Goal: Task Accomplishment & Management: Use online tool/utility

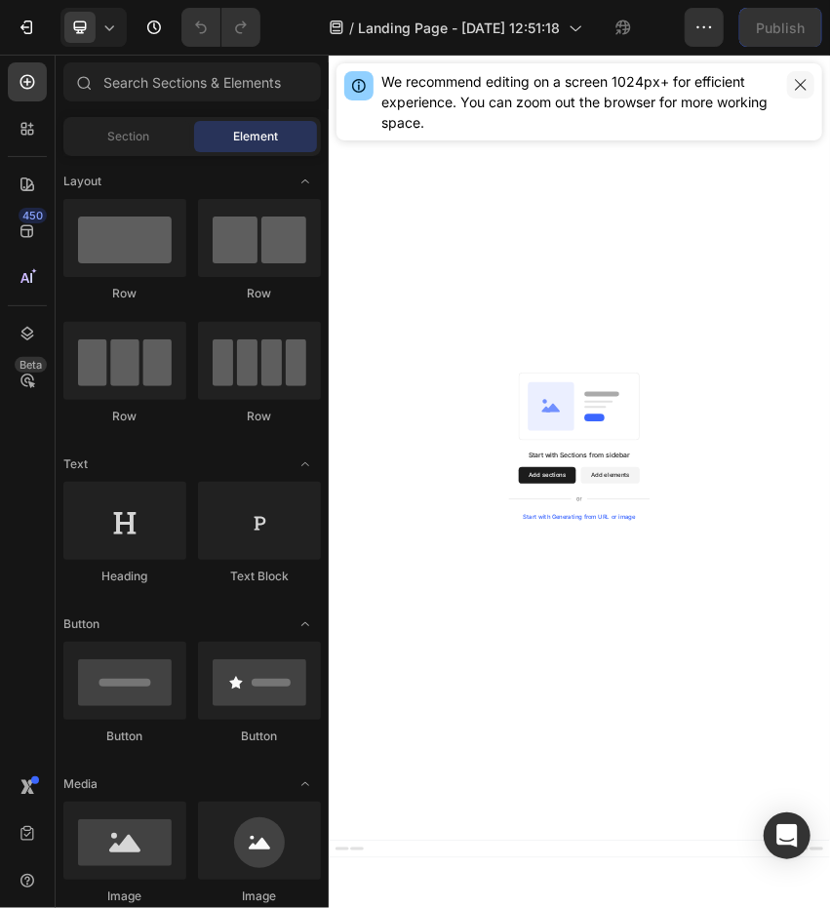
drag, startPoint x: 804, startPoint y: 90, endPoint x: 1077, endPoint y: 178, distance: 287.1
click at [804, 90] on icon "button" at bounding box center [801, 85] width 16 height 16
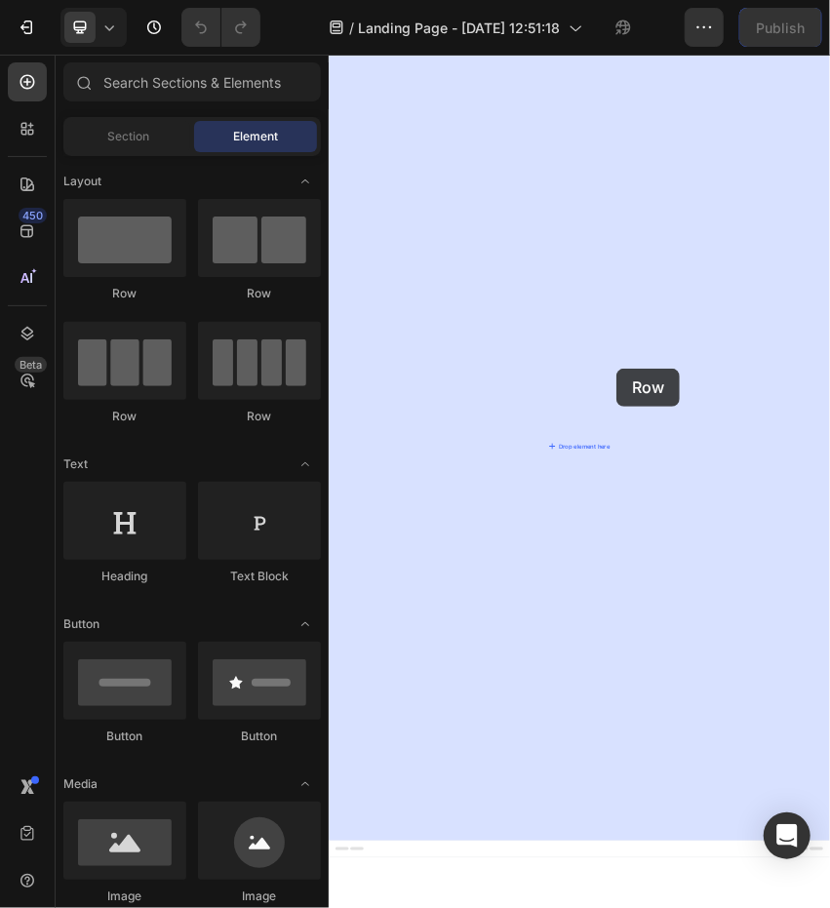
drag, startPoint x: 441, startPoint y: 270, endPoint x: 999, endPoint y: 812, distance: 778.5
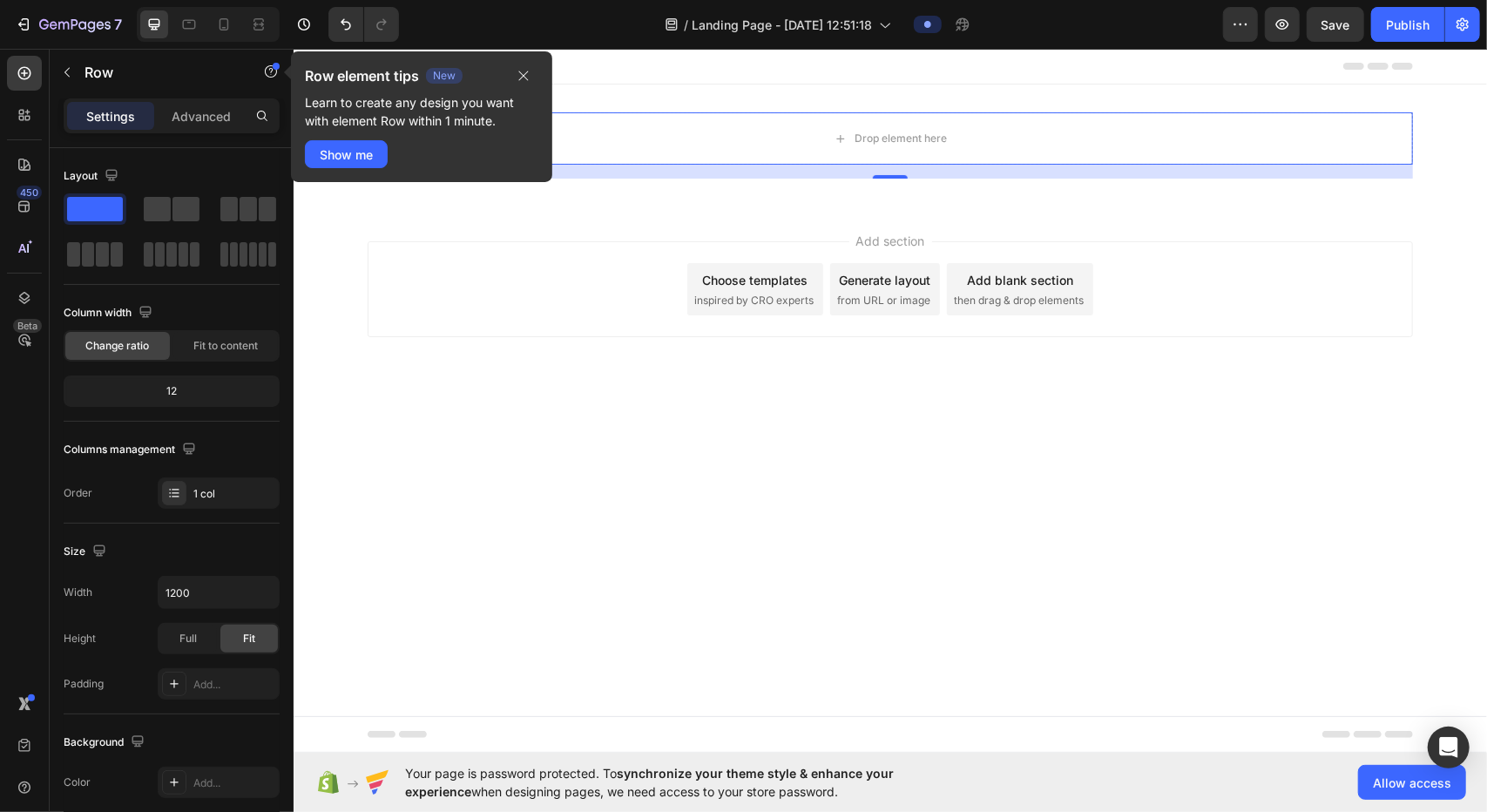
click at [741, 676] on body "Header Drop element here Row 16 Section 1 Root Start with Sections from sidebar…" at bounding box center [890, 400] width 1194 height 704
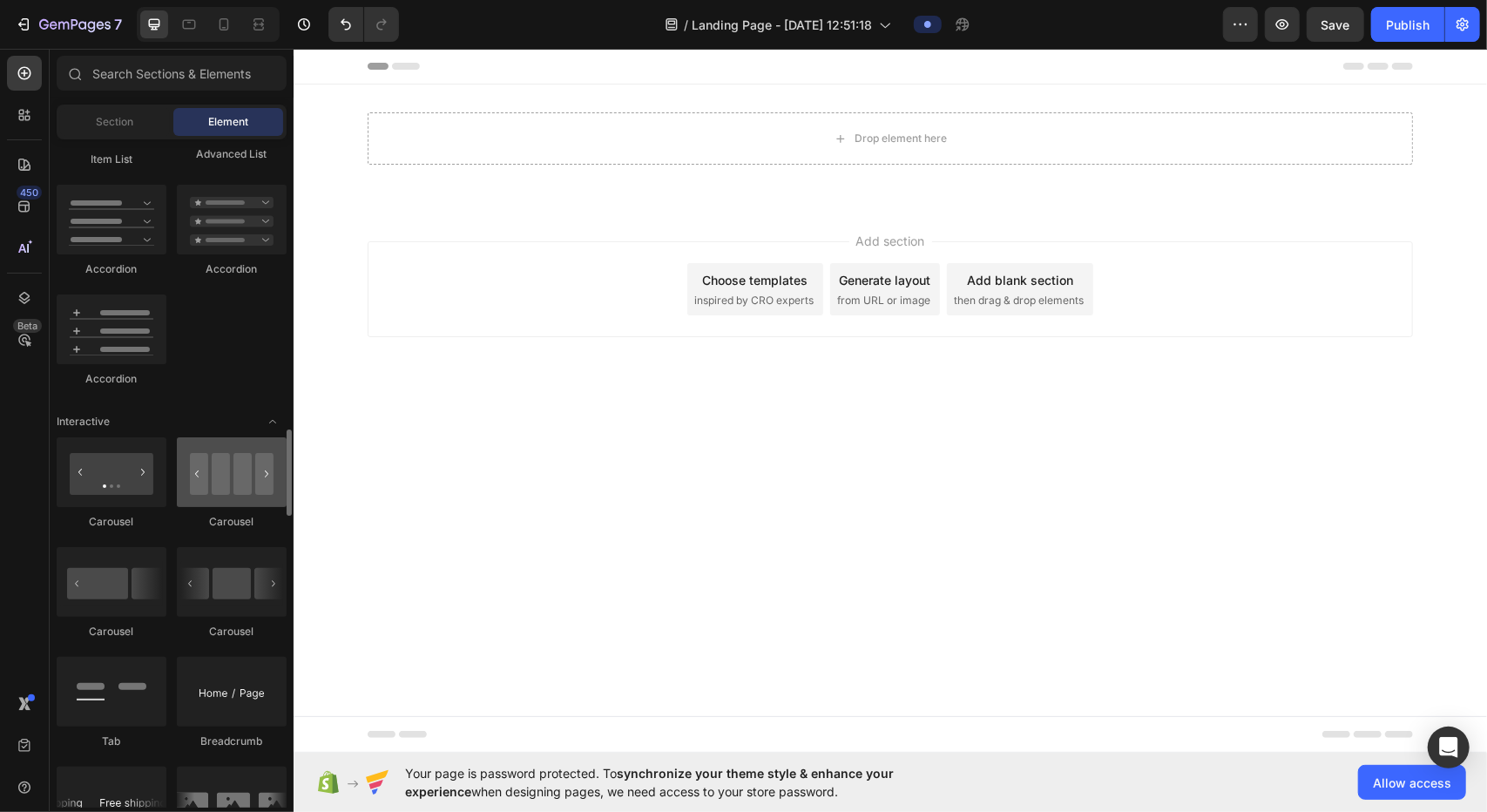
scroll to position [1654, 0]
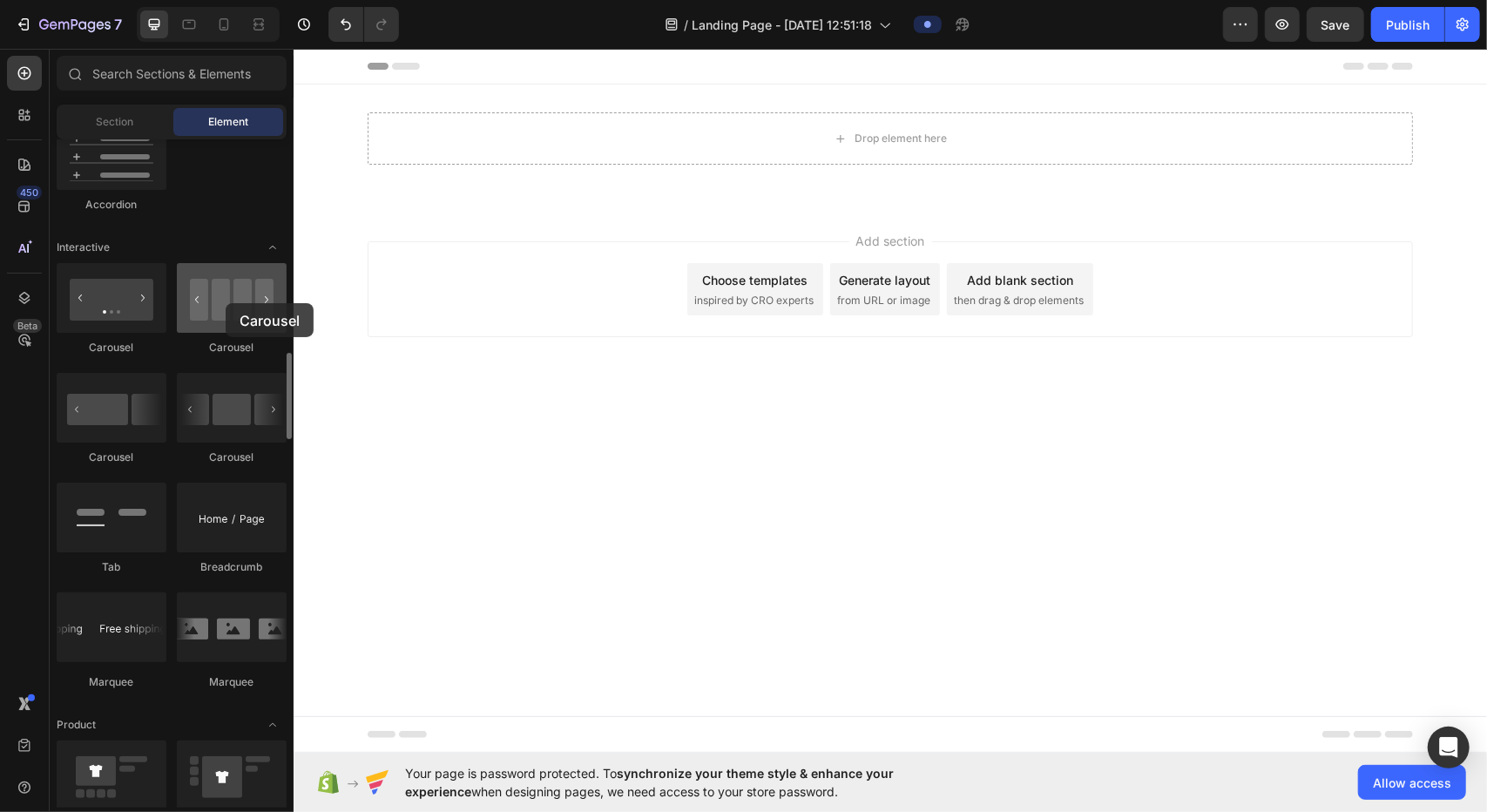
drag, startPoint x: 238, startPoint y: 297, endPoint x: 226, endPoint y: 303, distance: 13.4
click at [226, 303] on div at bounding box center [231, 297] width 110 height 70
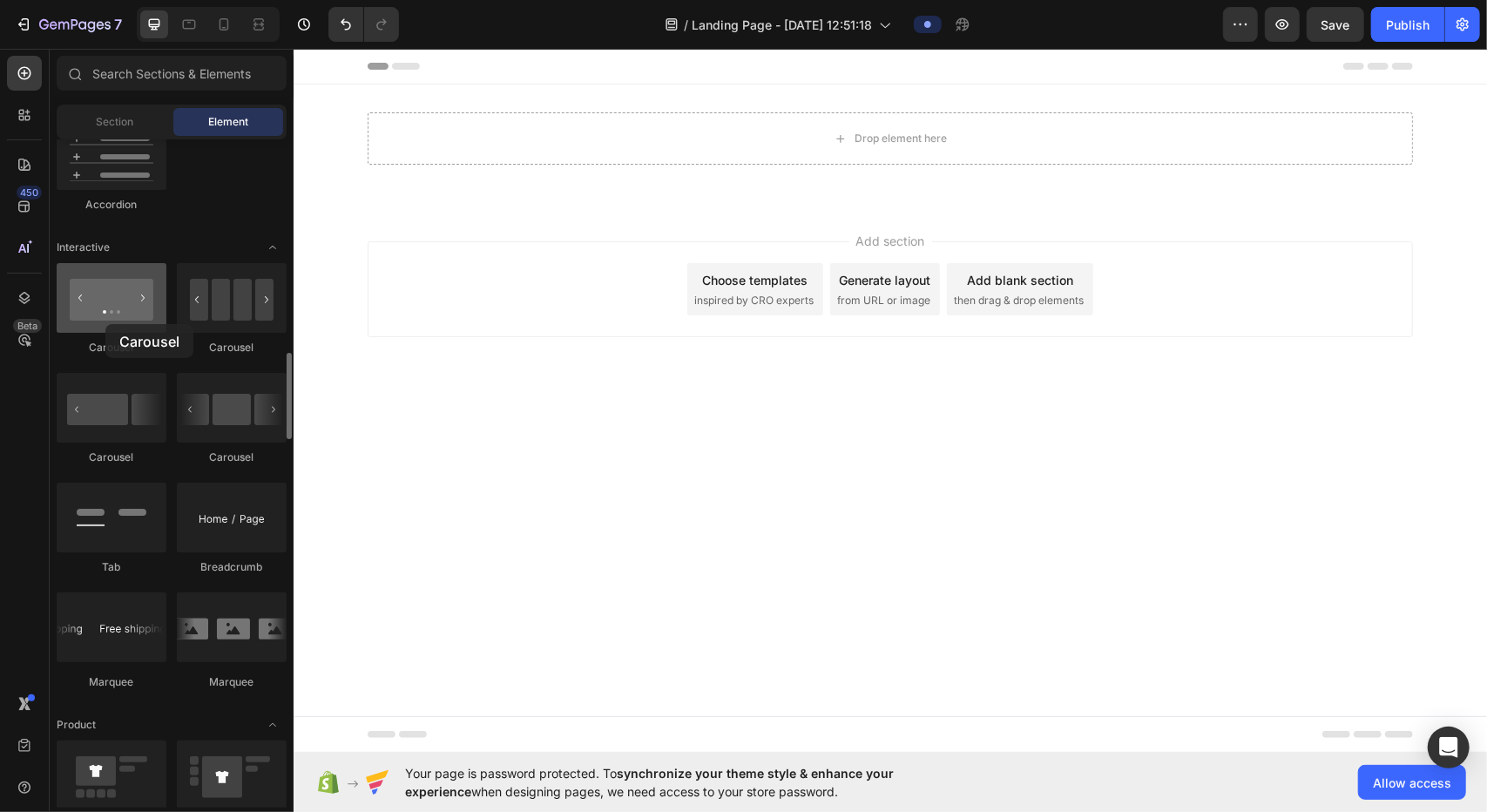
click at [105, 309] on div at bounding box center [111, 297] width 110 height 70
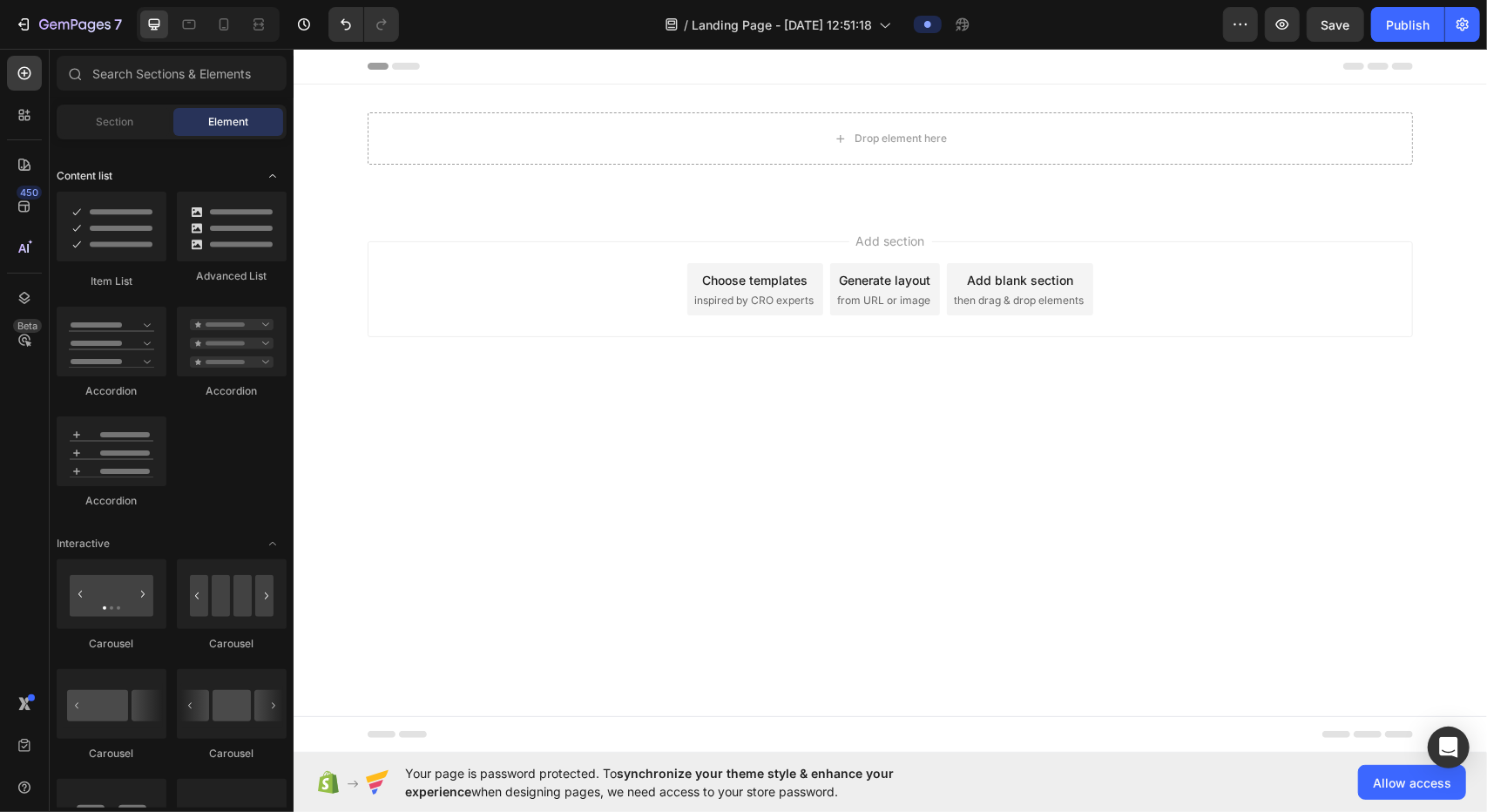
scroll to position [1445, 0]
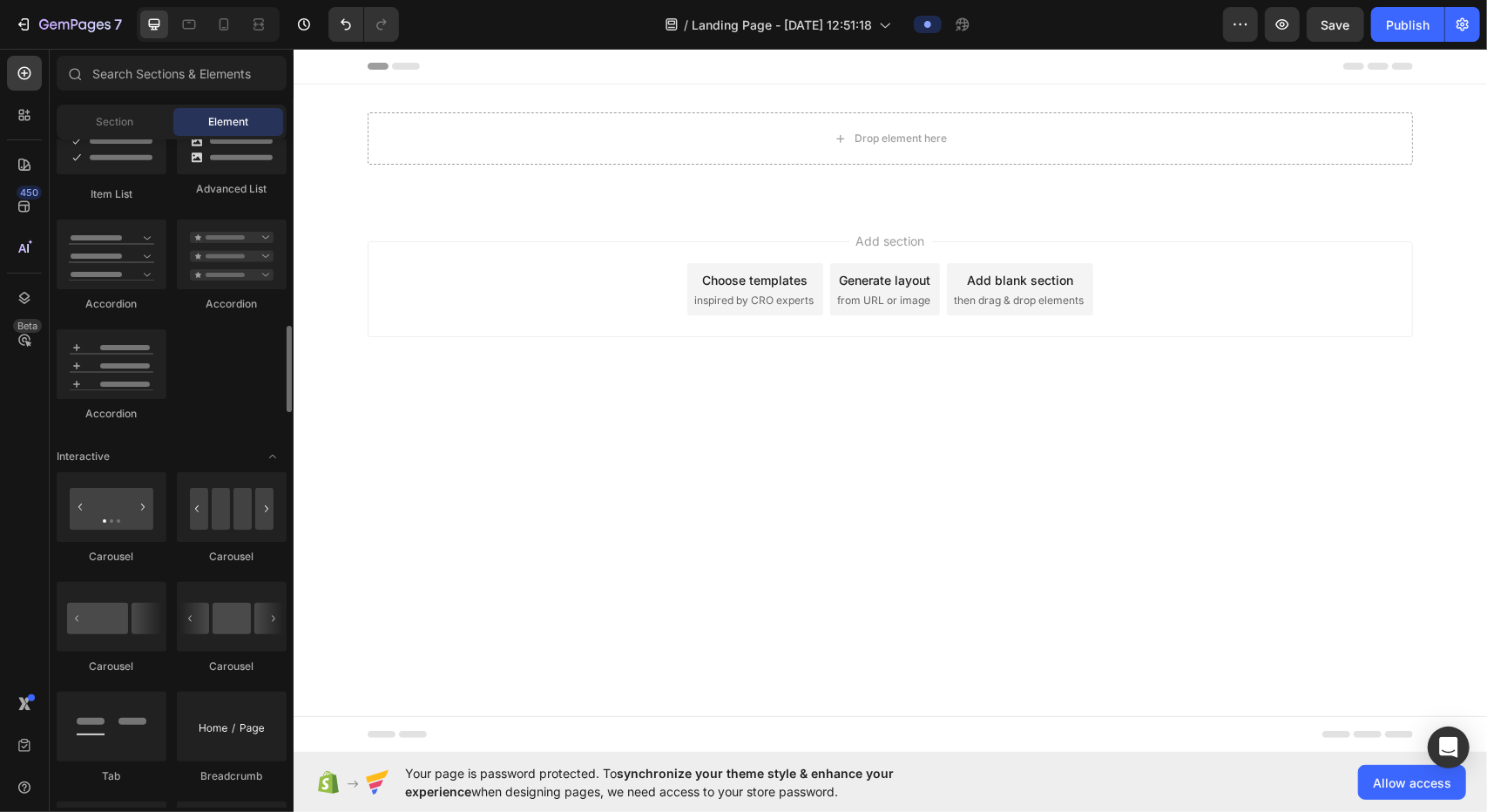
click at [704, 400] on div "Add section Choose templates inspired by CRO experts Generate layout from URL o…" at bounding box center [890, 313] width 1194 height 214
click at [741, 492] on body "Header Drop element here Row Section 1 Root Start with Sections from sidebar Ad…" at bounding box center [890, 400] width 1194 height 704
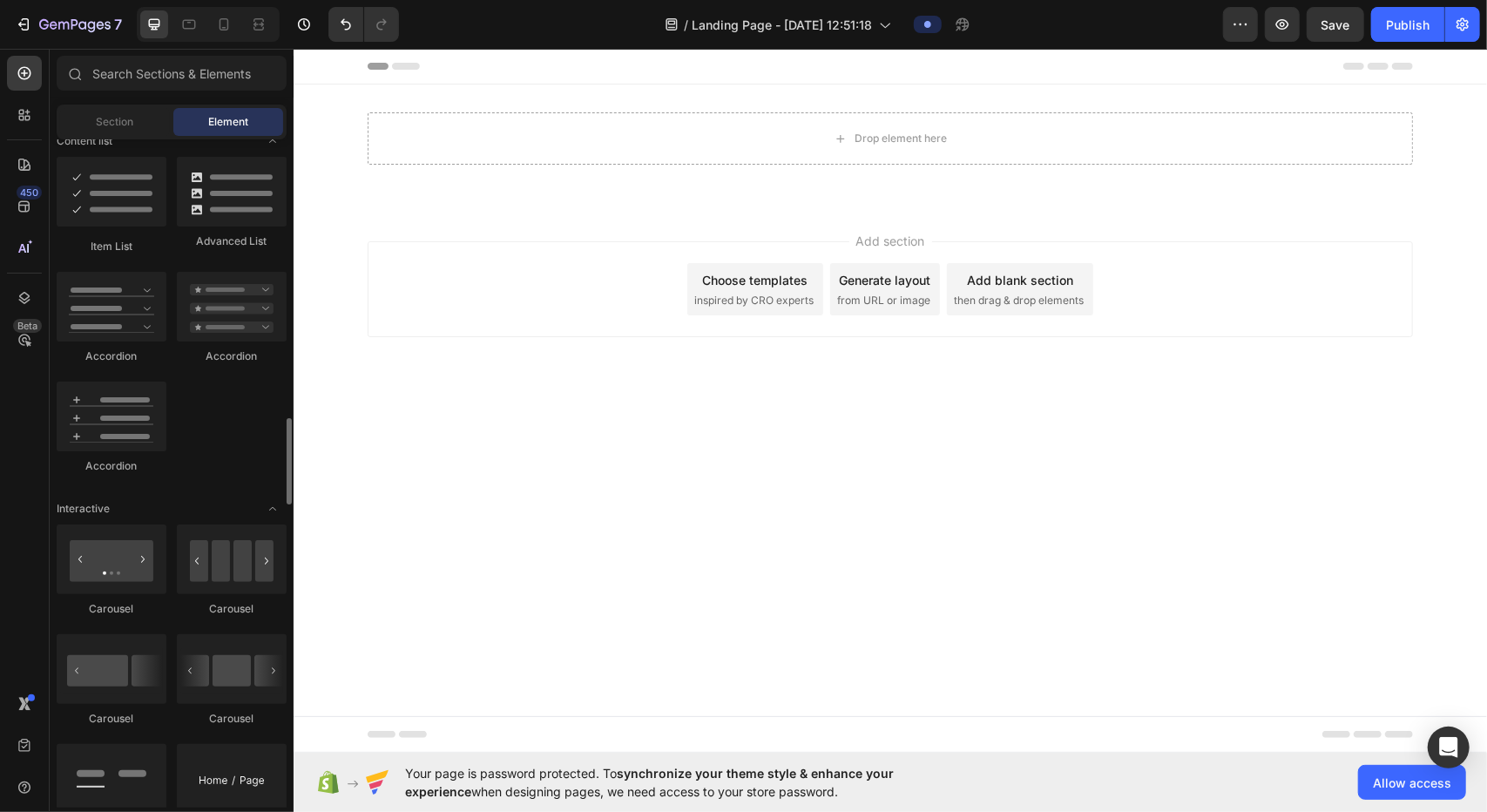
scroll to position [1480, 0]
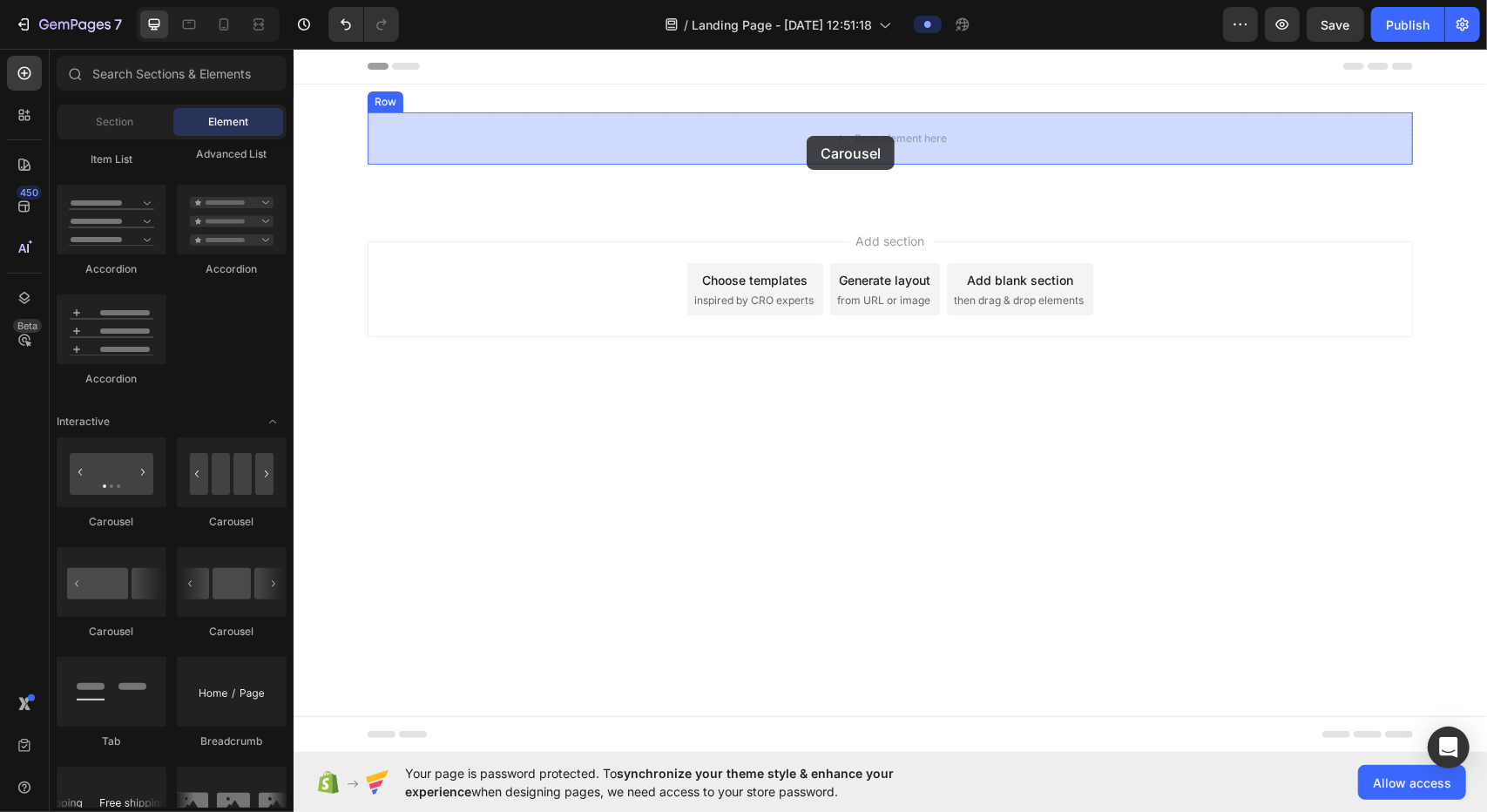
drag, startPoint x: 400, startPoint y: 519, endPoint x: 806, endPoint y: 135, distance: 558.8
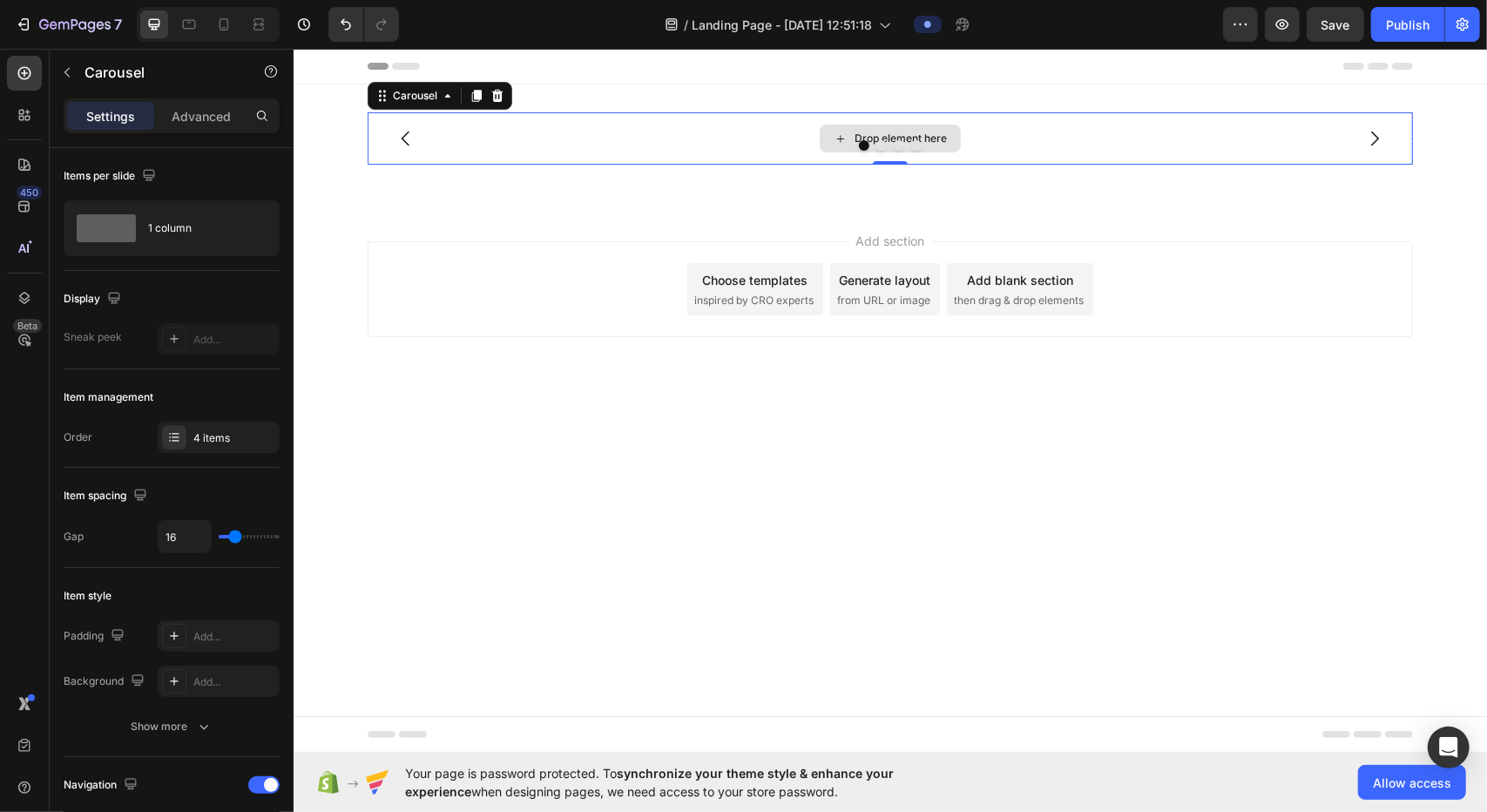
click at [725, 130] on div "Drop element here" at bounding box center [889, 138] width 1046 height 52
click at [214, 445] on div "4 items" at bounding box center [218, 437] width 122 height 31
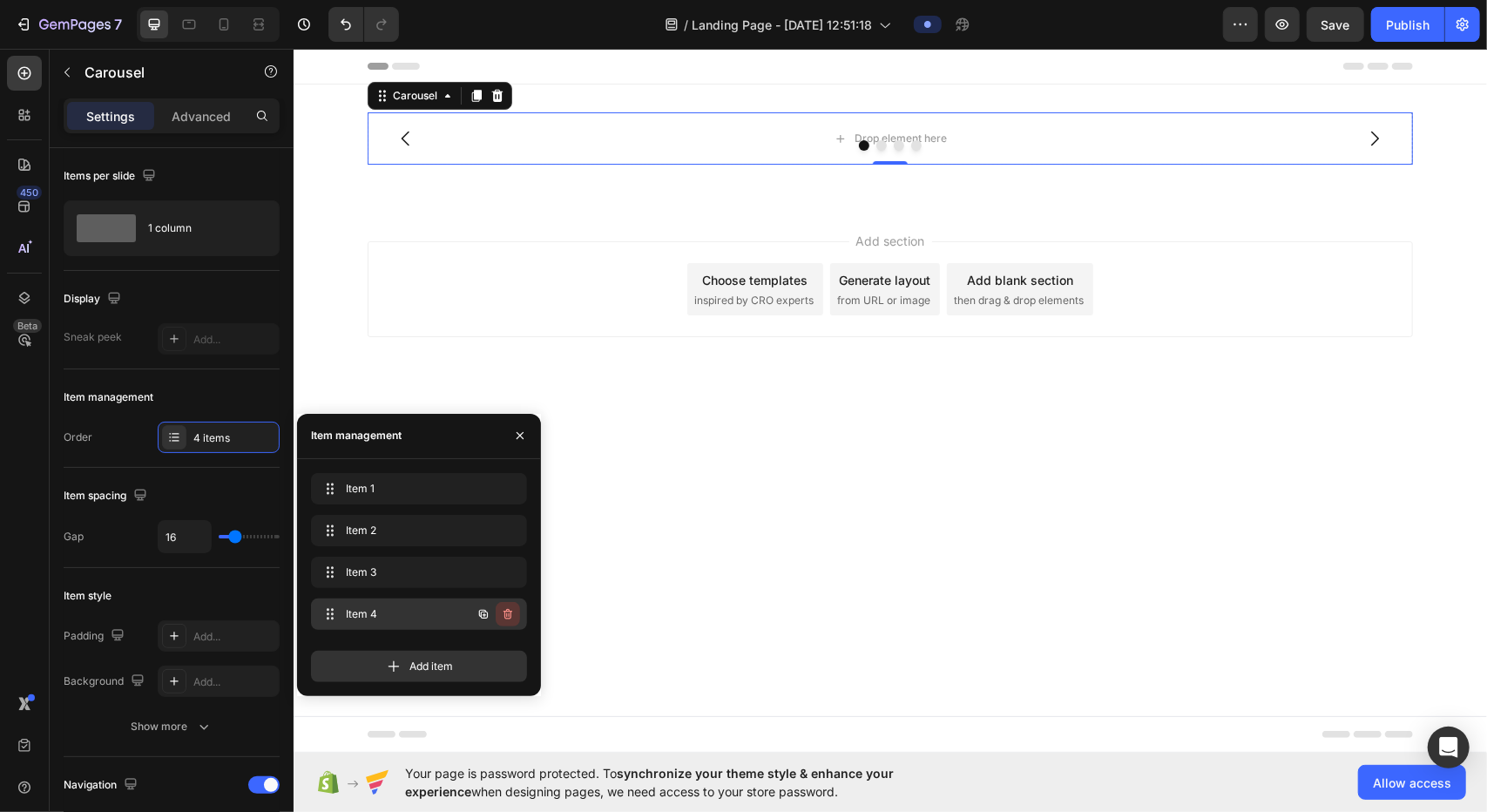
click at [517, 611] on button "button" at bounding box center [508, 614] width 24 height 24
click at [500, 615] on div "Delete" at bounding box center [496, 615] width 32 height 16
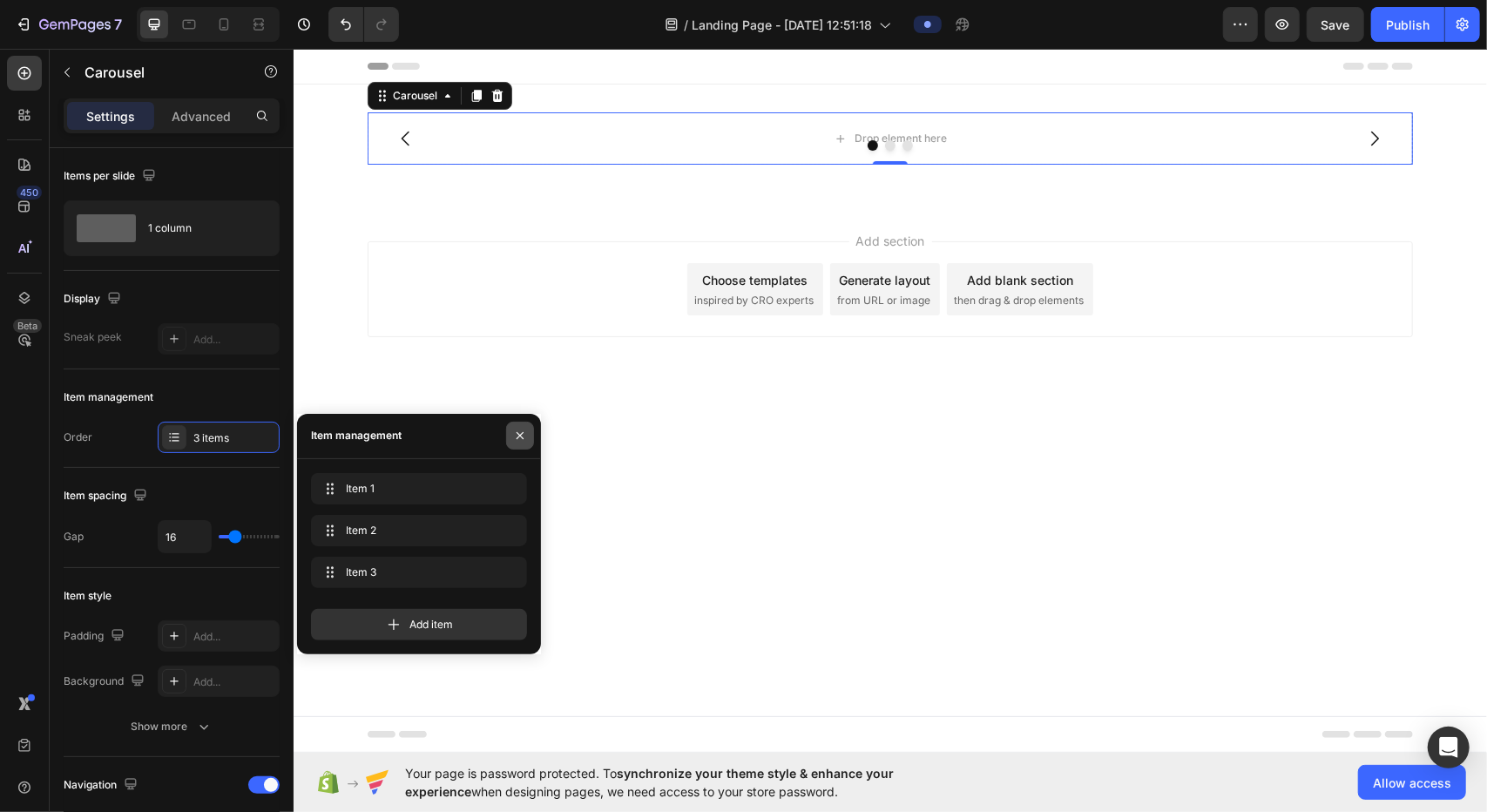
click at [525, 439] on icon "button" at bounding box center [520, 436] width 14 height 14
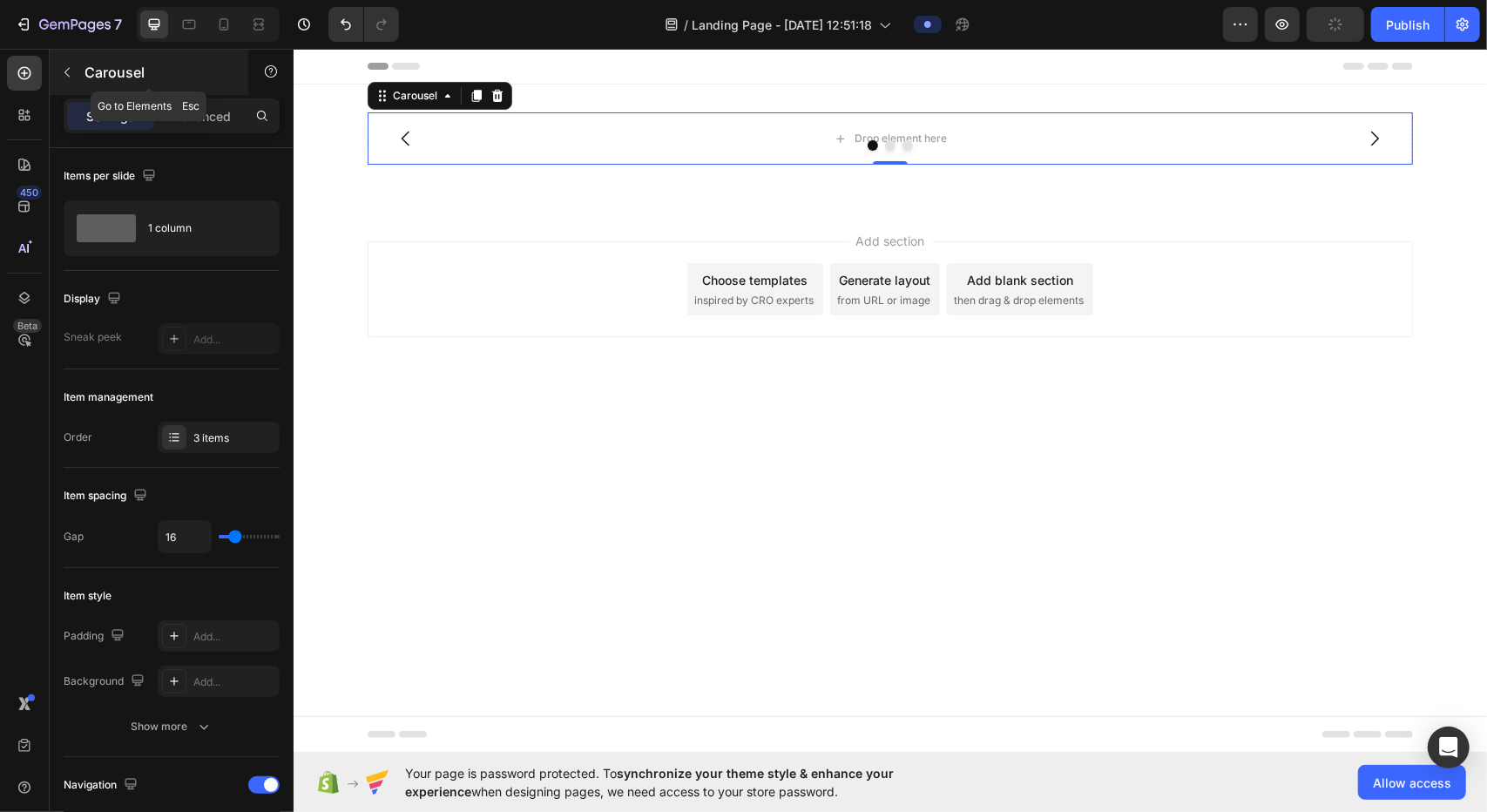
click at [65, 70] on icon "button" at bounding box center [67, 72] width 14 height 14
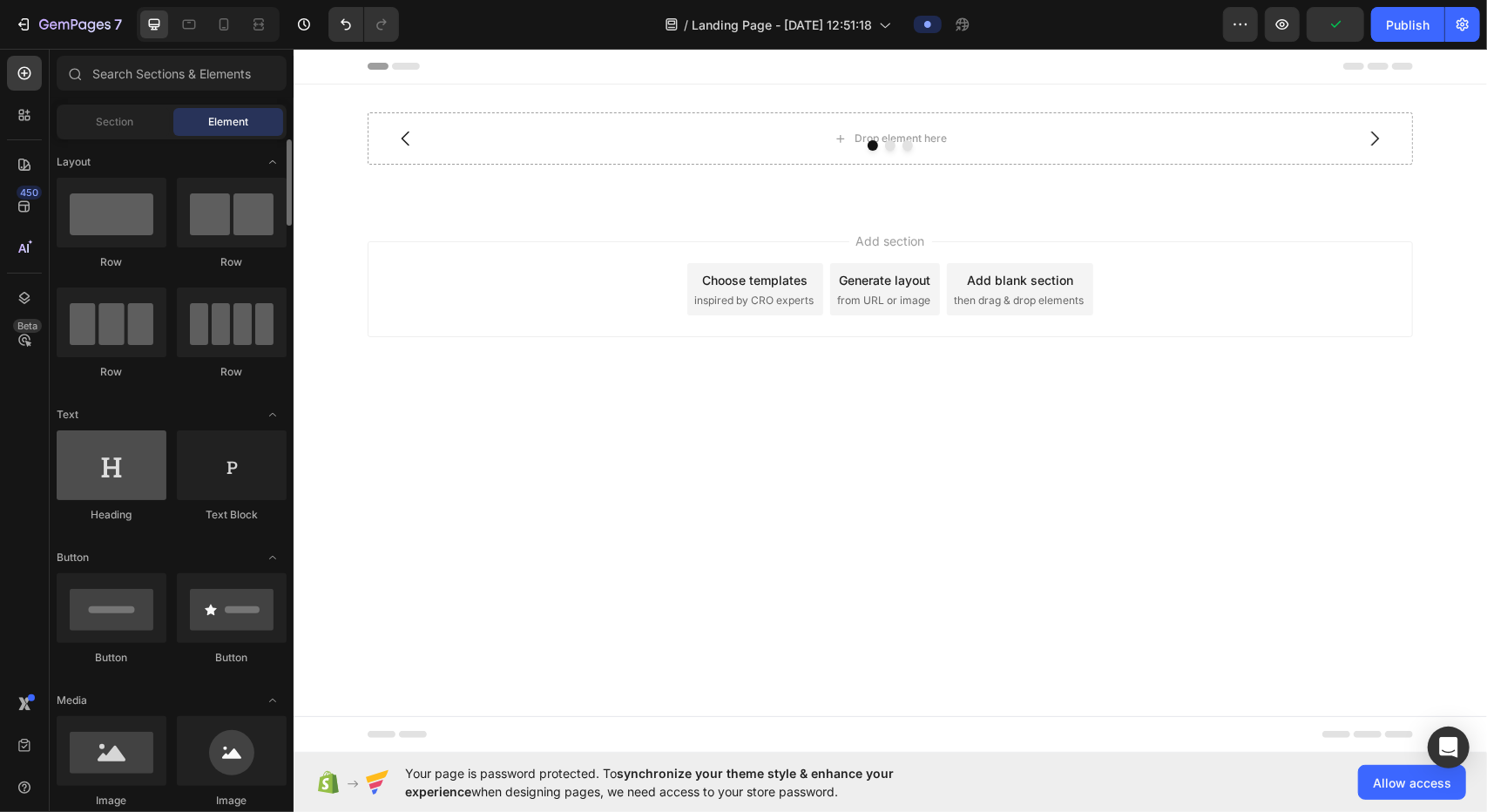
scroll to position [348, 0]
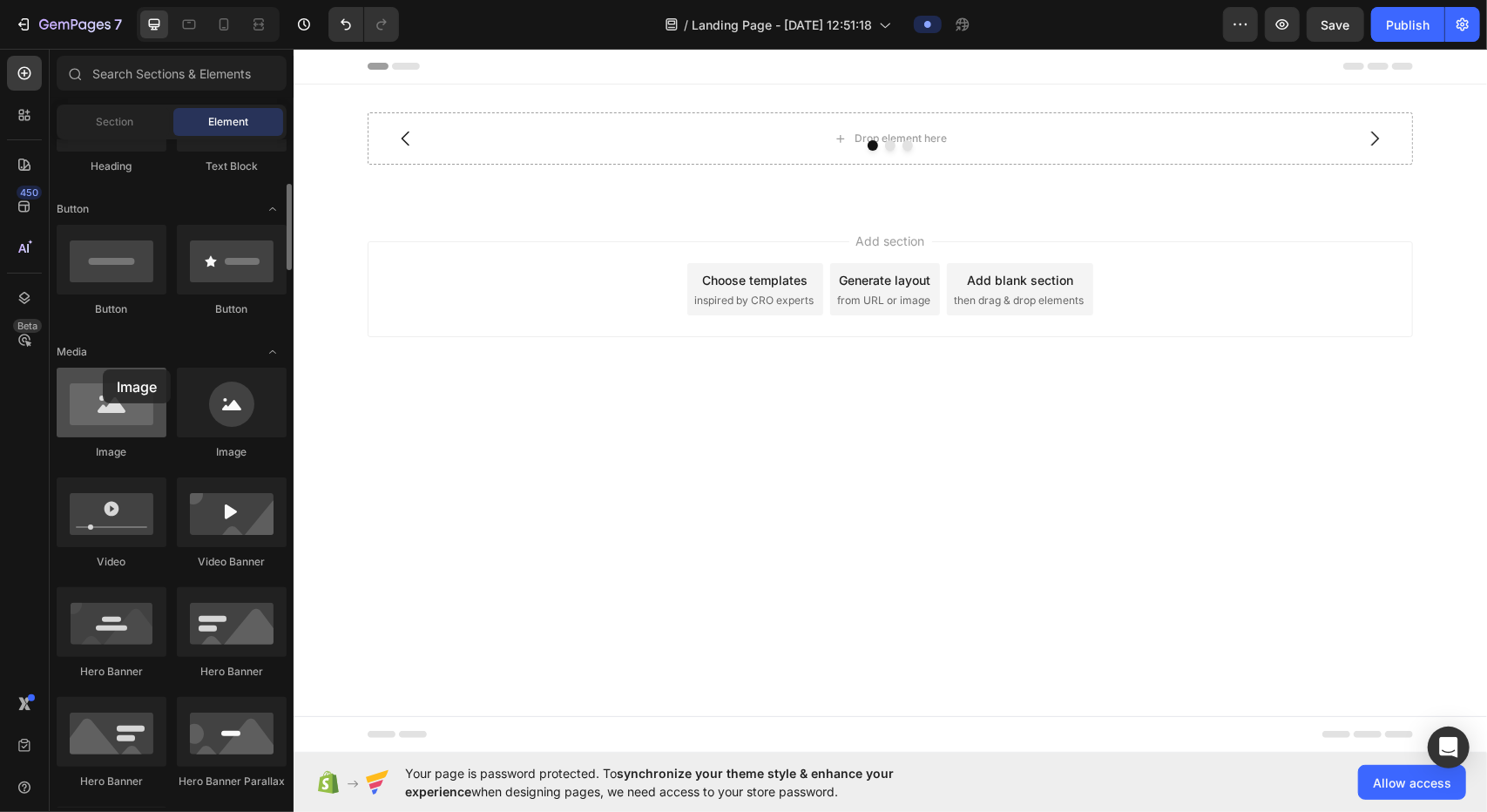
drag, startPoint x: 92, startPoint y: 406, endPoint x: 110, endPoint y: 398, distance: 19.7
click at [108, 397] on div at bounding box center [111, 402] width 110 height 70
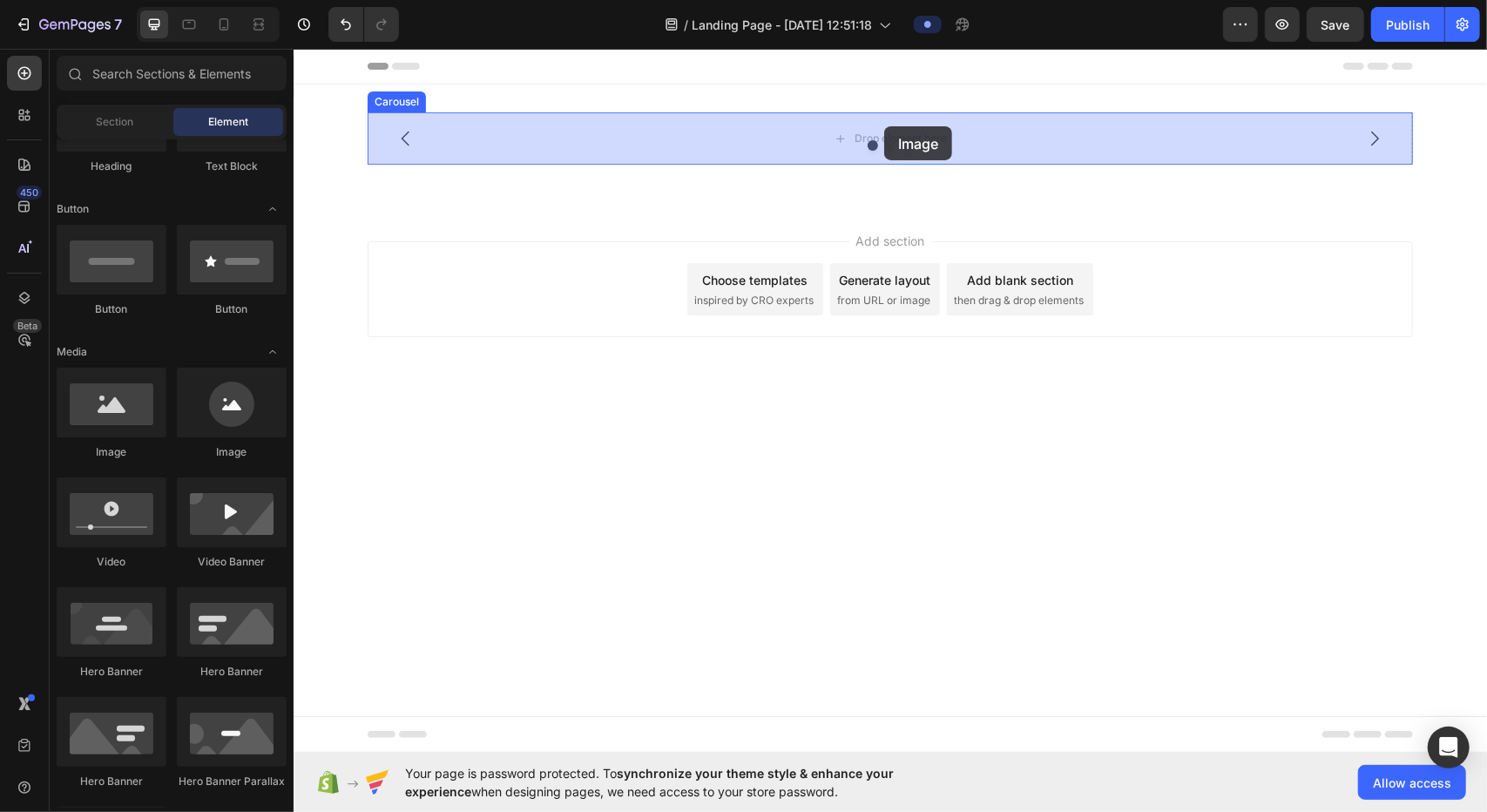
drag, startPoint x: 524, startPoint y: 465, endPoint x: 884, endPoint y: 125, distance: 495.2
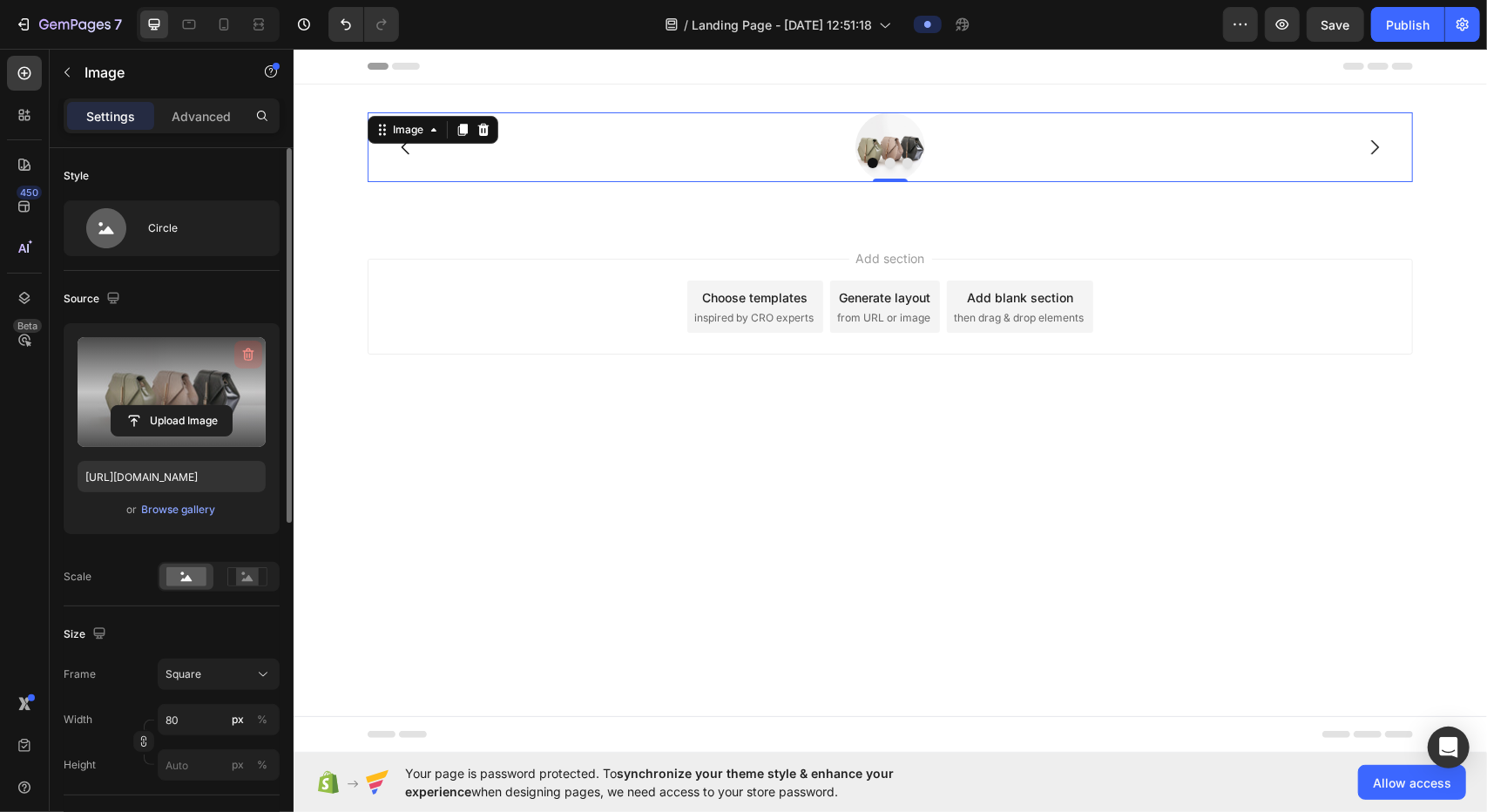
click at [242, 356] on icon "button" at bounding box center [248, 354] width 17 height 17
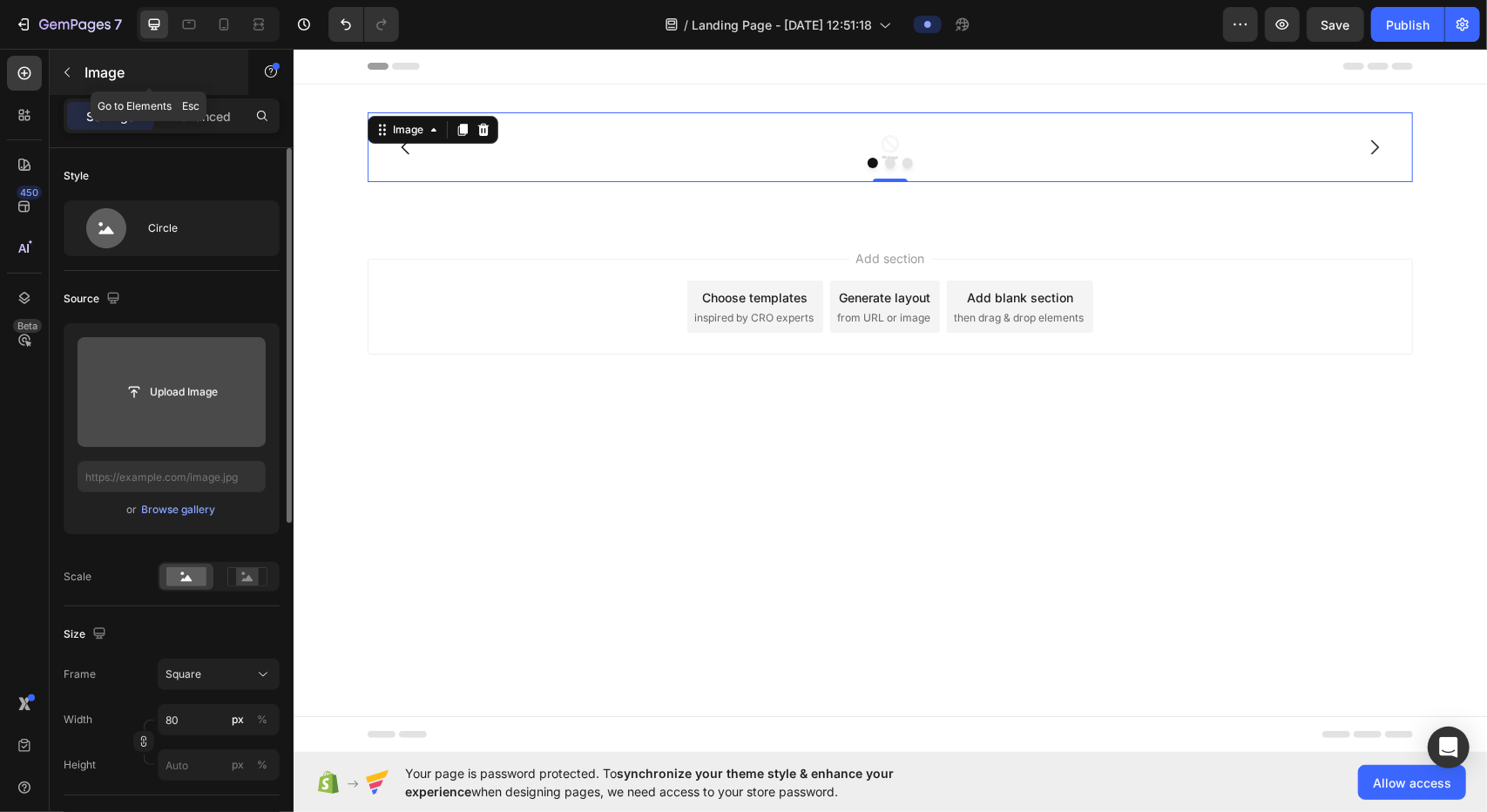
click at [64, 58] on button "button" at bounding box center [66, 71] width 28 height 28
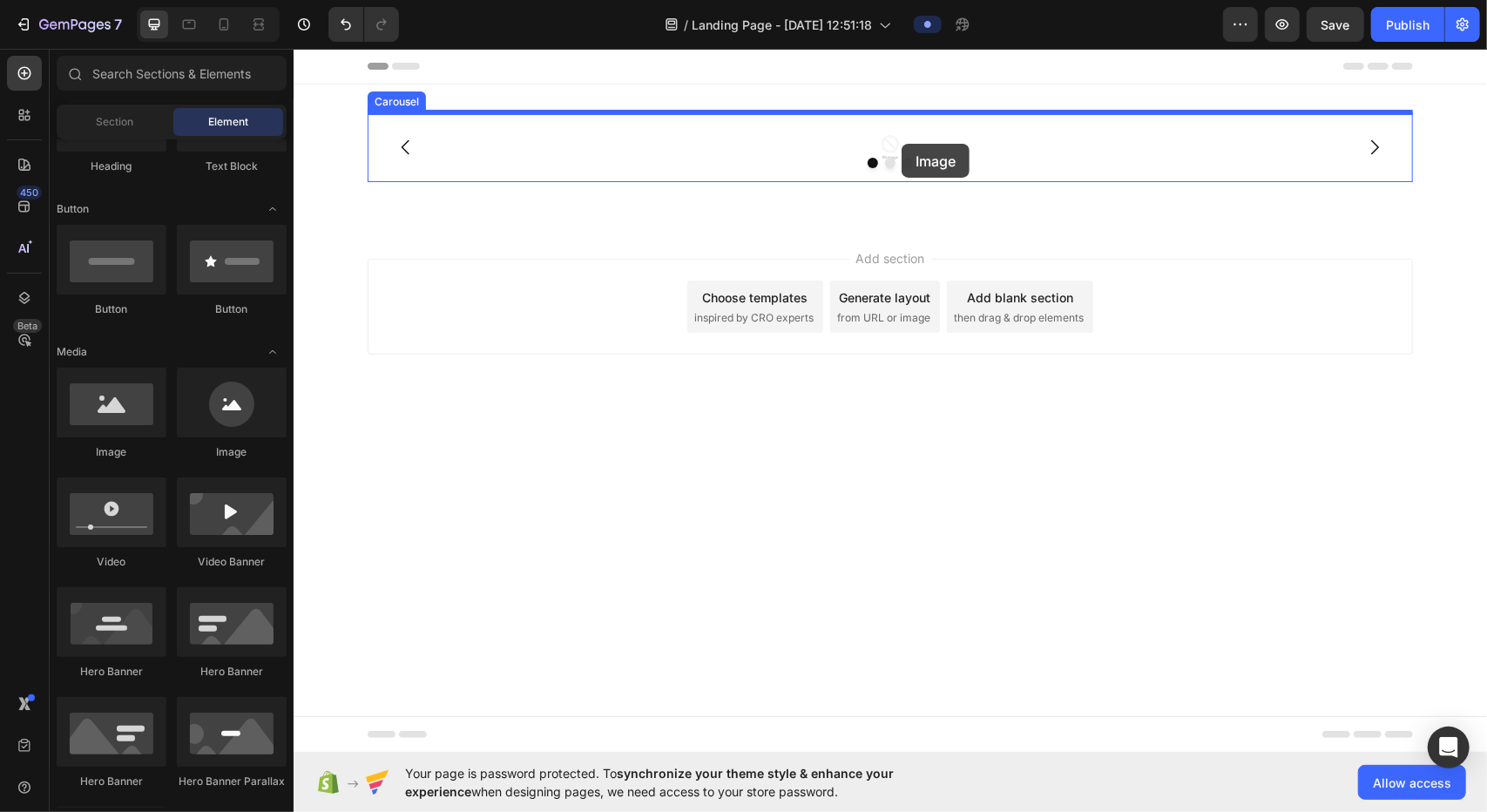
drag, startPoint x: 417, startPoint y: 478, endPoint x: 901, endPoint y: 143, distance: 588.6
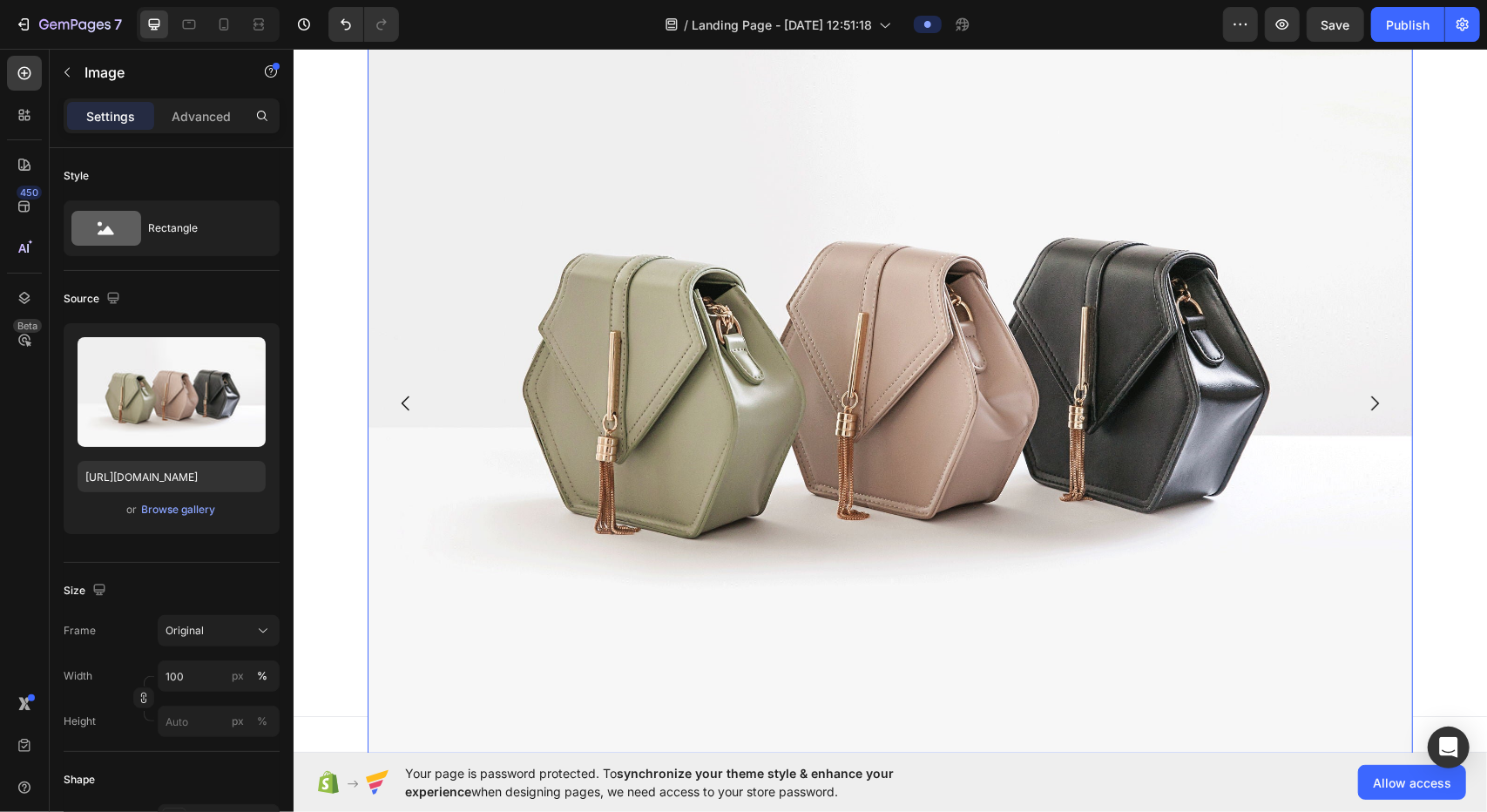
scroll to position [174, 0]
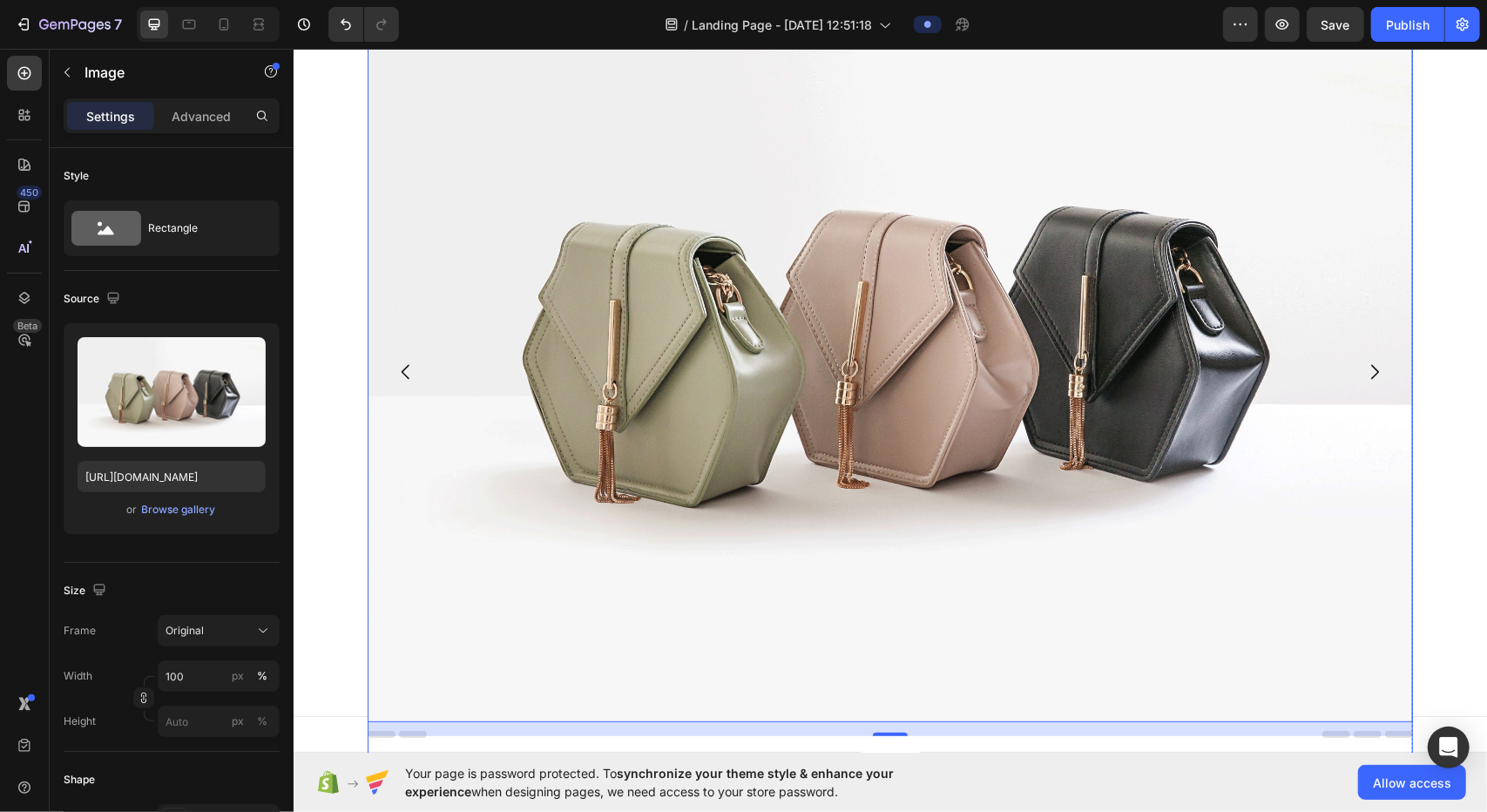
click at [741, 373] on icon "Carousel Next Arrow" at bounding box center [1374, 371] width 21 height 21
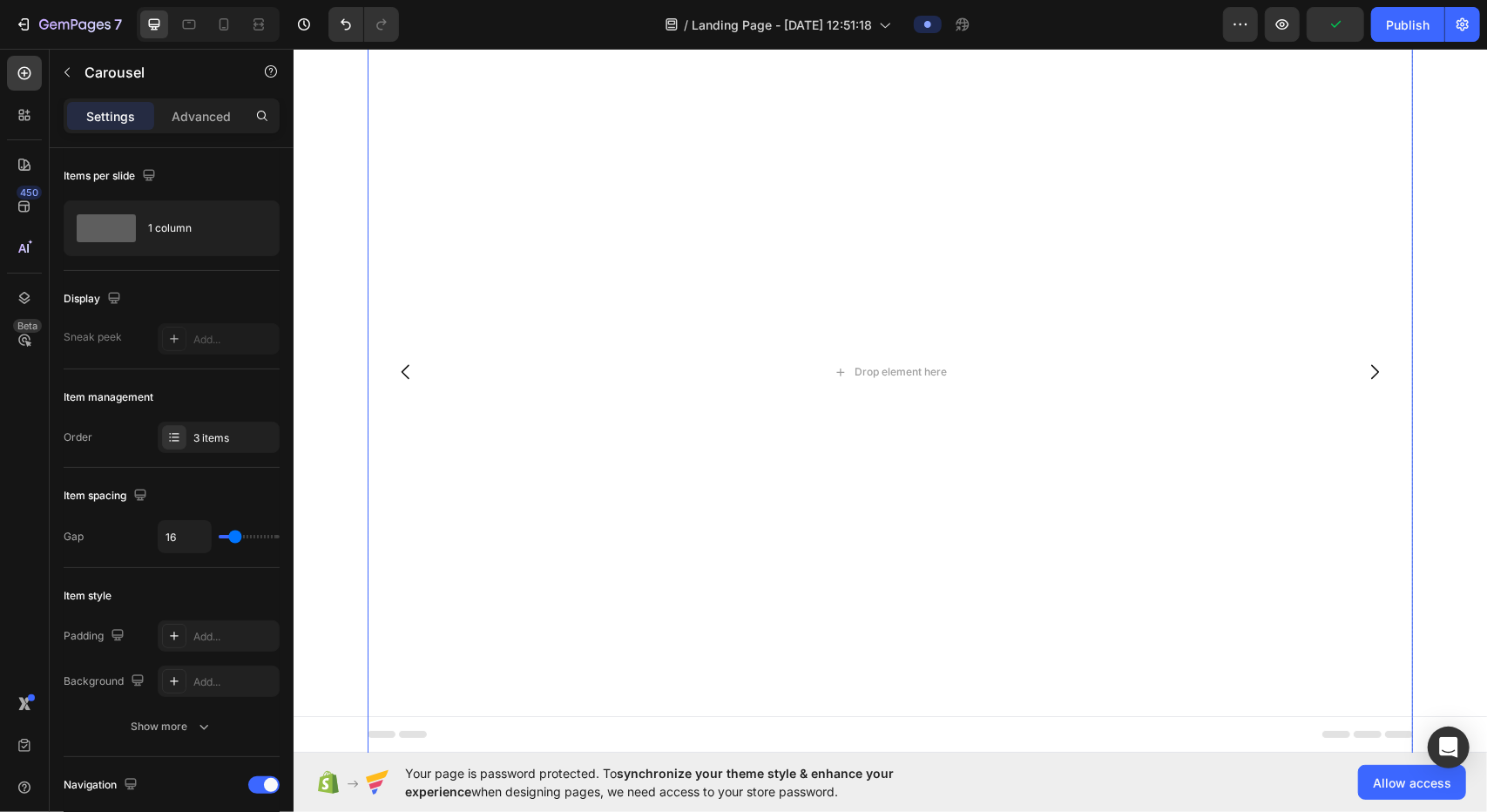
click at [741, 373] on icon "Carousel Next Arrow" at bounding box center [1374, 371] width 21 height 21
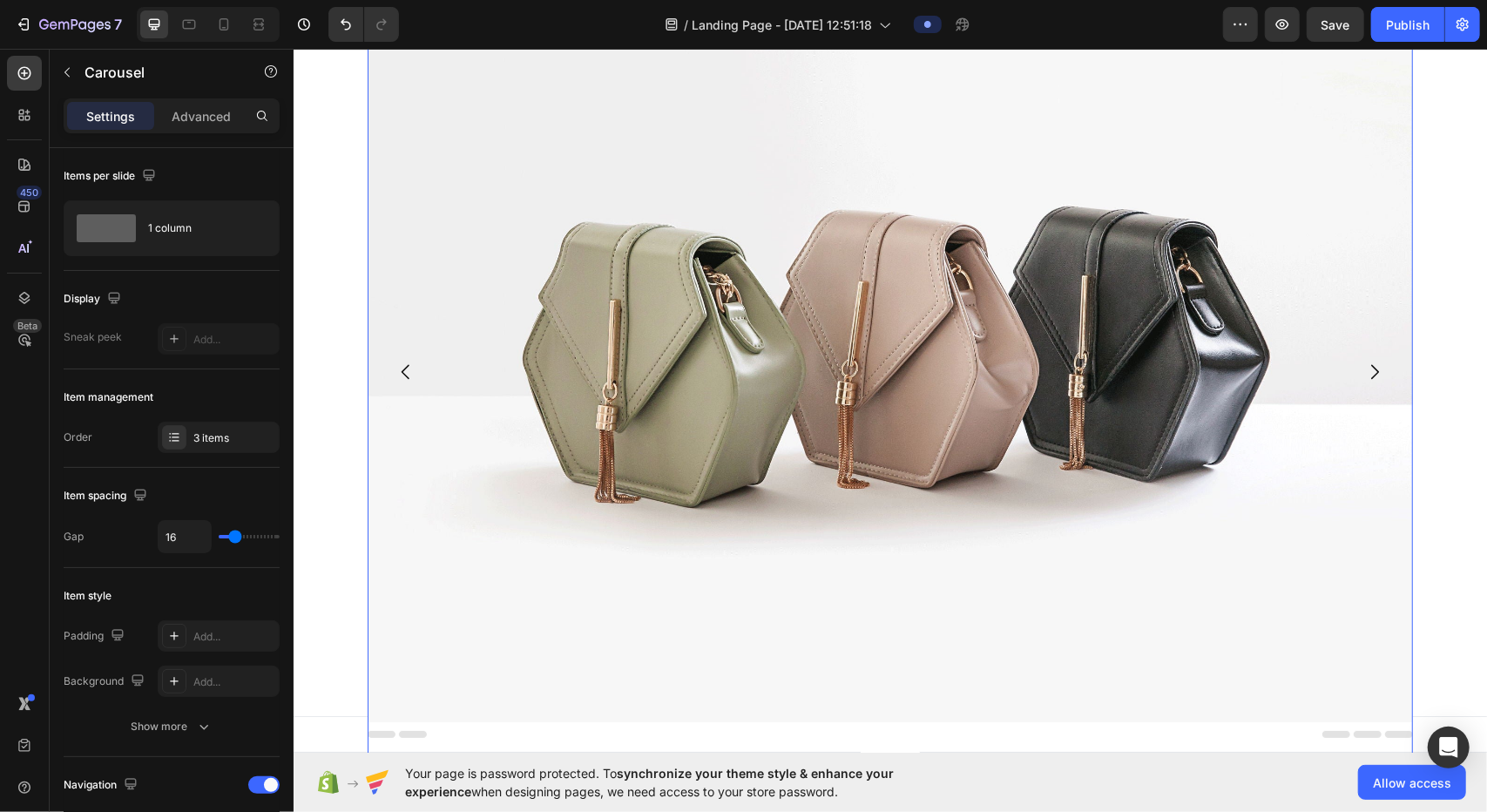
click at [741, 377] on icon "Carousel Next Arrow" at bounding box center [1374, 371] width 21 height 21
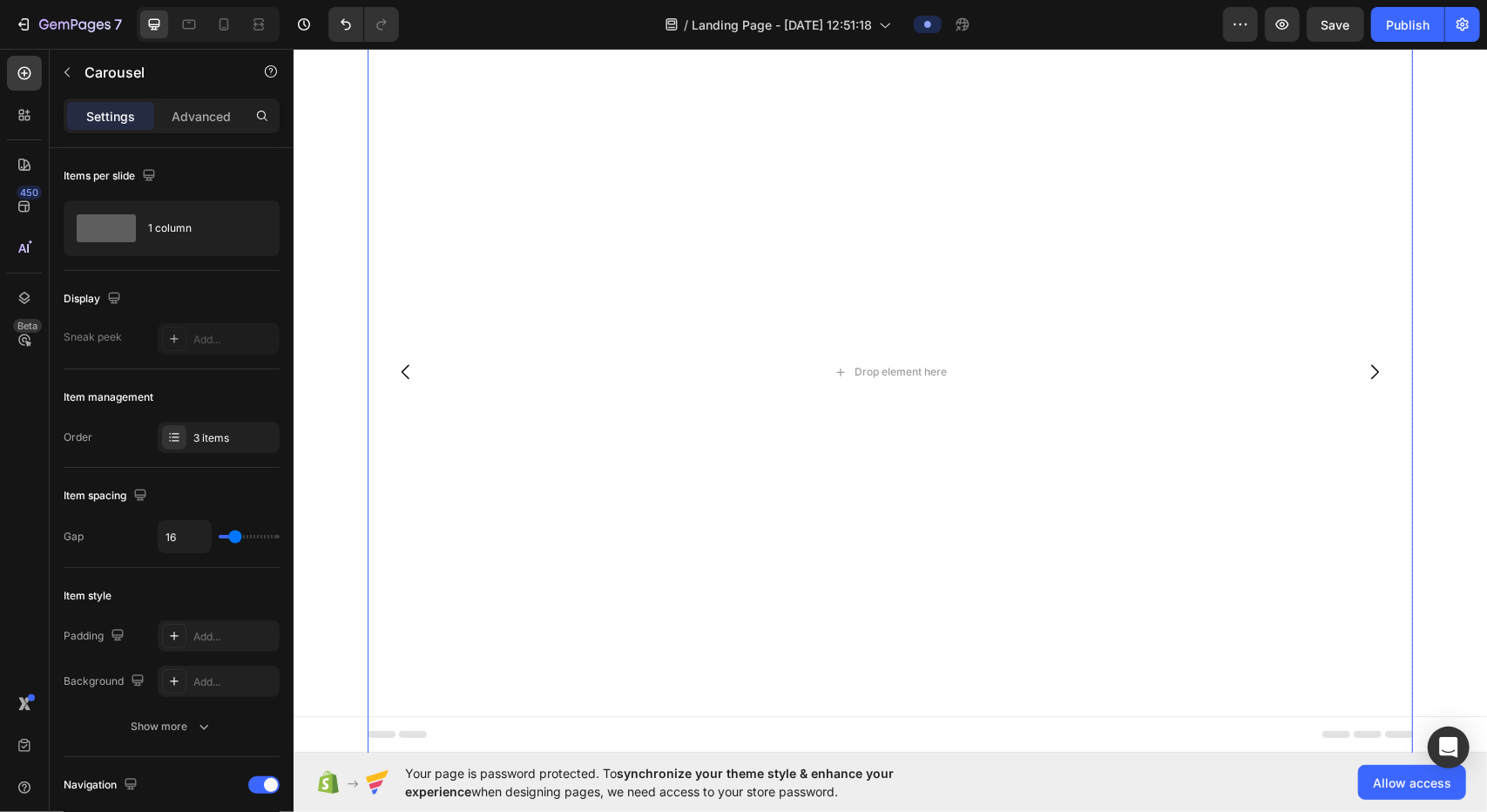
click at [383, 365] on button "Carousel Back Arrow" at bounding box center [405, 371] width 49 height 49
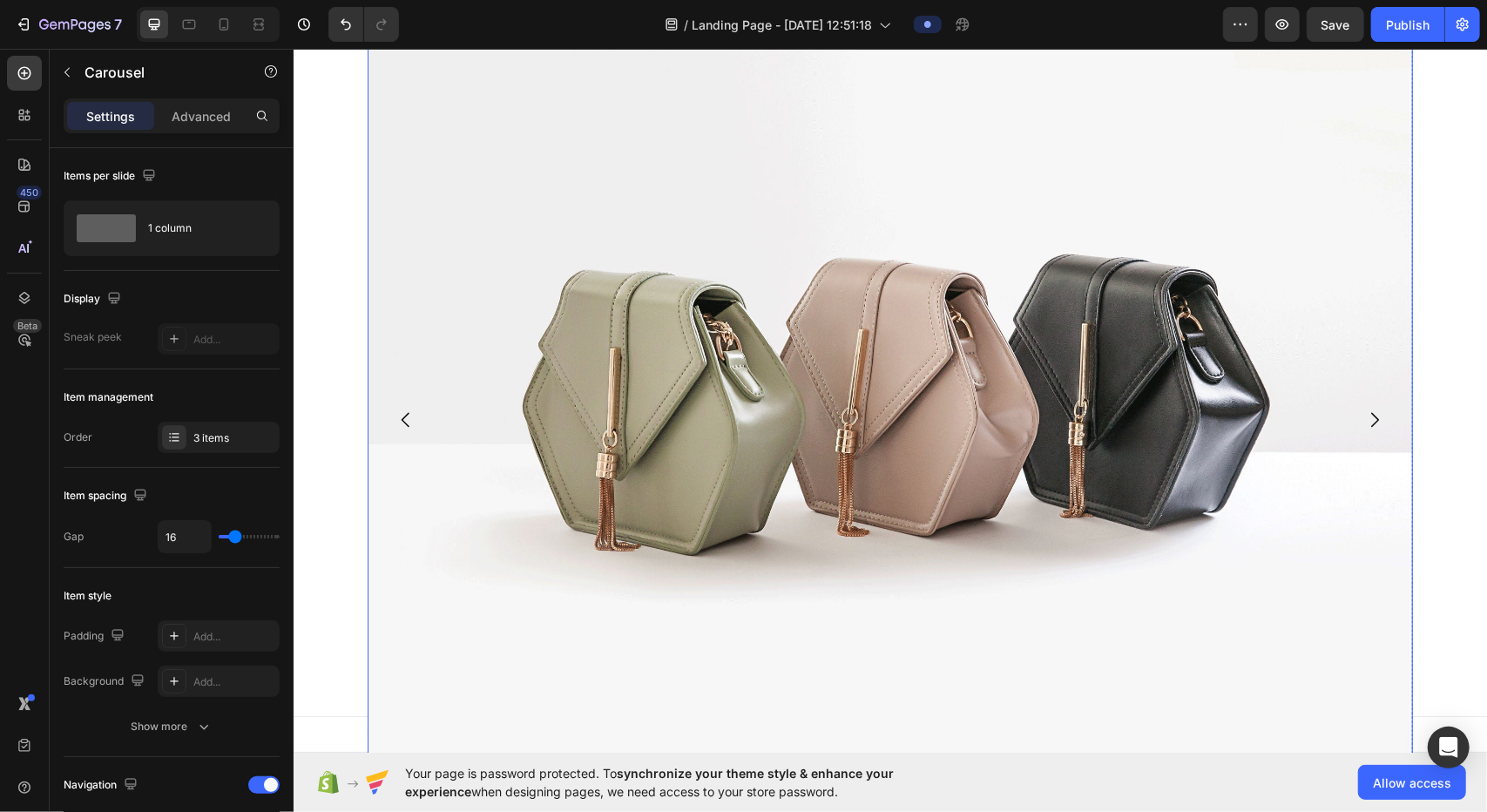
scroll to position [0, 0]
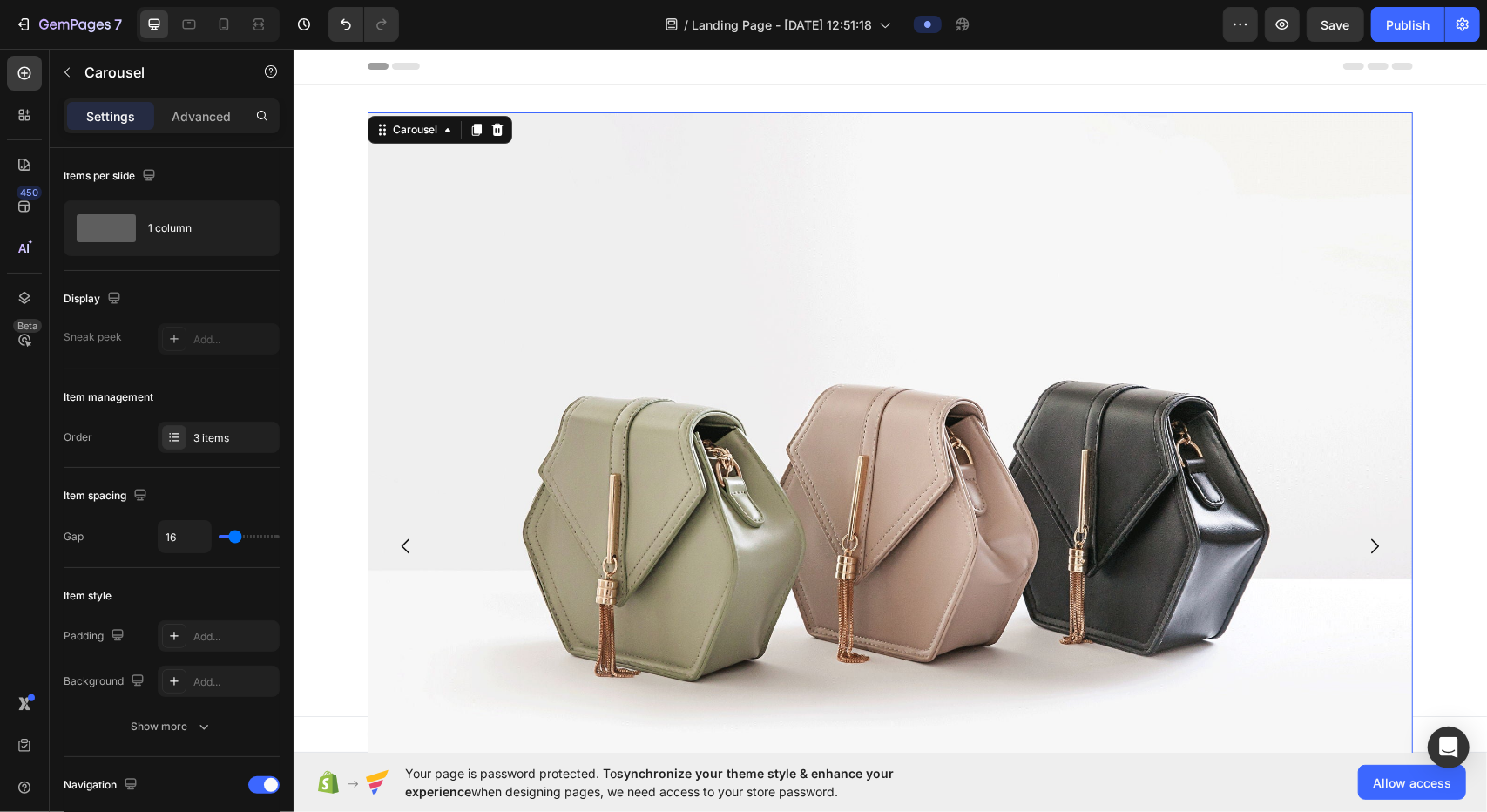
click at [492, 86] on div "Image Image Drop element here Drop element here Carousel 0 Row Section 1" at bounding box center [890, 552] width 1194 height 937
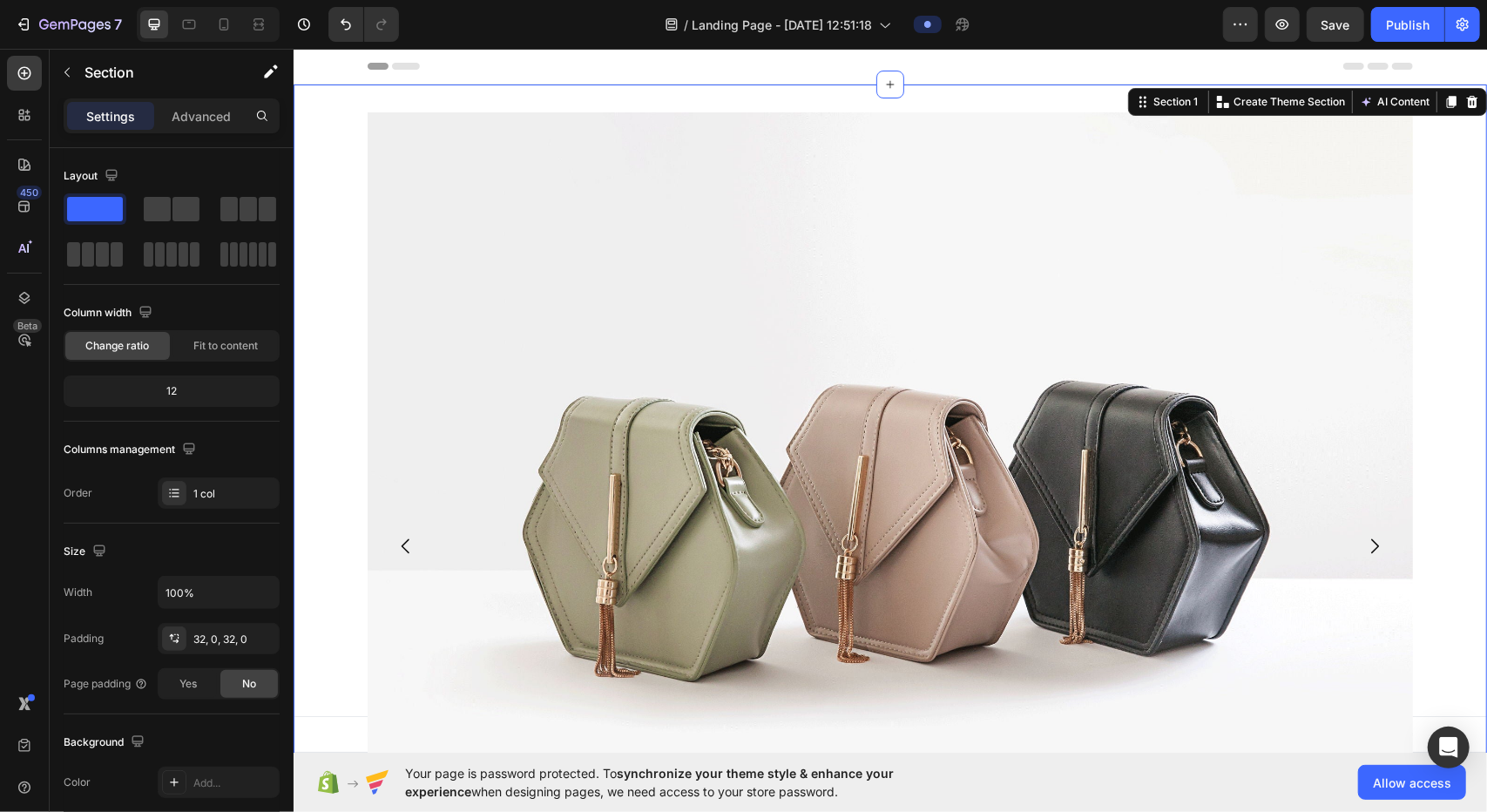
click at [415, 68] on div "Header" at bounding box center [889, 65] width 1046 height 35
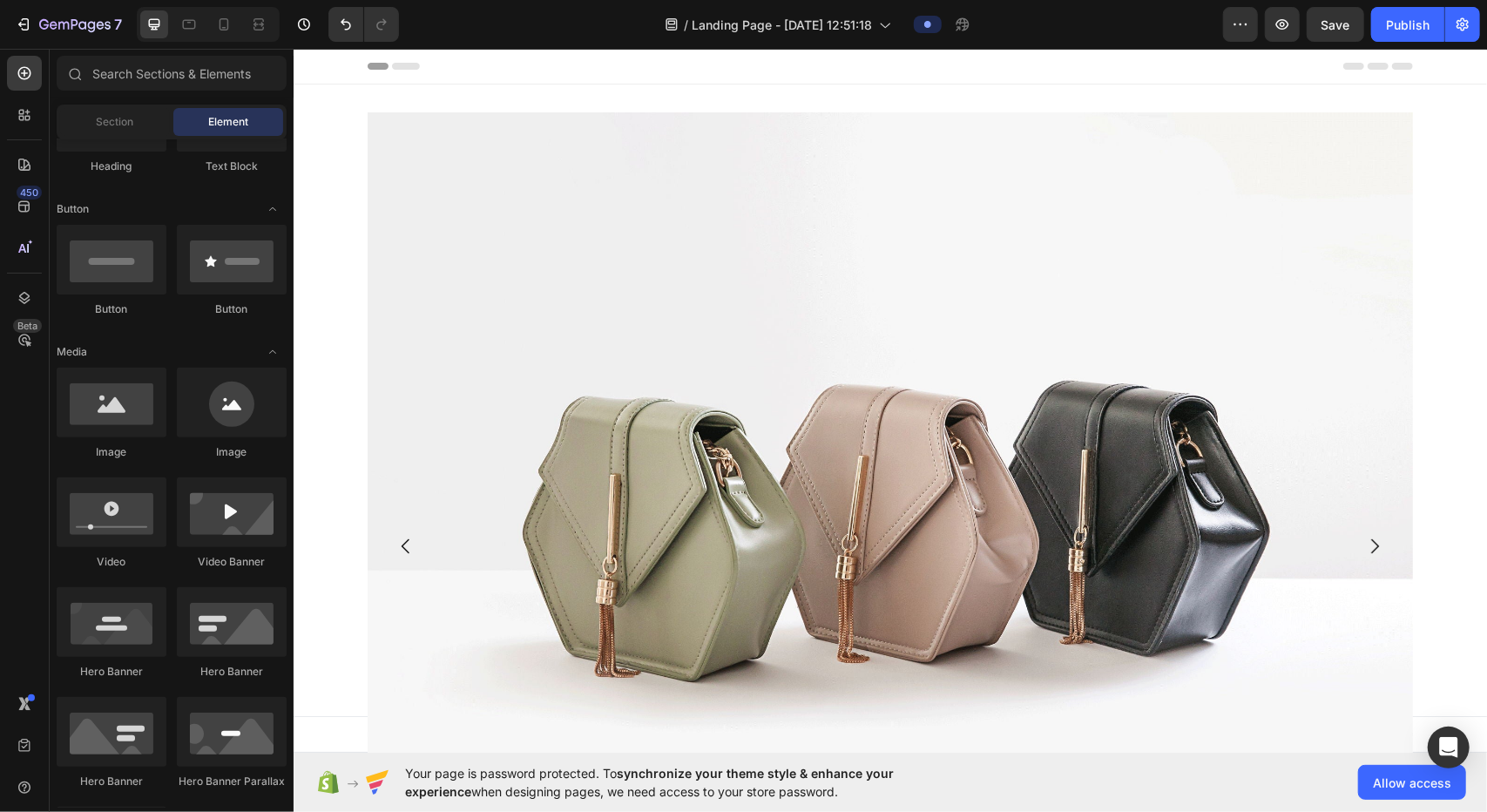
click at [391, 66] on icon at bounding box center [405, 65] width 28 height 7
click at [468, 63] on div "Header" at bounding box center [889, 65] width 1046 height 35
click at [567, 75] on div "Header" at bounding box center [889, 65] width 1046 height 35
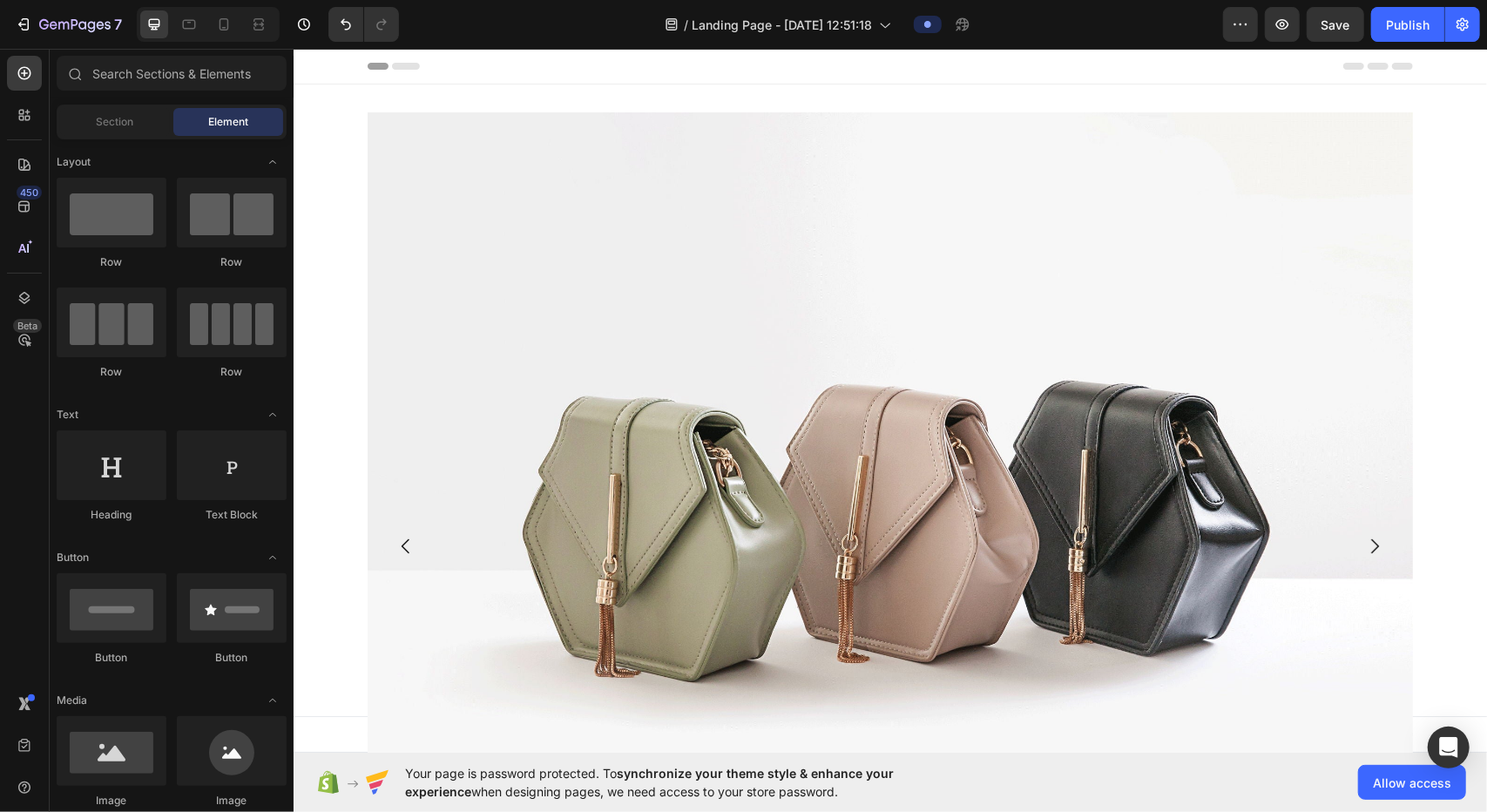
click at [341, 67] on span "Header" at bounding box center [345, 64] width 38 height 17
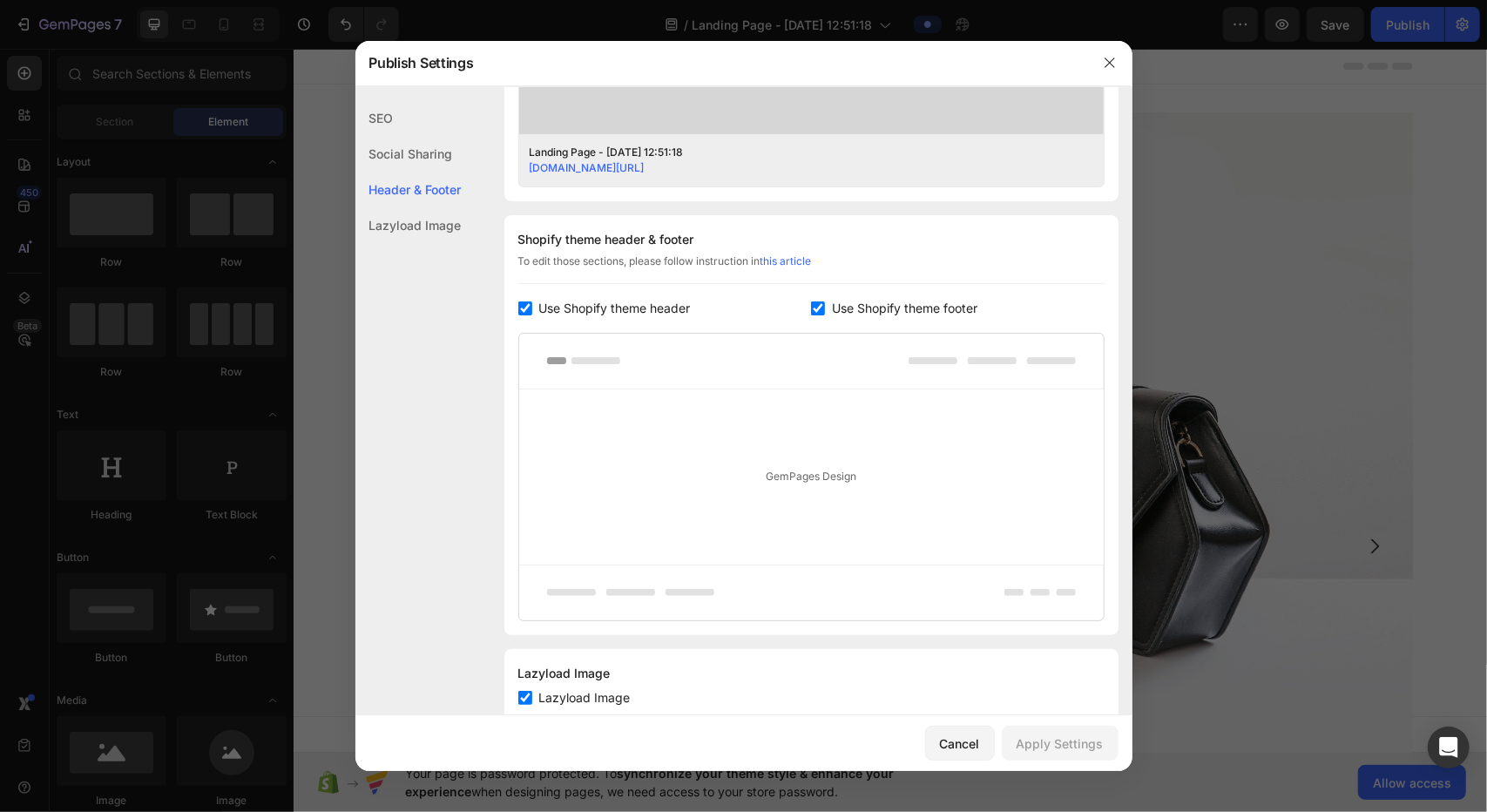
scroll to position [750, 0]
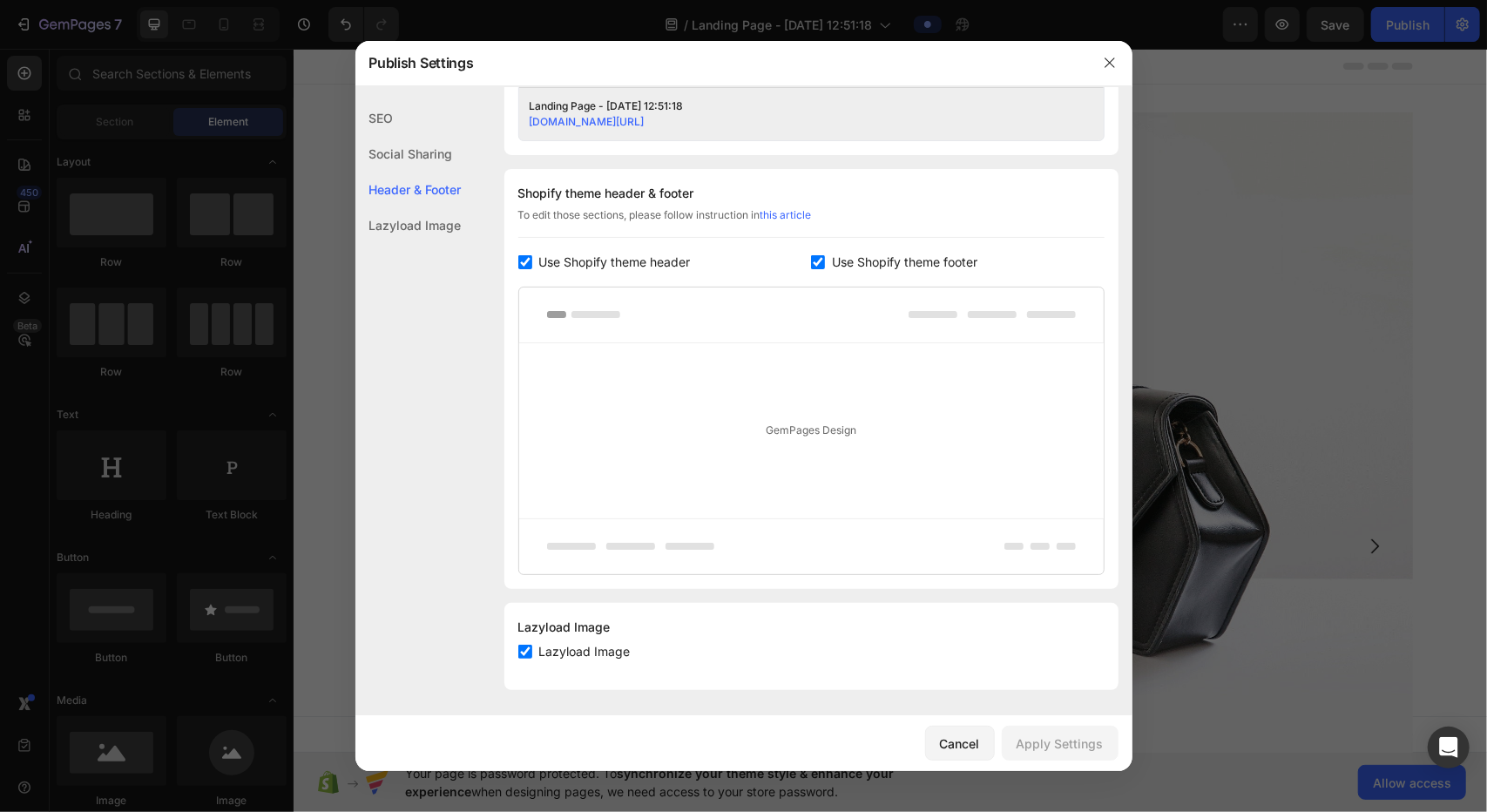
click at [741, 261] on span "Use Shopify theme footer" at bounding box center [904, 262] width 146 height 21
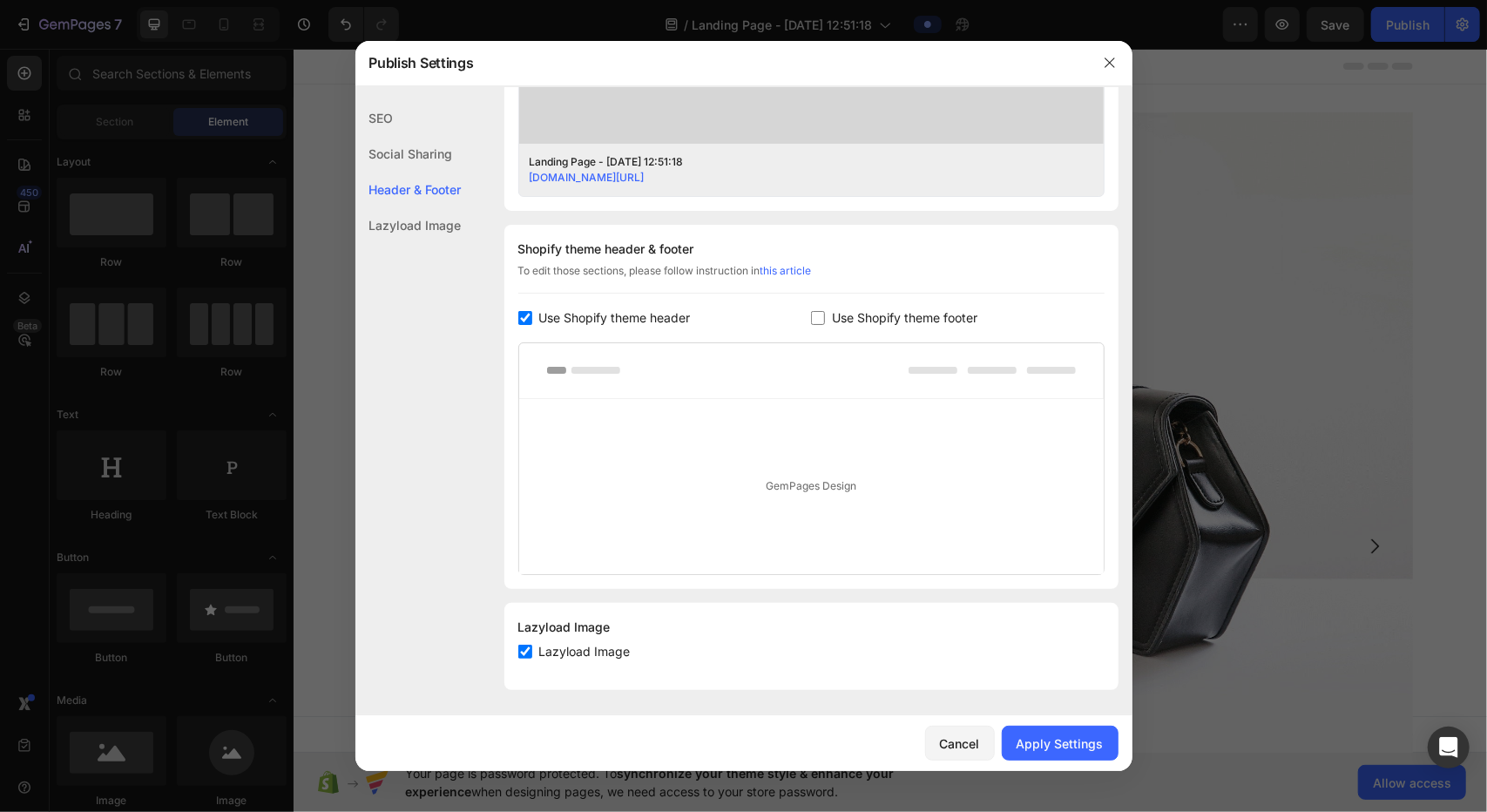
click at [741, 309] on span "Use Shopify theme footer" at bounding box center [904, 317] width 146 height 21
checkbox input "true"
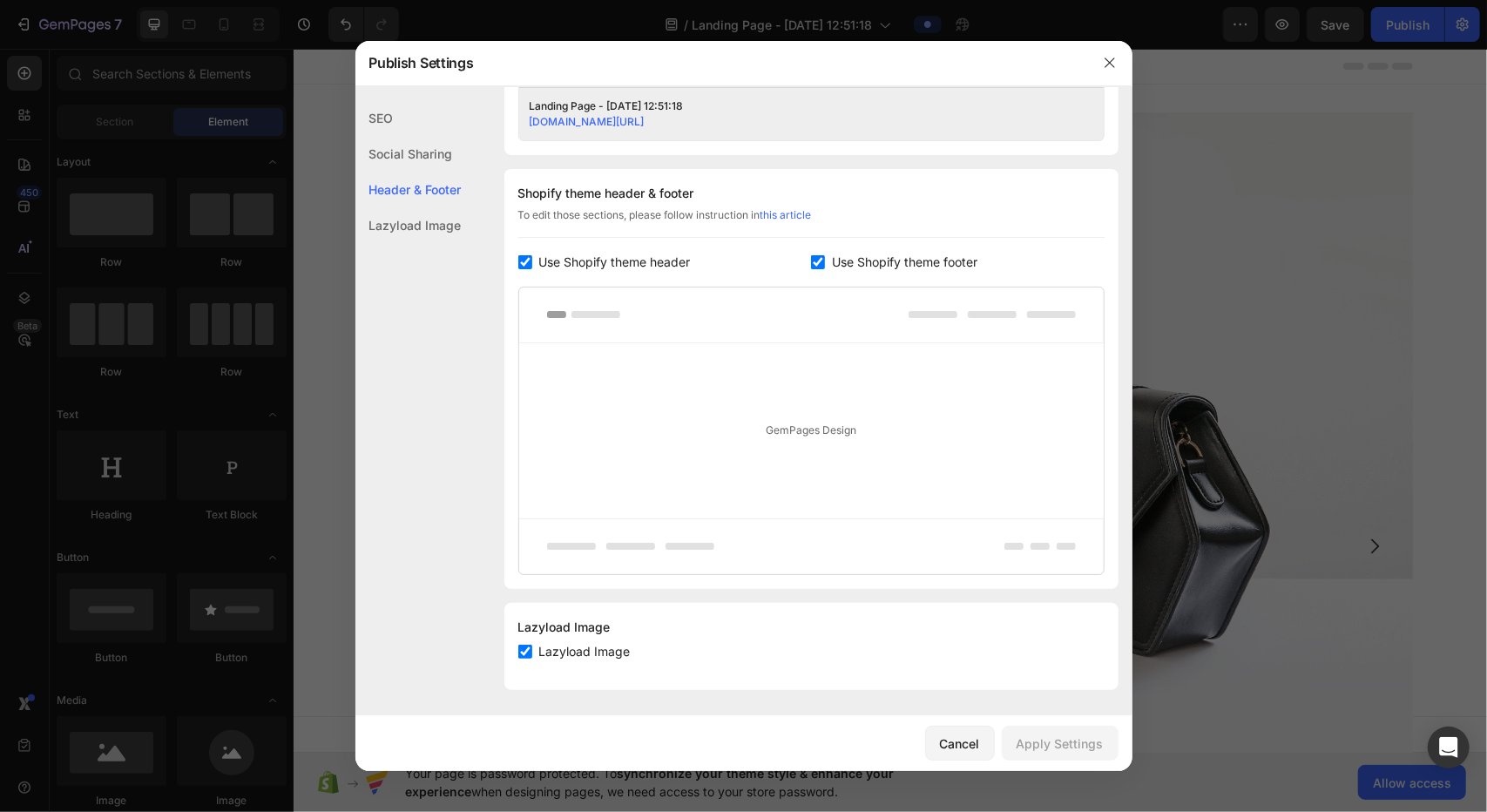
click at [556, 249] on div "Shopify theme header & footer To edit those sections, please follow instruction…" at bounding box center [811, 379] width 614 height 420
click at [559, 262] on span "Use Shopify theme header" at bounding box center [616, 262] width 152 height 21
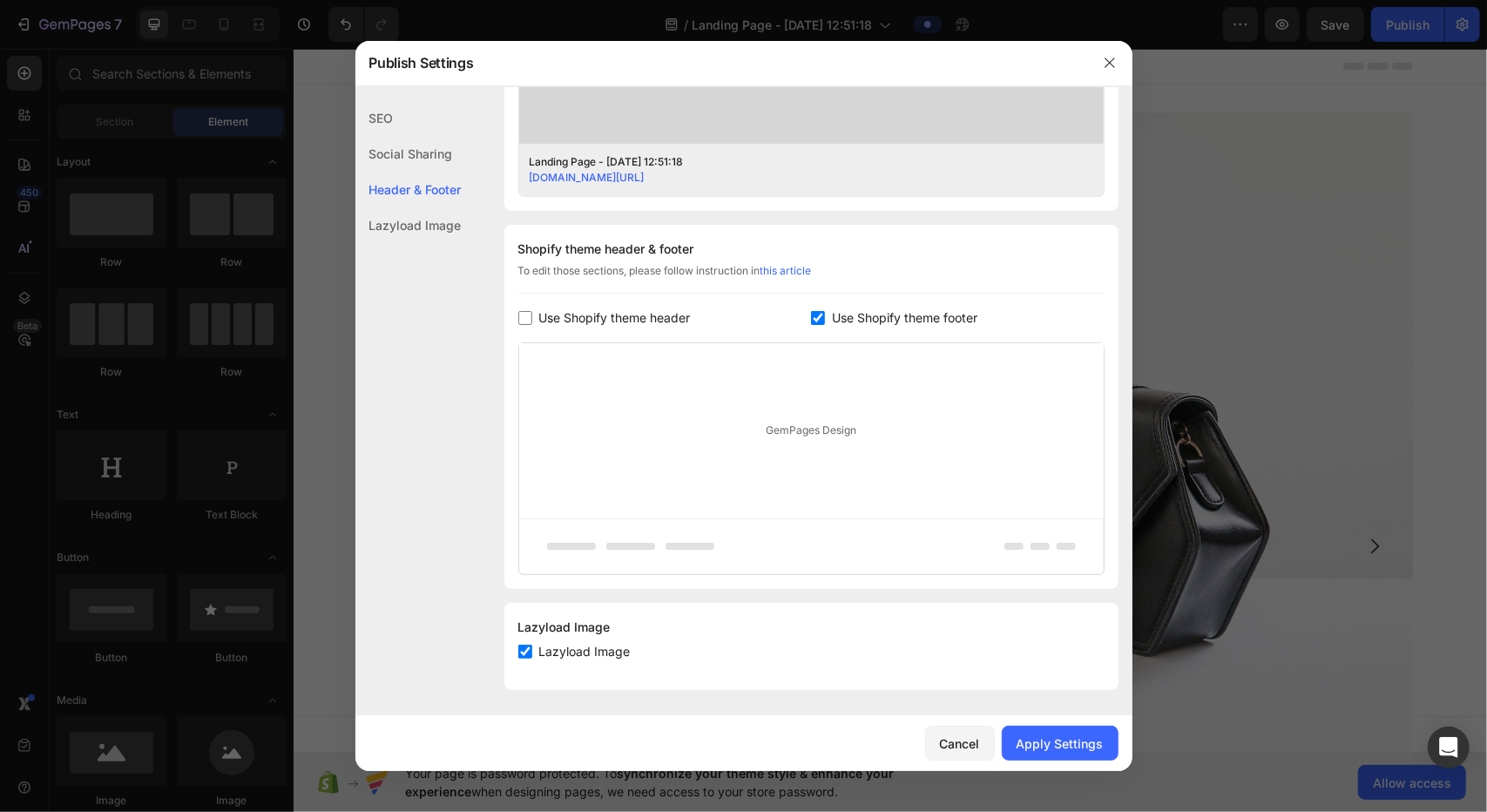
click at [597, 316] on span "Use Shopify theme header" at bounding box center [616, 317] width 152 height 21
checkbox input "true"
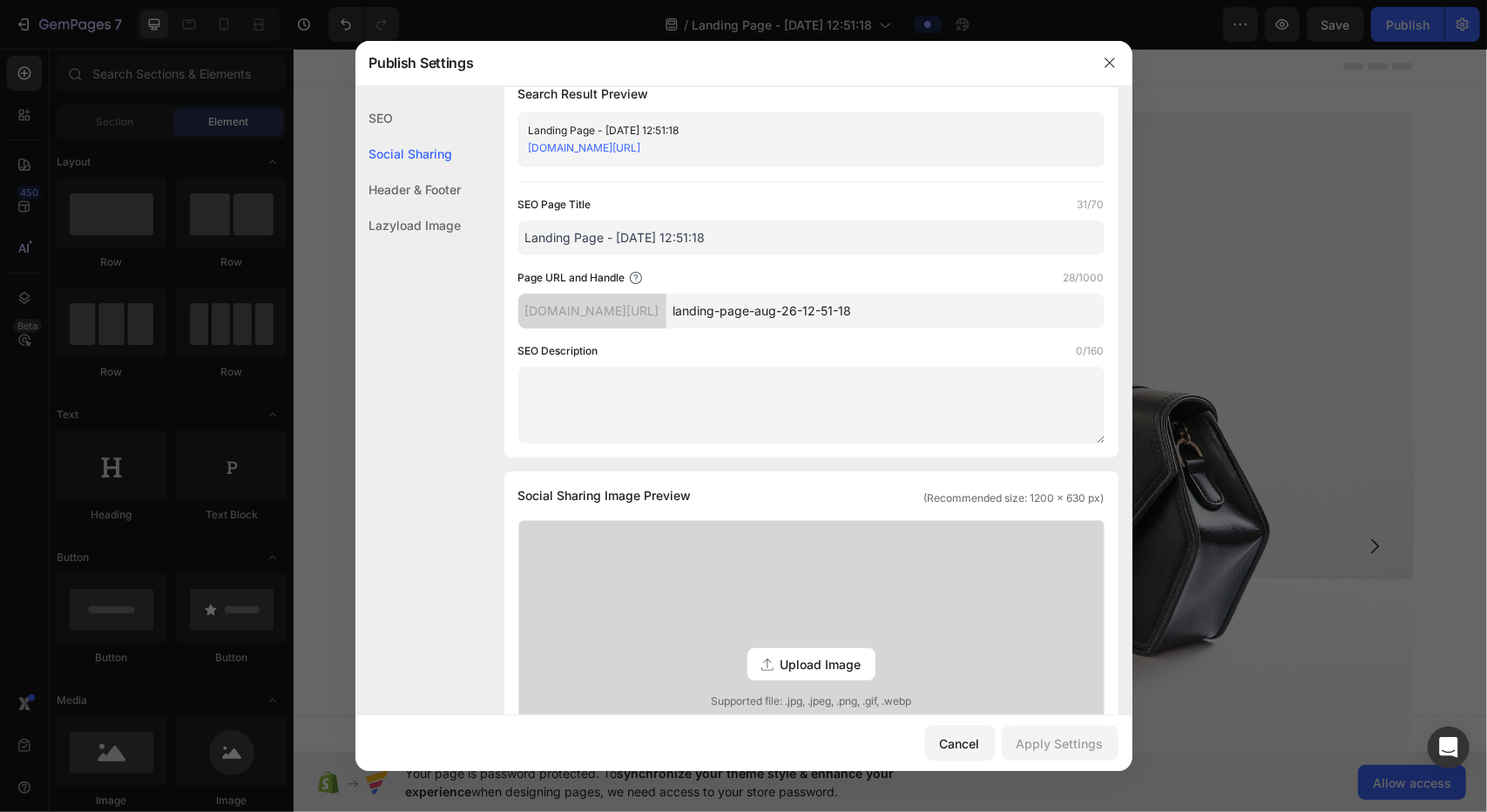
scroll to position [0, 0]
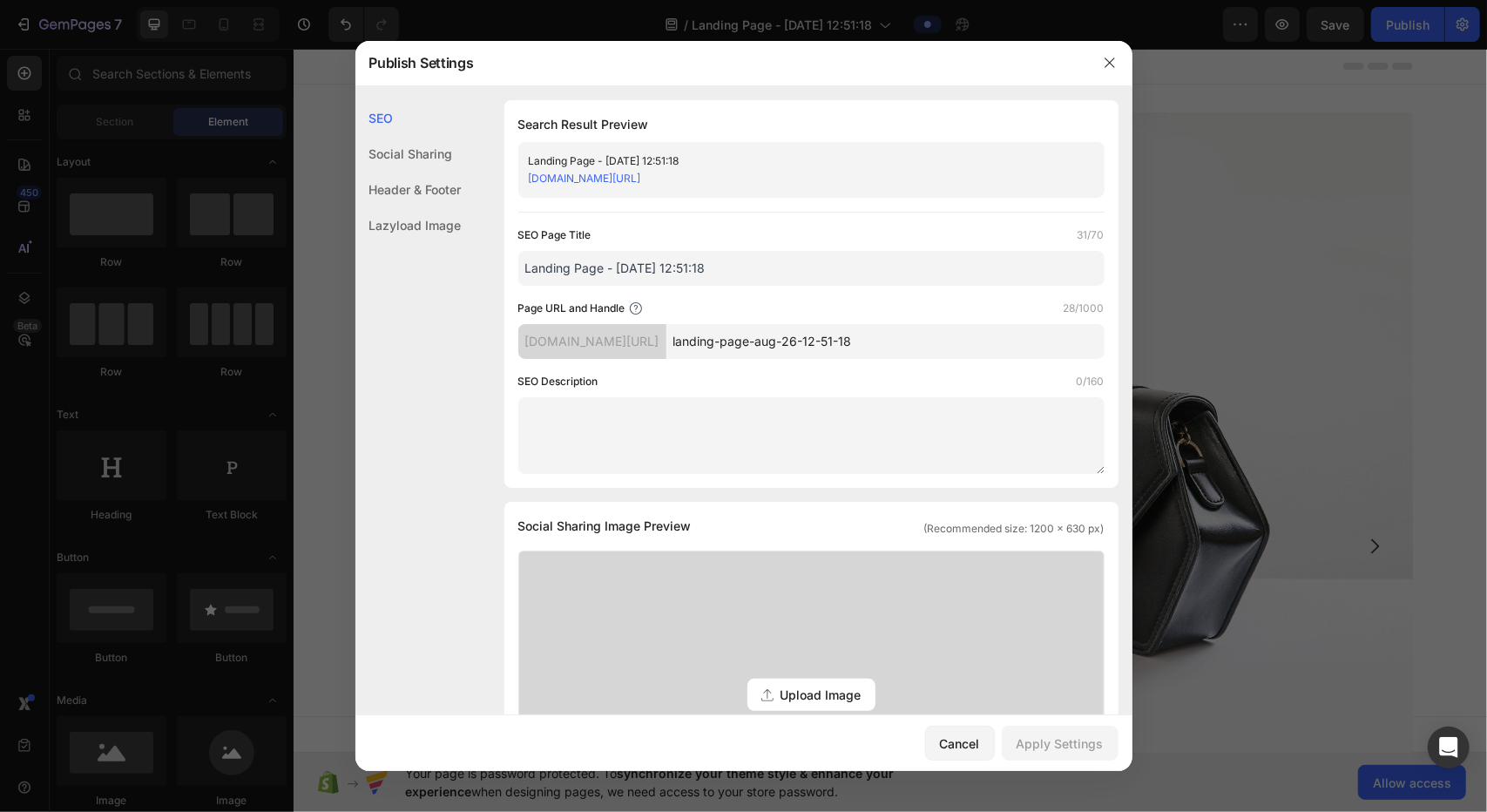
click at [388, 172] on div "Social Sharing" at bounding box center [408, 189] width 106 height 36
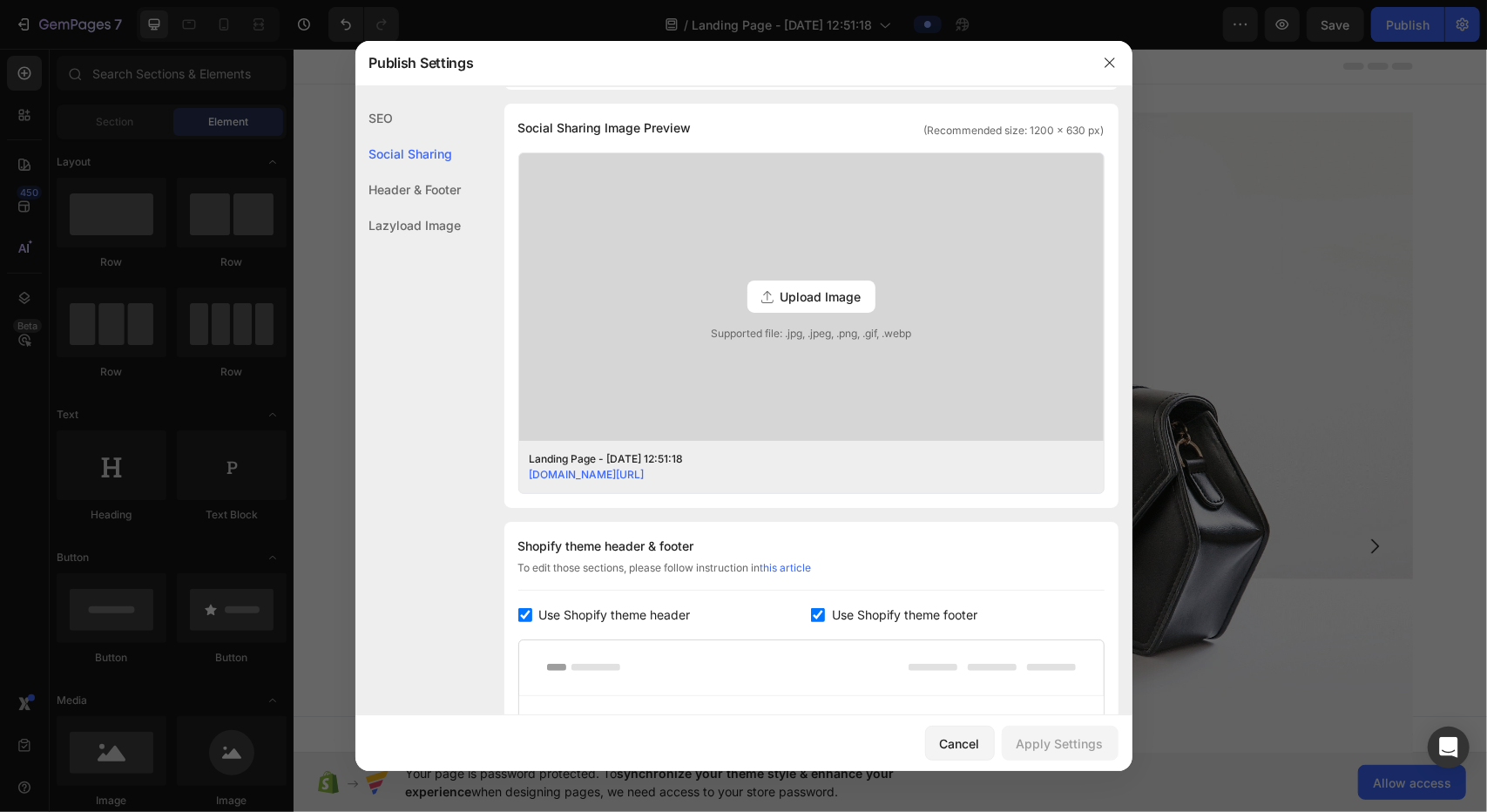
click at [423, 207] on div "Header & Footer" at bounding box center [408, 225] width 106 height 36
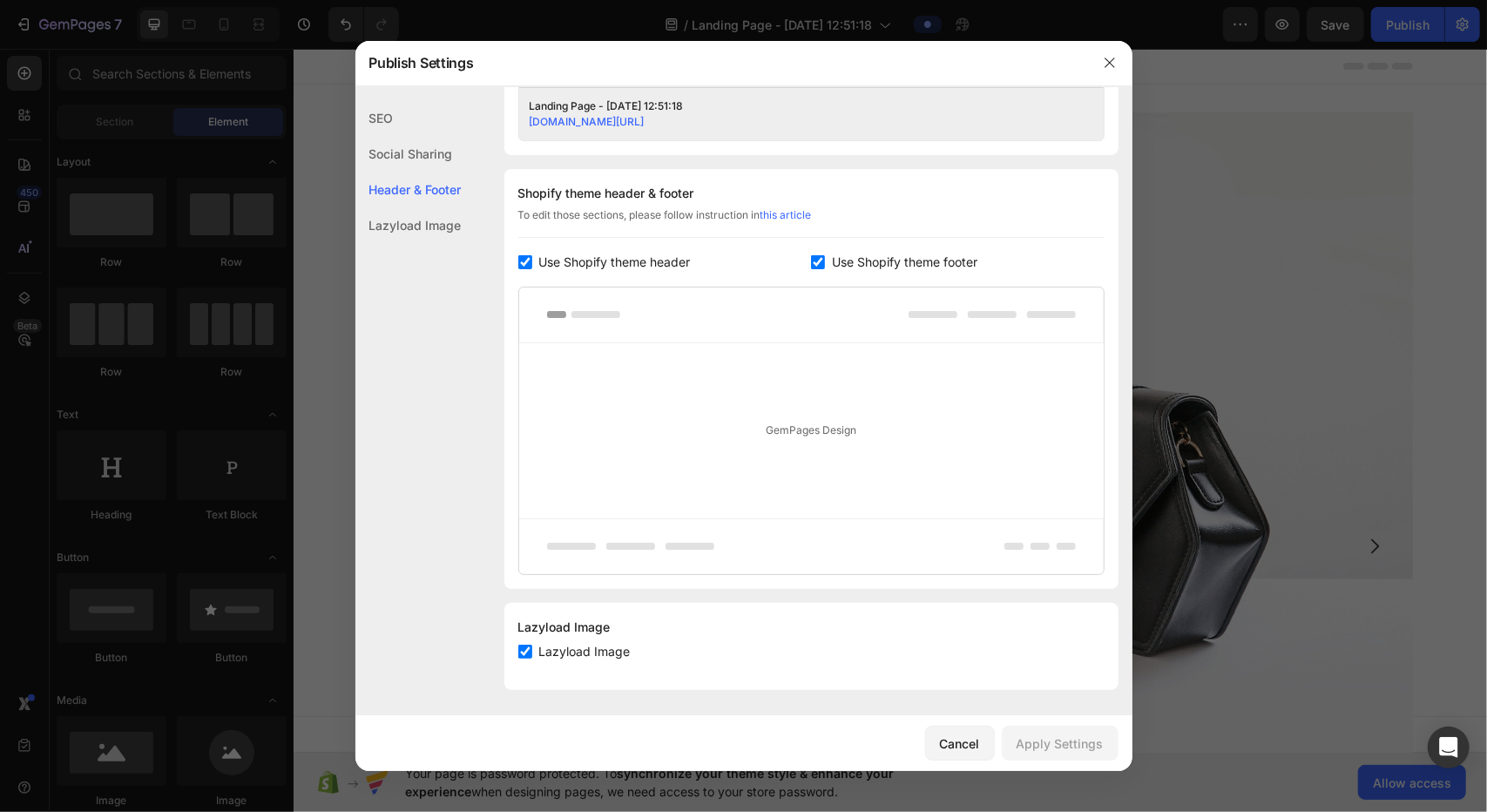
click at [418, 232] on div "Lazyload Image" at bounding box center [408, 225] width 106 height 36
click at [413, 172] on div "Social Sharing" at bounding box center [408, 189] width 106 height 36
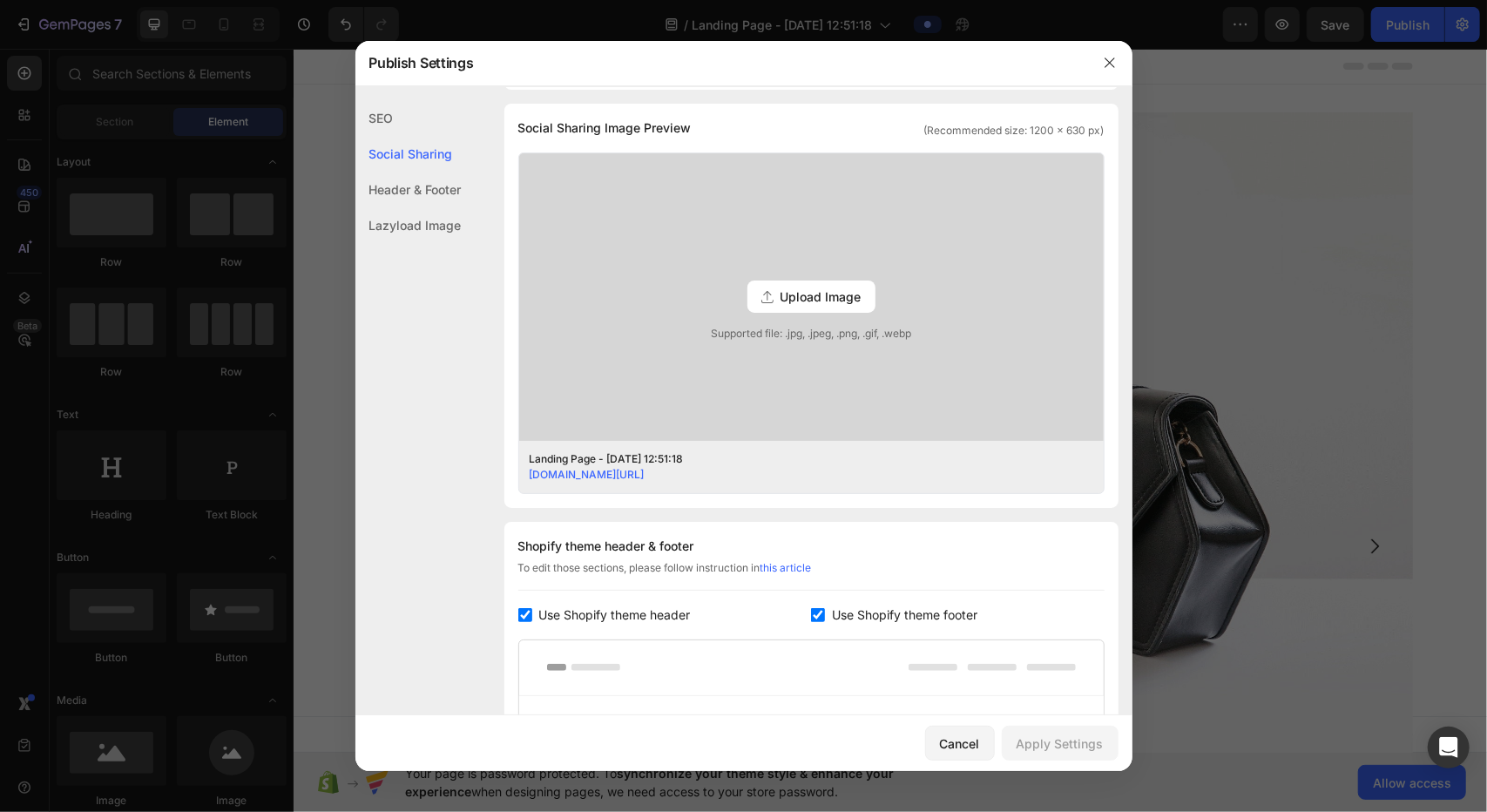
scroll to position [750, 0]
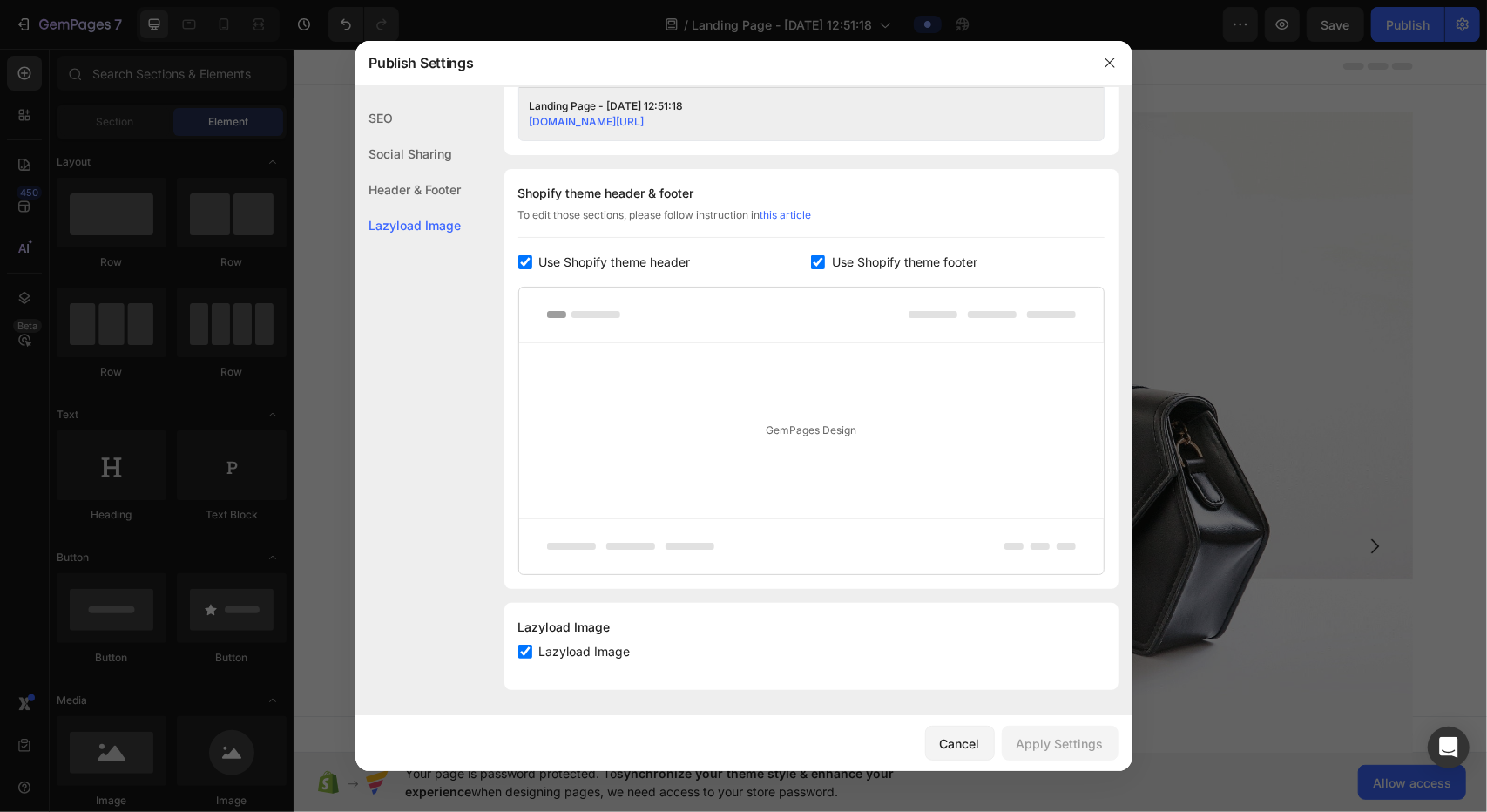
click at [741, 322] on div at bounding box center [811, 315] width 584 height 55
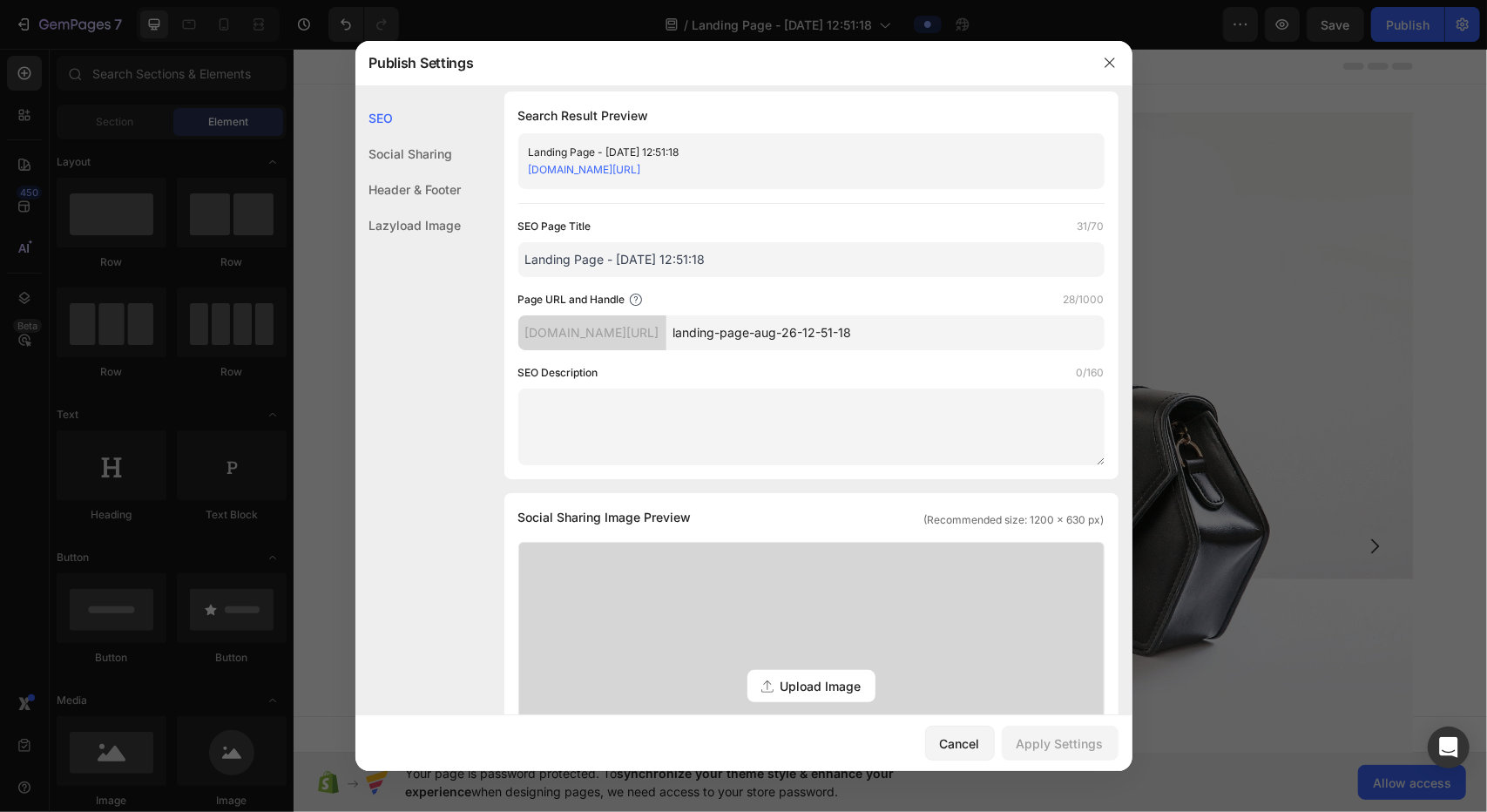
scroll to position [0, 0]
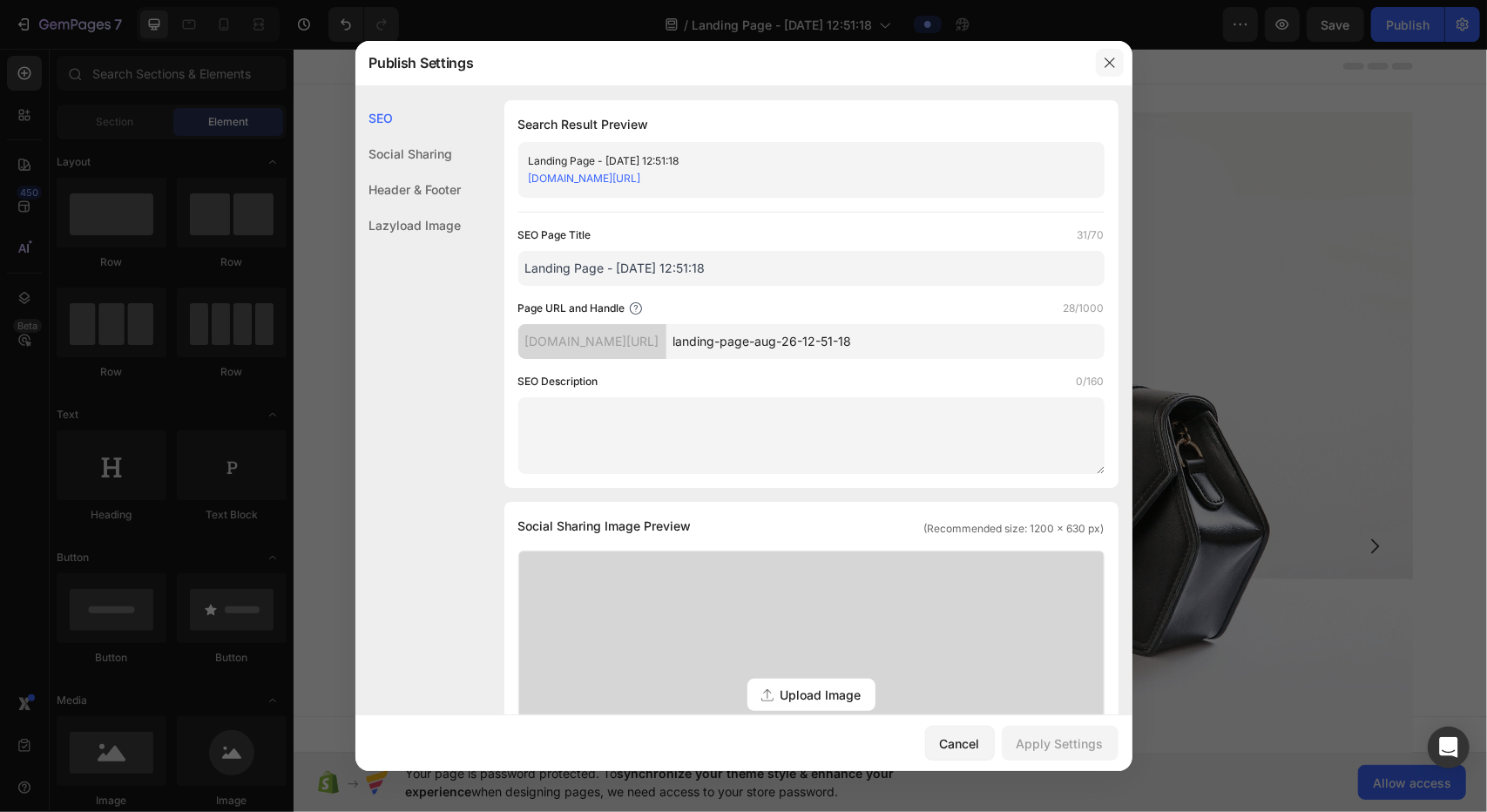
drag, startPoint x: 1105, startPoint y: 60, endPoint x: 1001, endPoint y: 182, distance: 160.3
click at [741, 60] on icon "button" at bounding box center [1110, 63] width 14 height 14
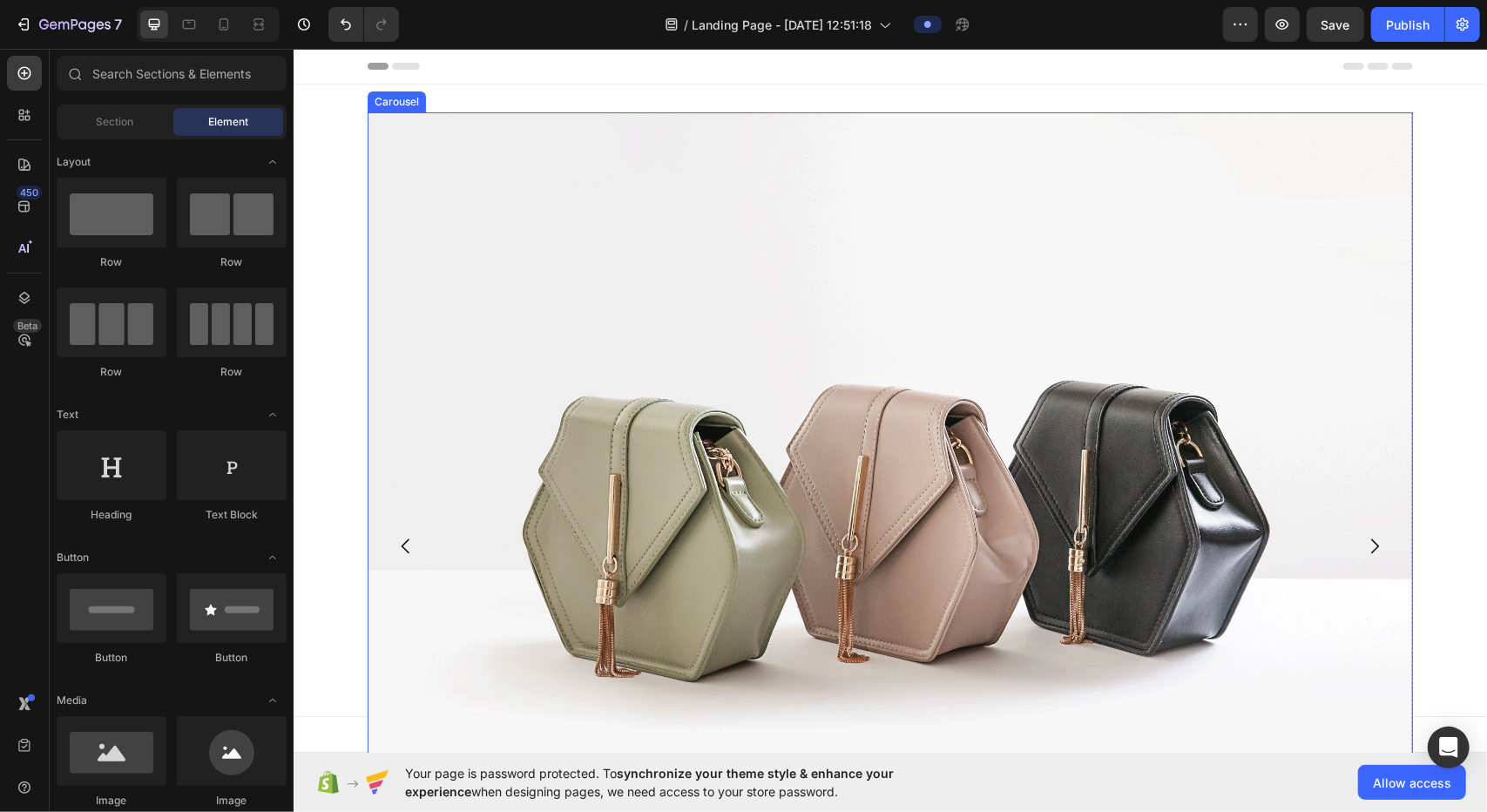
click at [741, 542] on icon "Carousel Next Arrow" at bounding box center [1374, 545] width 21 height 21
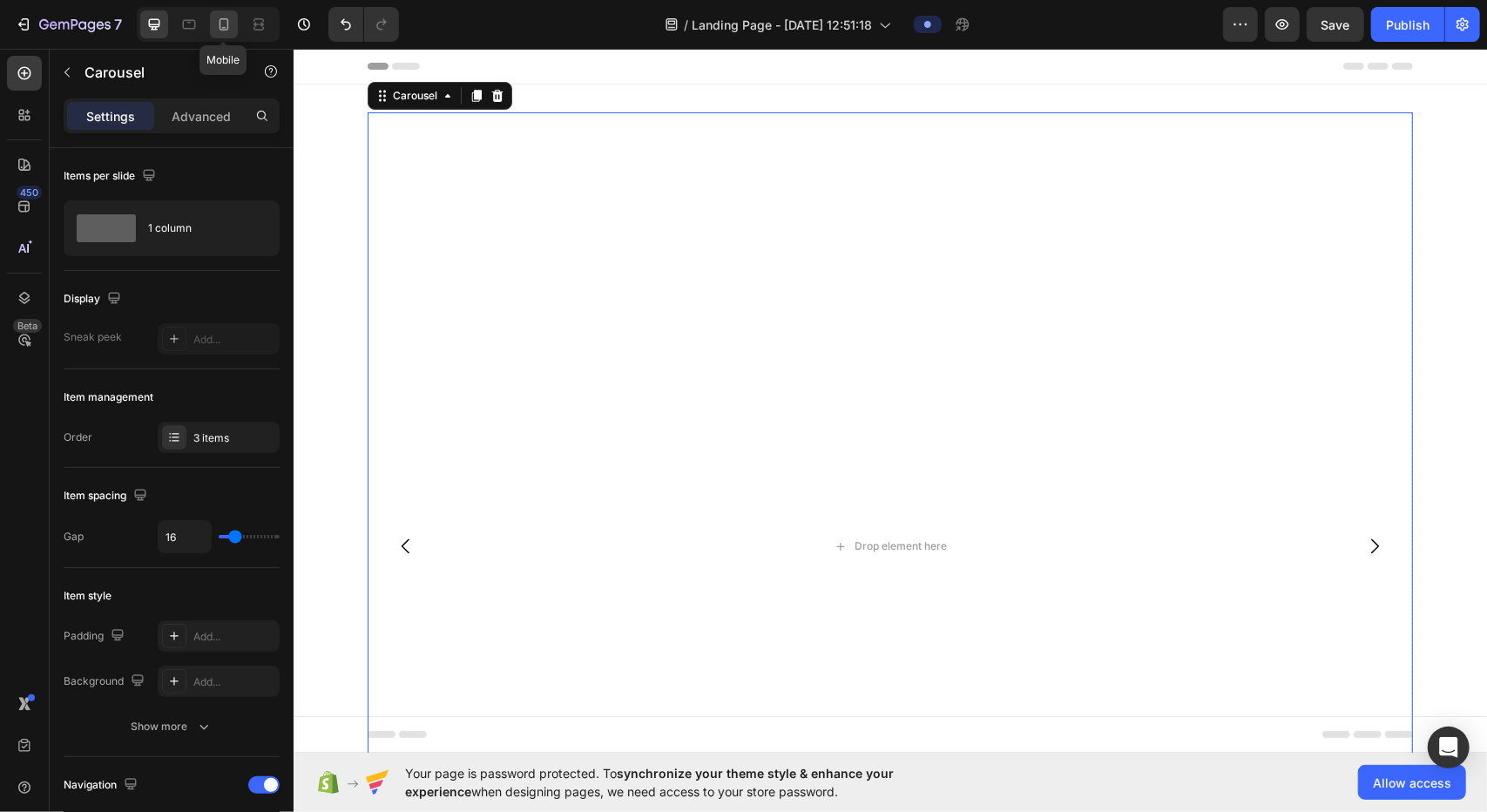
click at [223, 18] on icon at bounding box center [224, 24] width 10 height 13
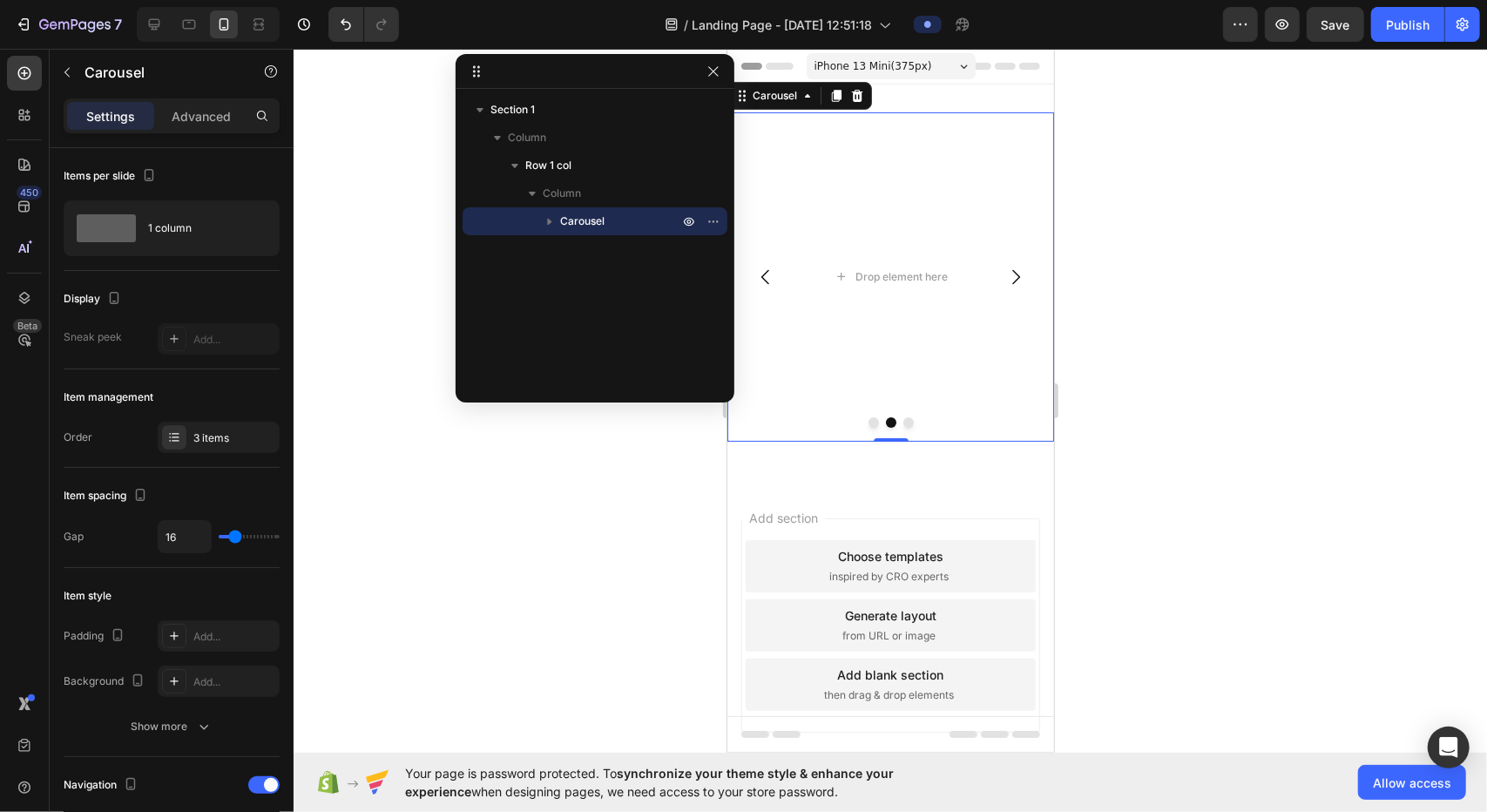
click at [741, 273] on div at bounding box center [891, 431] width 1194 height 763
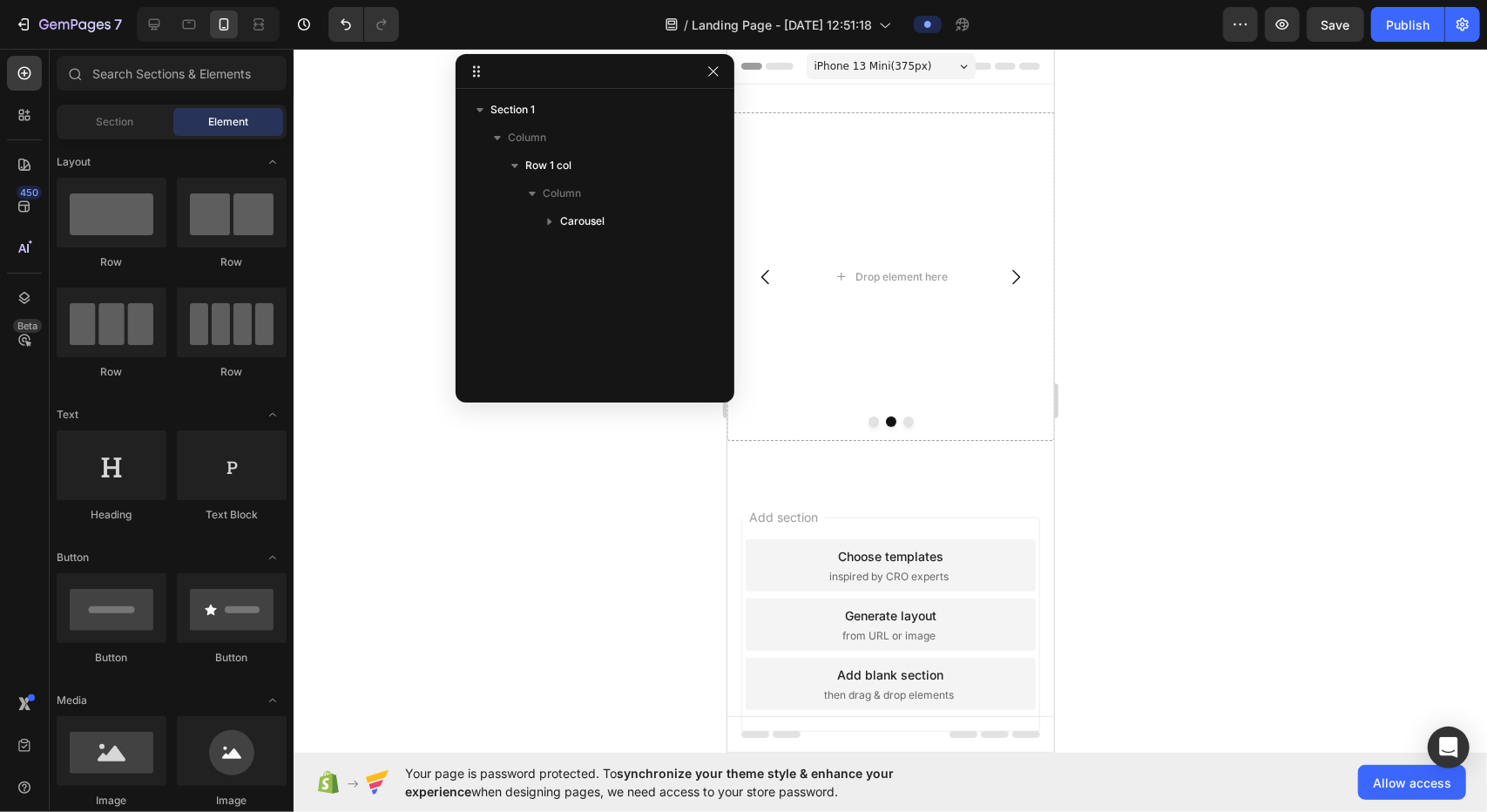
click at [741, 196] on div at bounding box center [891, 431] width 1194 height 763
click at [741, 68] on div "iPhone 13 Mini ( 375 px)" at bounding box center [890, 64] width 169 height 26
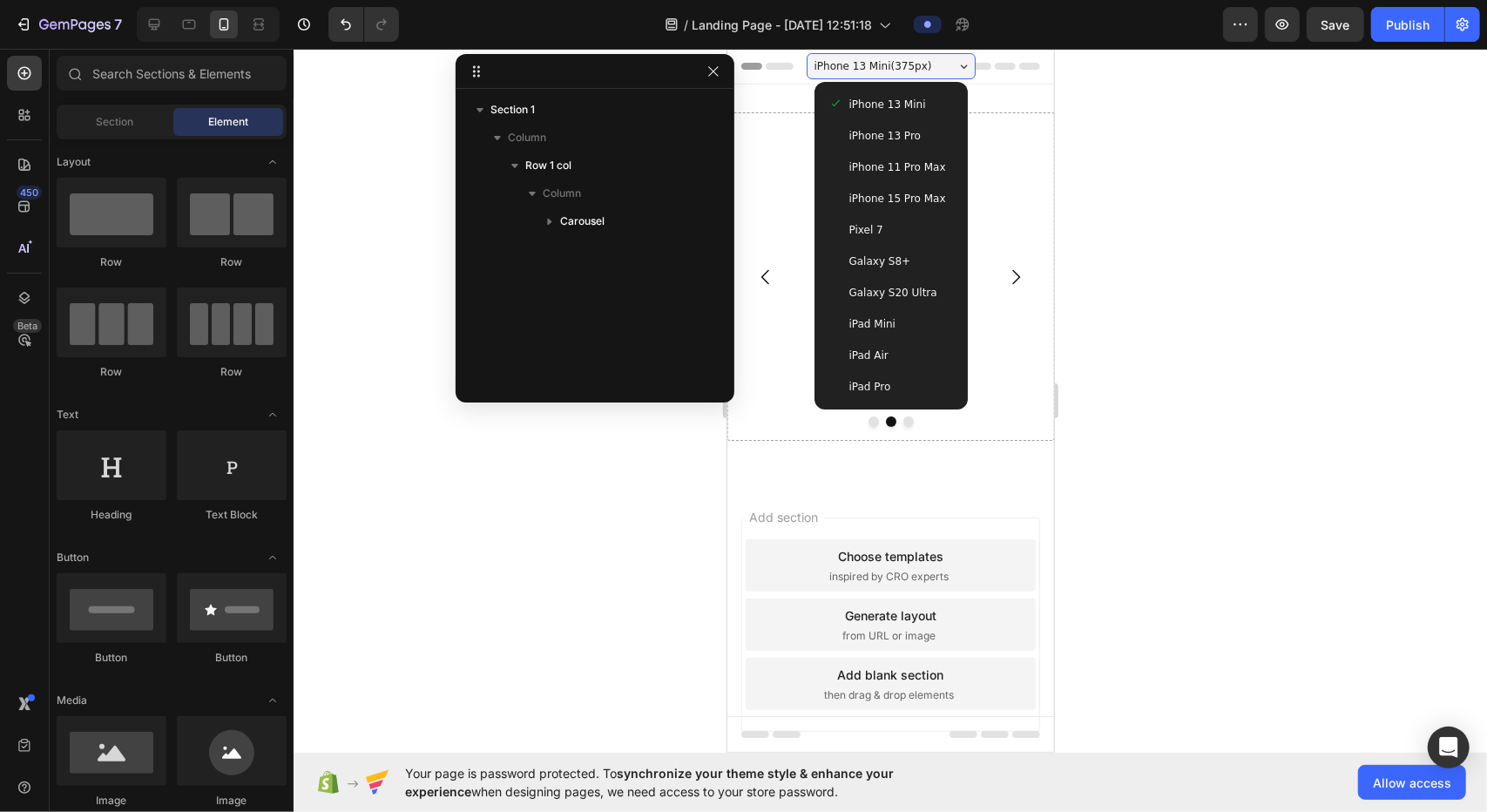
click at [741, 143] on div "iPhone 13 Pro" at bounding box center [890, 134] width 125 height 17
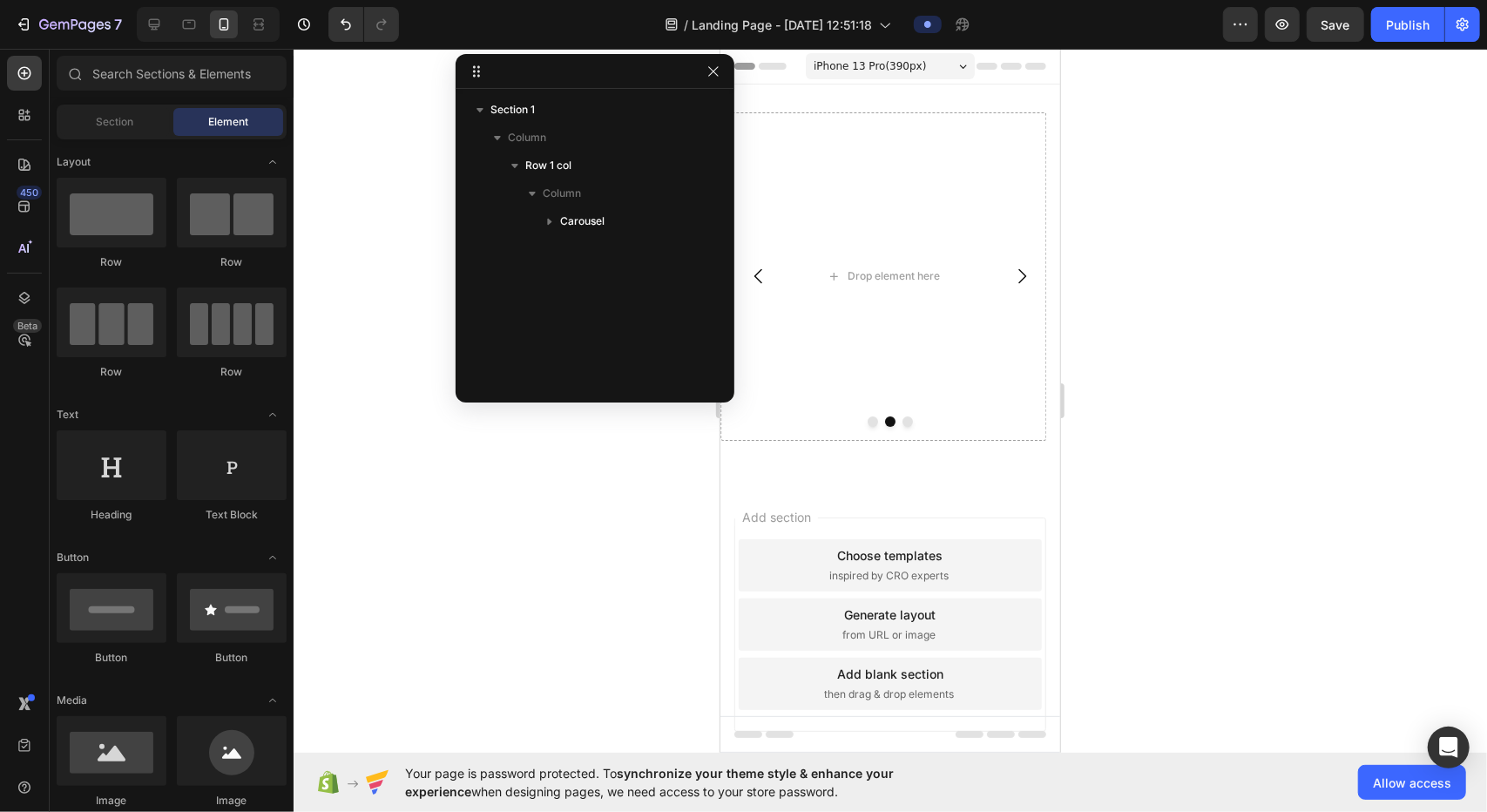
click at [741, 184] on div at bounding box center [891, 431] width 1194 height 763
drag, startPoint x: 715, startPoint y: 64, endPoint x: 7, endPoint y: 21, distance: 709.3
click at [715, 64] on icon "button" at bounding box center [714, 71] width 14 height 14
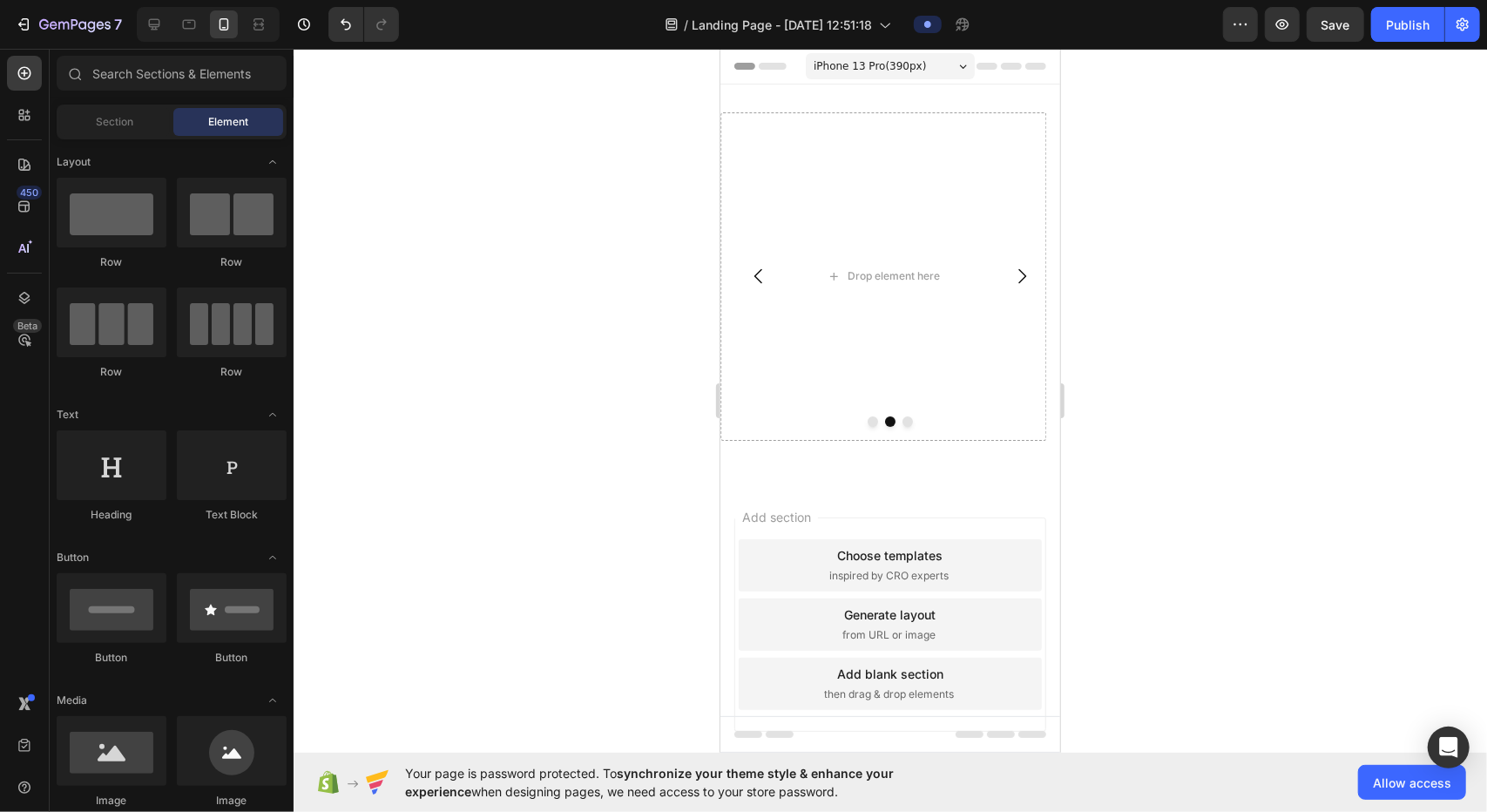
click at [741, 59] on span "iPhone 13 Pro ( 390 px)" at bounding box center [870, 64] width 113 height 17
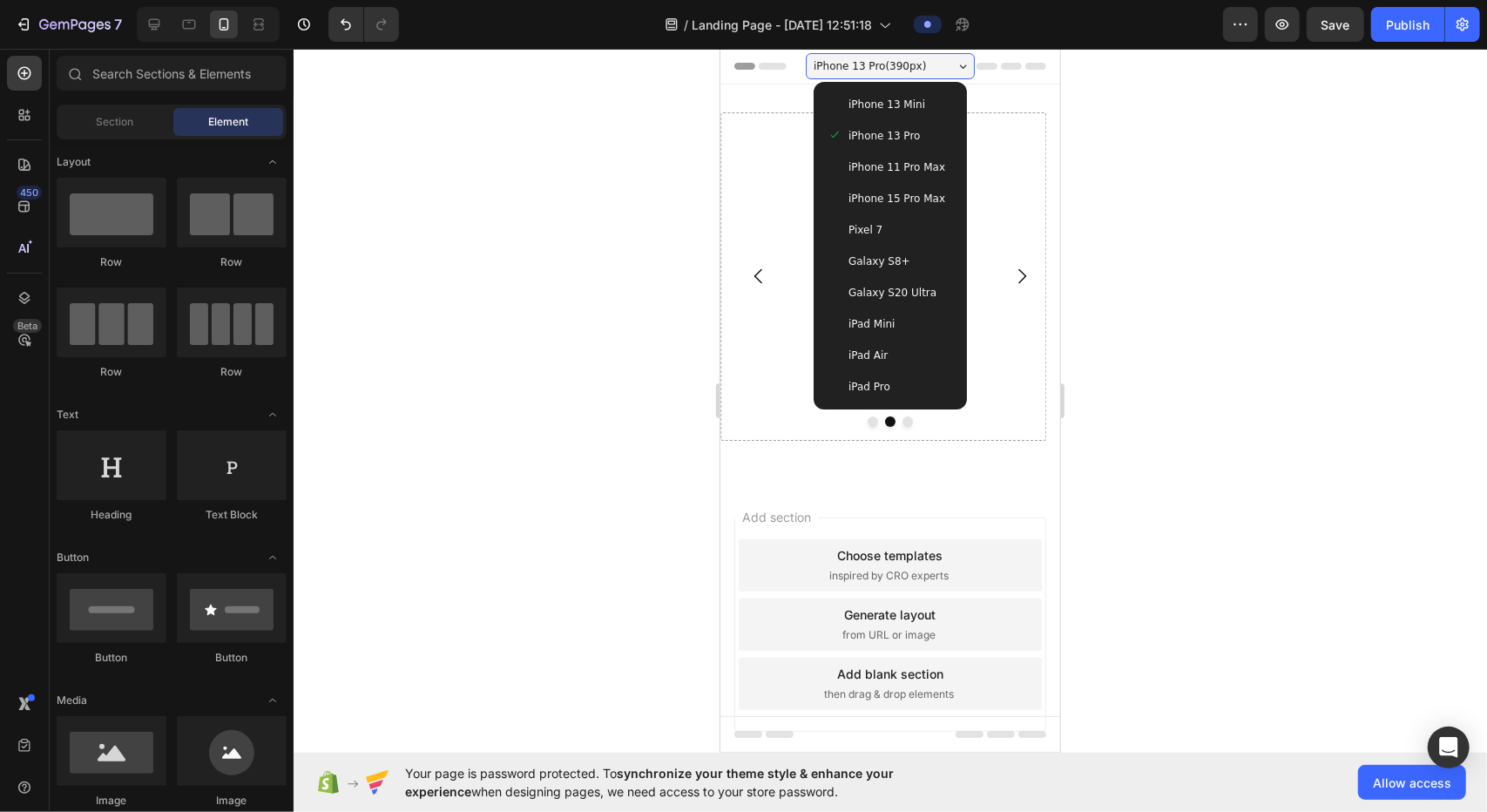
click at [741, 292] on span "Galaxy S20 Ultra" at bounding box center [892, 291] width 88 height 17
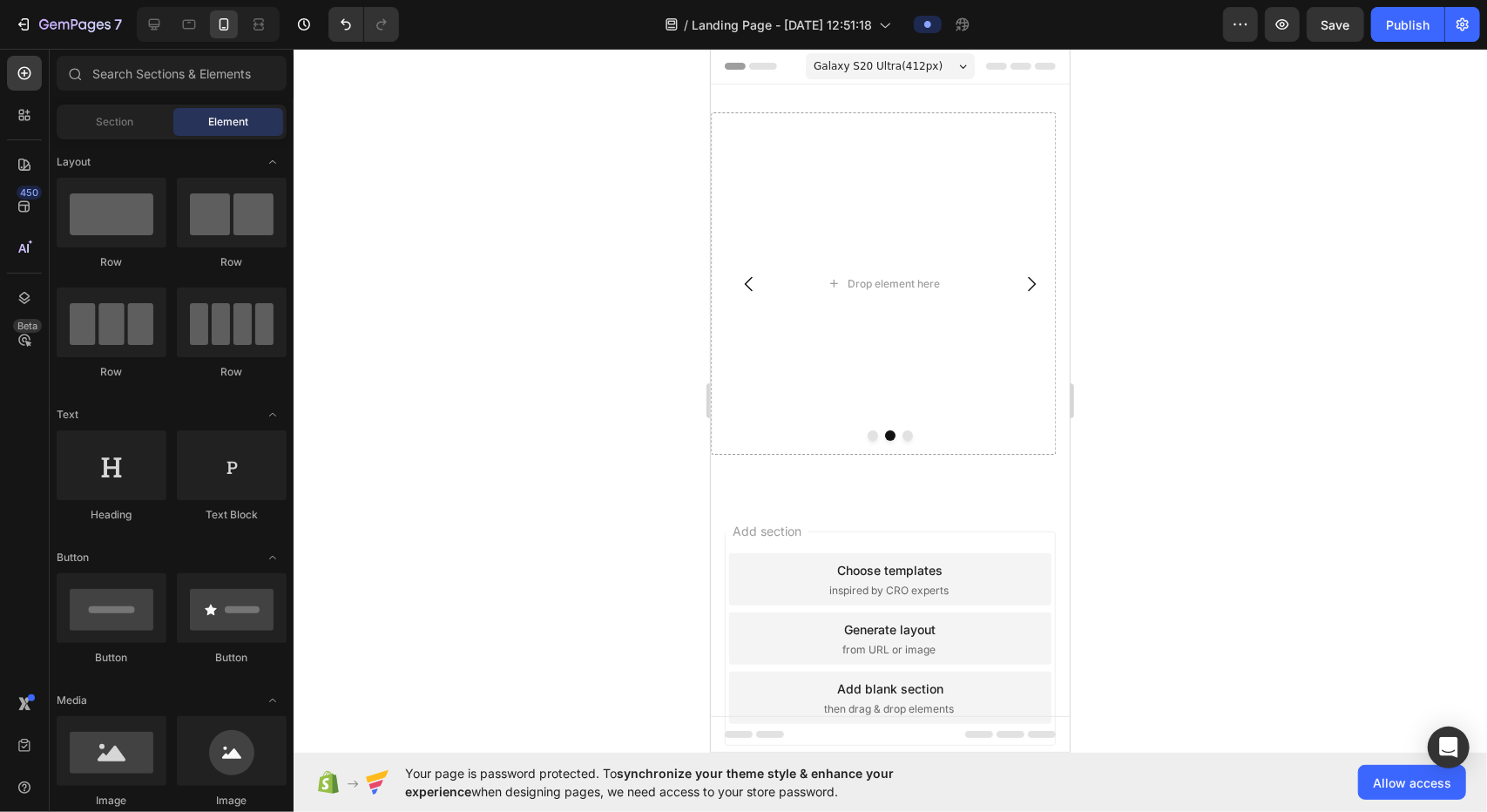
click at [741, 62] on div "Galaxy S20 Ultra ( 412 px)" at bounding box center [889, 64] width 169 height 26
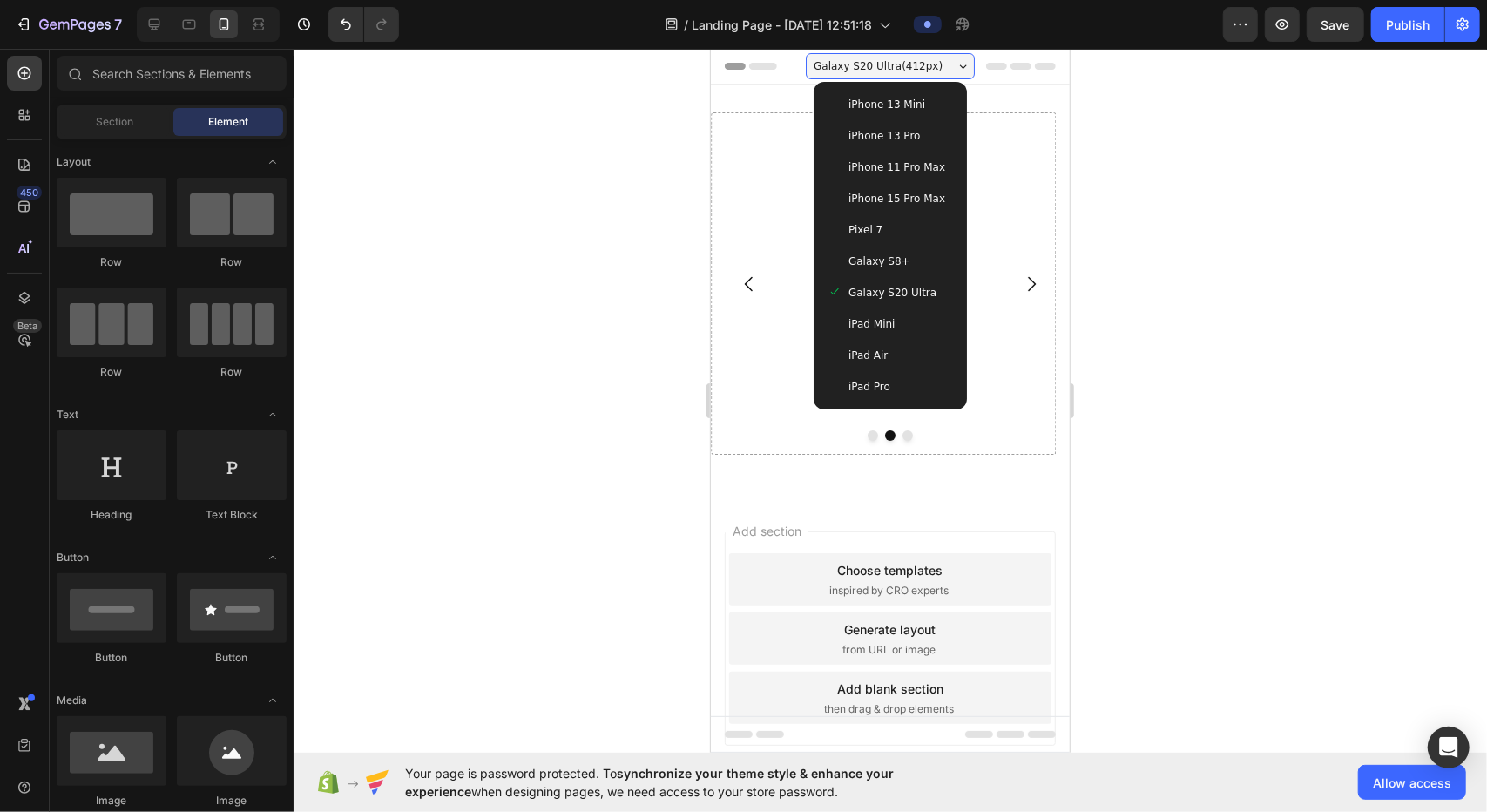
click at [741, 261] on div "Galaxy S8+" at bounding box center [889, 260] width 125 height 17
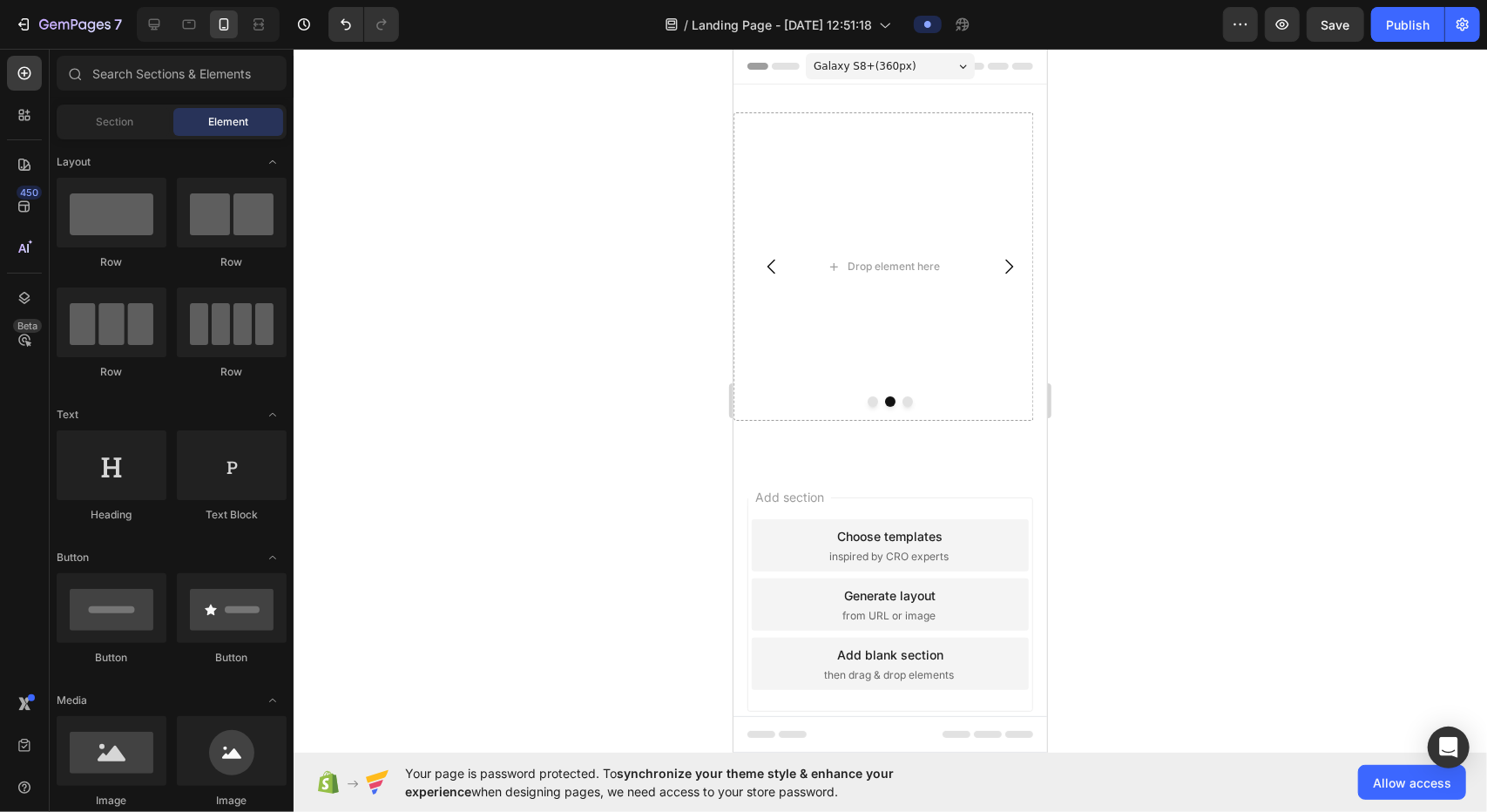
click at [741, 70] on div "Galaxy S8+ ( 360 px)" at bounding box center [889, 64] width 169 height 26
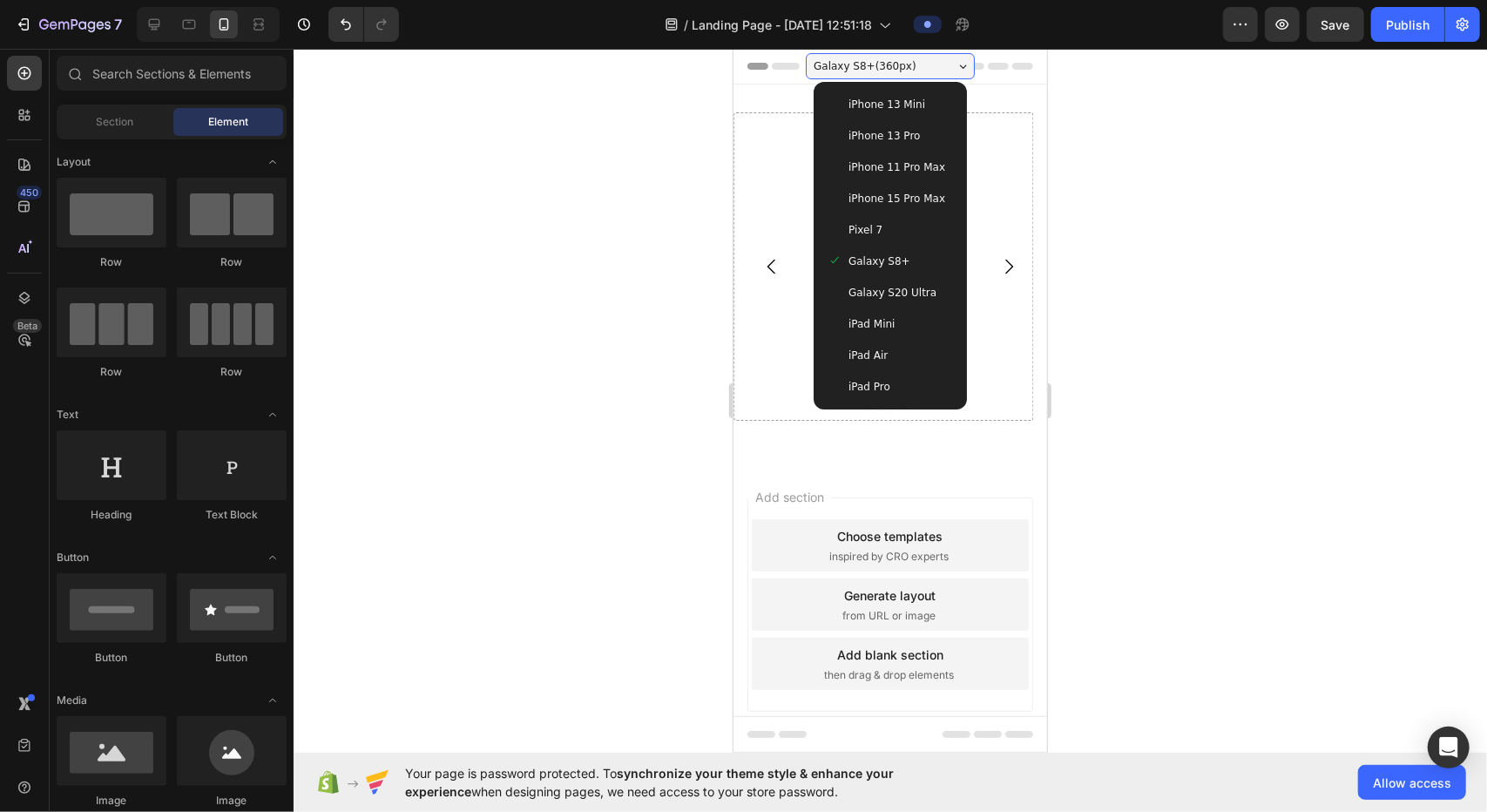
click at [741, 112] on span "iPhone 13 Mini" at bounding box center [886, 103] width 77 height 17
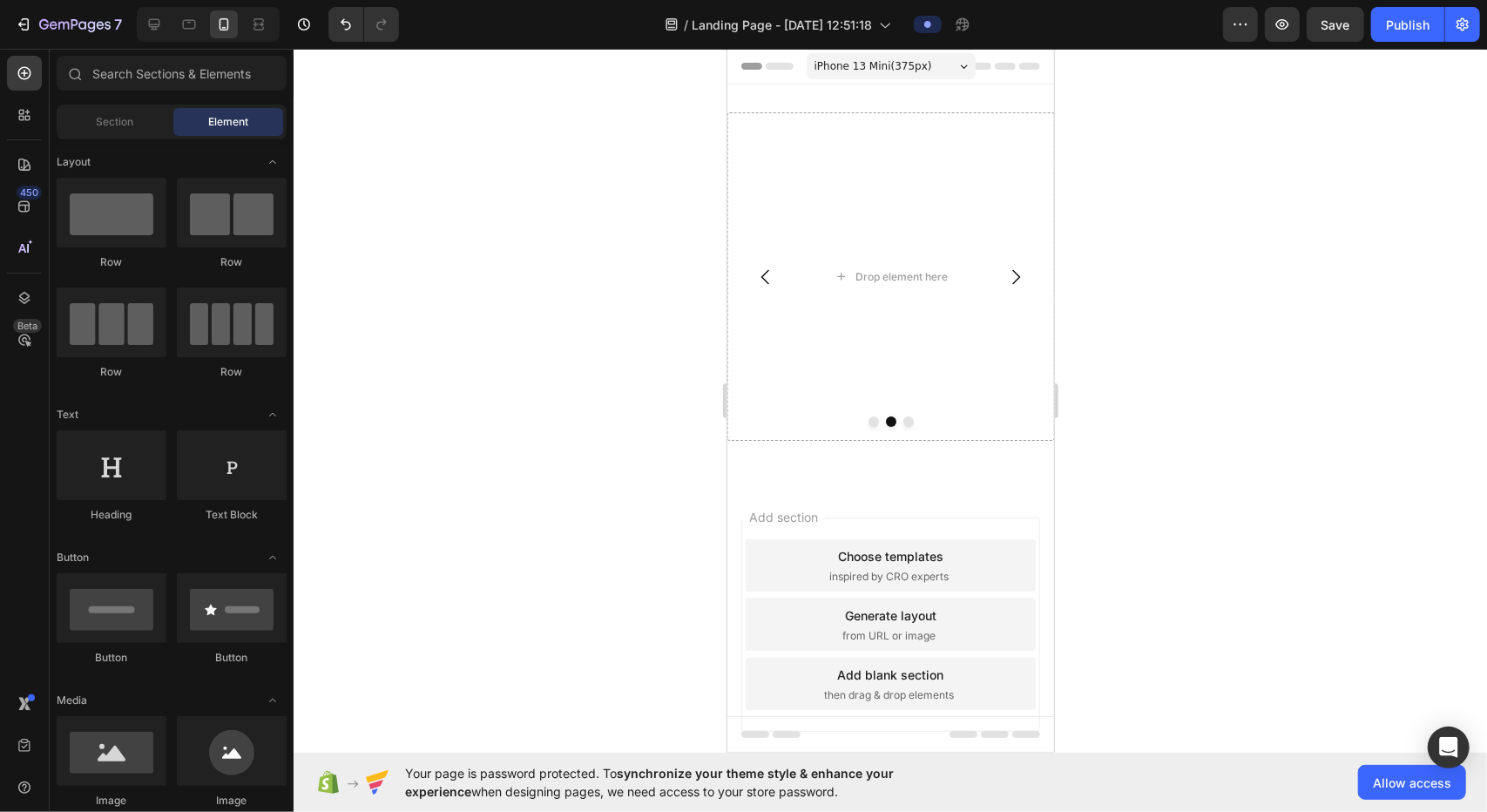
click at [741, 61] on div "iPhone 13 Mini ( 375 px)" at bounding box center [890, 64] width 169 height 26
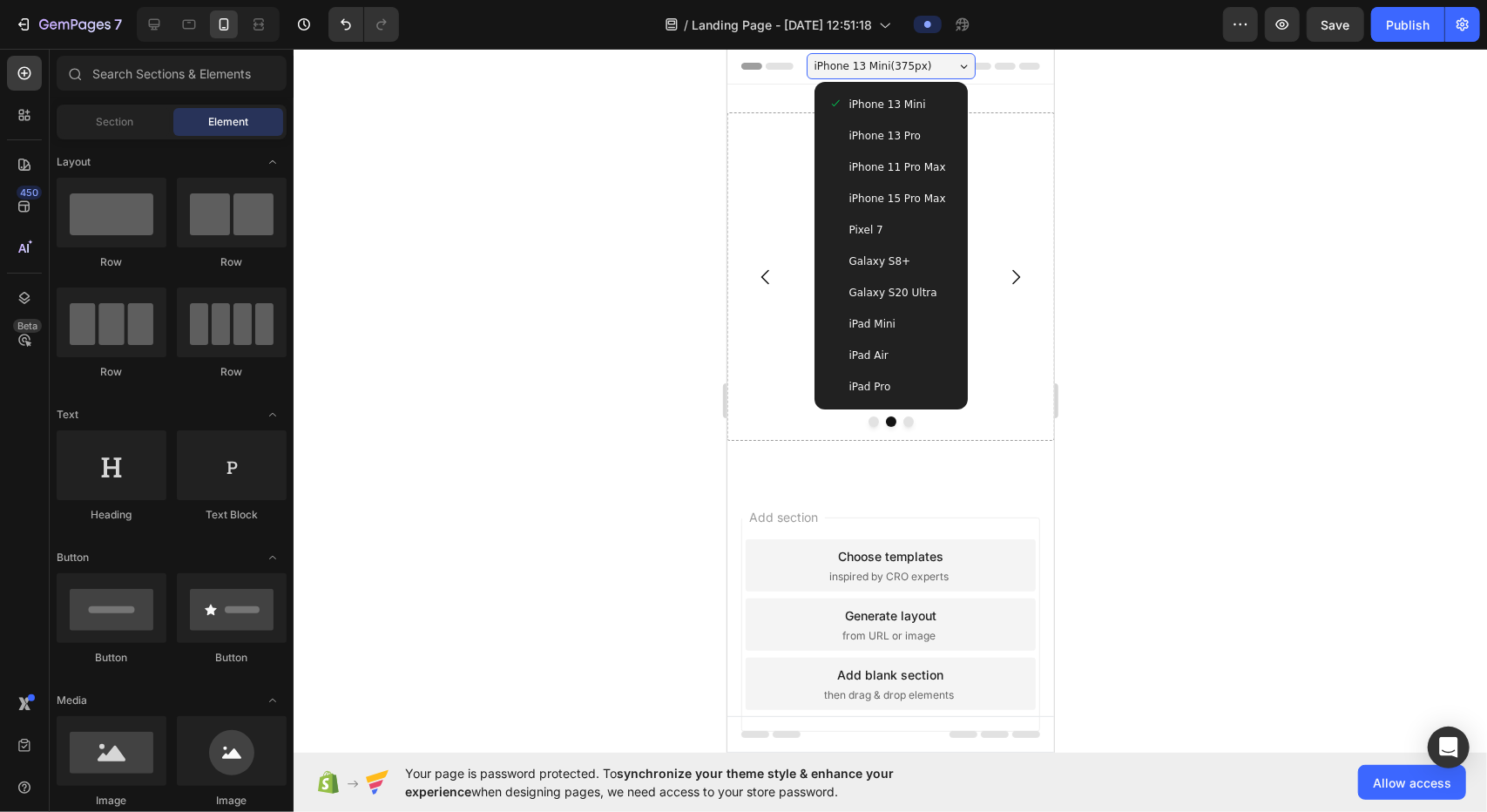
click at [741, 166] on span "iPhone 11 Pro Max" at bounding box center [897, 165] width 97 height 17
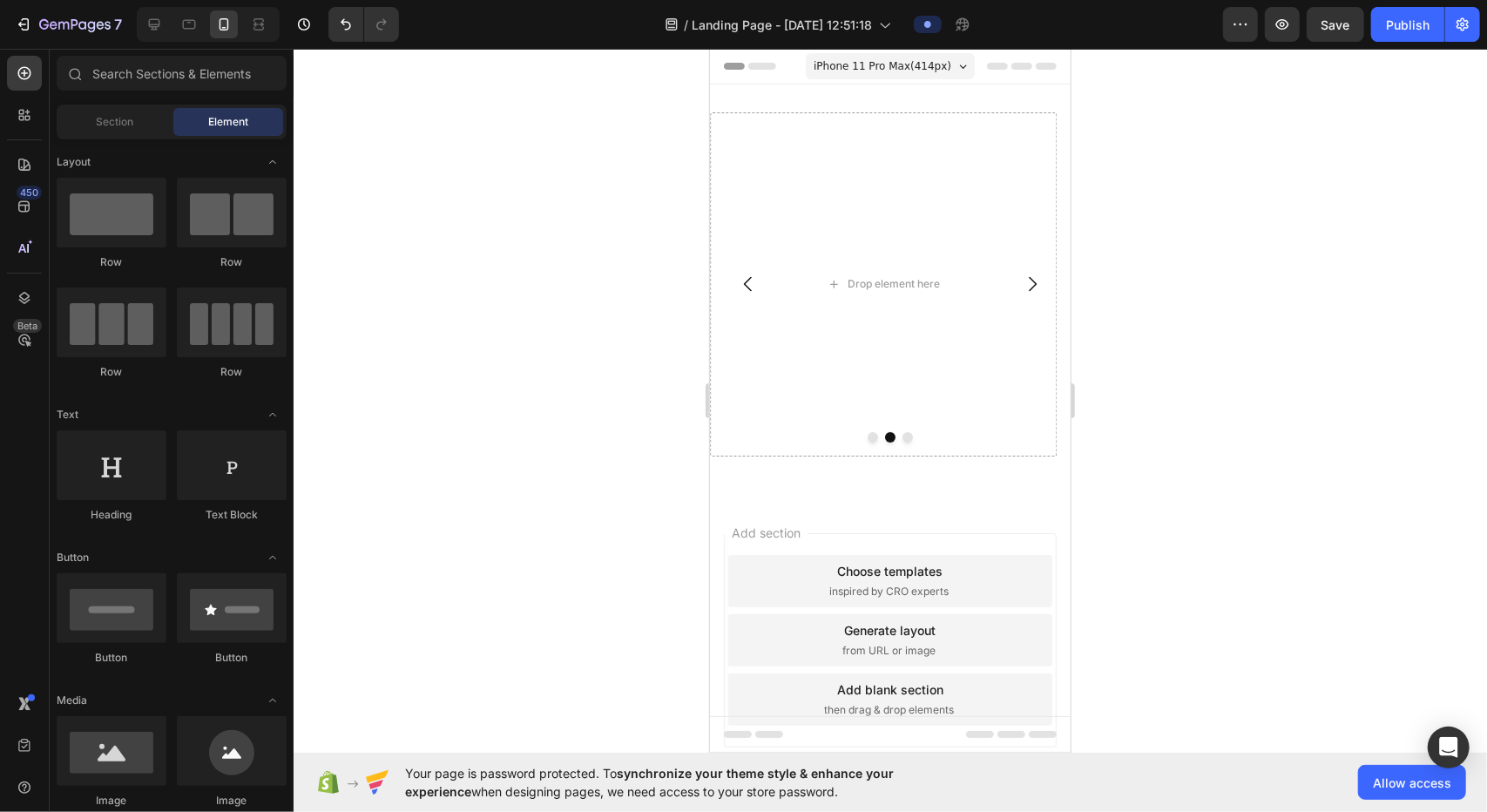
click at [741, 56] on span "iPhone 11 Pro Max ( 414 px)" at bounding box center [882, 64] width 138 height 17
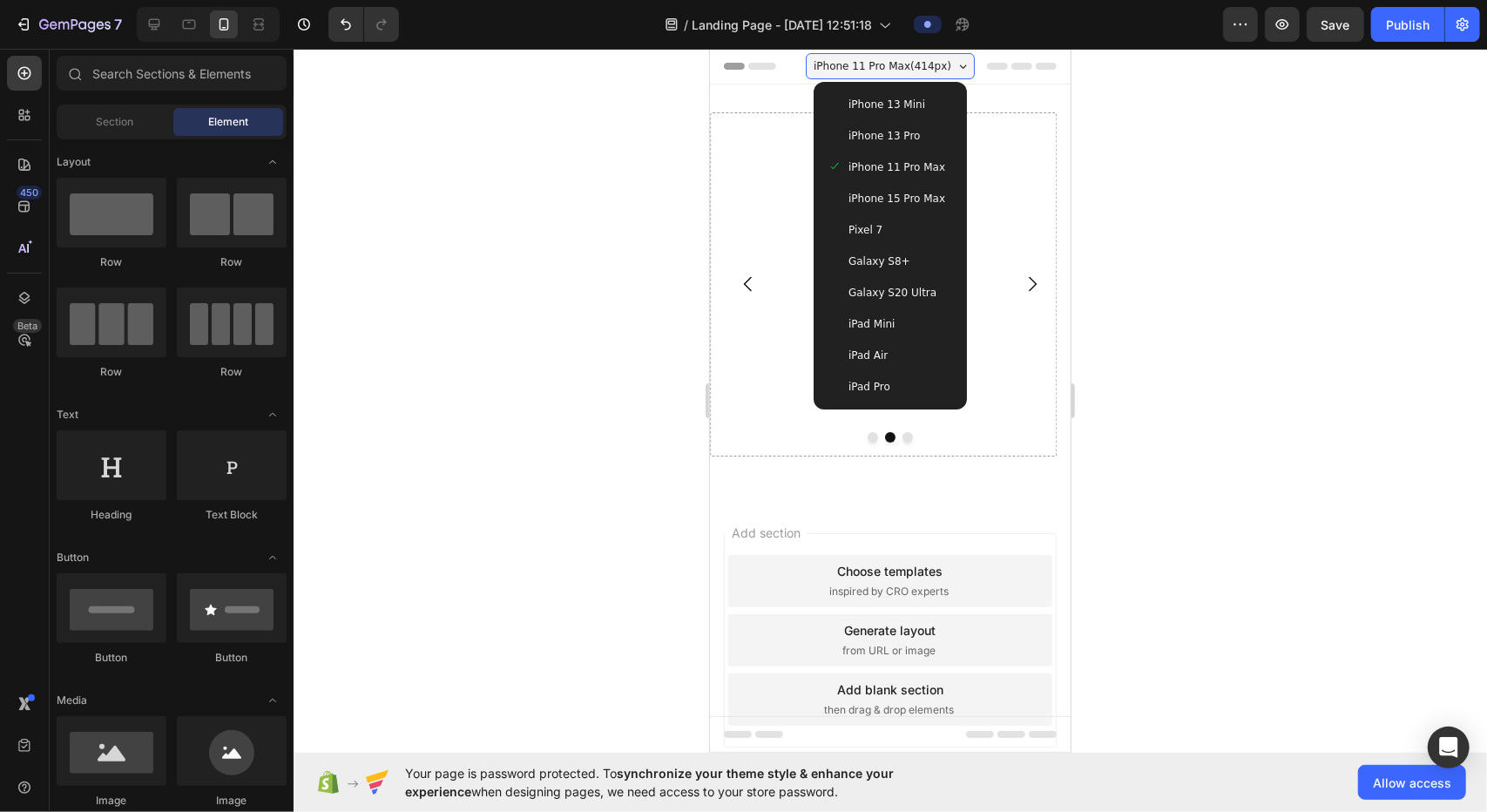
click at [741, 198] on span "iPhone 15 Pro Max" at bounding box center [896, 197] width 97 height 17
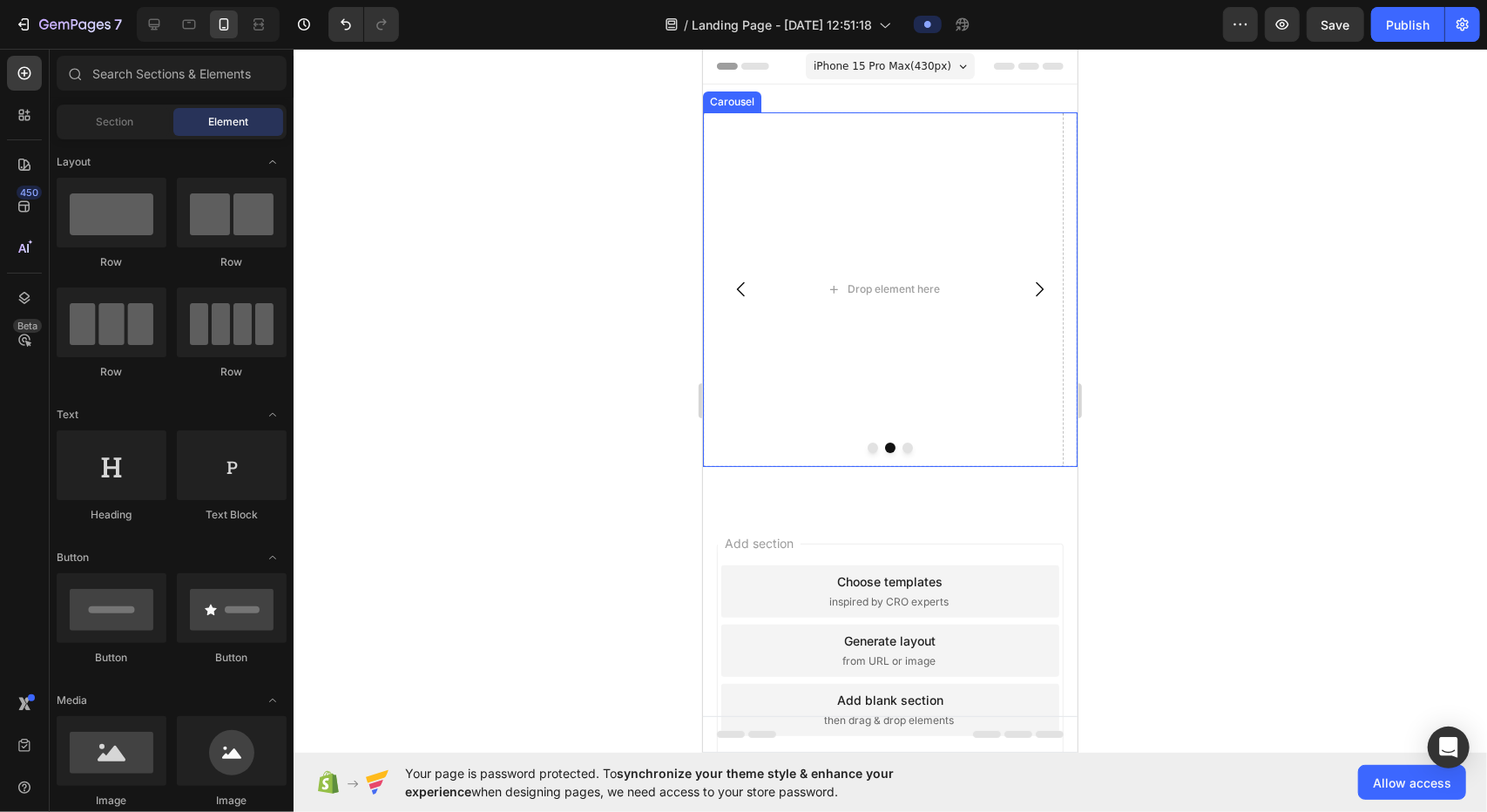
click at [741, 285] on icon "Carousel Next Arrow" at bounding box center [1038, 288] width 21 height 21
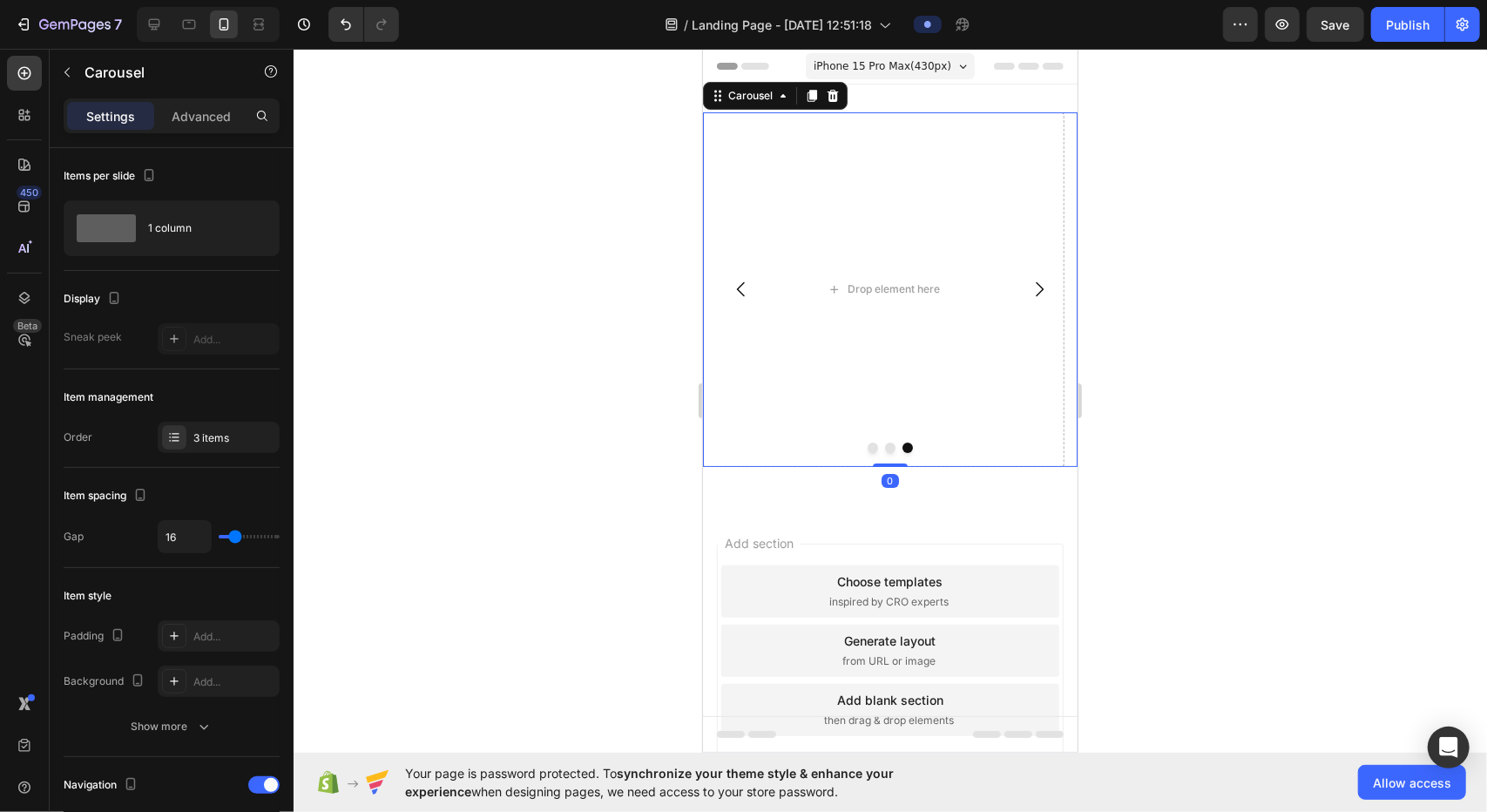
click at [741, 288] on icon "Carousel Next Arrow" at bounding box center [1038, 288] width 21 height 21
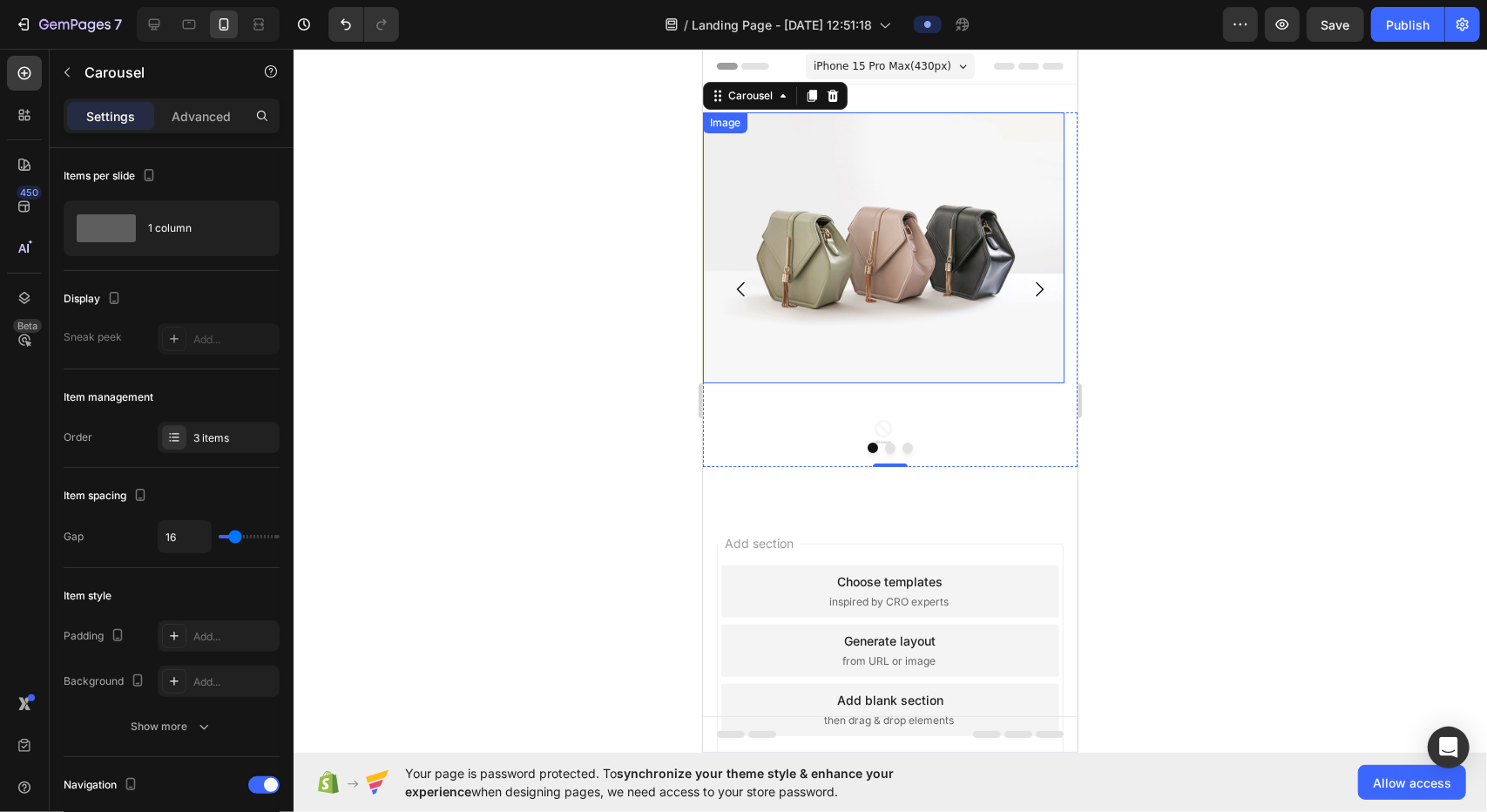
click at [741, 186] on img at bounding box center [883, 247] width 362 height 271
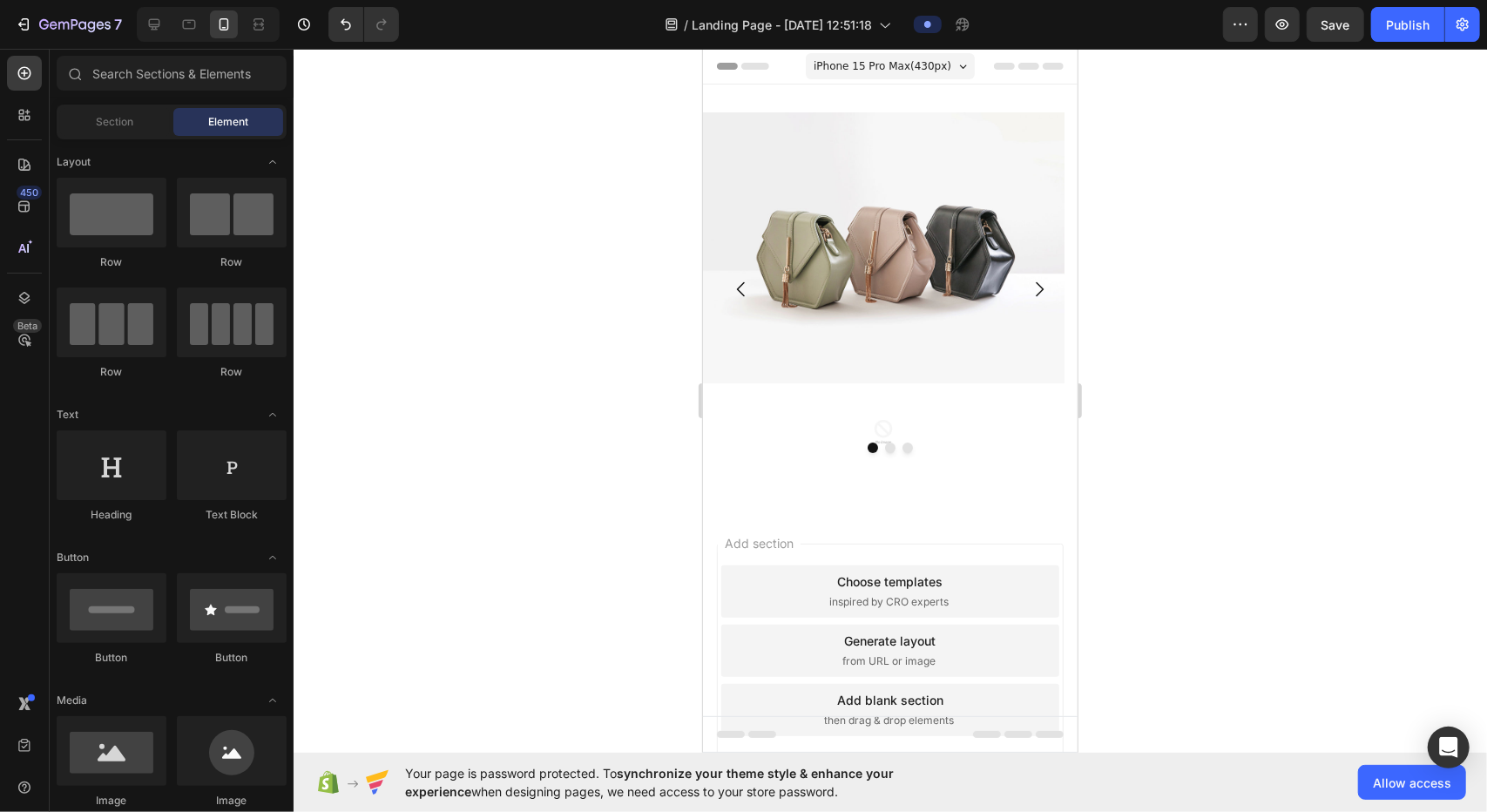
click at [741, 526] on div "Add section Choose templates inspired by CRO experts Generate layout from URL o…" at bounding box center [889, 674] width 374 height 332
click at [741, 434] on div at bounding box center [883, 431] width 362 height 70
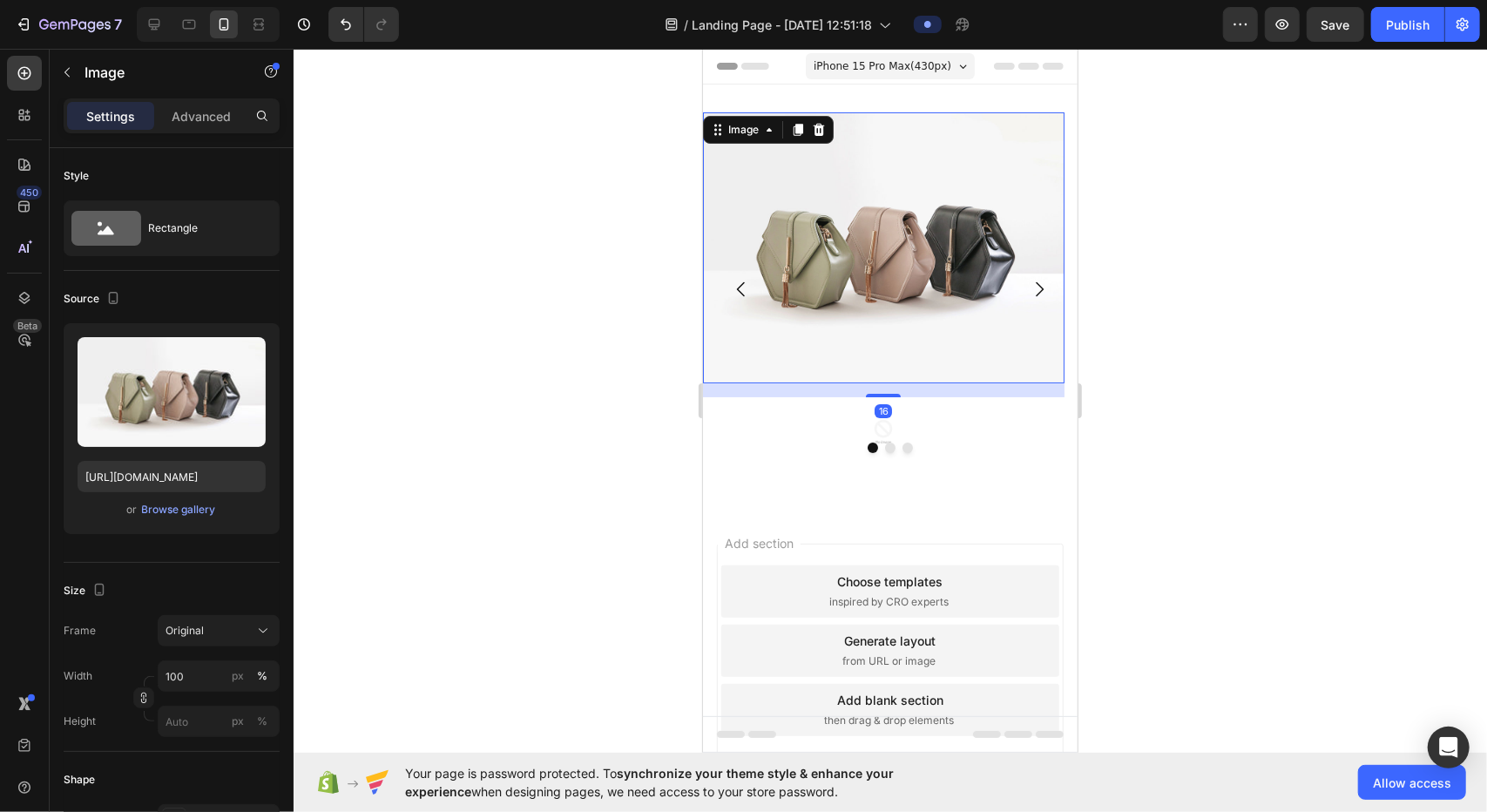
click at [741, 340] on img at bounding box center [883, 247] width 362 height 271
click at [741, 432] on div at bounding box center [883, 431] width 362 height 70
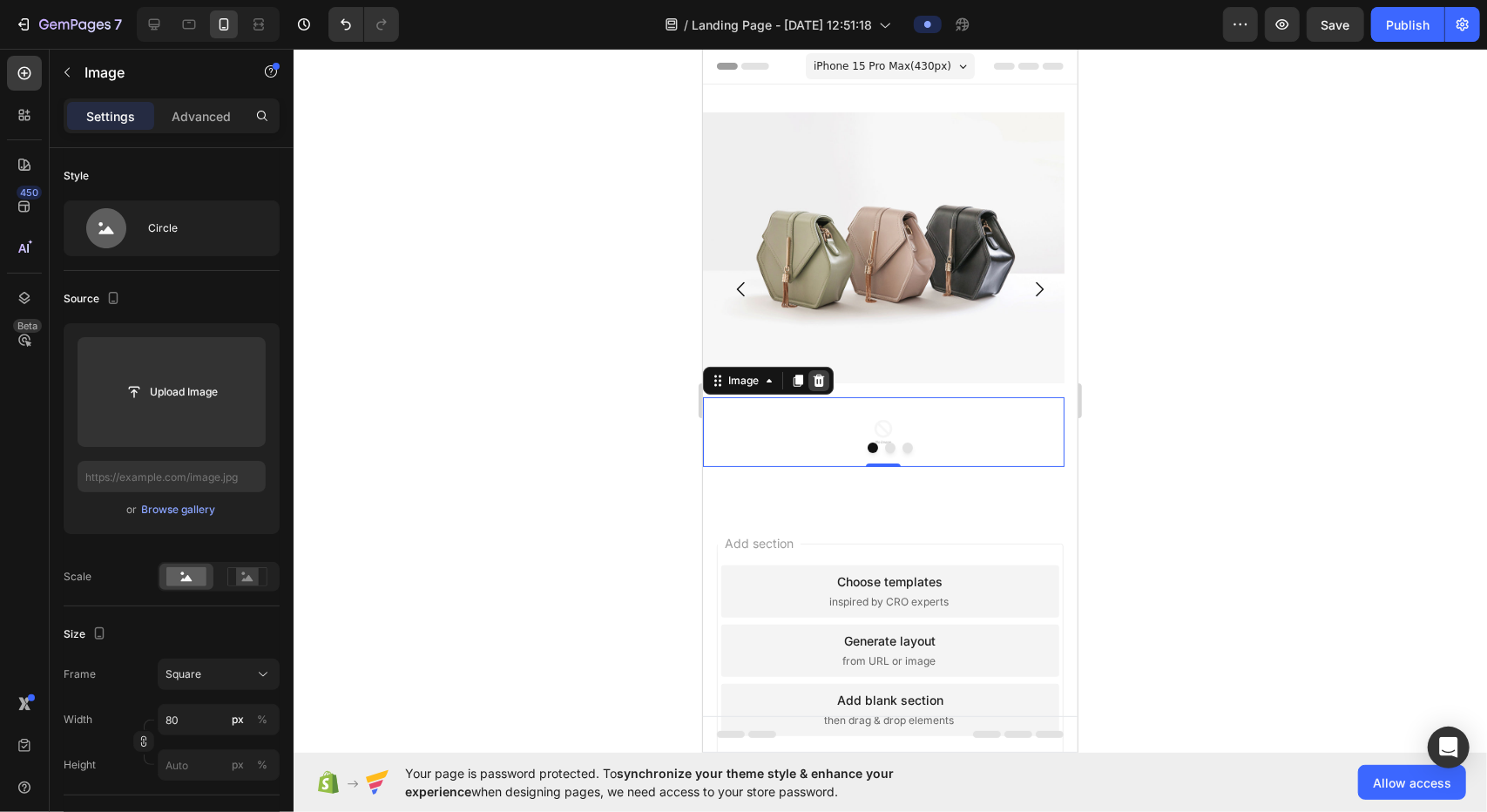
click at [741, 376] on icon at bounding box center [819, 380] width 12 height 13
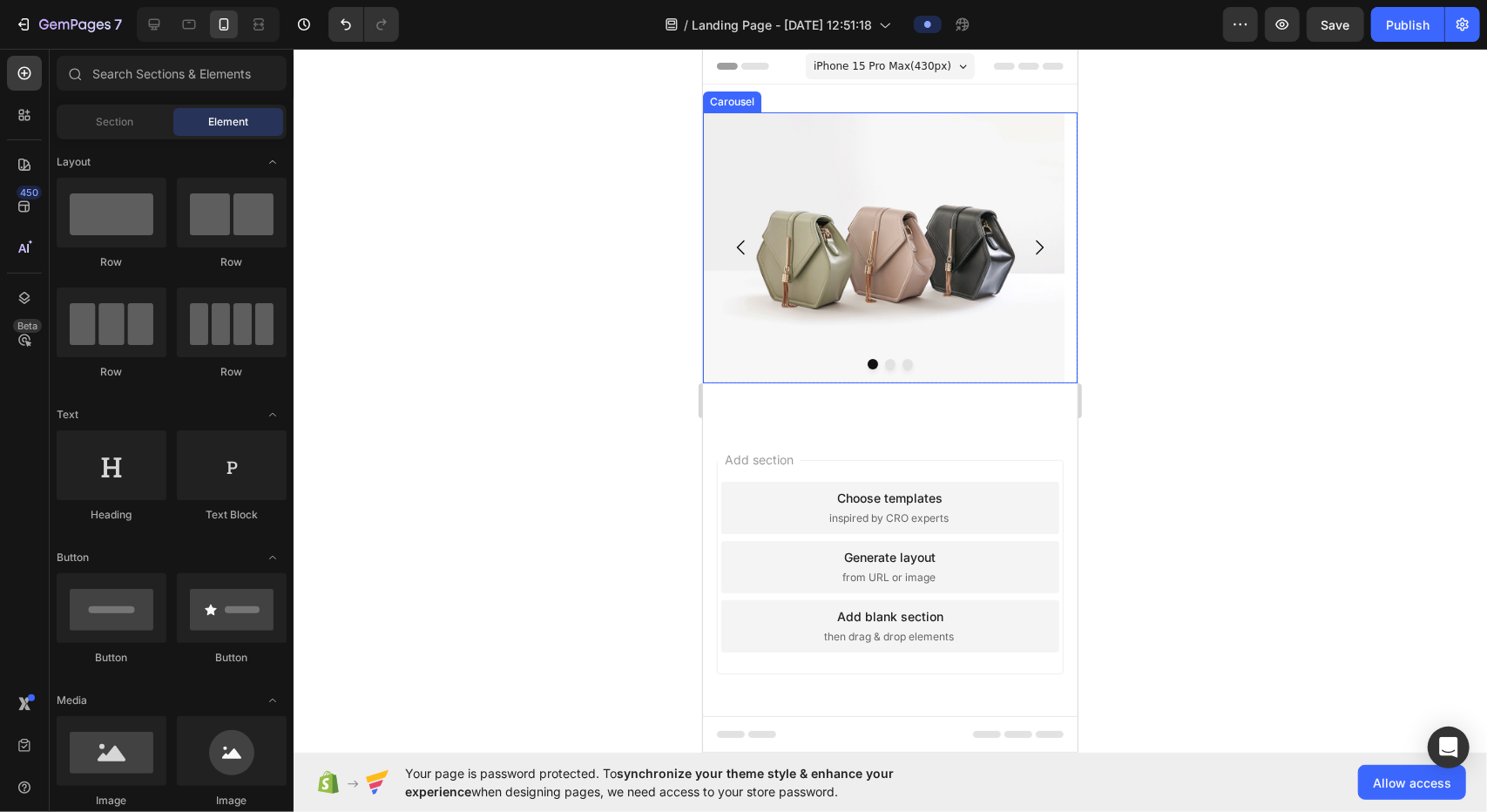
click at [741, 252] on icon "Carousel Next Arrow" at bounding box center [1038, 246] width 21 height 21
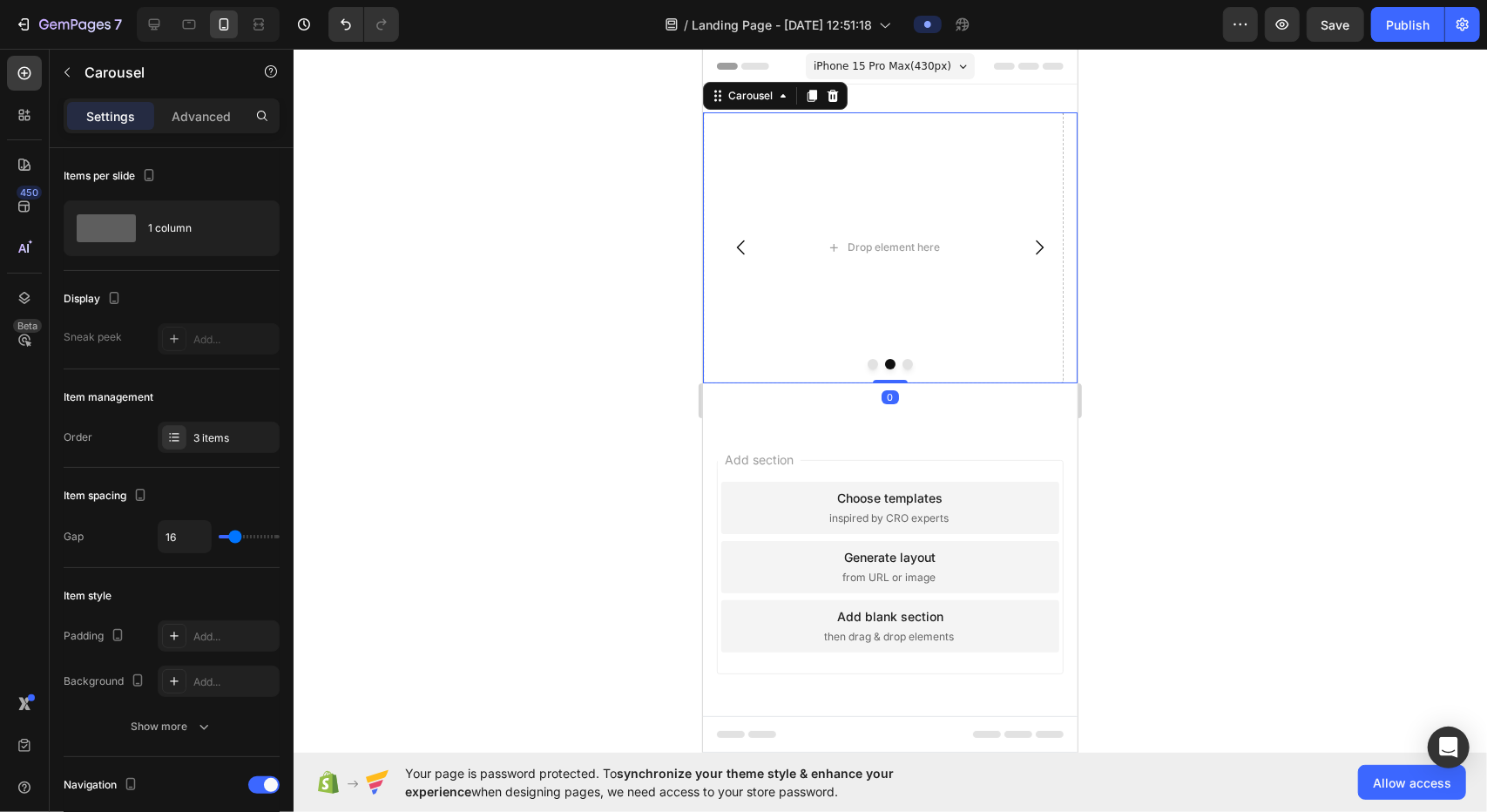
click at [741, 252] on icon "Carousel Next Arrow" at bounding box center [1038, 246] width 21 height 21
click at [741, 244] on icon "Carousel Back Arrow" at bounding box center [740, 246] width 21 height 21
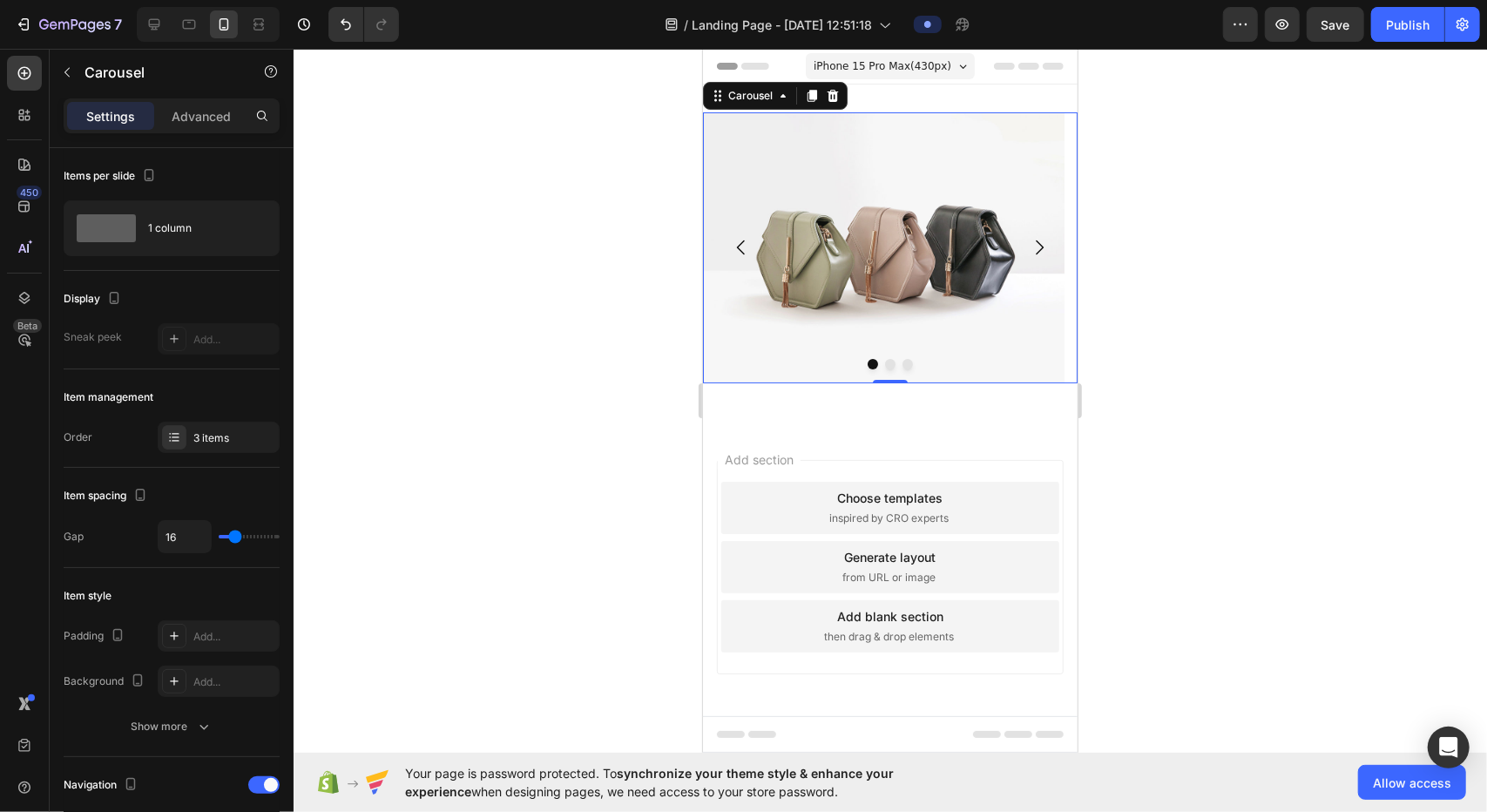
click at [741, 196] on div at bounding box center [891, 431] width 1194 height 763
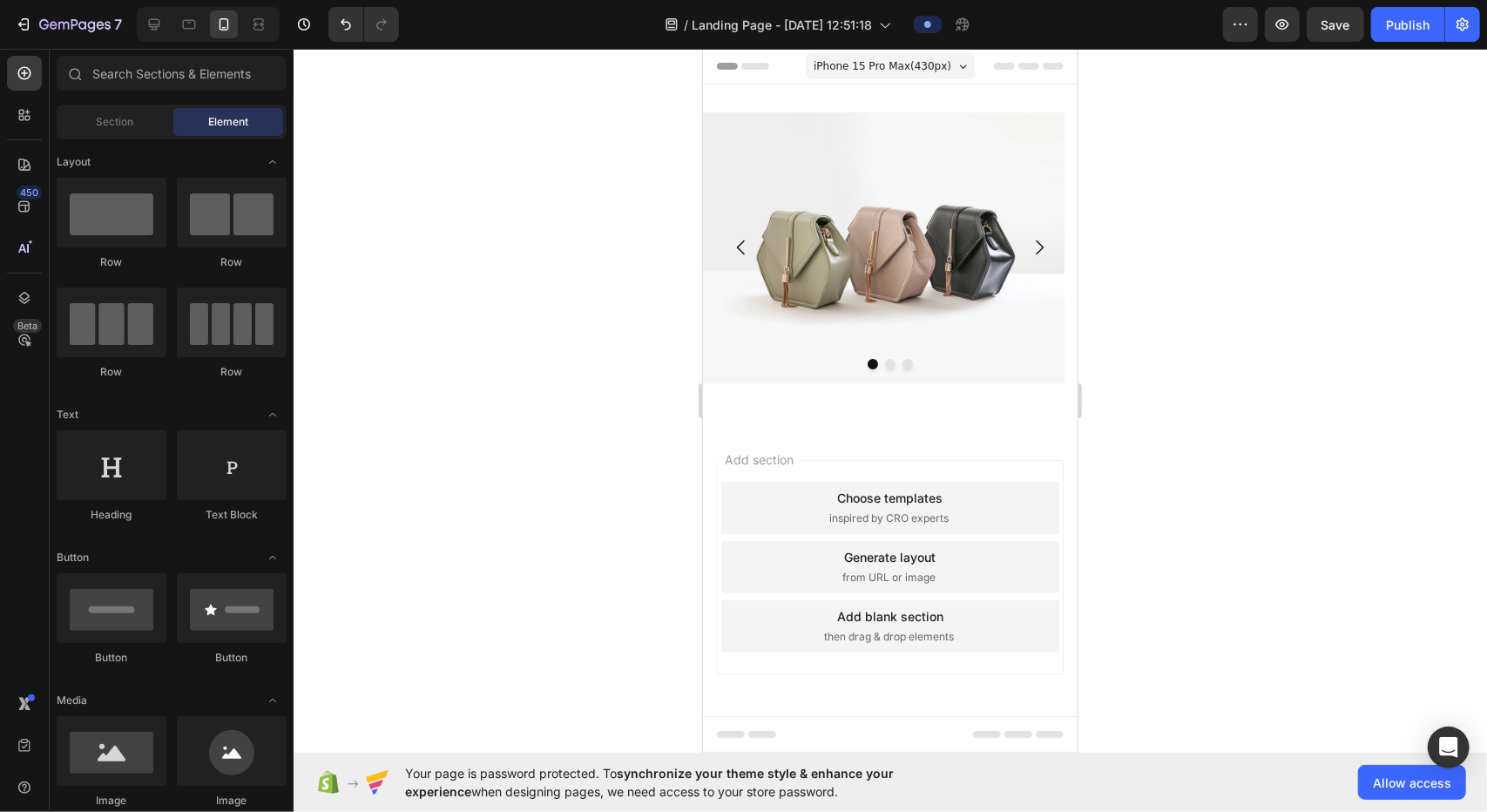
click at [741, 67] on span "iPhone 15 Pro Max ( 430 px)" at bounding box center [882, 64] width 138 height 17
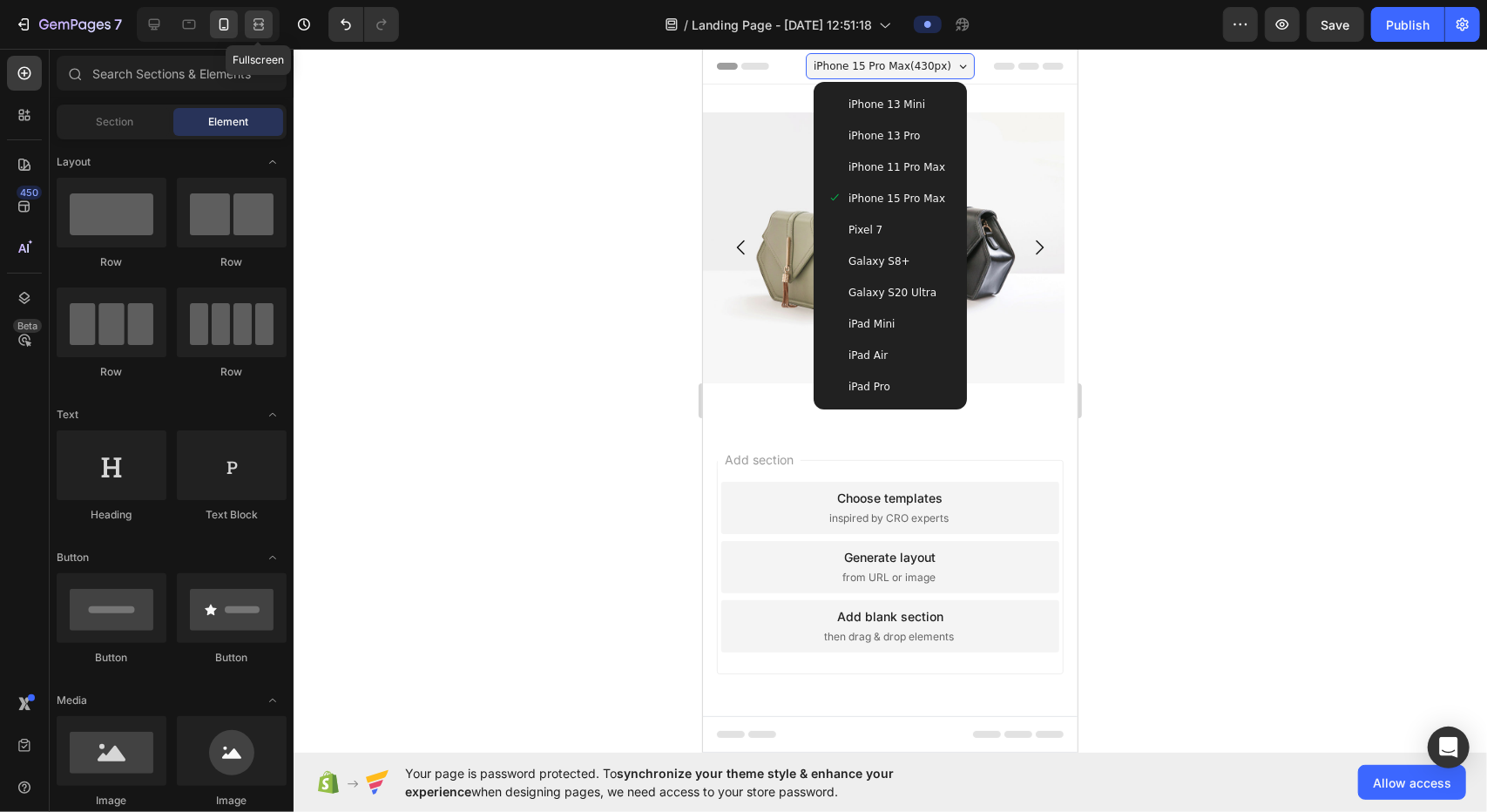
click at [259, 24] on icon at bounding box center [262, 23] width 5 height 4
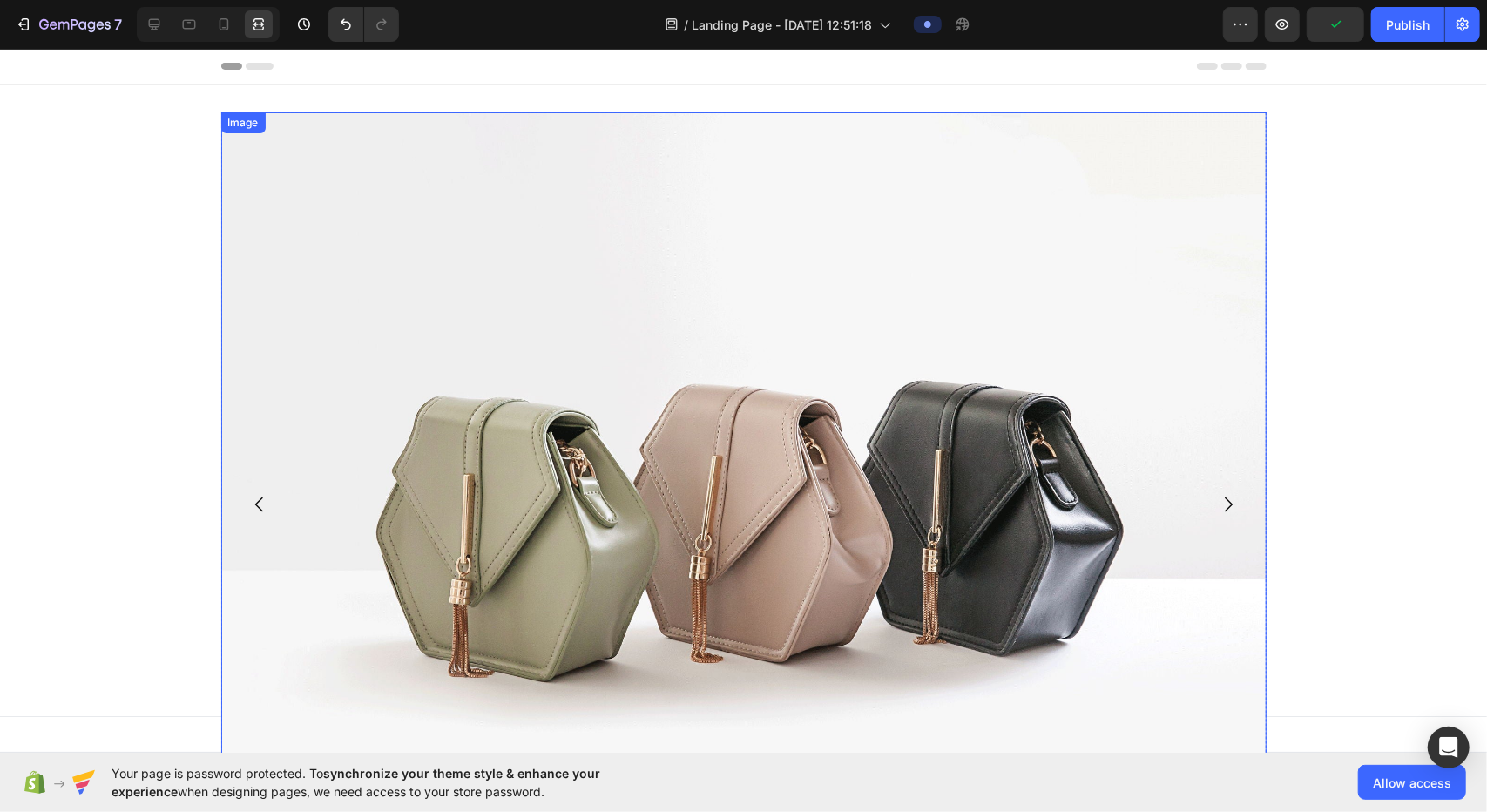
click at [741, 266] on img at bounding box center [744, 503] width 1046 height 783
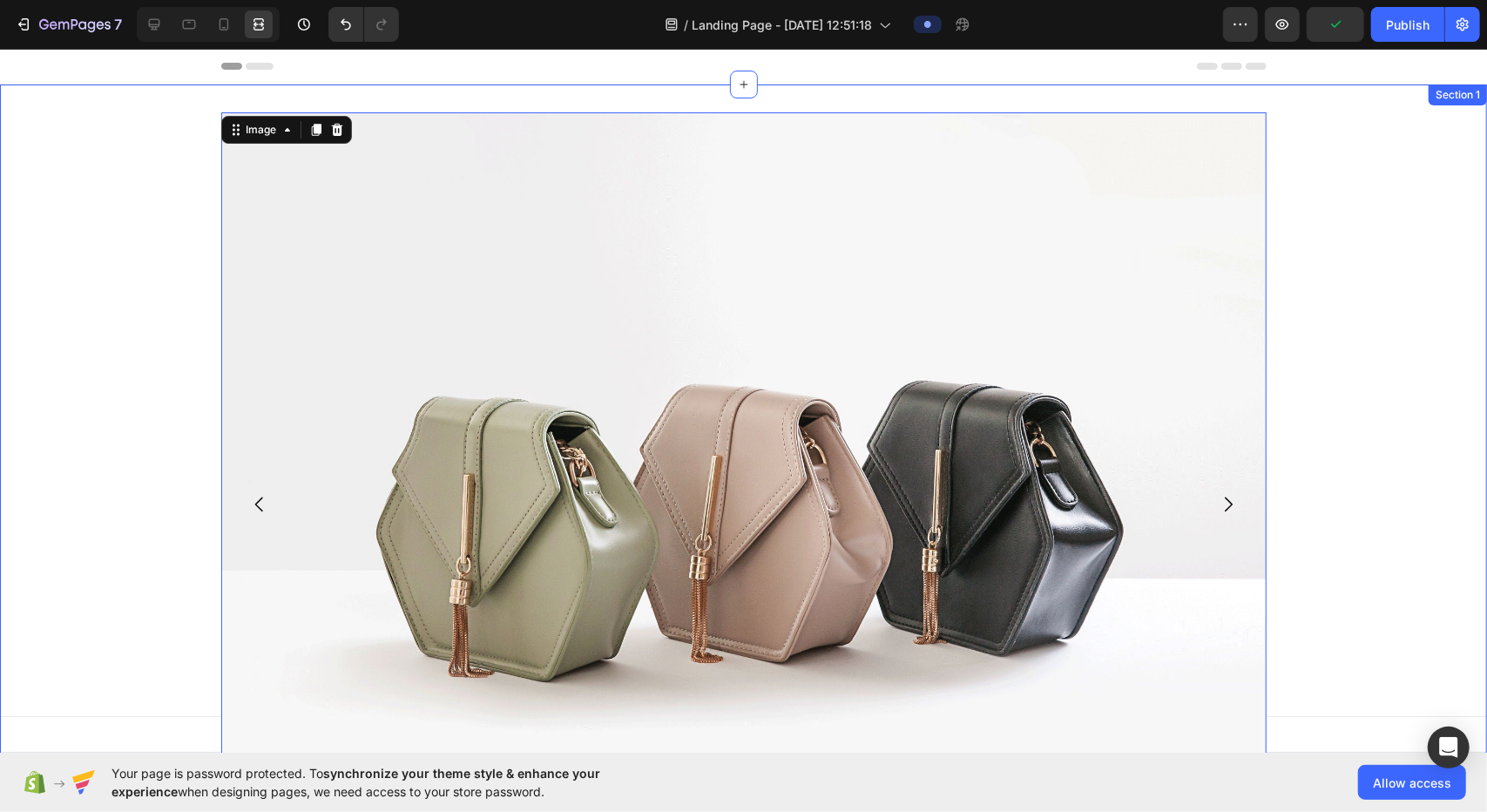
click at [741, 243] on div "Image 0 Drop element here Drop element here [GEOGRAPHIC_DATA]" at bounding box center [744, 510] width 1487 height 798
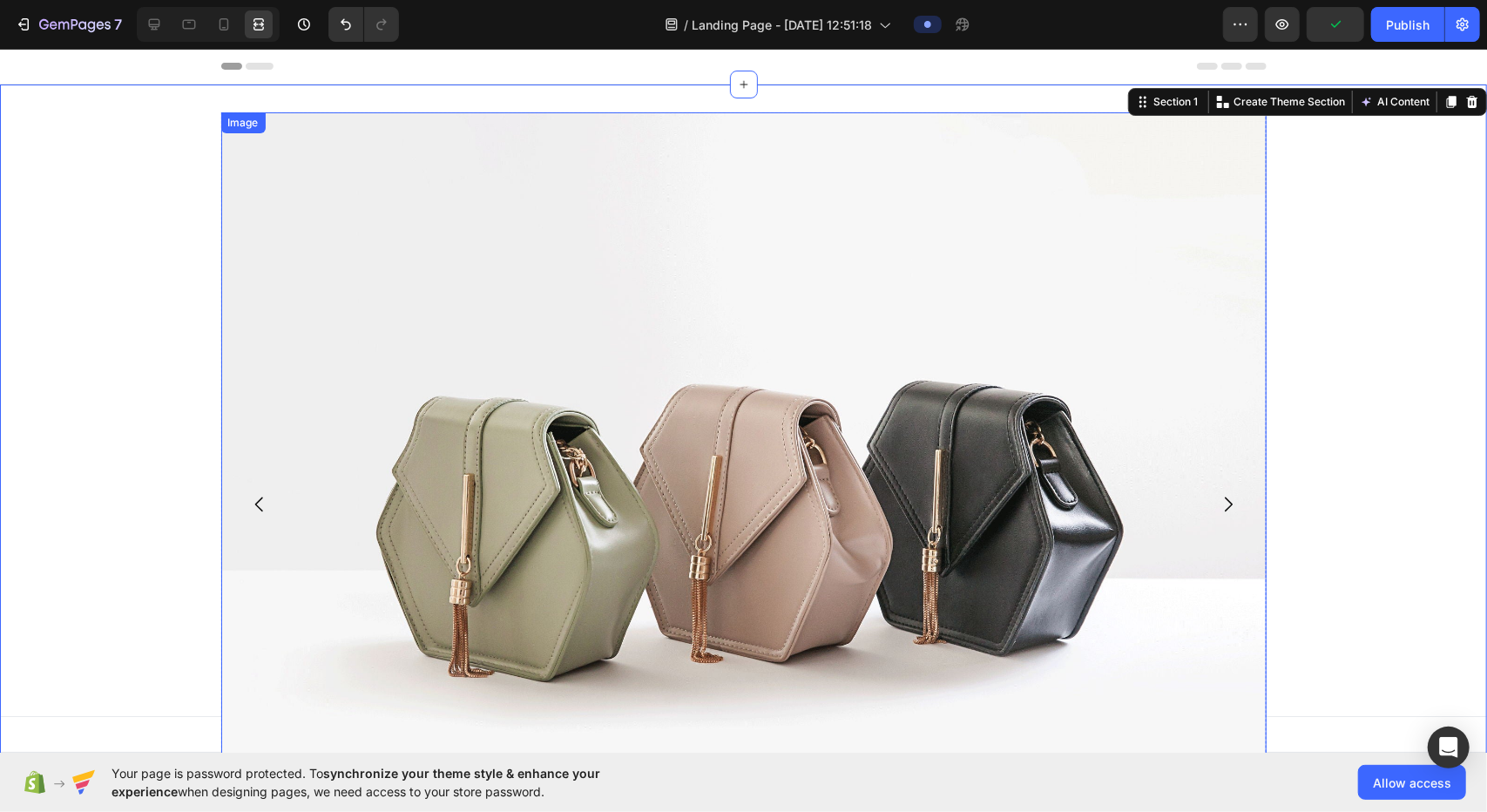
click at [741, 350] on img at bounding box center [744, 503] width 1046 height 783
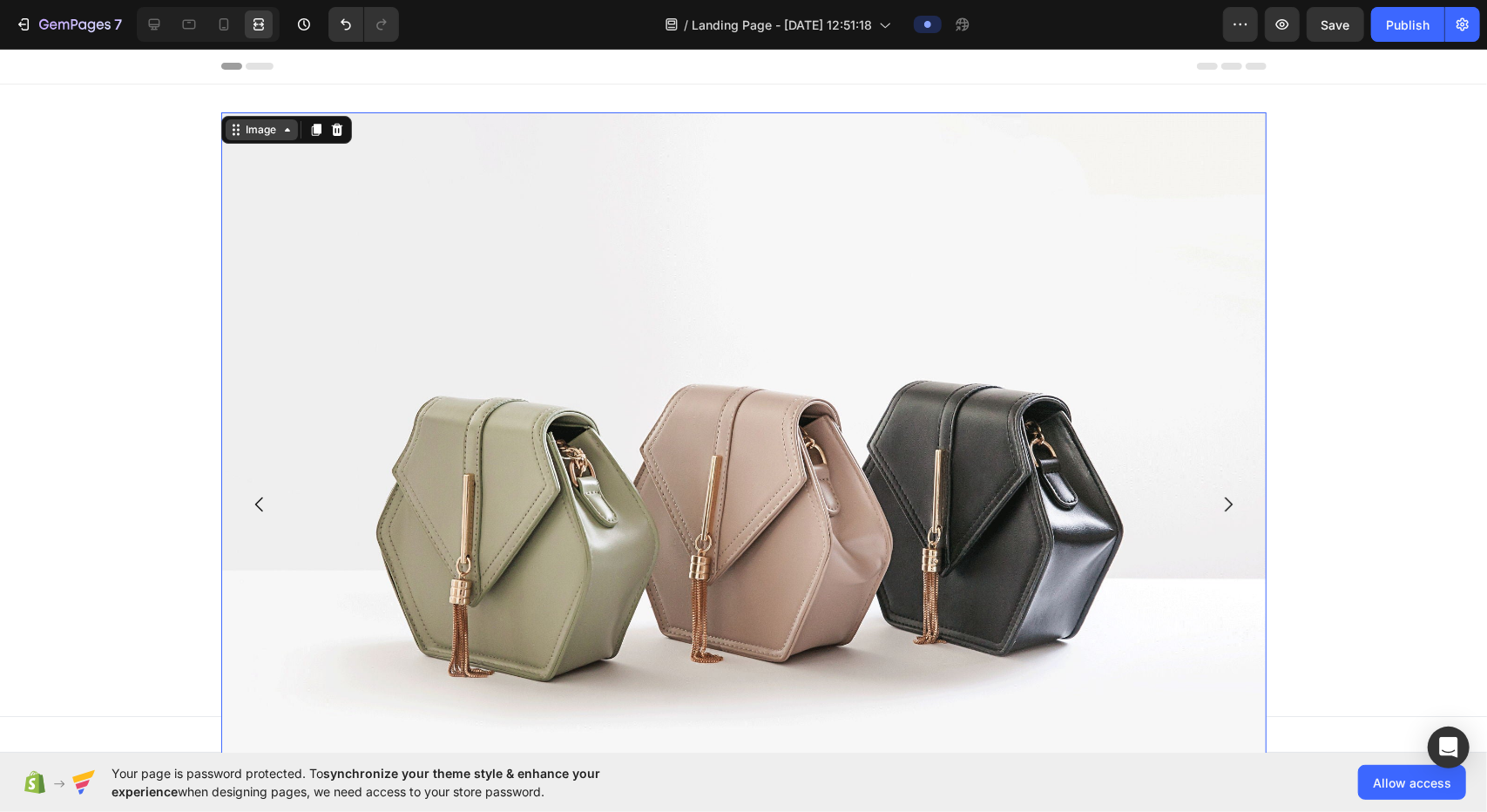
click at [281, 132] on icon at bounding box center [288, 129] width 14 height 14
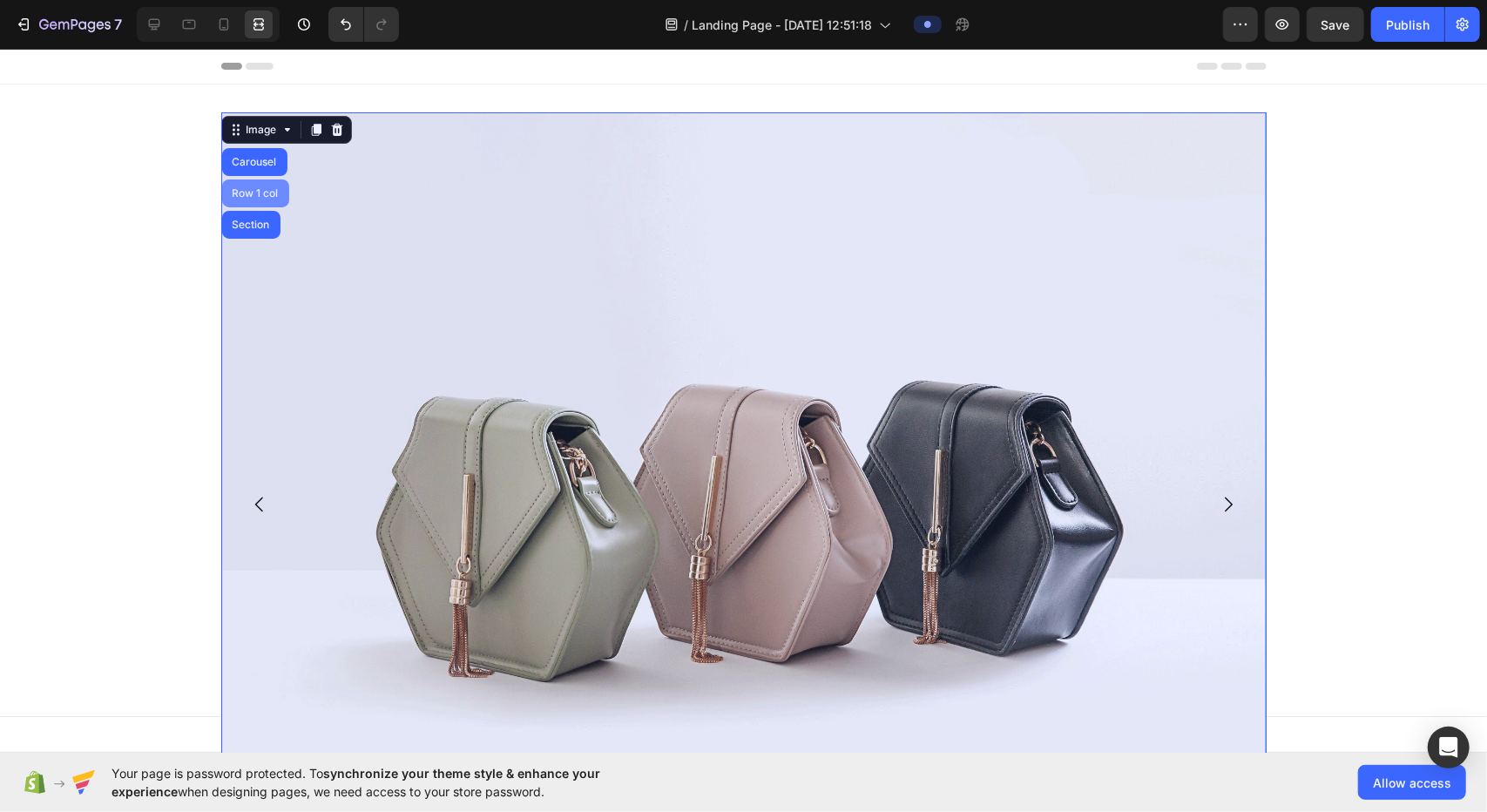
click at [253, 194] on div "Row 1 col" at bounding box center [255, 193] width 53 height 11
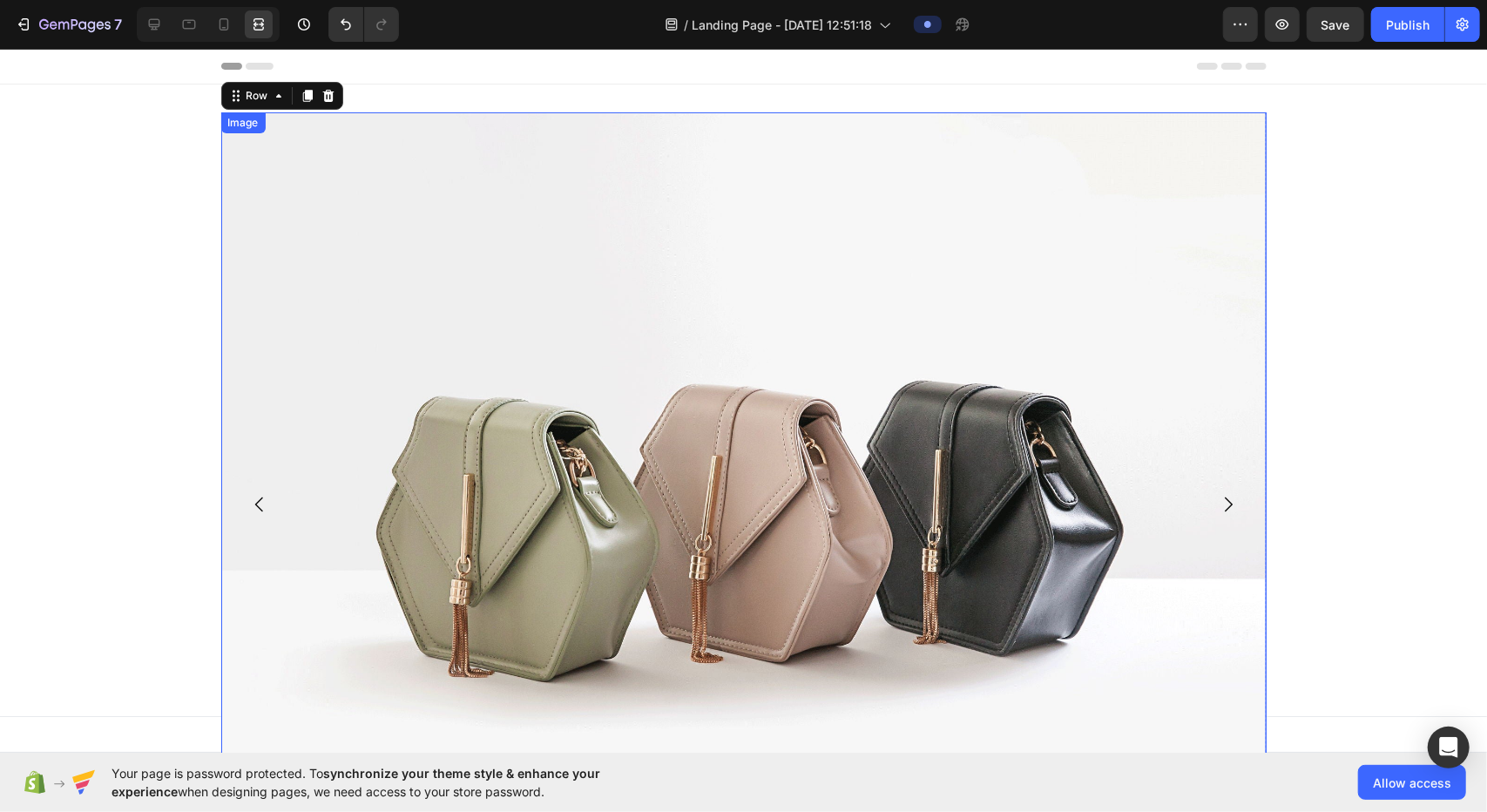
click at [741, 217] on div "Image Drop element here Drop element here Carousel Row 16" at bounding box center [744, 510] width 1487 height 798
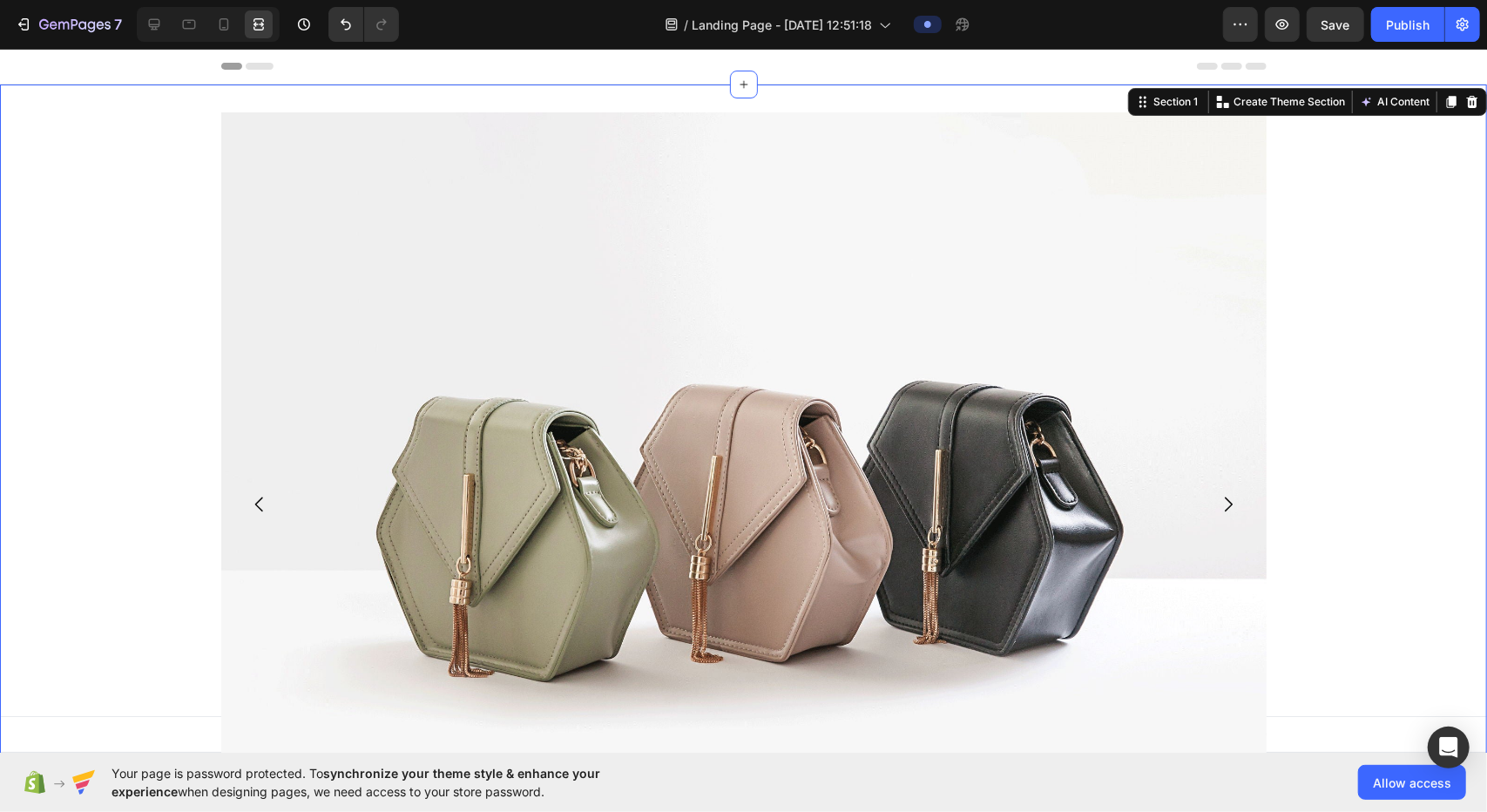
click at [171, 24] on div at bounding box center [208, 24] width 143 height 35
click at [178, 25] on div at bounding box center [189, 24] width 28 height 28
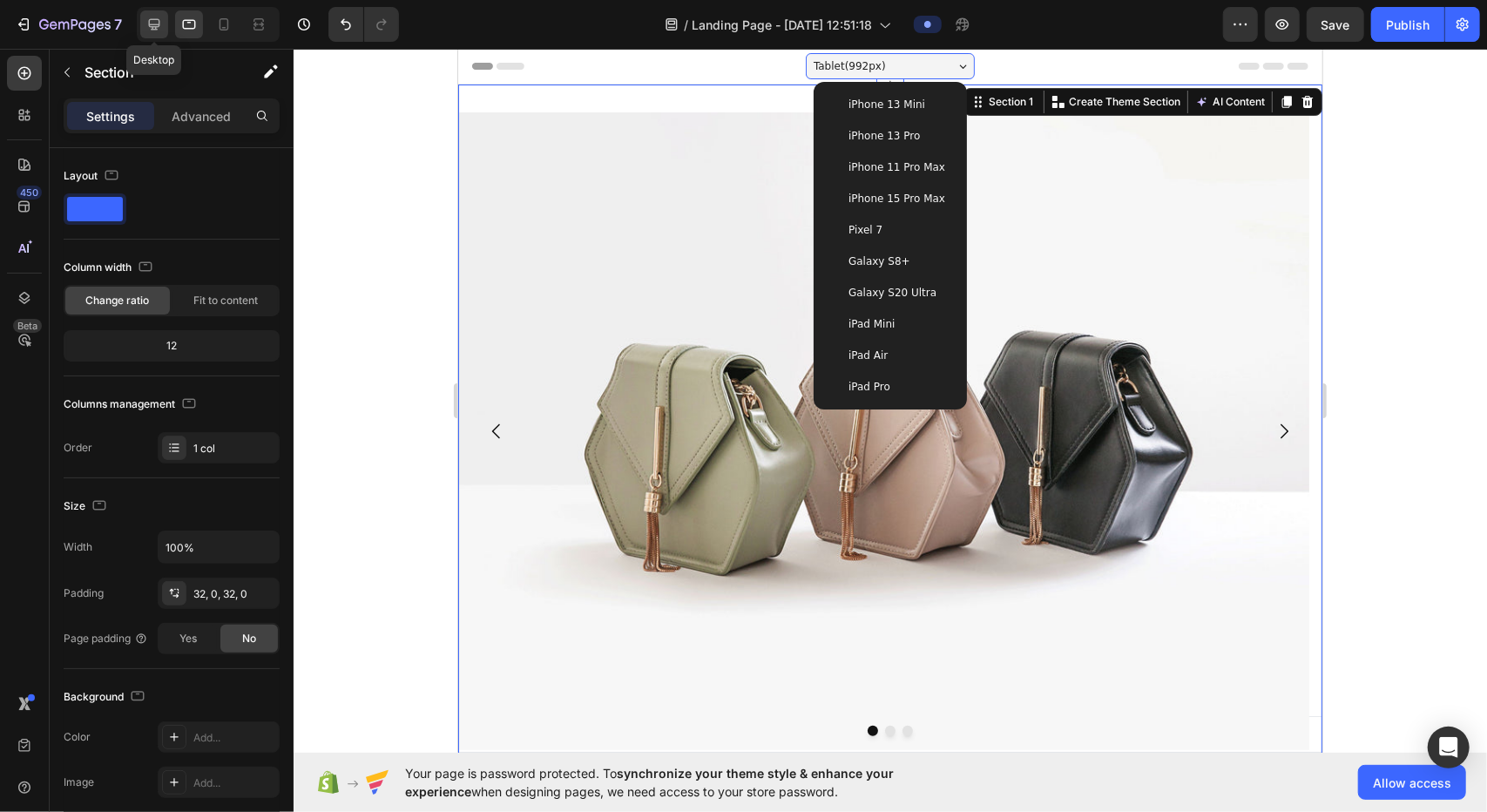
click at [165, 26] on div at bounding box center [154, 24] width 28 height 28
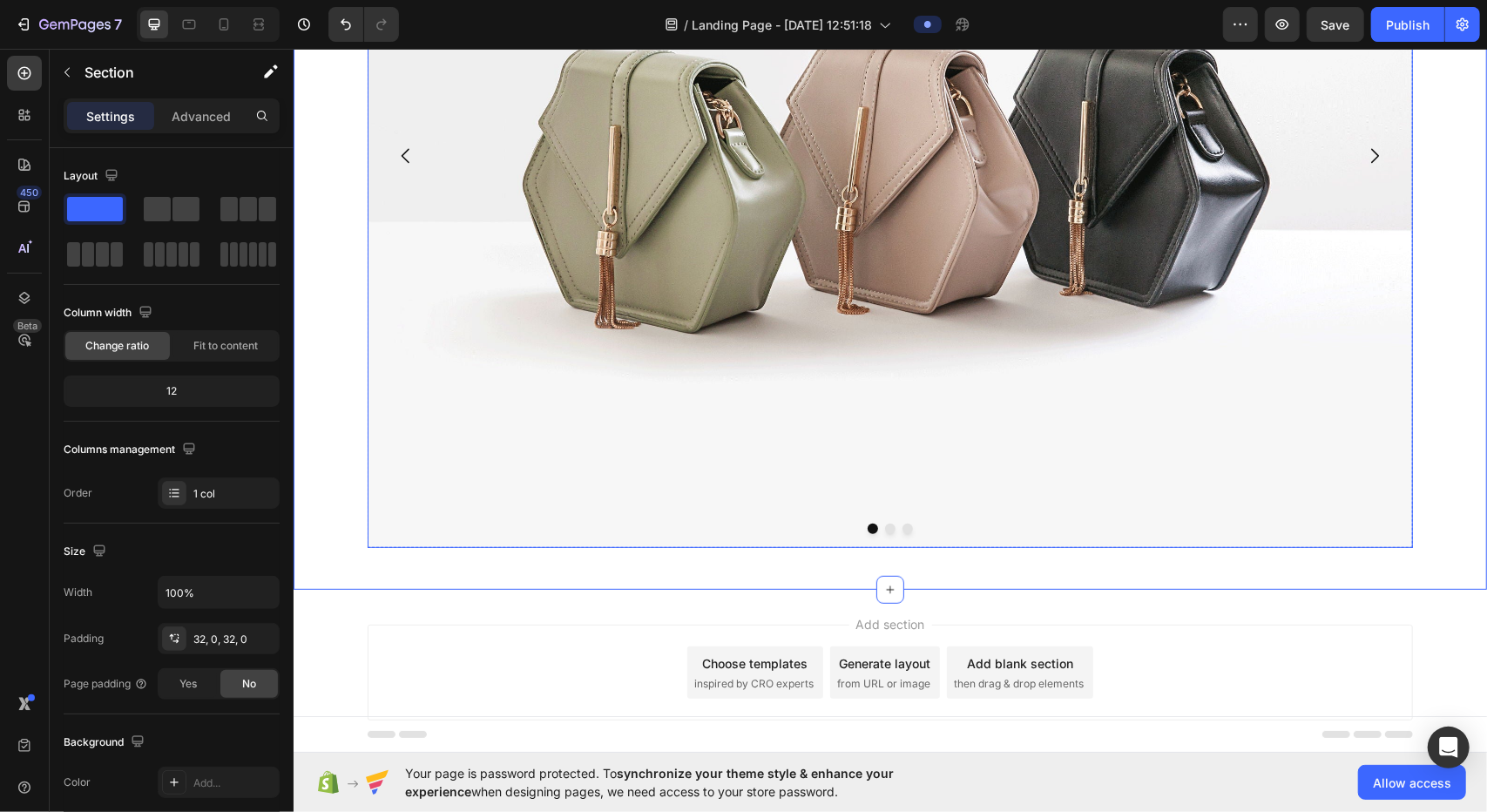
scroll to position [399, 0]
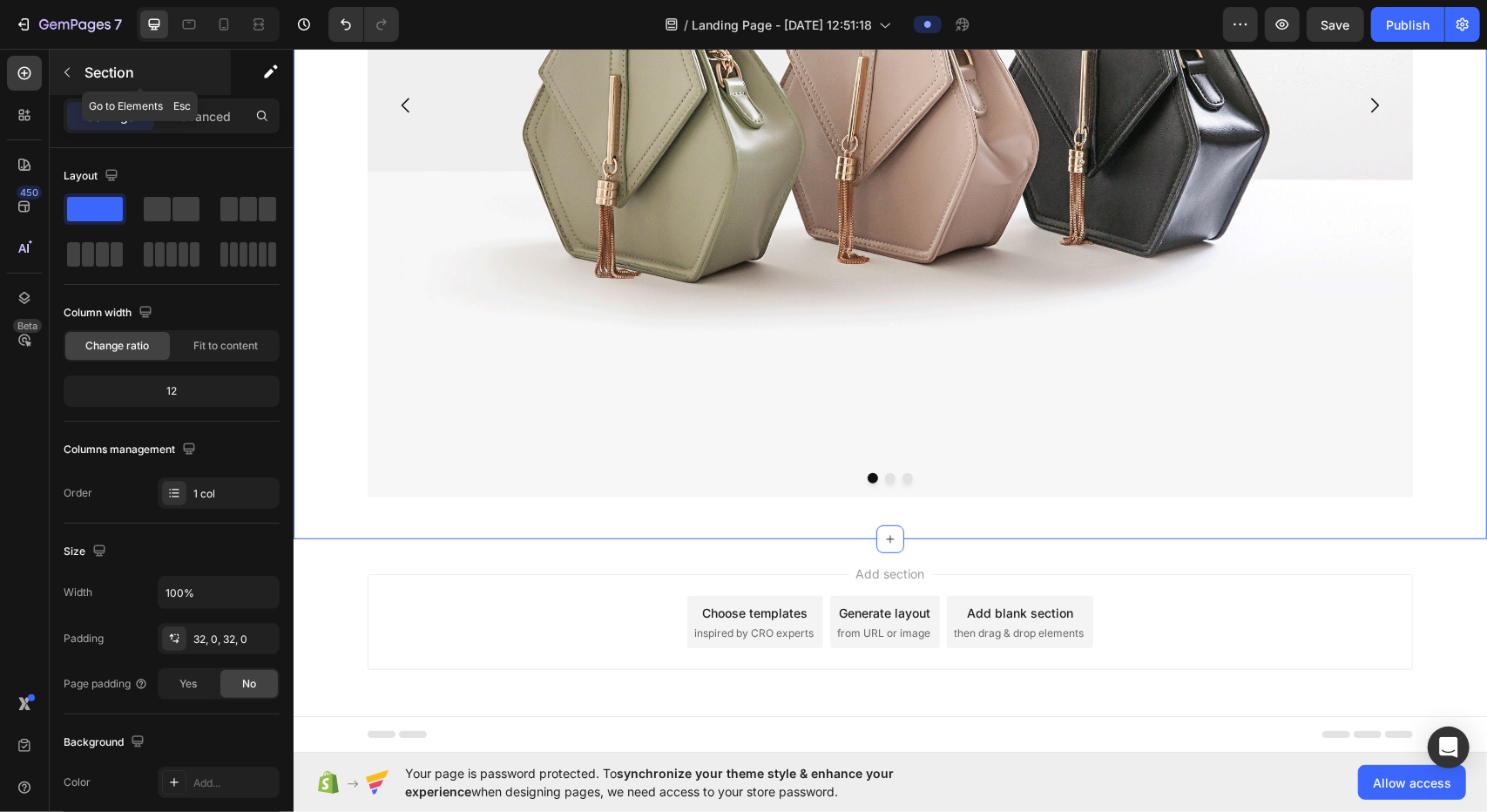
click at [63, 80] on button "button" at bounding box center [66, 71] width 28 height 28
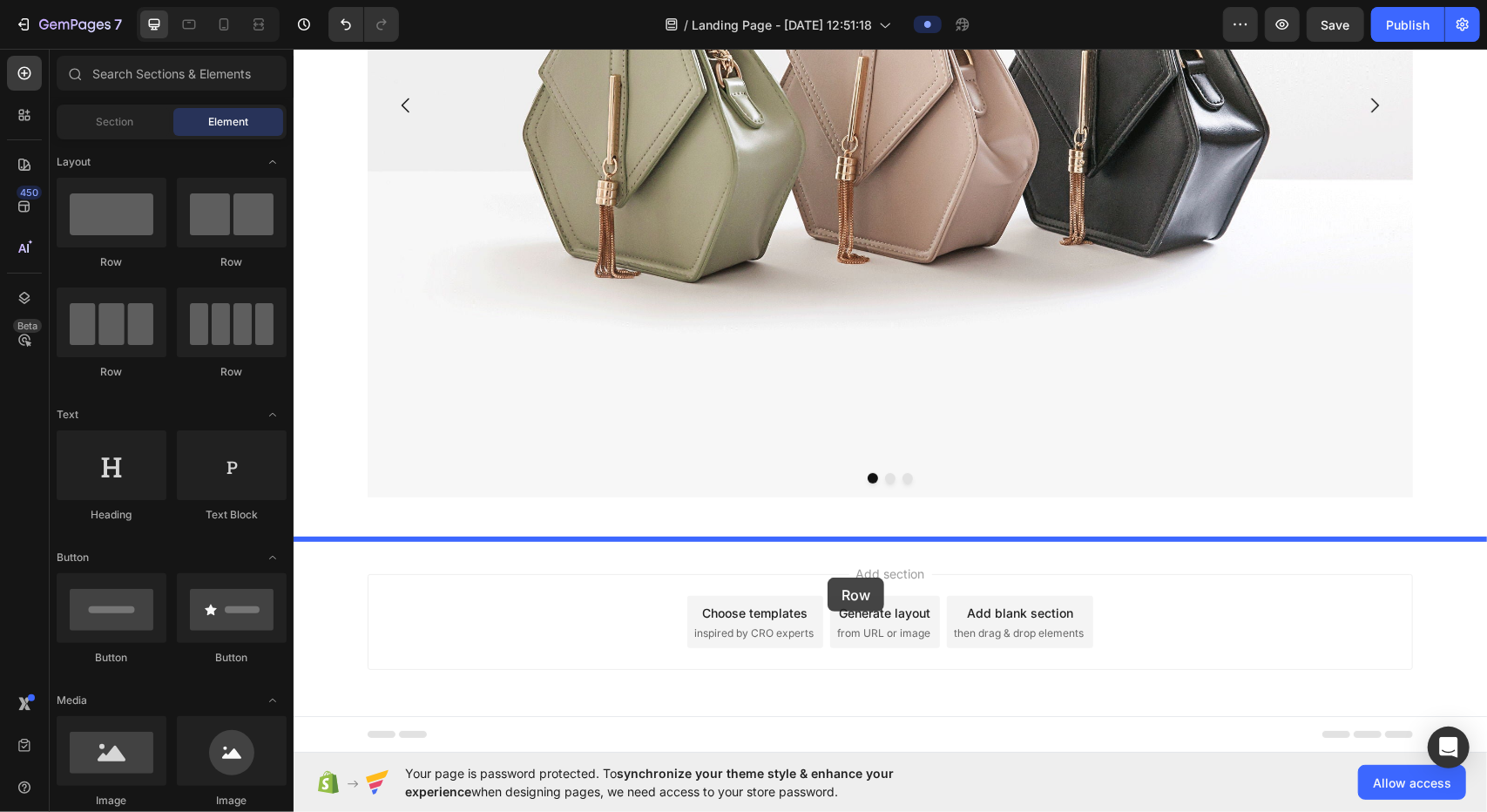
drag, startPoint x: 525, startPoint y: 414, endPoint x: 833, endPoint y: 571, distance: 345.7
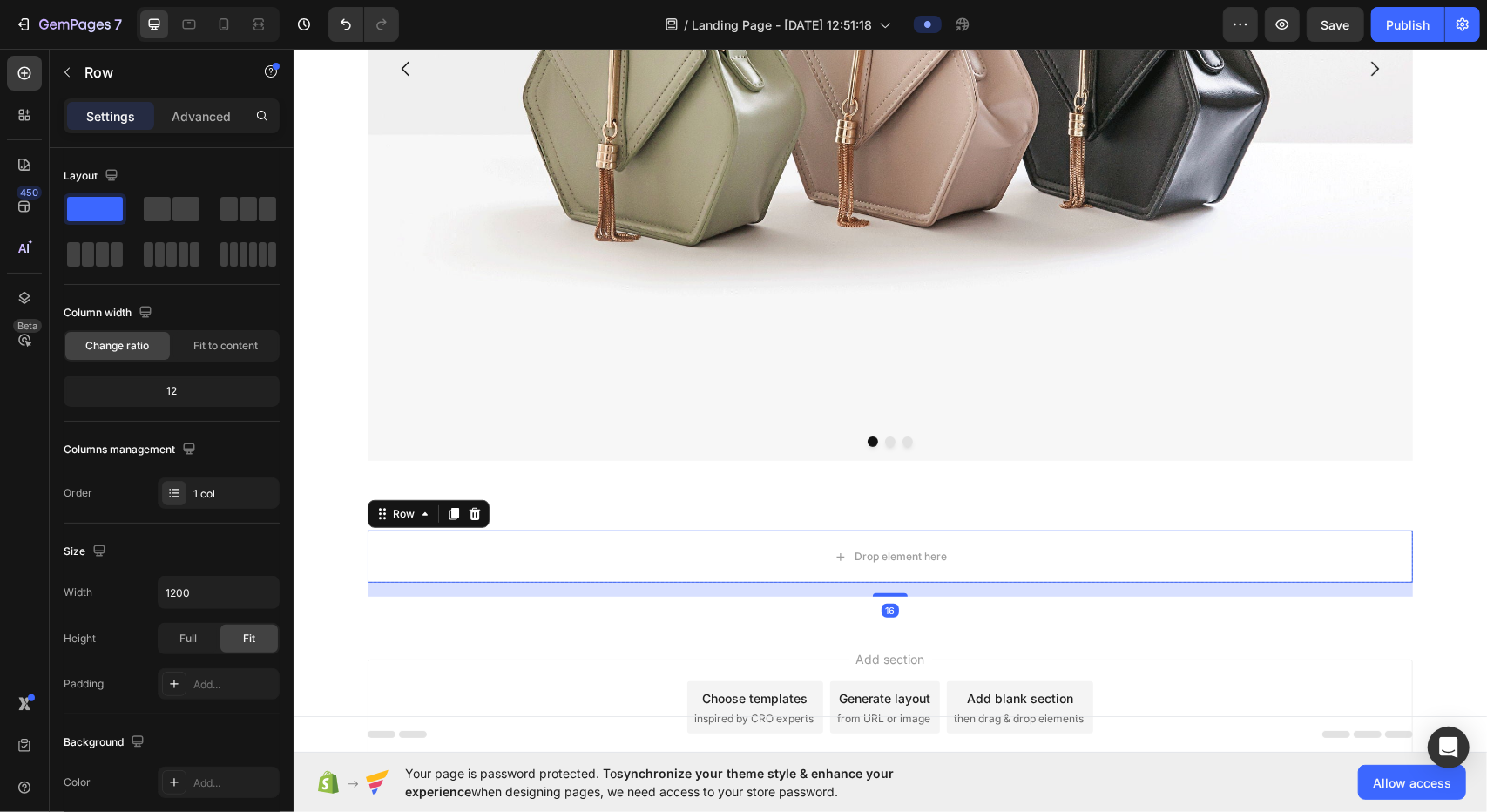
scroll to position [521, 0]
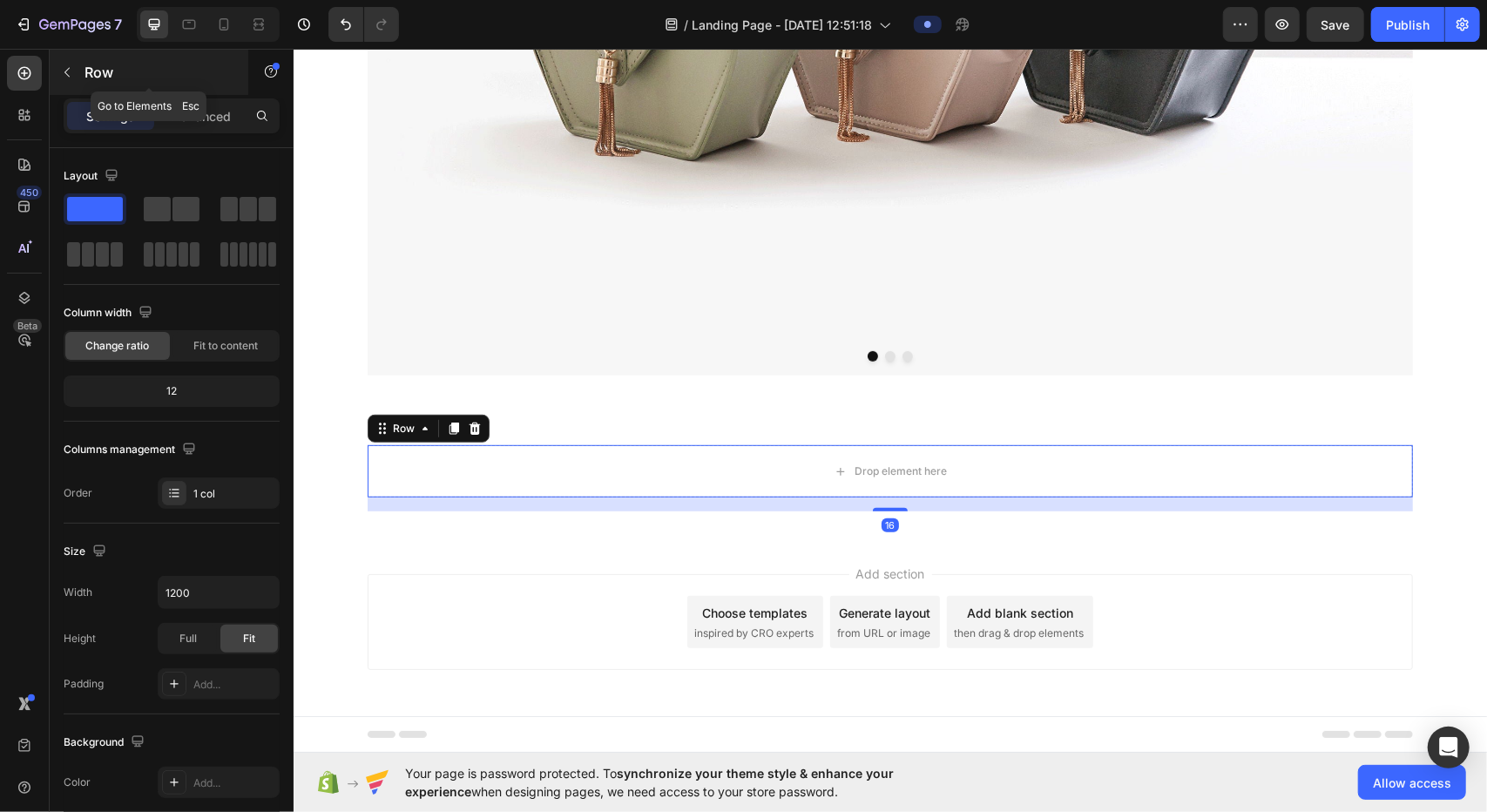
click at [82, 67] on div "Row" at bounding box center [149, 72] width 198 height 46
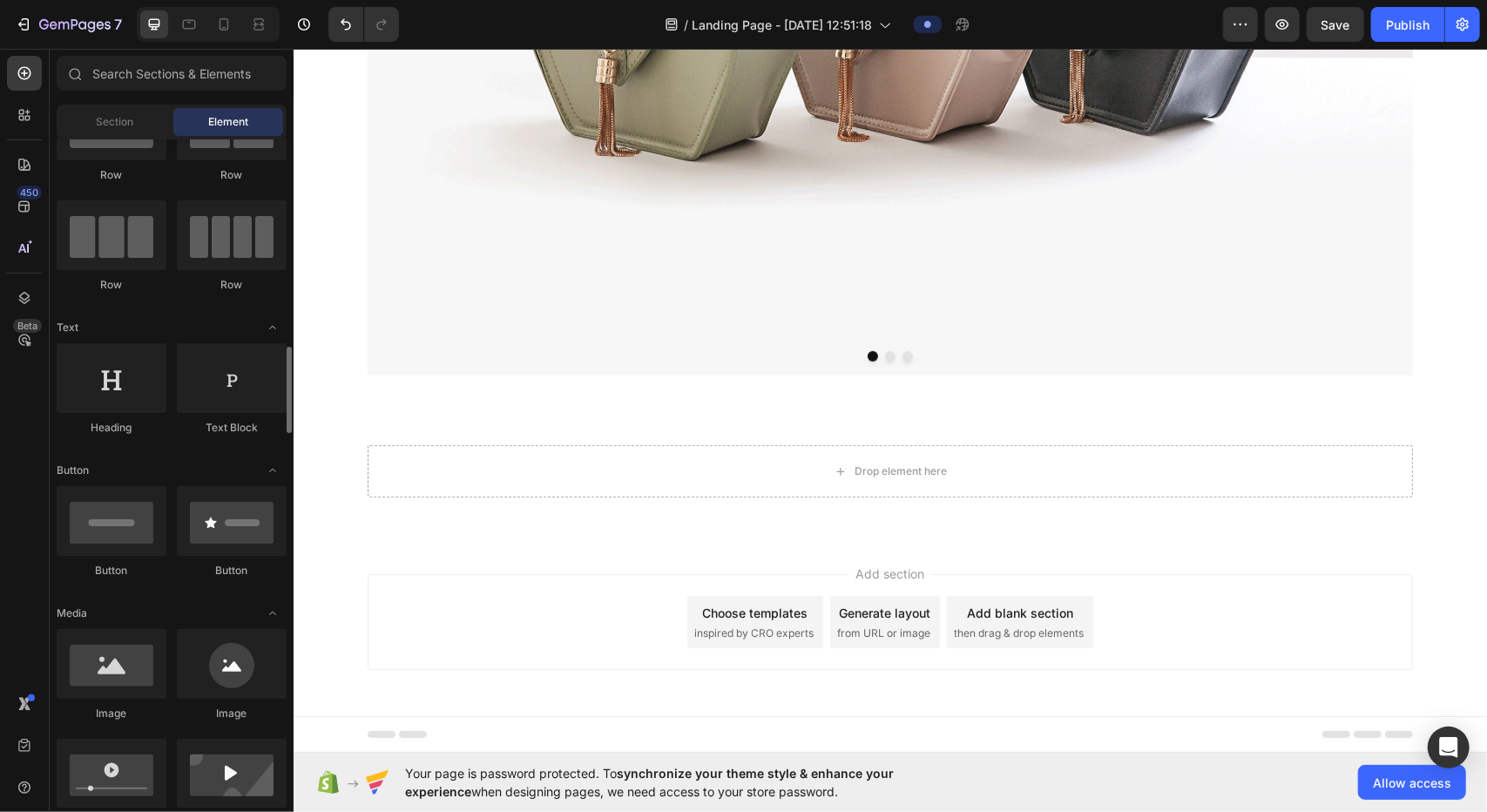
scroll to position [261, 0]
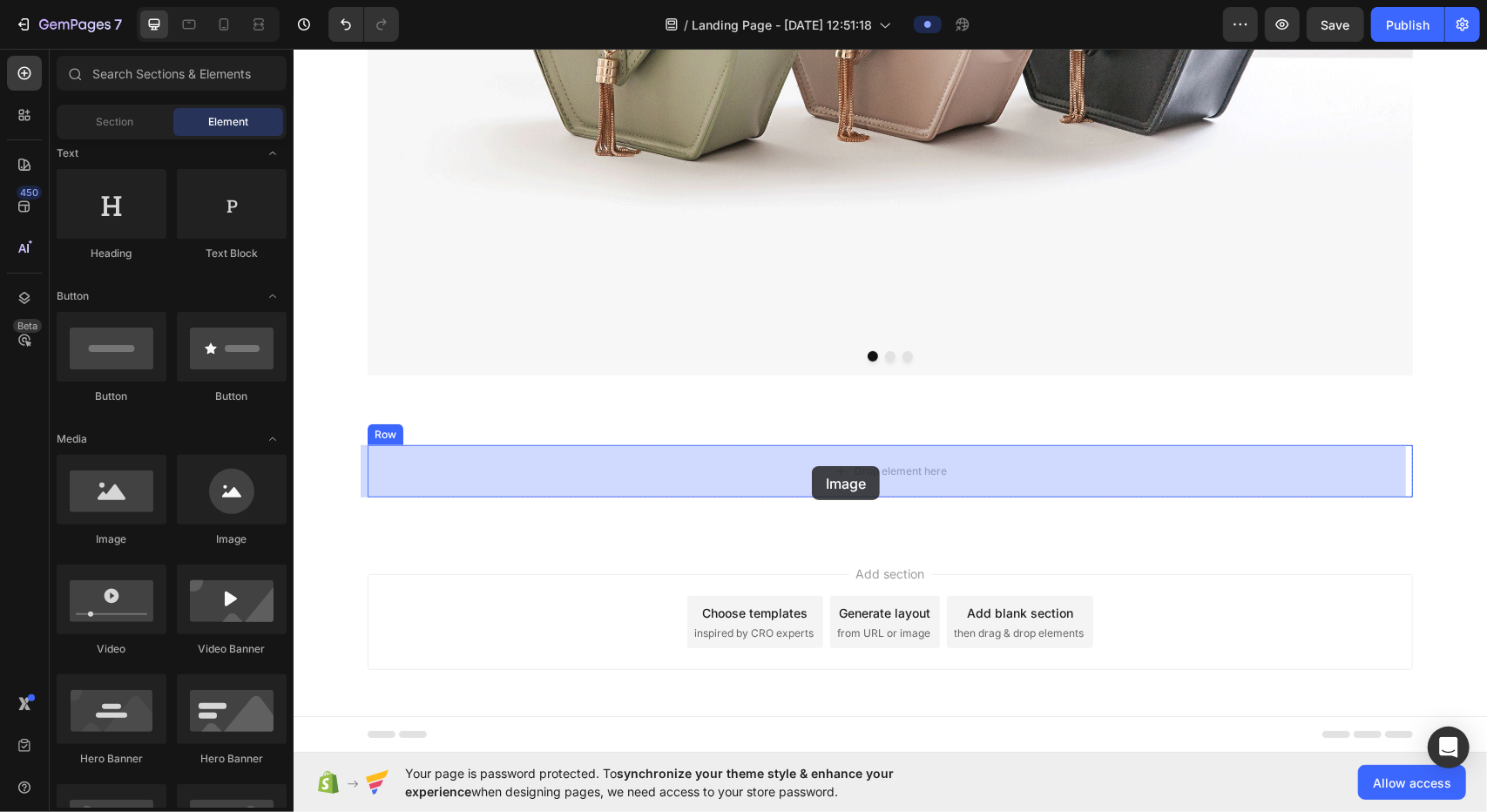
drag, startPoint x: 471, startPoint y: 506, endPoint x: 811, endPoint y: 465, distance: 342.5
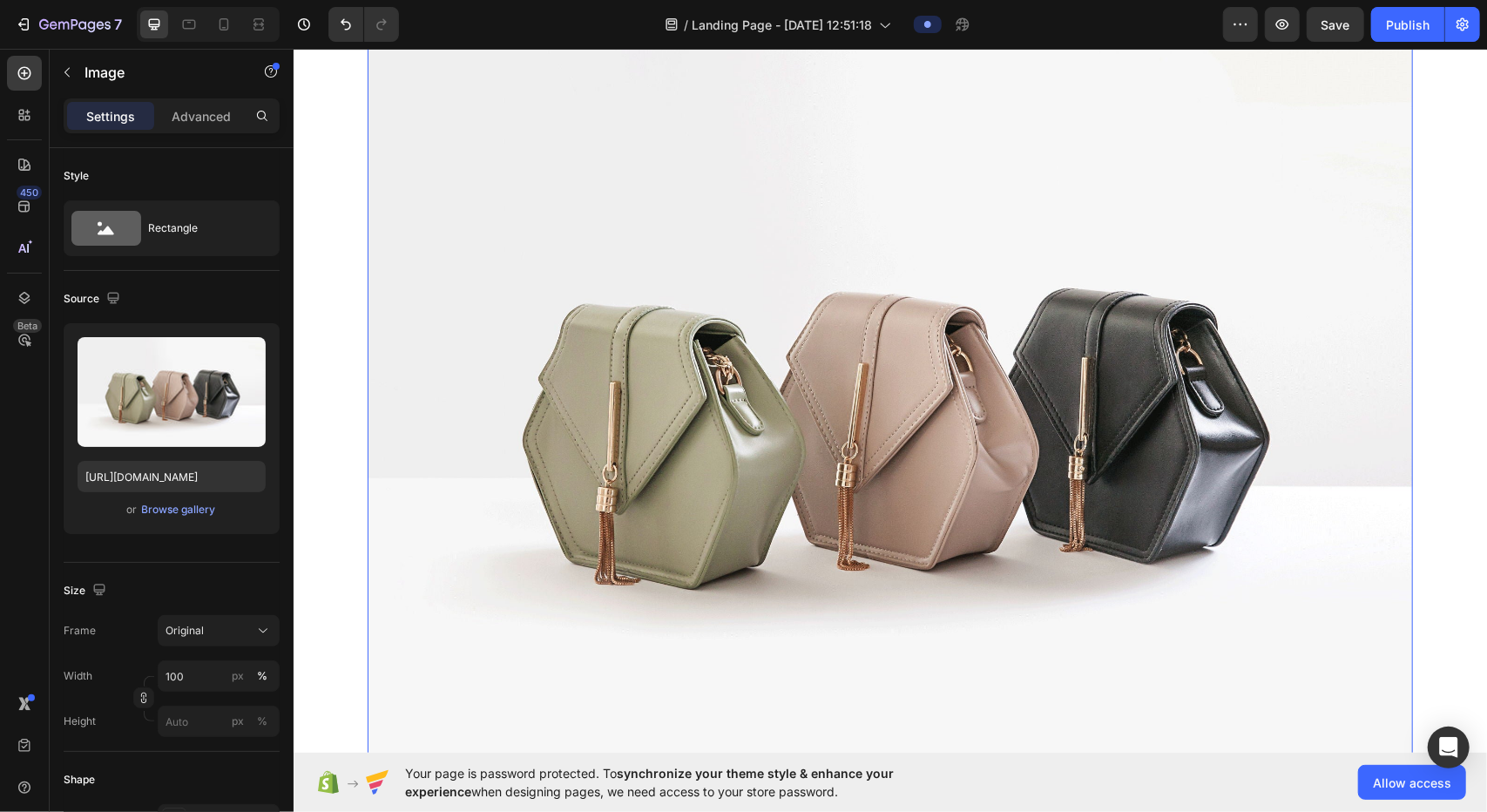
scroll to position [940, 0]
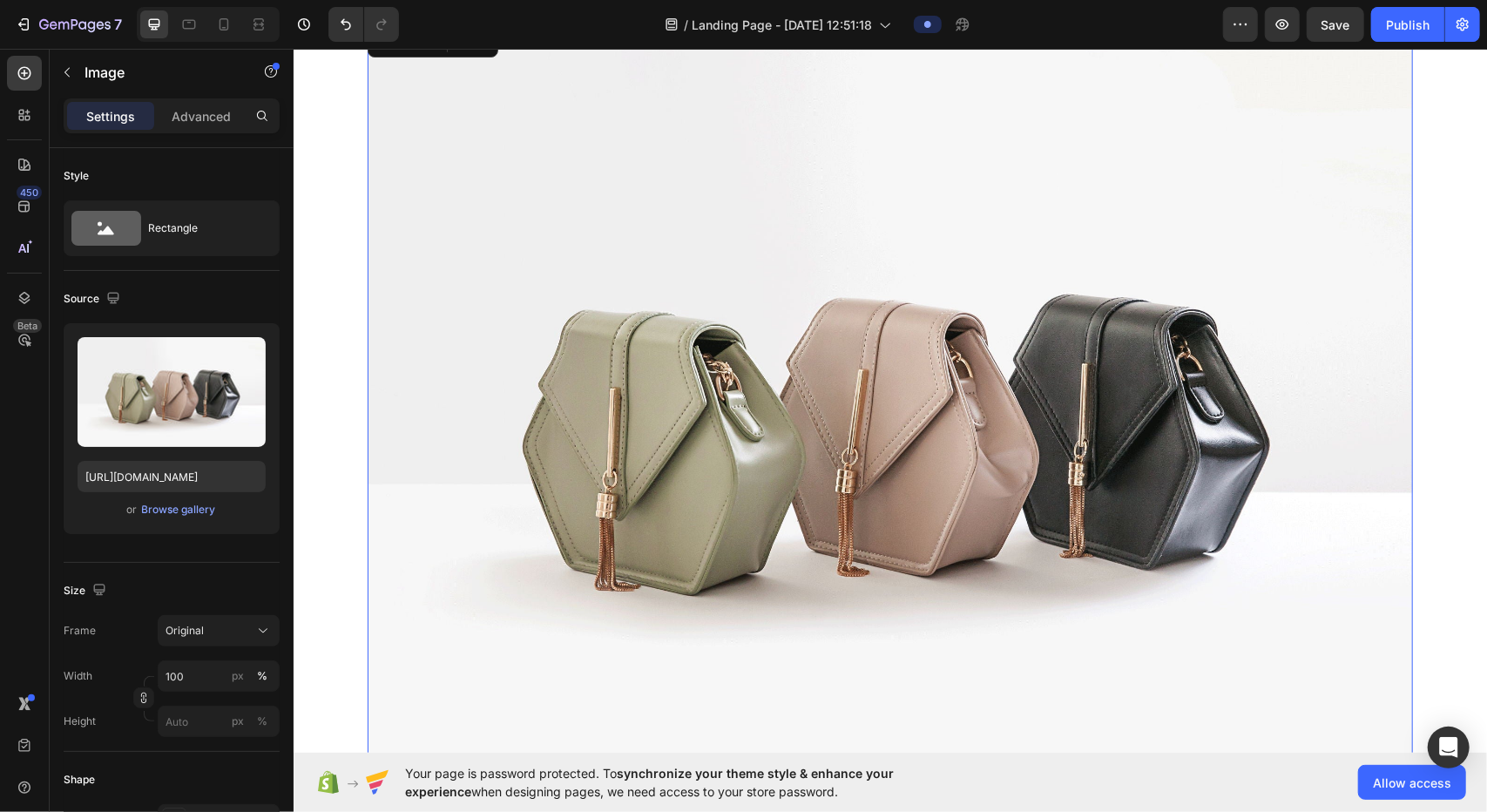
click at [547, 334] on img at bounding box center [889, 416] width 1046 height 783
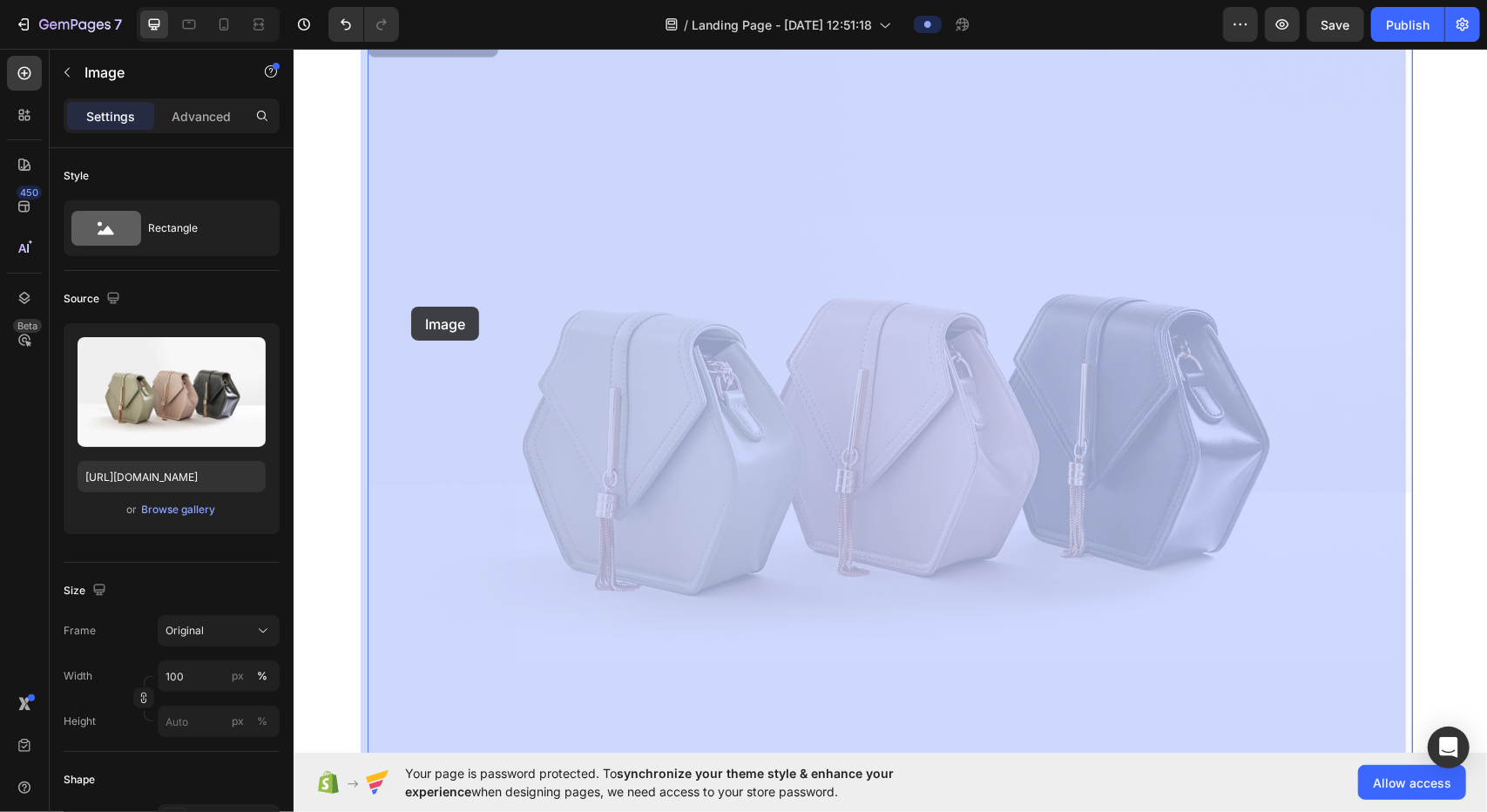
drag, startPoint x: 636, startPoint y: 306, endPoint x: 454, endPoint y: 312, distance: 182.1
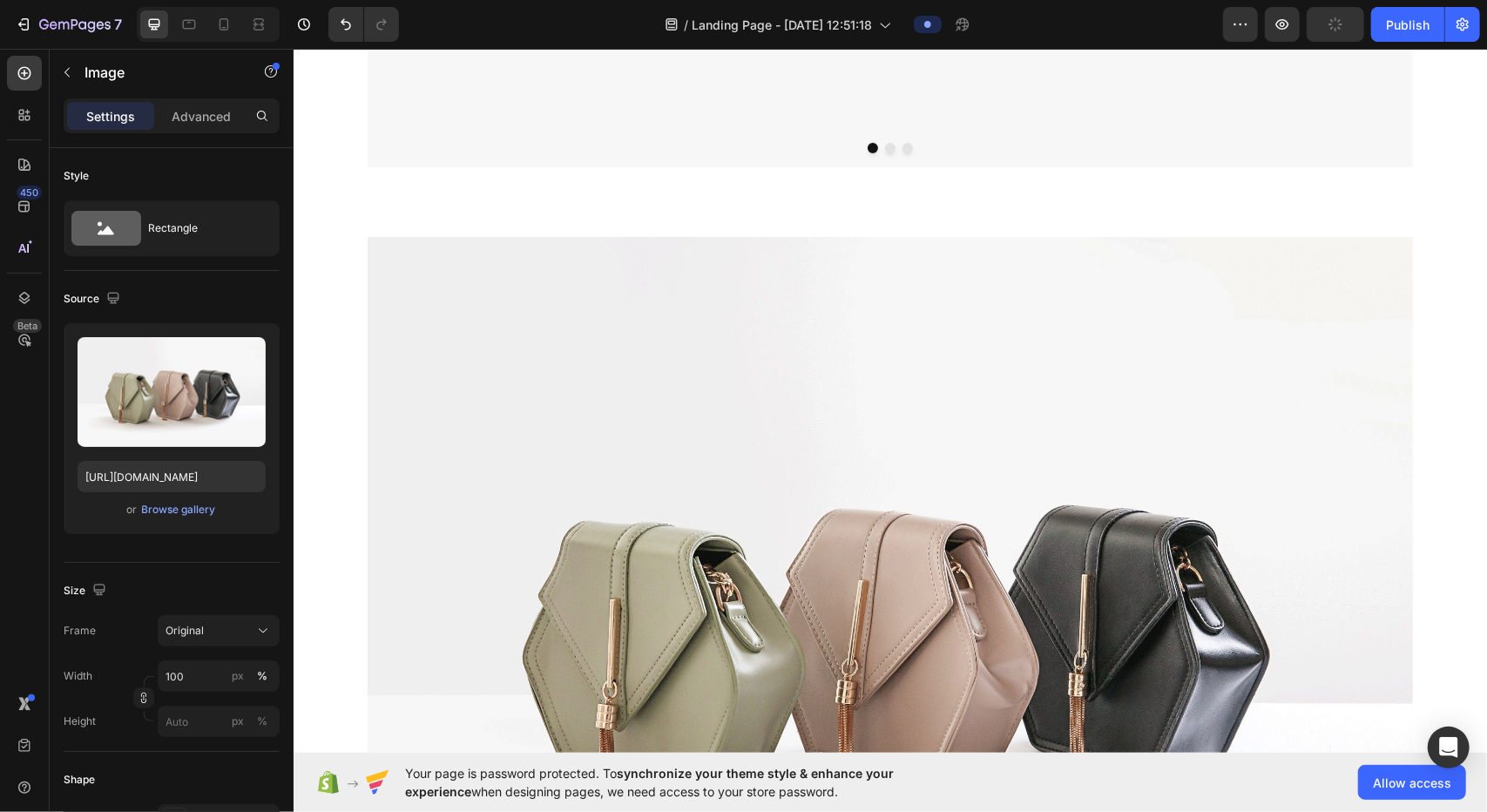
scroll to position [766, 0]
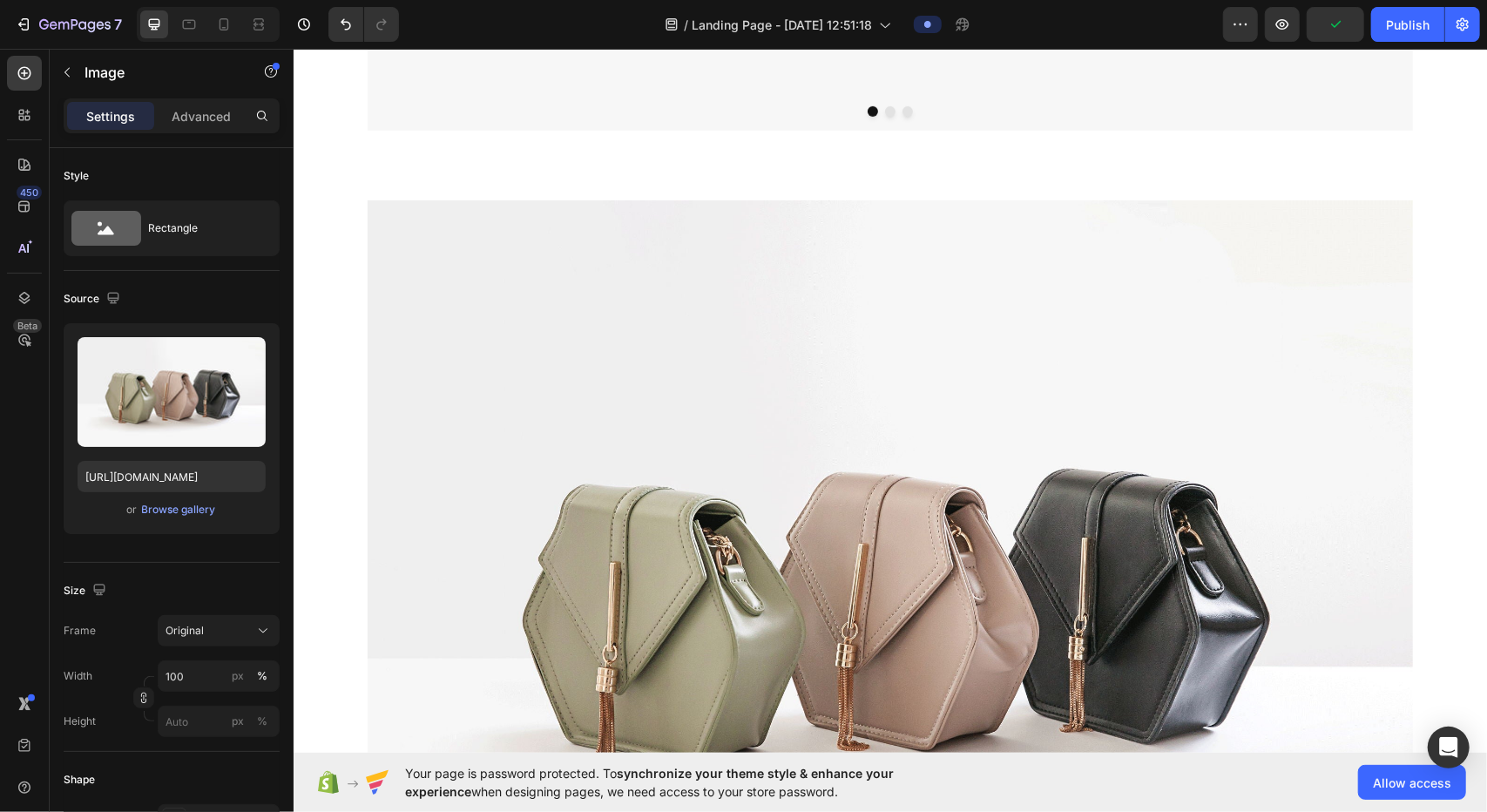
click at [741, 364] on div "Image Row" at bounding box center [890, 598] width 1194 height 798
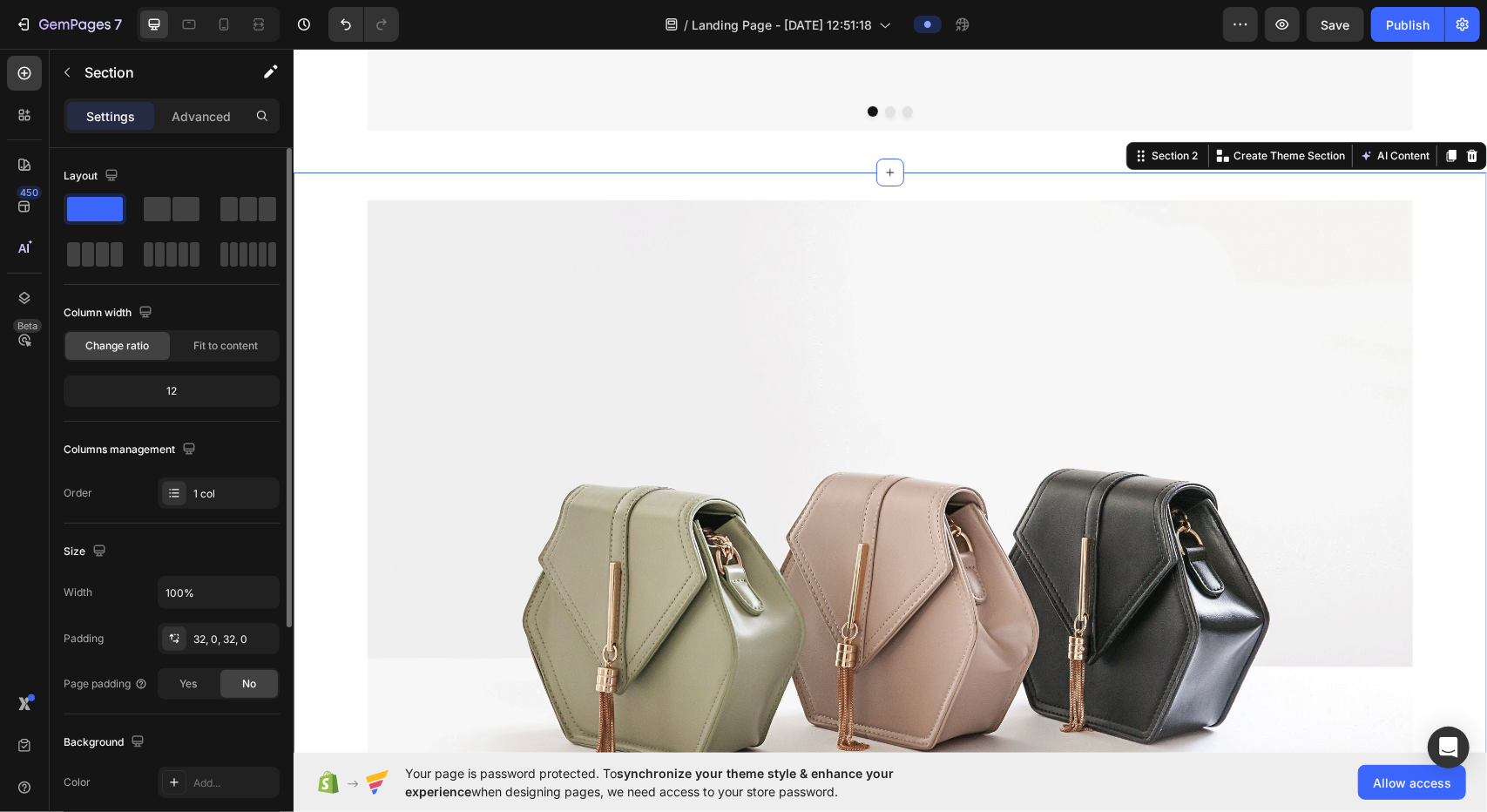
click at [194, 393] on div "12" at bounding box center [172, 390] width 209 height 24
click at [181, 391] on div "12" at bounding box center [172, 390] width 209 height 24
click at [219, 339] on span "Fit to content" at bounding box center [225, 346] width 64 height 16
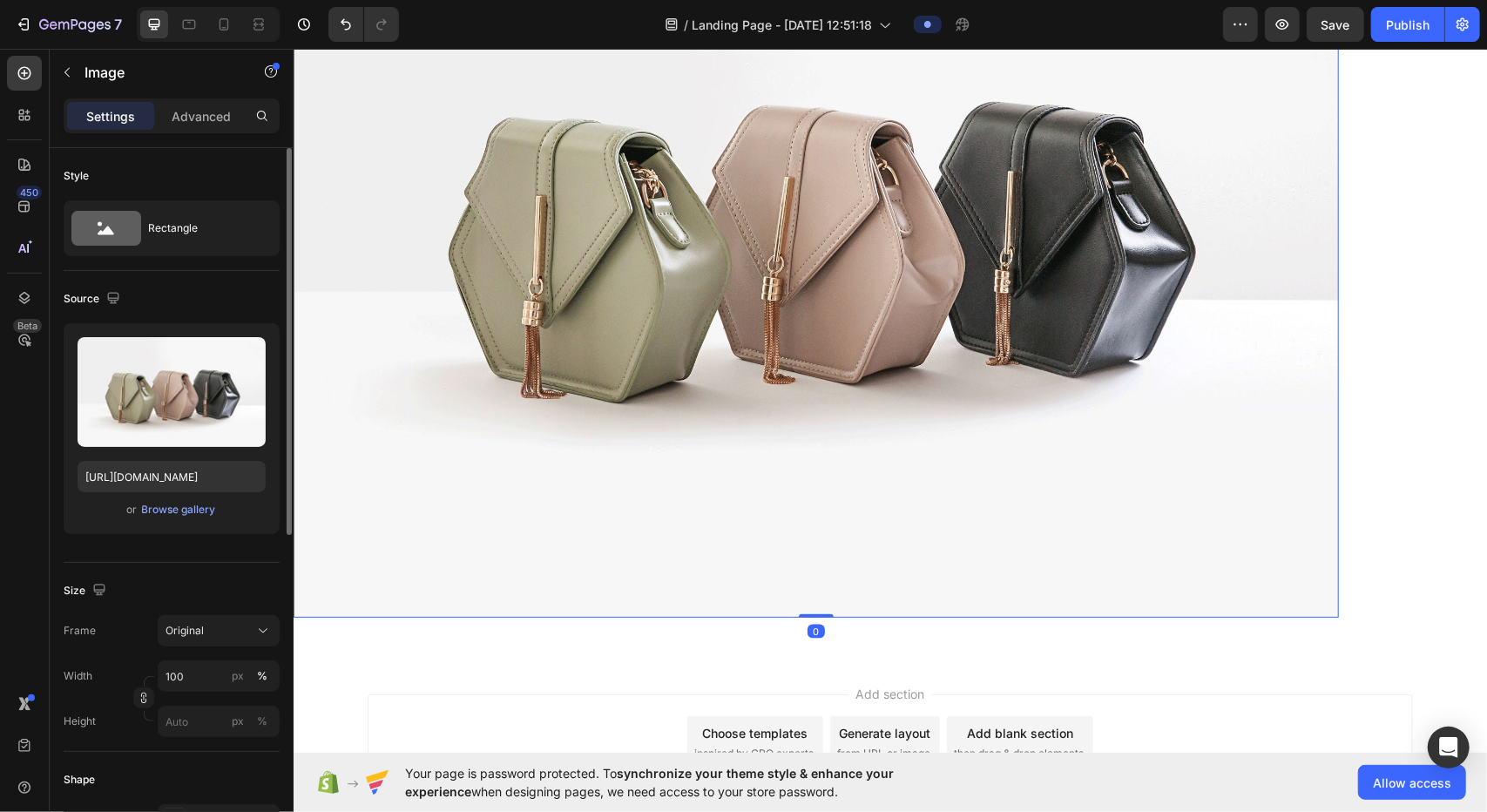
drag, startPoint x: 697, startPoint y: 423, endPoint x: 760, endPoint y: 482, distance: 86.3
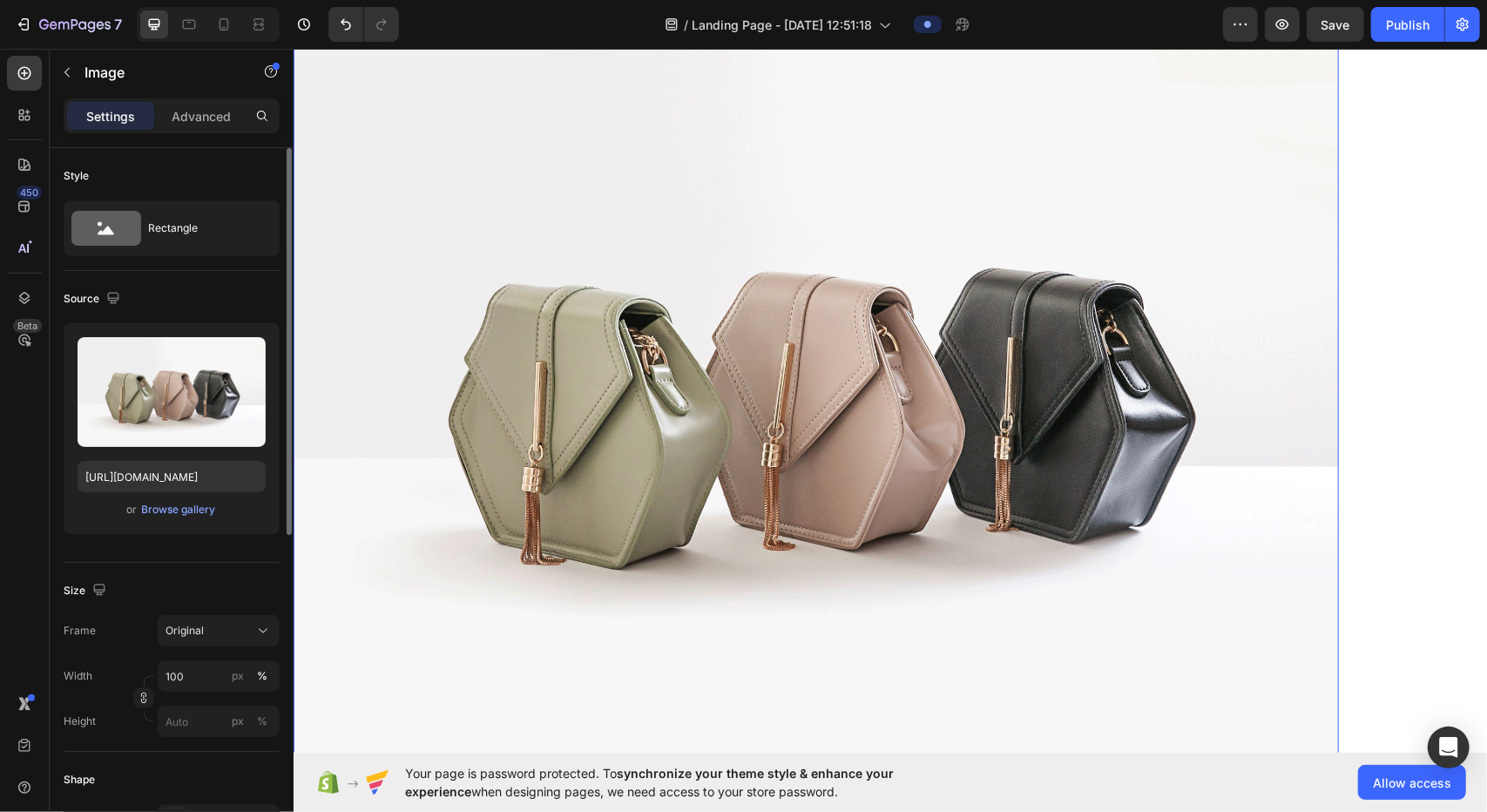
scroll to position [961, 0]
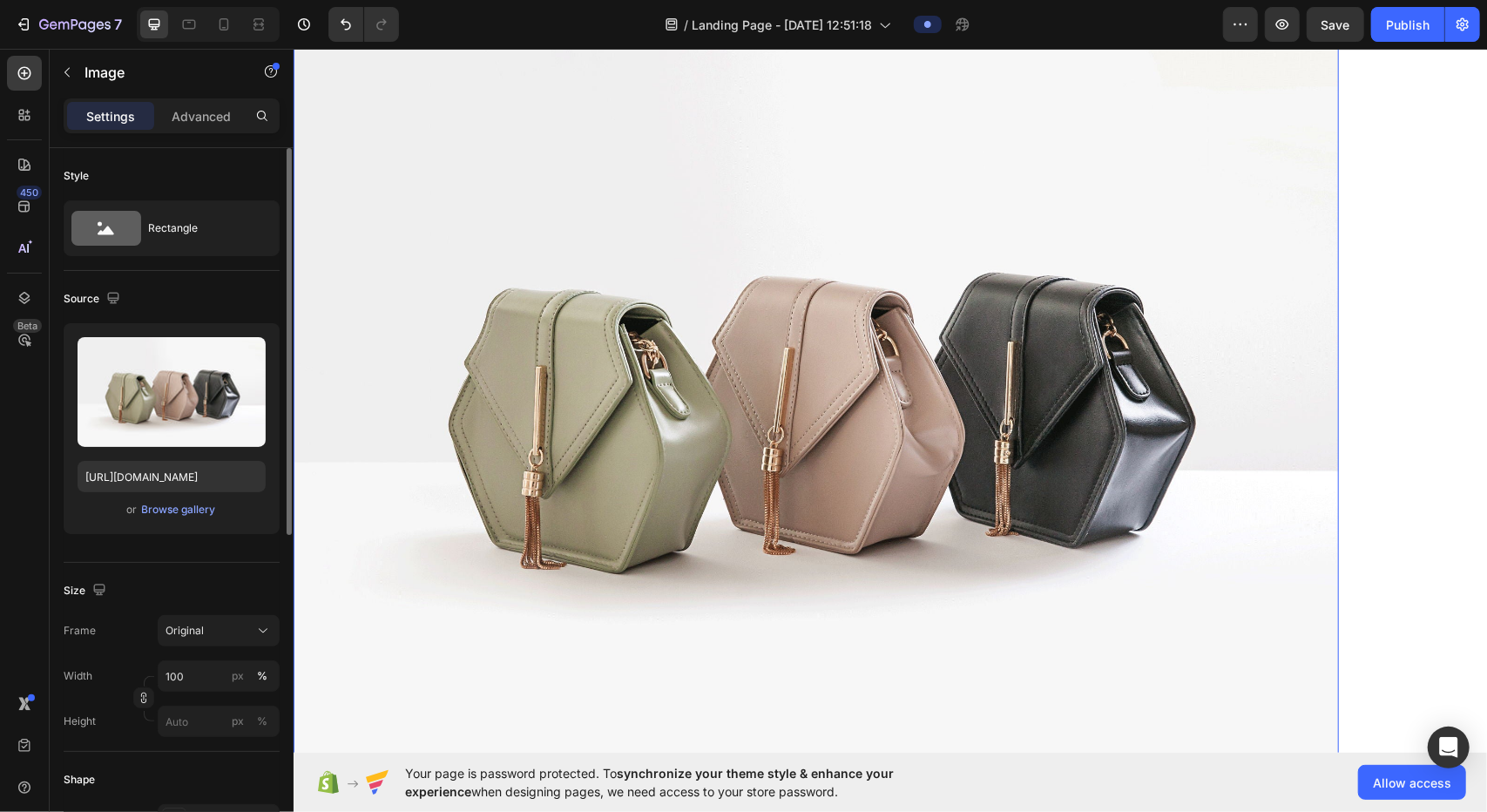
click at [741, 481] on img at bounding box center [816, 395] width 1046 height 783
click at [719, 389] on img at bounding box center [816, 395] width 1046 height 783
click at [198, 682] on input "100" at bounding box center [218, 675] width 122 height 31
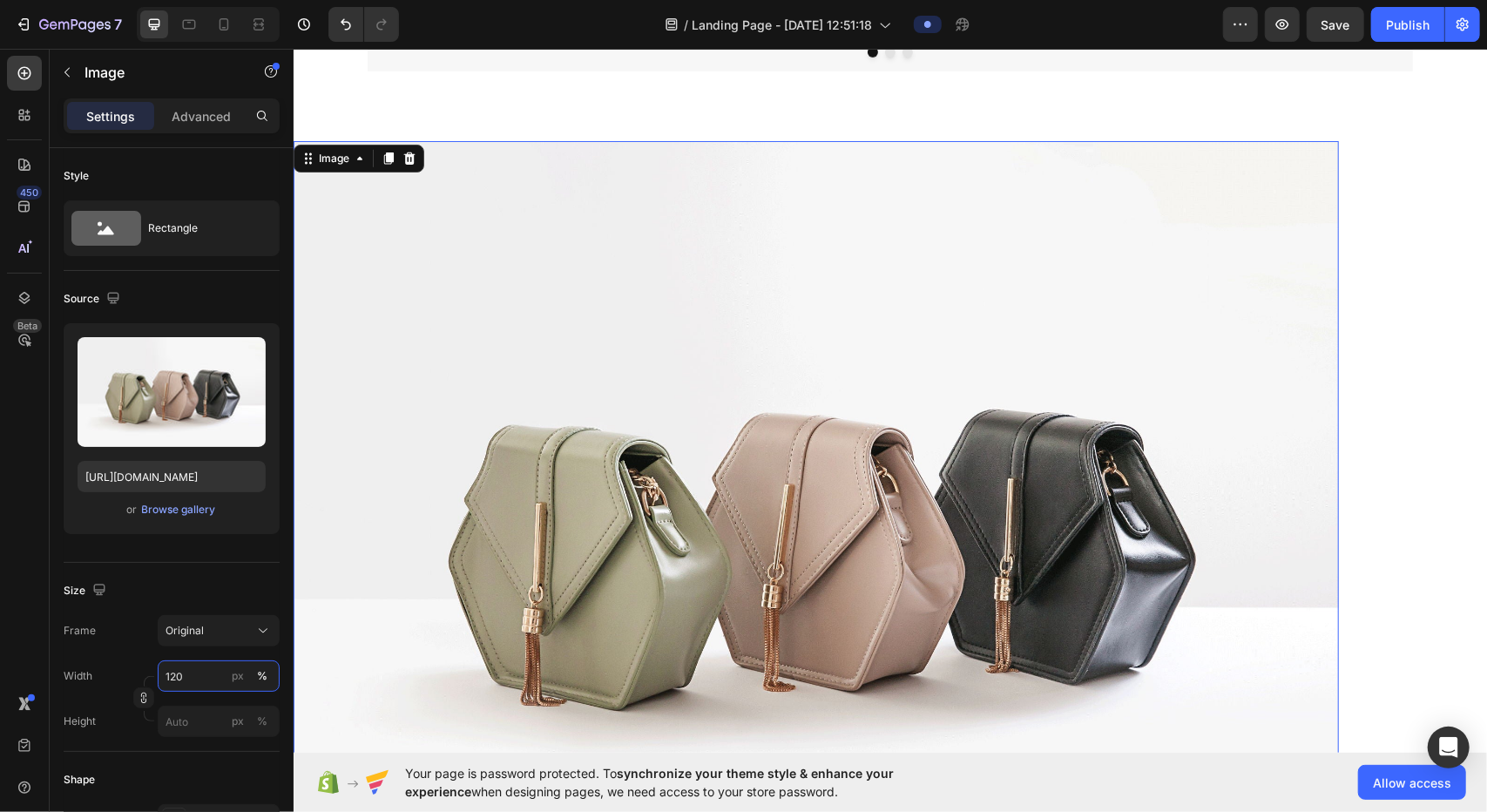
scroll to position [999, 0]
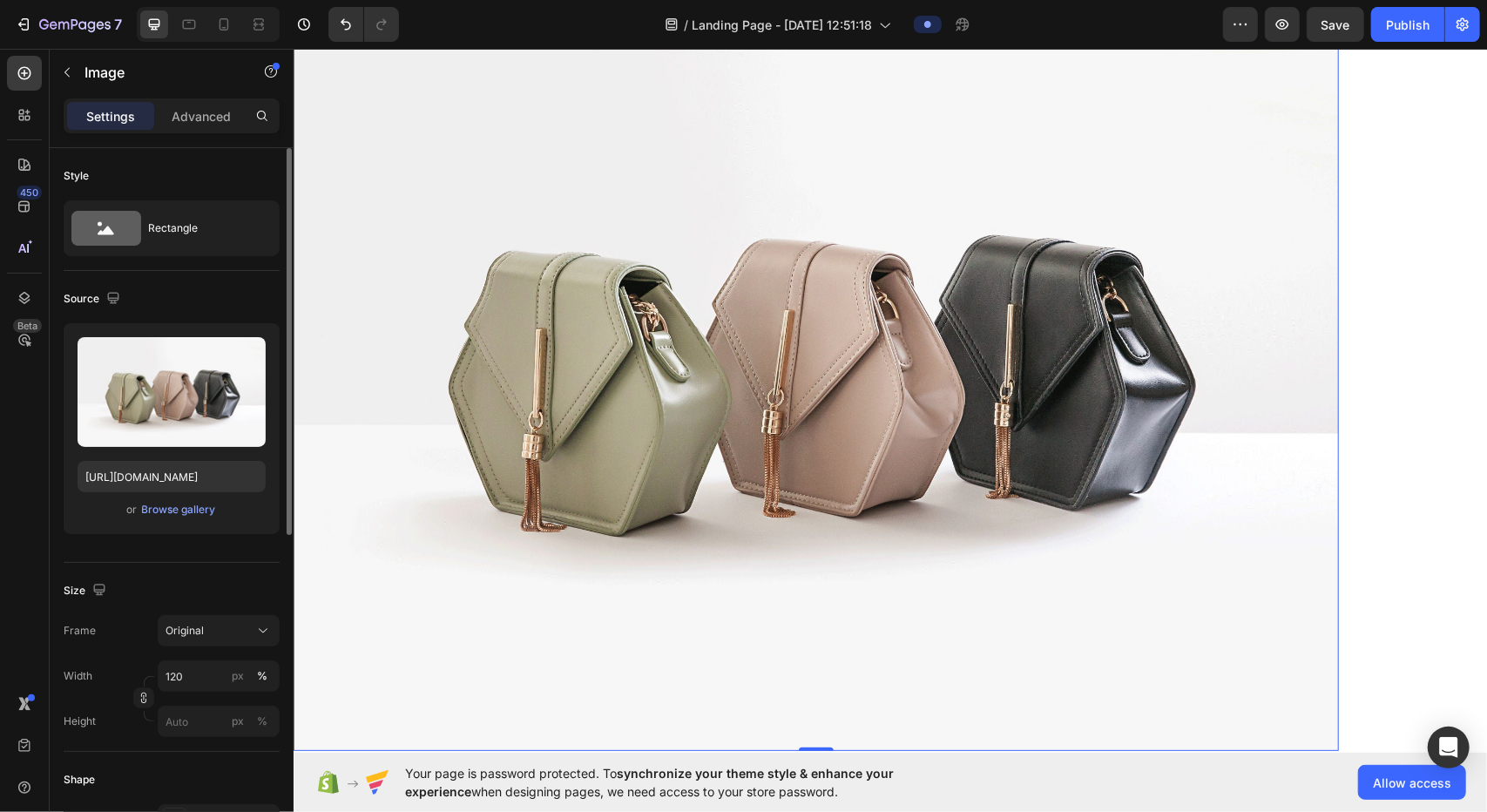
click at [231, 566] on div "Size Frame Original Width 120 px % Height px %" at bounding box center [172, 657] width 216 height 189
drag, startPoint x: 192, startPoint y: 673, endPoint x: 226, endPoint y: 682, distance: 35.2
click at [192, 674] on input "120" at bounding box center [218, 675] width 122 height 31
click at [200, 670] on input "120" at bounding box center [218, 675] width 122 height 31
click at [193, 714] on p "Full 100%" at bounding box center [214, 717] width 101 height 16
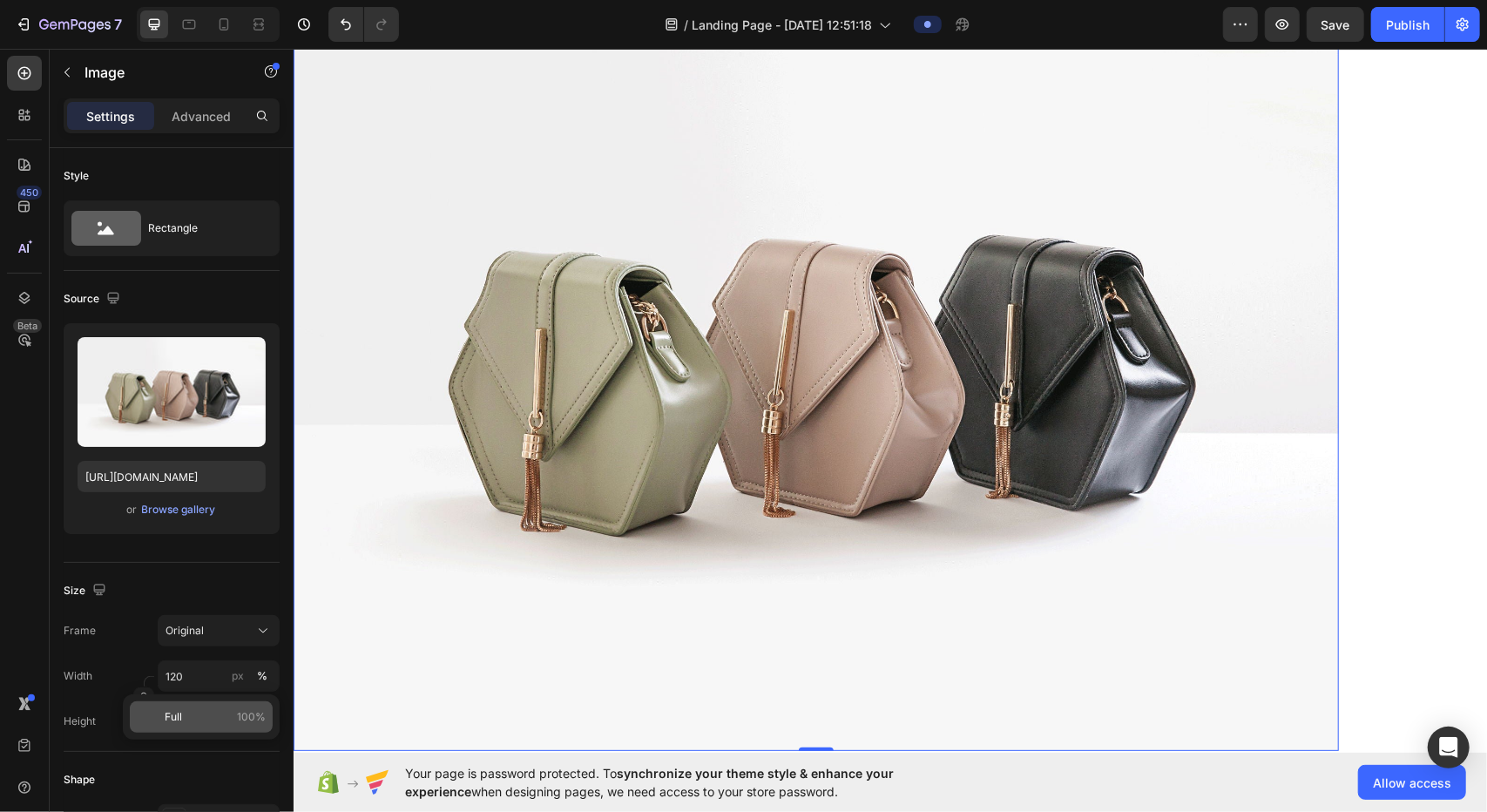
type input "100"
click at [741, 381] on img at bounding box center [816, 357] width 1046 height 783
click at [741, 367] on div "Image 0 Row Section 2" at bounding box center [890, 364] width 1194 height 853
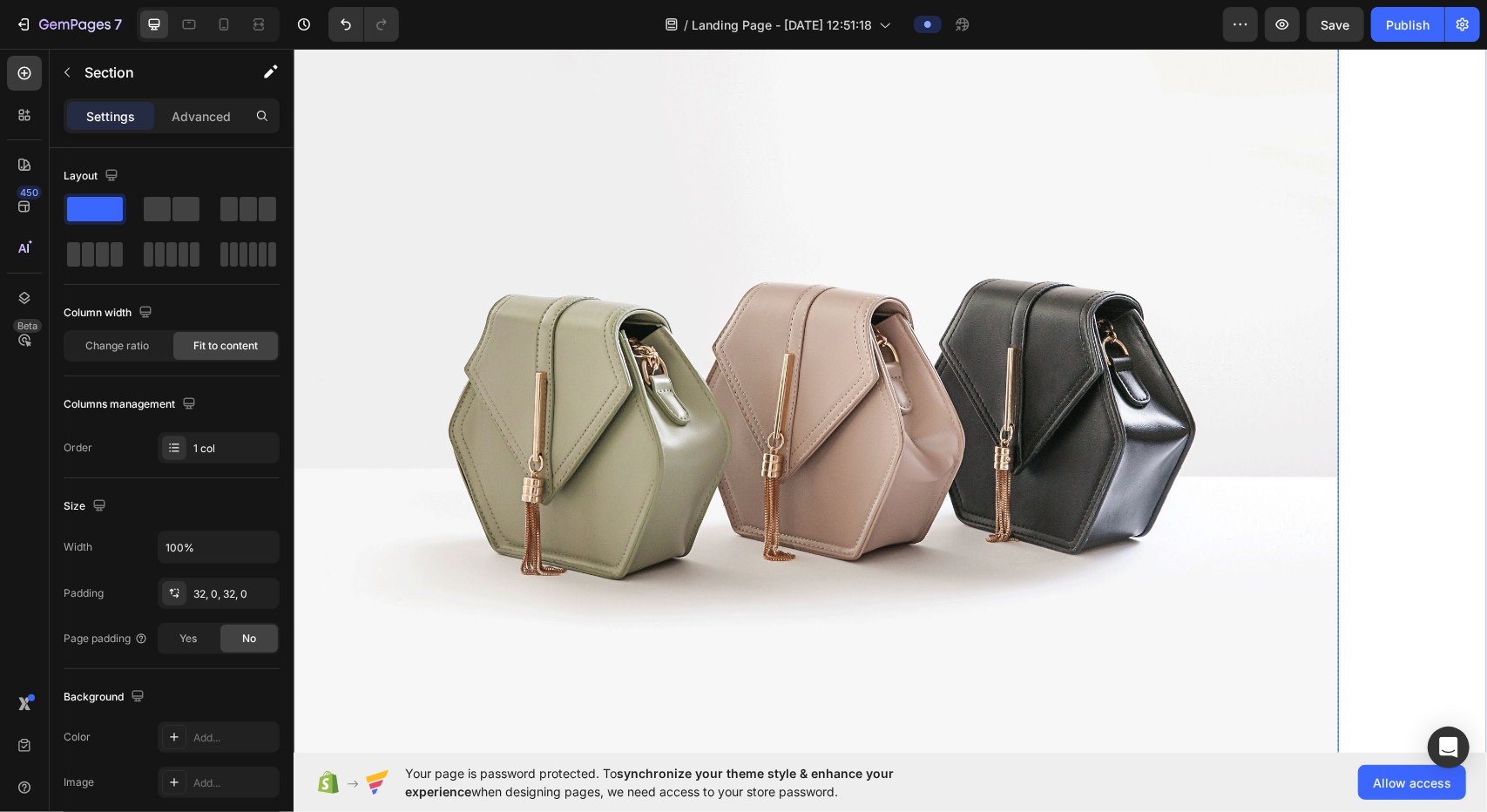
scroll to position [738, 0]
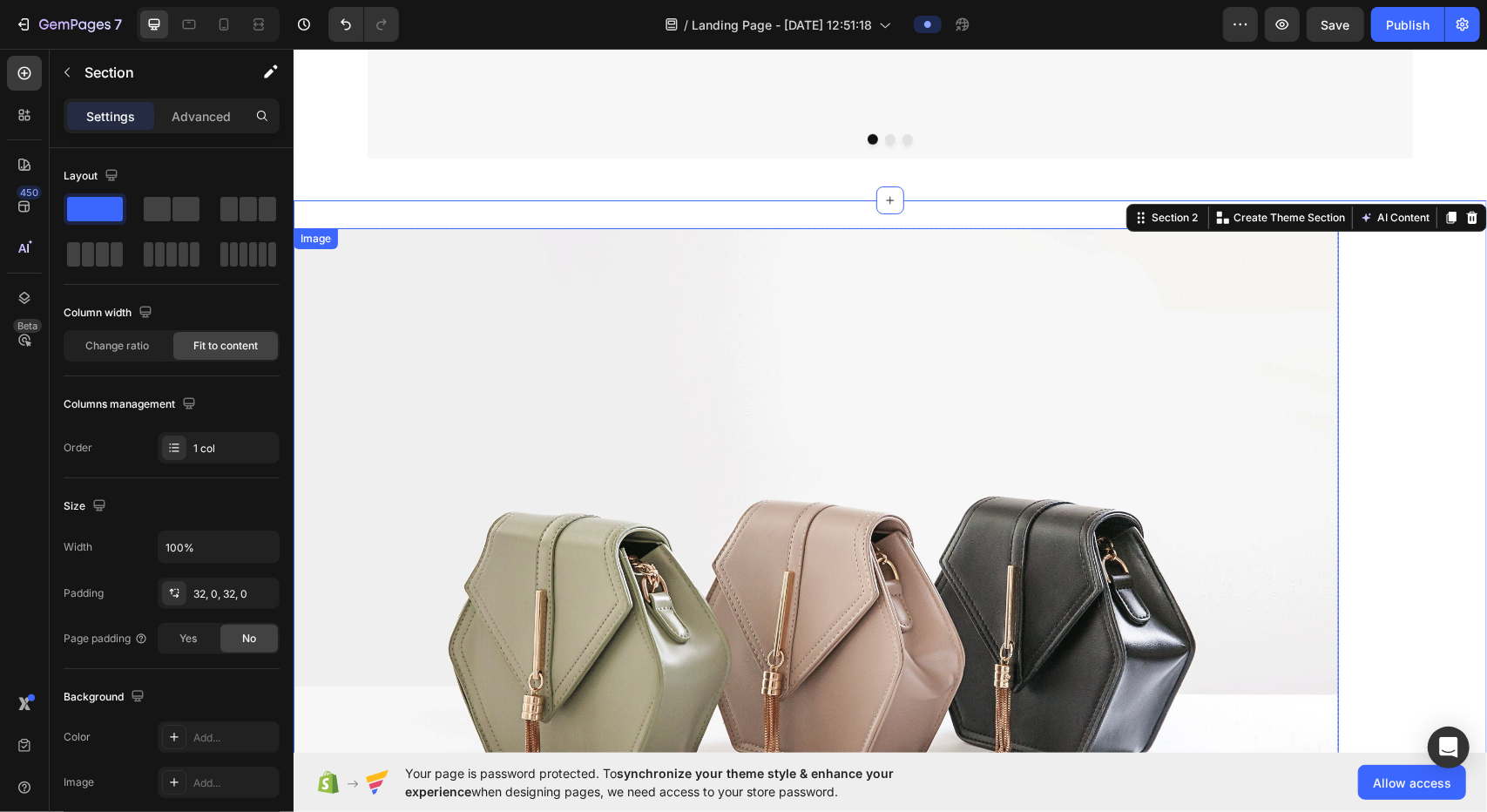
click at [741, 460] on img at bounding box center [816, 618] width 1046 height 783
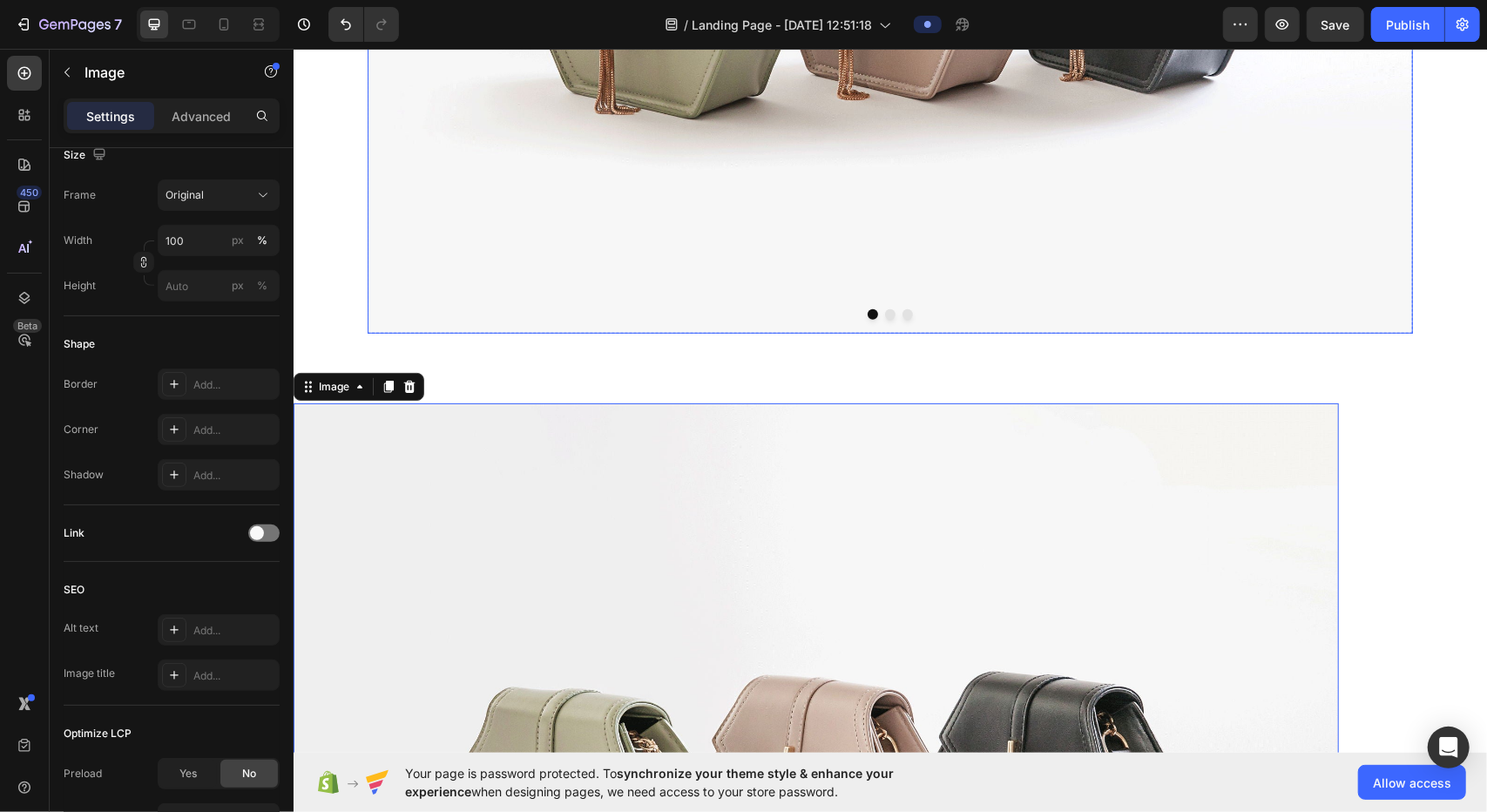
scroll to position [564, 0]
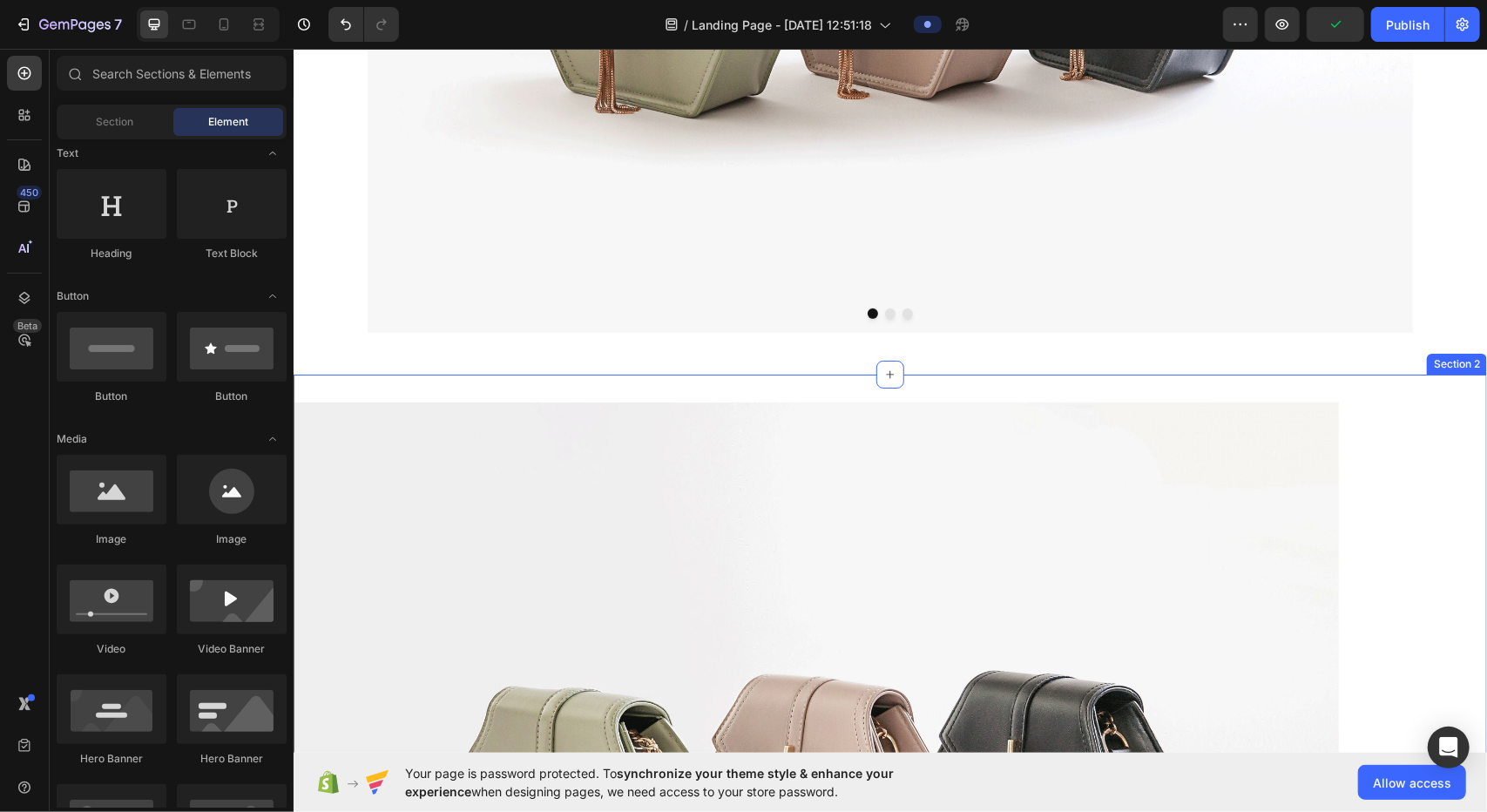
click at [741, 373] on div "Image Row Section 2" at bounding box center [890, 799] width 1194 height 853
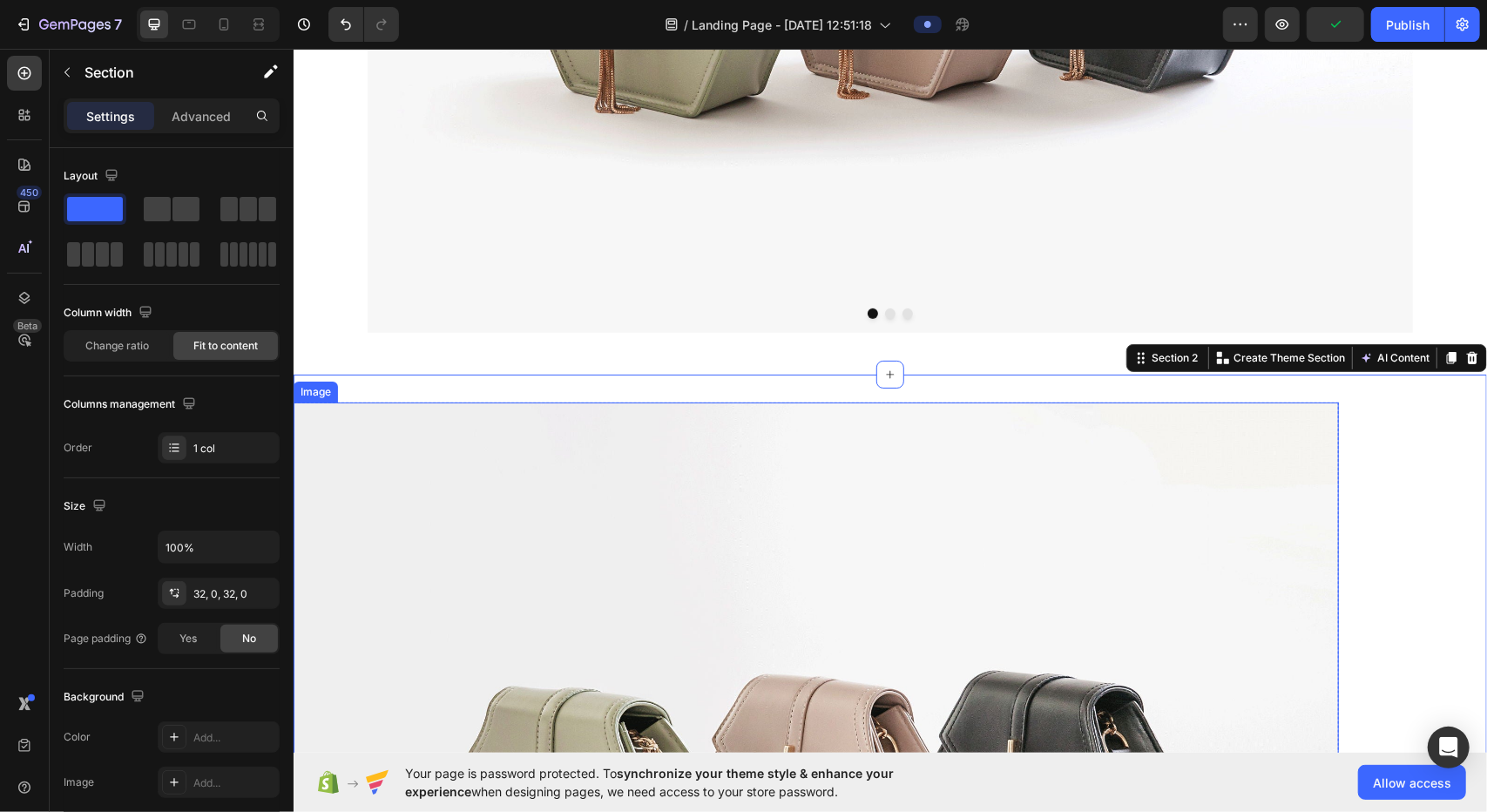
click at [741, 418] on img at bounding box center [816, 792] width 1046 height 783
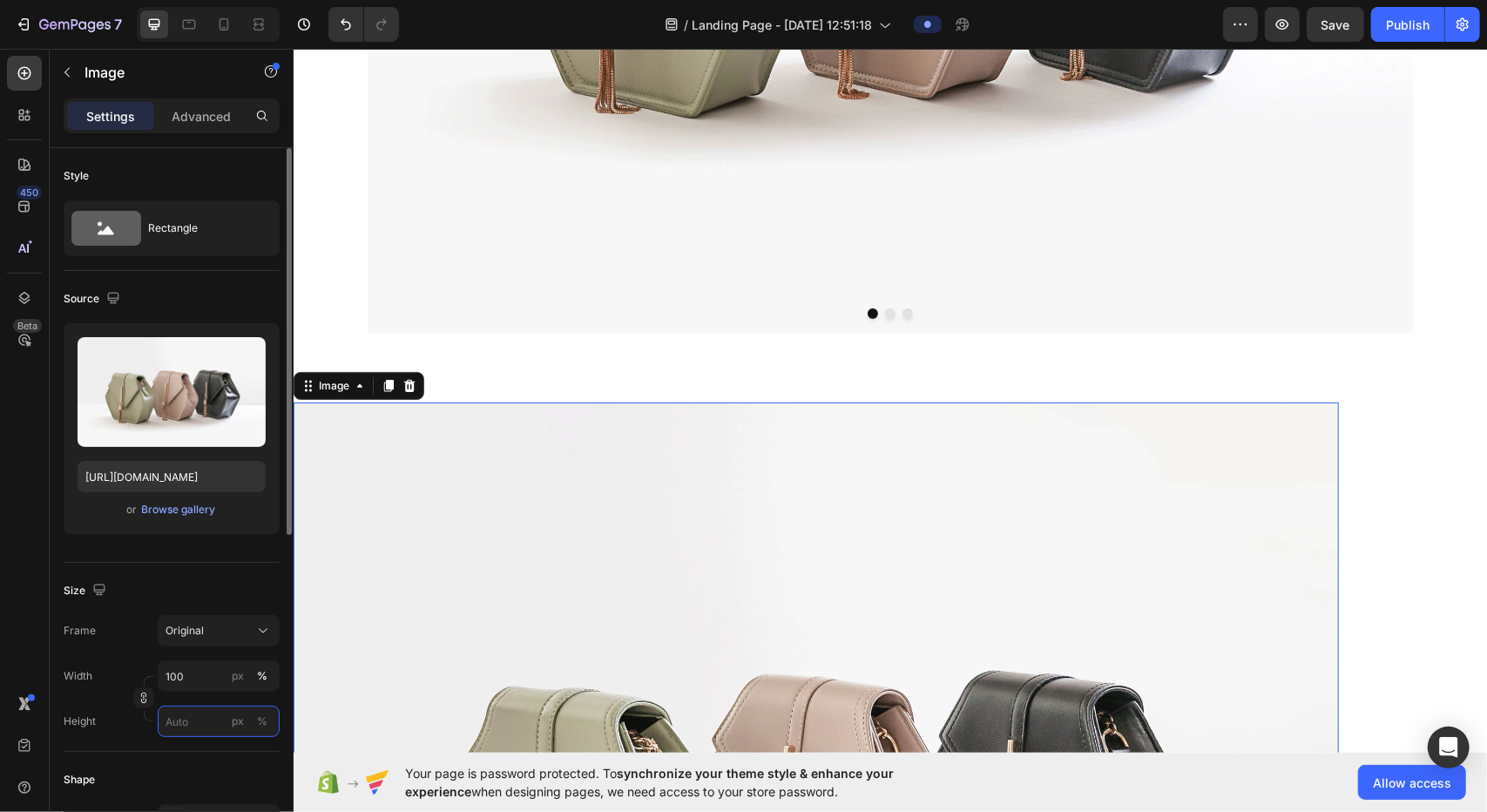
click at [197, 724] on input "px %" at bounding box center [218, 721] width 122 height 31
click at [222, 768] on p "Full 100%" at bounding box center [214, 762] width 101 height 16
type input "100"
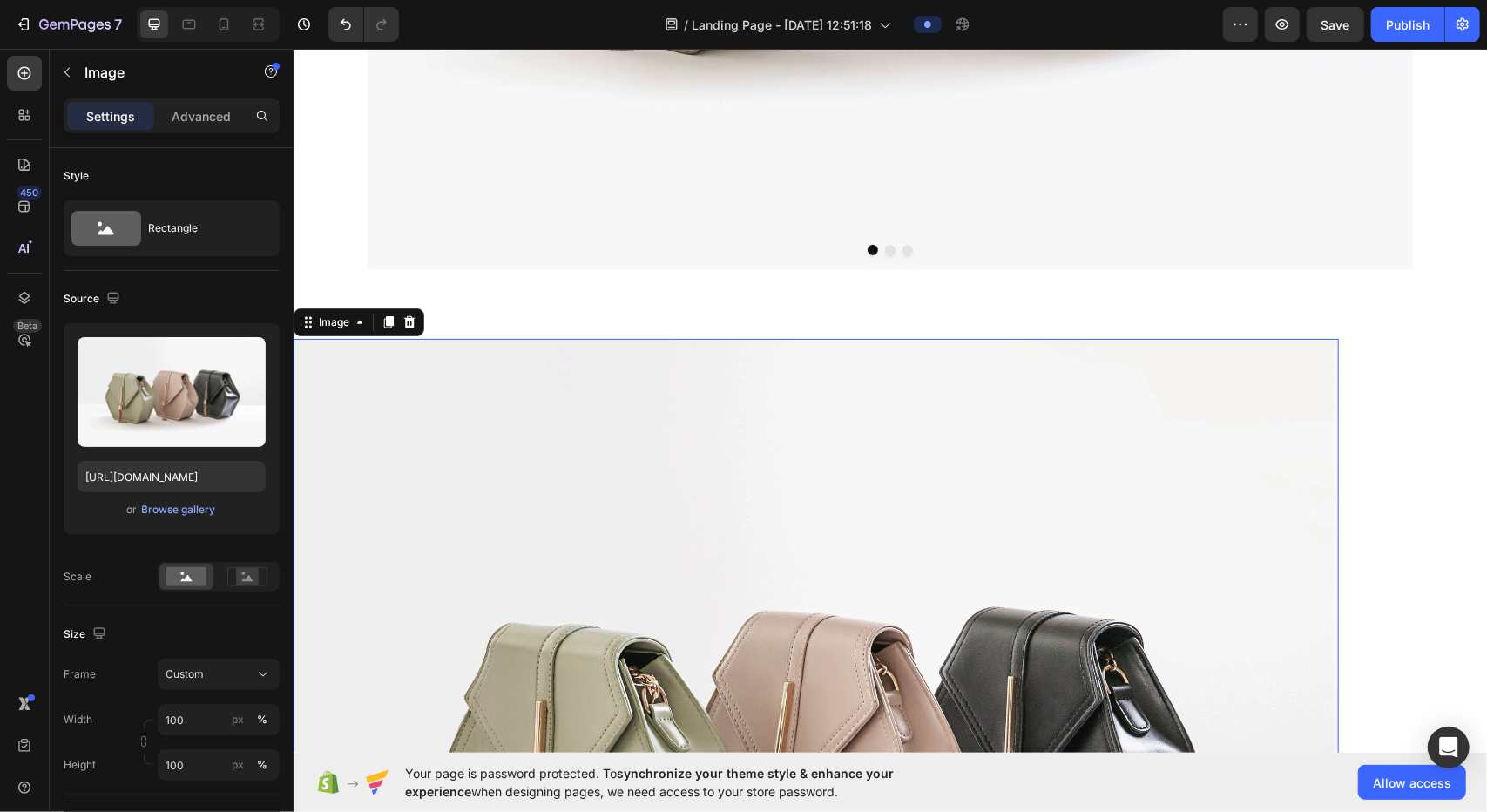
scroll to position [912, 0]
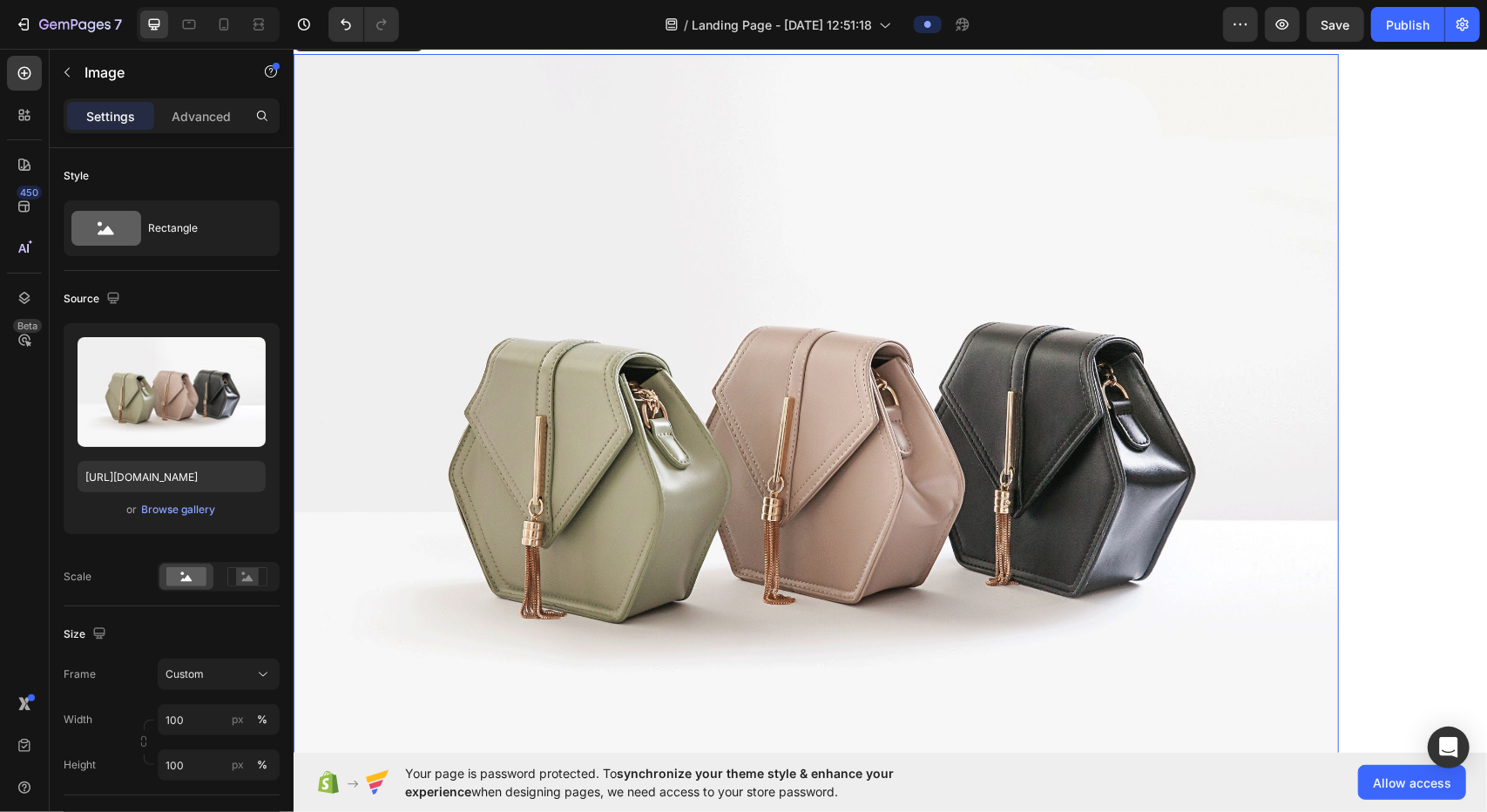
click at [741, 361] on div "Image 0 Row Section 2" at bounding box center [890, 451] width 1194 height 853
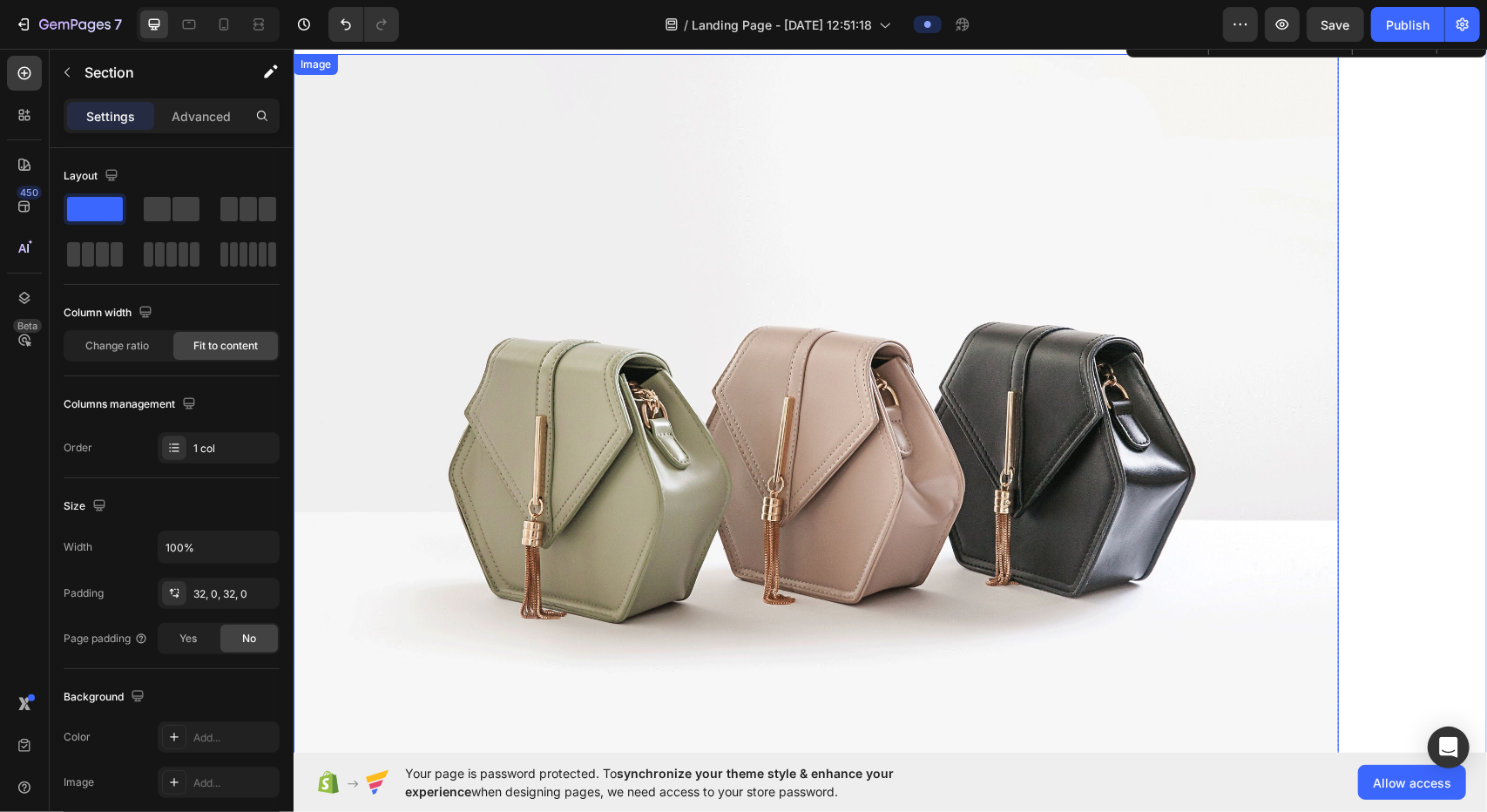
click at [741, 366] on img at bounding box center [816, 444] width 1046 height 783
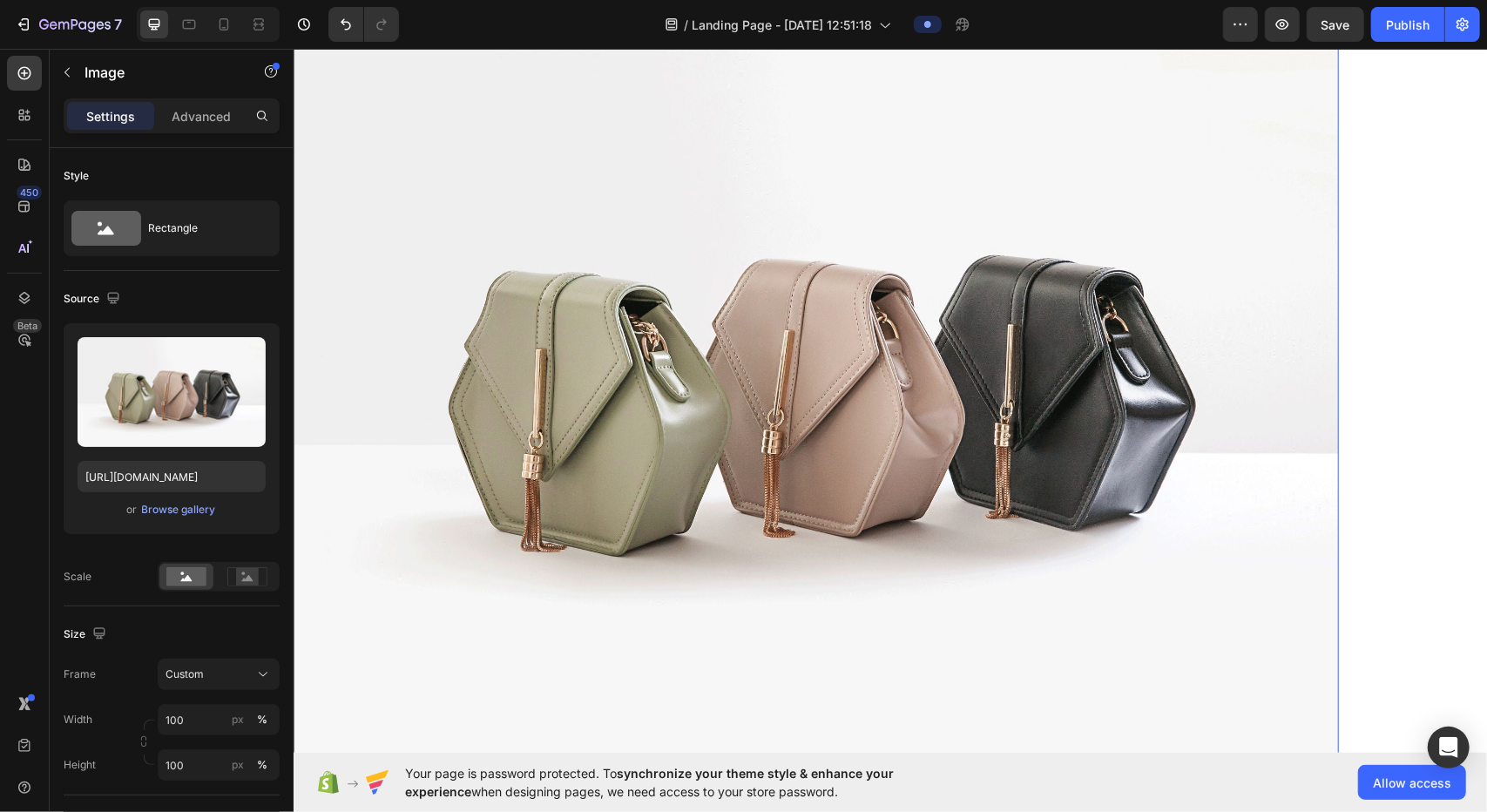
scroll to position [999, 0]
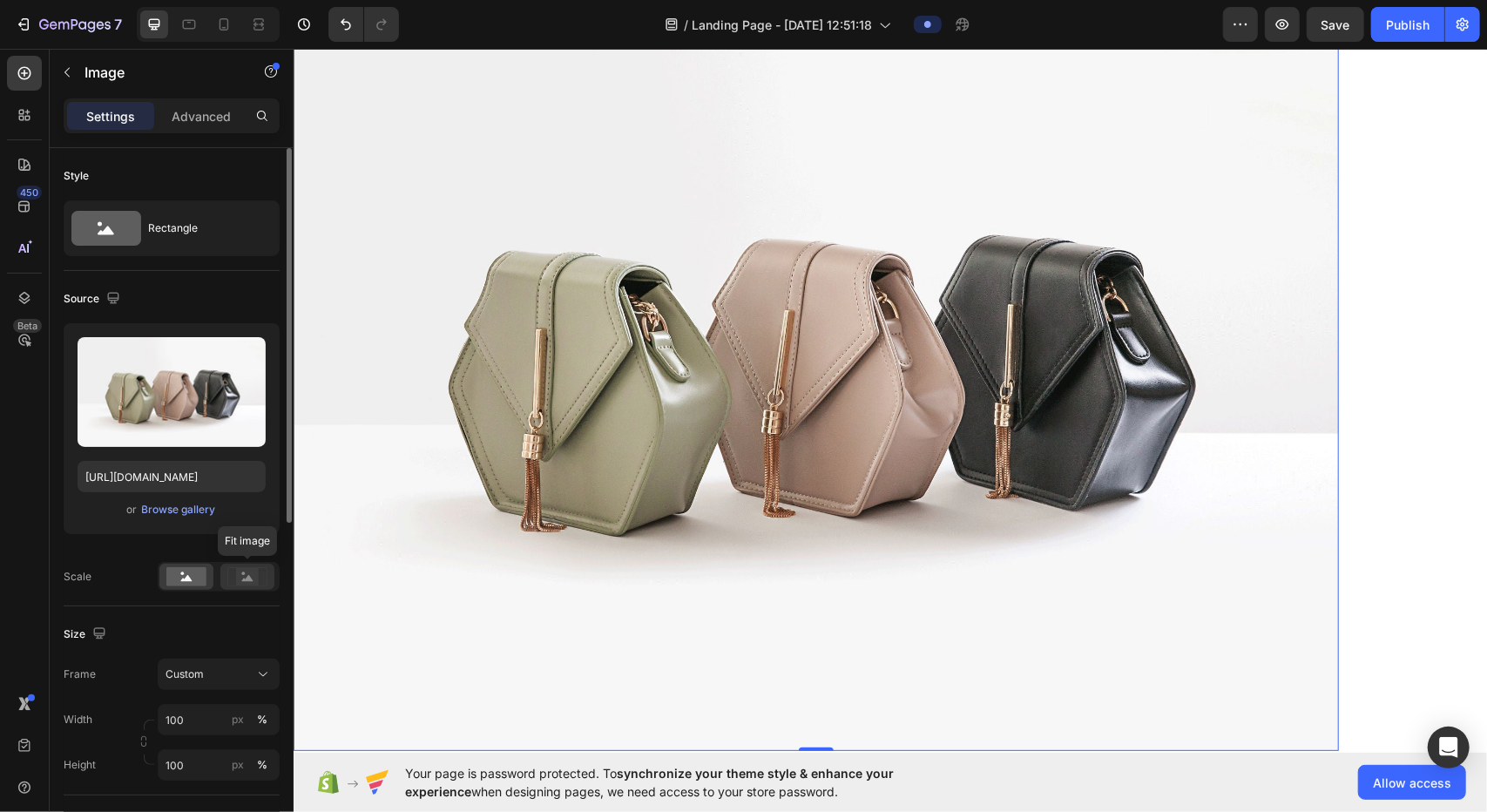
click at [246, 576] on rect at bounding box center [247, 576] width 22 height 17
click at [180, 587] on div at bounding box center [186, 576] width 54 height 26
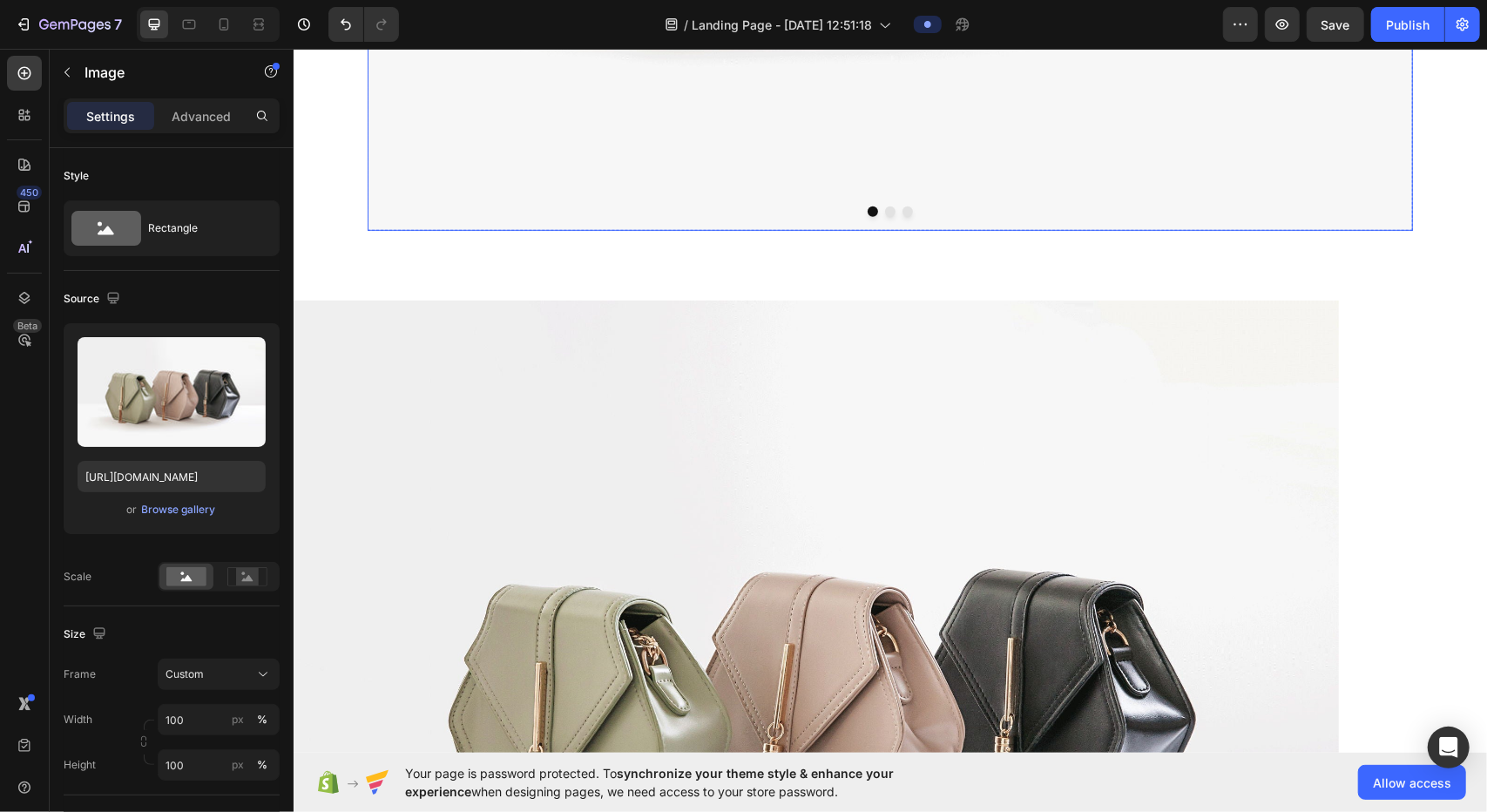
scroll to position [912, 0]
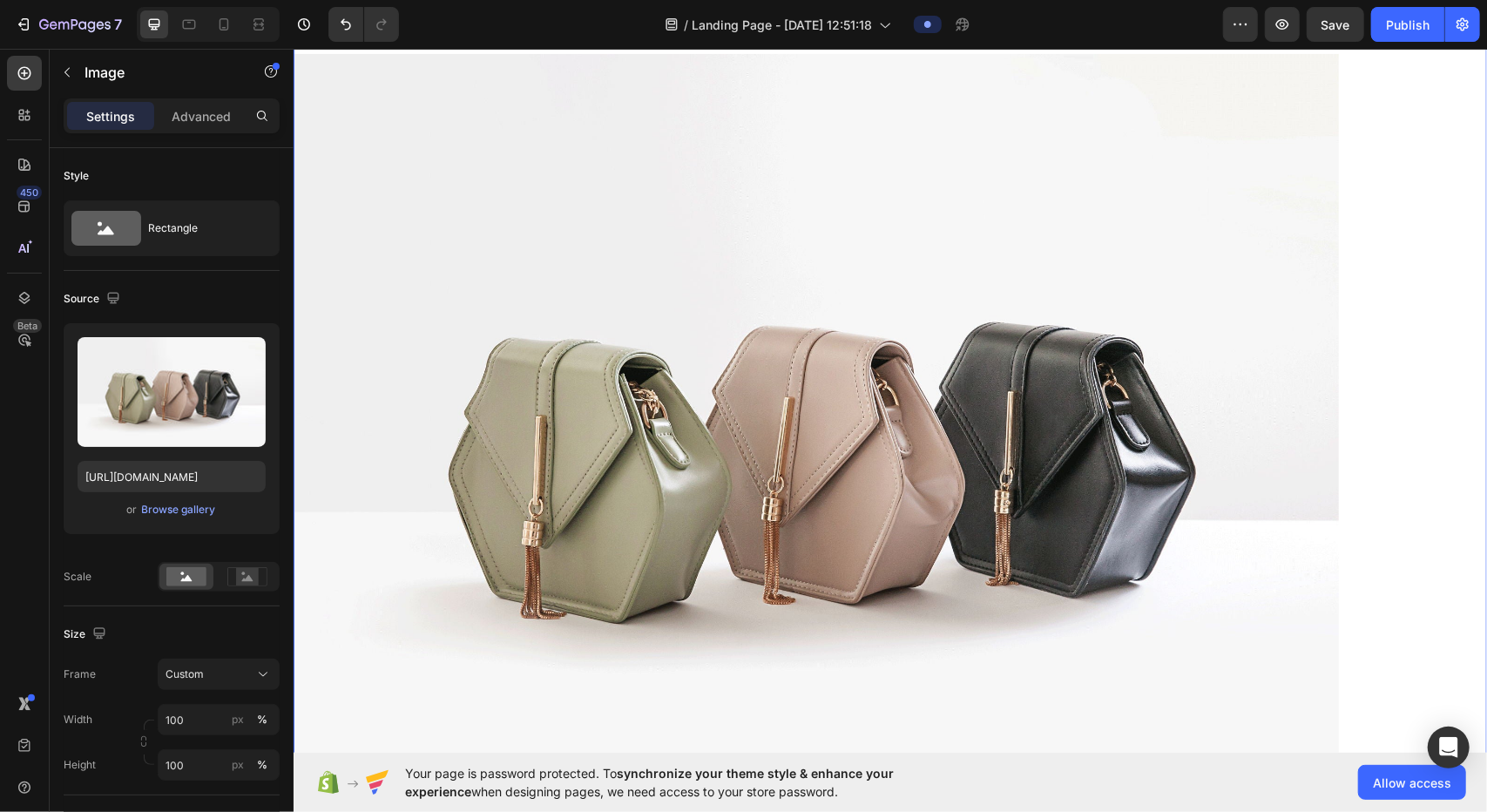
click at [741, 440] on div "Image Row Section 2" at bounding box center [890, 451] width 1194 height 853
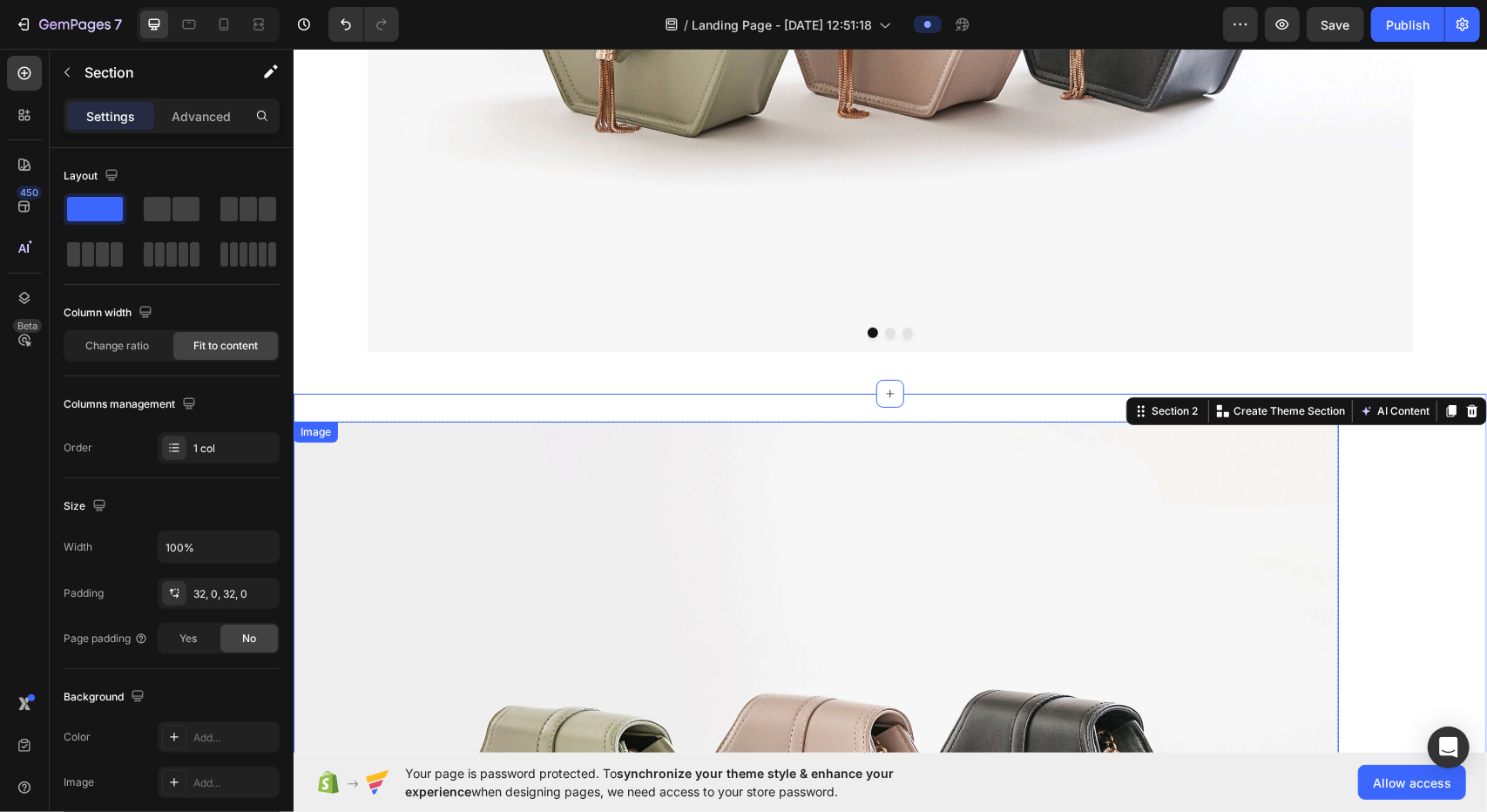
scroll to position [476, 0]
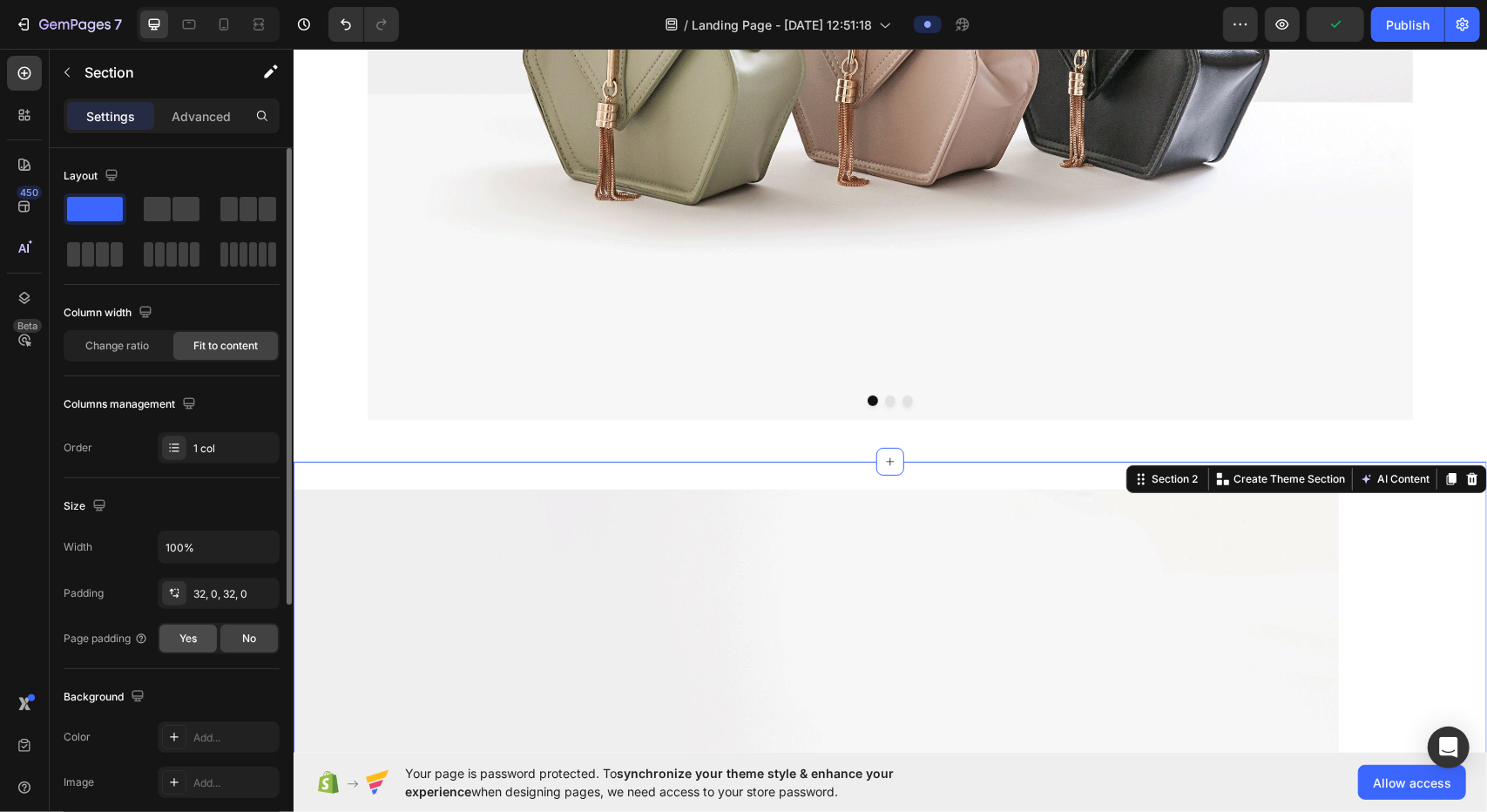
click at [206, 641] on div "Yes" at bounding box center [188, 638] width 57 height 28
click at [247, 644] on div "No" at bounding box center [249, 638] width 57 height 28
click at [187, 635] on span "Yes" at bounding box center [188, 639] width 17 height 16
click at [237, 644] on div "No" at bounding box center [249, 638] width 57 height 28
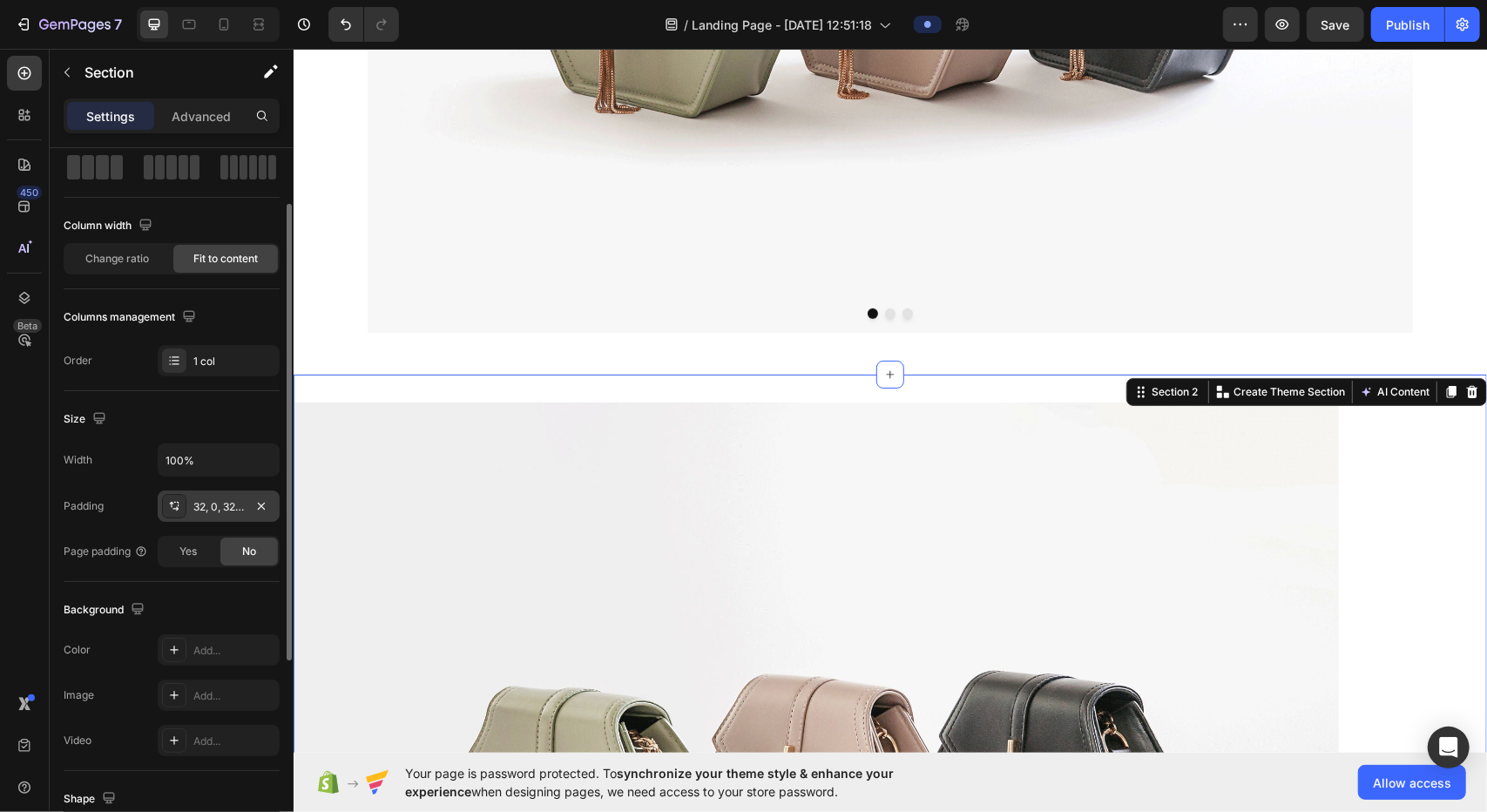
scroll to position [0, 0]
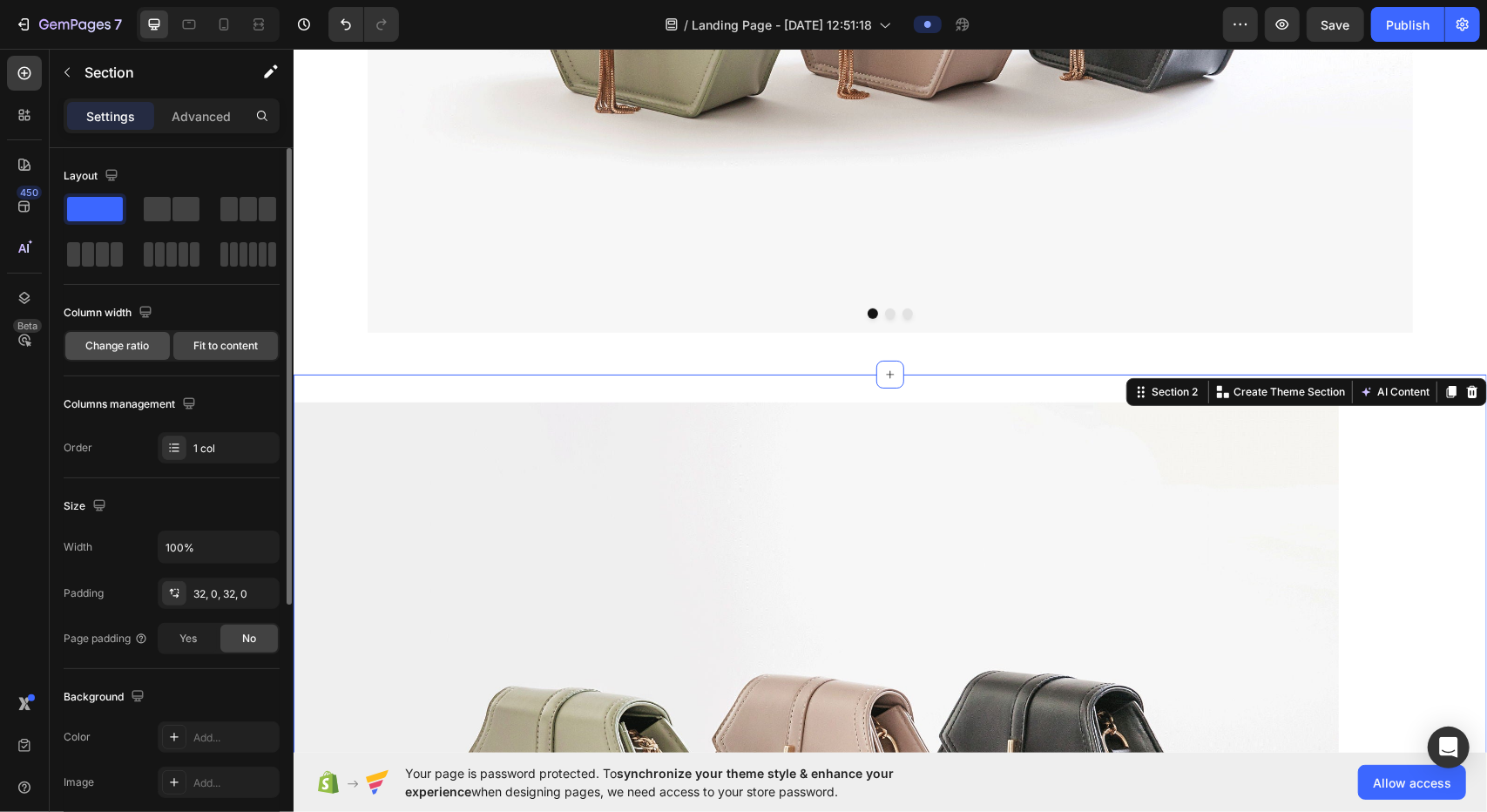
click at [154, 347] on div "Change ratio" at bounding box center [117, 345] width 105 height 28
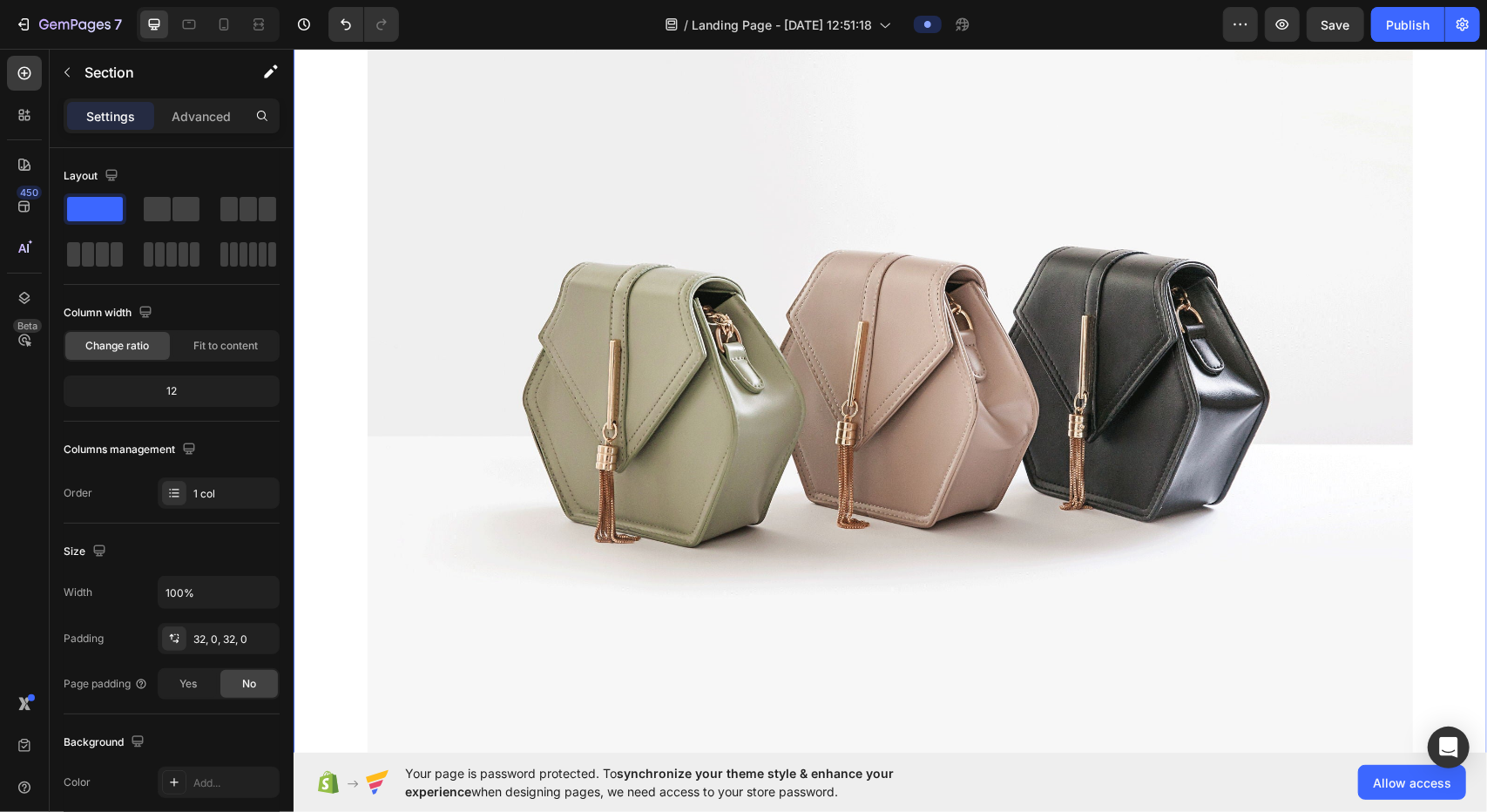
scroll to position [825, 0]
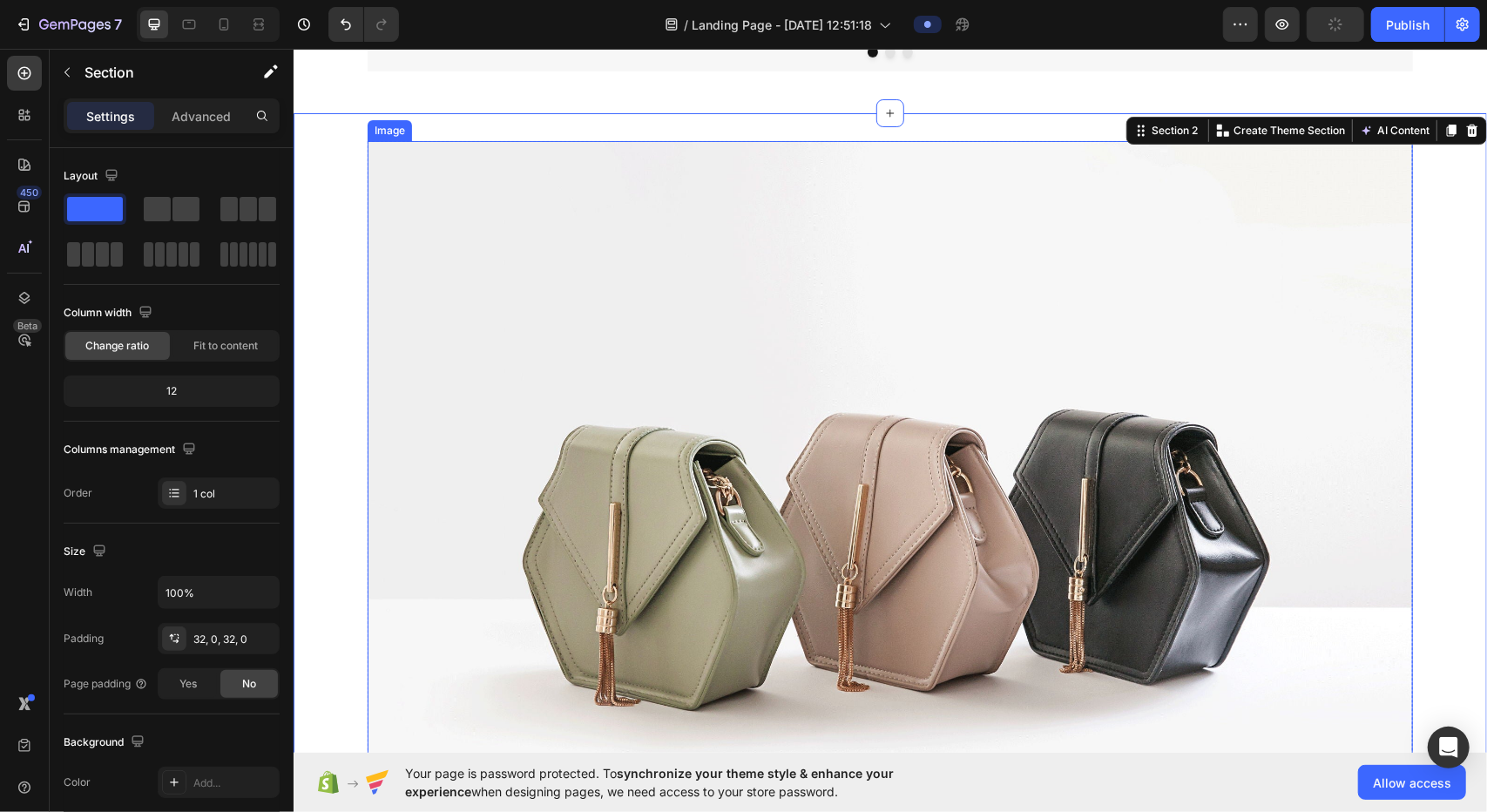
click at [741, 530] on img at bounding box center [889, 532] width 1046 height 783
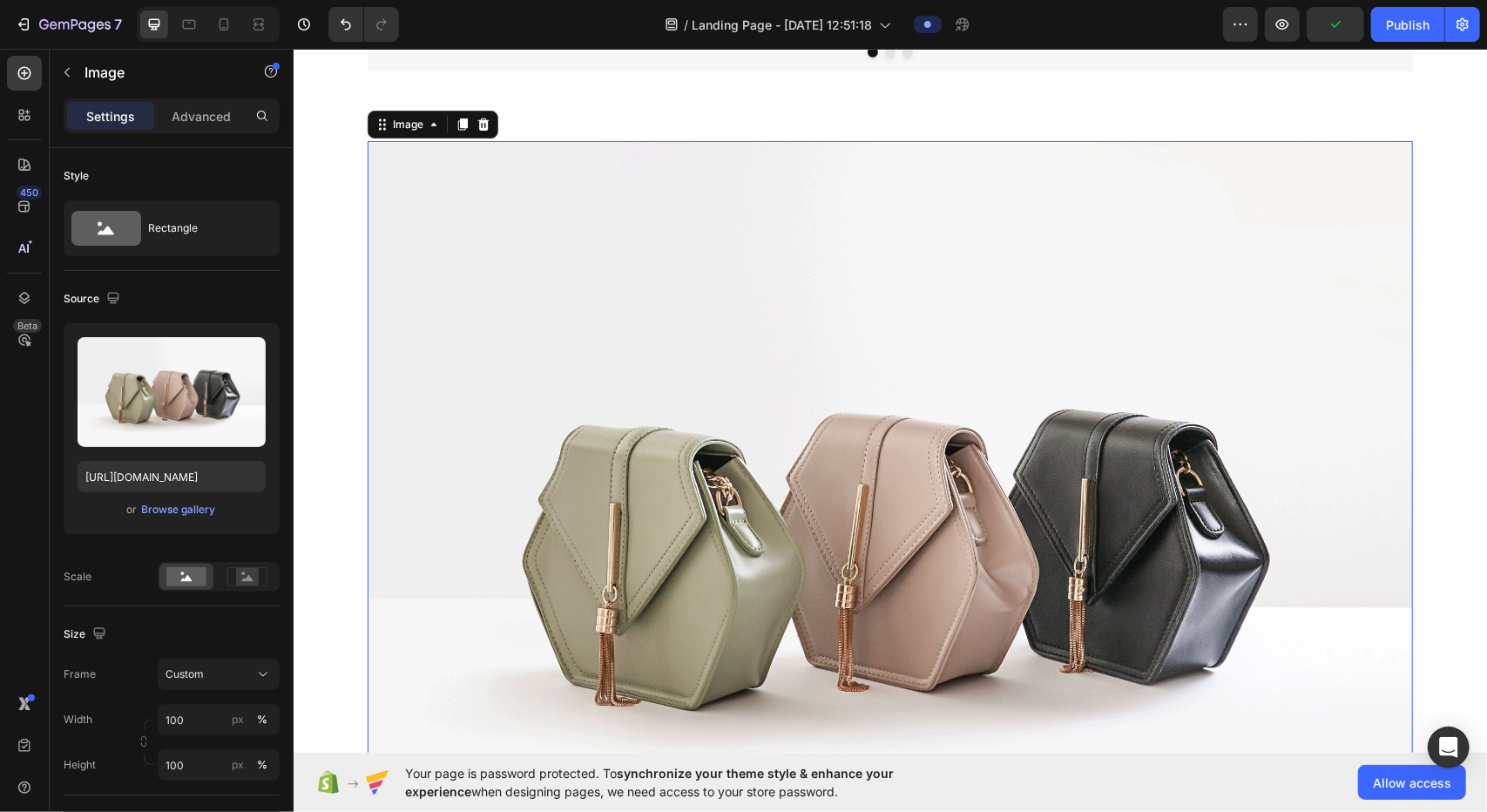
click at [354, 119] on div "Image 0 Row Section 2" at bounding box center [890, 539] width 1194 height 853
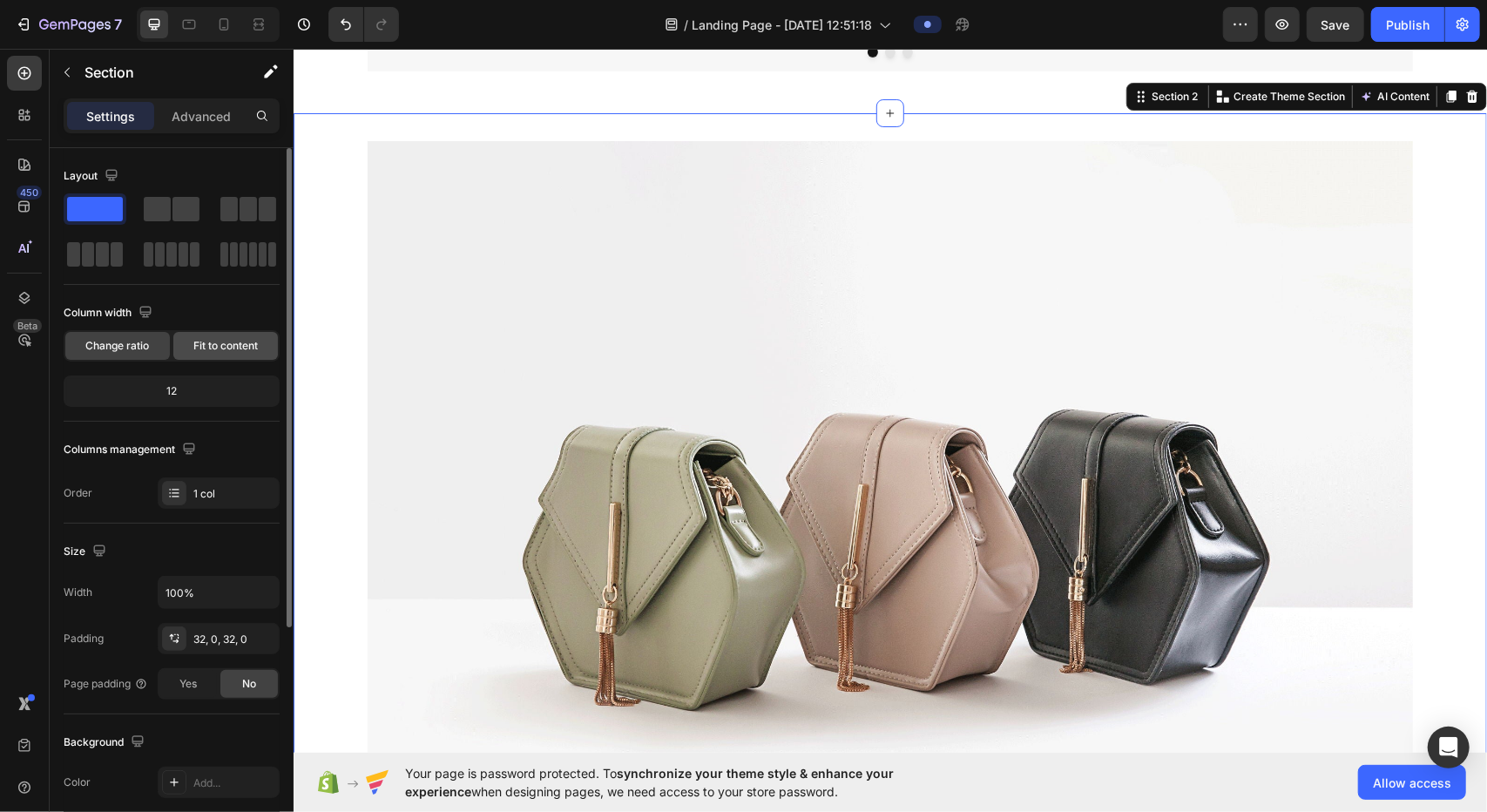
click at [210, 349] on span "Fit to content" at bounding box center [225, 346] width 64 height 16
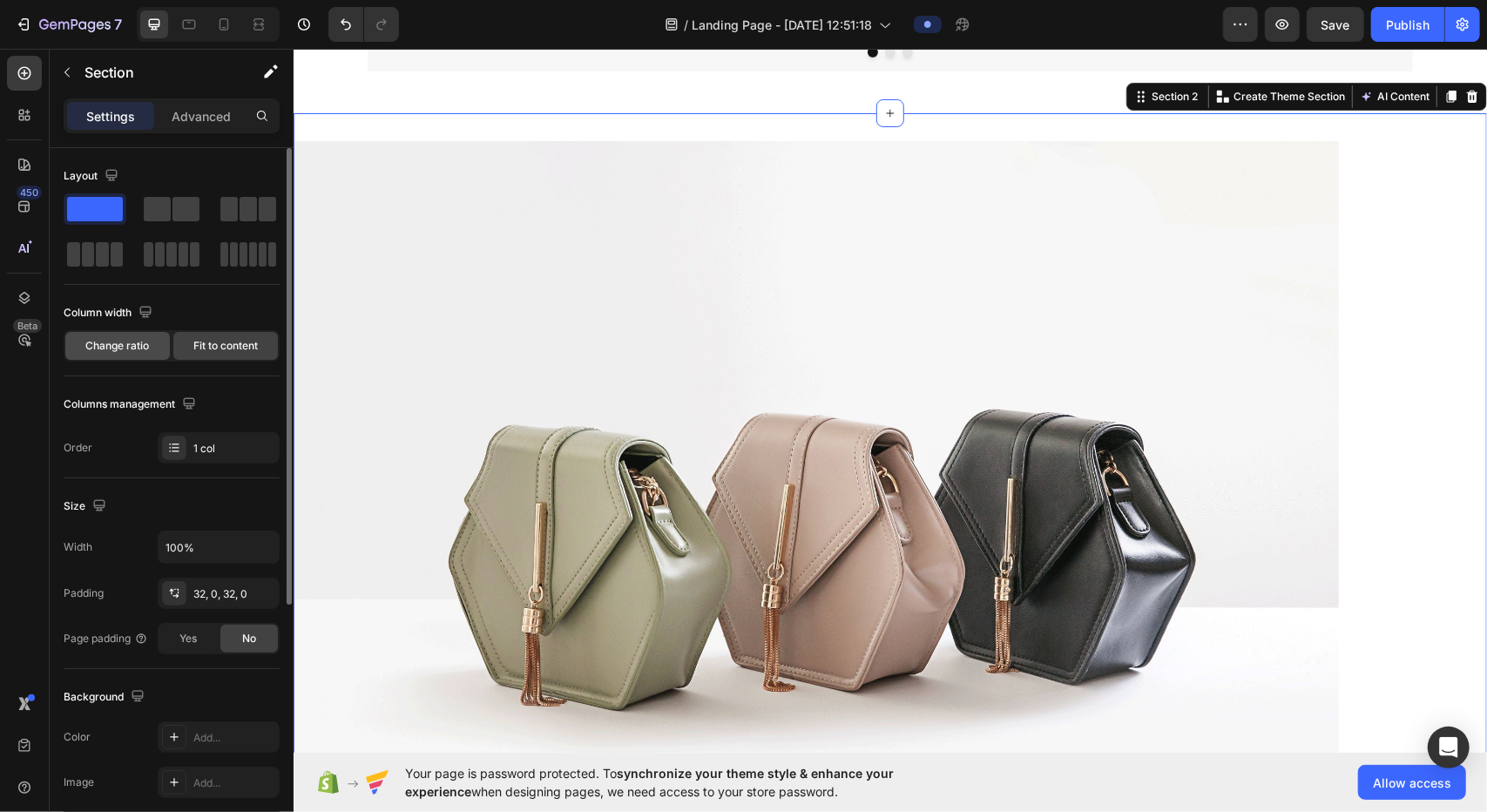
click at [101, 352] on div "Change ratio" at bounding box center [117, 345] width 105 height 28
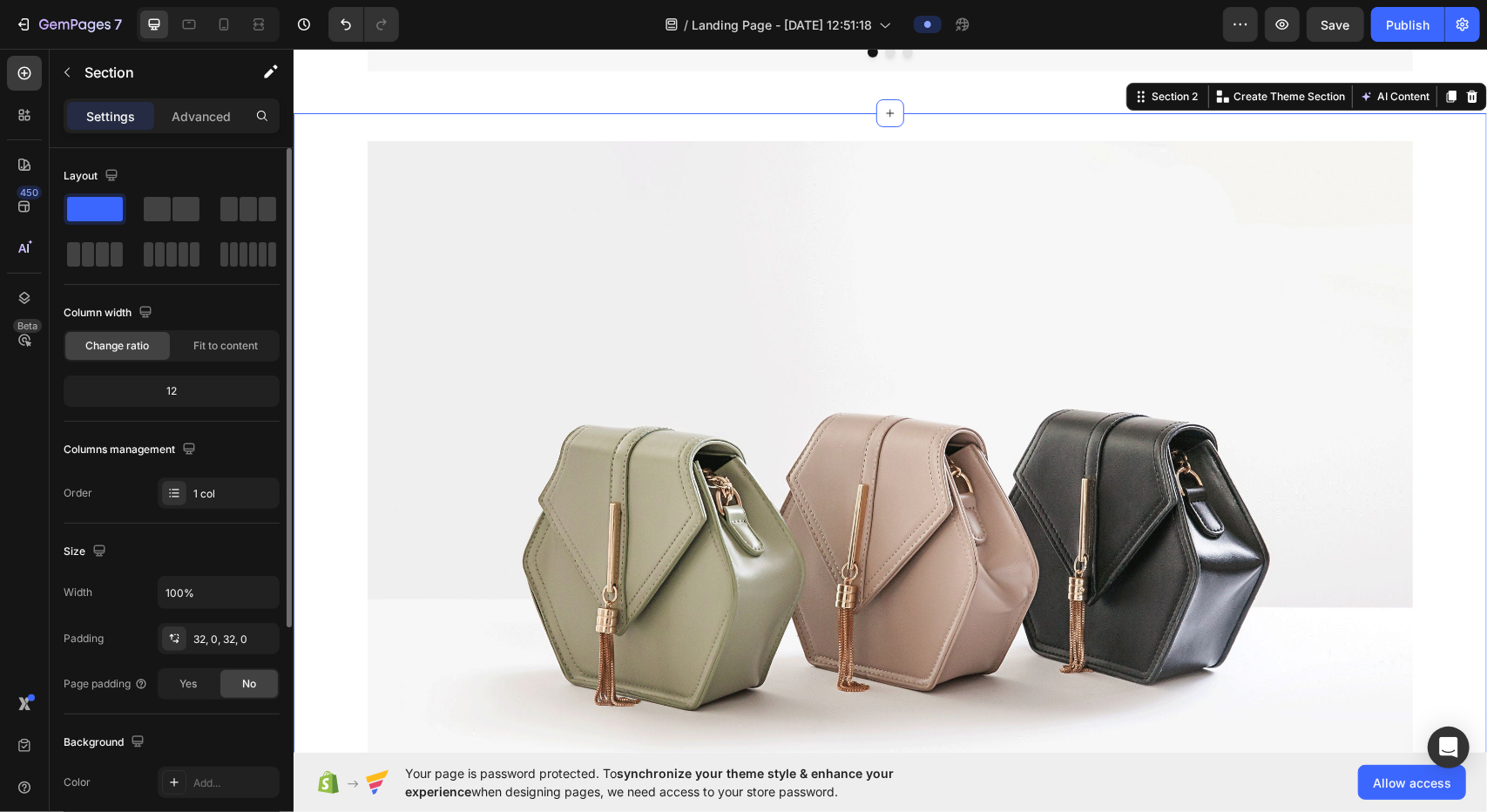
click at [185, 401] on div "12" at bounding box center [172, 390] width 209 height 24
click at [155, 398] on div "12" at bounding box center [172, 390] width 209 height 24
drag, startPoint x: 208, startPoint y: 398, endPoint x: 228, endPoint y: 398, distance: 20.0
click at [223, 399] on div "12" at bounding box center [172, 390] width 209 height 24
click at [225, 343] on span "Fit to content" at bounding box center [225, 346] width 64 height 16
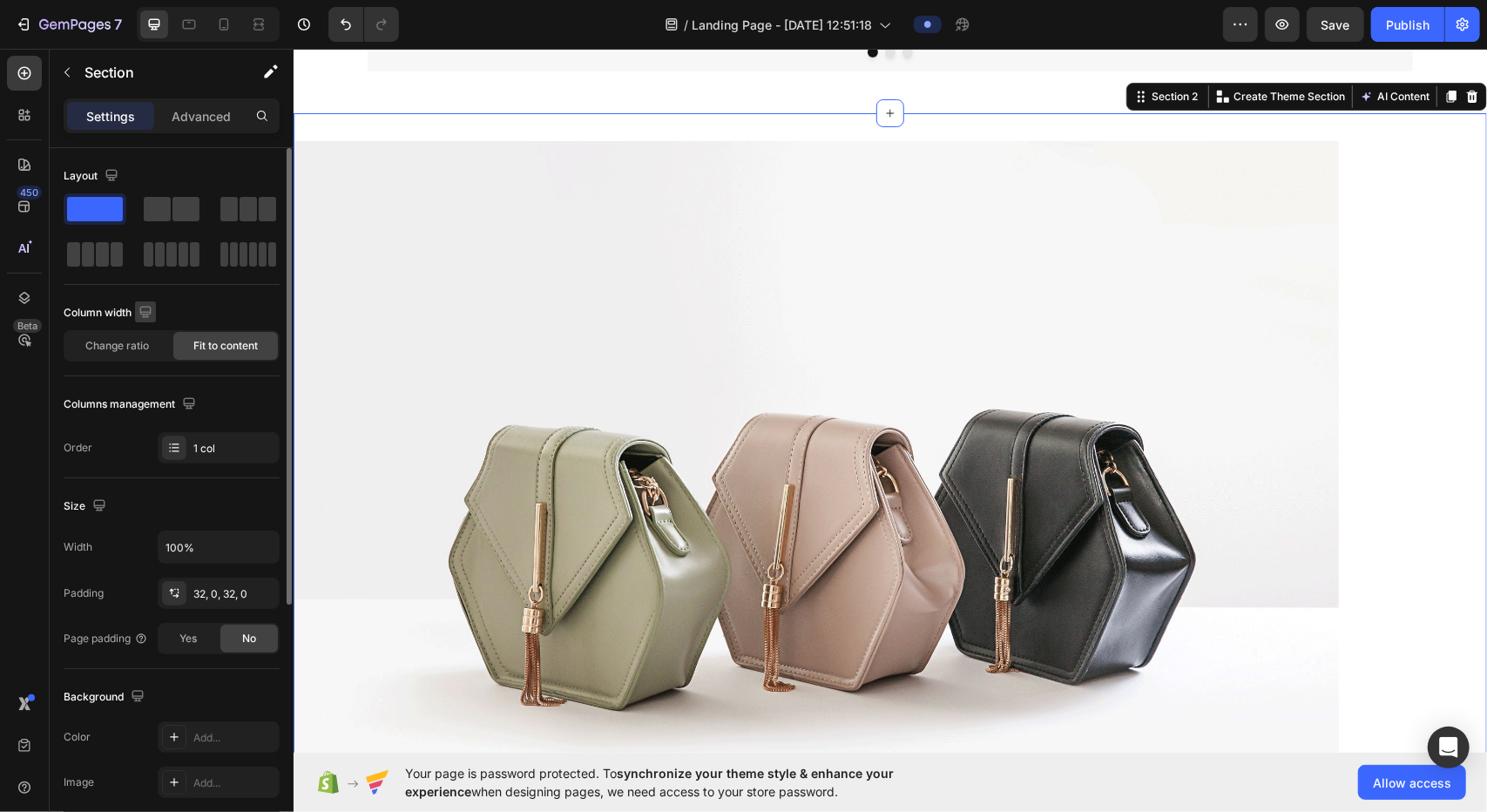
click at [148, 313] on icon "button" at bounding box center [145, 311] width 12 height 12
click at [152, 365] on icon "button" at bounding box center [148, 371] width 17 height 17
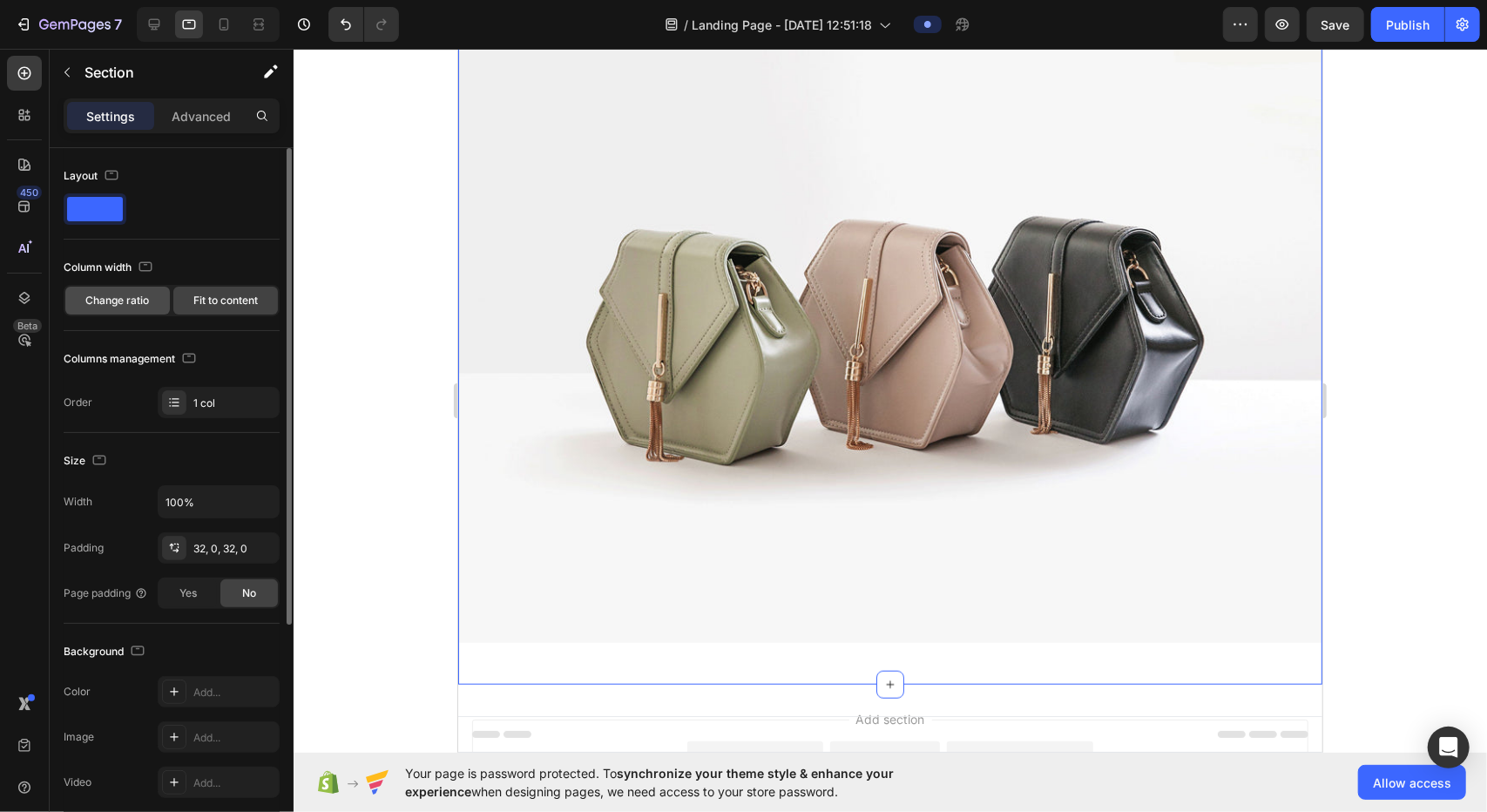
scroll to position [734, 0]
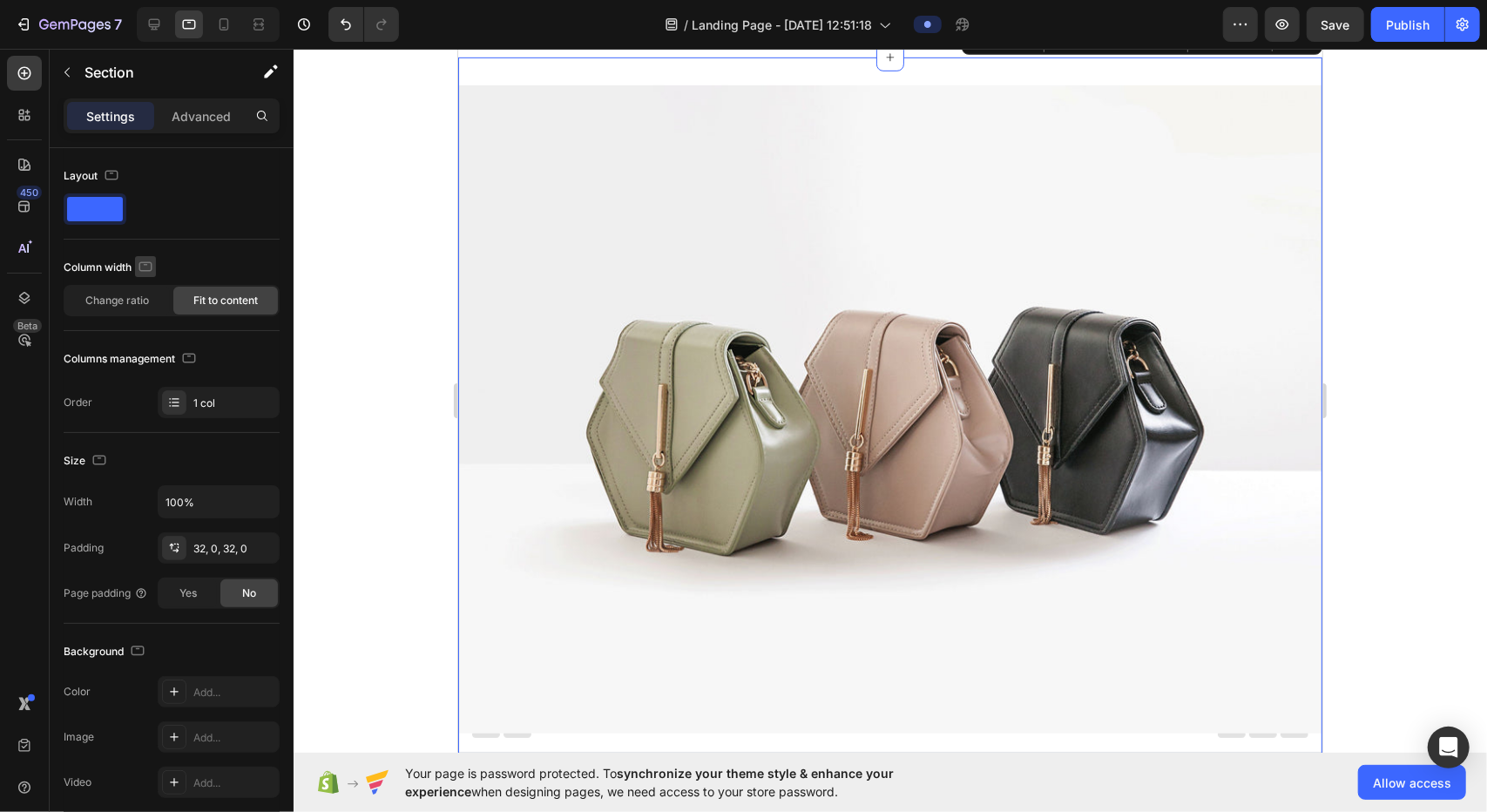
click at [147, 271] on icon "button" at bounding box center [145, 266] width 17 height 17
click at [142, 356] on icon "button" at bounding box center [148, 356] width 17 height 17
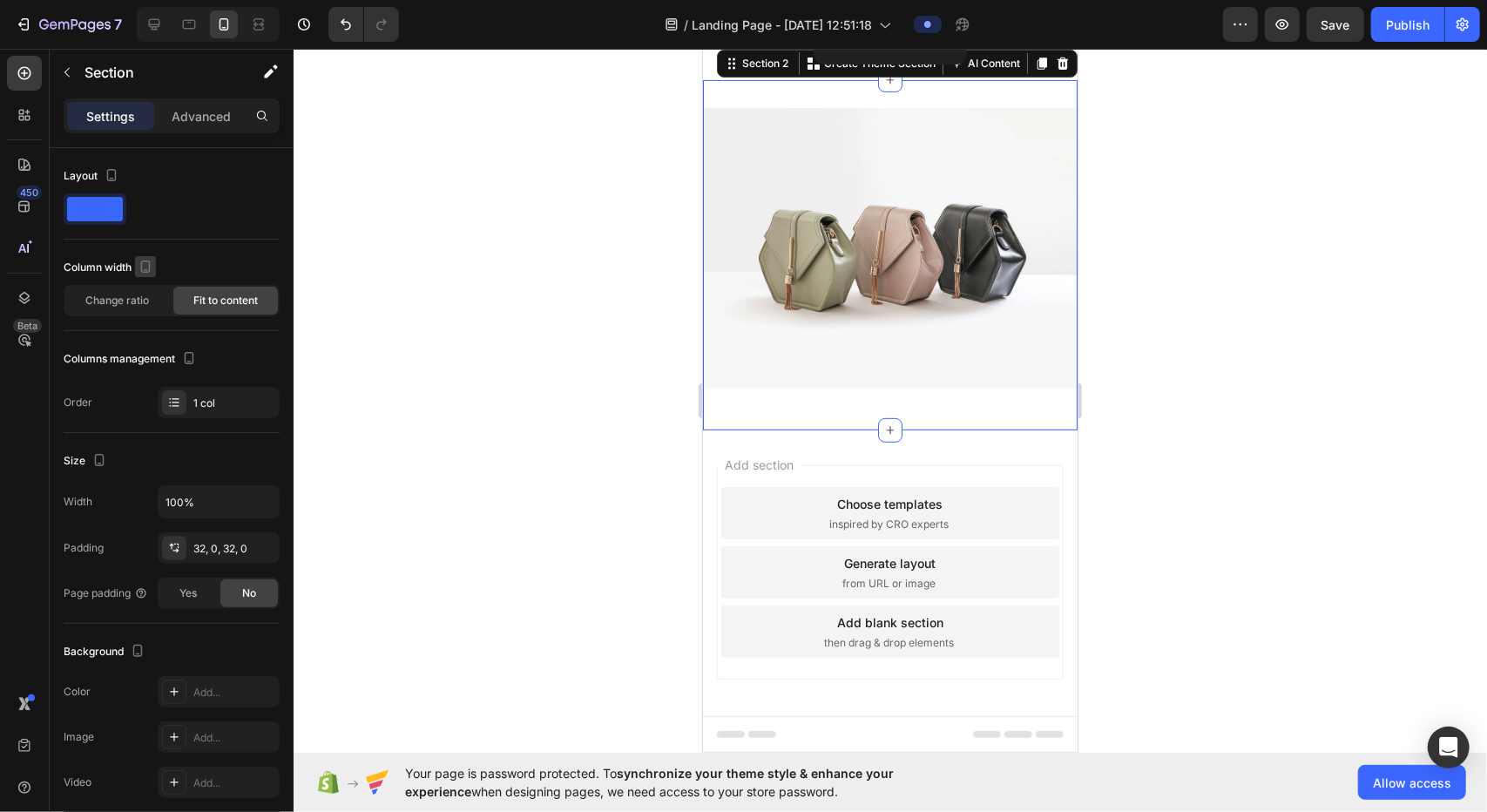
scroll to position [315, 0]
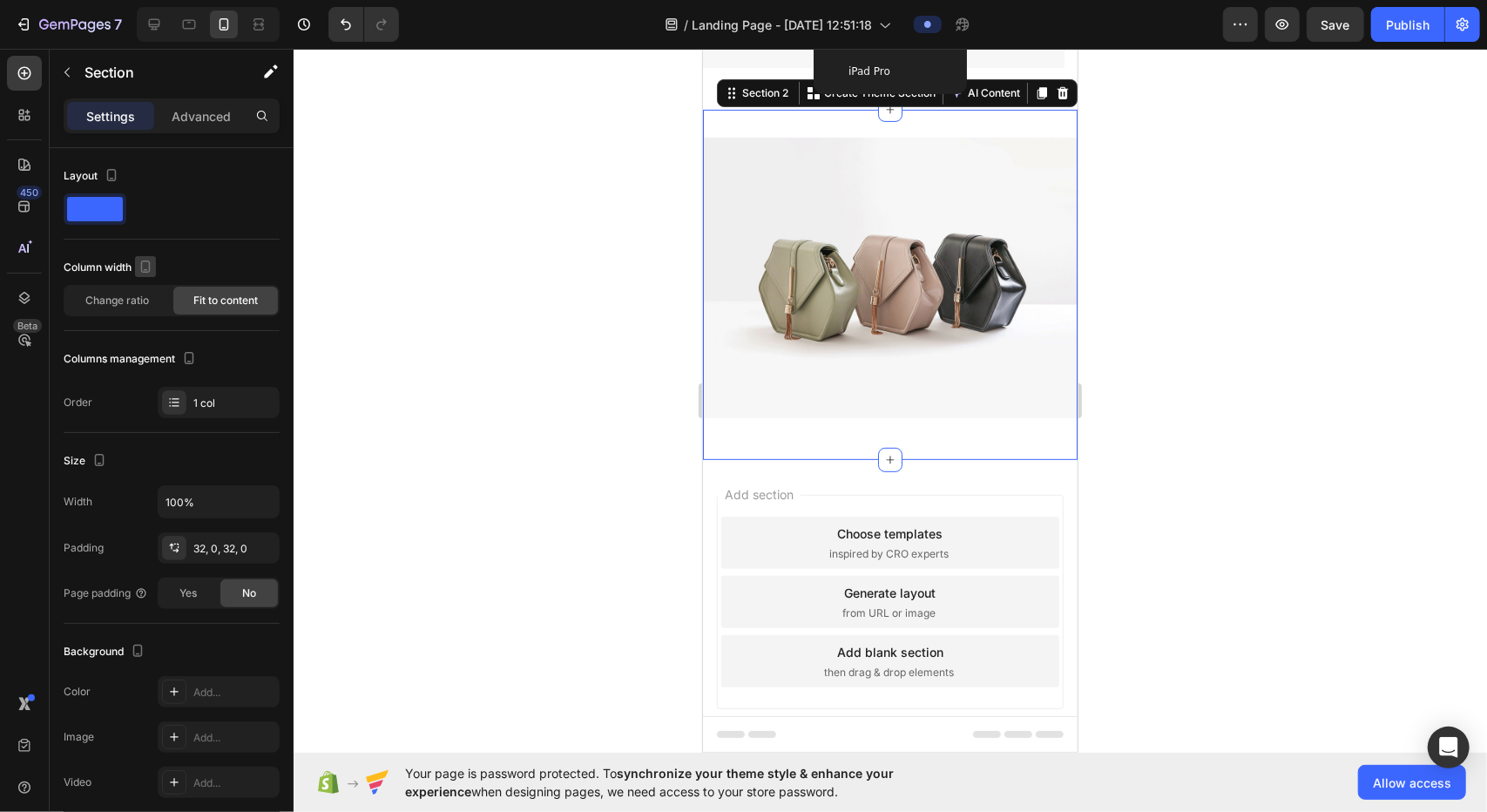
click at [147, 259] on icon "button" at bounding box center [145, 266] width 17 height 17
click at [157, 289] on icon "button" at bounding box center [148, 294] width 17 height 17
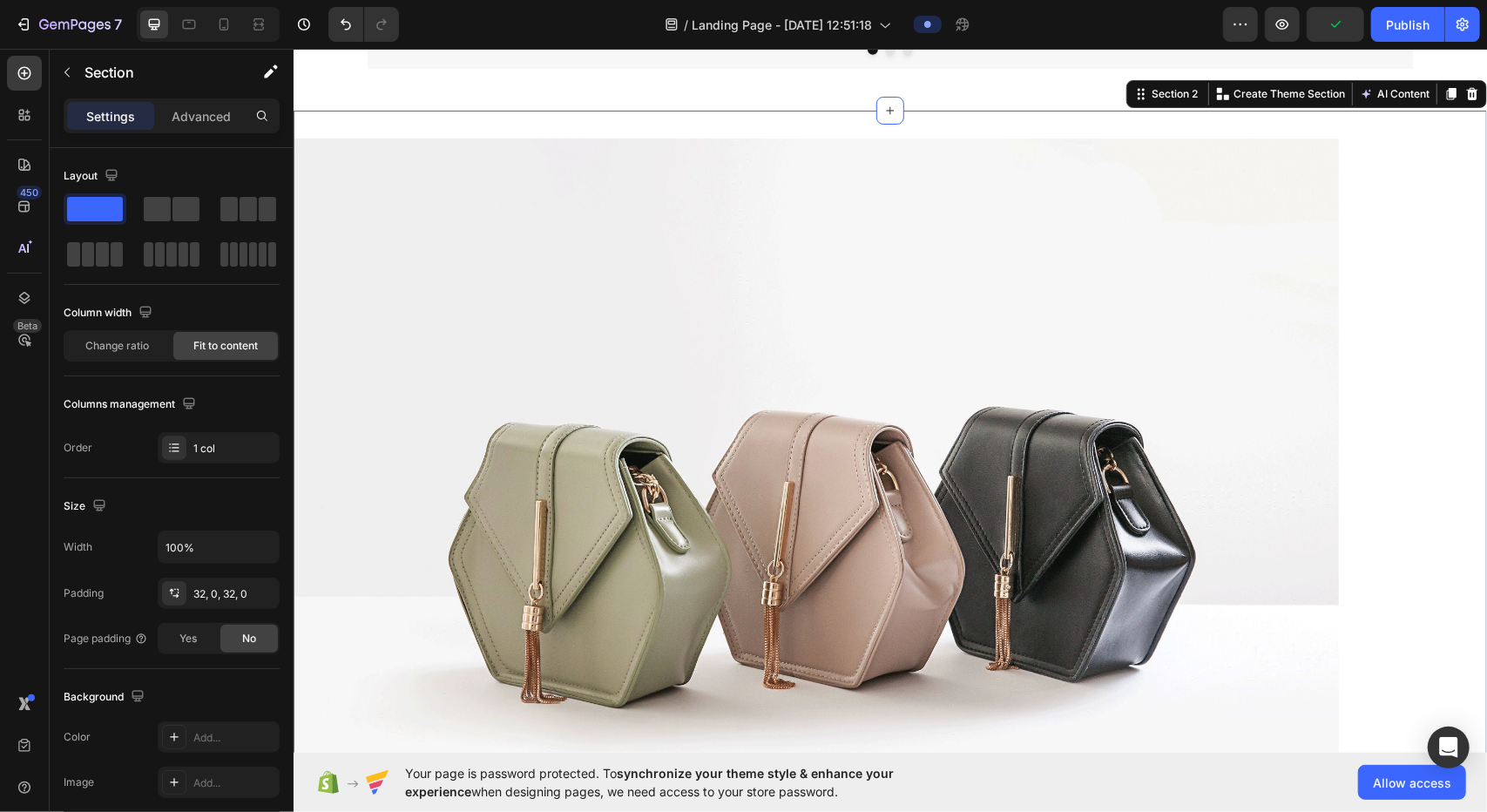
scroll to position [827, 0]
click at [741, 283] on div "Image Row Section 2 You can create reusable sections Create Theme Section AI Co…" at bounding box center [890, 536] width 1194 height 853
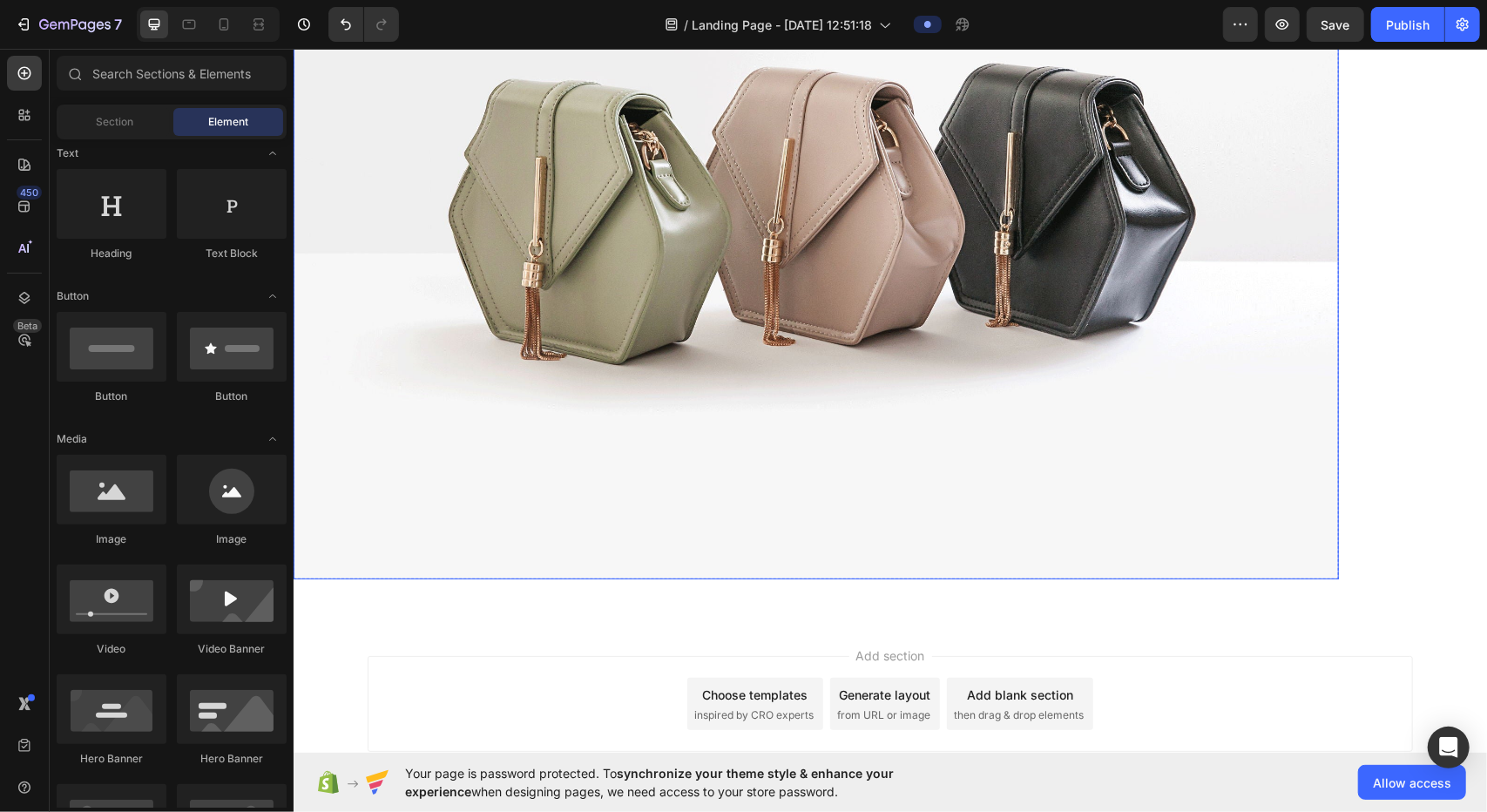
click at [741, 326] on img at bounding box center [816, 186] width 1046 height 783
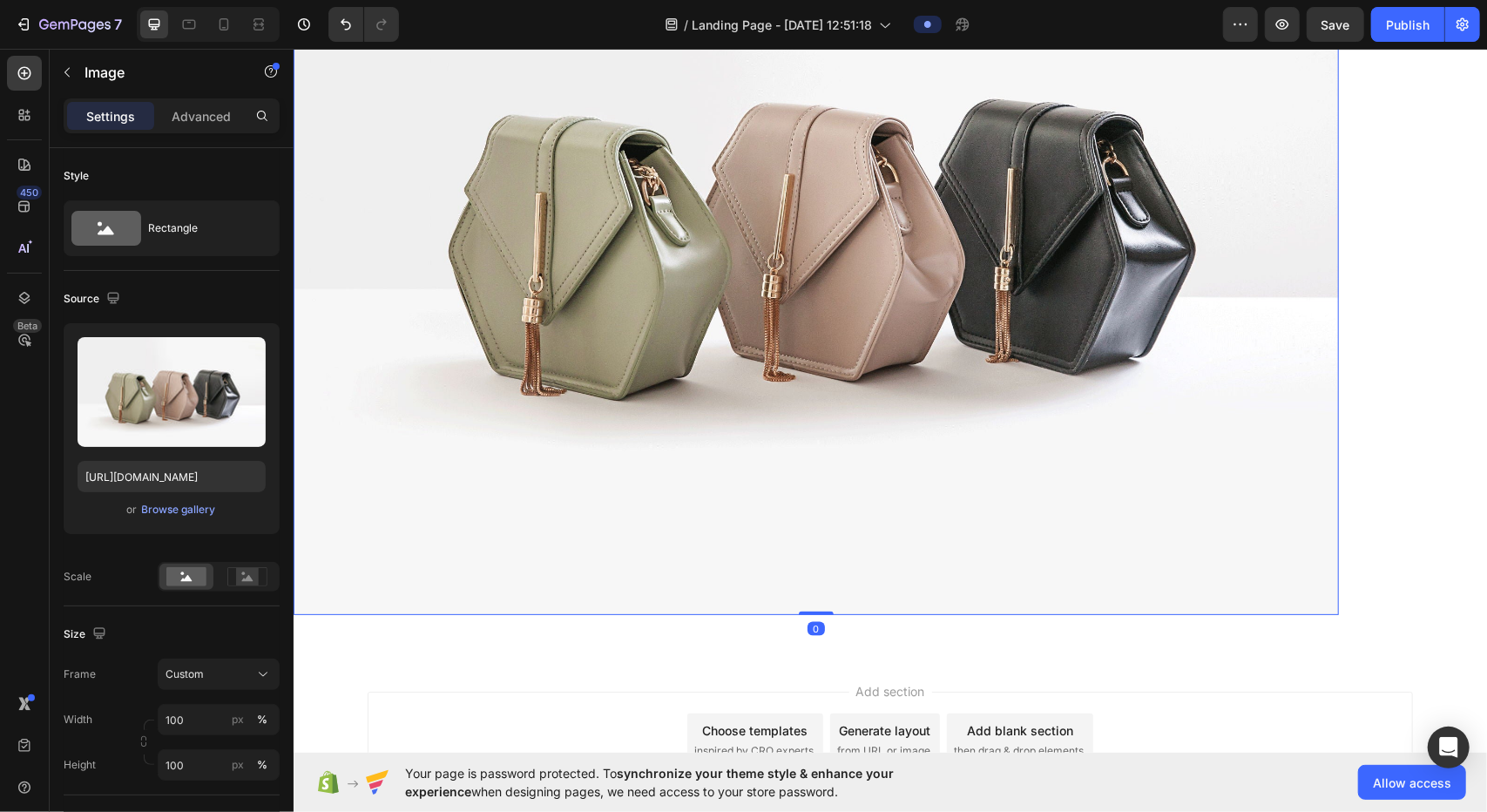
scroll to position [996, 0]
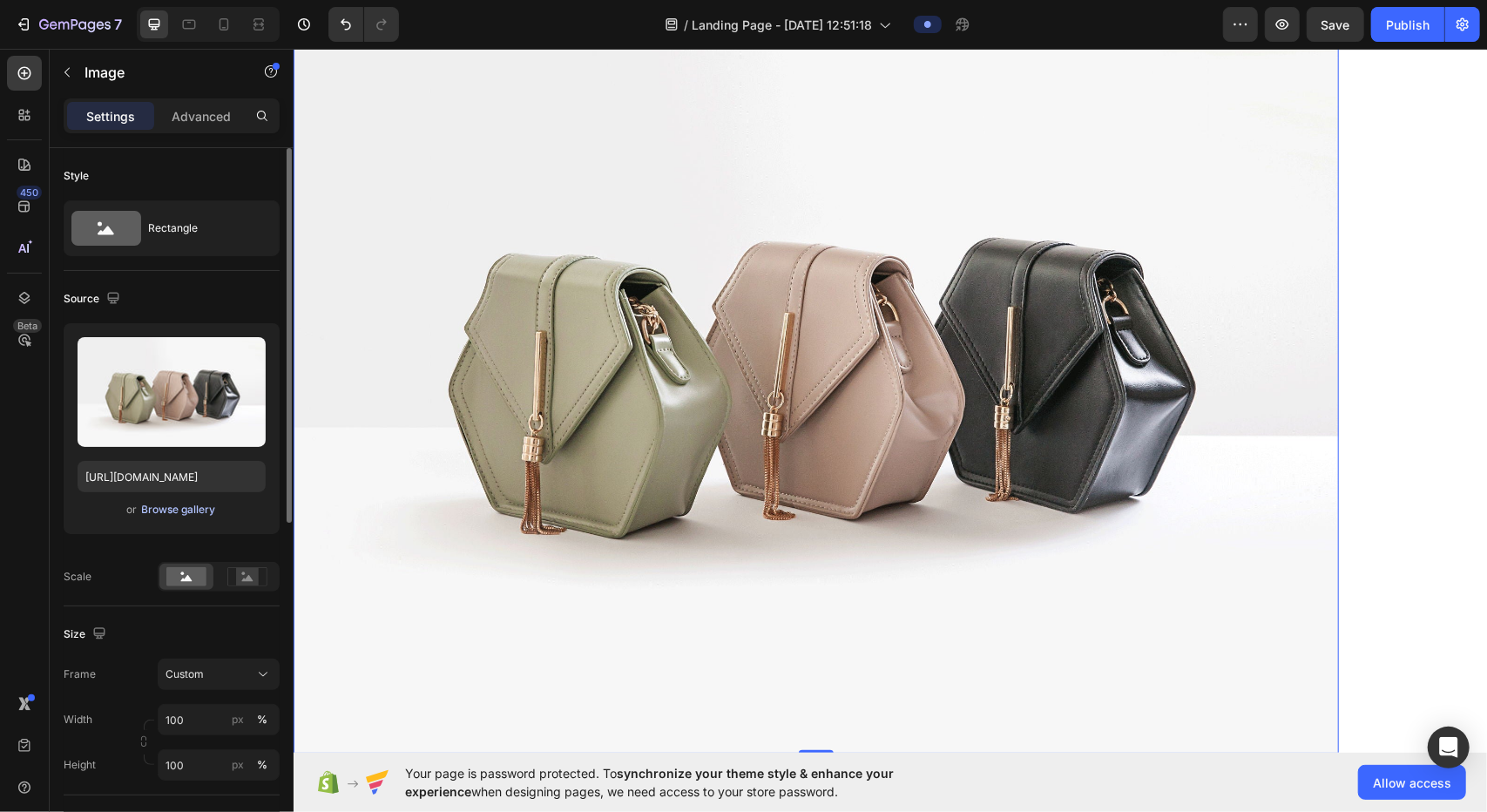
click at [185, 515] on div "Browse gallery" at bounding box center [179, 510] width 74 height 16
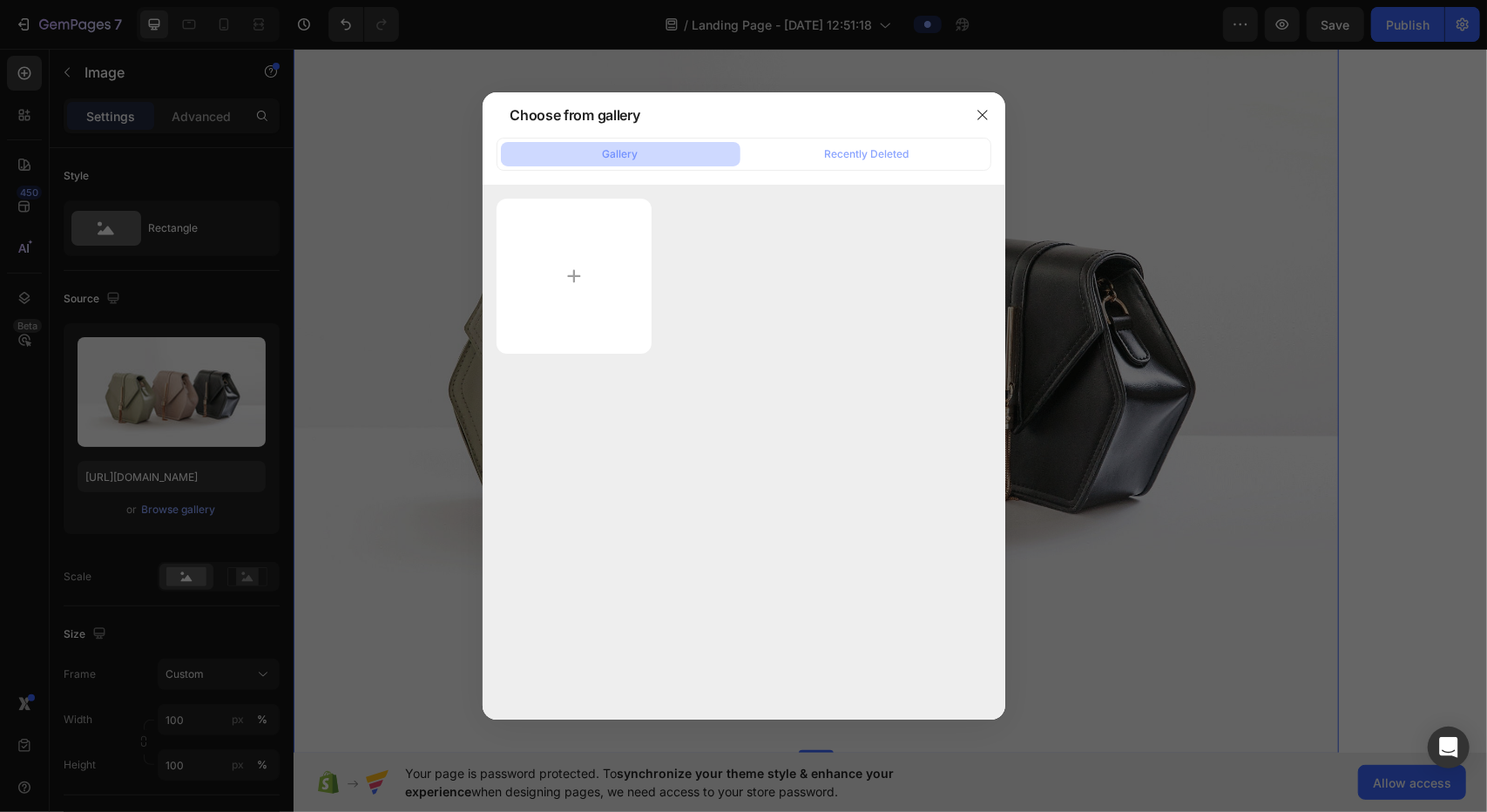
click at [741, 683] on div at bounding box center [744, 406] width 1487 height 812
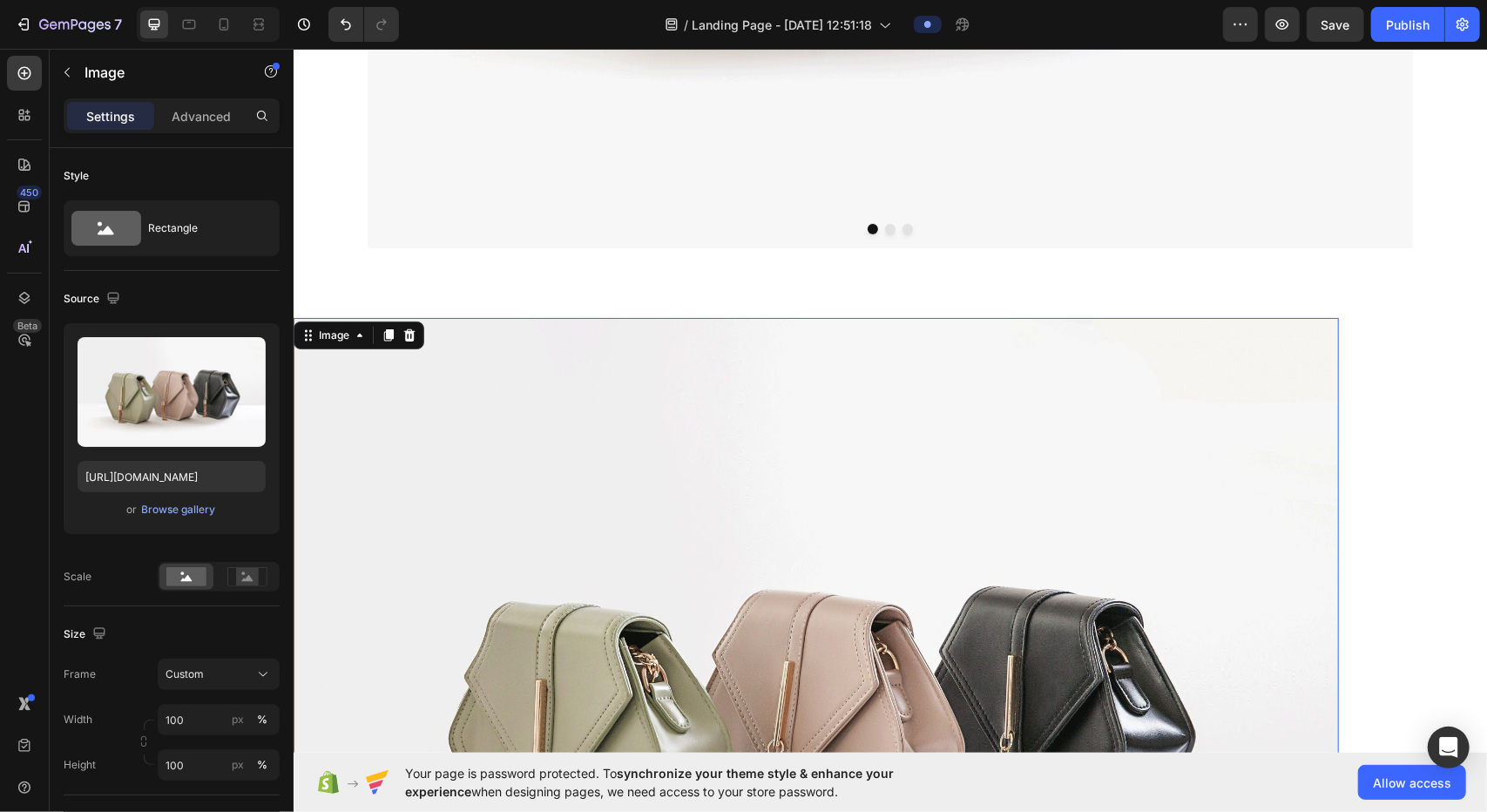
scroll to position [648, 0]
click at [256, 573] on rect at bounding box center [247, 576] width 22 height 17
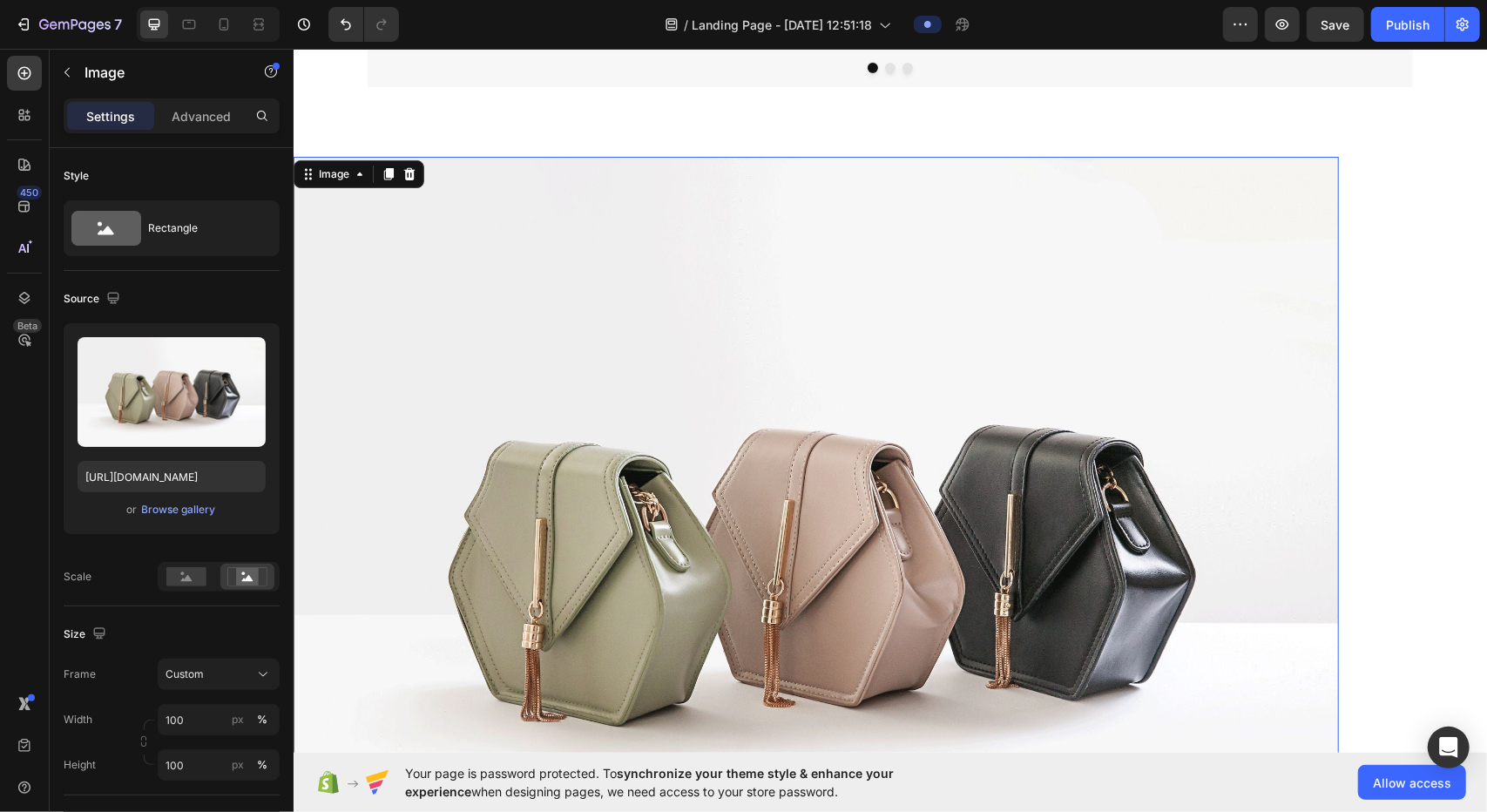
scroll to position [909, 0]
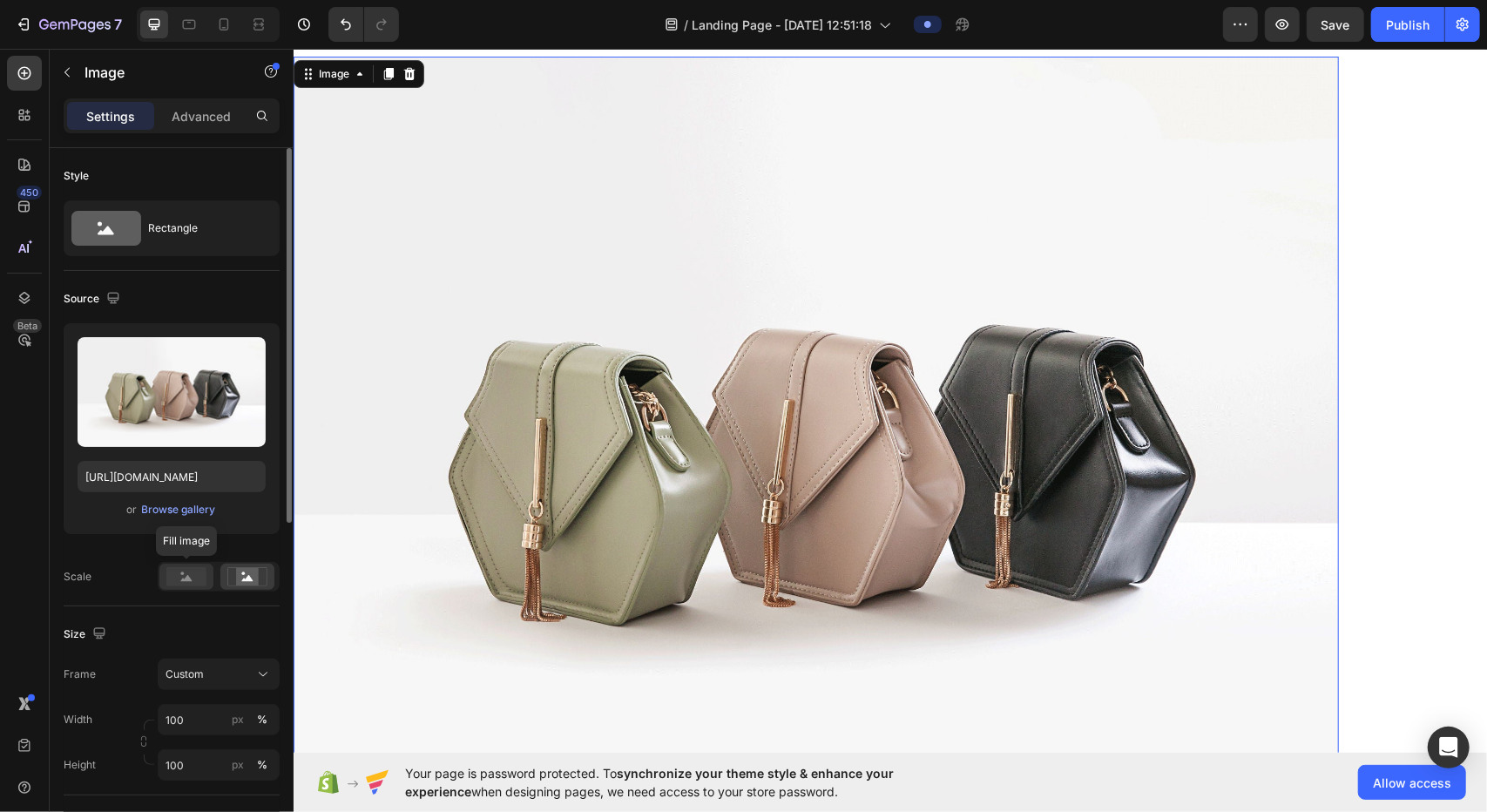
click at [189, 578] on icon at bounding box center [187, 577] width 12 height 6
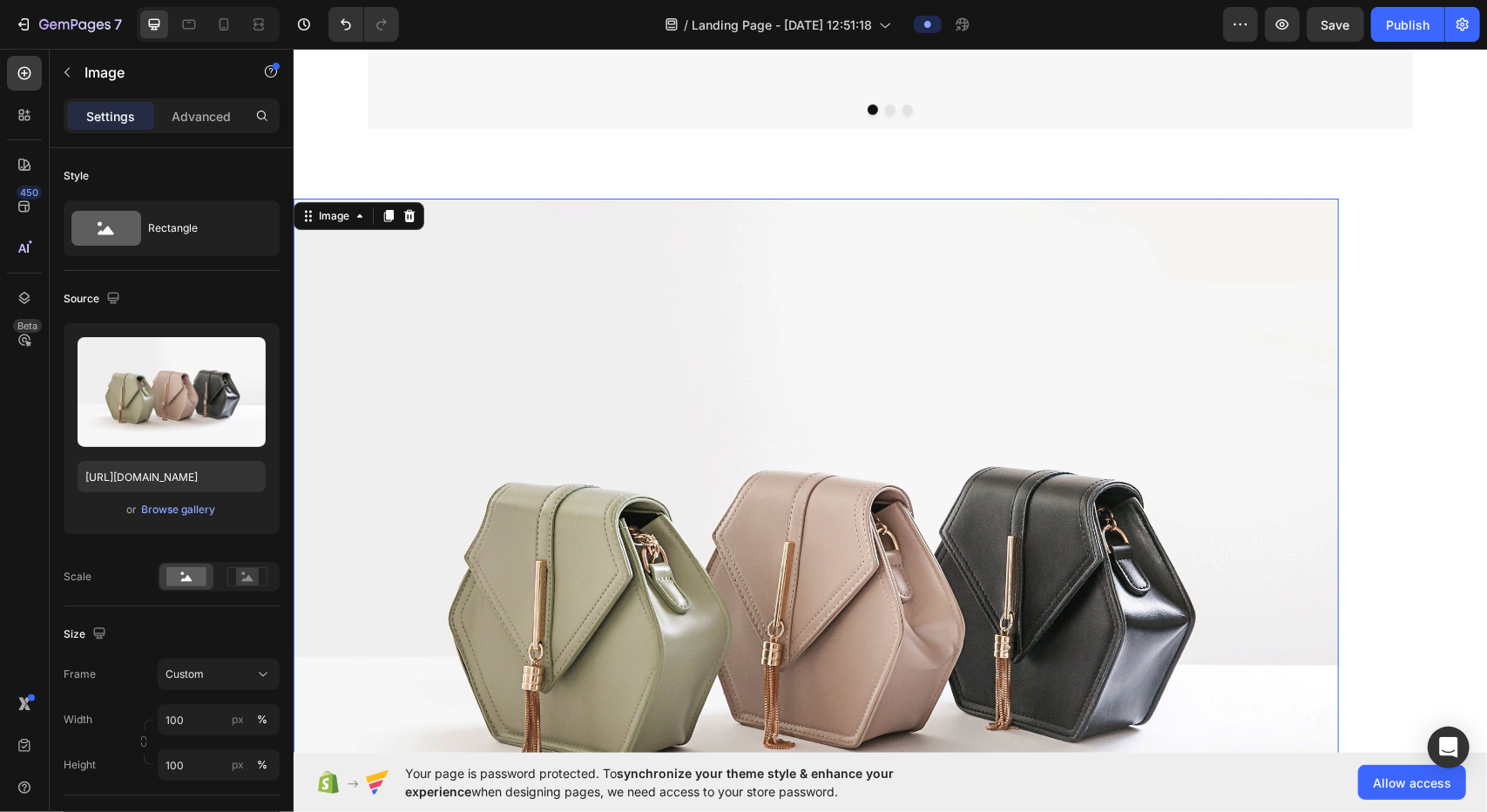
scroll to position [735, 0]
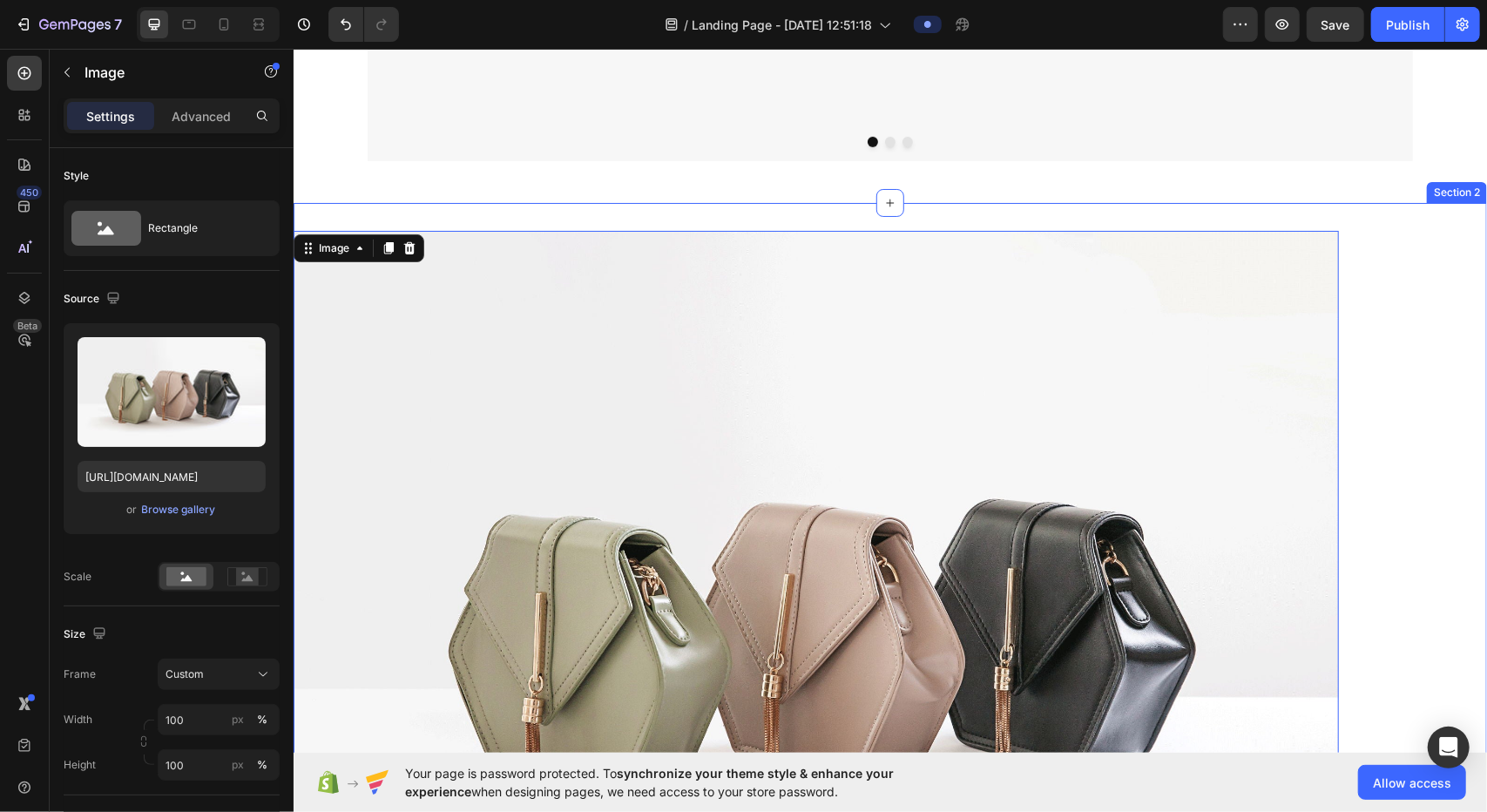
click at [741, 320] on div "Image 0 Row Section 2" at bounding box center [890, 628] width 1194 height 853
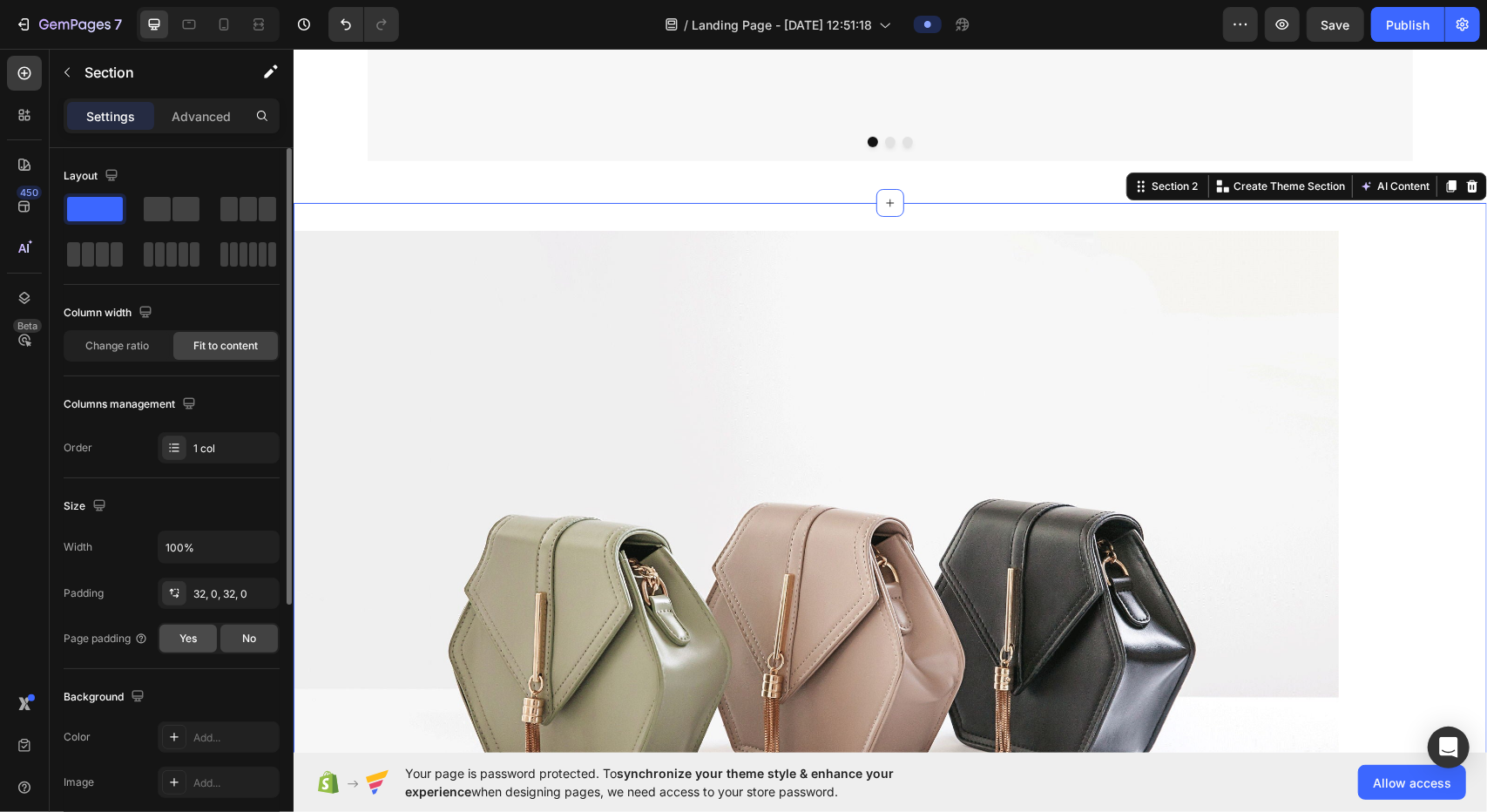
click at [213, 632] on div "Yes" at bounding box center [188, 638] width 57 height 28
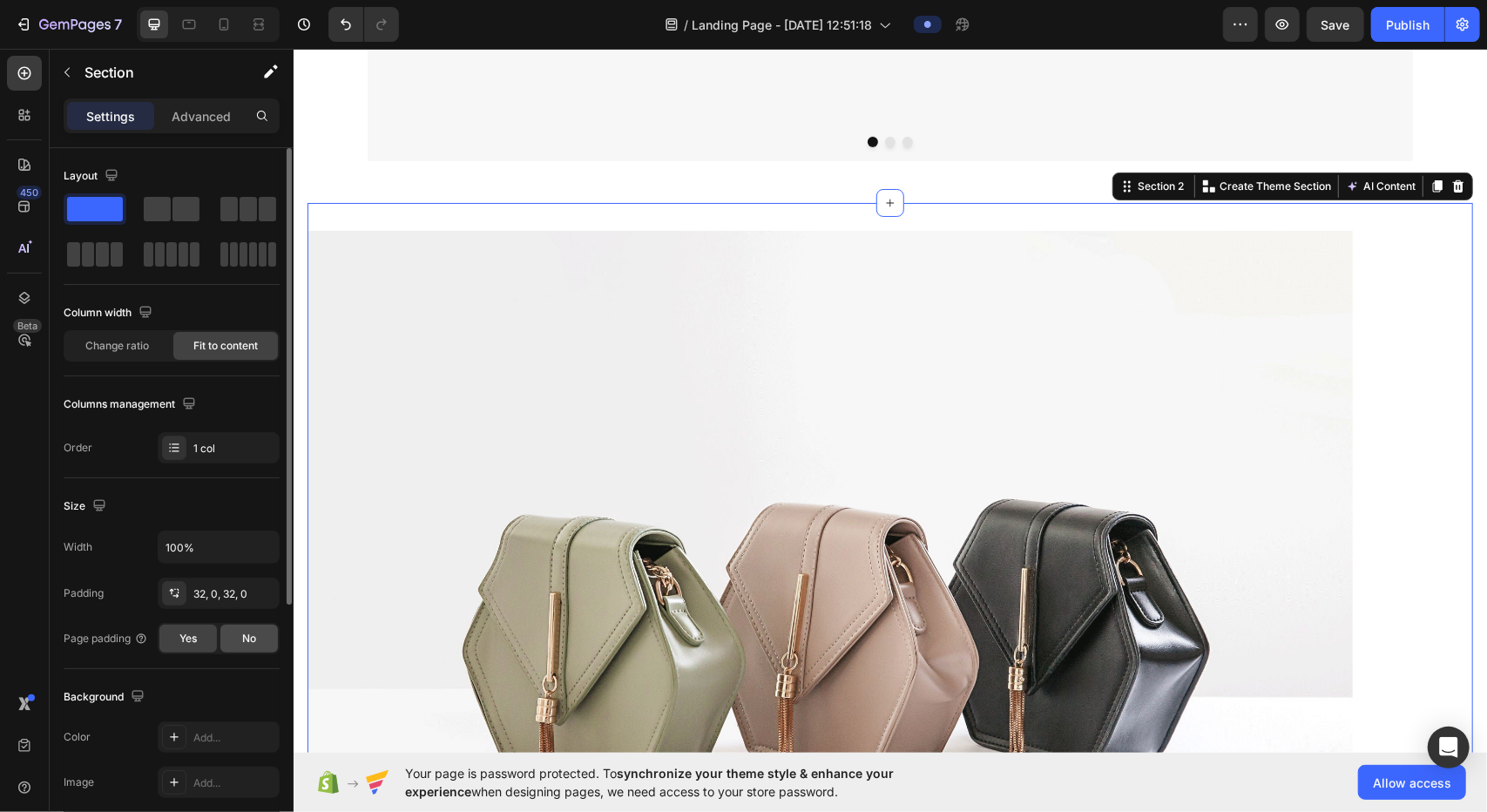
click at [246, 635] on span "No" at bounding box center [249, 639] width 14 height 16
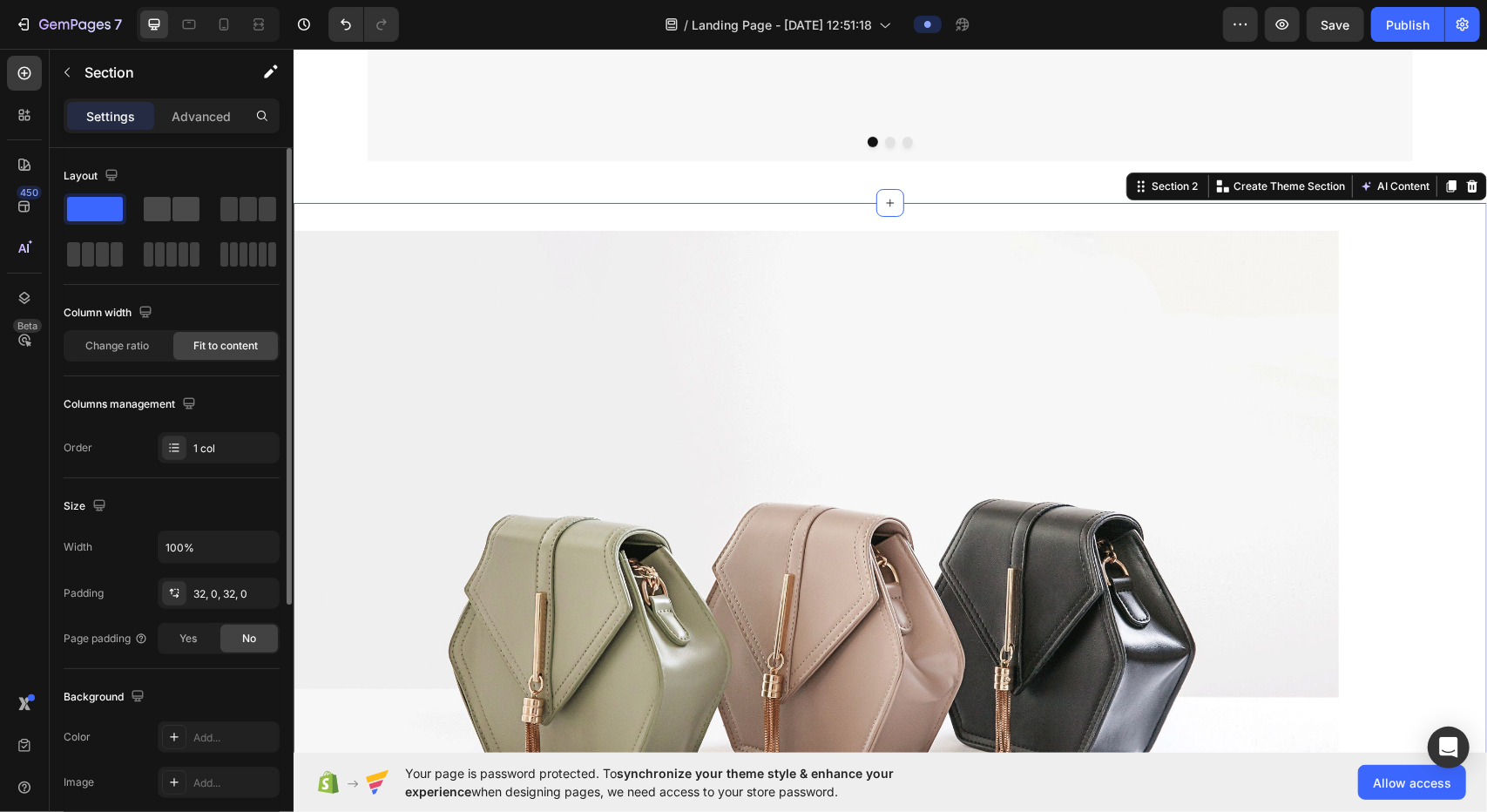
click at [172, 201] on div at bounding box center [172, 208] width 55 height 24
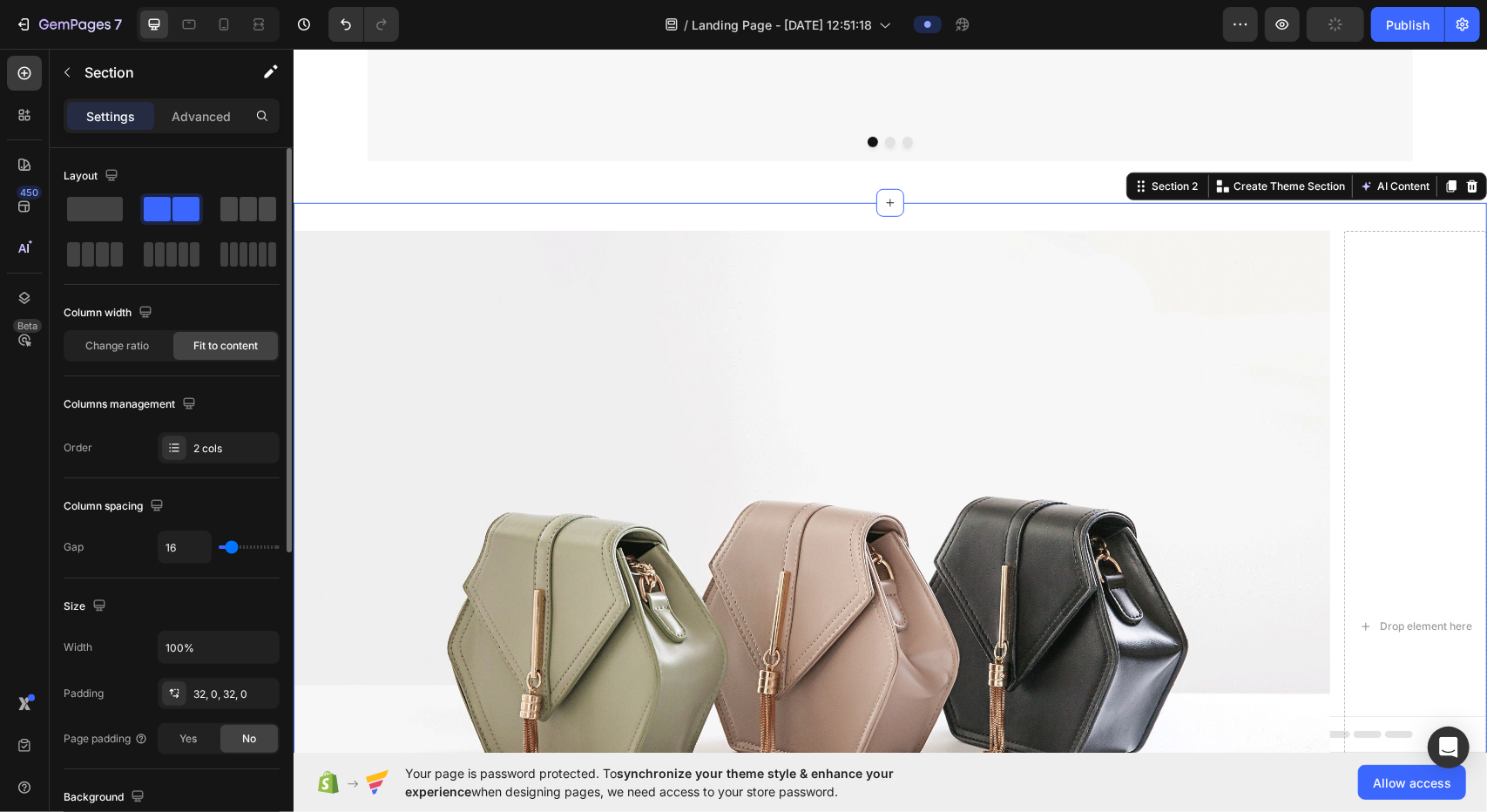
click at [234, 210] on span at bounding box center [229, 208] width 17 height 24
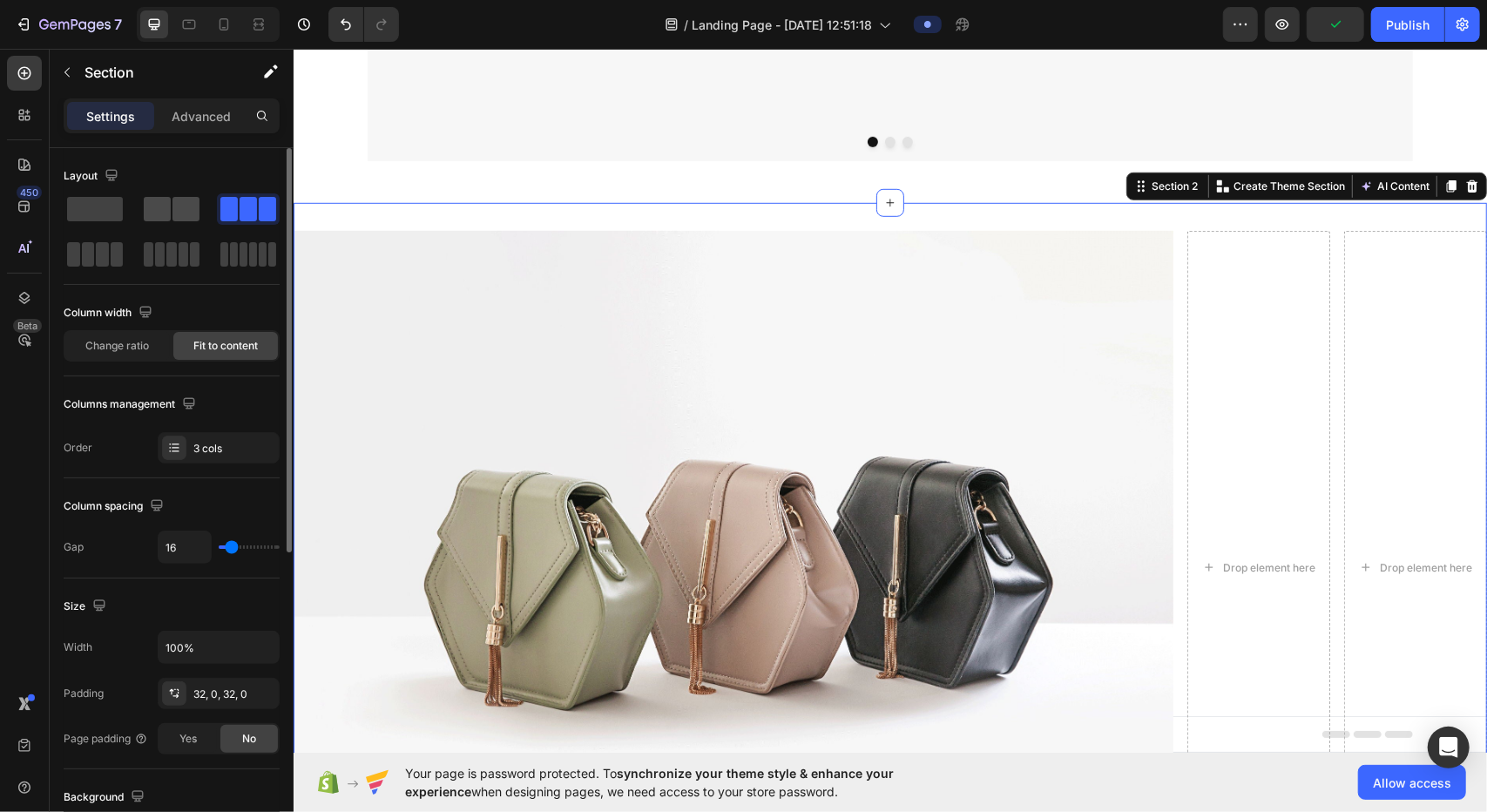
click at [156, 214] on span at bounding box center [157, 208] width 27 height 24
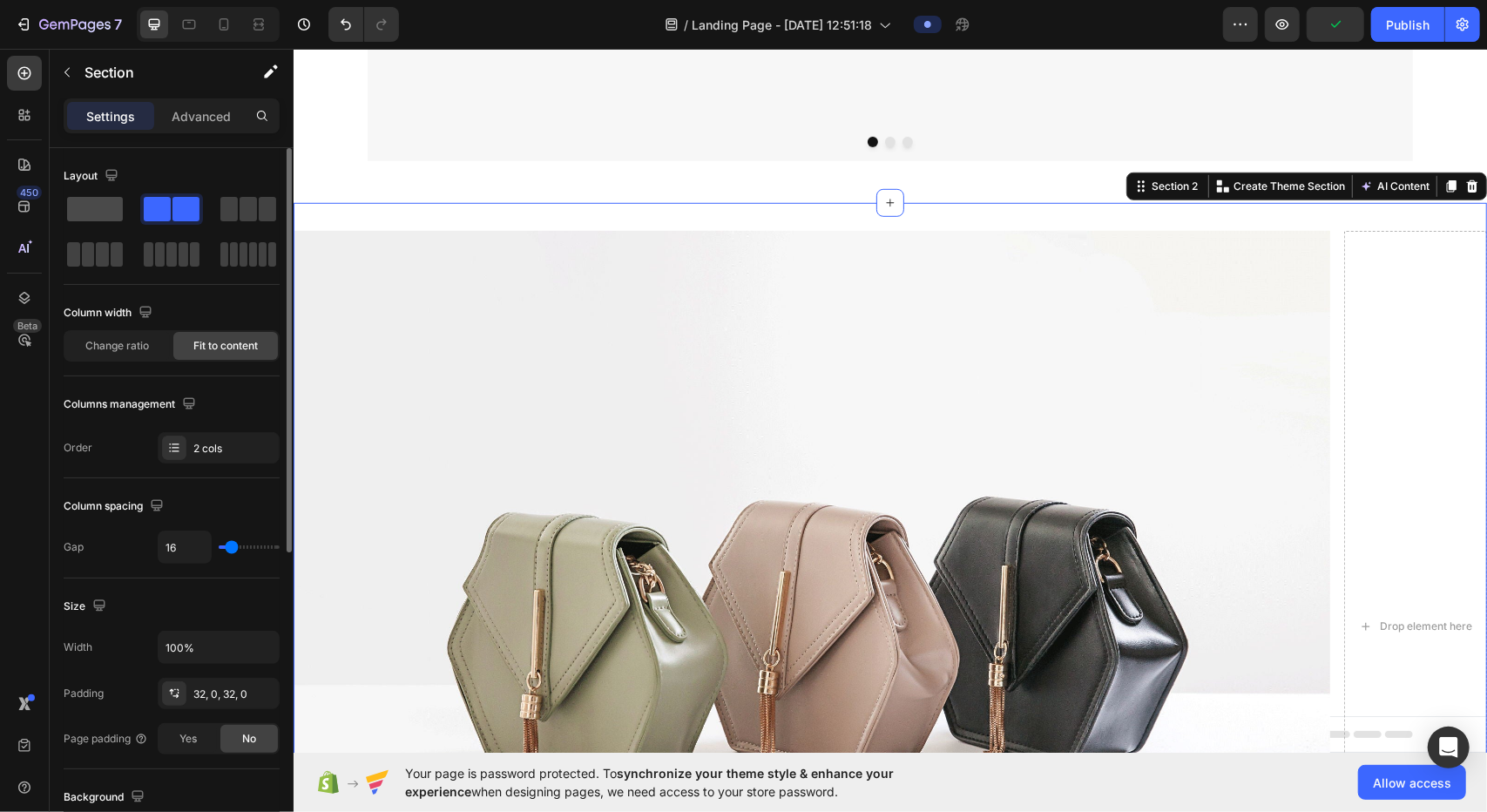
click at [98, 209] on span at bounding box center [95, 208] width 55 height 24
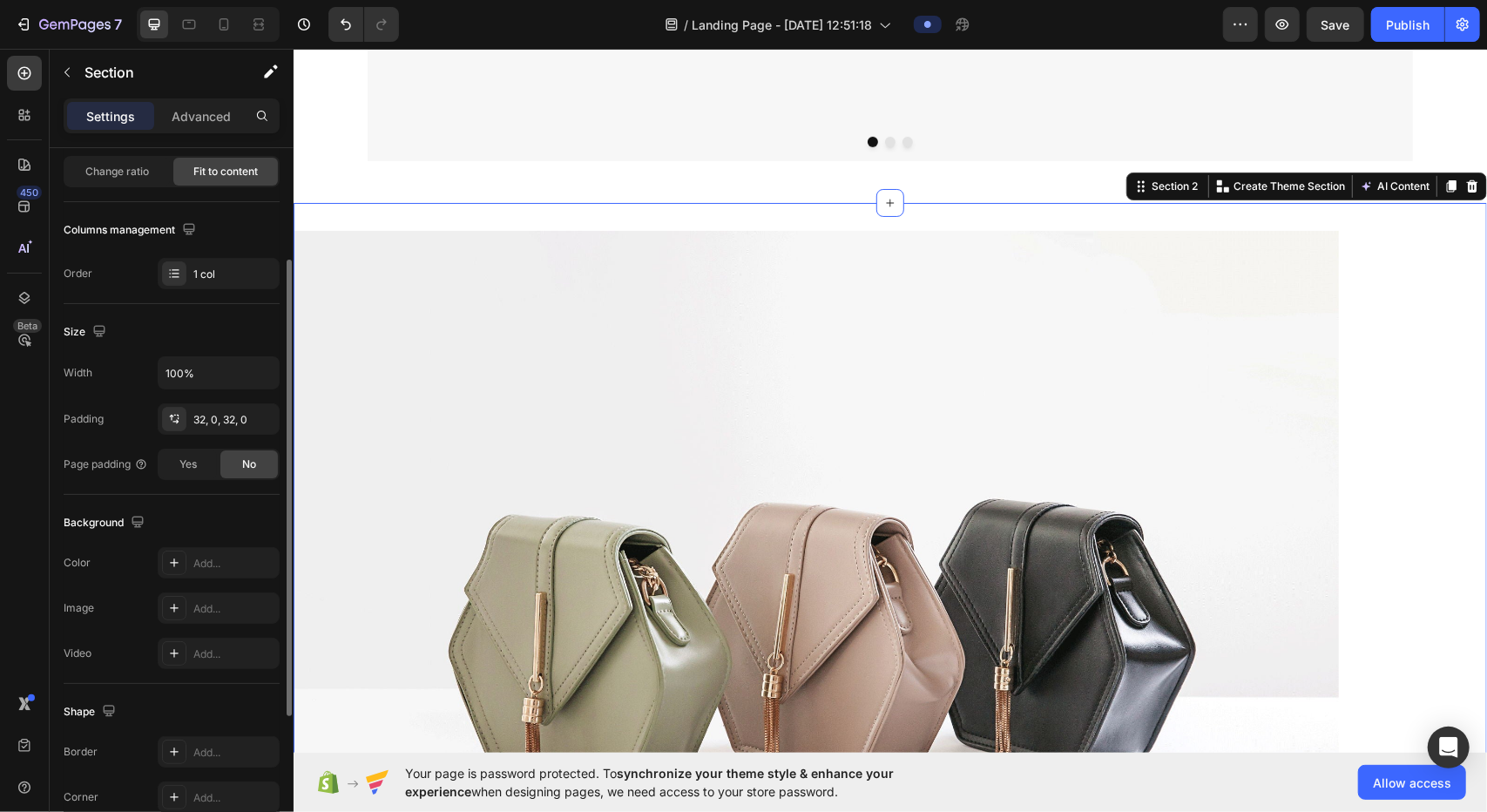
scroll to position [400, 0]
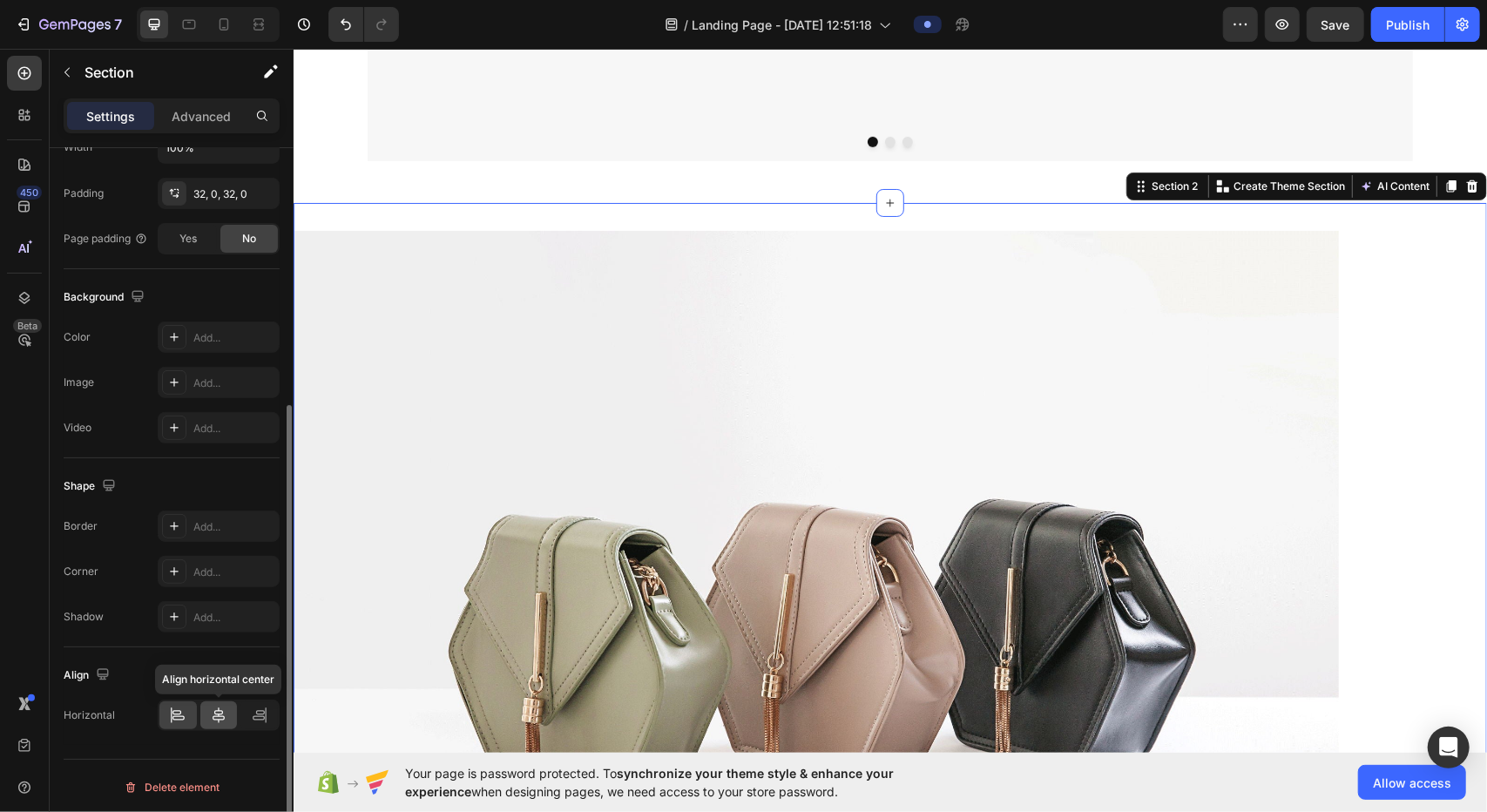
click at [230, 710] on div at bounding box center [219, 715] width 38 height 28
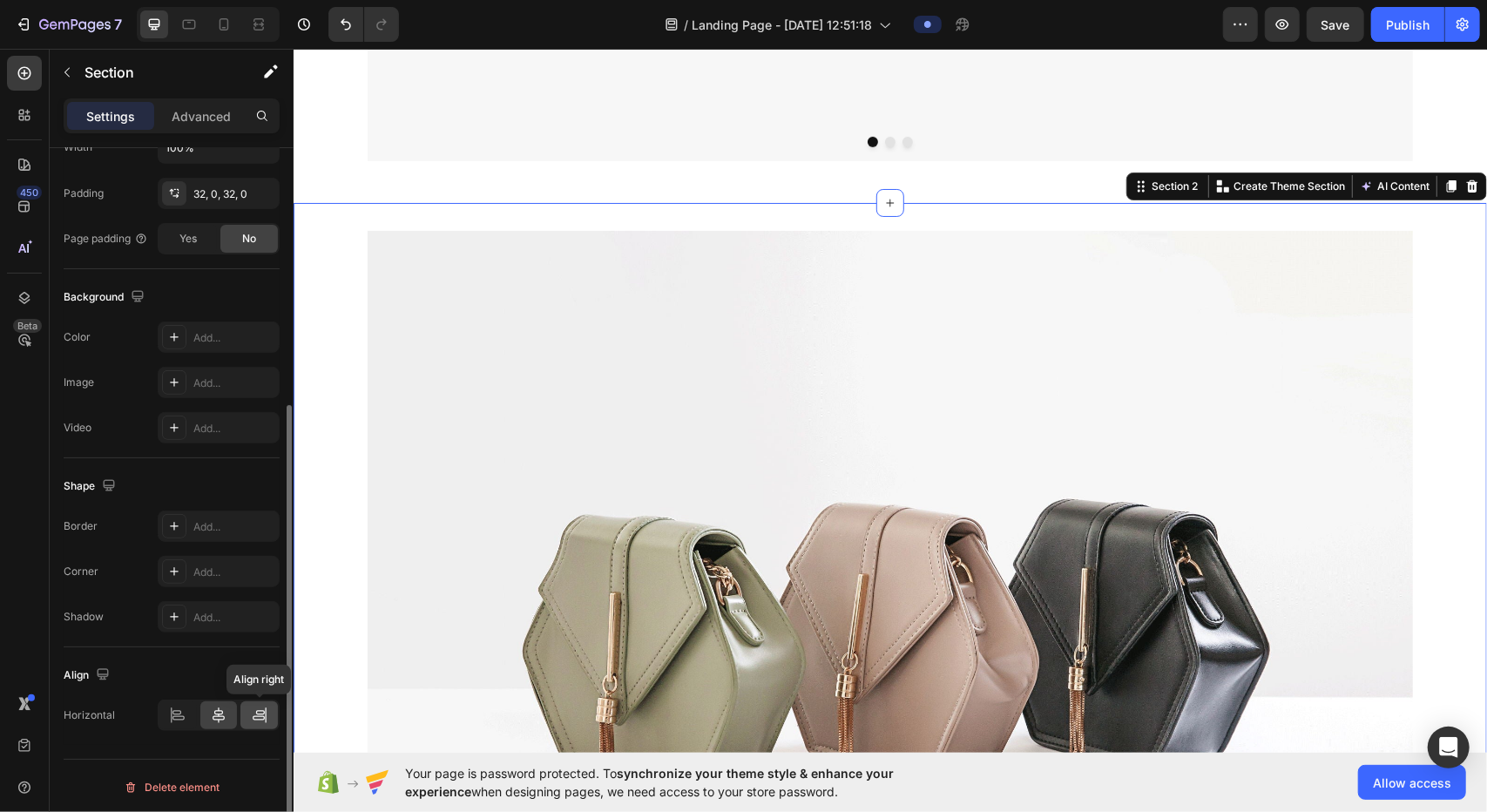
click at [264, 710] on icon at bounding box center [261, 712] width 9 height 4
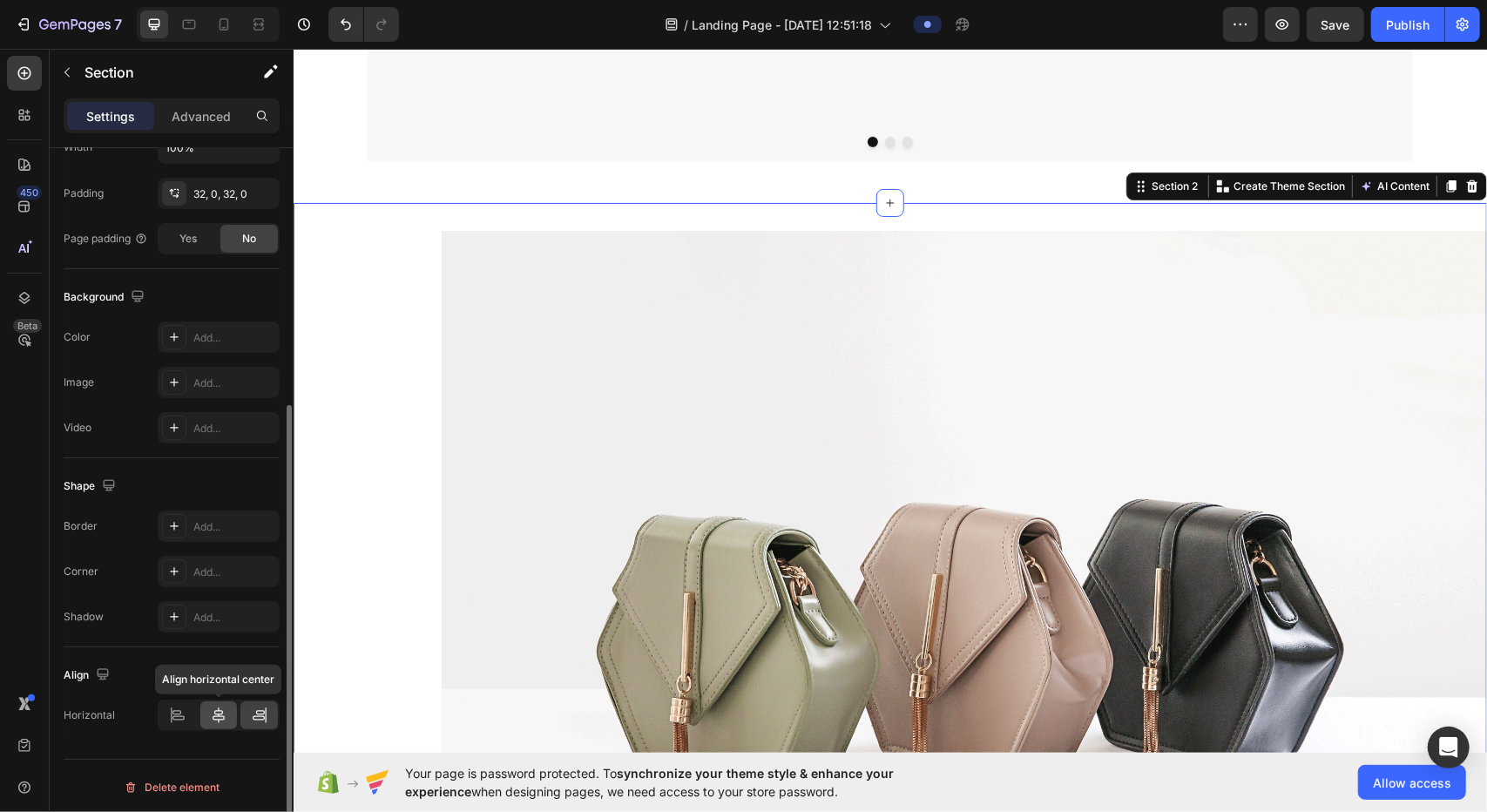
click at [209, 719] on div at bounding box center [219, 715] width 38 height 28
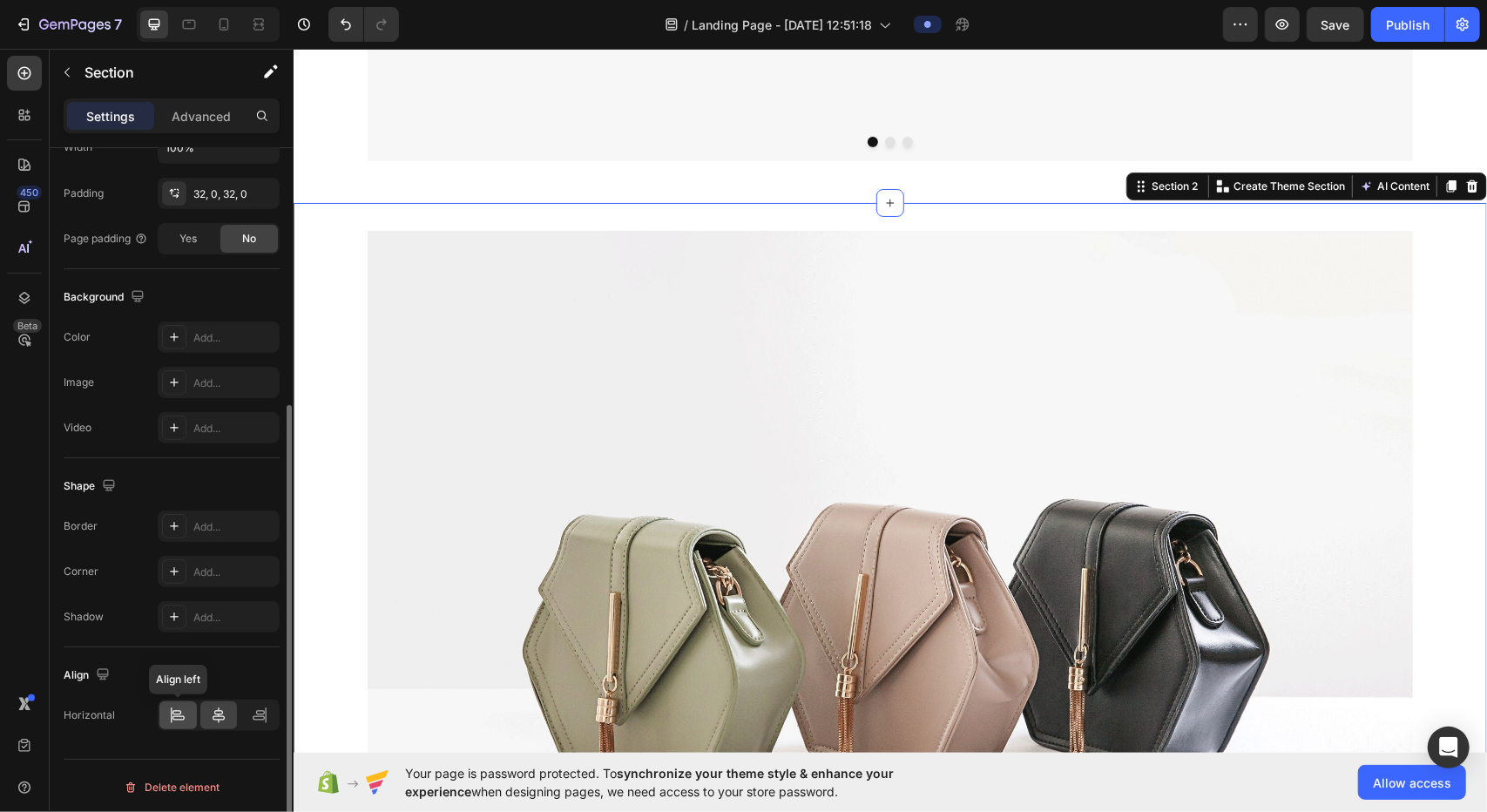
click at [181, 716] on icon at bounding box center [177, 715] width 17 height 17
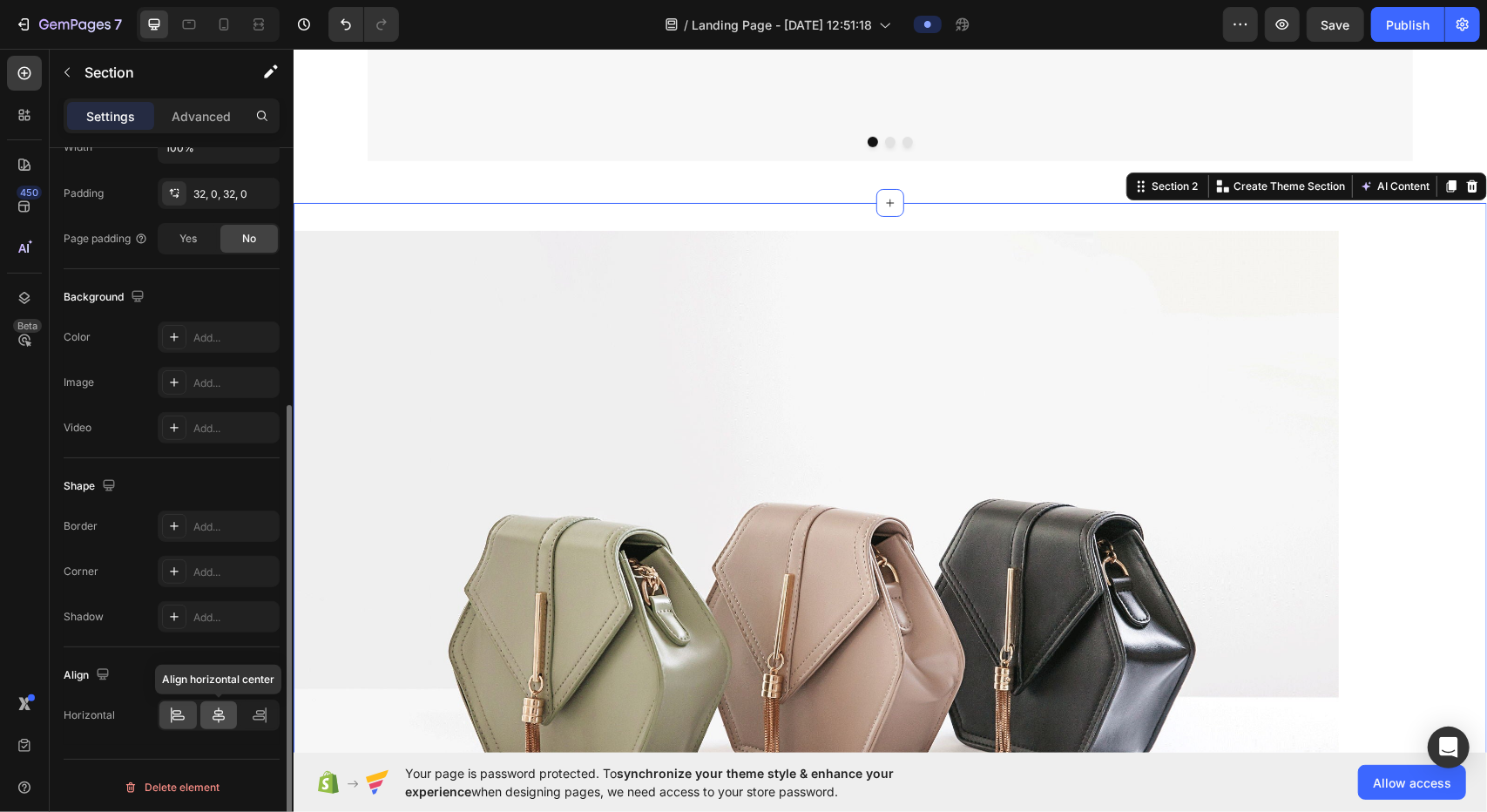
click at [228, 711] on div at bounding box center [219, 715] width 38 height 28
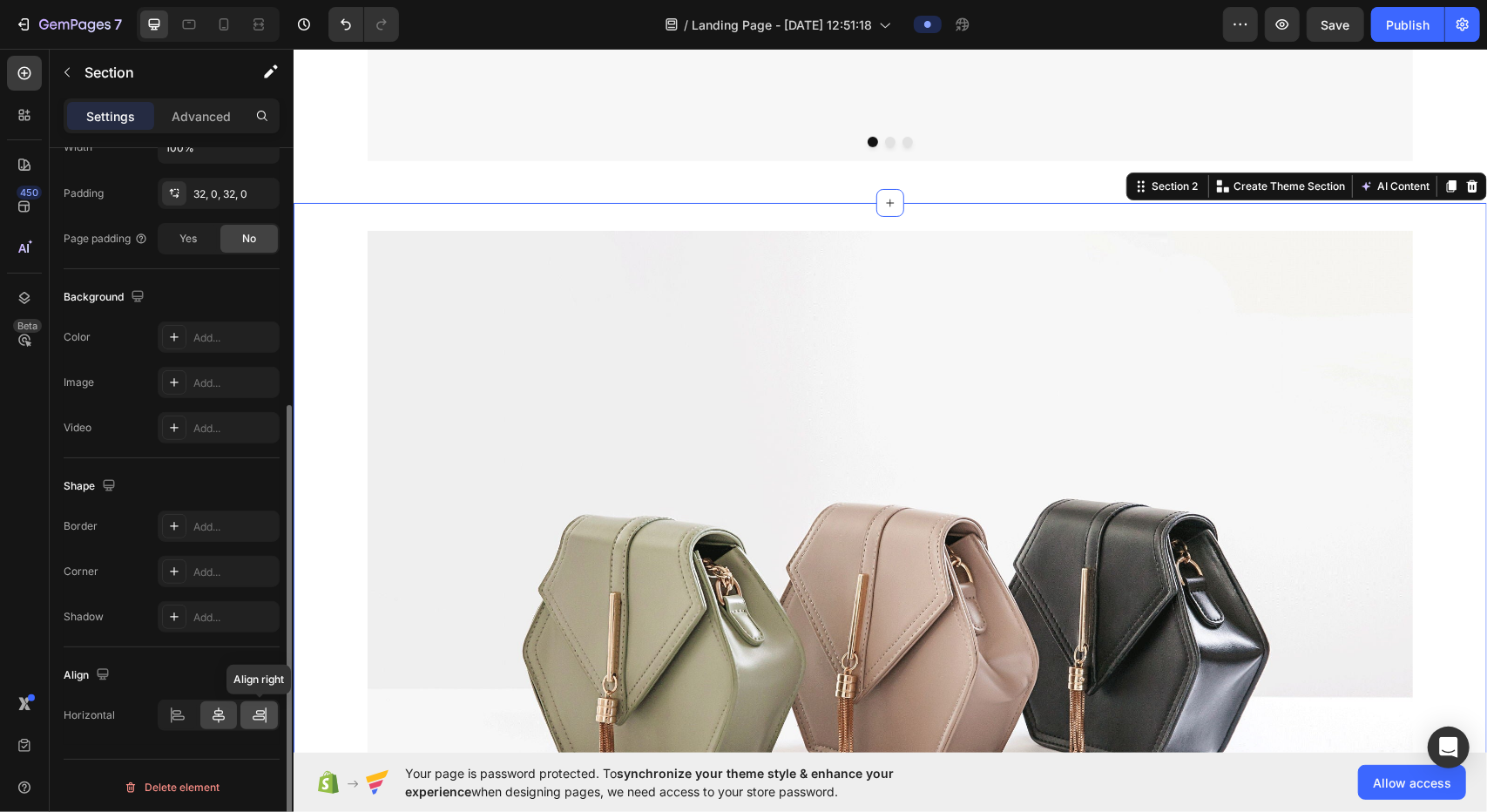
click at [269, 711] on div at bounding box center [259, 715] width 38 height 28
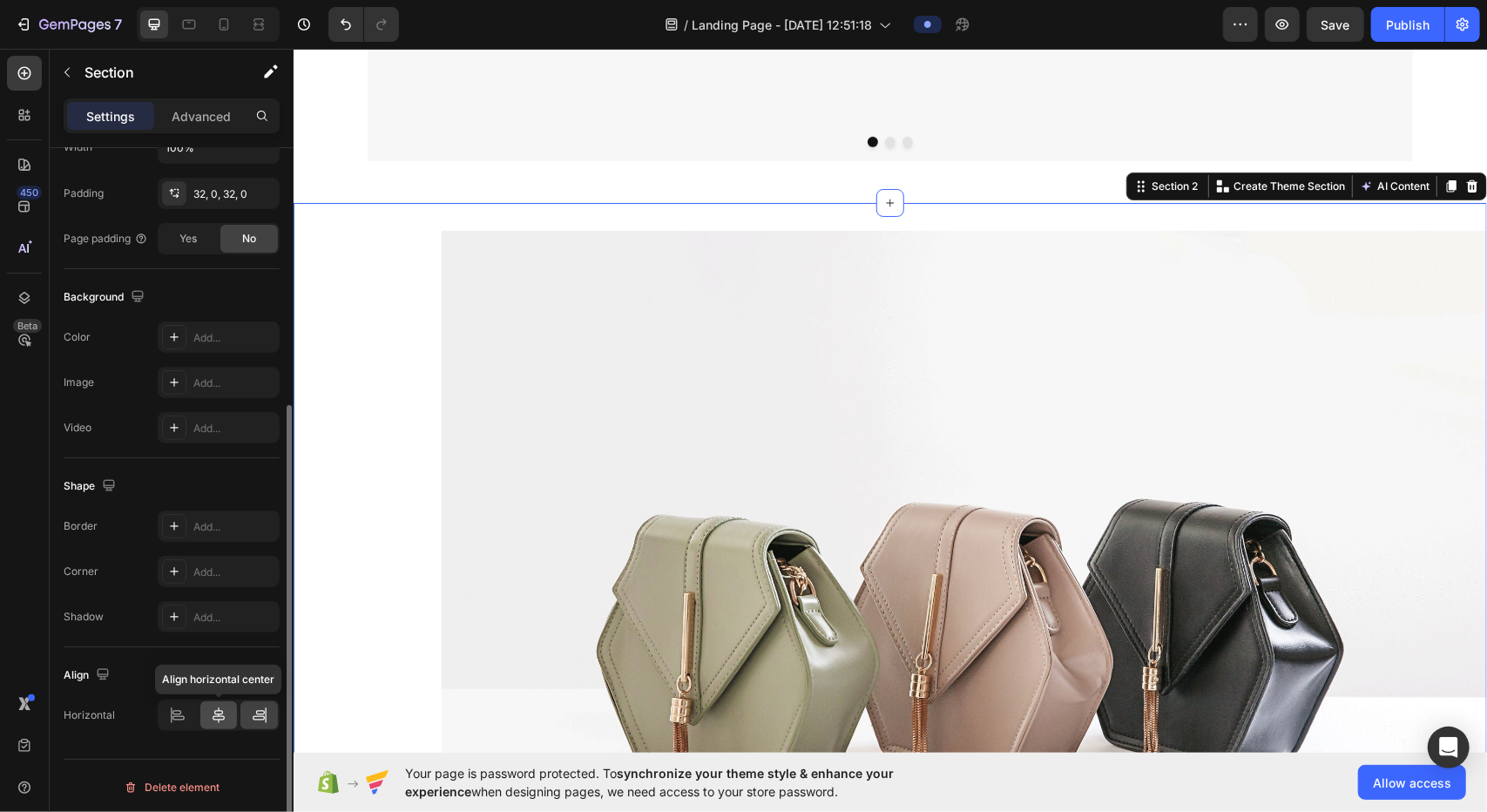
click at [213, 716] on icon at bounding box center [218, 715] width 17 height 17
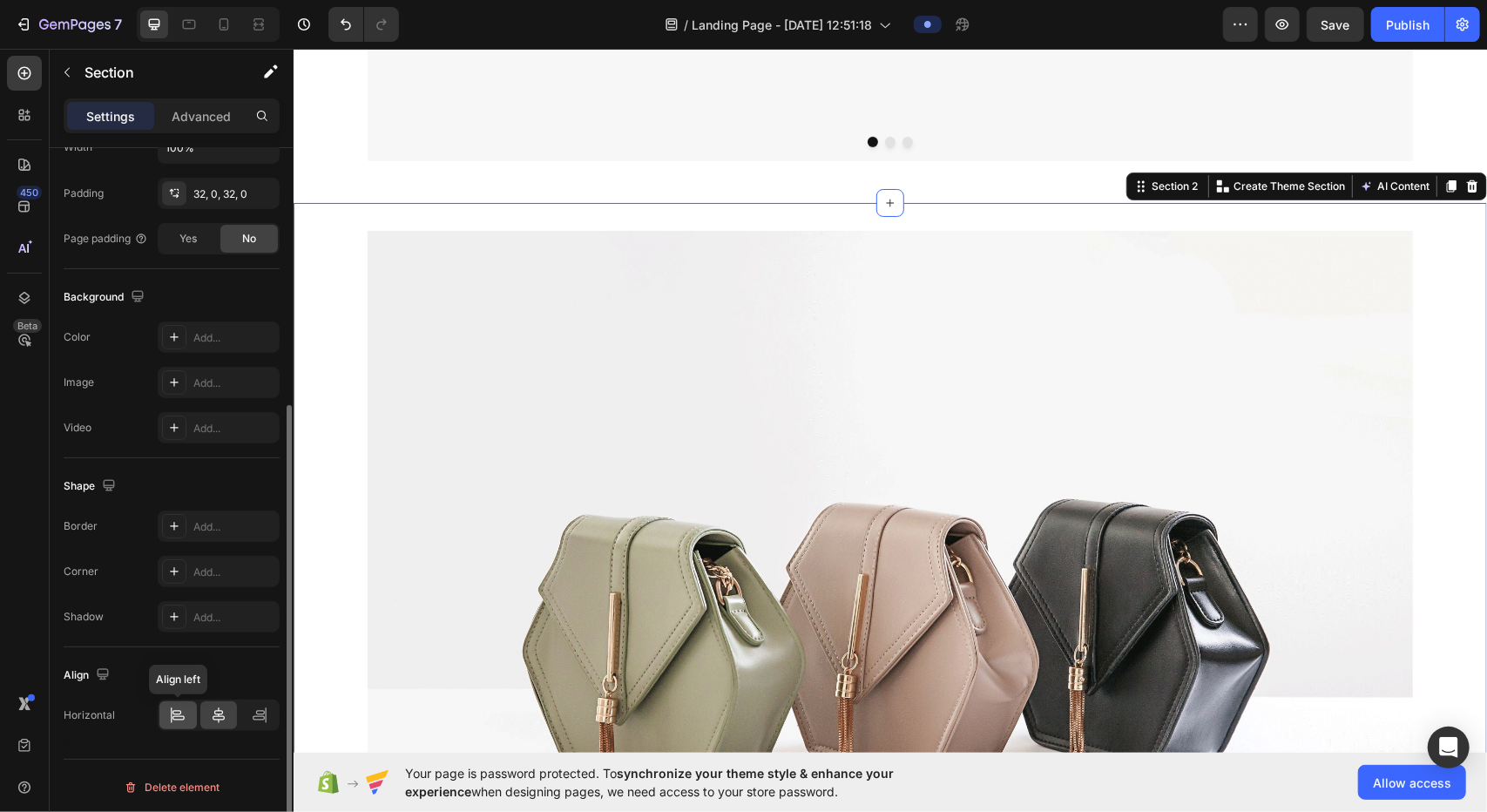
click at [179, 715] on icon at bounding box center [177, 715] width 17 height 17
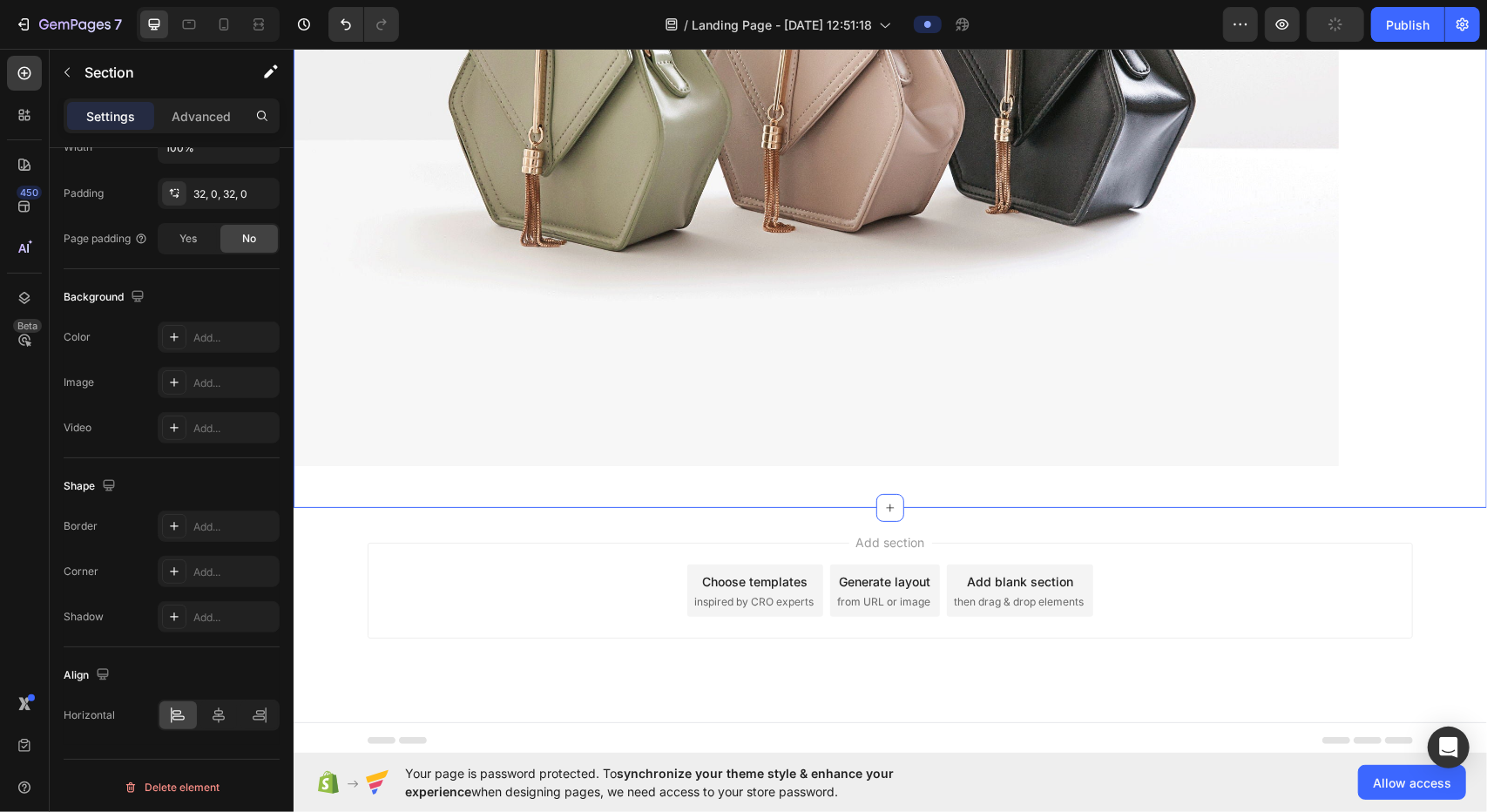
scroll to position [1288, 0]
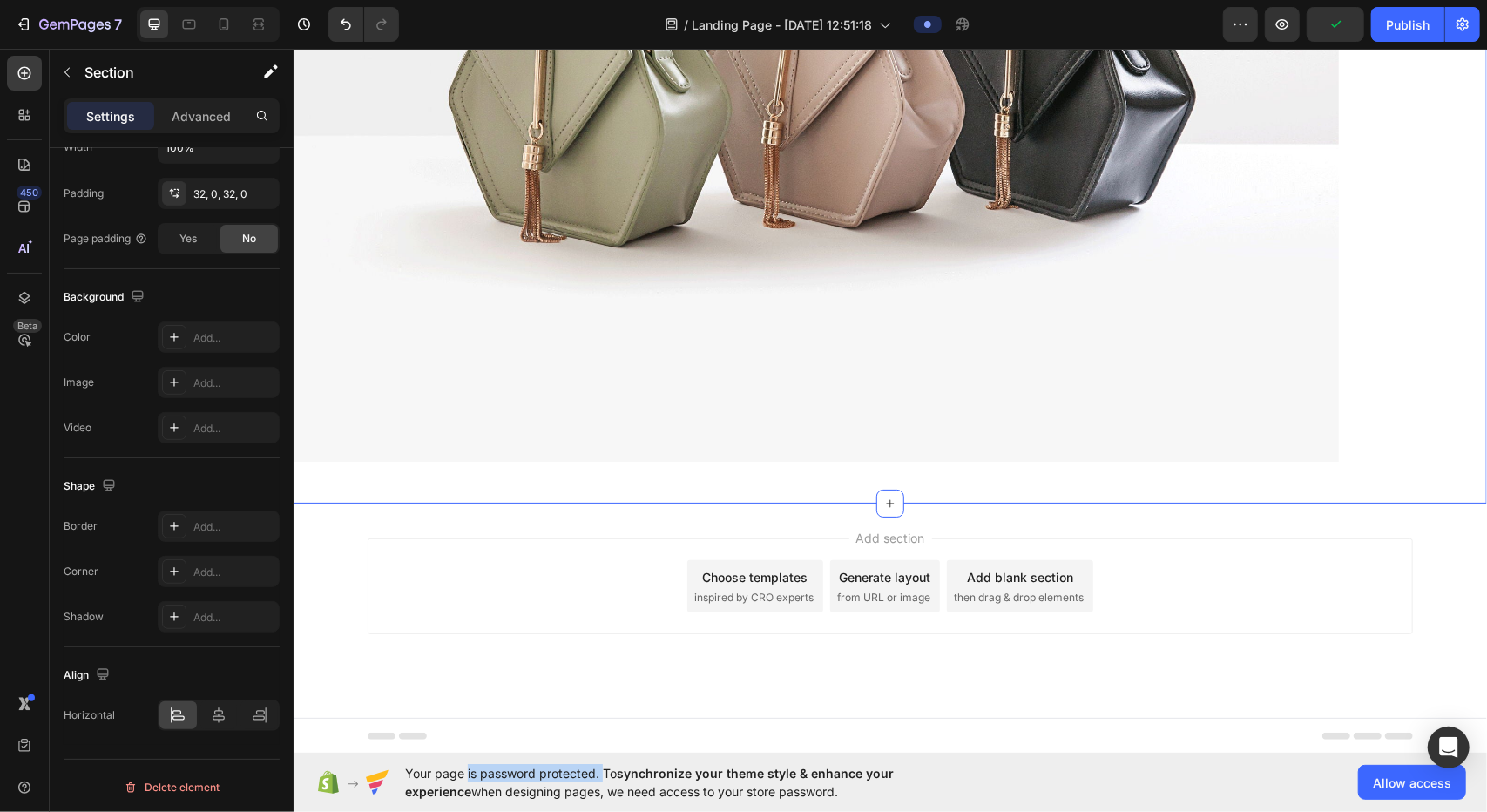
drag, startPoint x: 462, startPoint y: 778, endPoint x: 600, endPoint y: 774, distance: 138.1
click at [600, 774] on span "Your page is password protected. To synchronize your theme style & enhance your…" at bounding box center [683, 782] width 557 height 37
drag, startPoint x: 436, startPoint y: 770, endPoint x: 584, endPoint y: 773, distance: 148.0
click at [584, 773] on span "Your page is password protected. To synchronize your theme style & enhance your…" at bounding box center [683, 782] width 557 height 37
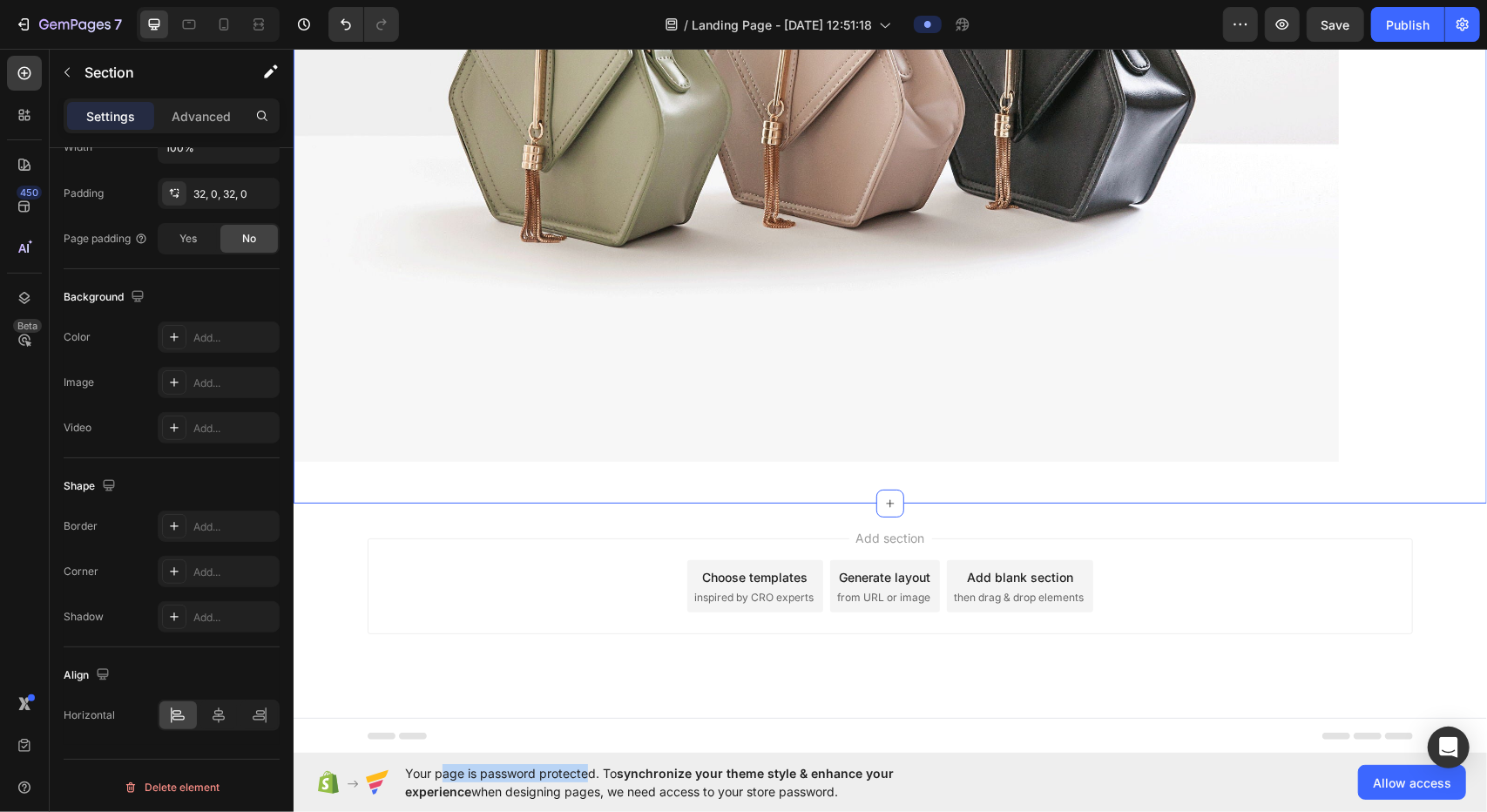
drag, startPoint x: 584, startPoint y: 773, endPoint x: 594, endPoint y: 771, distance: 10.2
click at [584, 773] on span "Your page is password protected. To synchronize your theme style & enhance your…" at bounding box center [683, 782] width 557 height 37
drag, startPoint x: 594, startPoint y: 771, endPoint x: 618, endPoint y: 773, distance: 24.1
click at [595, 771] on span "Your page is password protected. To synchronize your theme style & enhance your…" at bounding box center [683, 782] width 557 height 37
click at [623, 774] on span "synchronize your theme style & enhance your experience" at bounding box center [649, 782] width 489 height 33
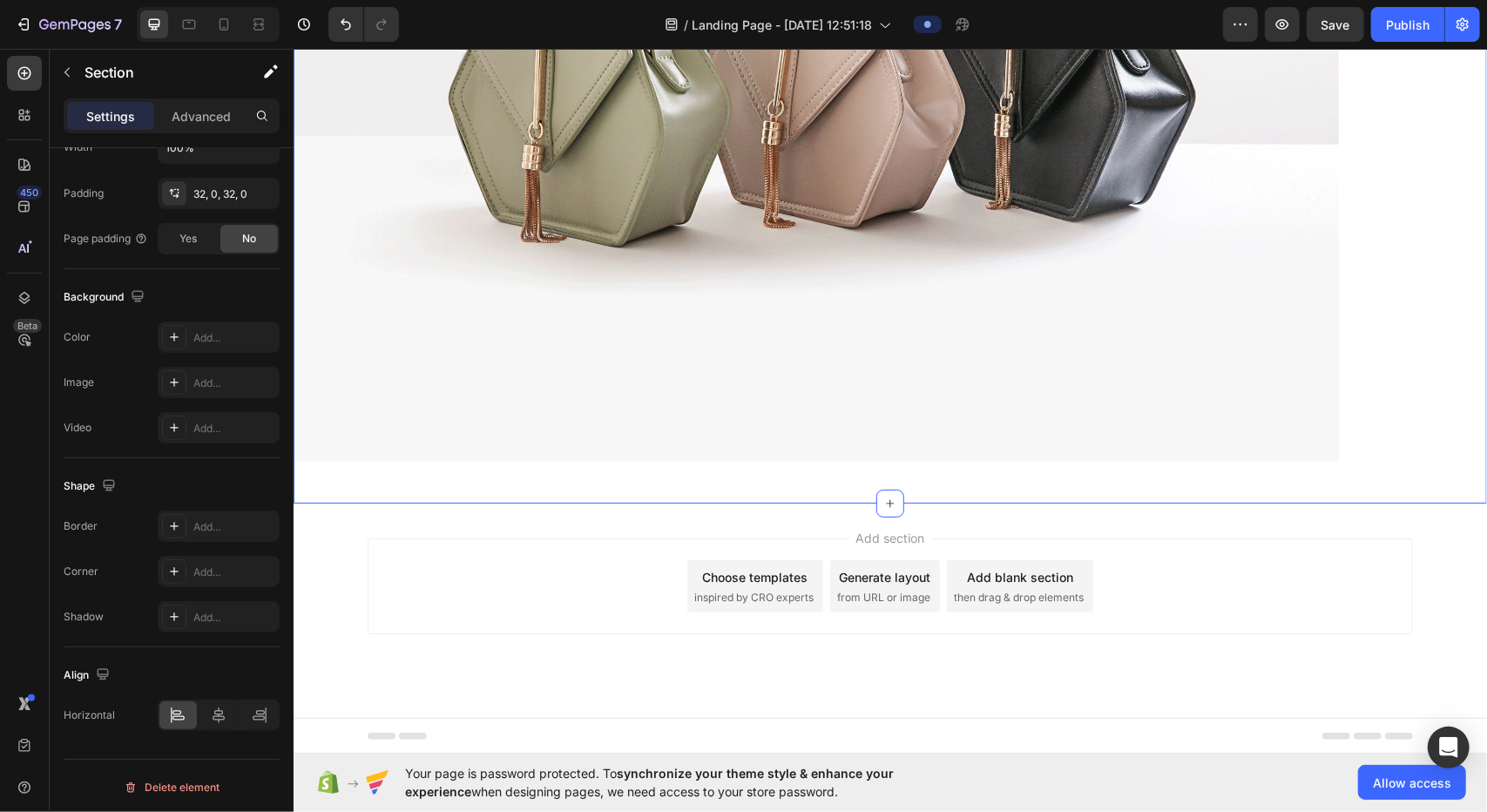
drag, startPoint x: 742, startPoint y: 783, endPoint x: 851, endPoint y: 778, distance: 109.1
click at [741, 783] on span "Your page is password protected. To synchronize your theme style & enhance your…" at bounding box center [683, 782] width 557 height 37
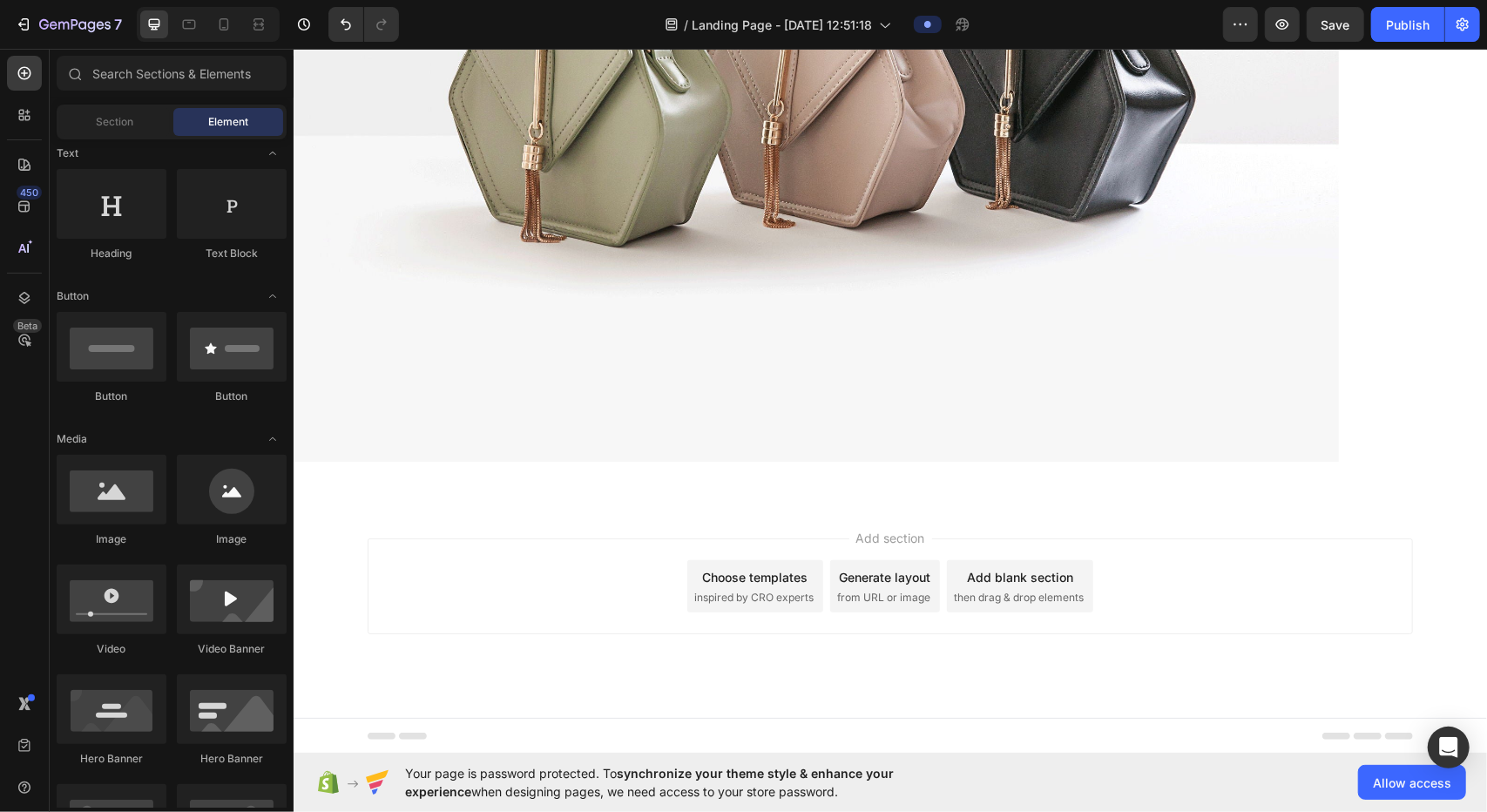
click at [741, 731] on div "Footer" at bounding box center [889, 734] width 1046 height 35
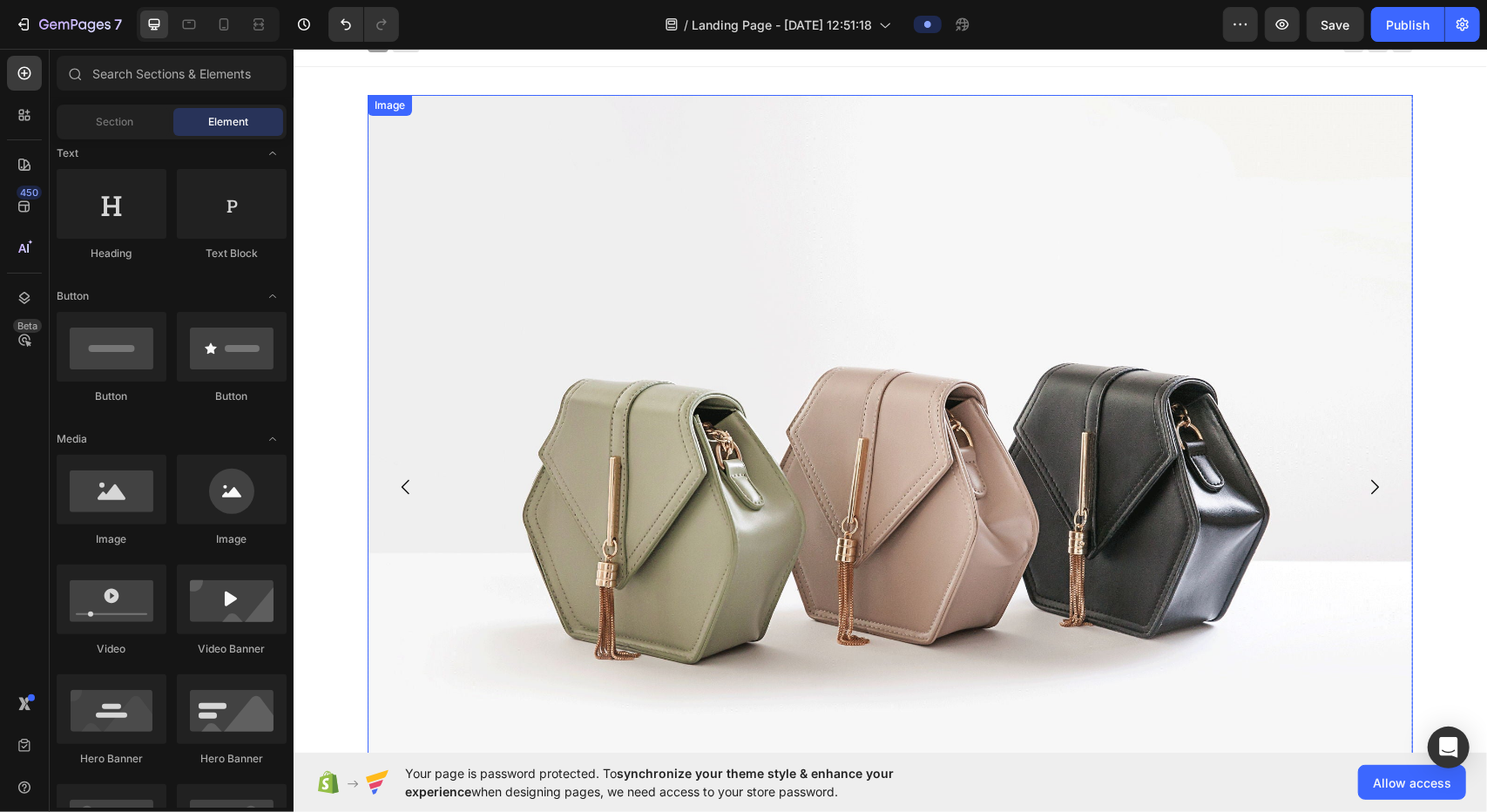
scroll to position [0, 0]
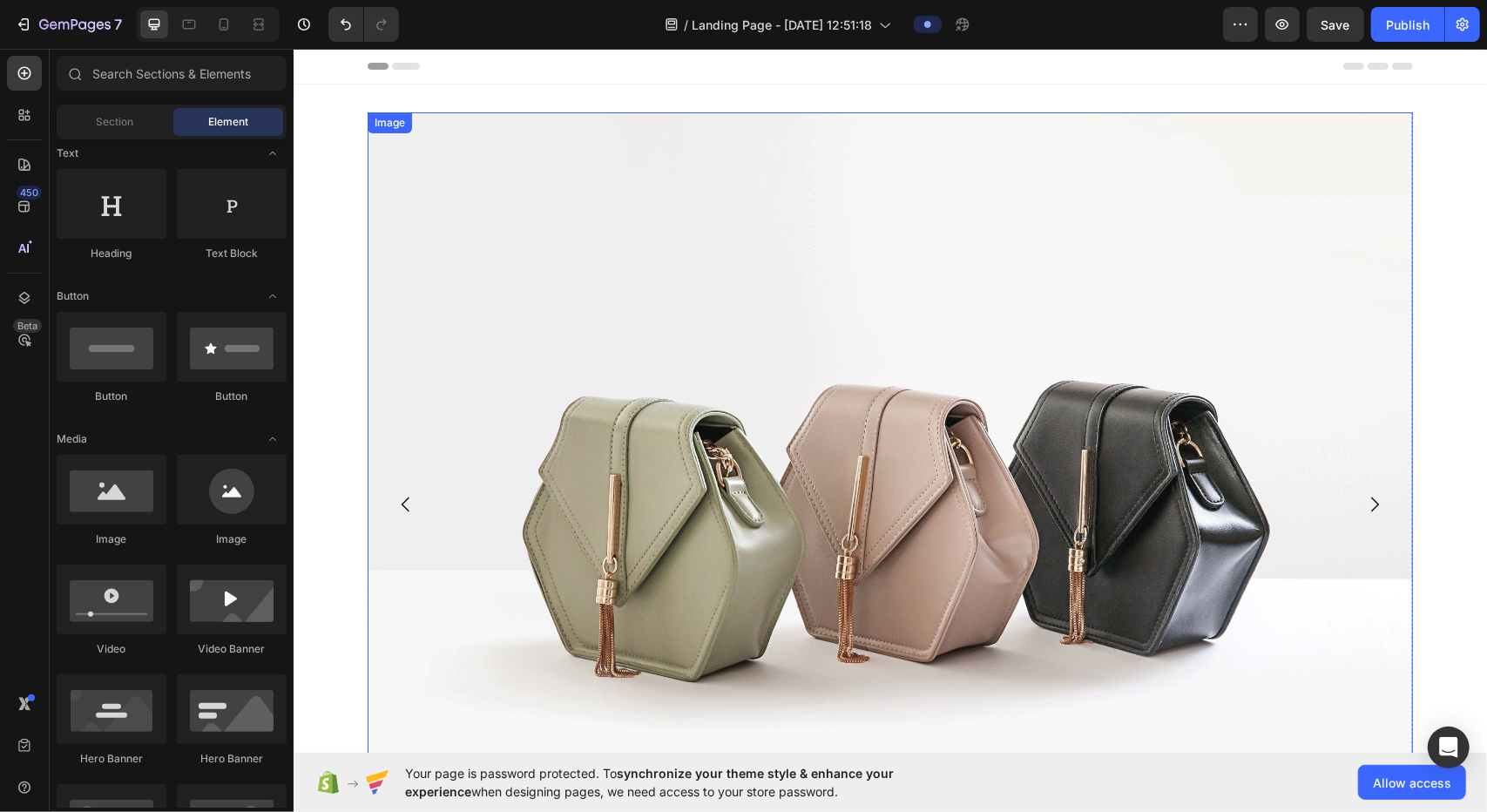
click at [741, 156] on img at bounding box center [889, 503] width 1046 height 783
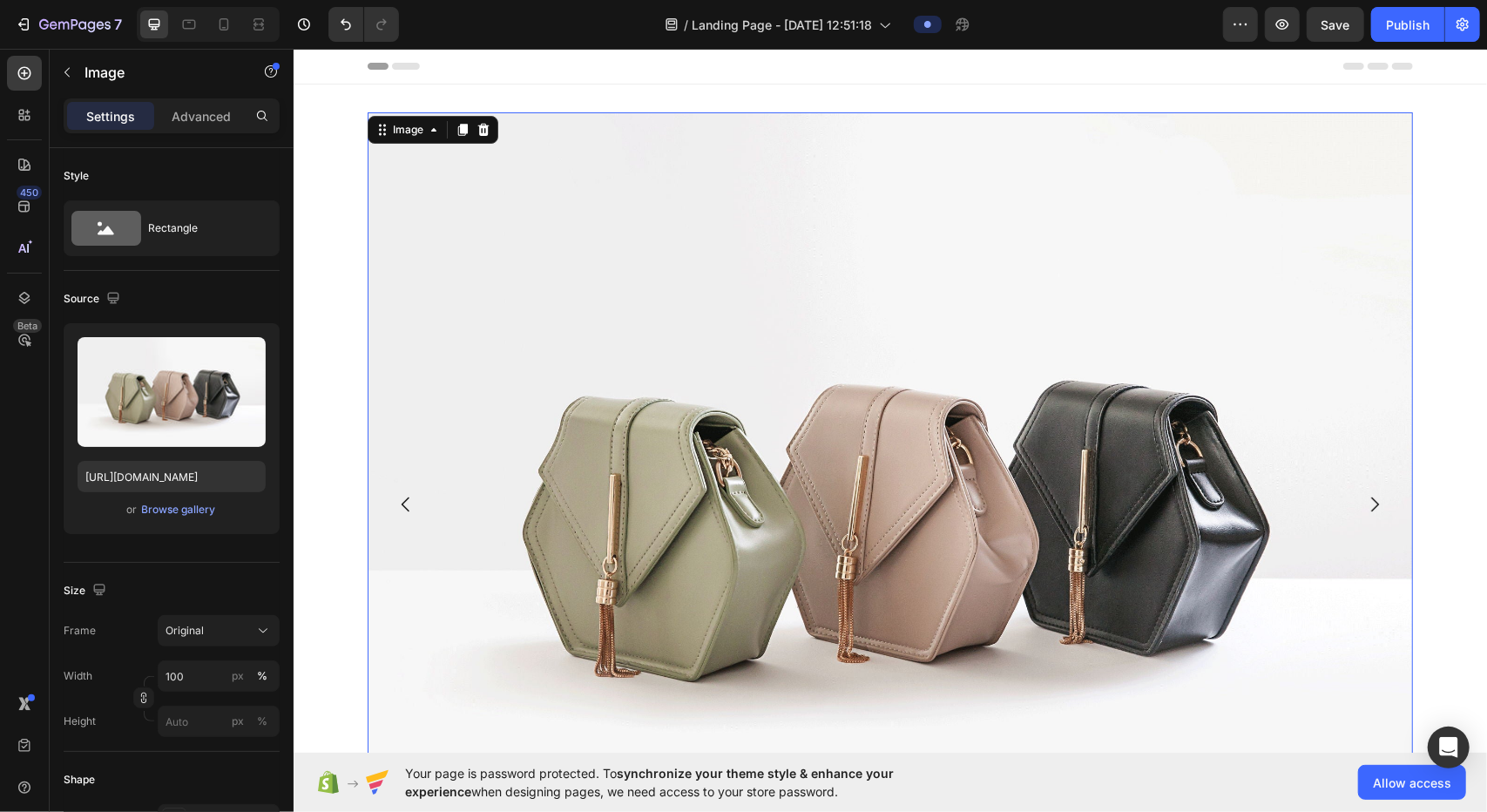
click at [741, 130] on img at bounding box center [889, 503] width 1046 height 783
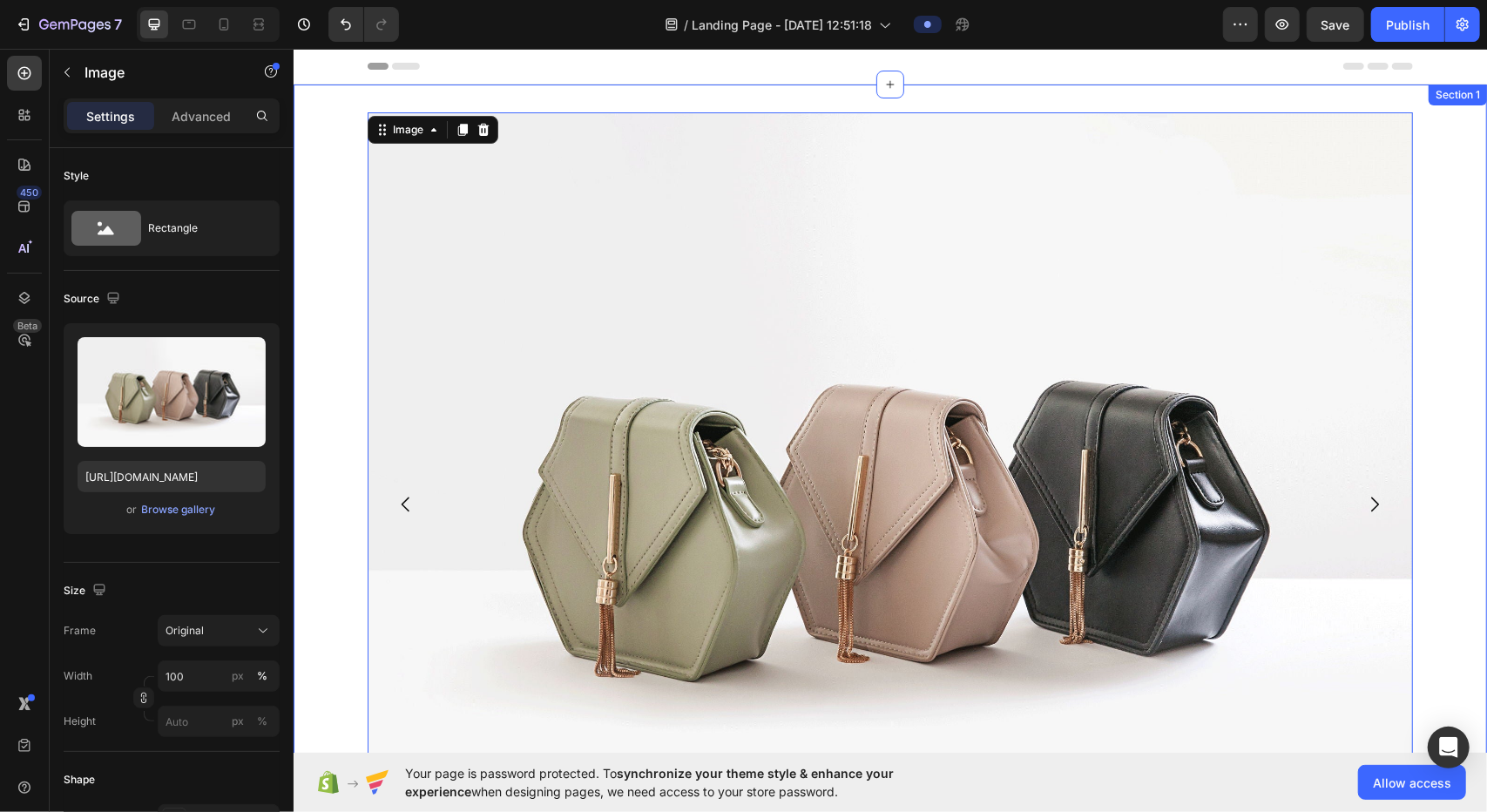
click at [741, 120] on div "Image 0 Drop element here Drop element here [GEOGRAPHIC_DATA]" at bounding box center [890, 510] width 1194 height 798
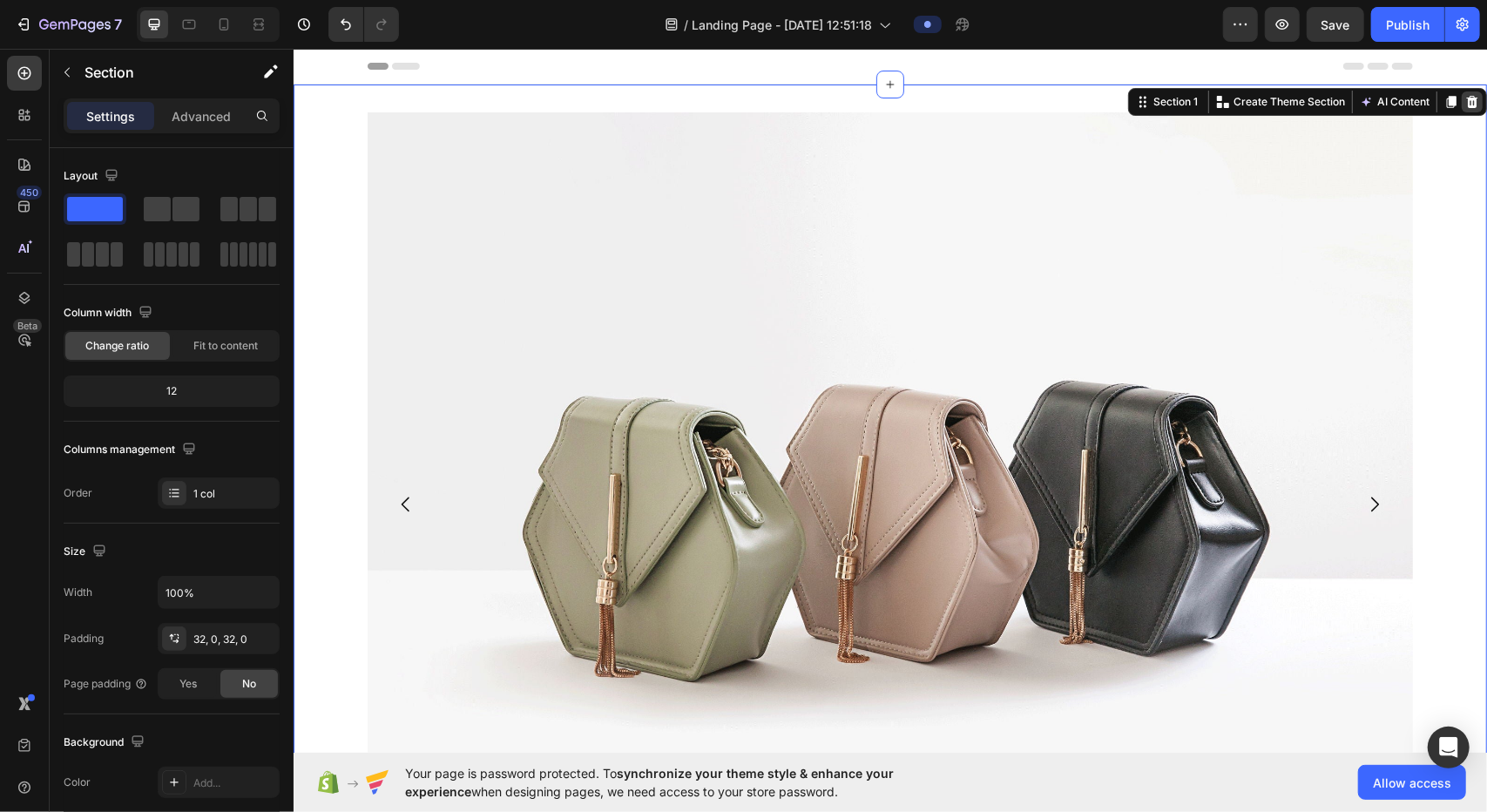
click at [741, 102] on icon at bounding box center [1472, 101] width 14 height 14
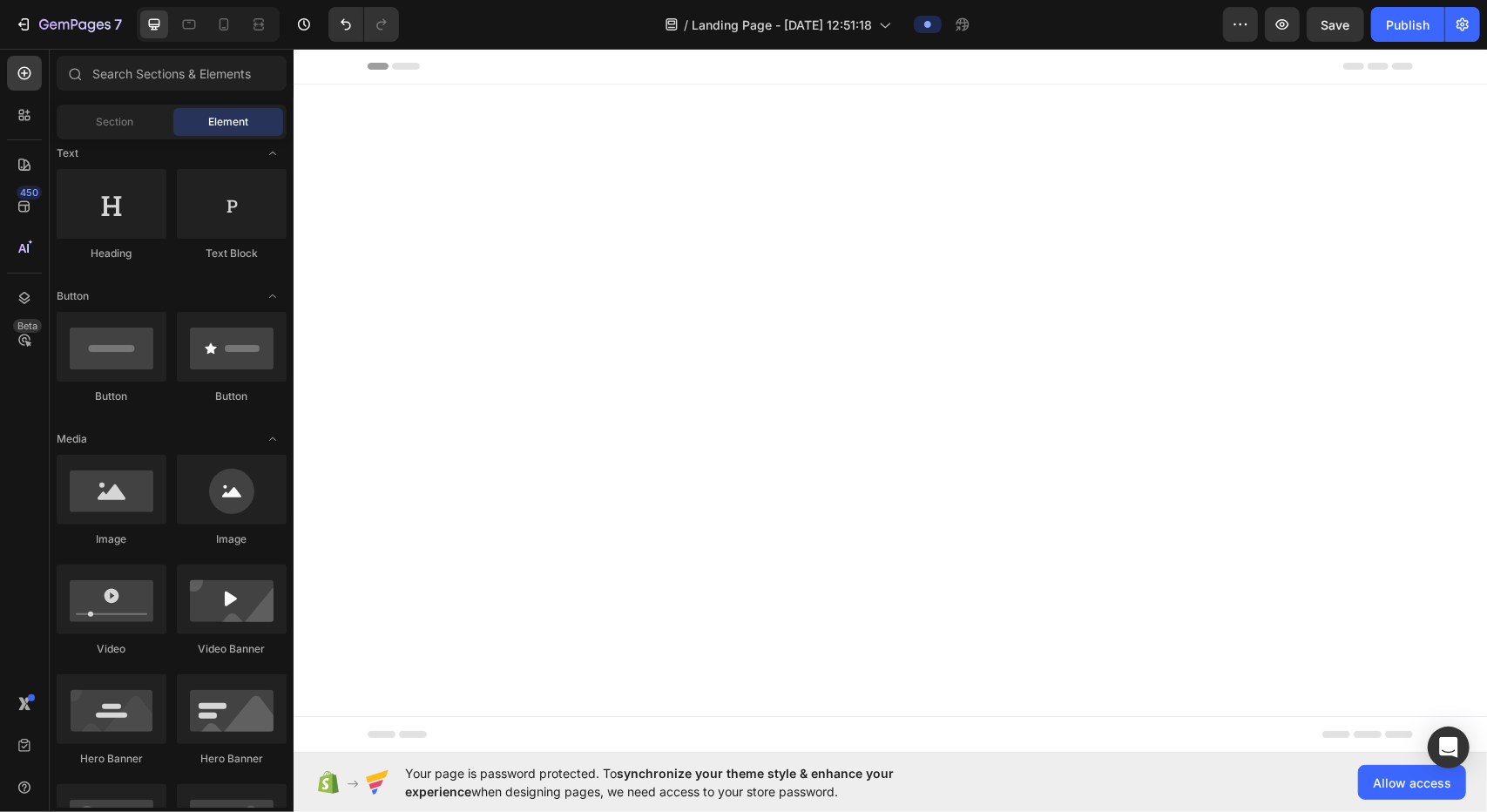
click at [741, 106] on div at bounding box center [890, 510] width 1194 height 853
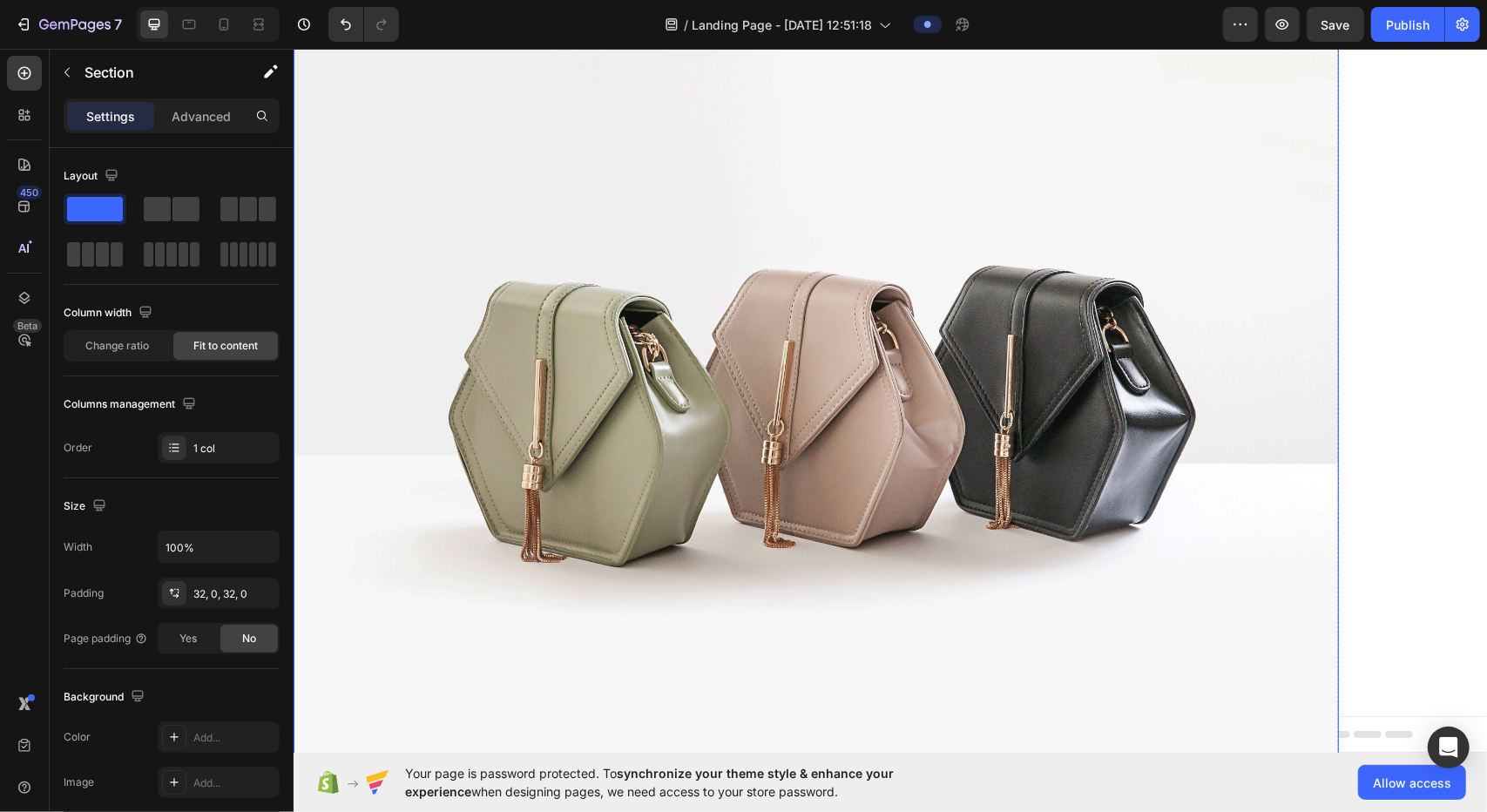
scroll to position [399, 0]
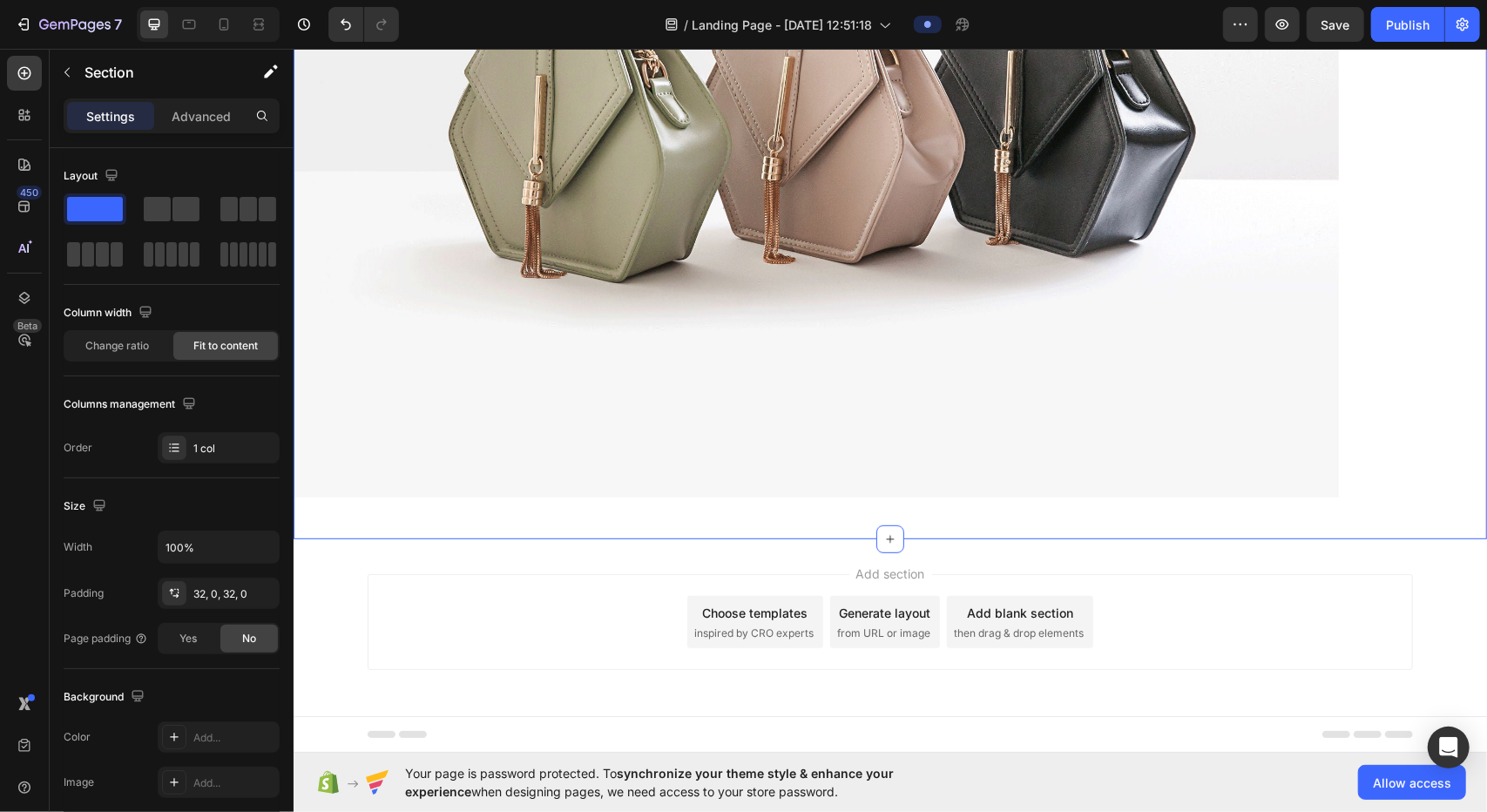
click at [741, 332] on div "Image Row Section 1" at bounding box center [890, 111] width 1194 height 853
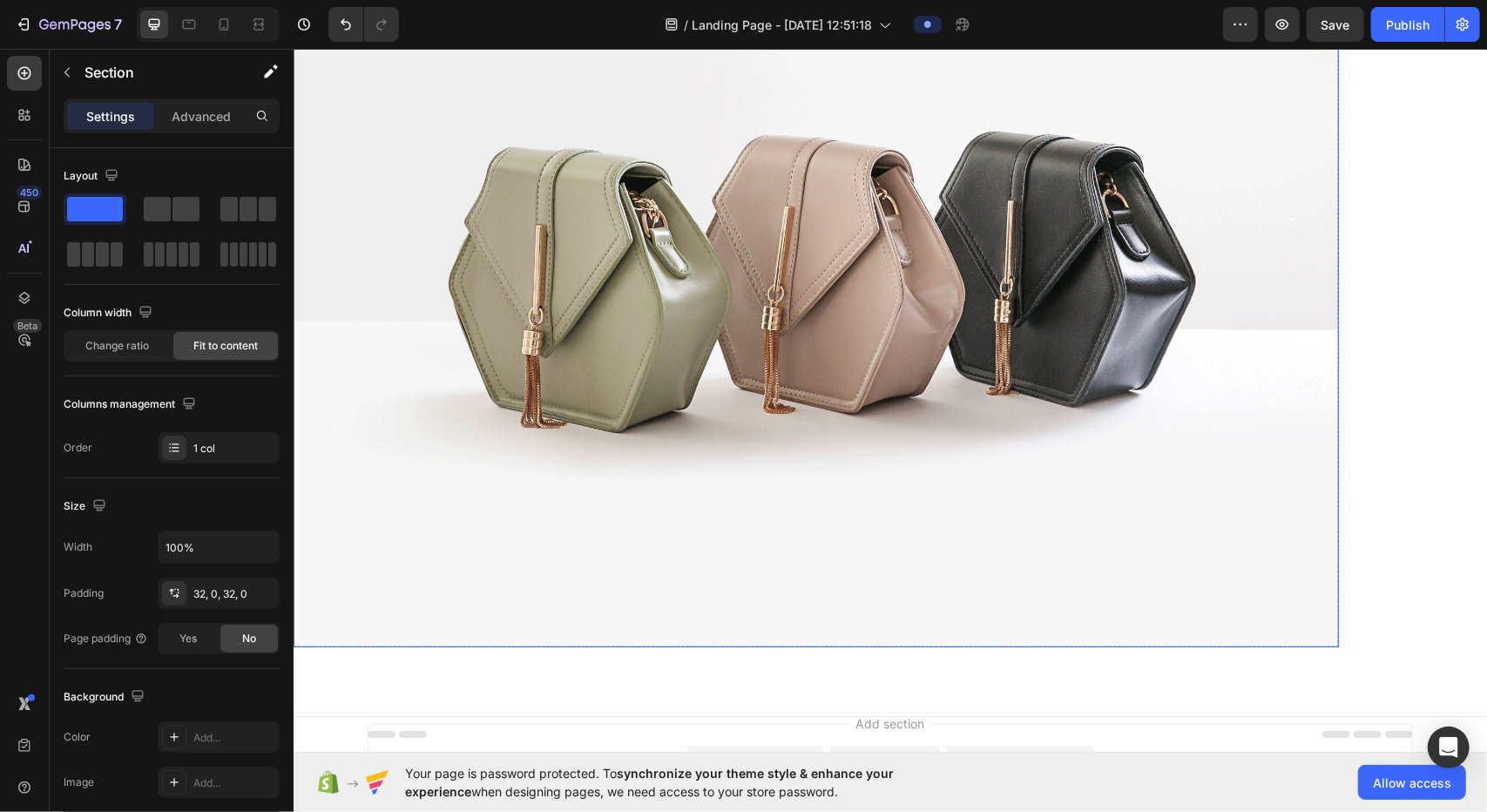
scroll to position [51, 0]
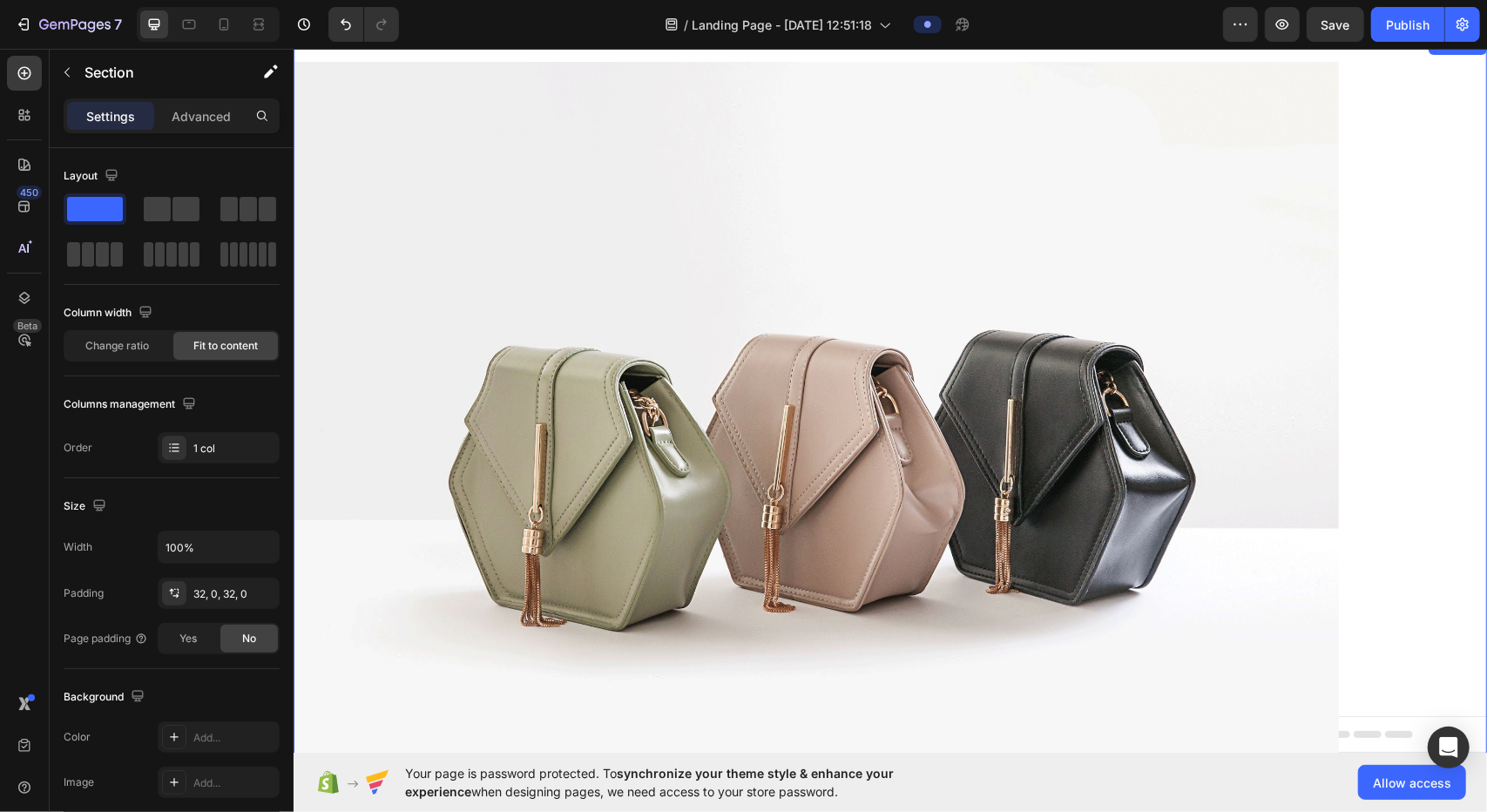
click at [741, 326] on div "Image Row Section 1" at bounding box center [890, 459] width 1194 height 853
click at [741, 280] on div "Image Row Section 1" at bounding box center [890, 459] width 1194 height 853
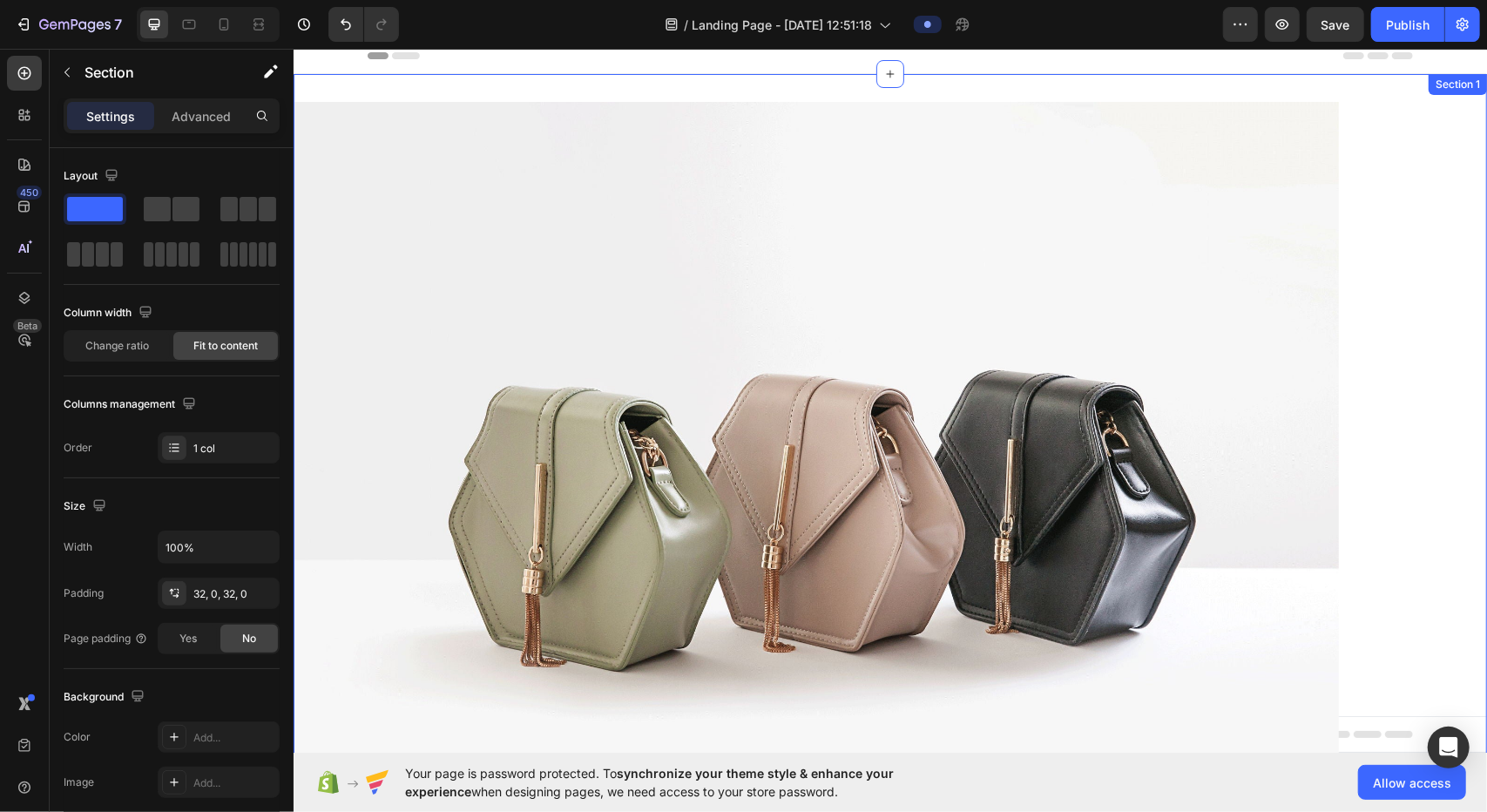
scroll to position [0, 0]
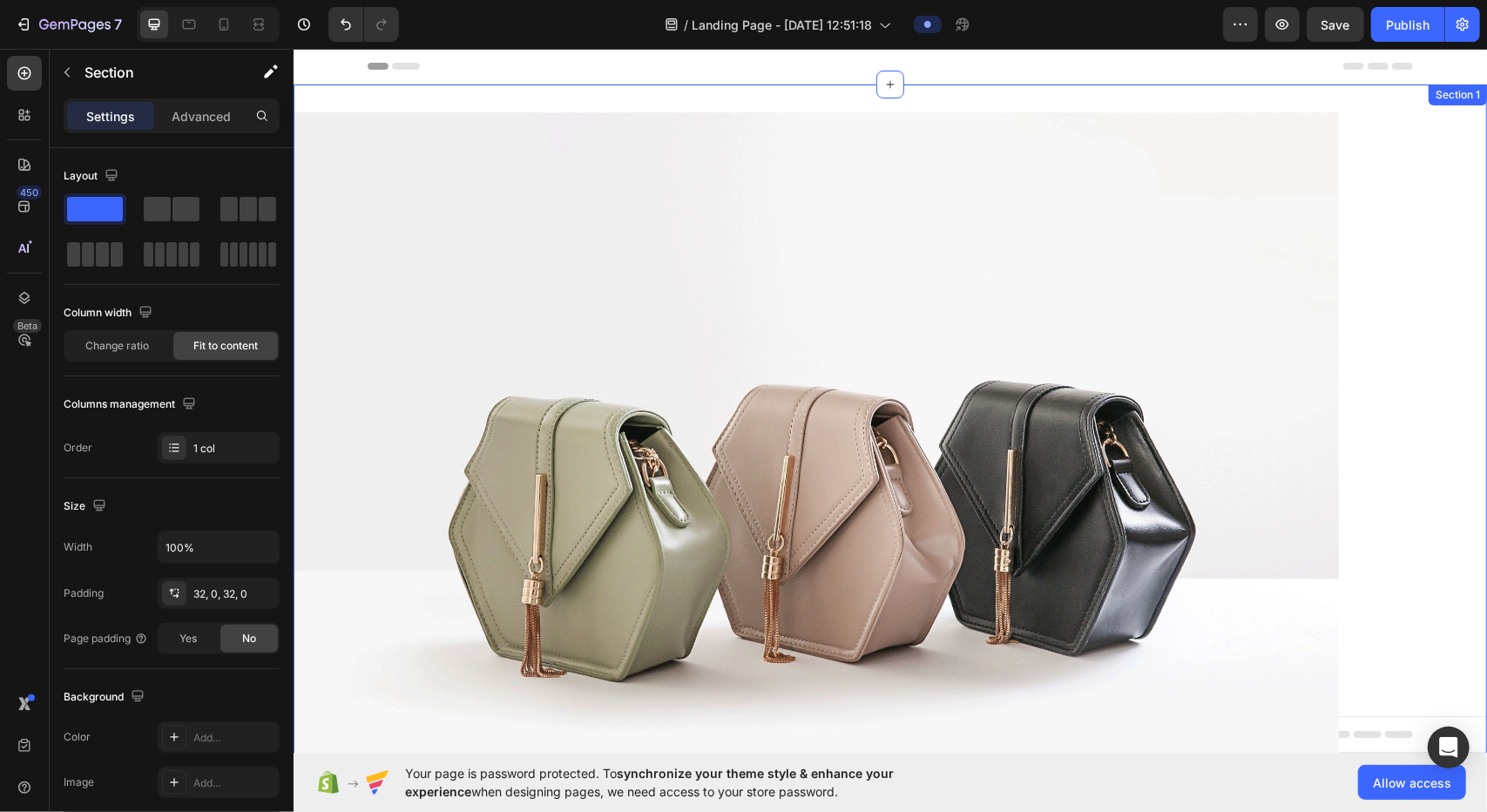
click at [741, 176] on div "Image Row Section 1" at bounding box center [890, 510] width 1194 height 853
click at [741, 212] on div "Image Row Section 1" at bounding box center [890, 510] width 1194 height 853
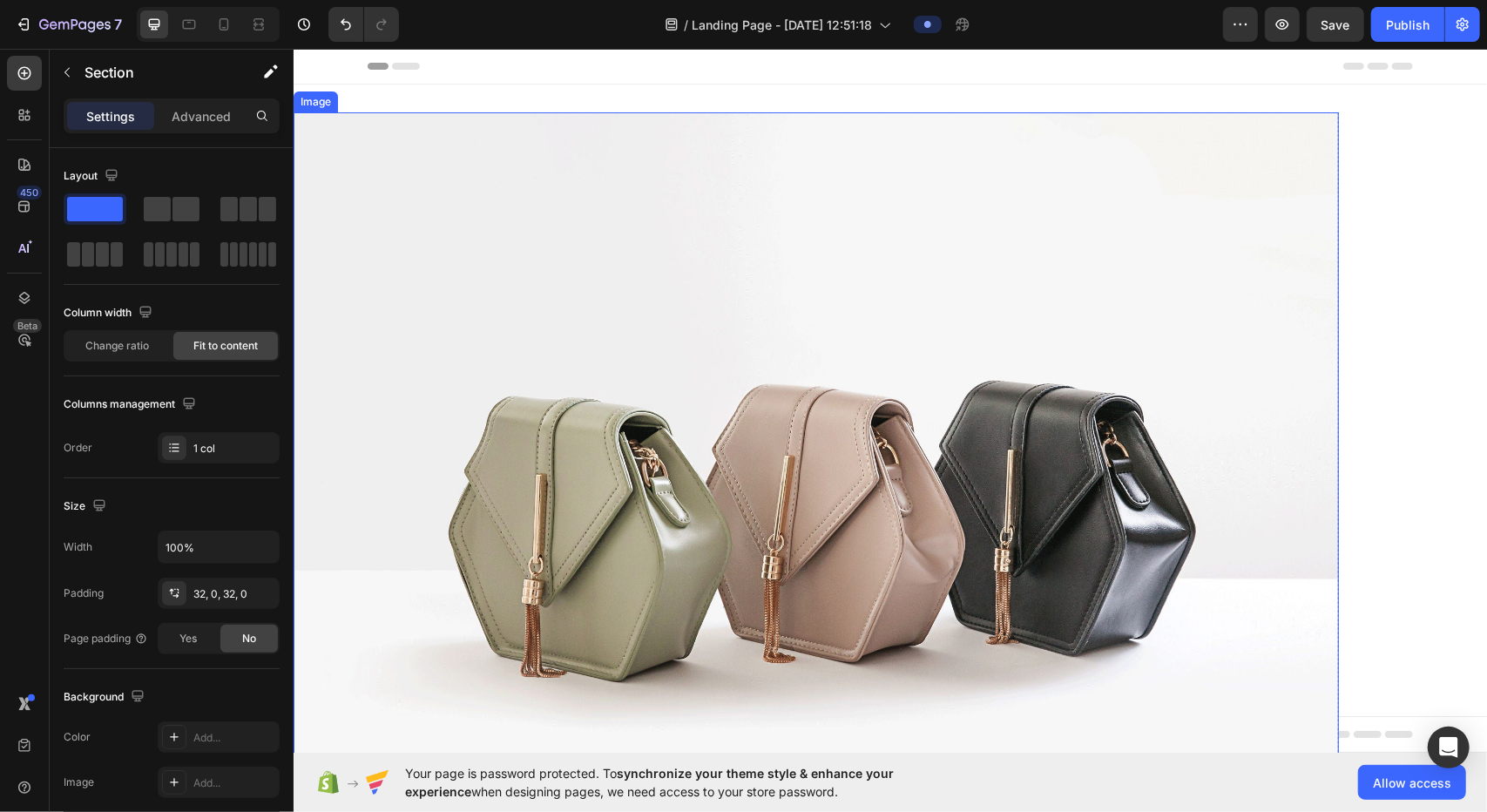
click at [741, 206] on img at bounding box center [816, 503] width 1046 height 783
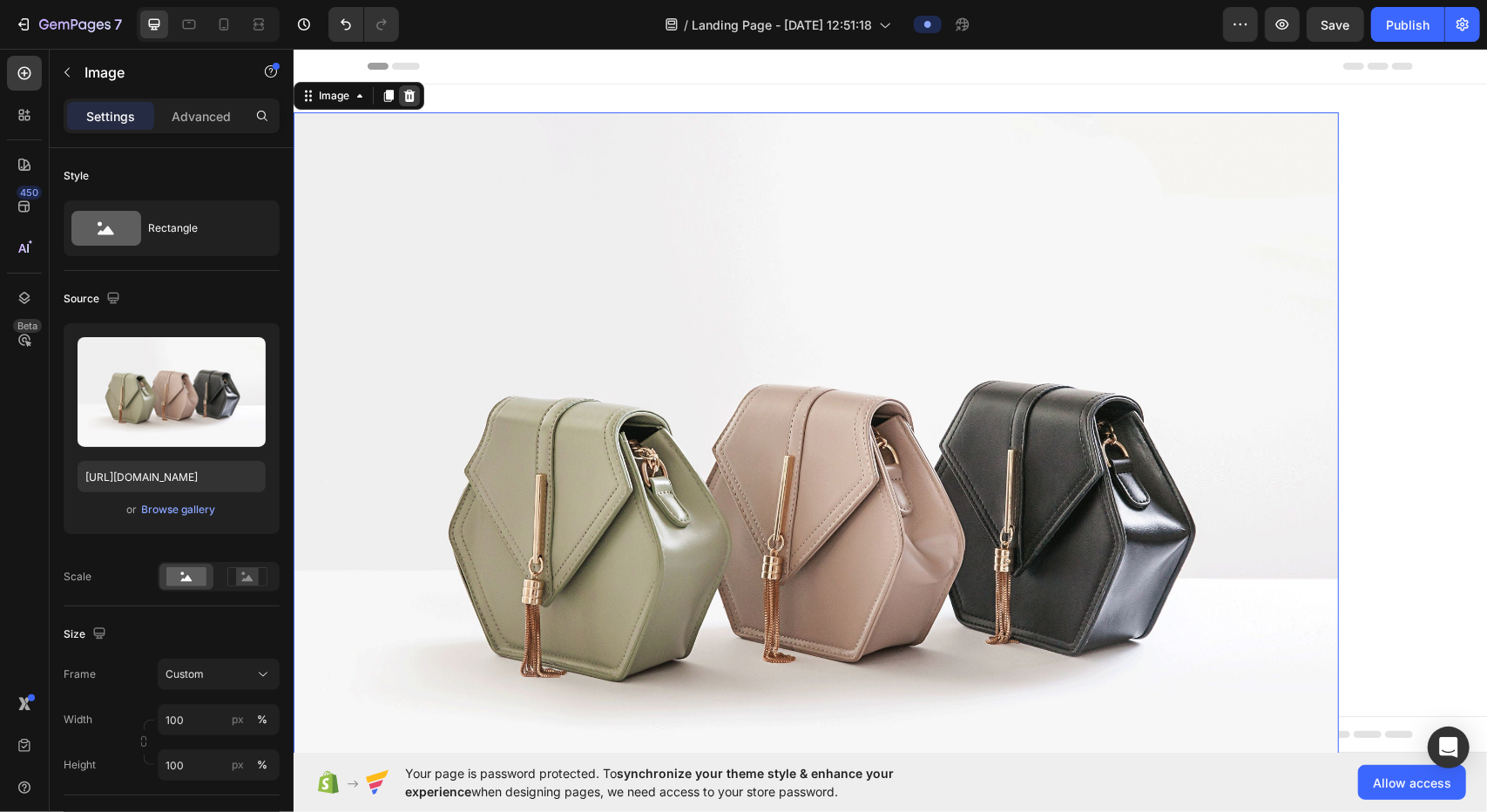
click at [400, 88] on div at bounding box center [408, 95] width 21 height 21
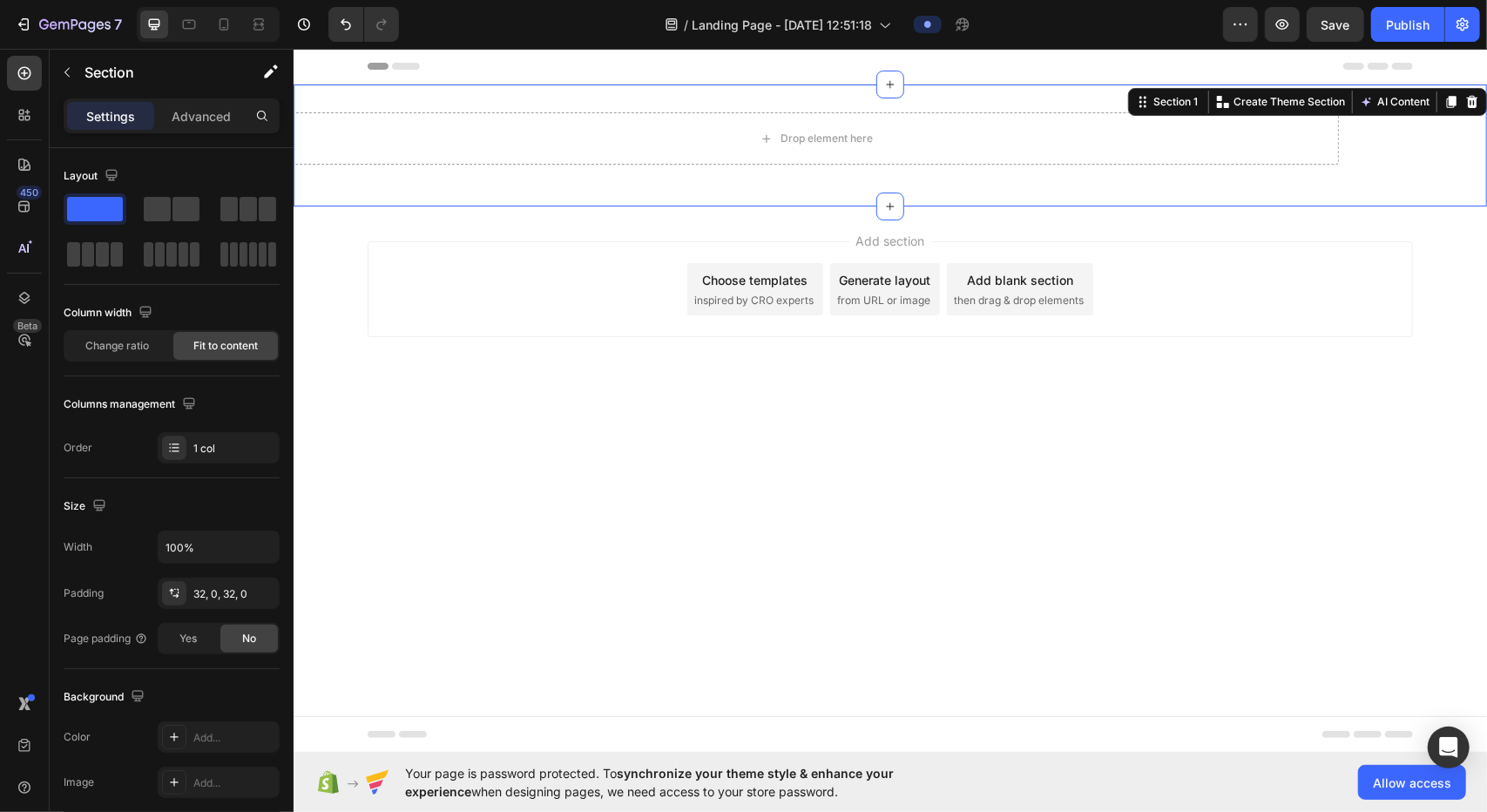
click at [557, 99] on div "Drop element here Row Section 1 You can create reusable sections Create Theme S…" at bounding box center [890, 145] width 1194 height 121
click at [741, 105] on icon at bounding box center [1472, 101] width 12 height 13
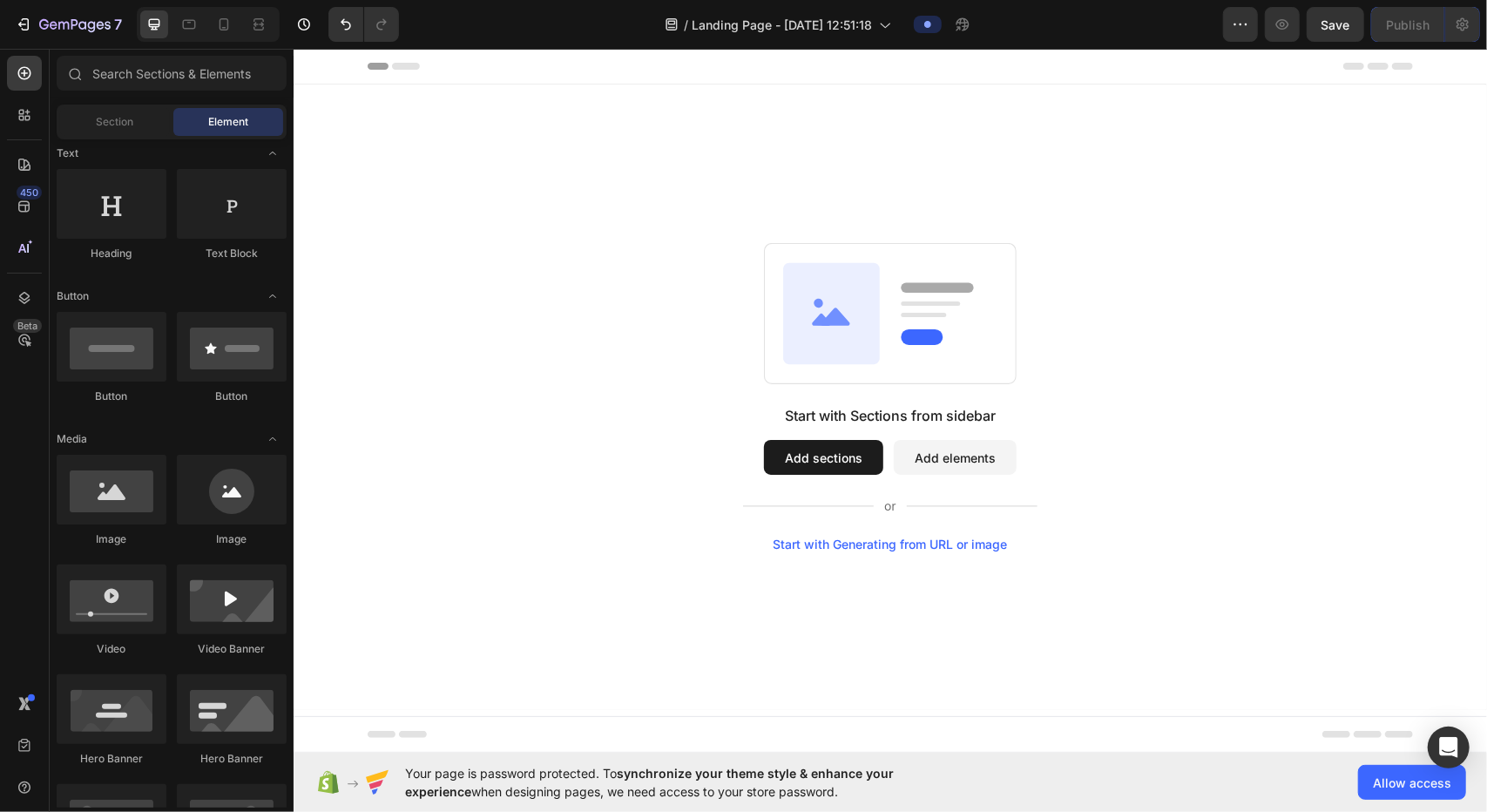
click at [741, 167] on div "Start with Sections from sidebar Add sections Add elements Start with Generatin…" at bounding box center [890, 397] width 1194 height 625
drag, startPoint x: 1065, startPoint y: 271, endPoint x: 1031, endPoint y: 389, distance: 122.8
click at [741, 272] on div "Start with Sections from sidebar Add sections Add elements Start with Generatin…" at bounding box center [889, 396] width 1068 height 308
click at [741, 548] on div "Start with Generating from URL or image" at bounding box center [890, 544] width 234 height 14
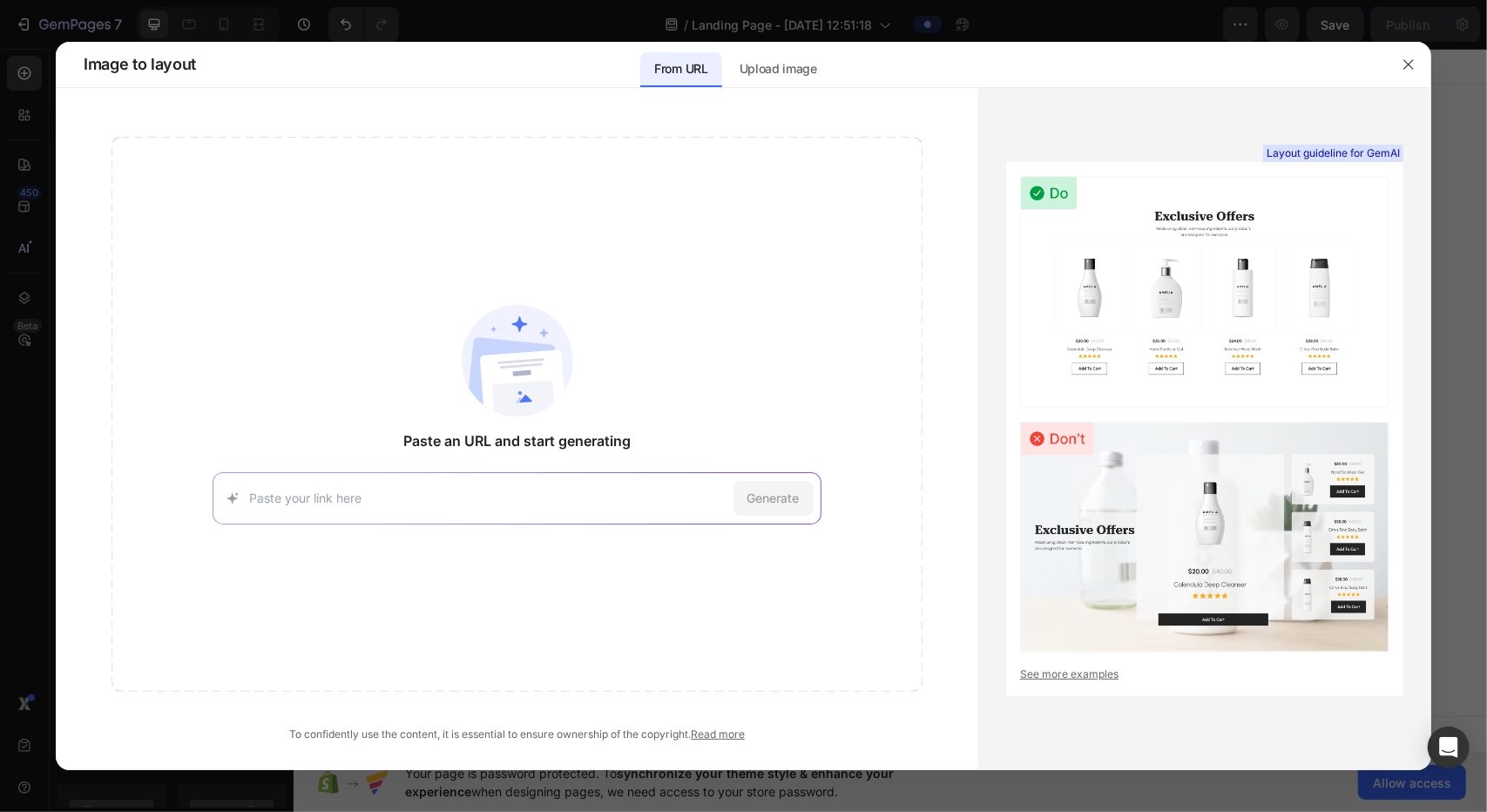
click at [535, 515] on div "Generate" at bounding box center [517, 498] width 609 height 52
click at [514, 484] on div "Generate" at bounding box center [517, 498] width 609 height 52
click at [456, 504] on input at bounding box center [487, 498] width 476 height 18
paste input "[URL][DOMAIN_NAME]"
type input "[URL][DOMAIN_NAME]"
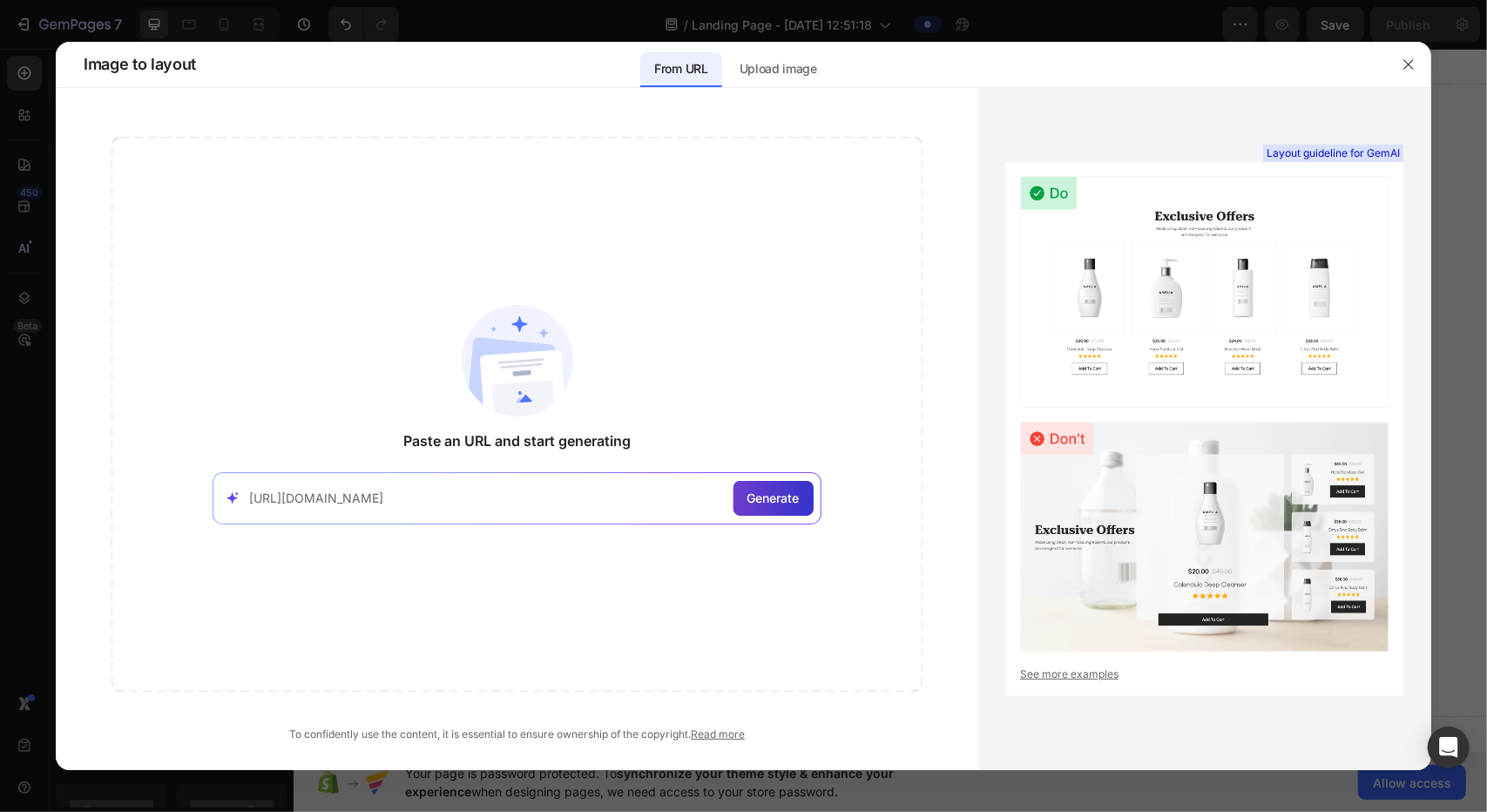
click at [741, 499] on div "Generate" at bounding box center [774, 498] width 80 height 35
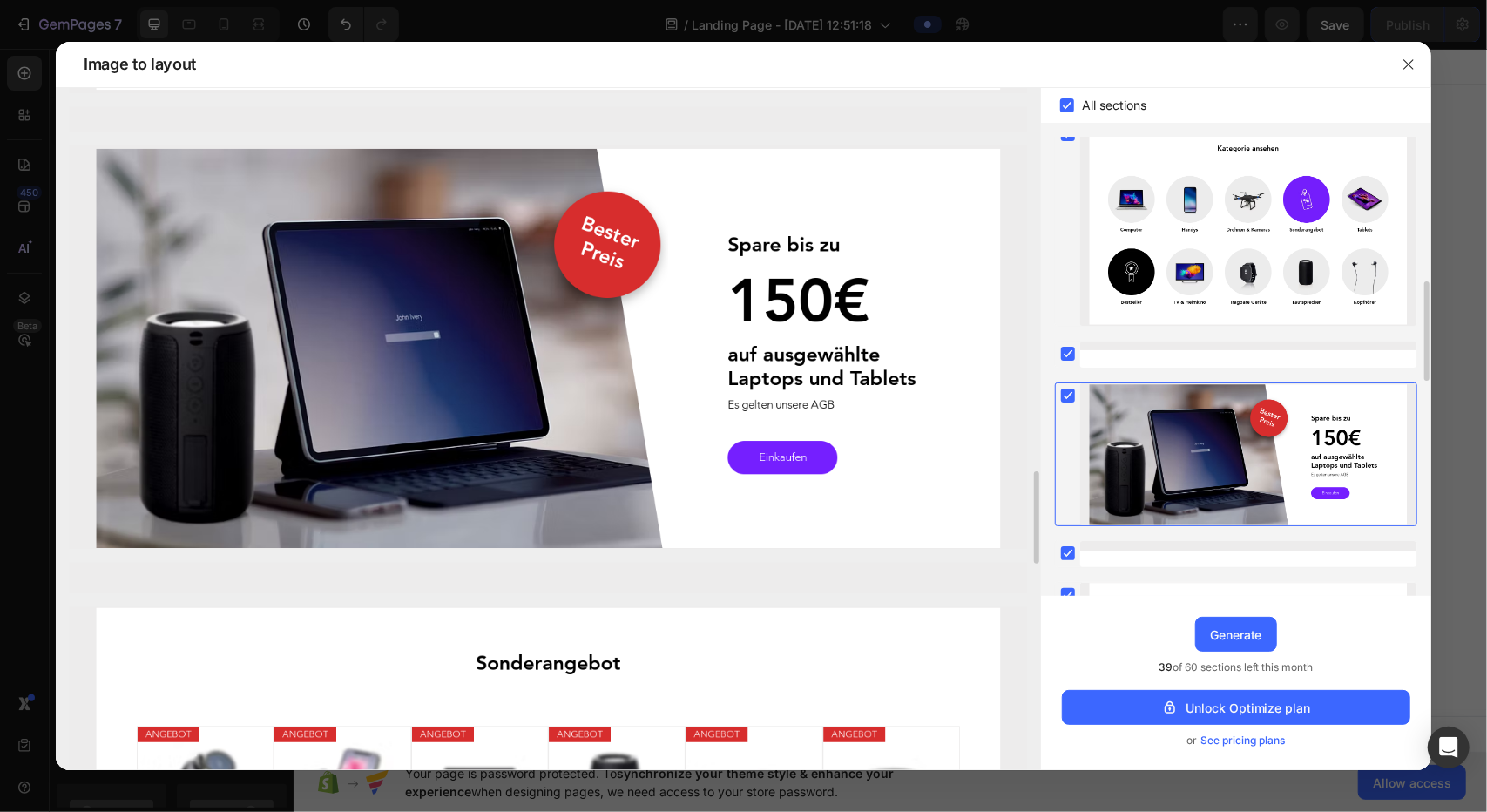
scroll to position [2003, 0]
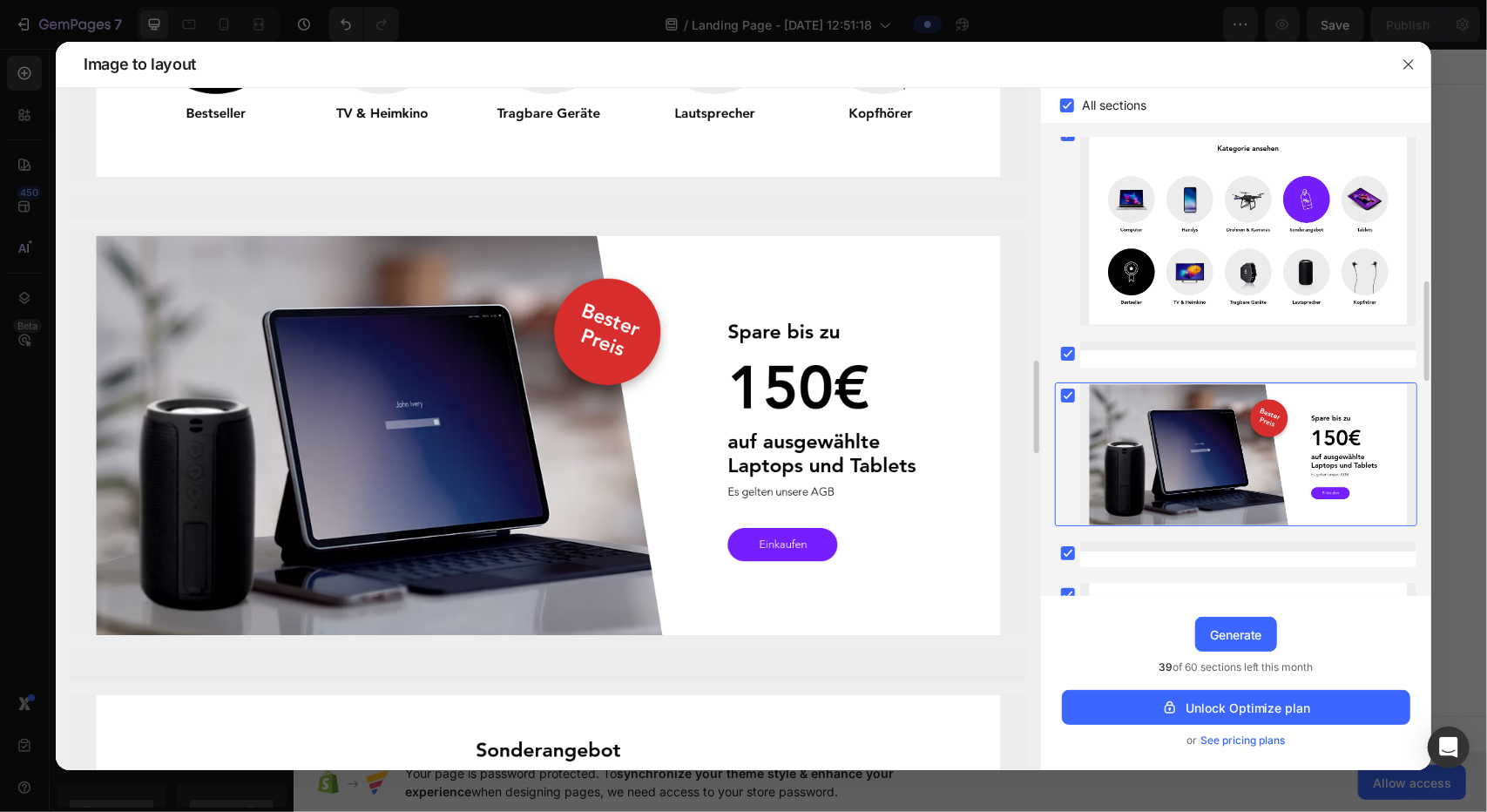
click at [558, 316] on img at bounding box center [549, 433] width 958 height 402
click at [646, 316] on img at bounding box center [549, 433] width 958 height 402
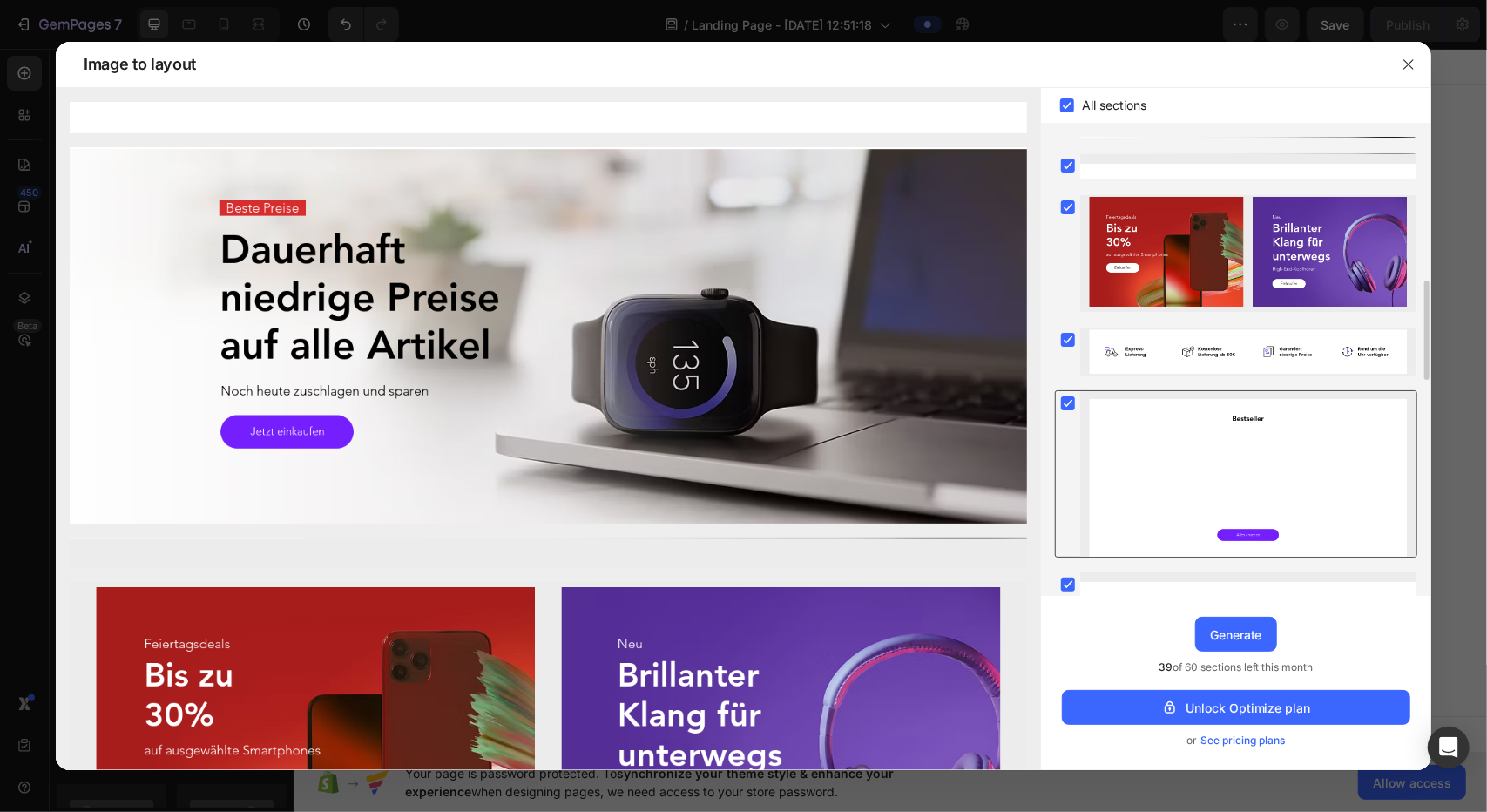
scroll to position [261, 0]
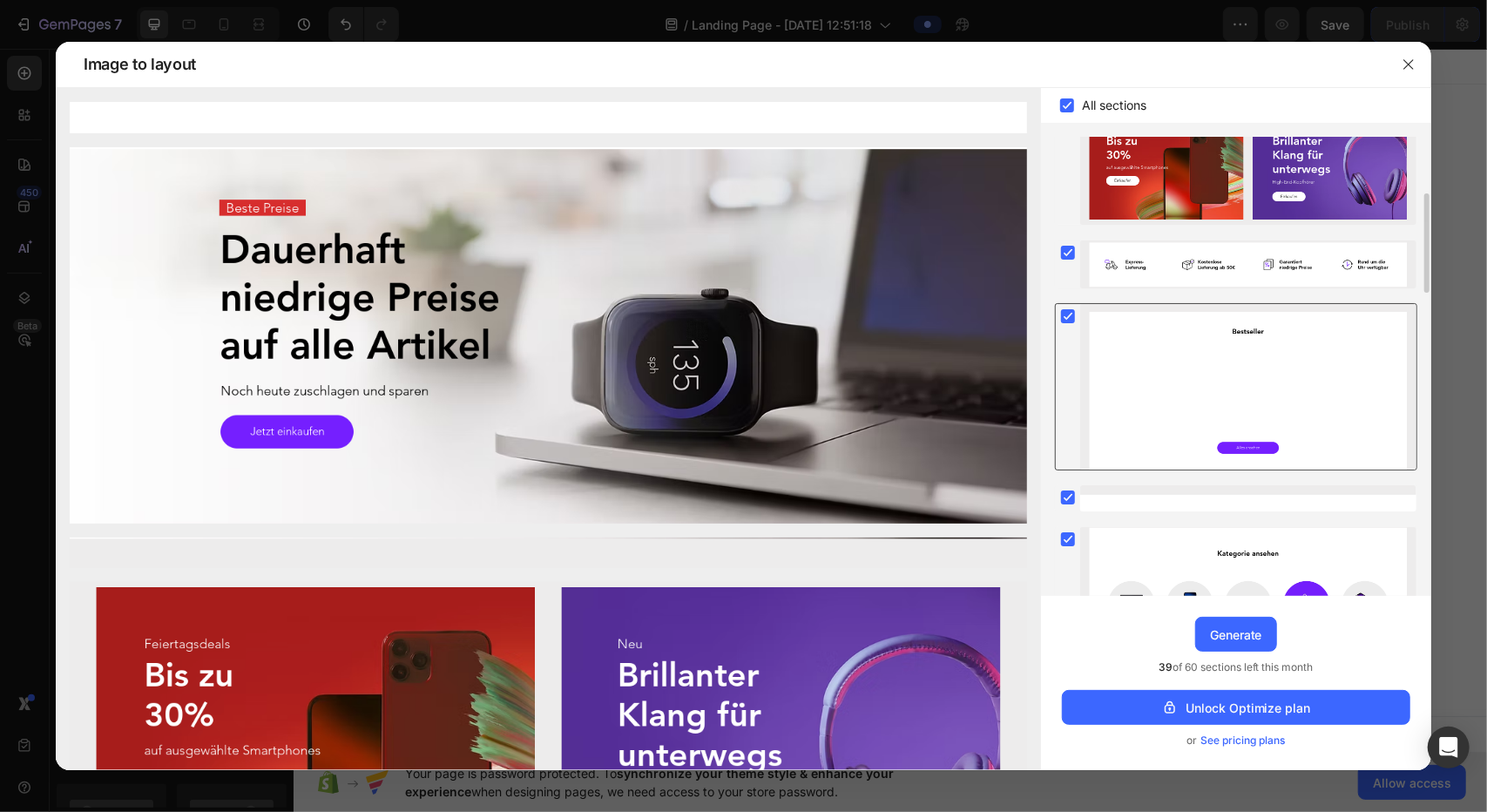
click at [741, 316] on div at bounding box center [1248, 387] width 336 height 166
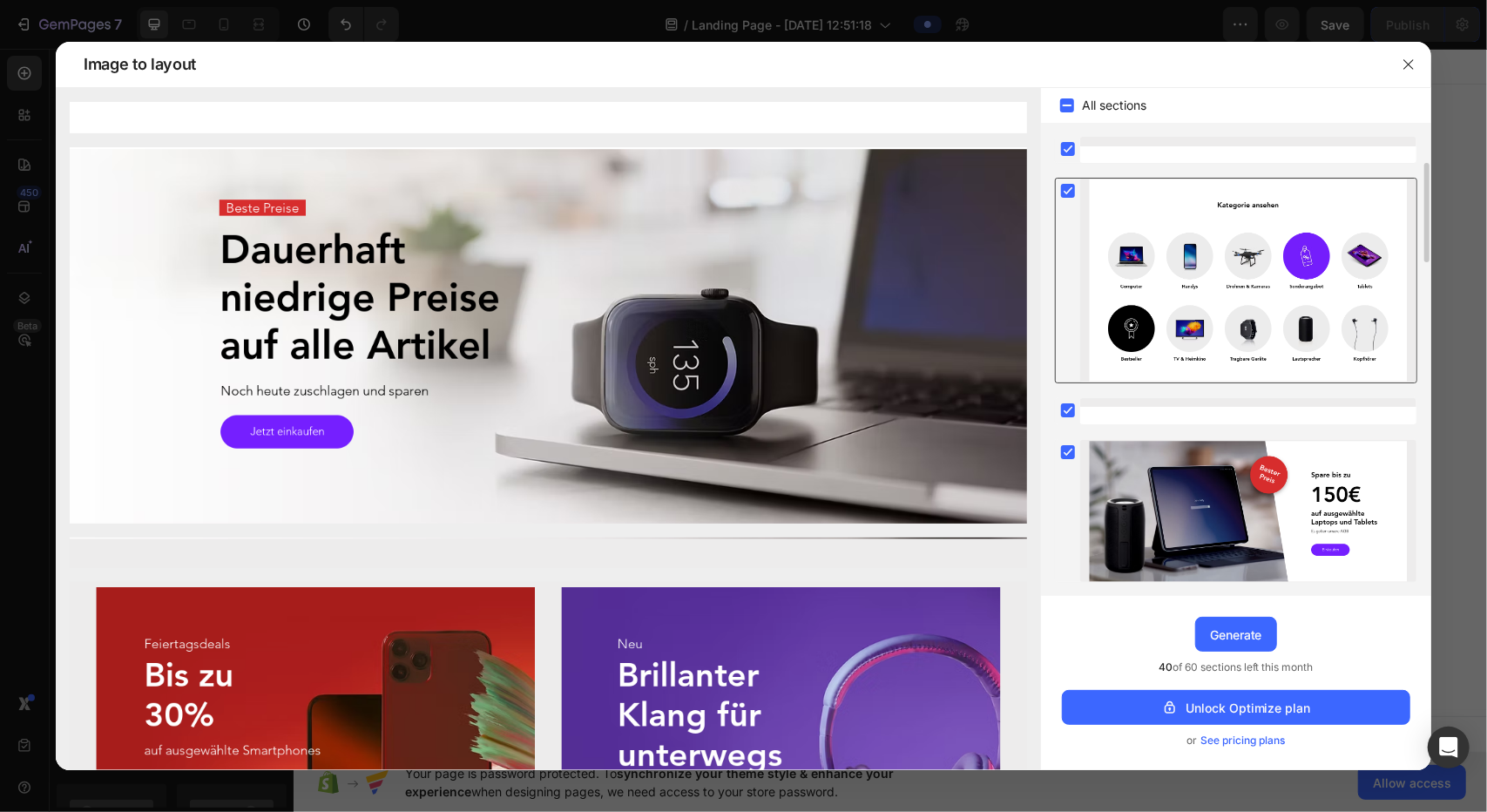
scroll to position [435, 0]
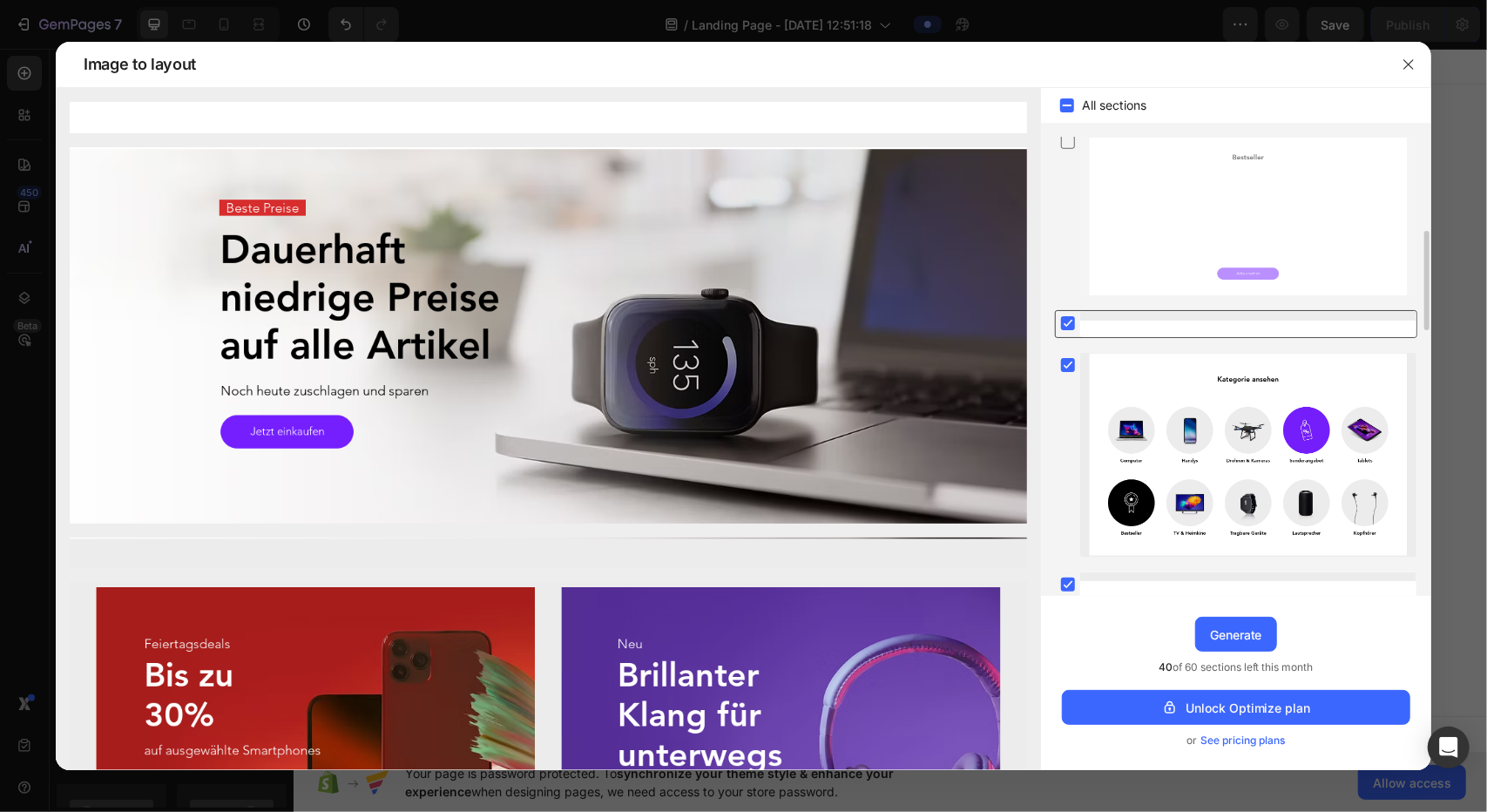
click at [741, 322] on rect at bounding box center [1069, 323] width 14 height 14
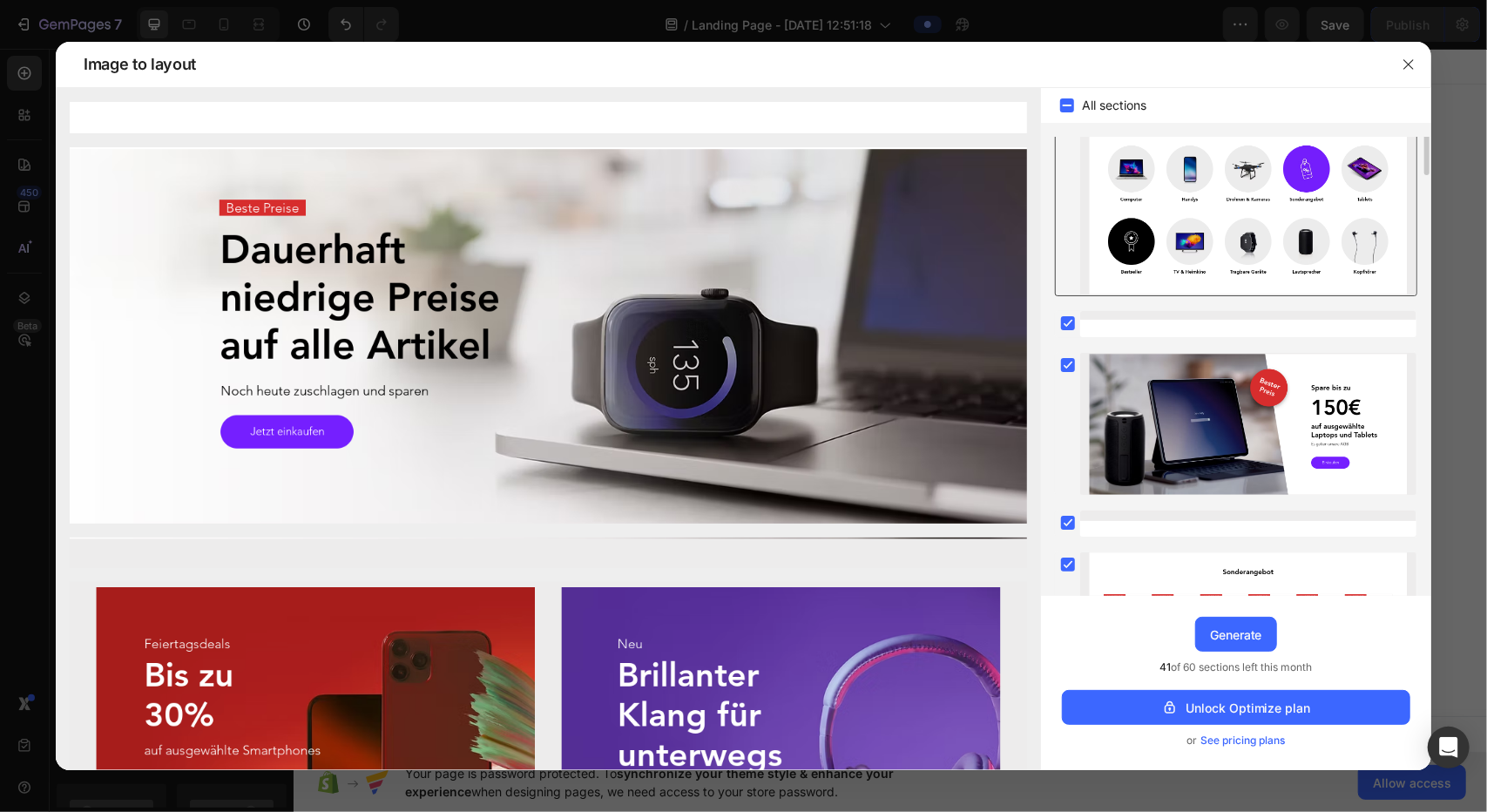
scroll to position [783, 0]
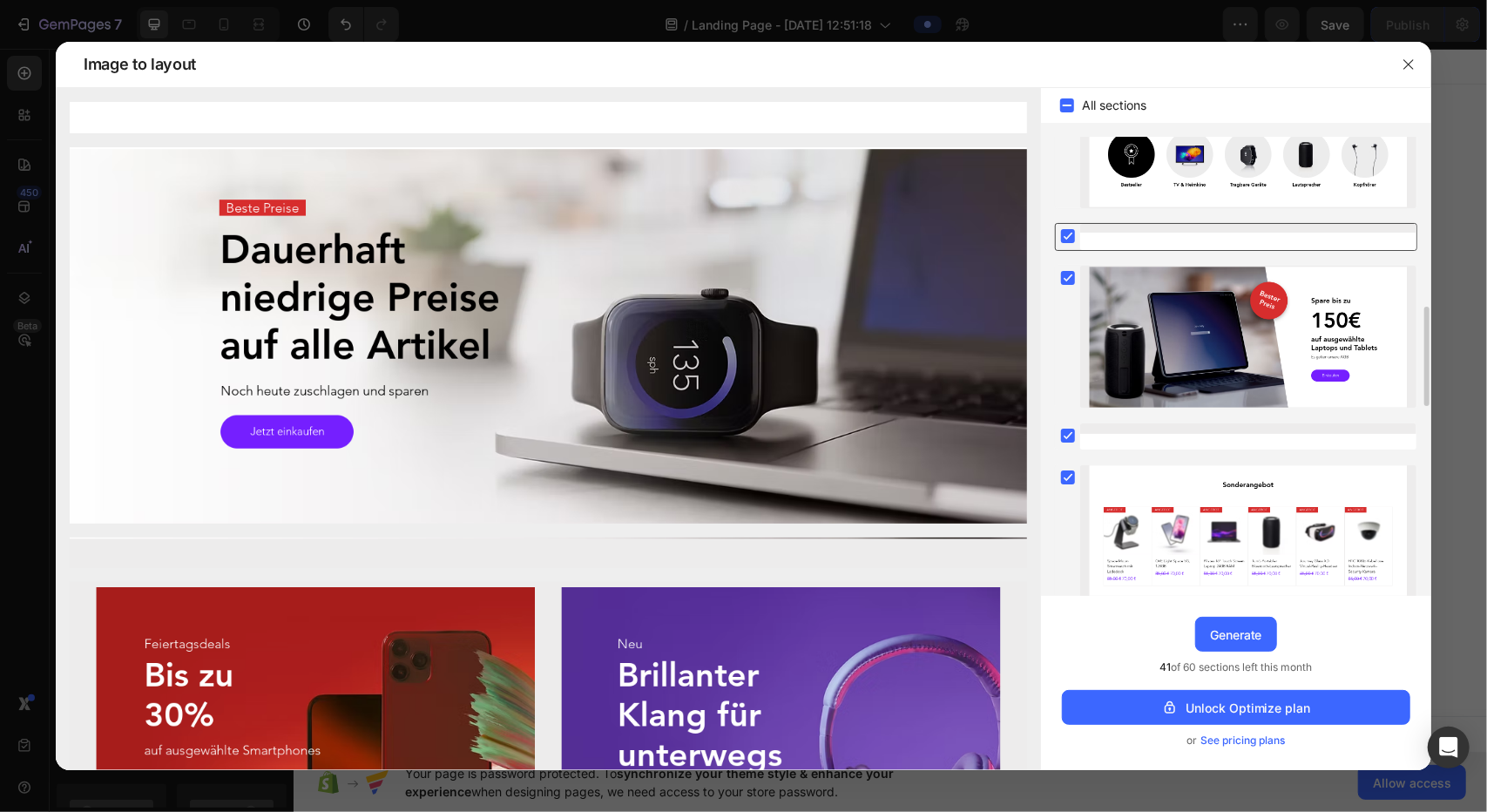
click at [741, 235] on icon at bounding box center [1067, 236] width 8 height 7
click at [741, 436] on div at bounding box center [1248, 436] width 336 height 26
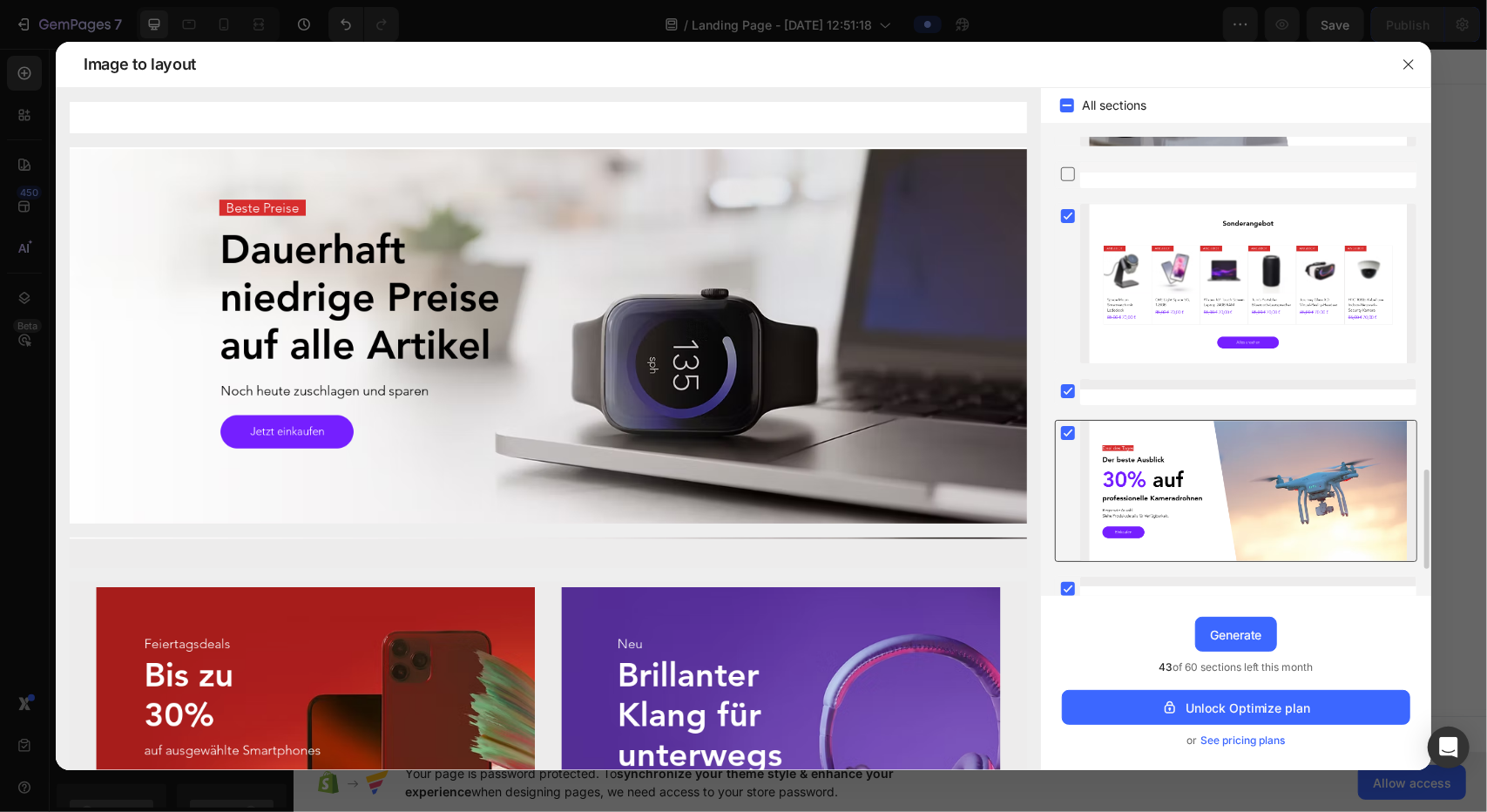
scroll to position [1132, 0]
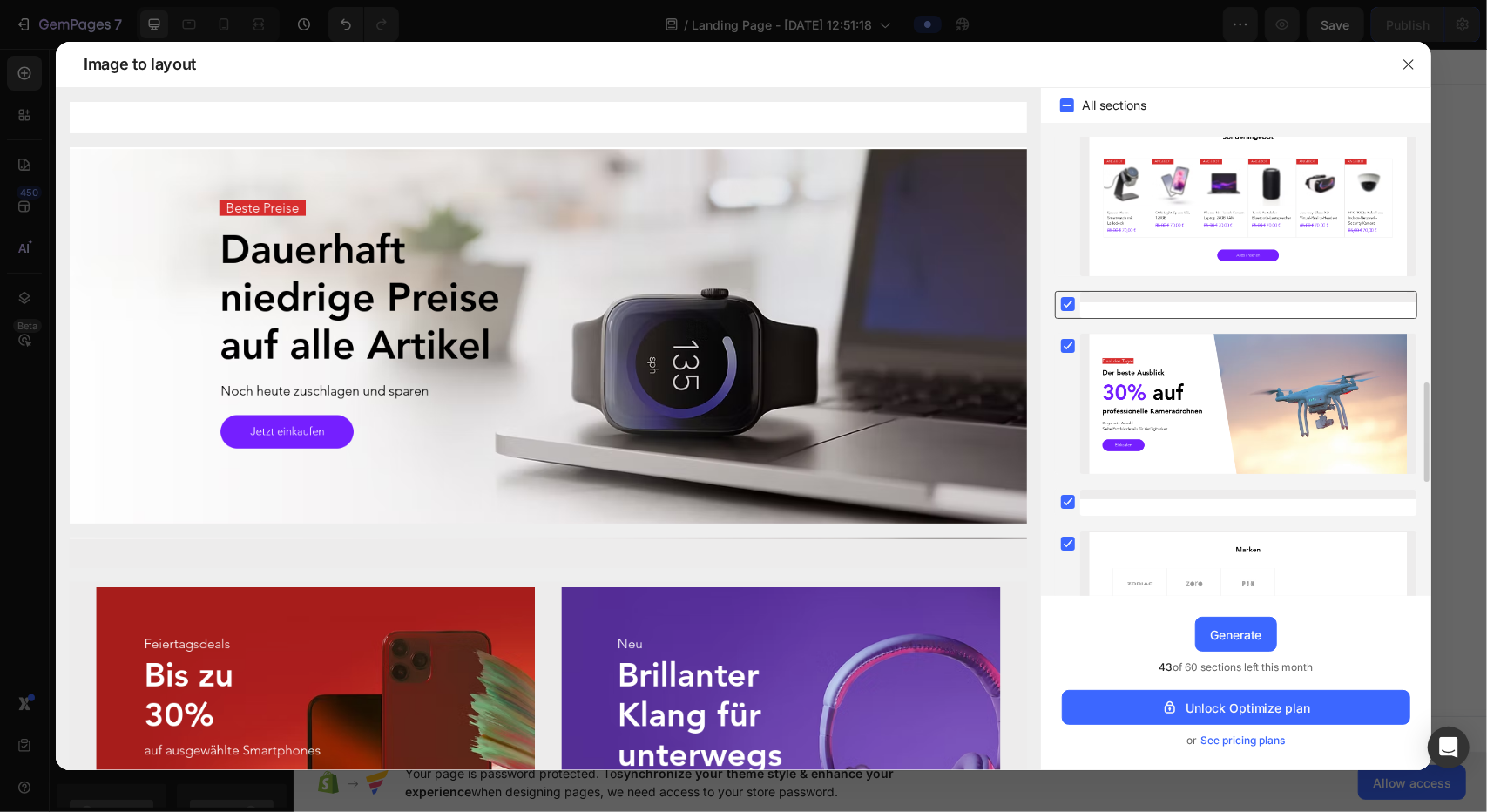
click at [741, 313] on div at bounding box center [1068, 304] width 24 height 24
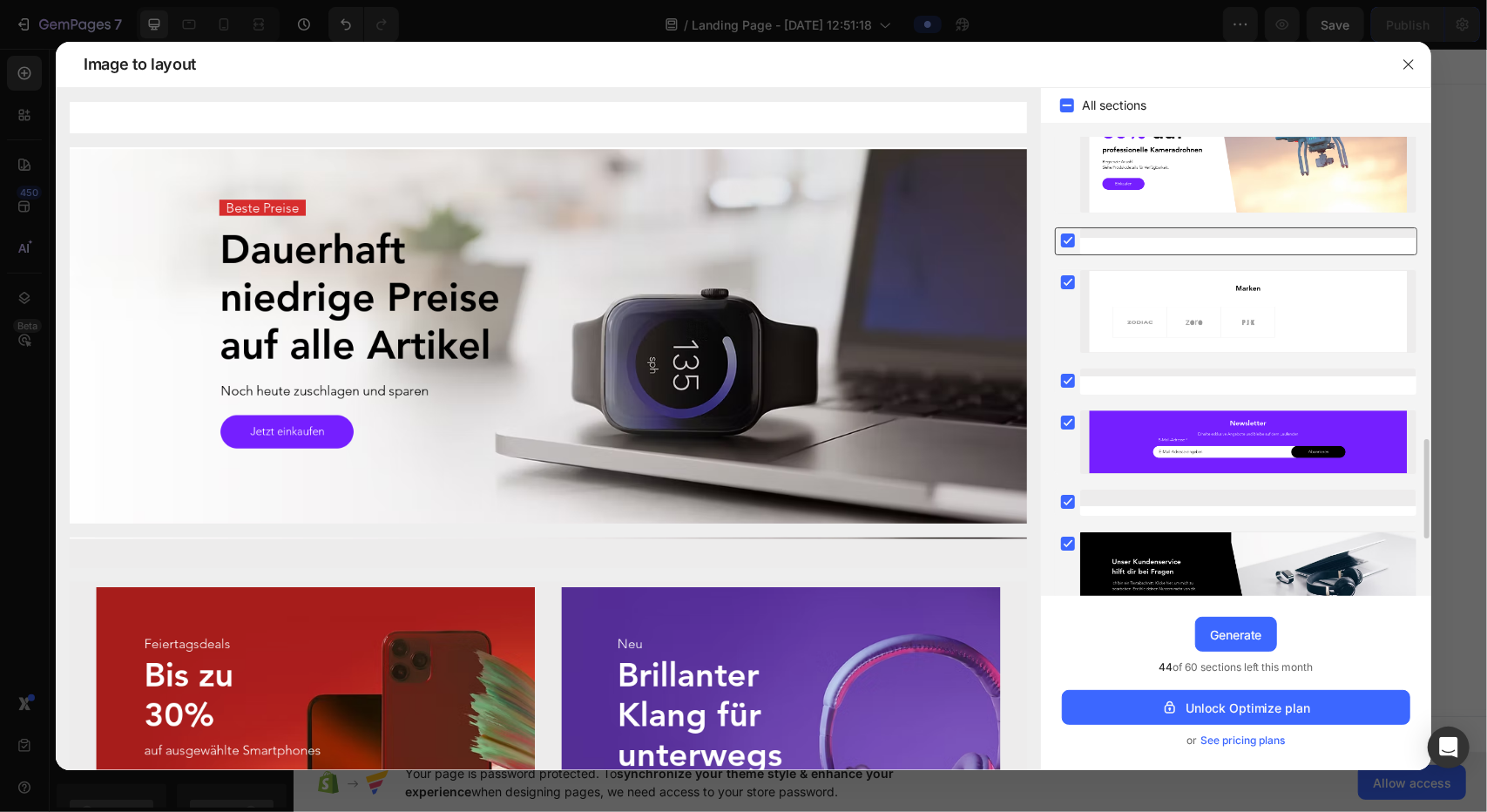
click at [741, 233] on rect at bounding box center [1069, 240] width 14 height 14
click at [741, 382] on div at bounding box center [1248, 381] width 336 height 26
click at [741, 280] on div at bounding box center [1068, 281] width 24 height 24
click at [741, 417] on div at bounding box center [1248, 441] width 336 height 63
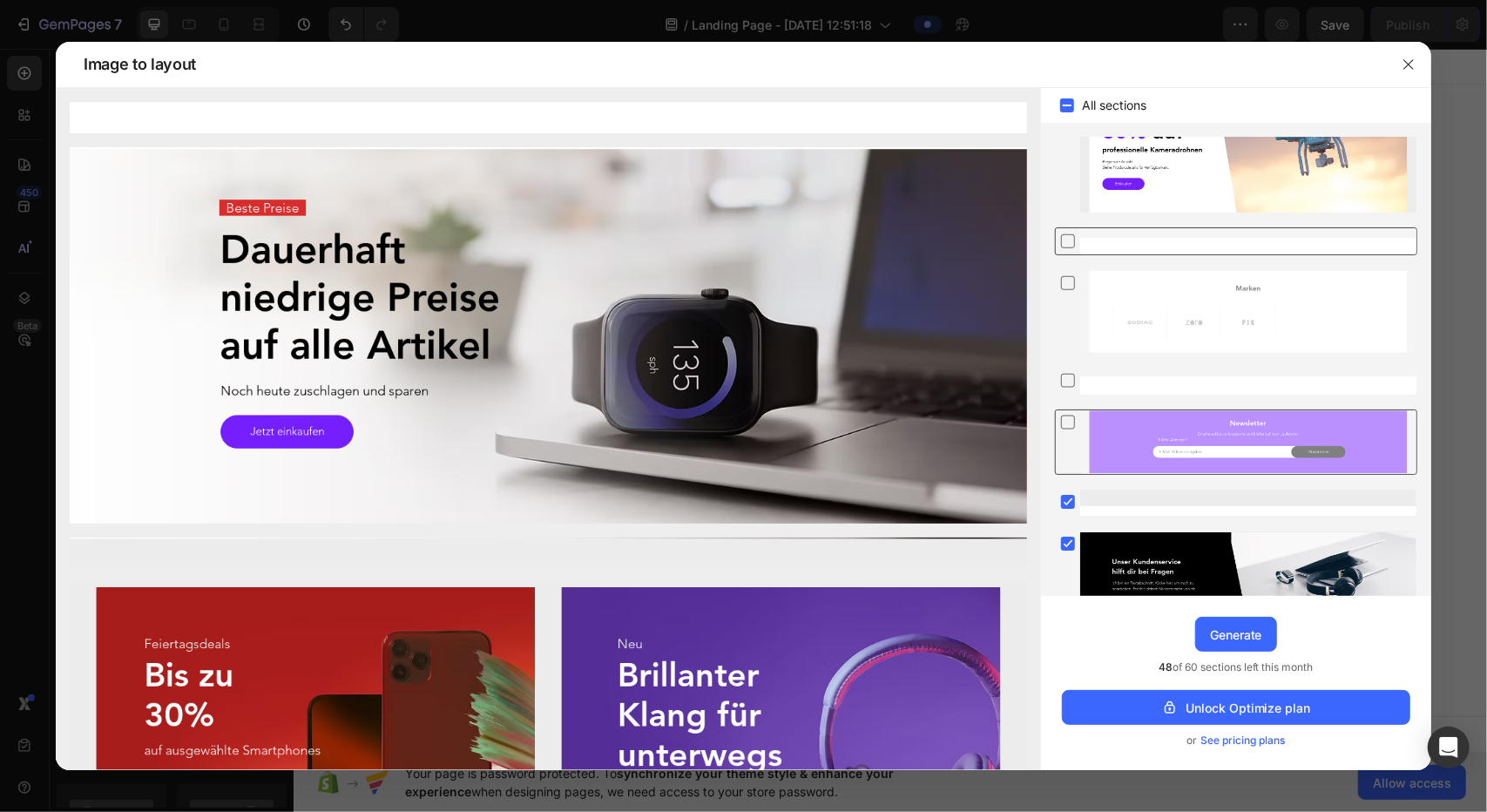
scroll to position [1568, 0]
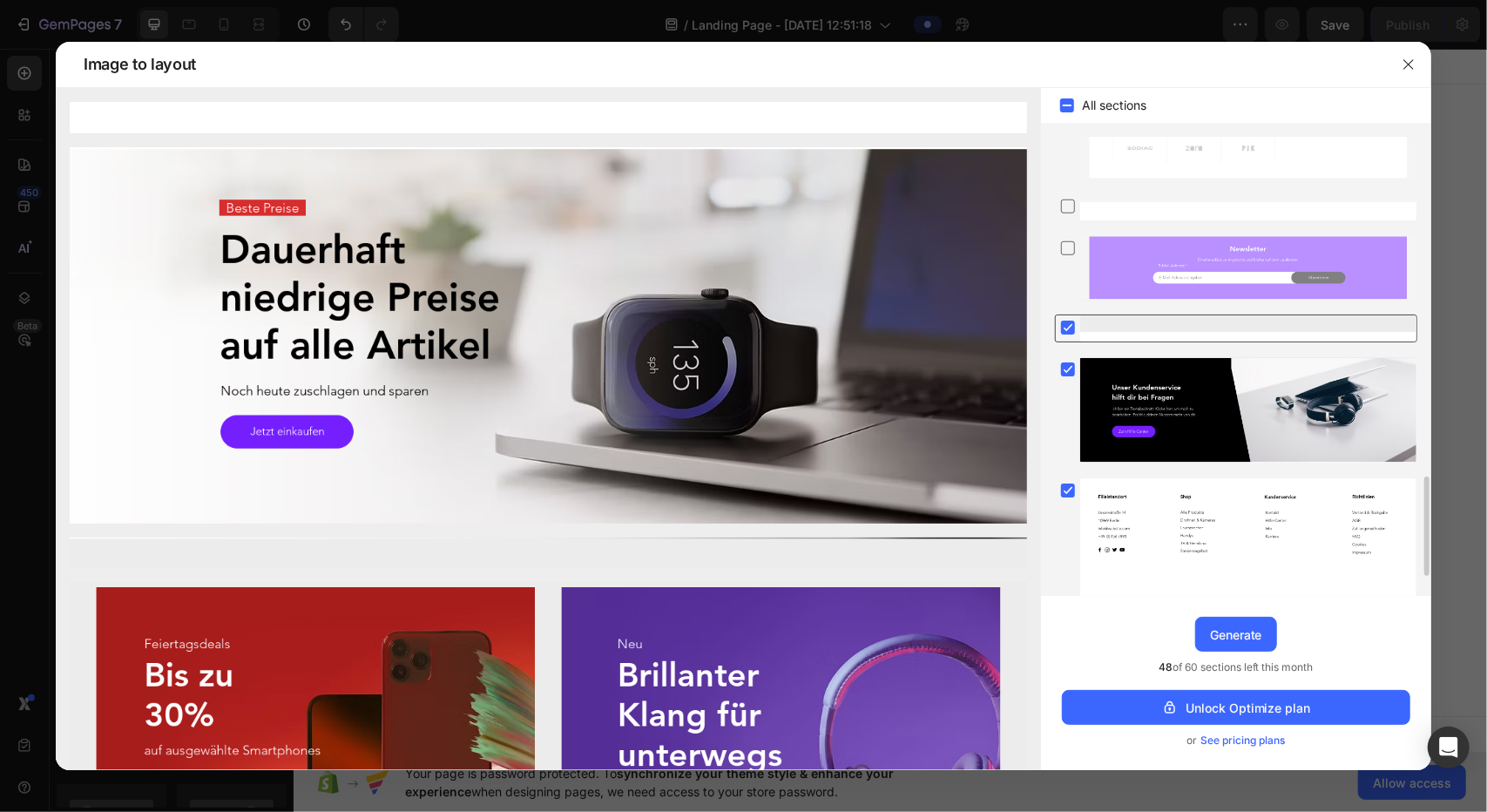
click at [741, 331] on div at bounding box center [1248, 328] width 336 height 26
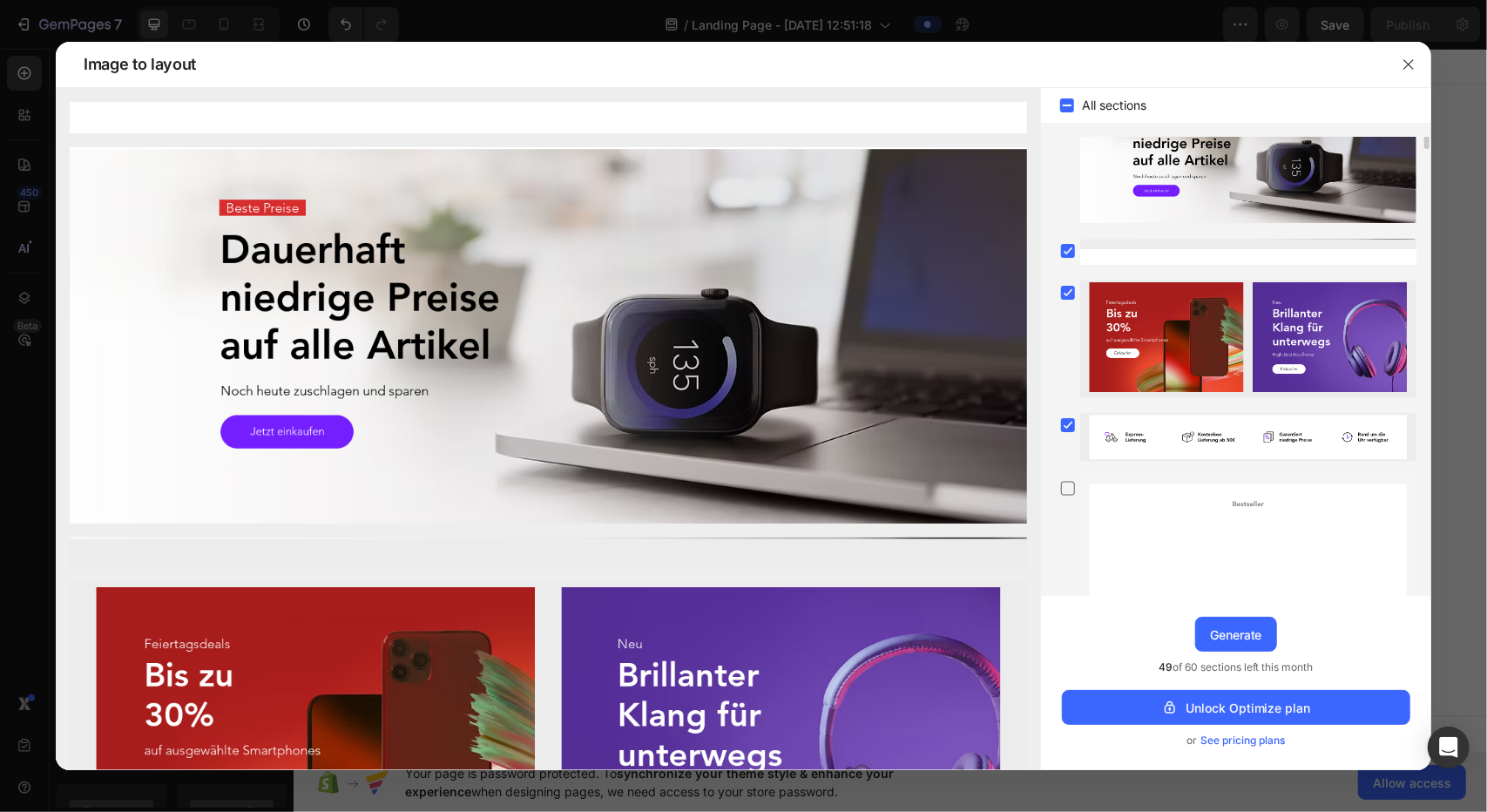
scroll to position [0, 0]
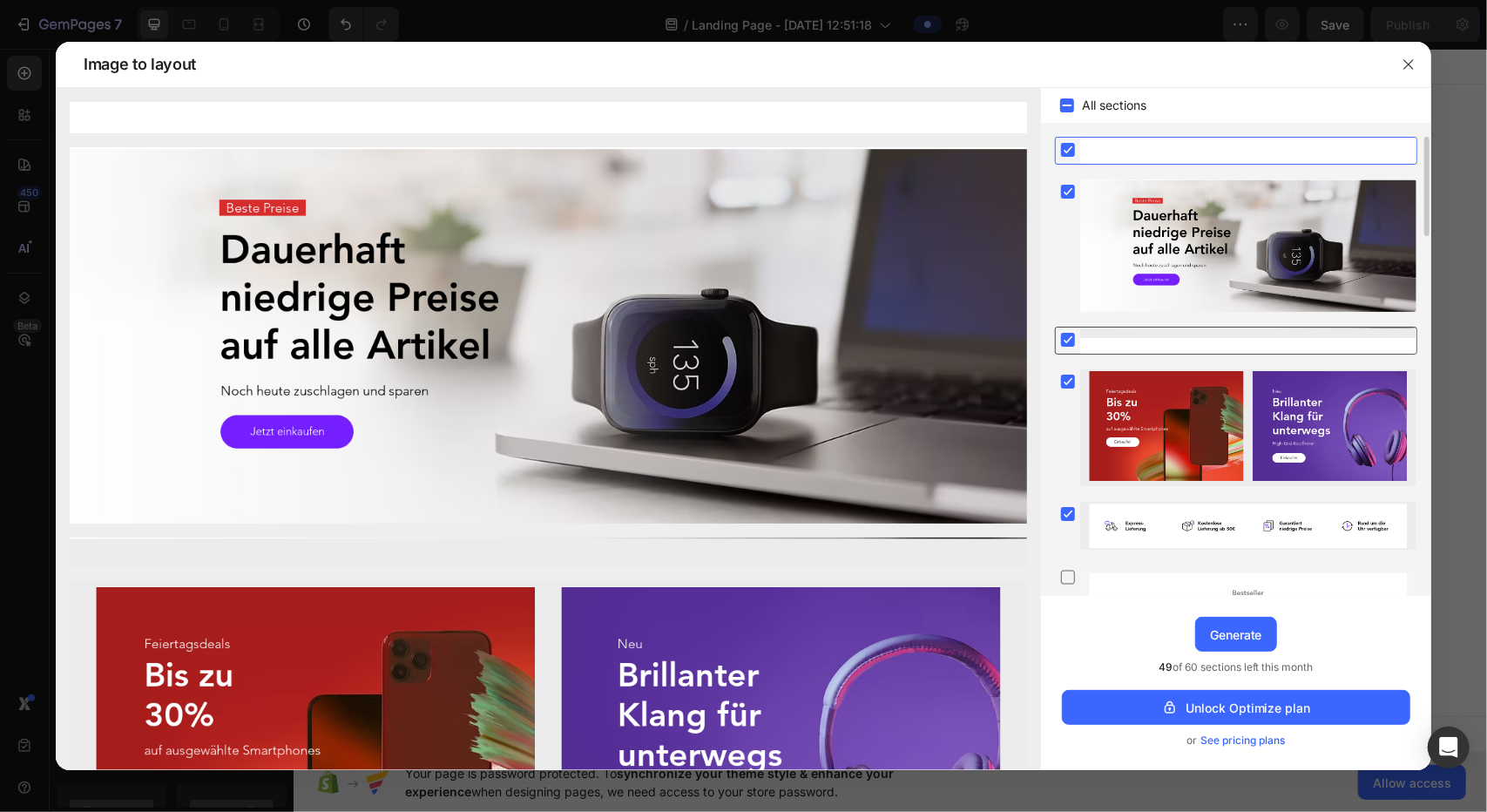
click at [741, 331] on icon at bounding box center [1068, 339] width 17 height 17
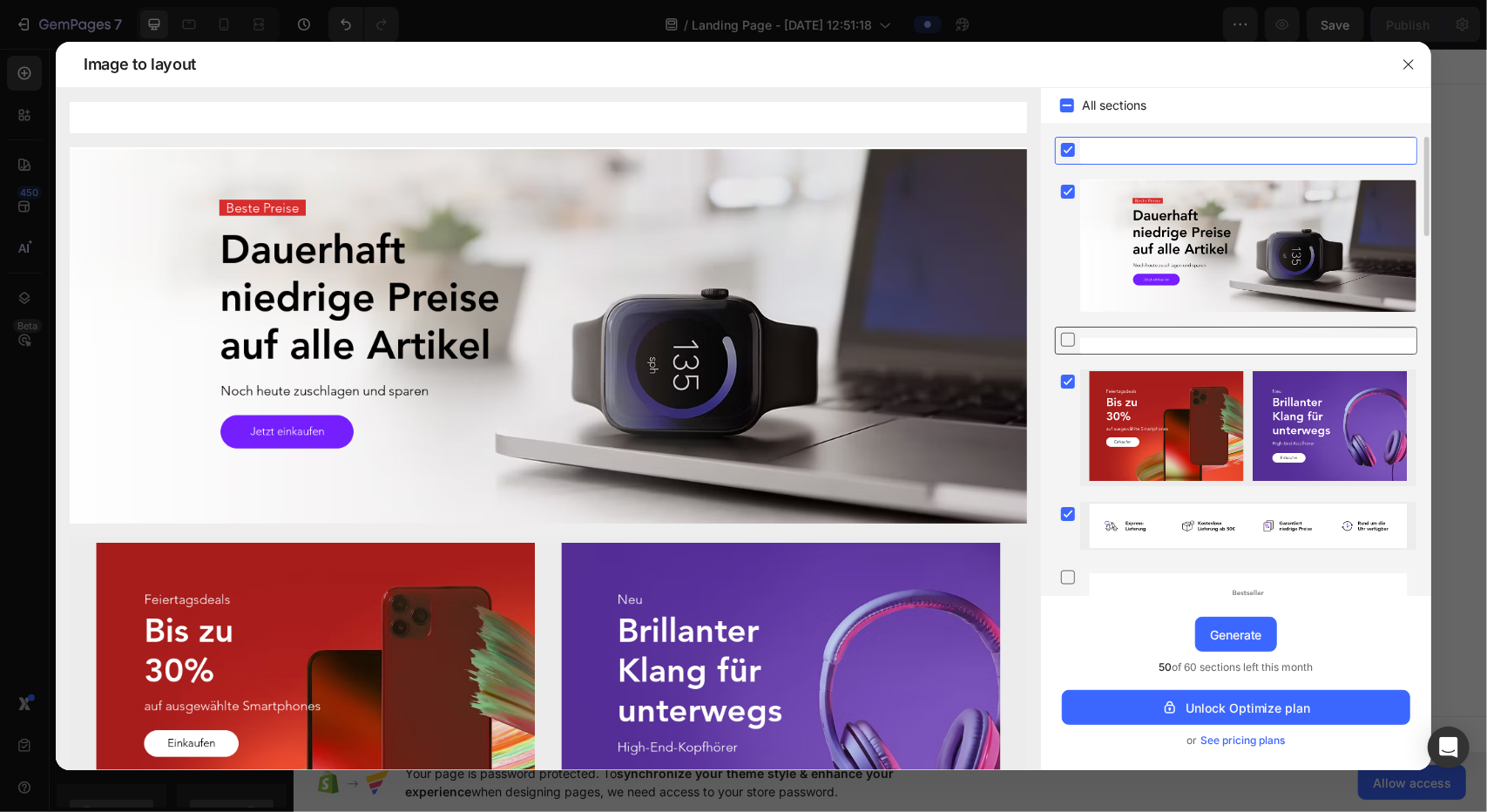
click at [741, 144] on rect at bounding box center [1069, 150] width 14 height 14
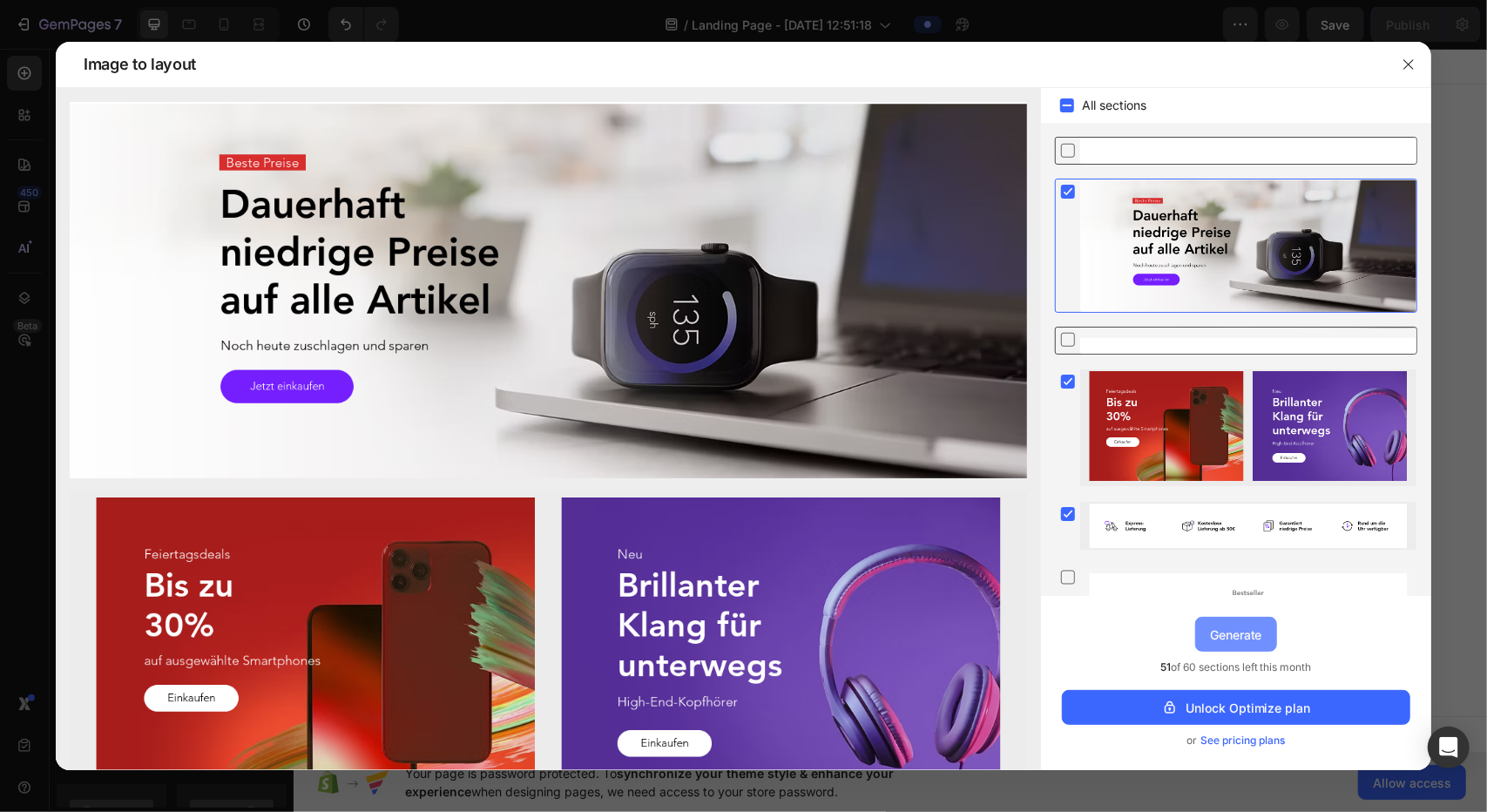
click at [741, 633] on div "Generate" at bounding box center [1236, 634] width 52 height 18
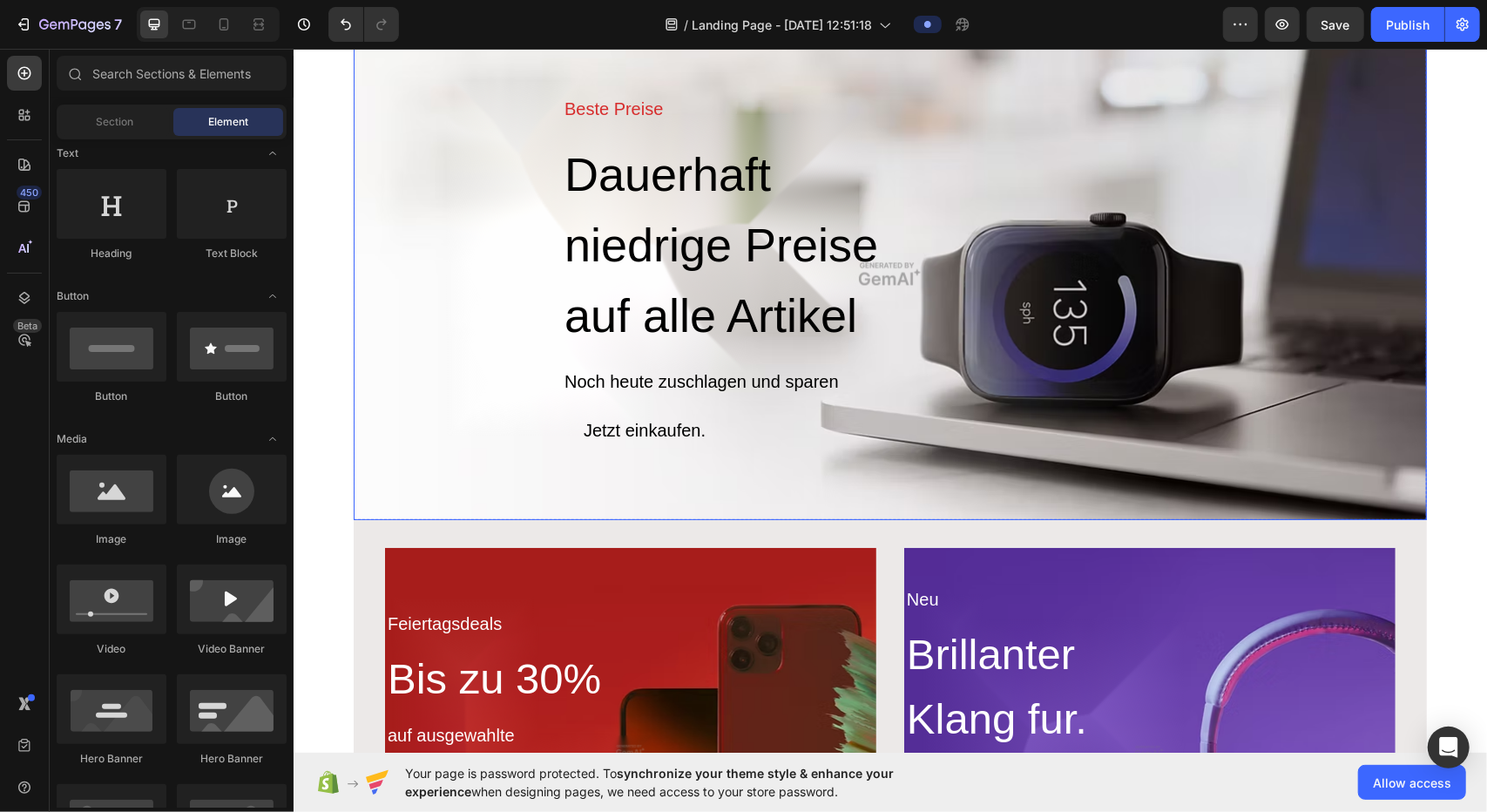
scroll to position [348, 0]
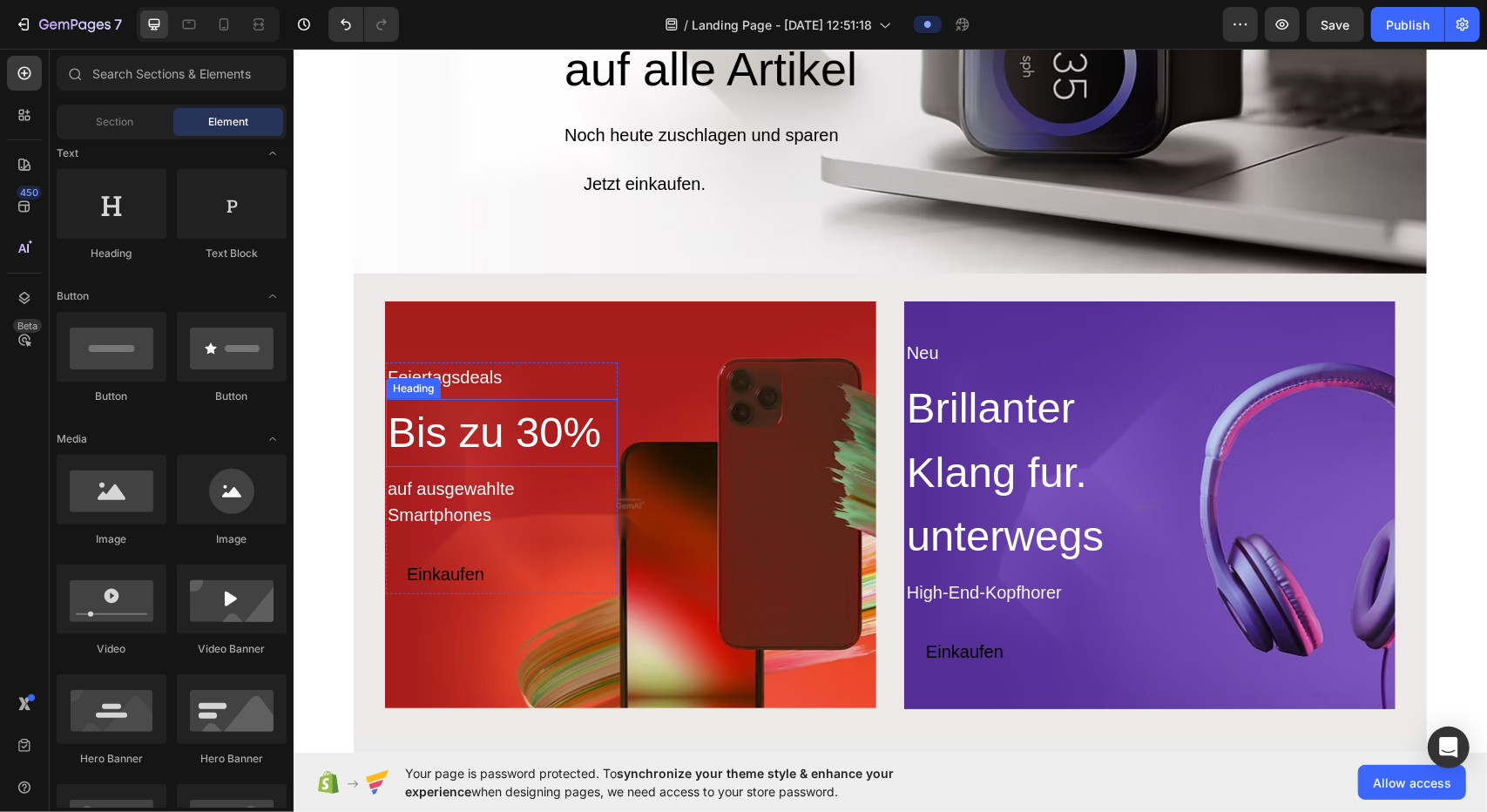
scroll to position [261, 0]
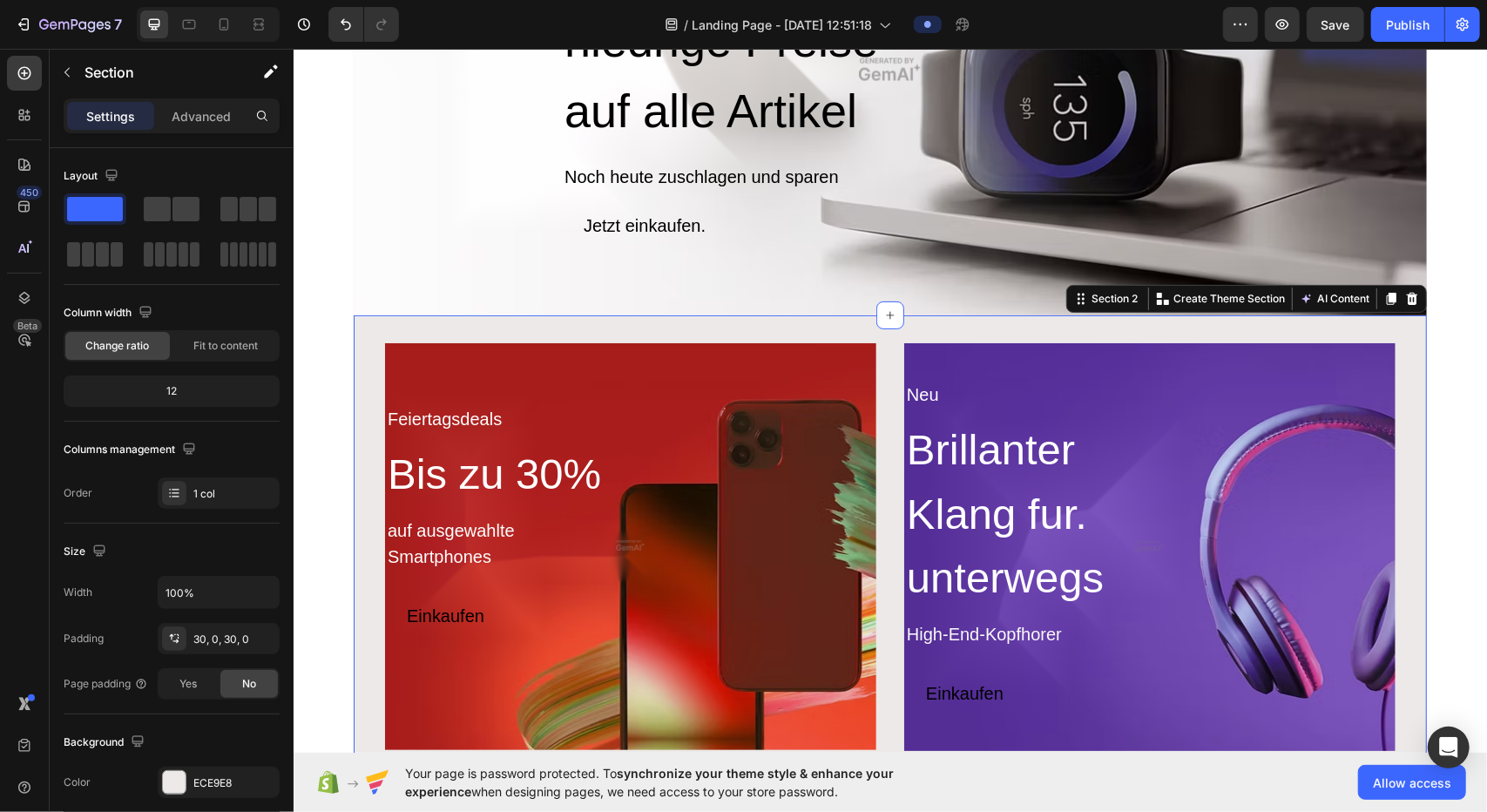
click at [493, 326] on div "Feiertagsdeals Text Block Bis zu 30% Heading auf ausgewahlte Smartphones Text B…" at bounding box center [889, 546] width 1073 height 463
click at [741, 216] on div "Beste Preise Text Block Dauerhaft niedrige Preise auf alle Artikel Heading Noch…" at bounding box center [889, 33] width 1046 height 423
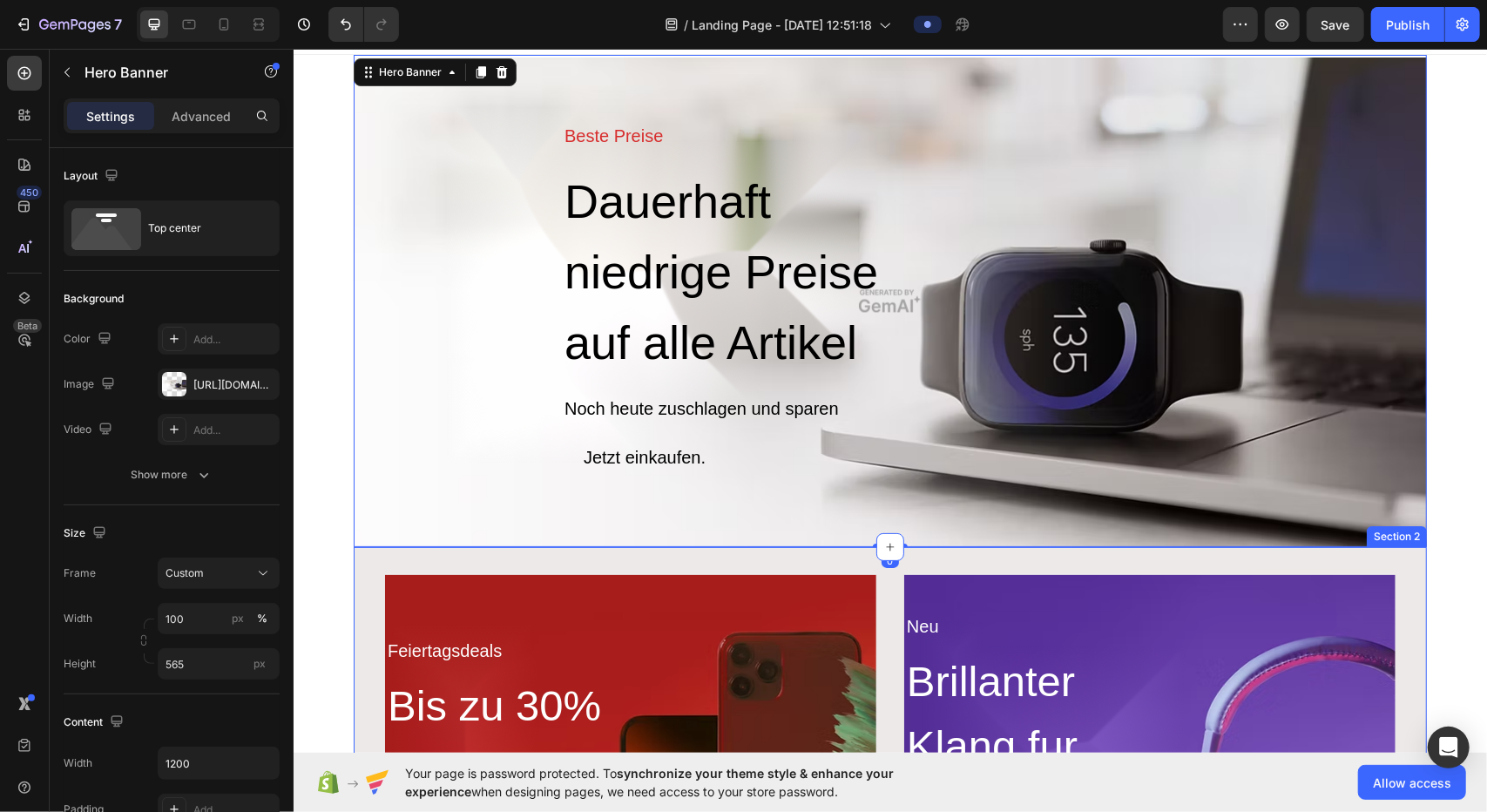
scroll to position [0, 0]
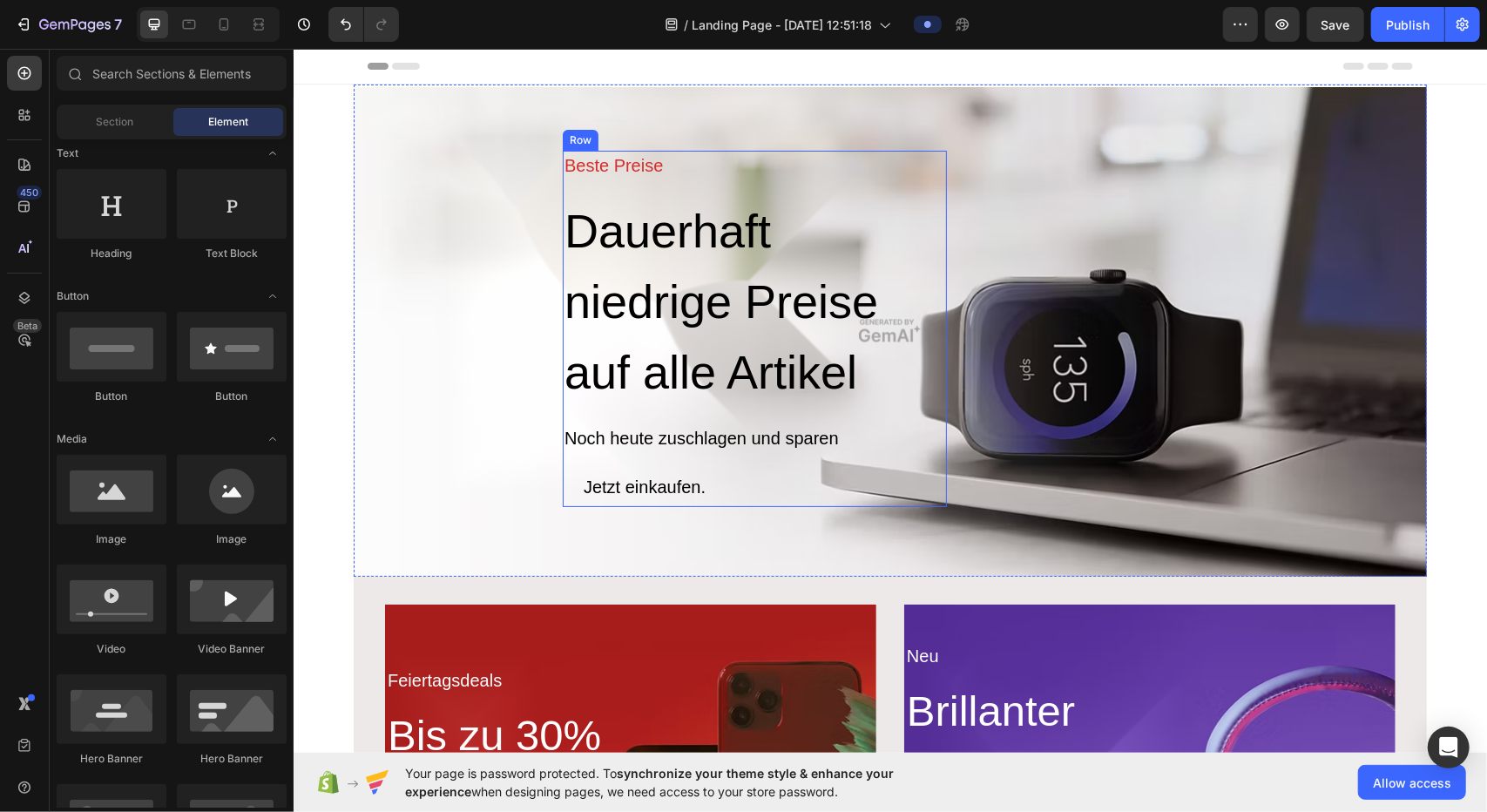
scroll to position [348, 0]
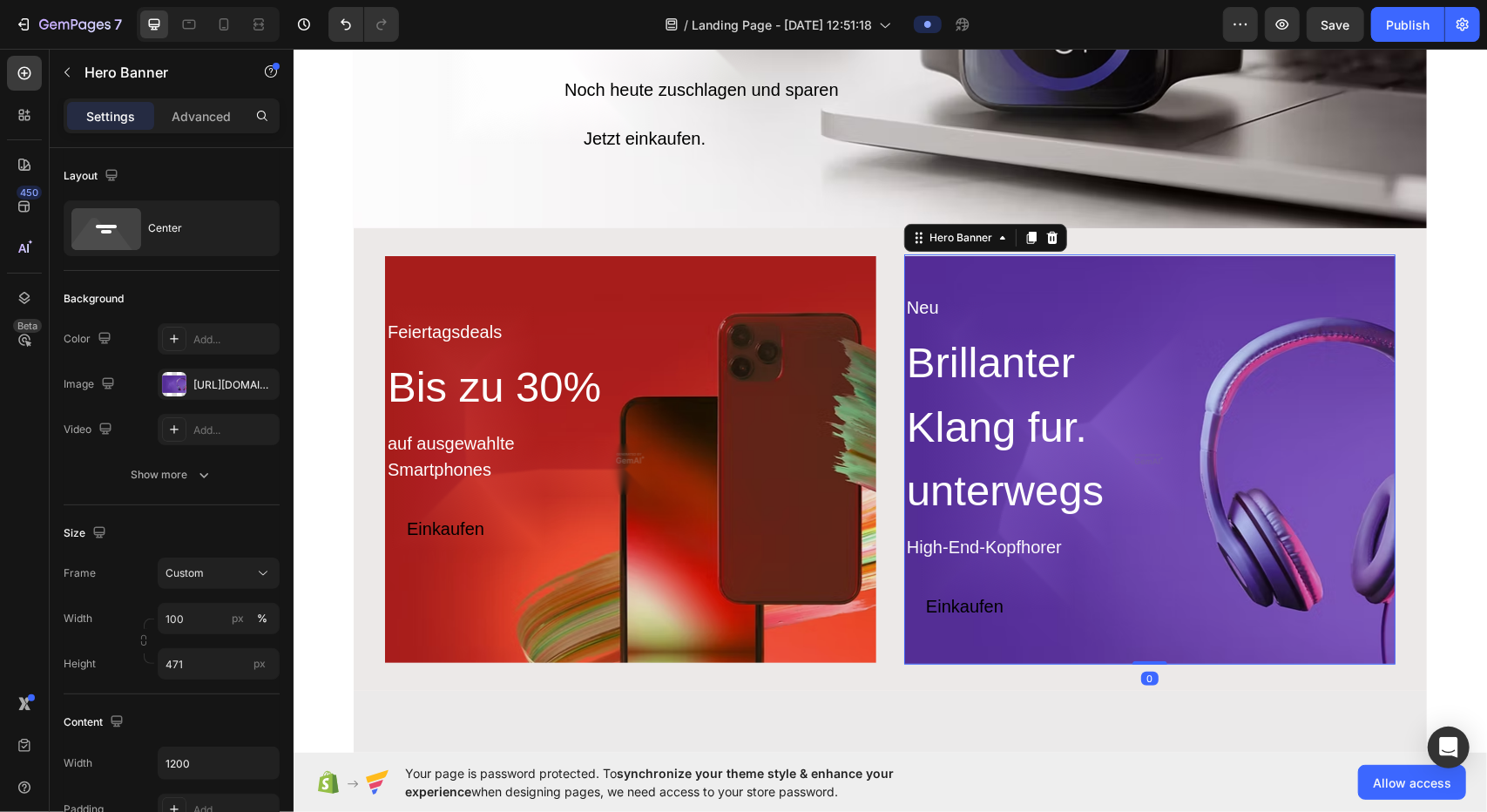
click at [741, 380] on div "Neu Text Block Brillanter Klang fur. unterwegs Heading High-End-Kopfhorer Text …" at bounding box center [1149, 458] width 491 height 333
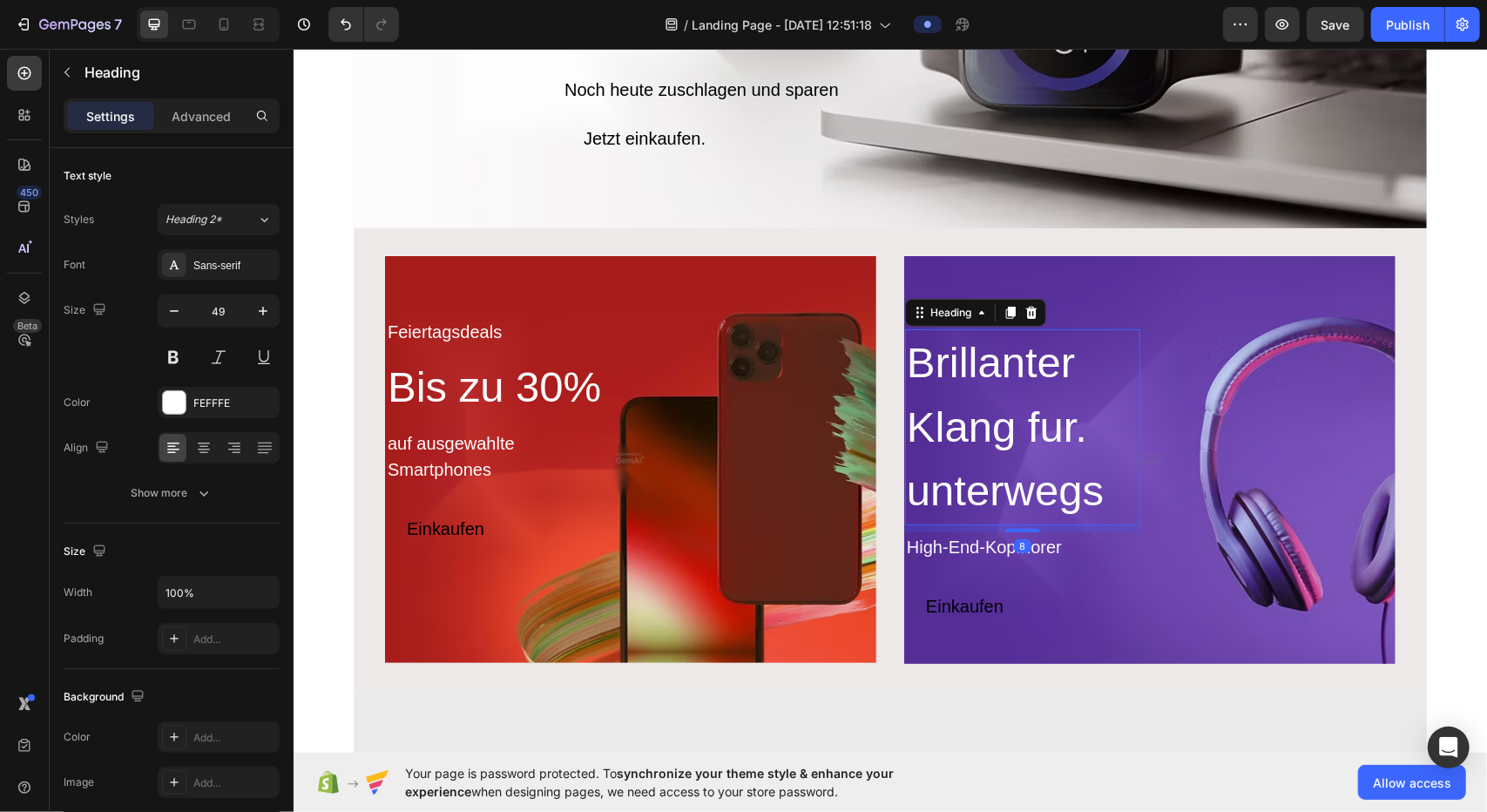
click at [741, 381] on h2 "Brillanter Klang fur. unterwegs" at bounding box center [1021, 426] width 235 height 196
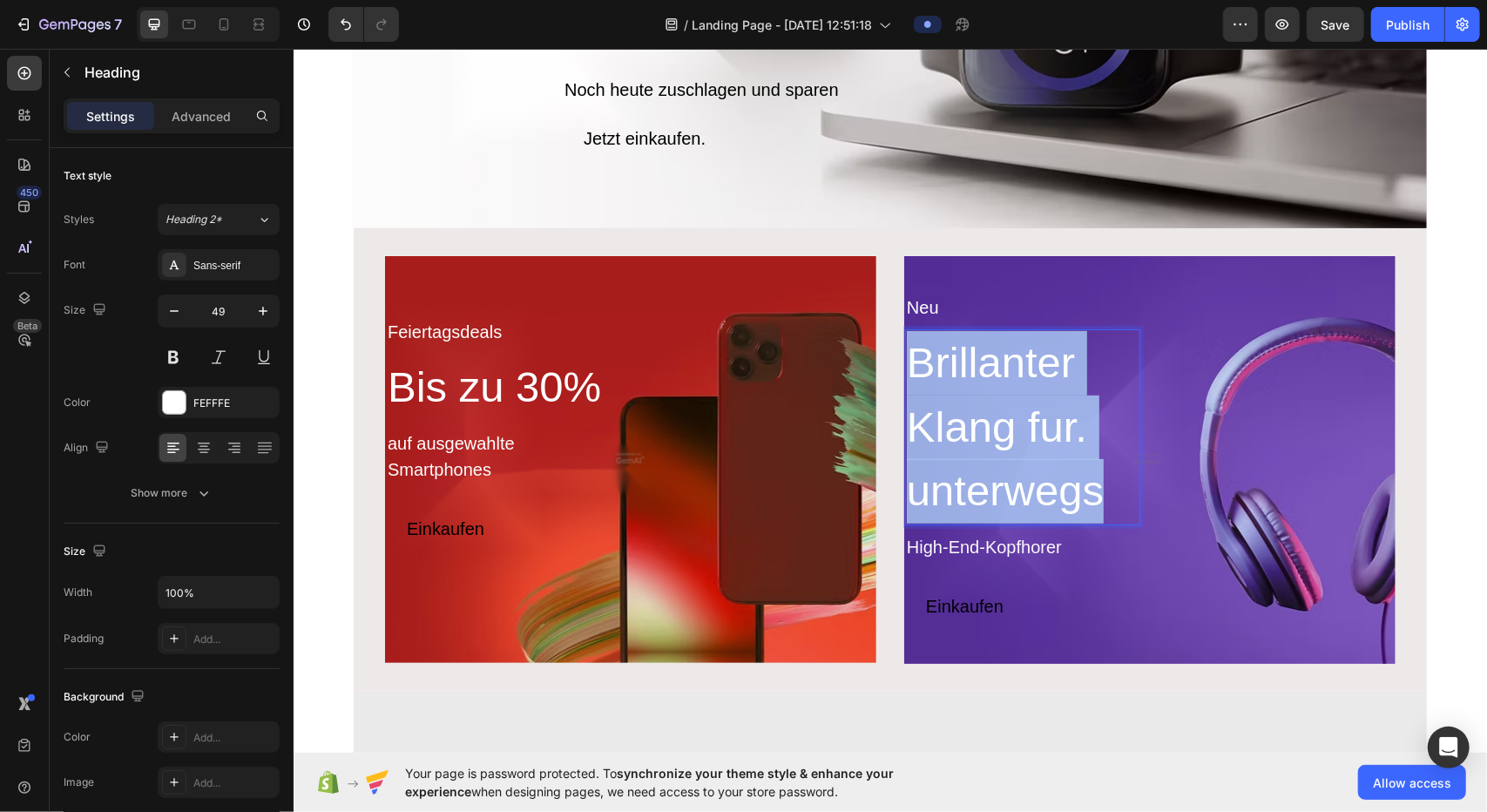
click at [741, 381] on p "Brillanter Klang fur. unterwegs" at bounding box center [1021, 426] width 231 height 192
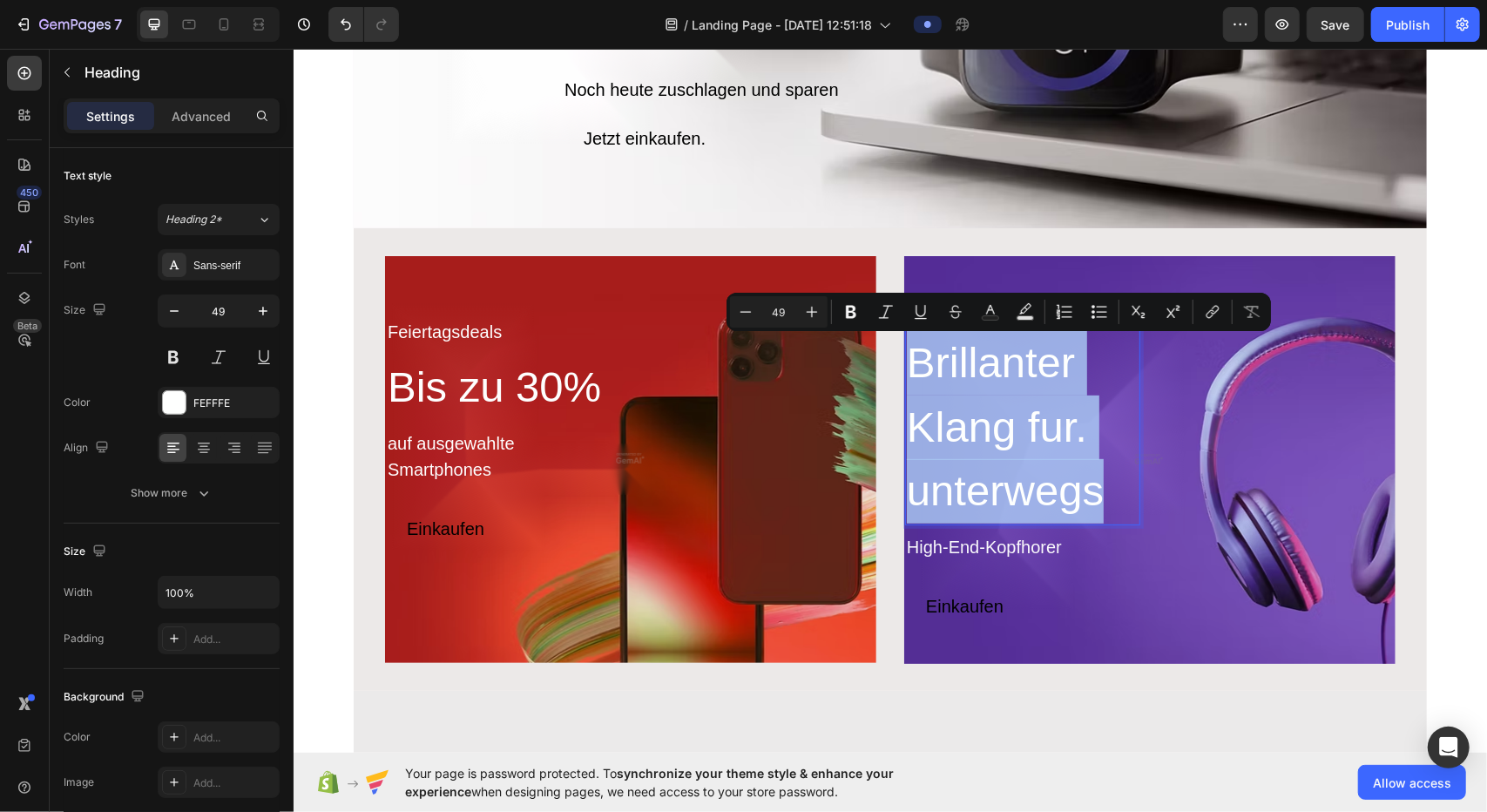
click at [741, 389] on p "Brillanter Klang fur. unterwegs" at bounding box center [1021, 426] width 231 height 192
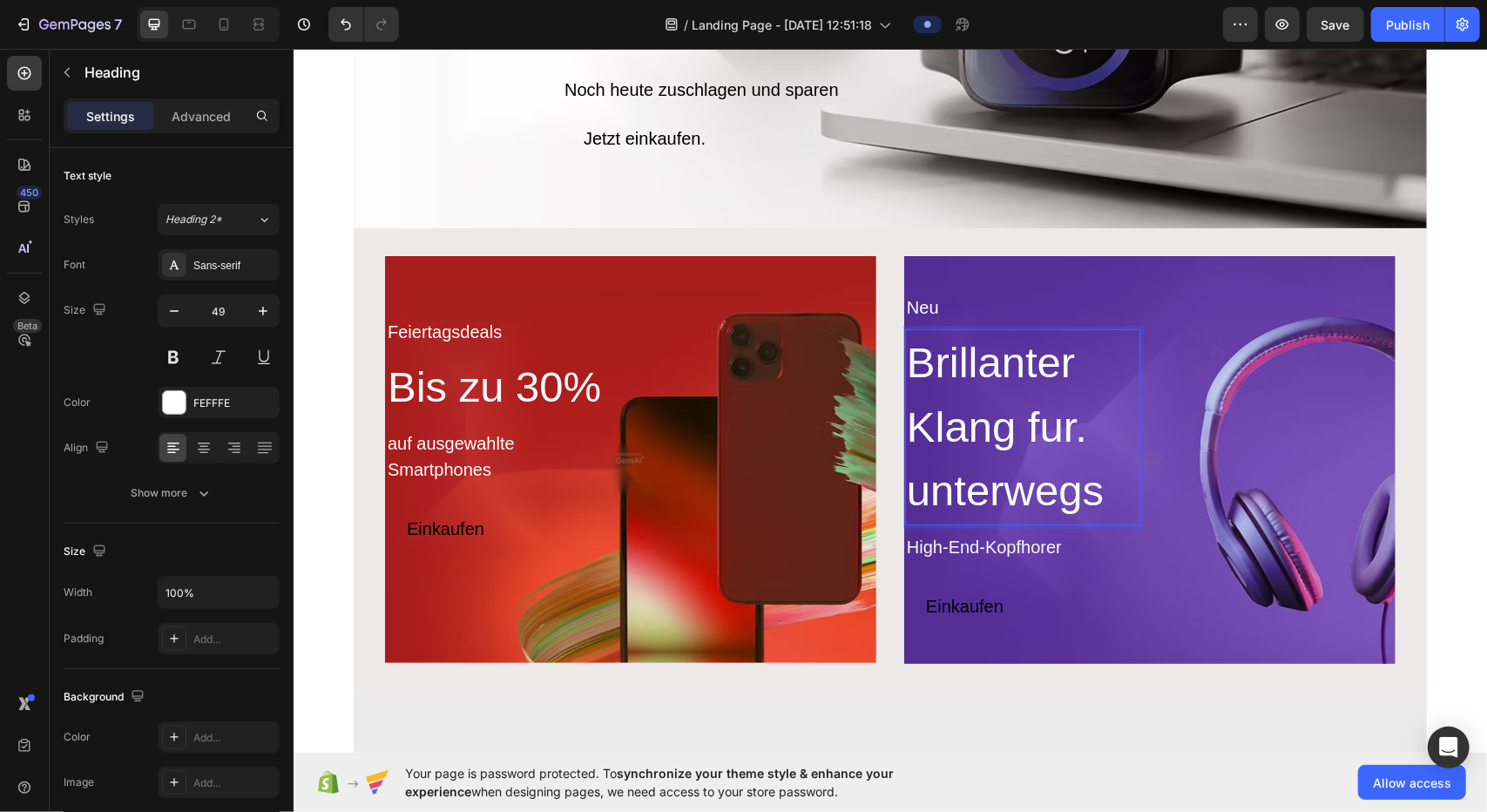
click at [741, 381] on div "Neu Text Block Brillanter Klang fur. unterwegs Heading 8 High-End-Kopfhorer Tex…" at bounding box center [1149, 458] width 491 height 333
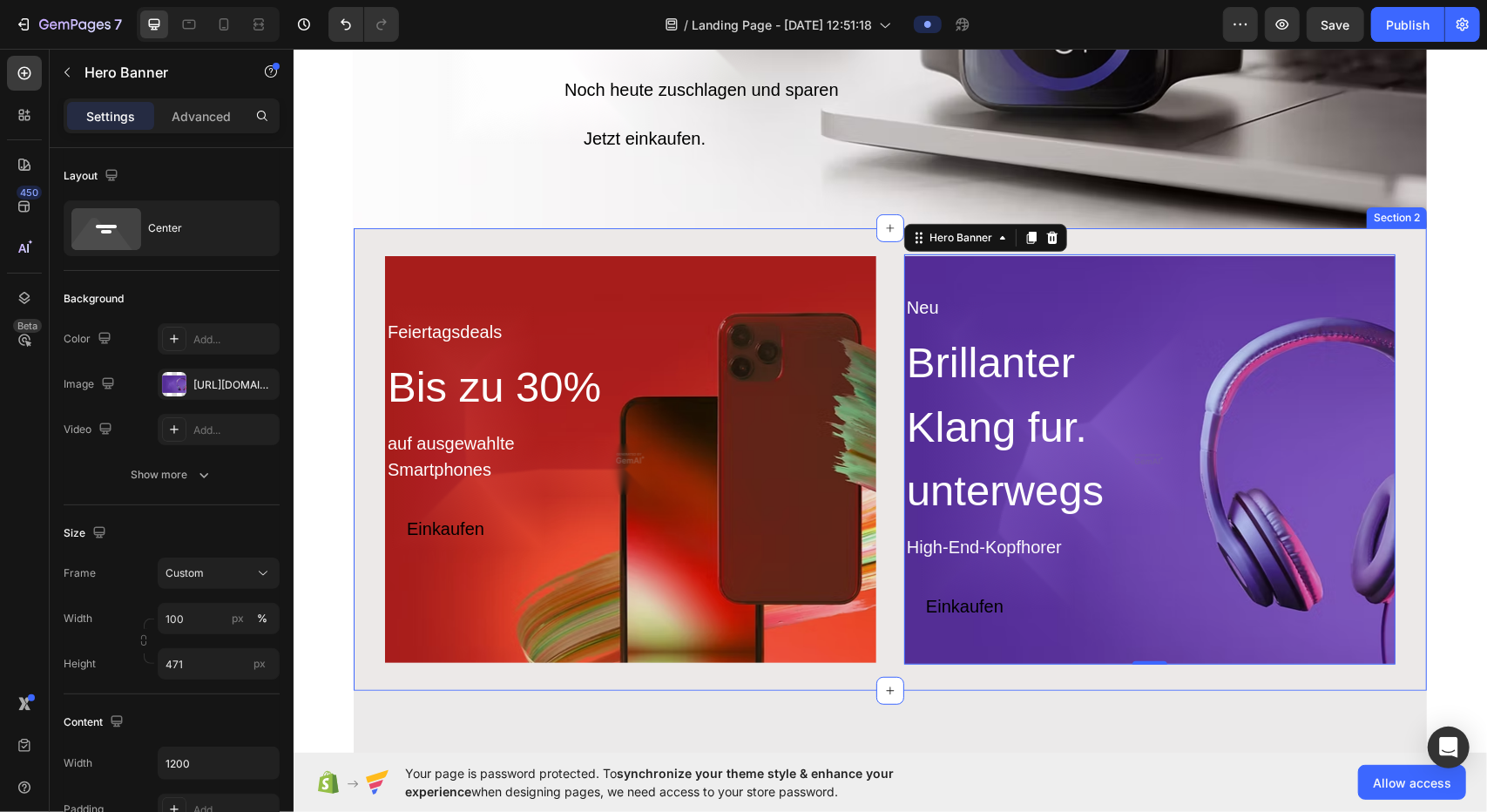
click at [462, 230] on div "Feiertagsdeals Text Block Bis zu 30% Heading auf ausgewahlte Smartphones Text B…" at bounding box center [889, 458] width 1073 height 463
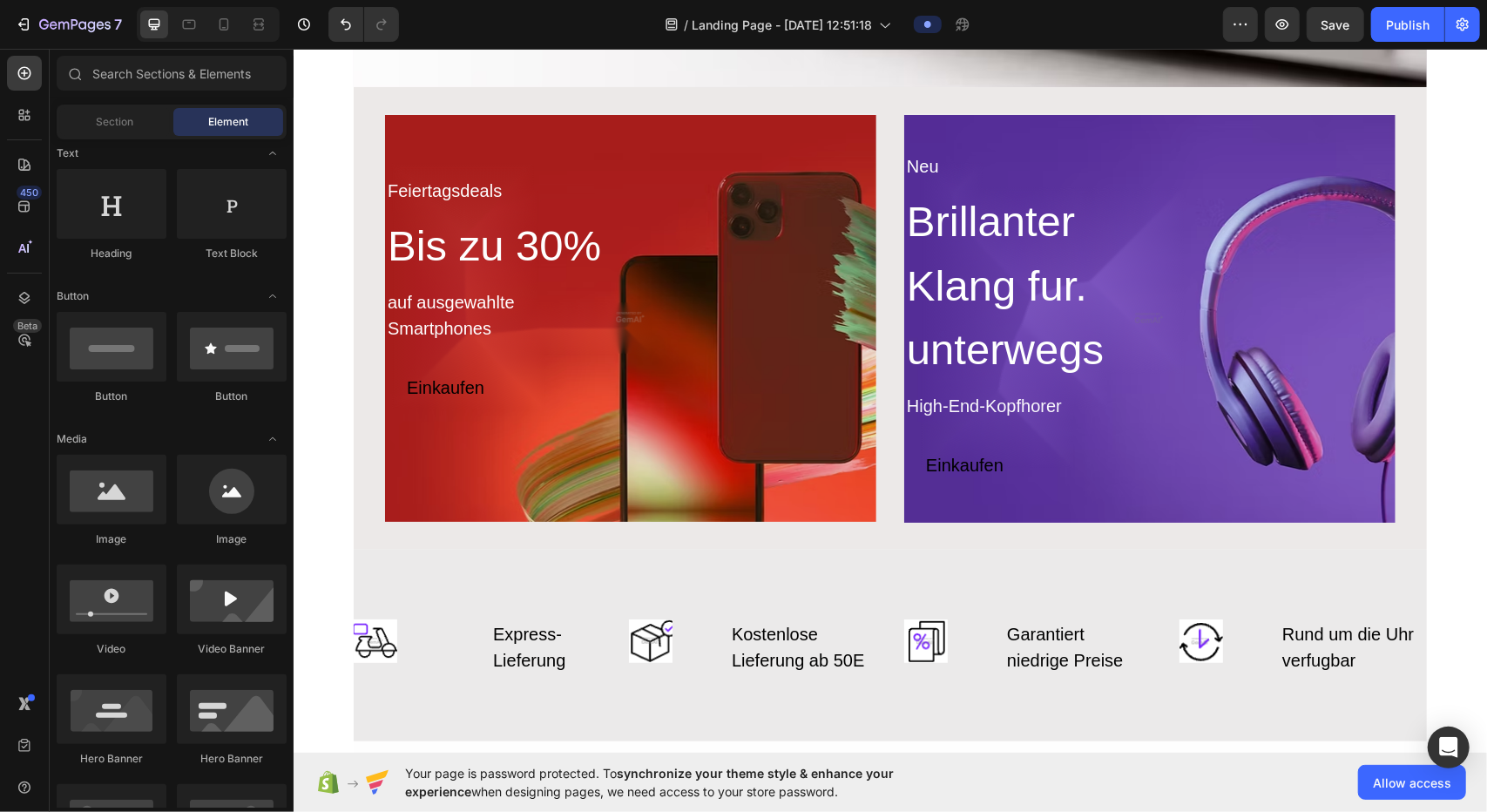
scroll to position [783, 0]
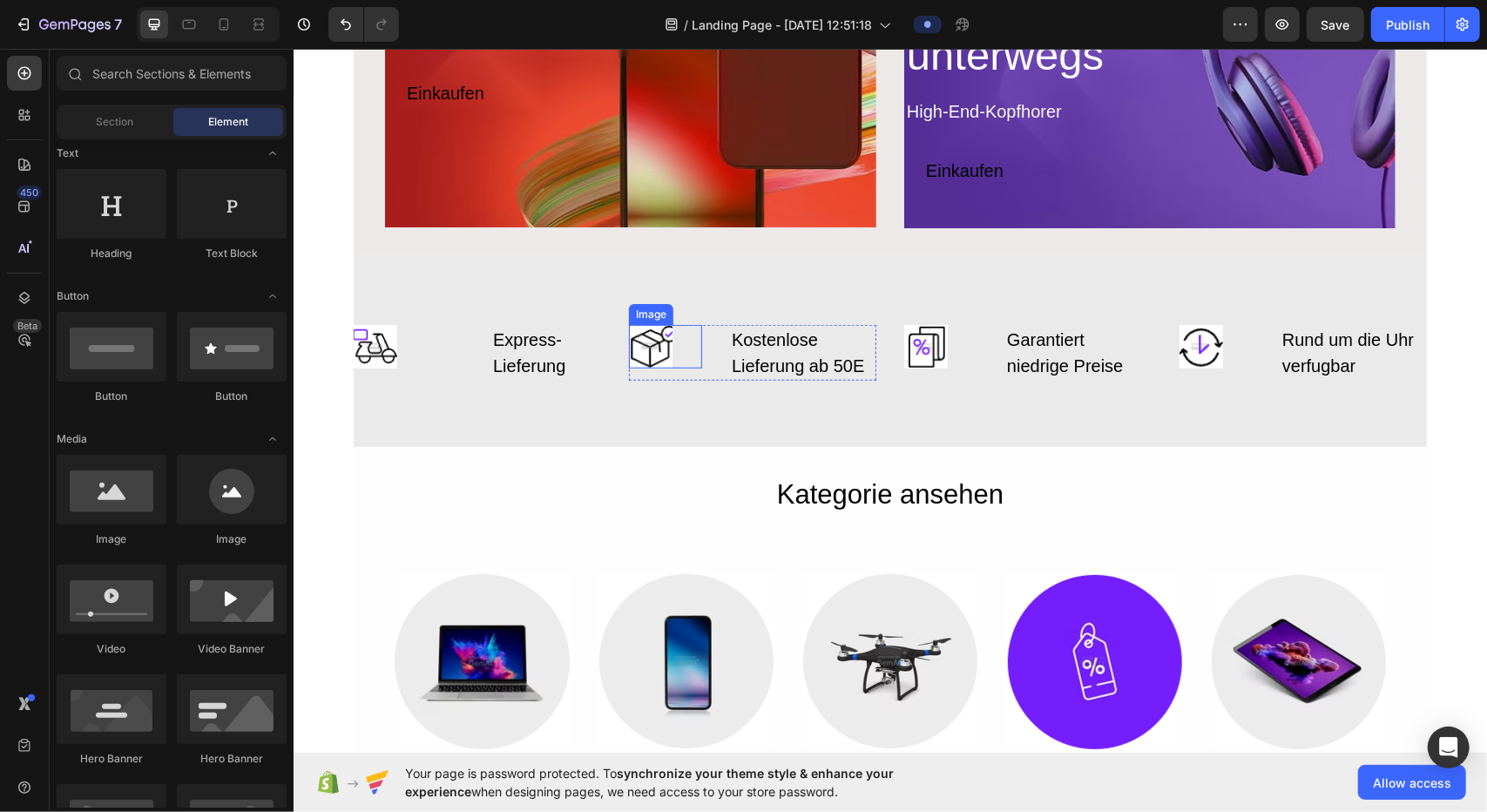
click at [605, 336] on div "Image Express- Lieferung Text Block Row Image Kostenlose Lieferung ab 50E Text …" at bounding box center [614, 352] width 523 height 55
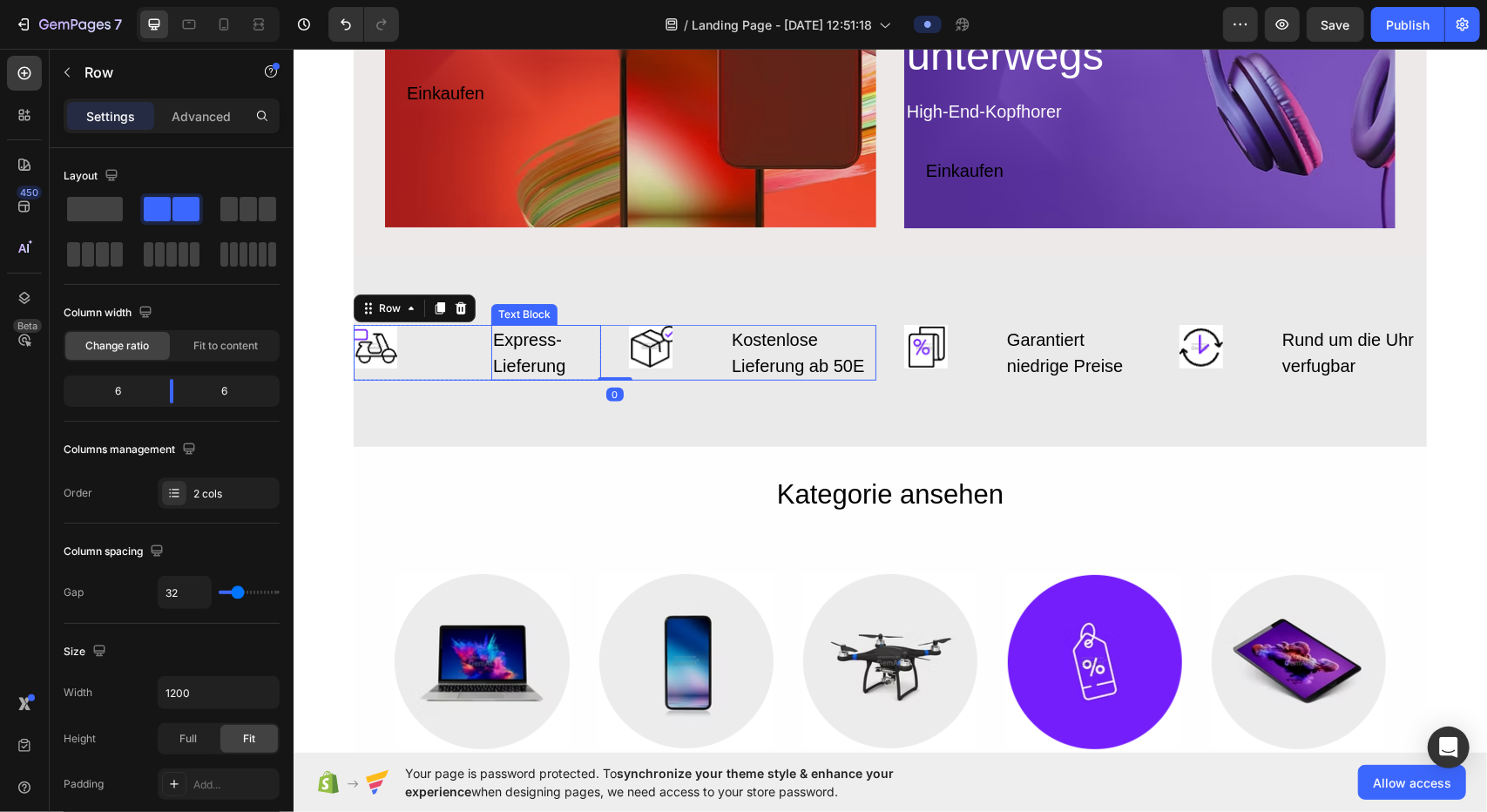
click at [501, 347] on div "Express- Lieferung" at bounding box center [545, 352] width 110 height 55
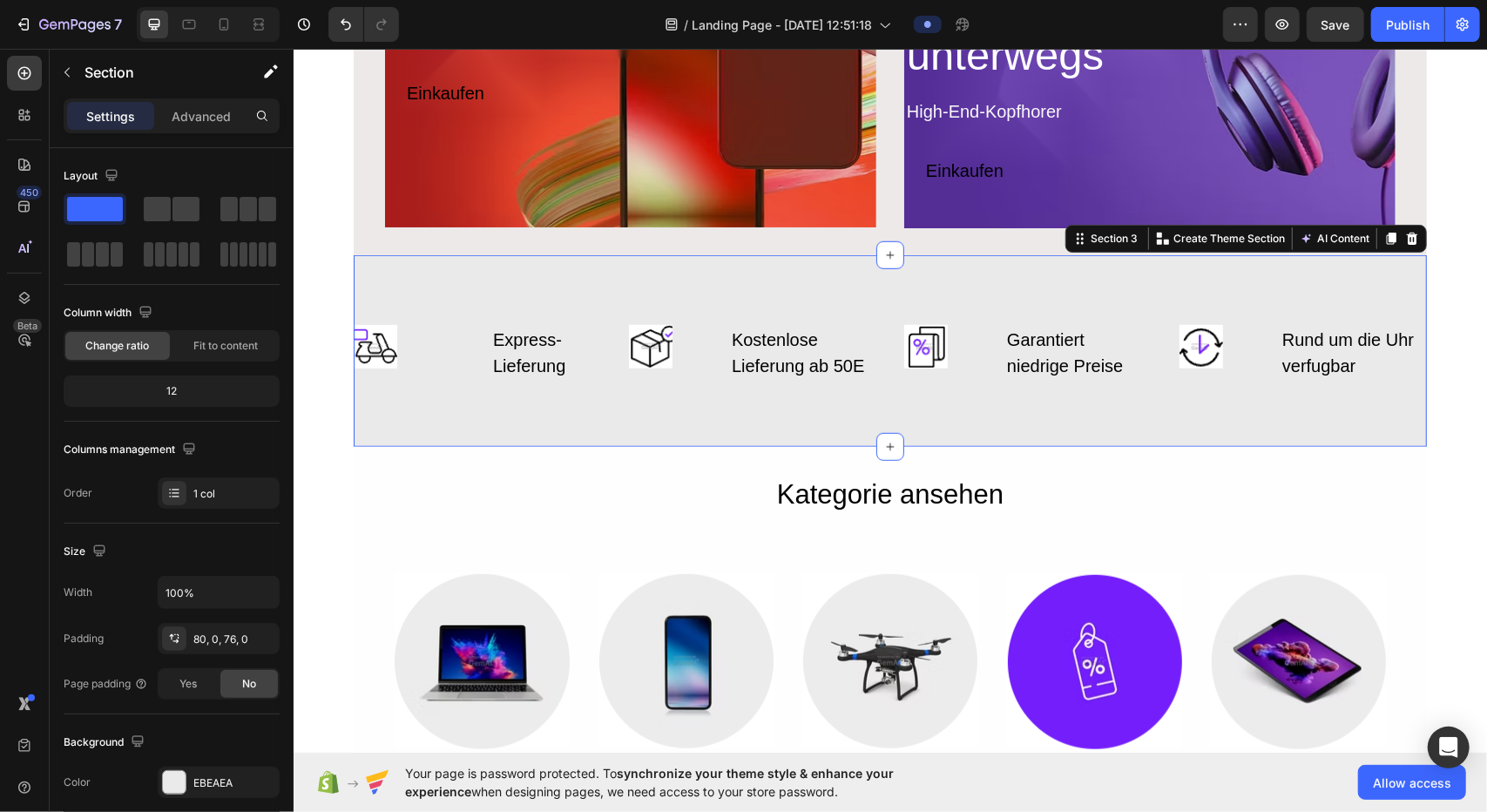
click at [741, 277] on div "Image Express- Lieferung Text Block Row Image Kostenlose Lieferung ab 50E Text …" at bounding box center [889, 350] width 1073 height 191
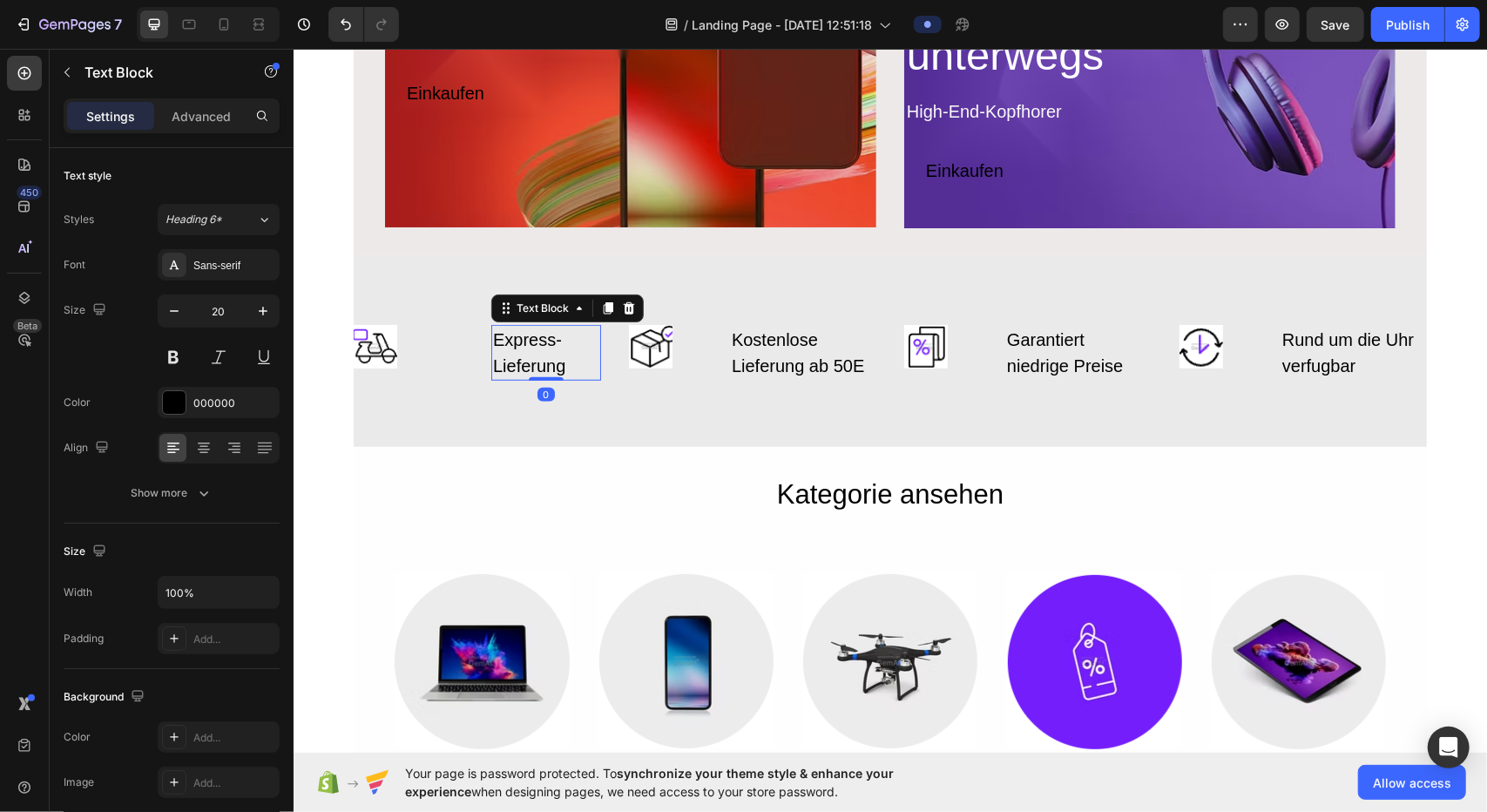
click at [550, 347] on div "Express- Lieferung" at bounding box center [545, 352] width 110 height 55
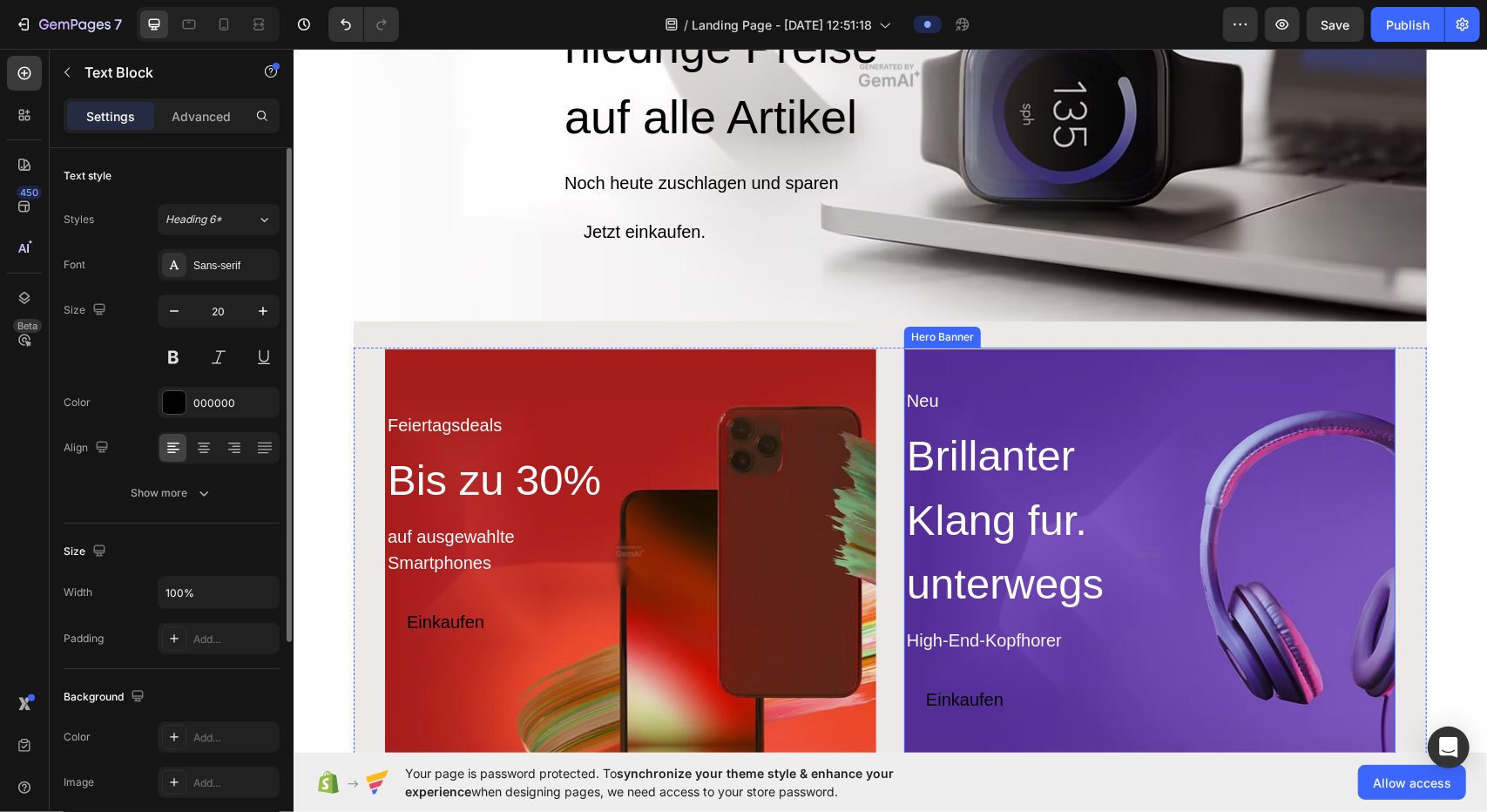
scroll to position [0, 0]
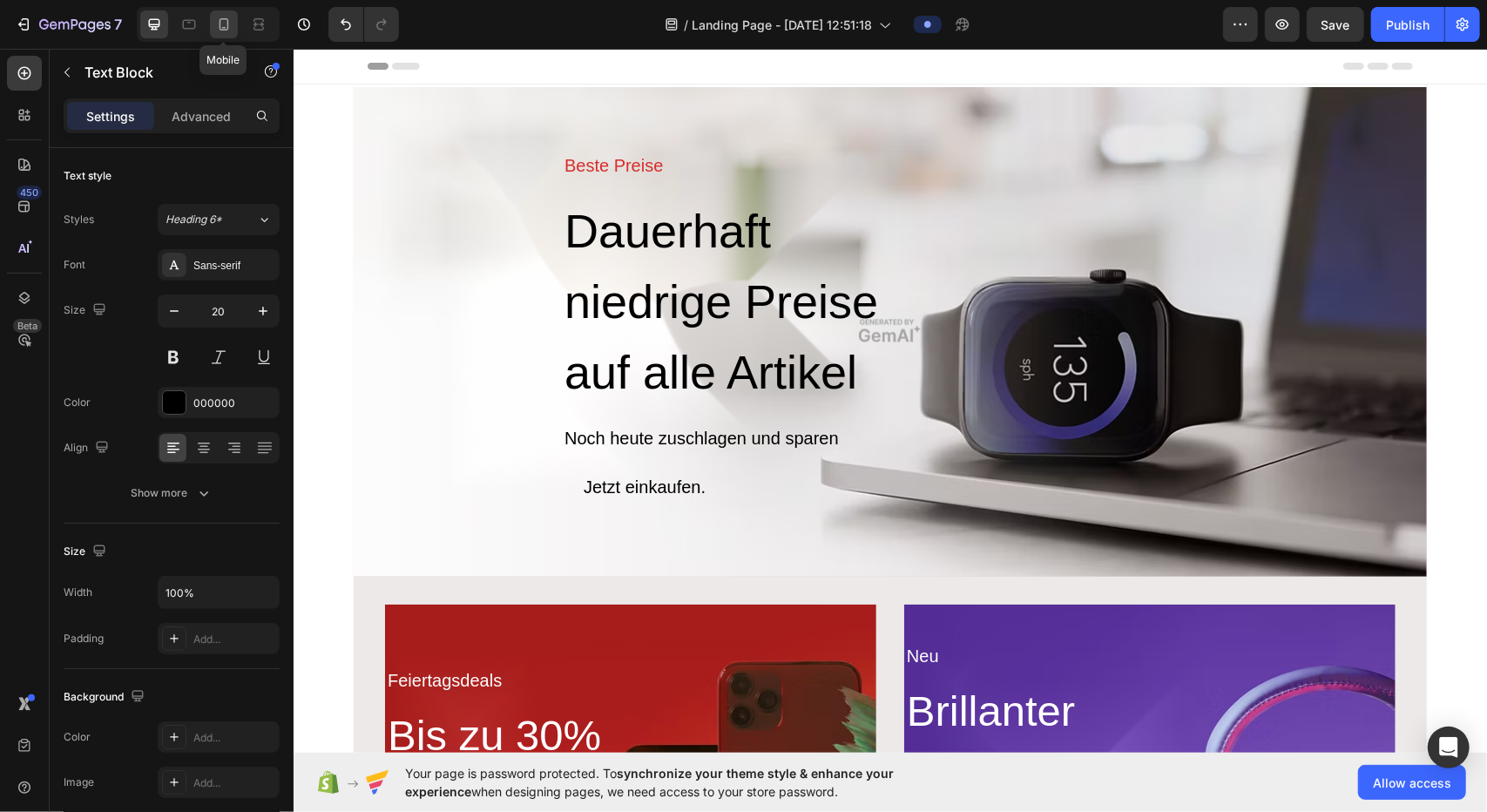
click at [223, 30] on icon at bounding box center [224, 24] width 10 height 13
type input "16"
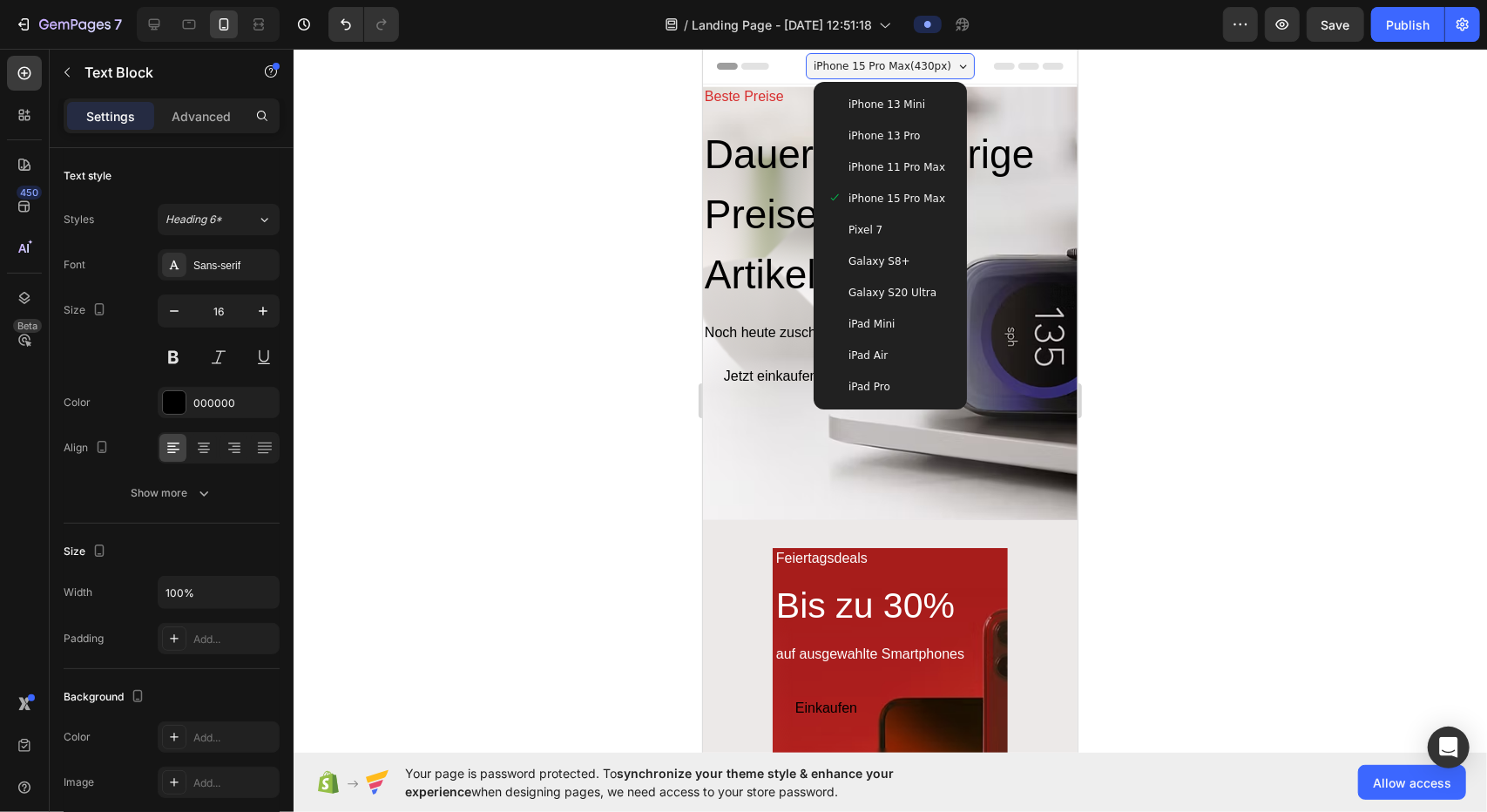
click at [741, 337] on div at bounding box center [891, 431] width 1194 height 763
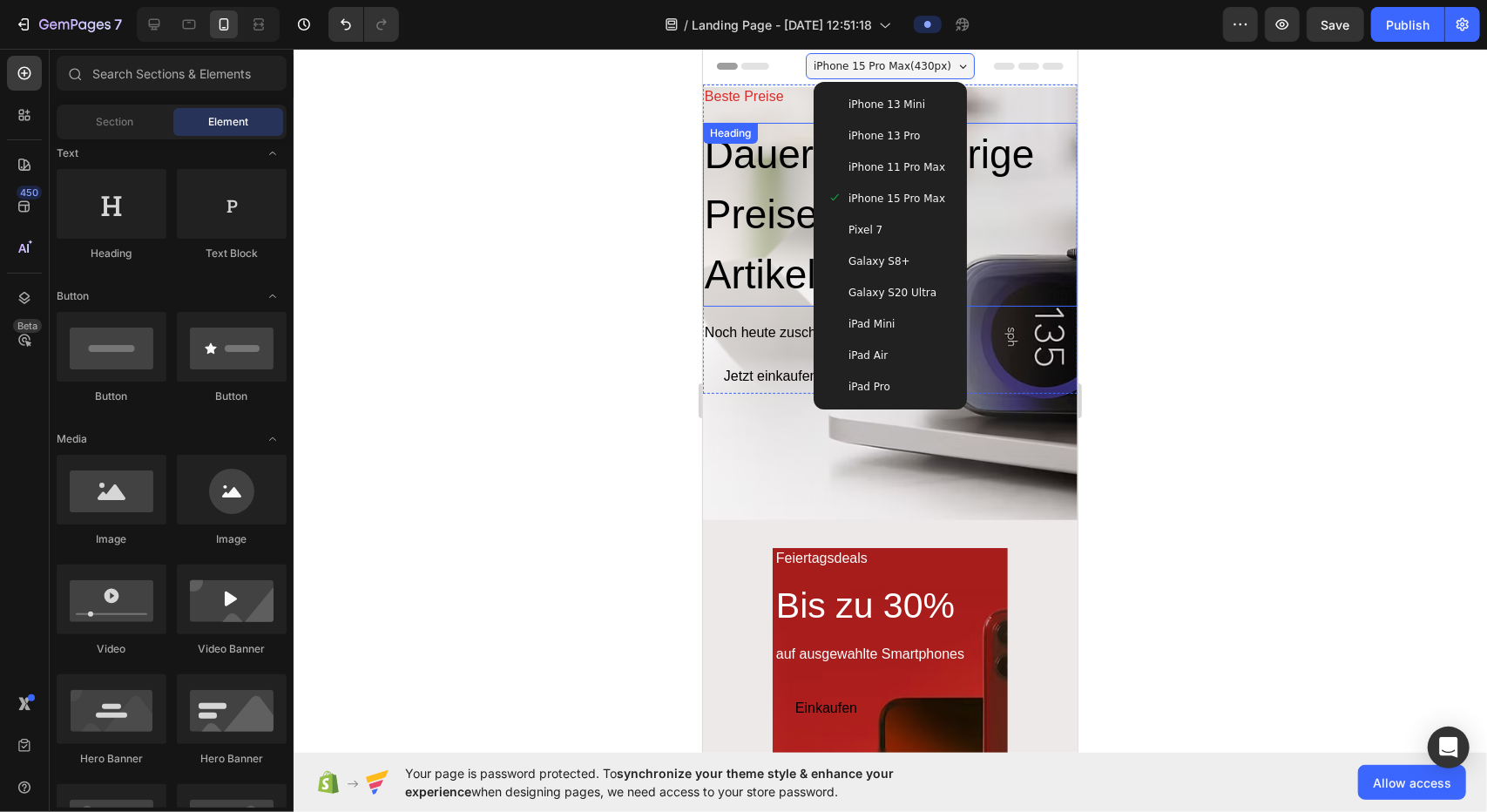
click at [741, 256] on h2 "Dauerhaft niedrige Preise auf alle Artikel" at bounding box center [889, 213] width 374 height 184
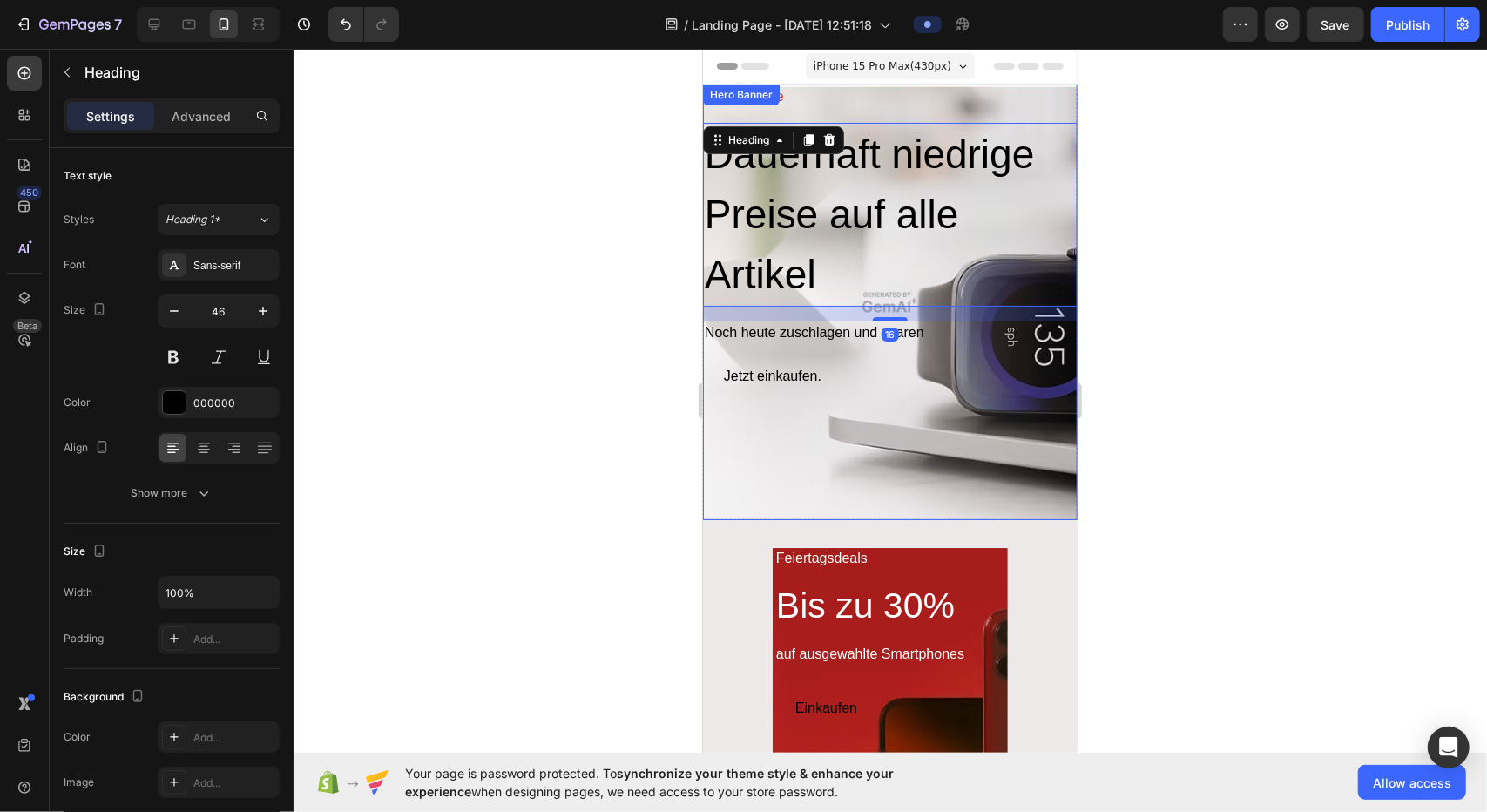
click at [741, 422] on div "Overlay" at bounding box center [889, 301] width 374 height 435
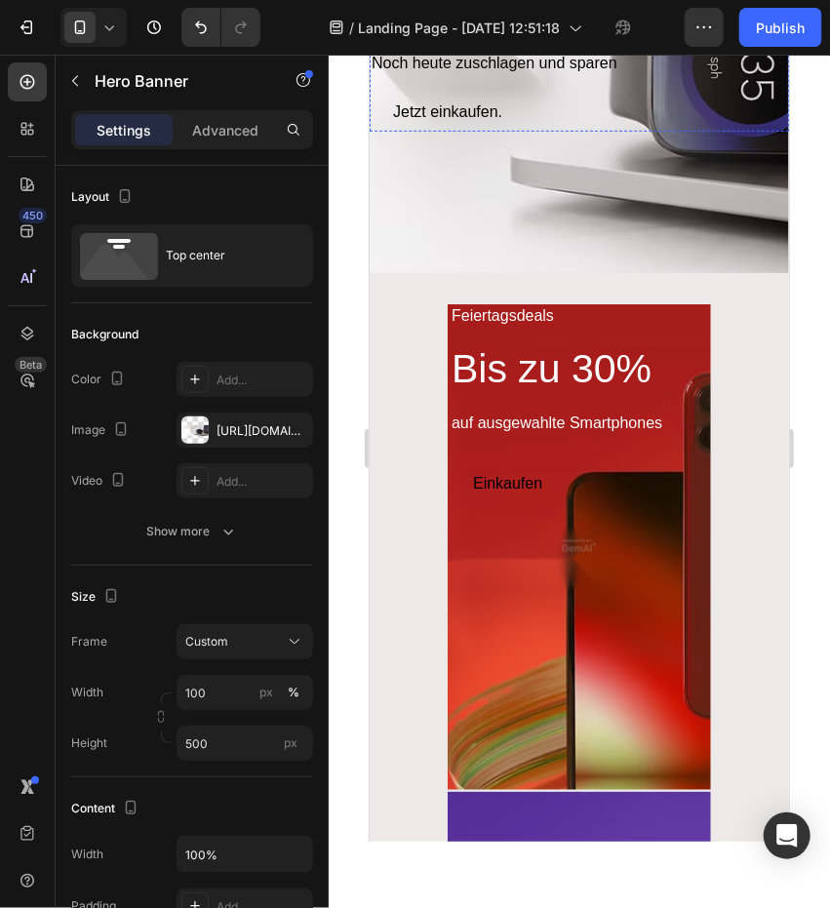
scroll to position [390, 0]
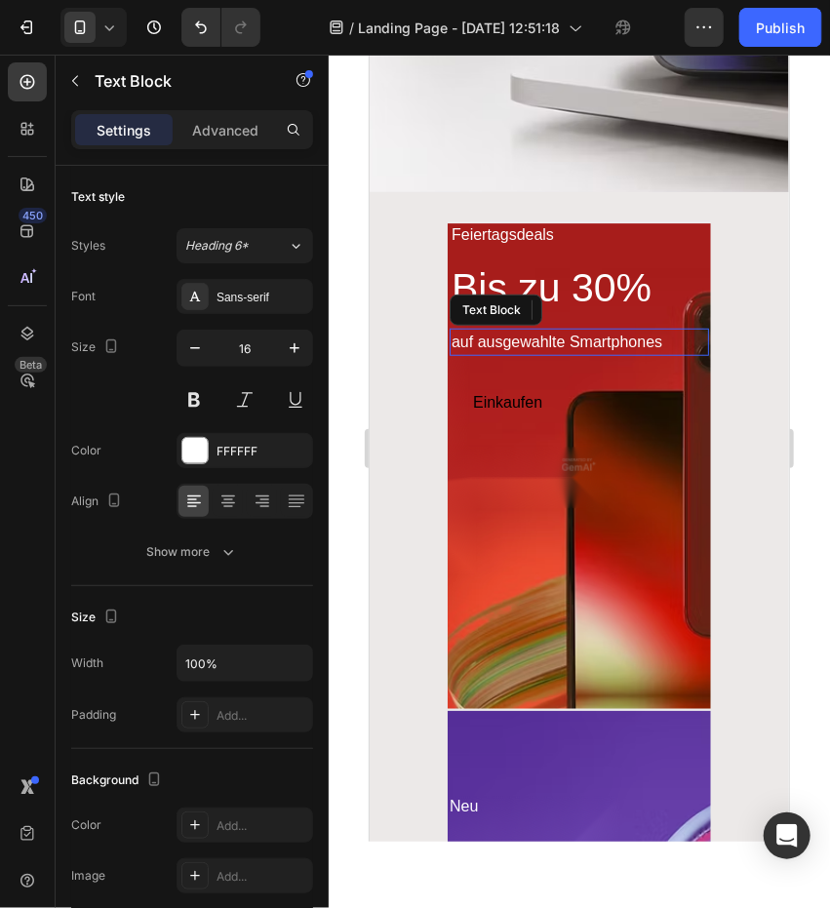
click at [613, 343] on div "auf ausgewahlte Smartphones" at bounding box center [577, 341] width 259 height 27
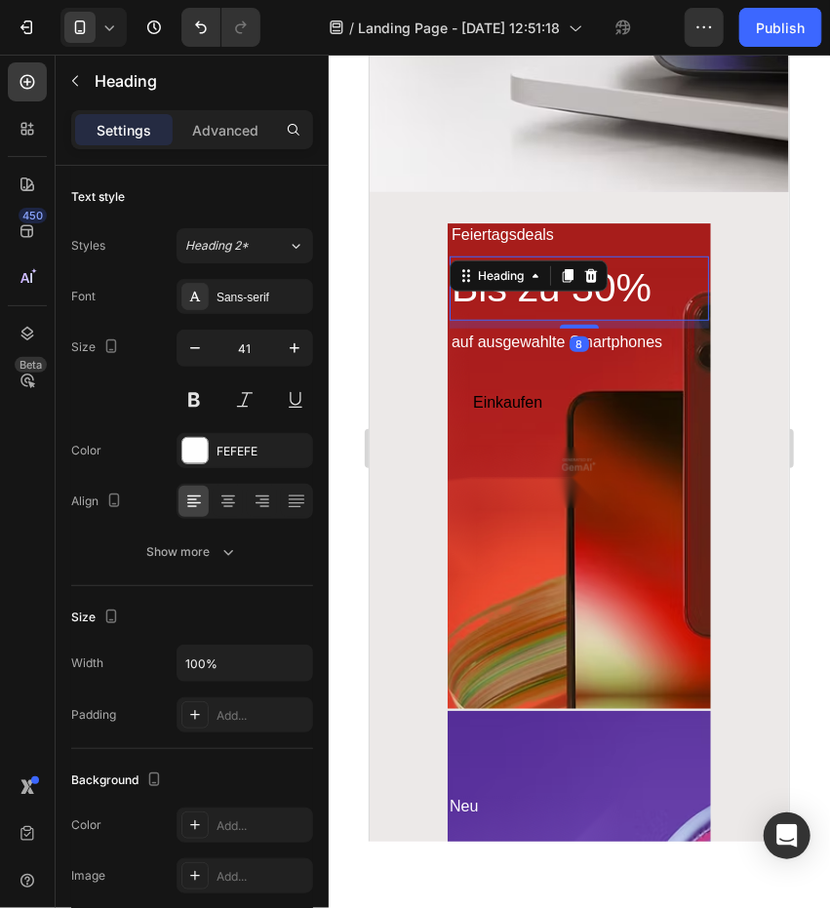
click at [681, 257] on h2 "Bis zu 30%" at bounding box center [577, 287] width 259 height 64
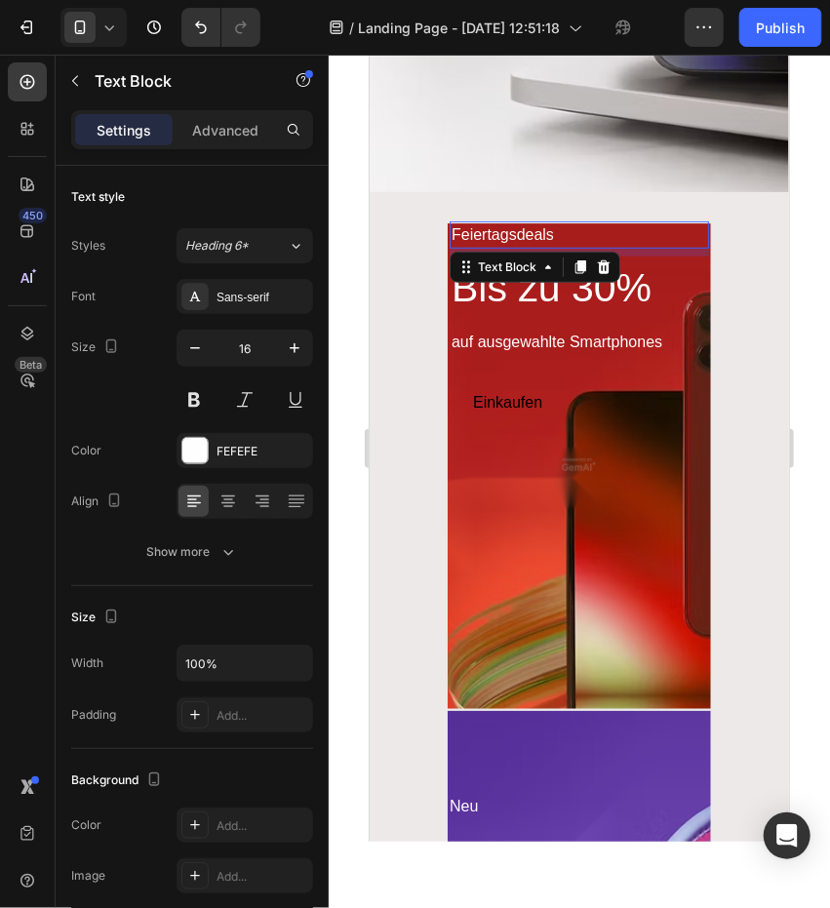
click at [665, 237] on div "Feiertagsdeals" at bounding box center [577, 233] width 259 height 27
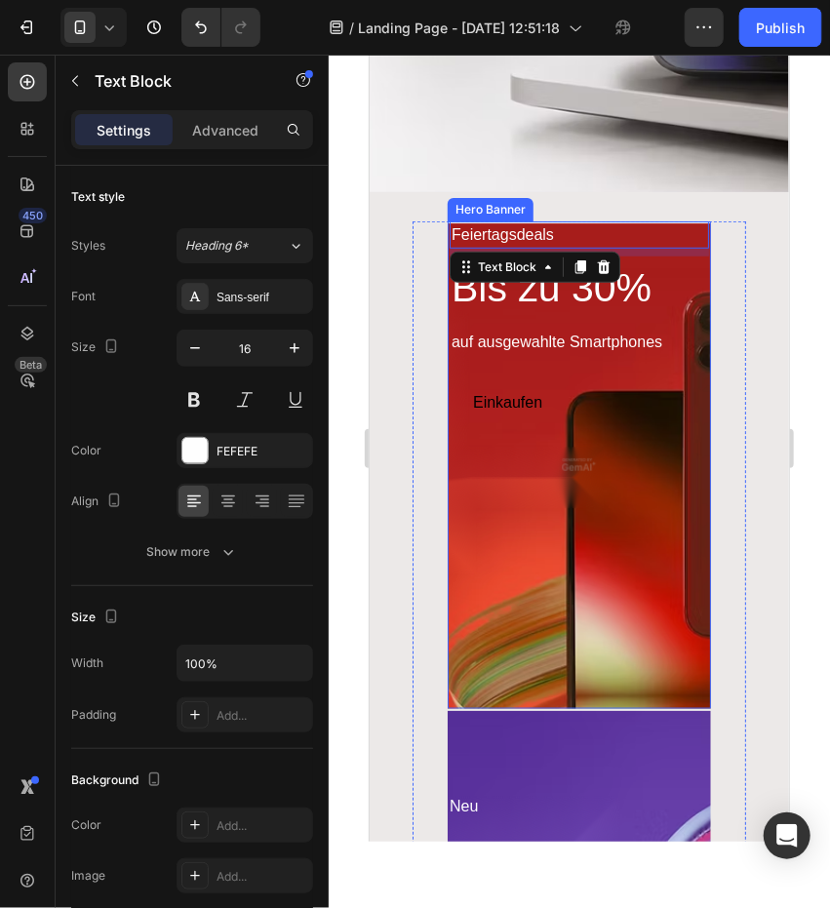
click at [654, 601] on div "Overlay" at bounding box center [578, 463] width 263 height 487
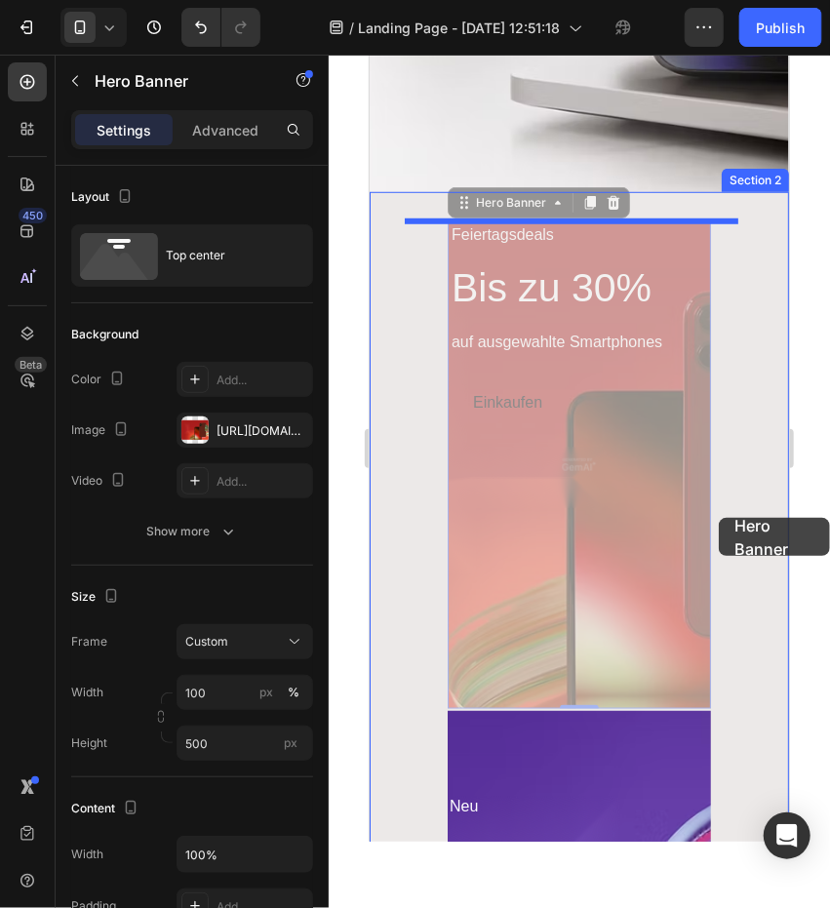
drag, startPoint x: 647, startPoint y: 522, endPoint x: 720, endPoint y: 515, distance: 72.5
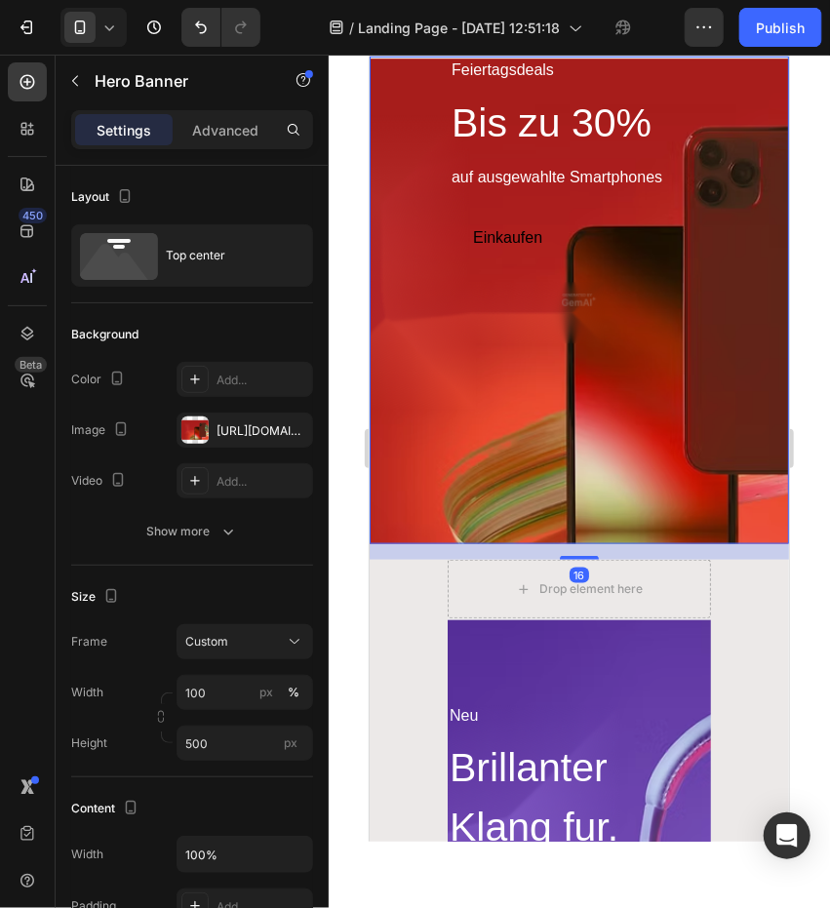
scroll to position [877, 0]
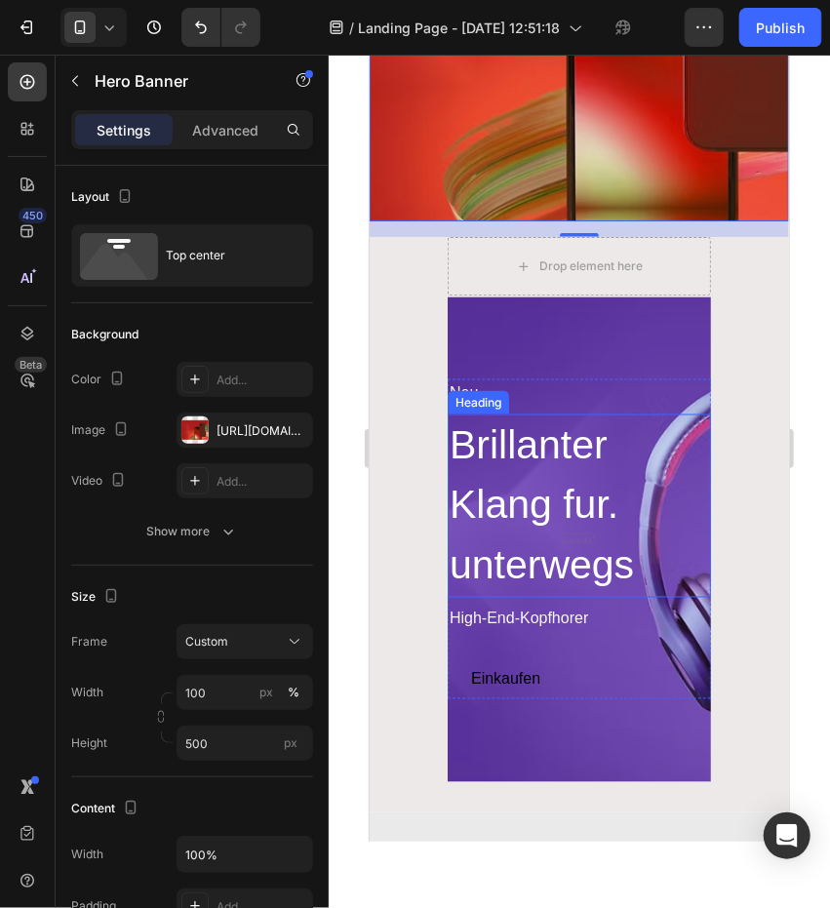
click at [692, 531] on p "Brillanter Klang fur. unterwegs" at bounding box center [577, 505] width 259 height 180
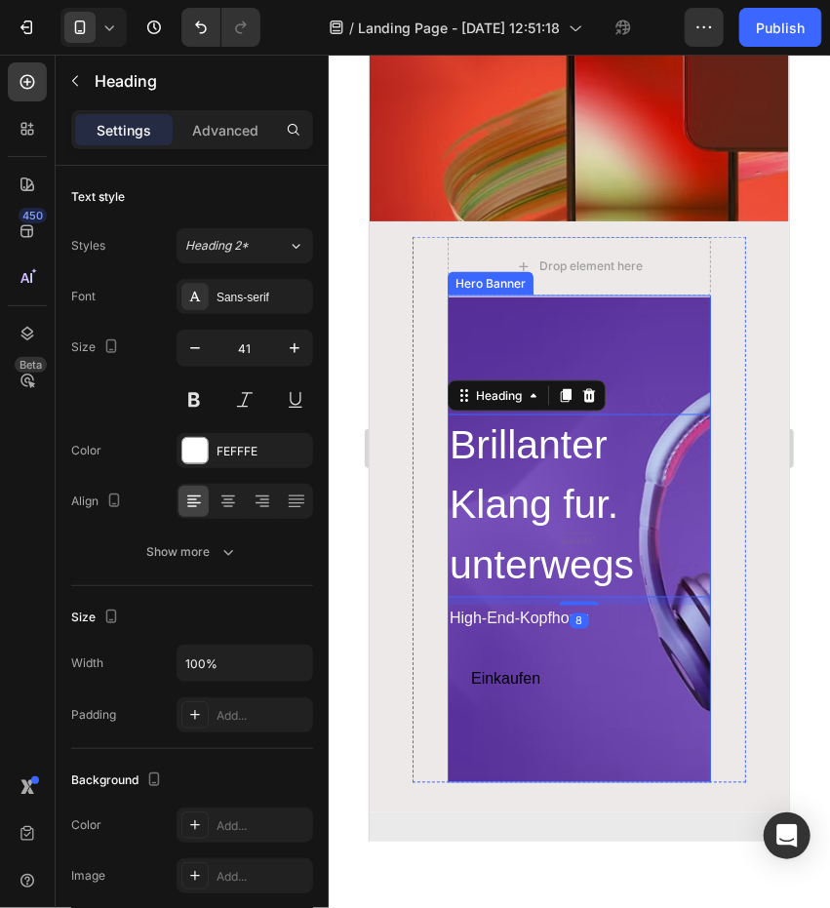
click at [666, 709] on div "Overlay" at bounding box center [578, 537] width 263 height 487
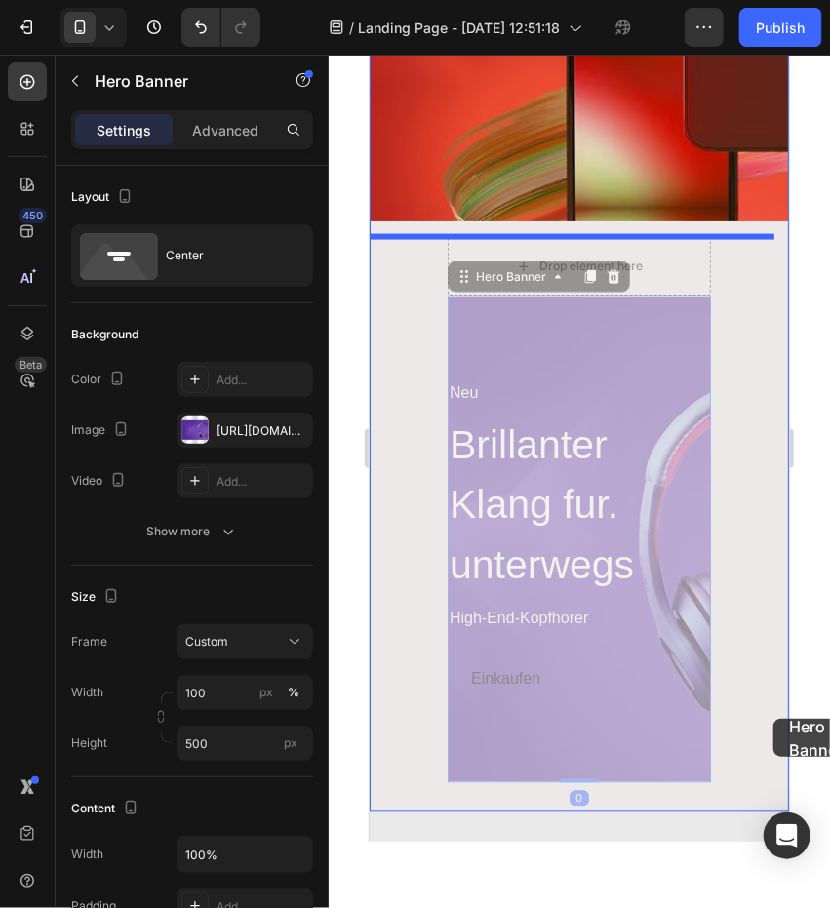
drag, startPoint x: 692, startPoint y: 727, endPoint x: 772, endPoint y: 718, distance: 80.5
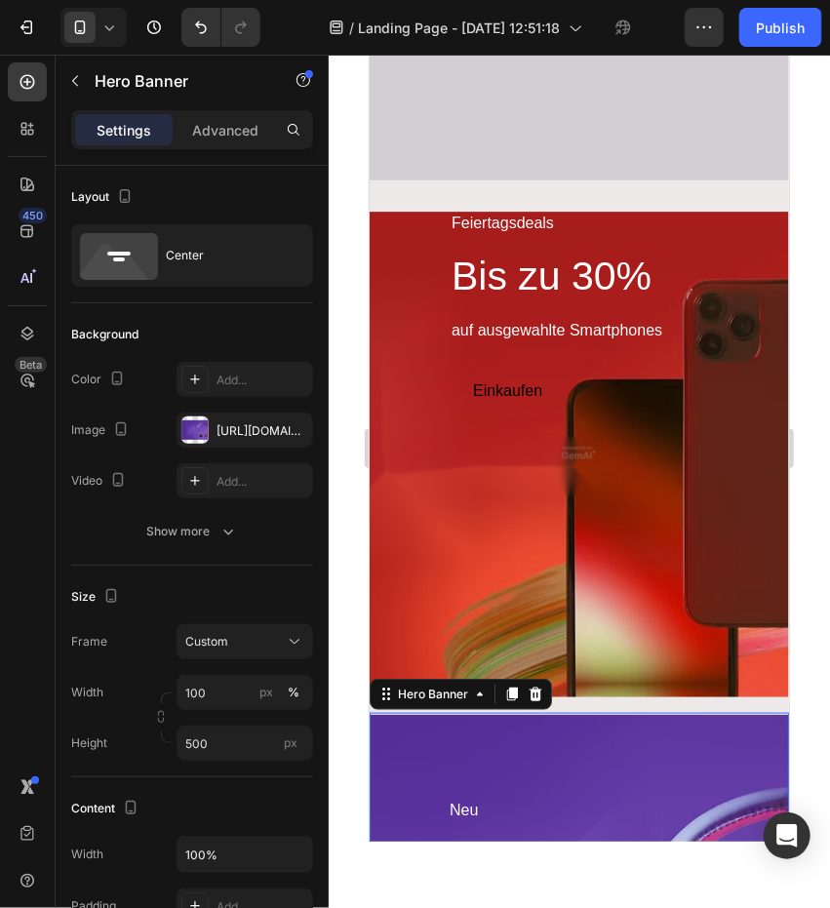
scroll to position [390, 0]
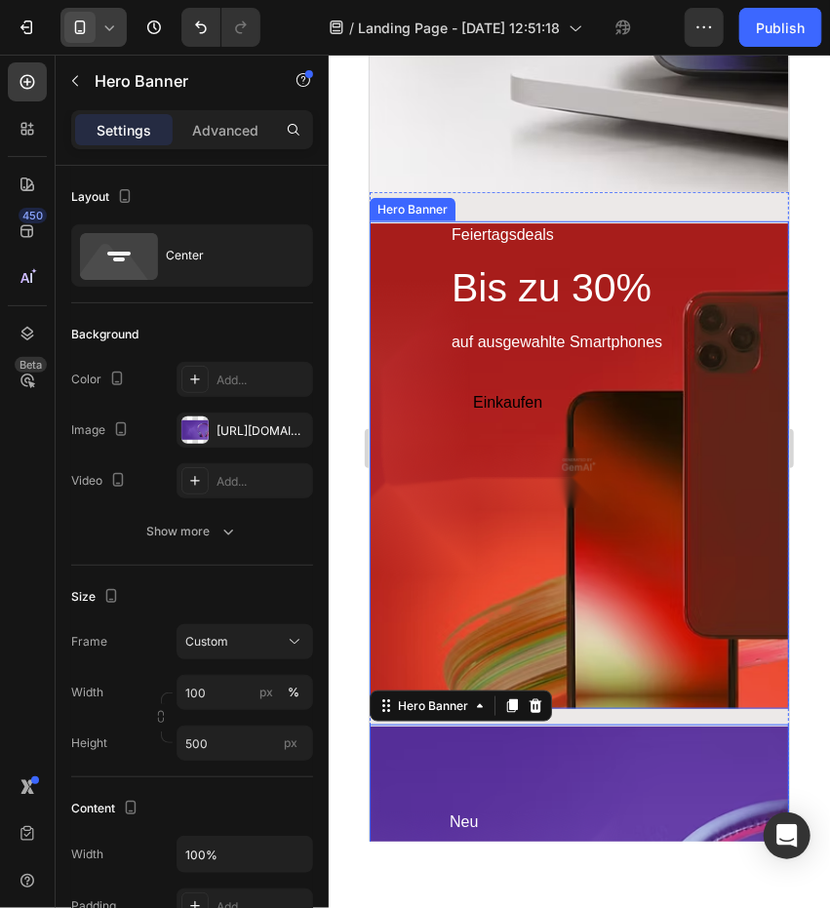
click at [123, 28] on div at bounding box center [93, 27] width 66 height 39
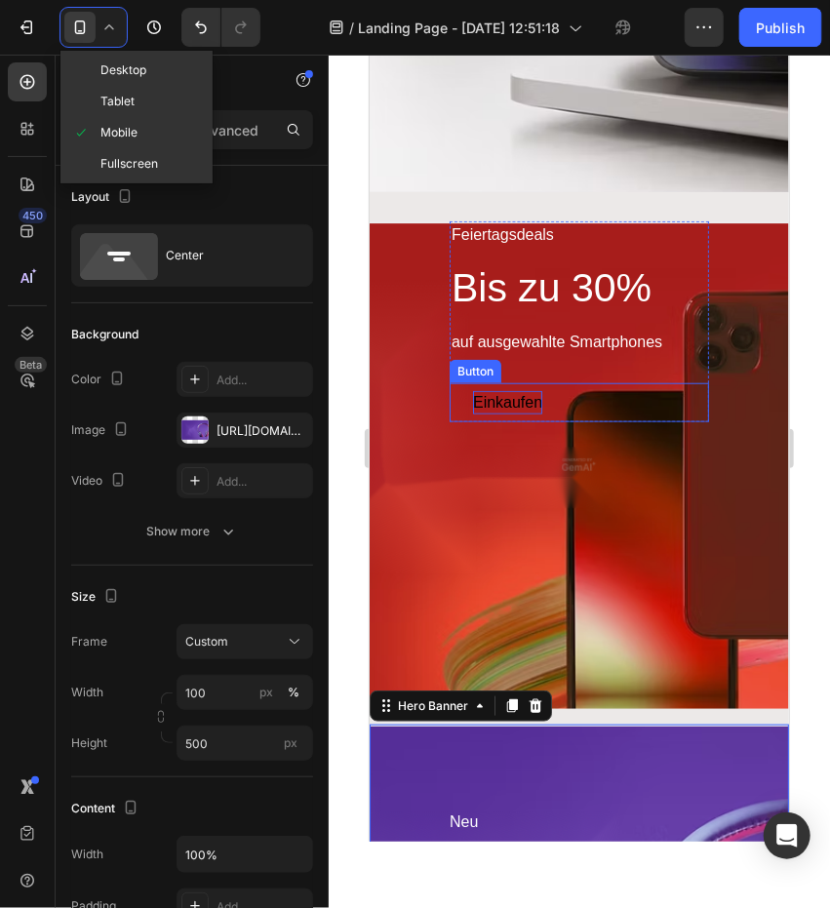
click at [495, 401] on div "Einkaufen" at bounding box center [506, 401] width 69 height 23
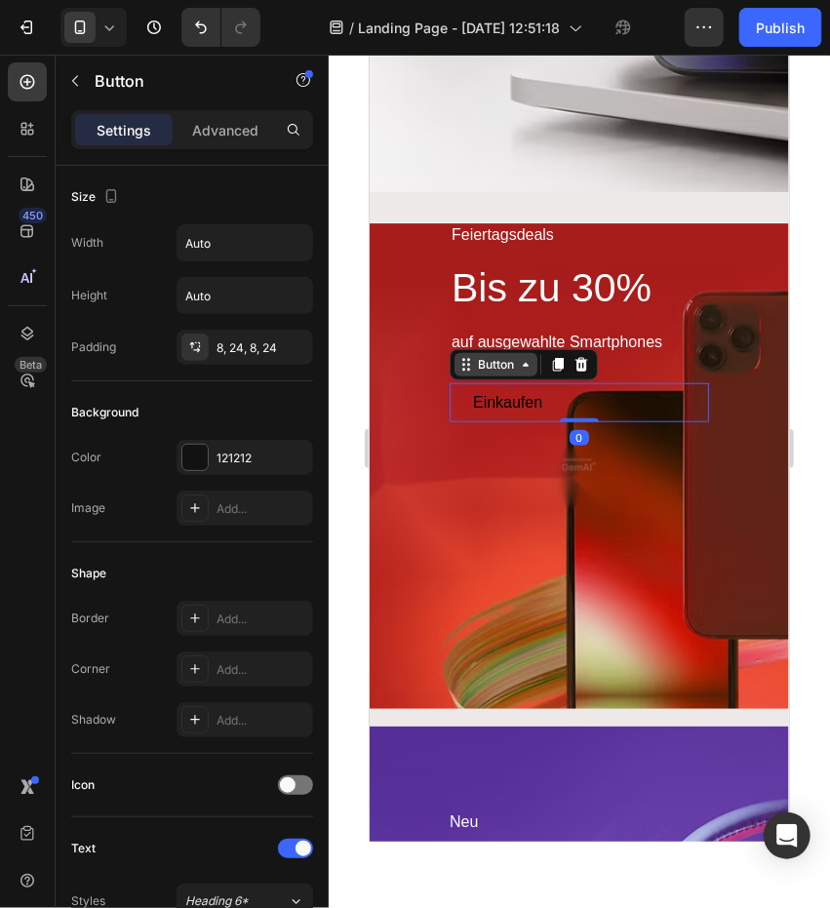
click at [517, 369] on icon at bounding box center [525, 364] width 16 height 16
click at [505, 369] on div "Button" at bounding box center [495, 364] width 44 height 18
click at [505, 394] on div "Einkaufen" at bounding box center [506, 401] width 69 height 23
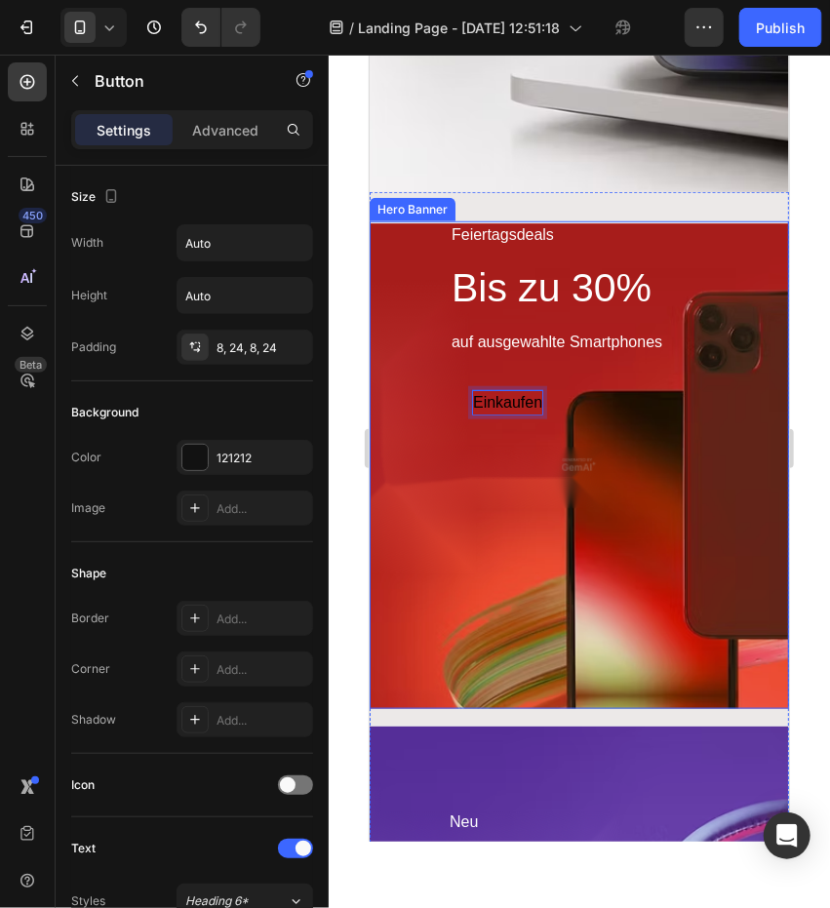
click at [522, 437] on div "Overlay" at bounding box center [578, 463] width 419 height 487
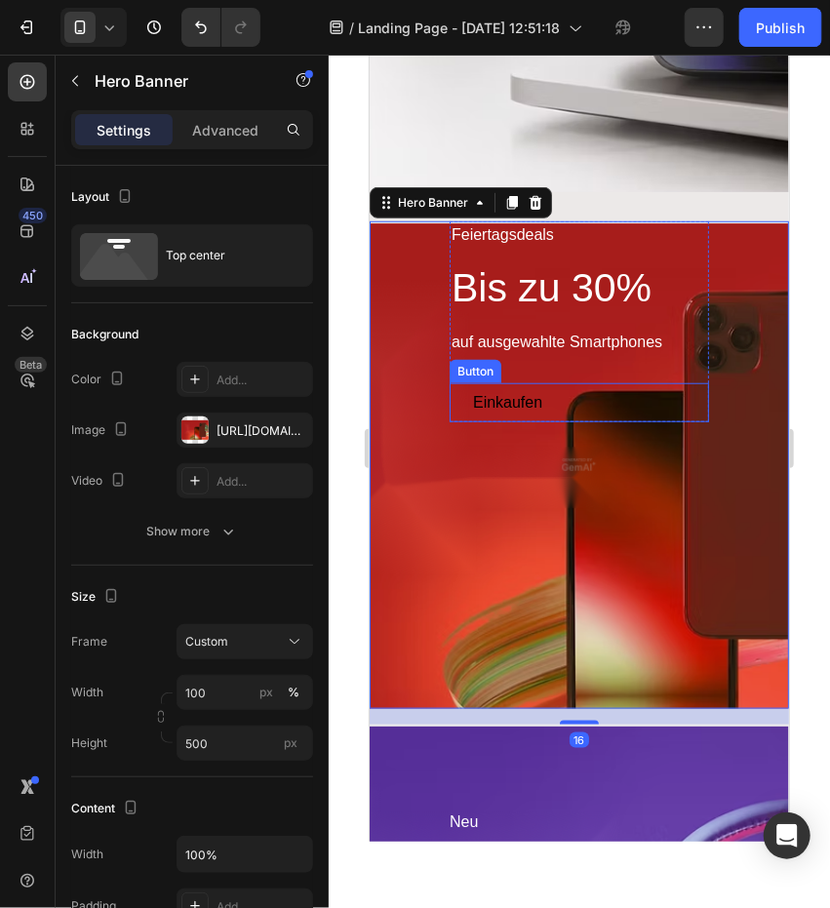
click at [544, 399] on button "Einkaufen" at bounding box center [506, 401] width 116 height 39
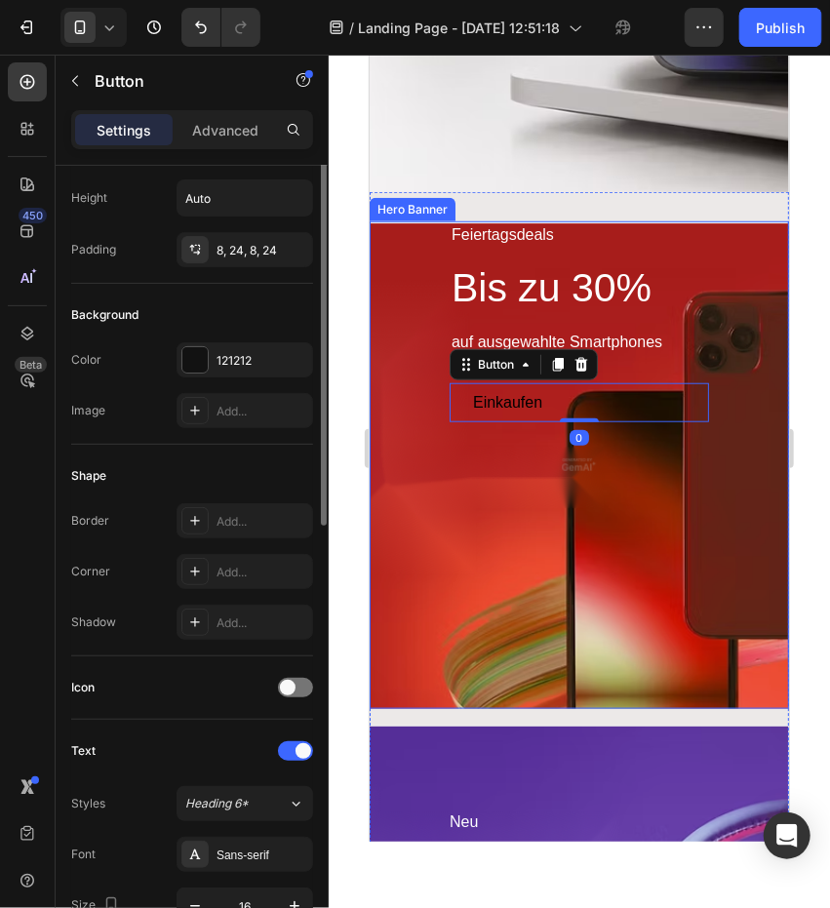
scroll to position [0, 0]
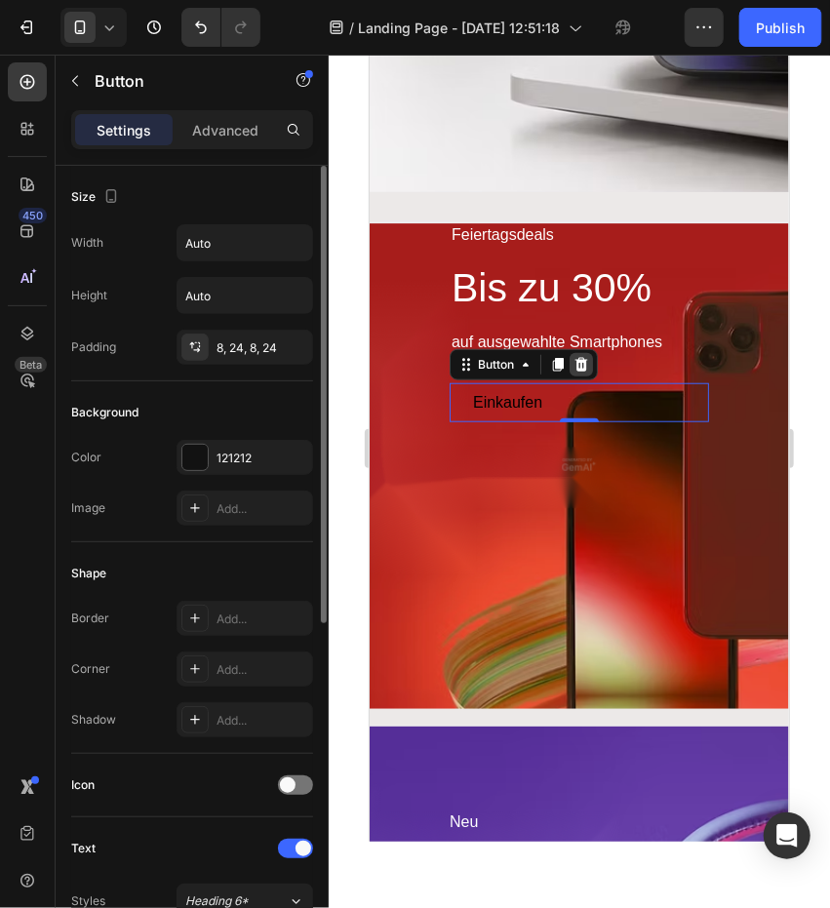
click at [574, 366] on icon at bounding box center [580, 364] width 16 height 16
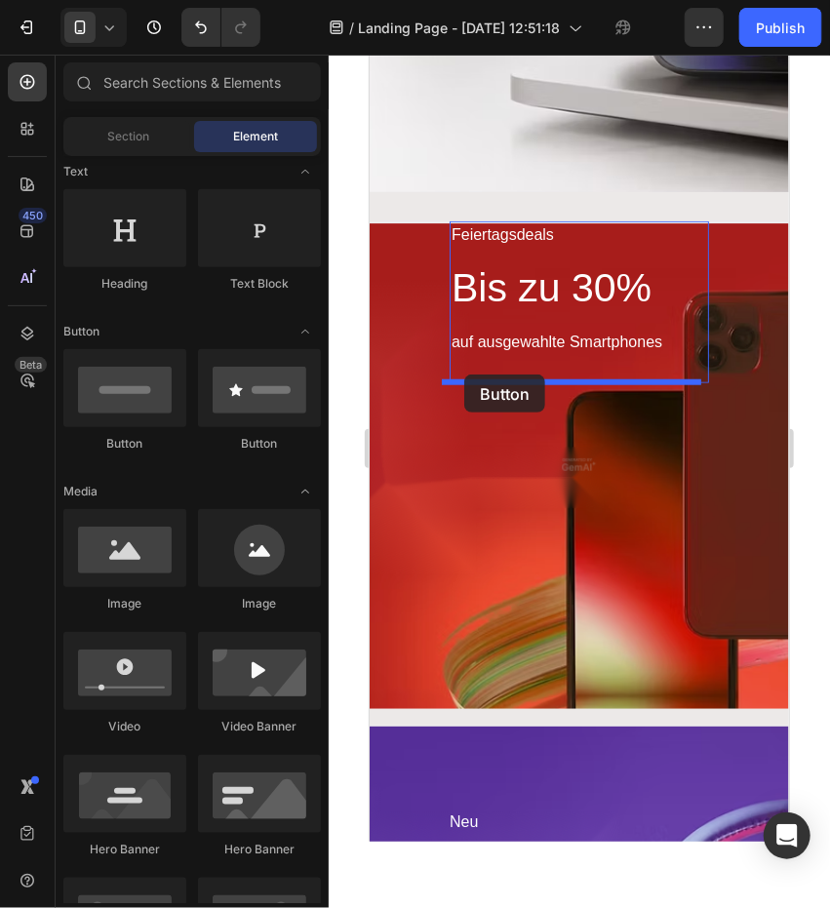
drag, startPoint x: 582, startPoint y: 461, endPoint x: 463, endPoint y: 373, distance: 147.8
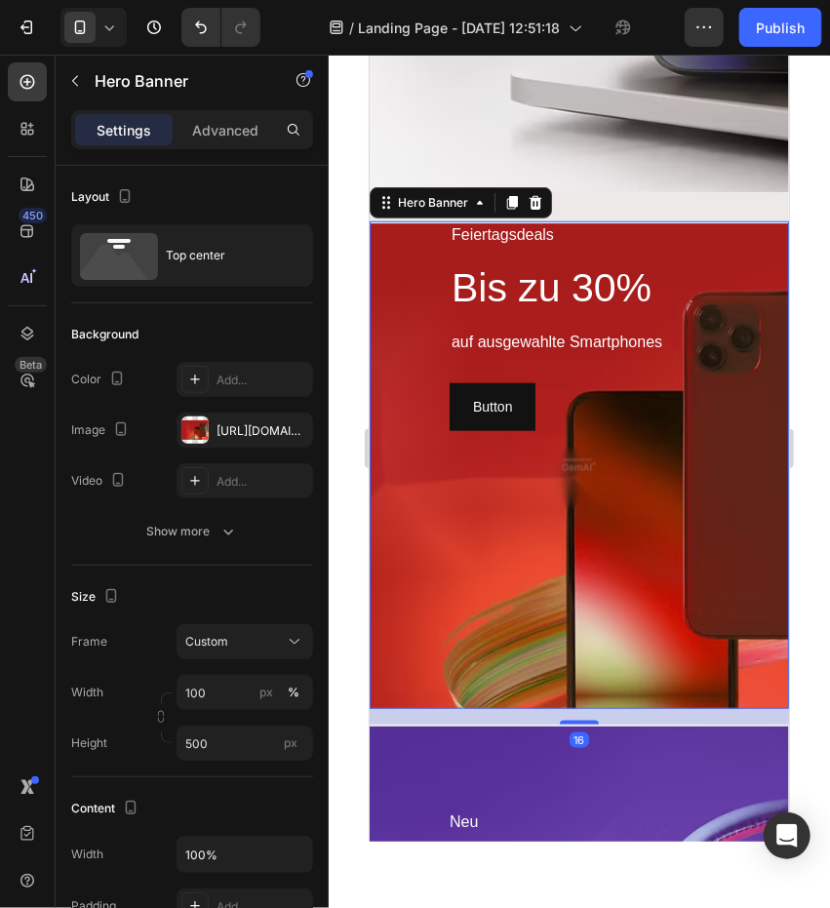
click at [493, 537] on div "Overlay" at bounding box center [578, 463] width 419 height 487
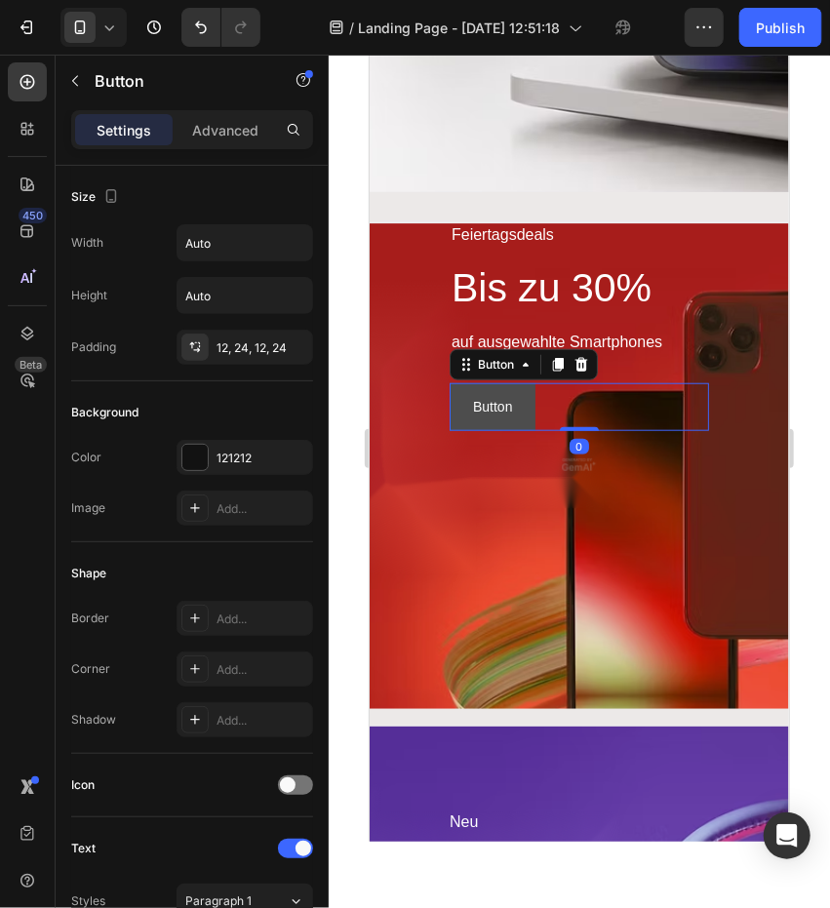
click at [513, 402] on button "Button" at bounding box center [491, 406] width 86 height 48
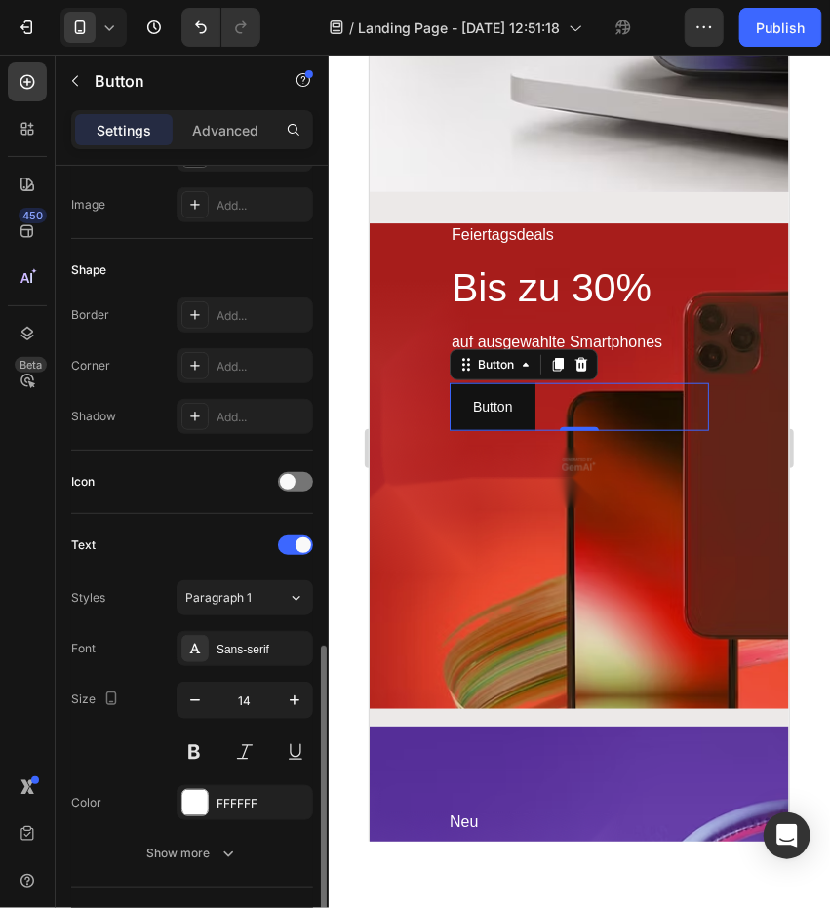
scroll to position [596, 0]
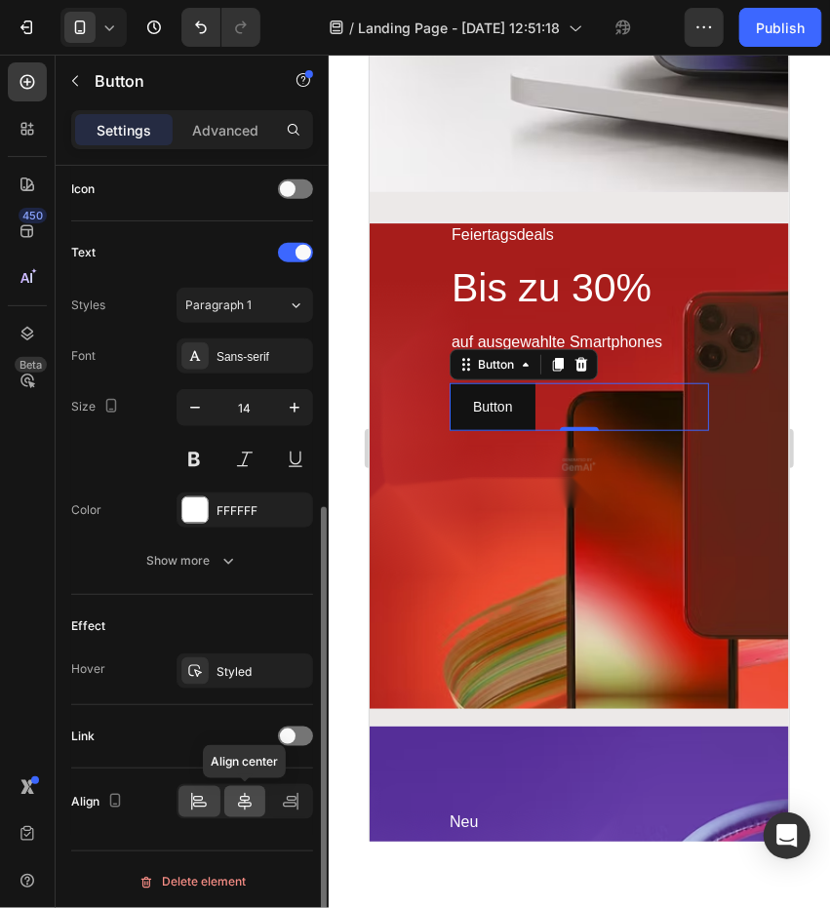
click at [239, 799] on icon at bounding box center [245, 802] width 14 height 18
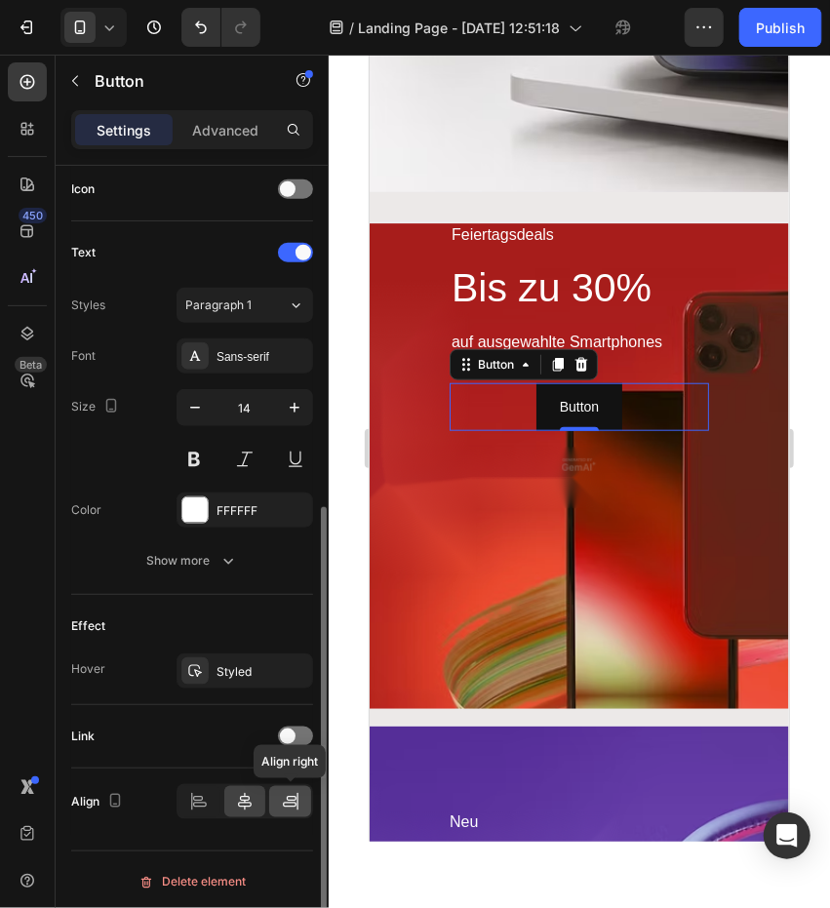
click at [281, 797] on icon at bounding box center [290, 801] width 19 height 19
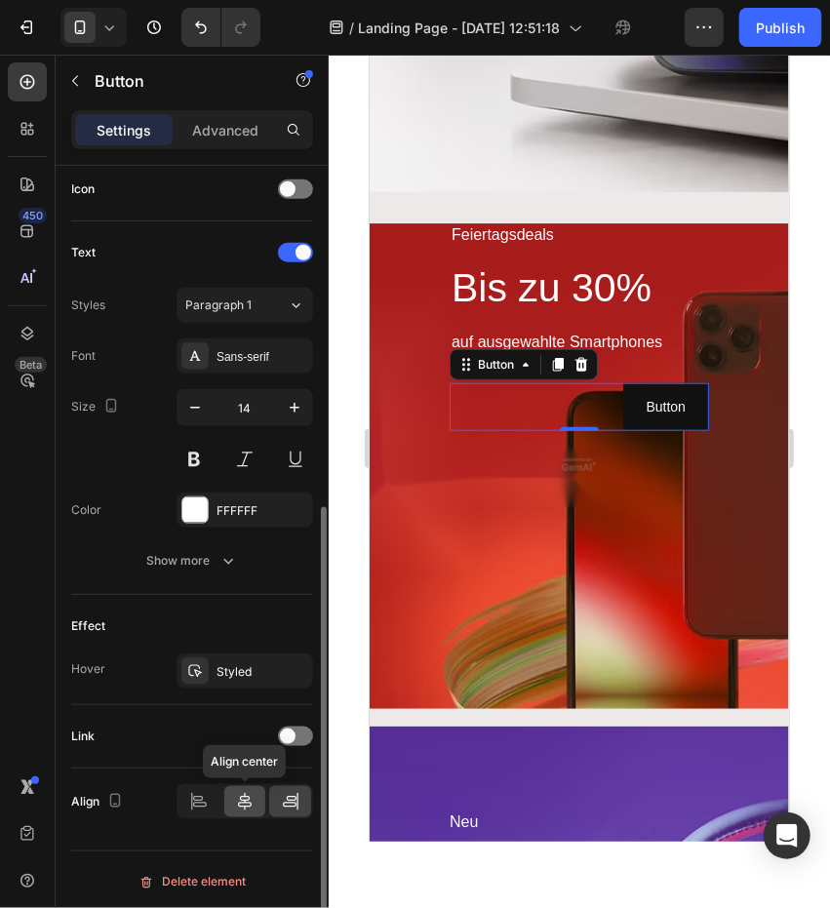
click at [224, 808] on div at bounding box center [245, 801] width 42 height 31
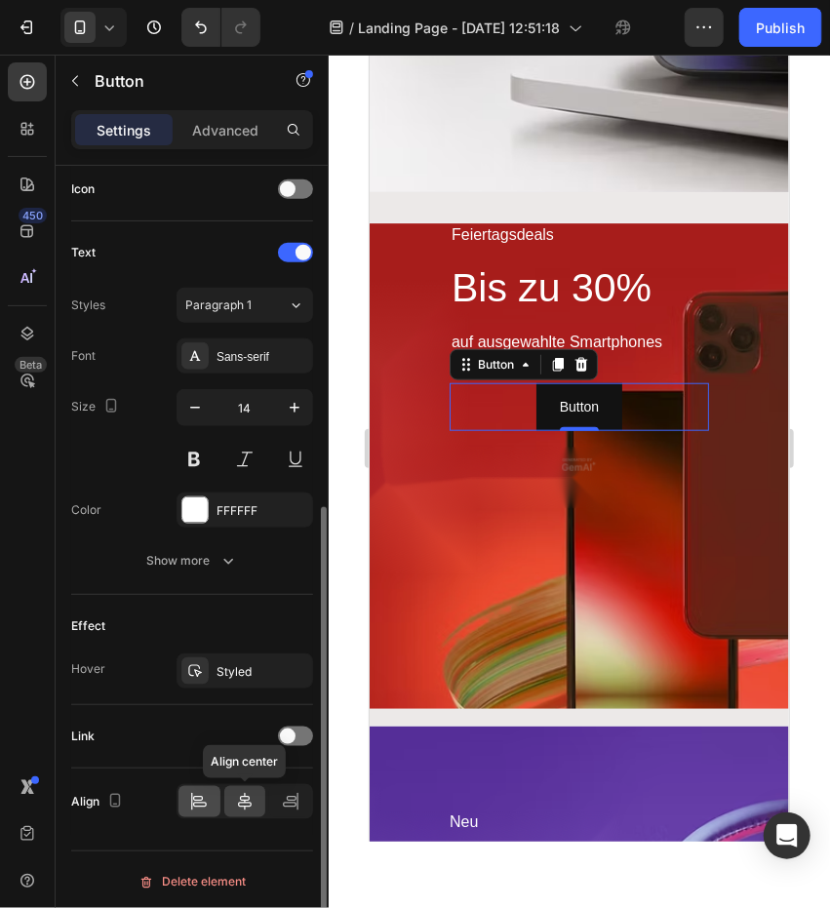
click at [207, 802] on icon at bounding box center [198, 801] width 19 height 19
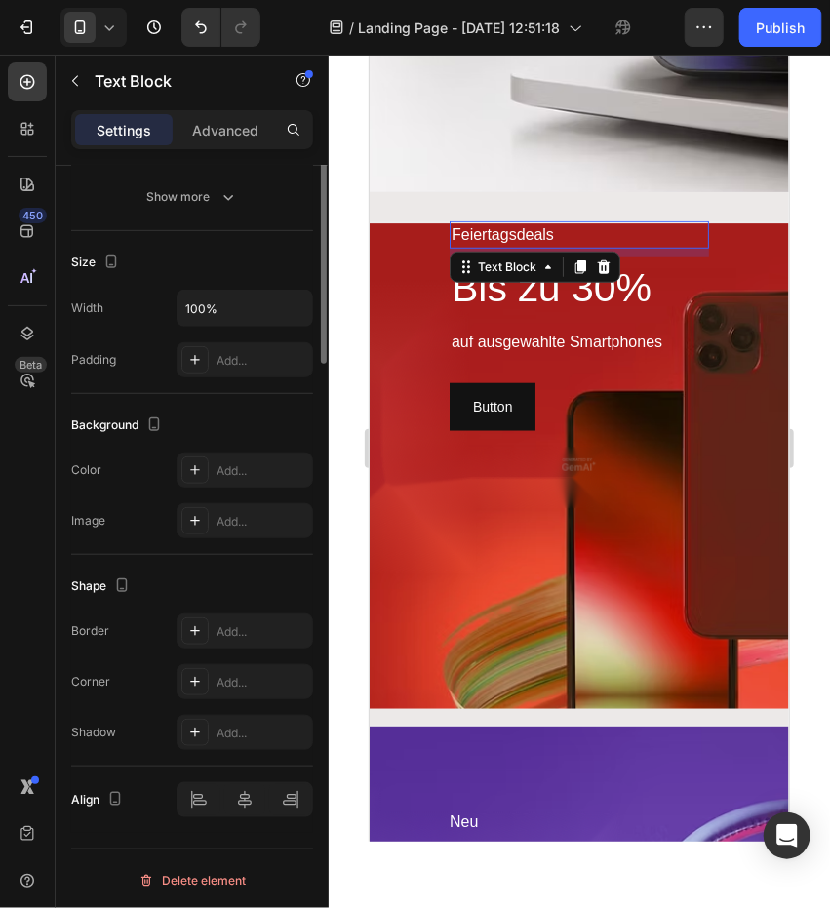
scroll to position [0, 0]
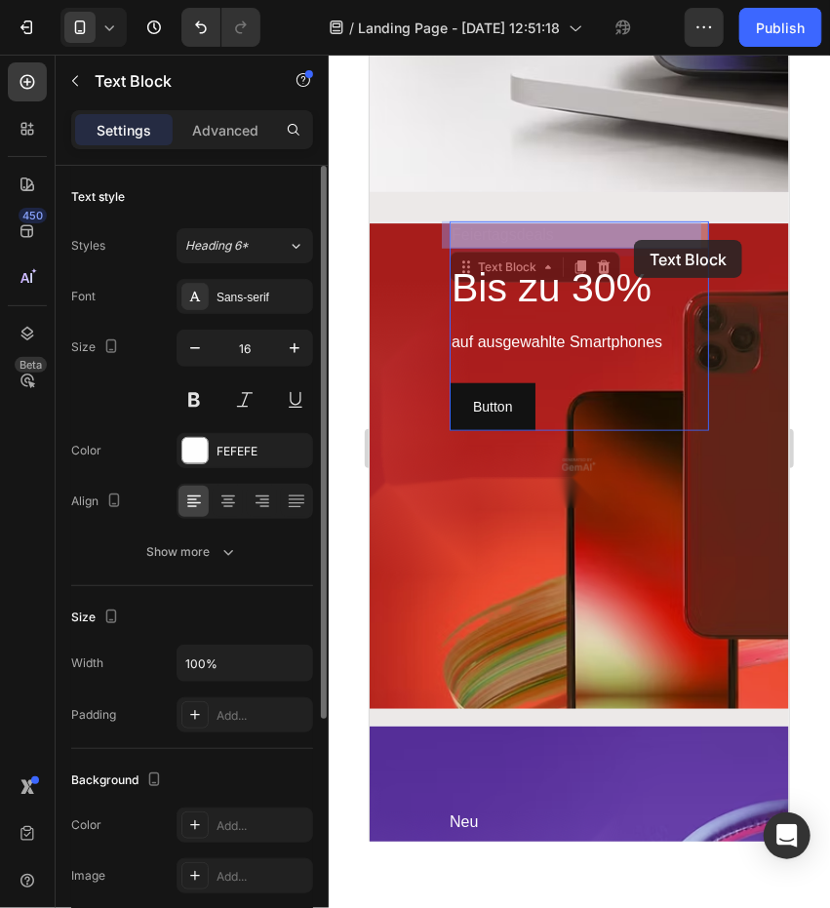
drag, startPoint x: 673, startPoint y: 236, endPoint x: 633, endPoint y: 239, distance: 40.1
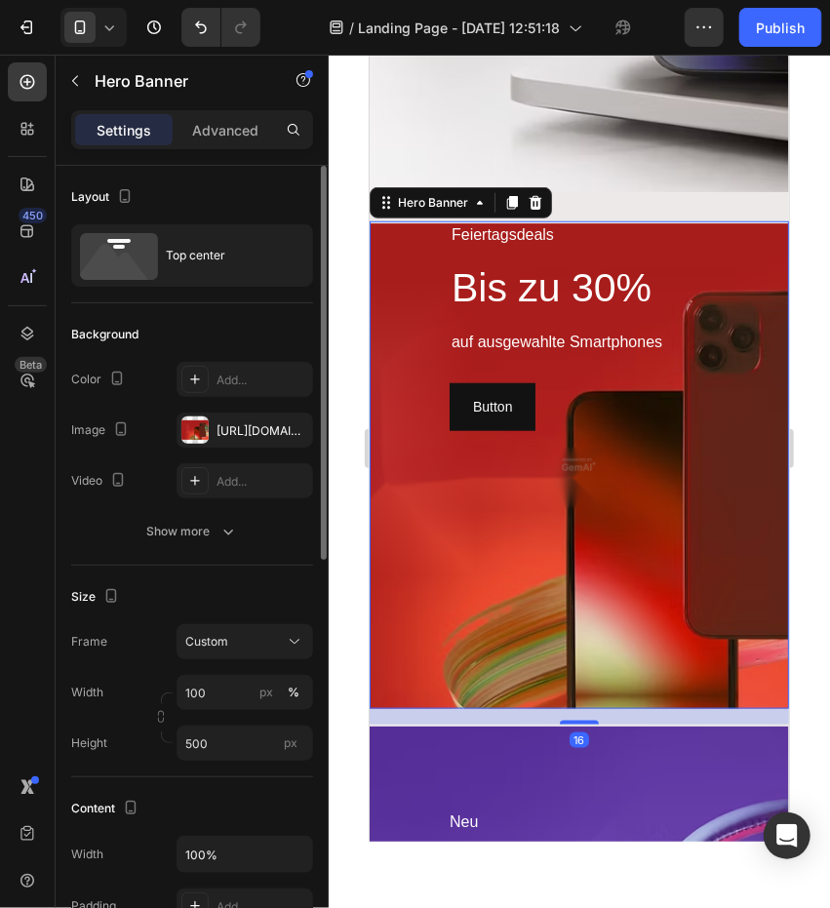
click at [704, 278] on div "Feiertagsdeals Text Block Bis zu 30% Heading auf ausgewahlte Smartphones Text B…" at bounding box center [578, 325] width 419 height 210
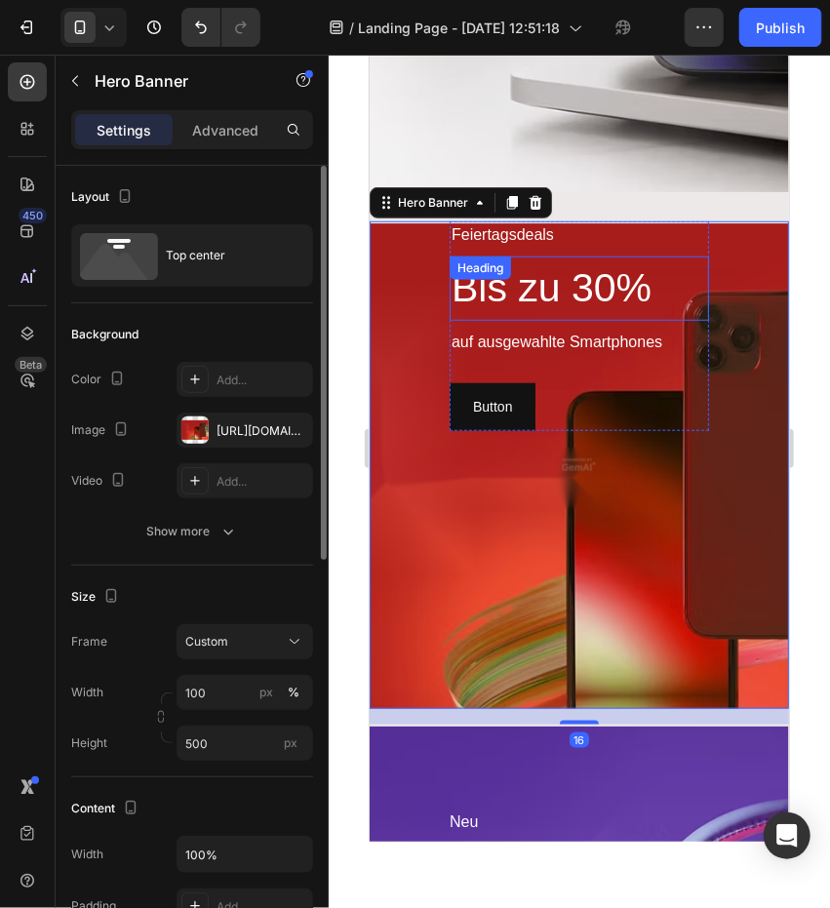
click at [667, 328] on div "auf ausgewahlte Smartphones" at bounding box center [577, 341] width 259 height 27
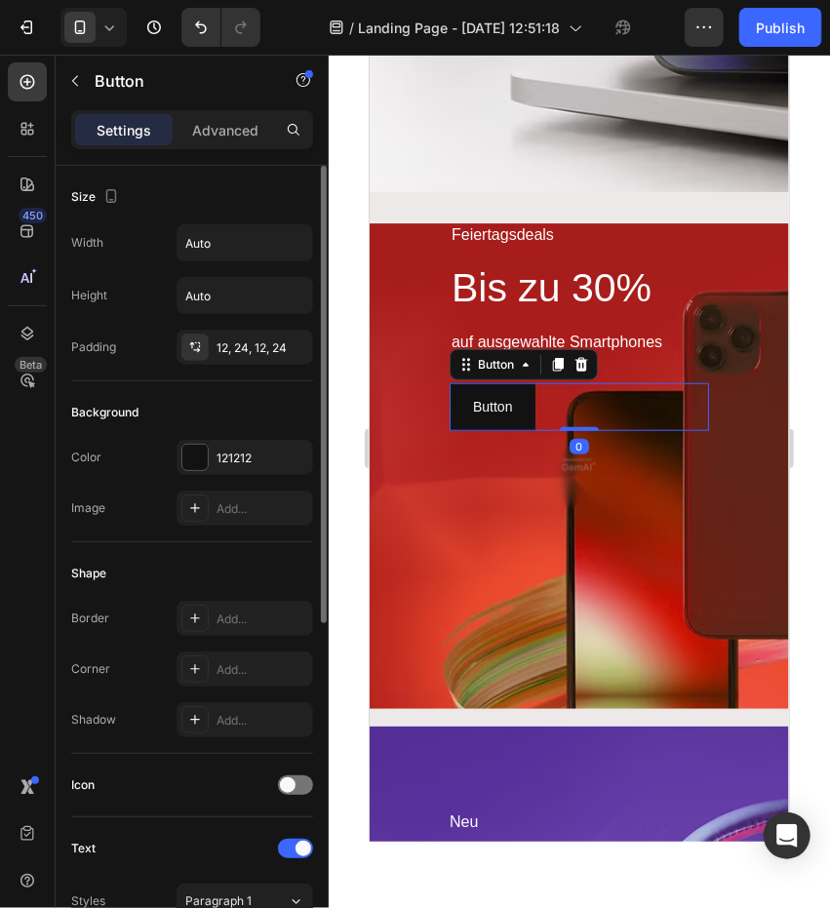
click at [663, 419] on div "Button Button 0" at bounding box center [577, 406] width 259 height 48
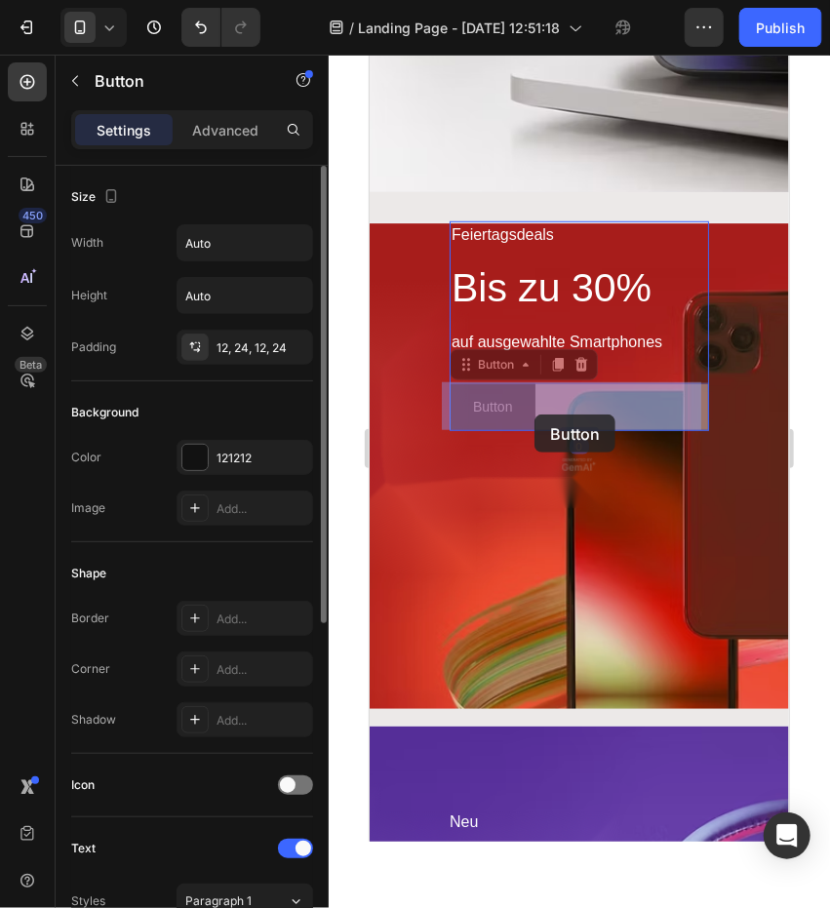
drag, startPoint x: 681, startPoint y: 423, endPoint x: 533, endPoint y: 413, distance: 147.5
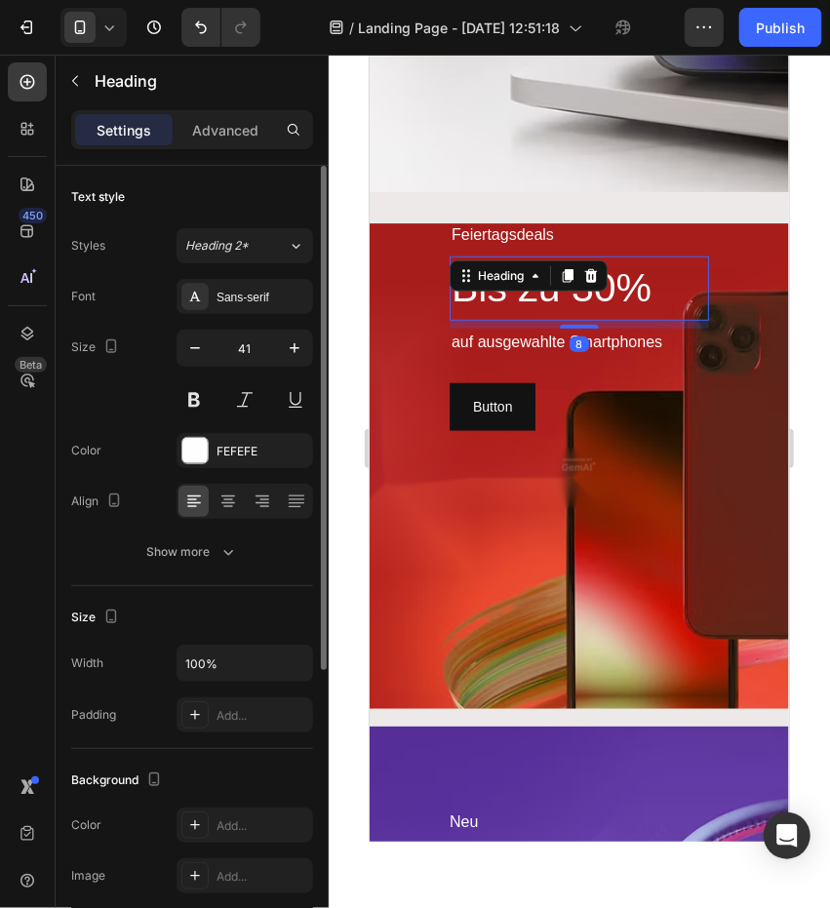
click at [679, 303] on h2 "Bis zu 30%" at bounding box center [577, 287] width 259 height 64
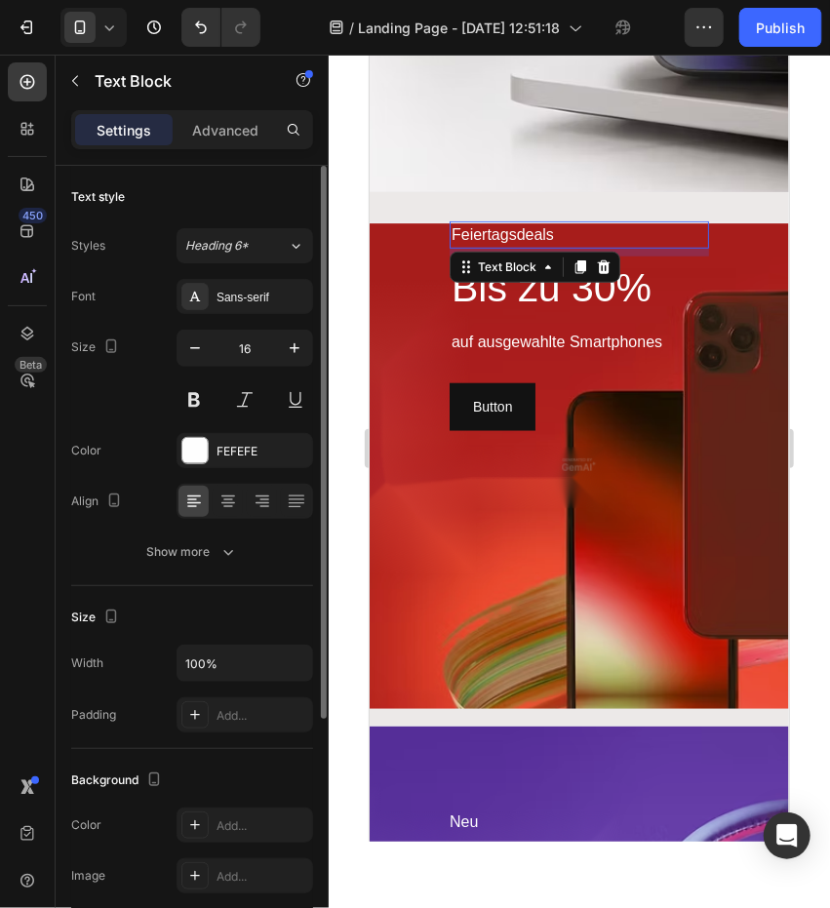
click at [686, 228] on div "Feiertagsdeals" at bounding box center [577, 233] width 259 height 27
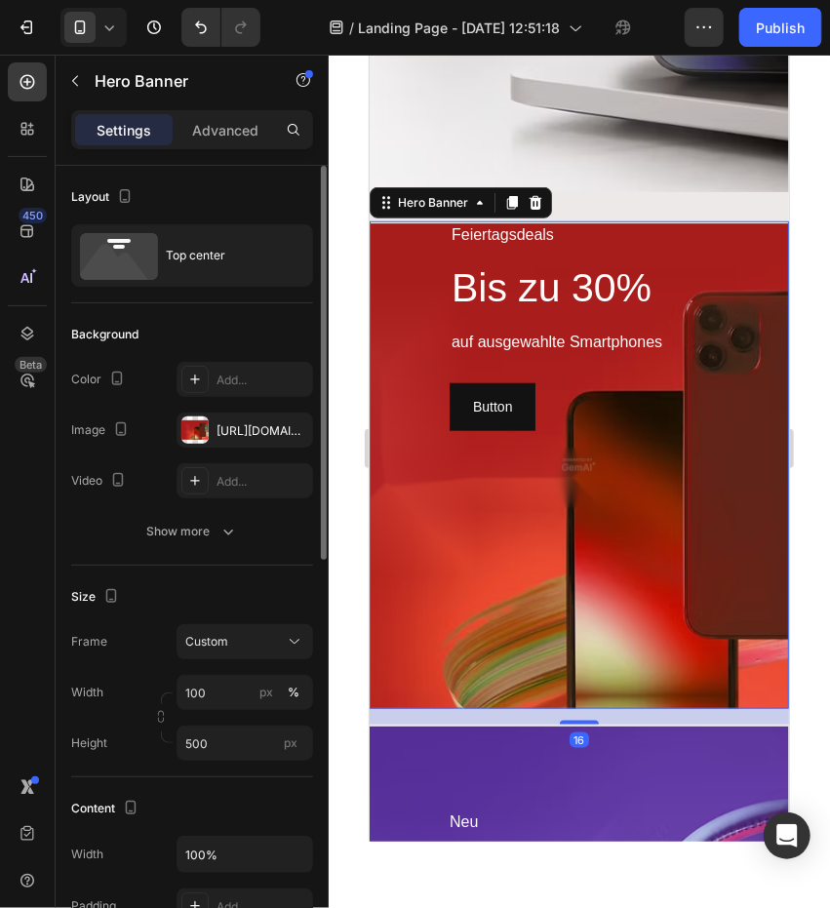
click at [703, 235] on div "Feiertagsdeals Text Block Bis zu 30% Heading auf ausgewahlte Smartphones Text B…" at bounding box center [578, 325] width 419 height 210
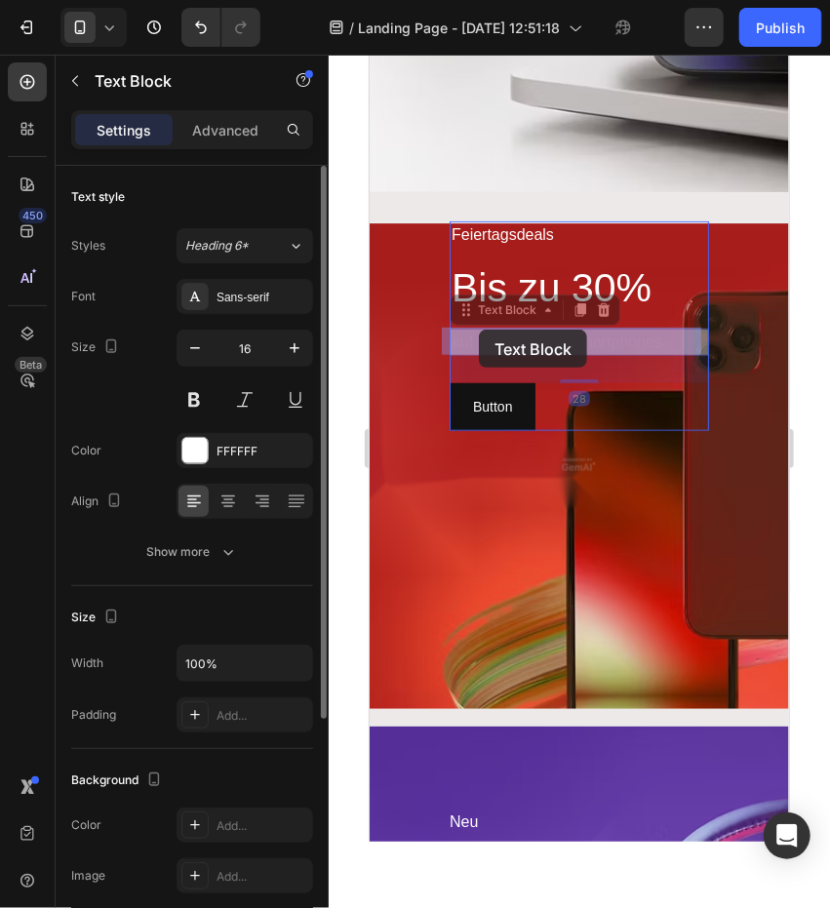
drag, startPoint x: 491, startPoint y: 316, endPoint x: 478, endPoint y: 329, distance: 18.6
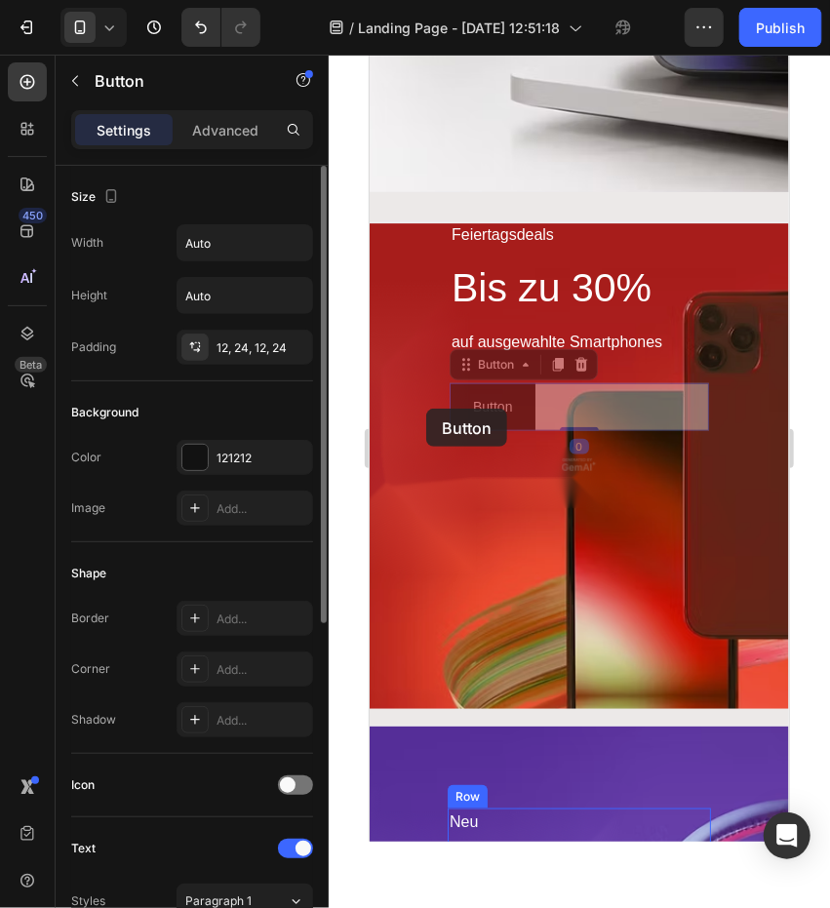
drag, startPoint x: 664, startPoint y: 420, endPoint x: 425, endPoint y: 408, distance: 239.2
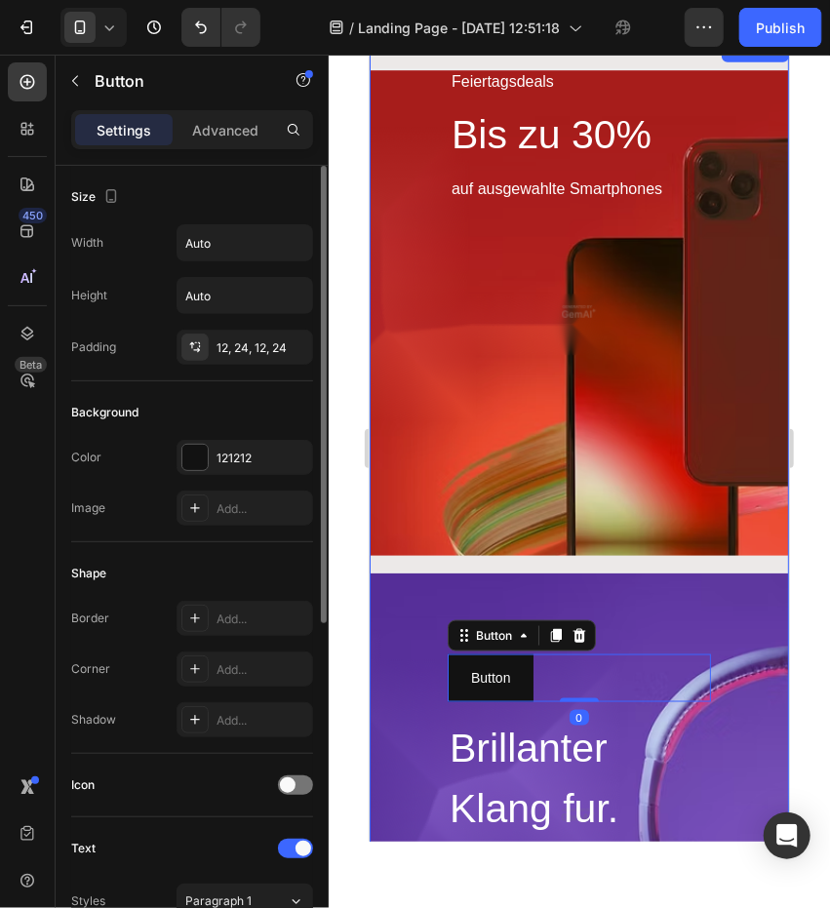
scroll to position [585, 0]
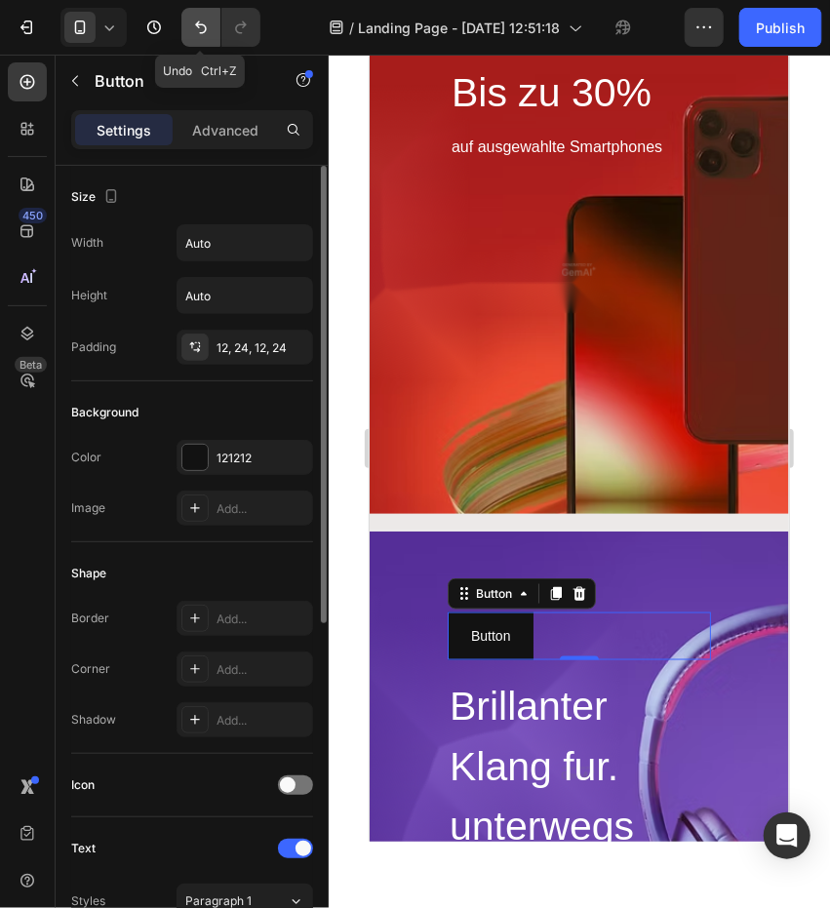
click at [215, 29] on button "Undo/Redo" at bounding box center [200, 27] width 39 height 39
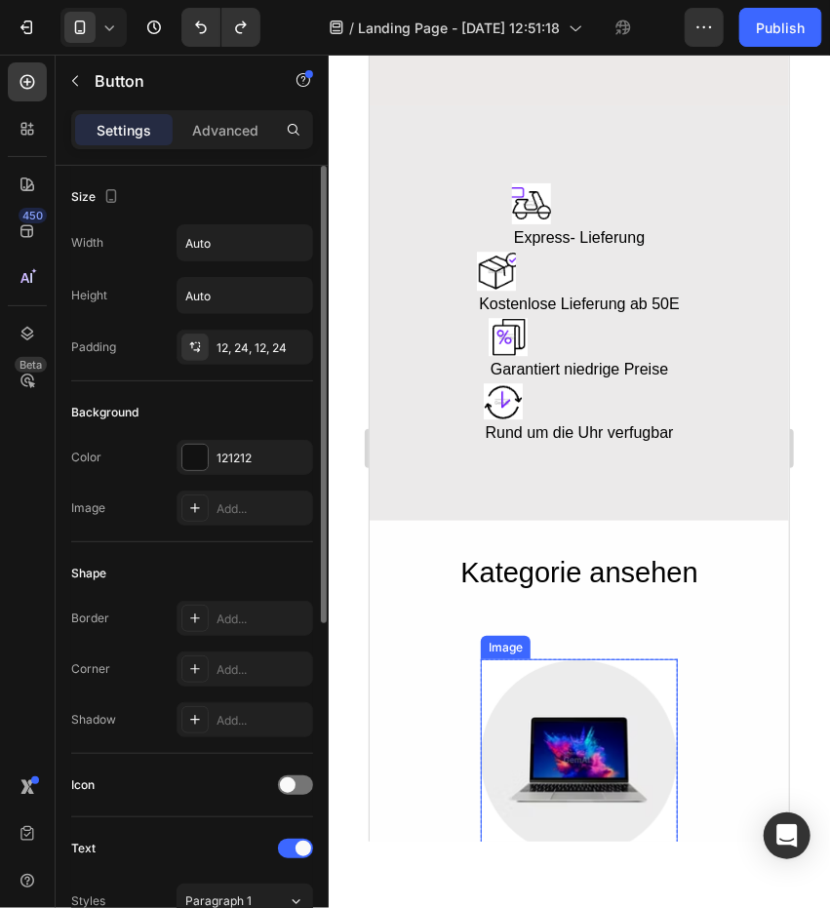
scroll to position [1657, 0]
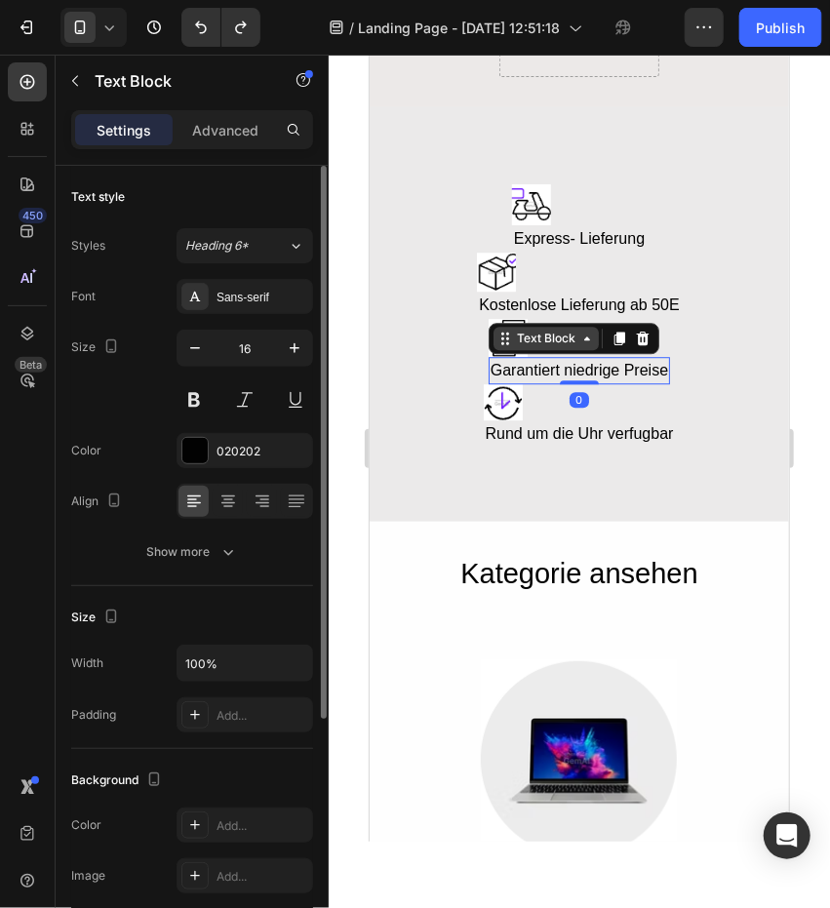
click at [512, 334] on div "Text Block" at bounding box center [545, 338] width 66 height 18
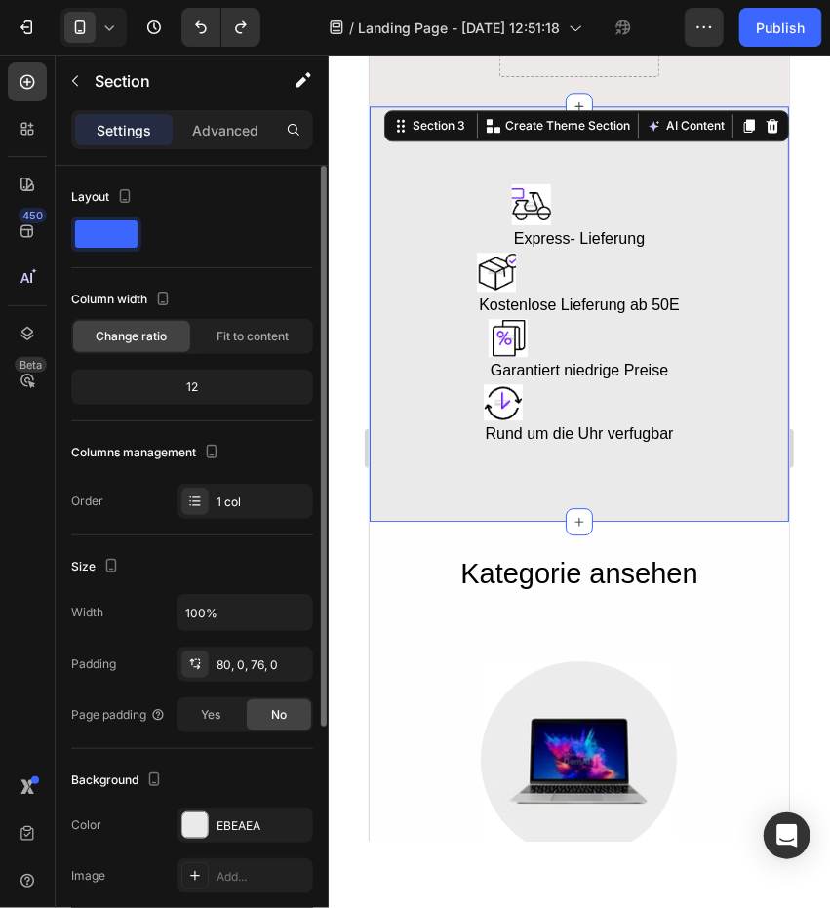
click at [667, 170] on div "Image Express- Lieferung Text Block Row Image Kostenlose Lieferung ab 50E Text …" at bounding box center [578, 312] width 419 height 415
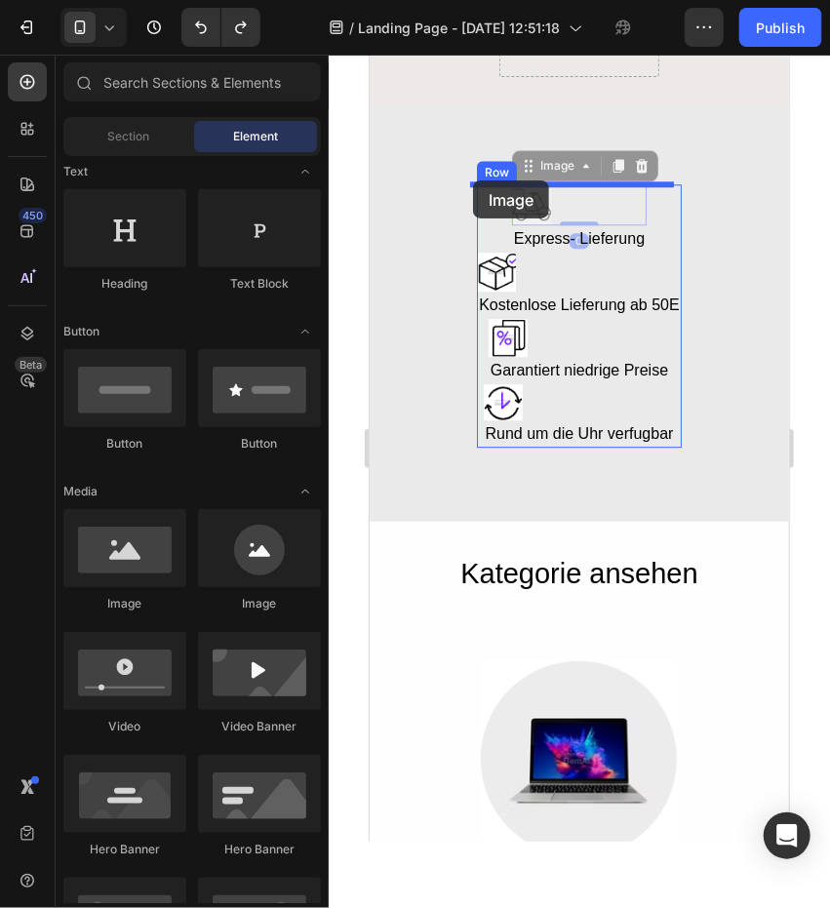
drag, startPoint x: 544, startPoint y: 197, endPoint x: 472, endPoint y: 179, distance: 74.3
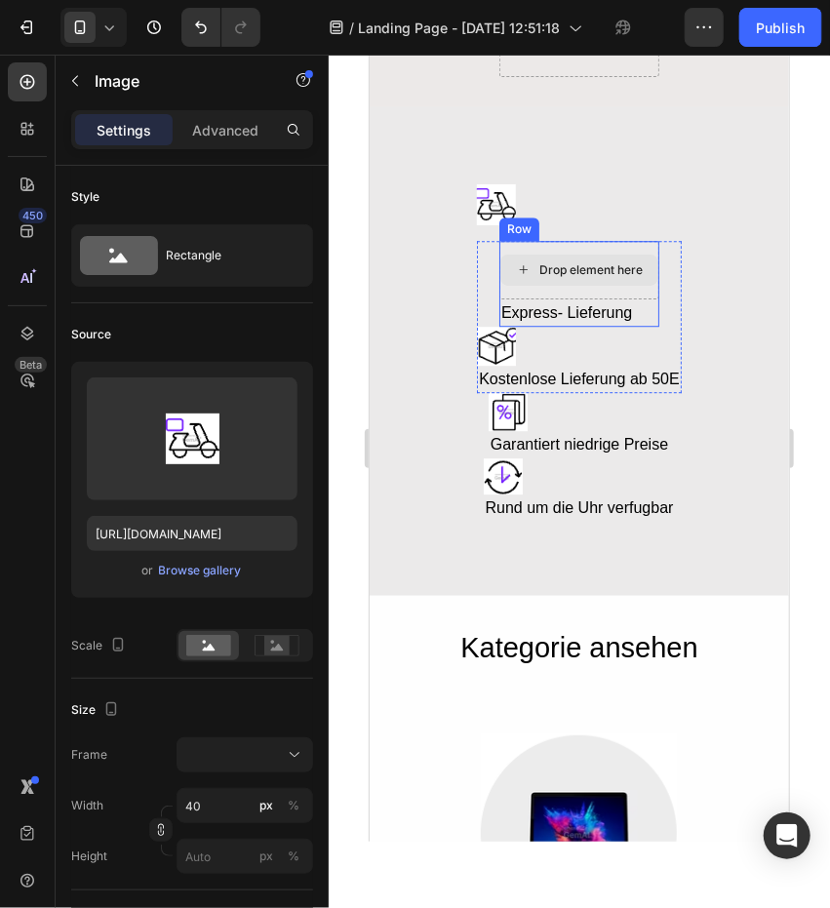
click at [610, 262] on div "Drop element here" at bounding box center [589, 269] width 103 height 16
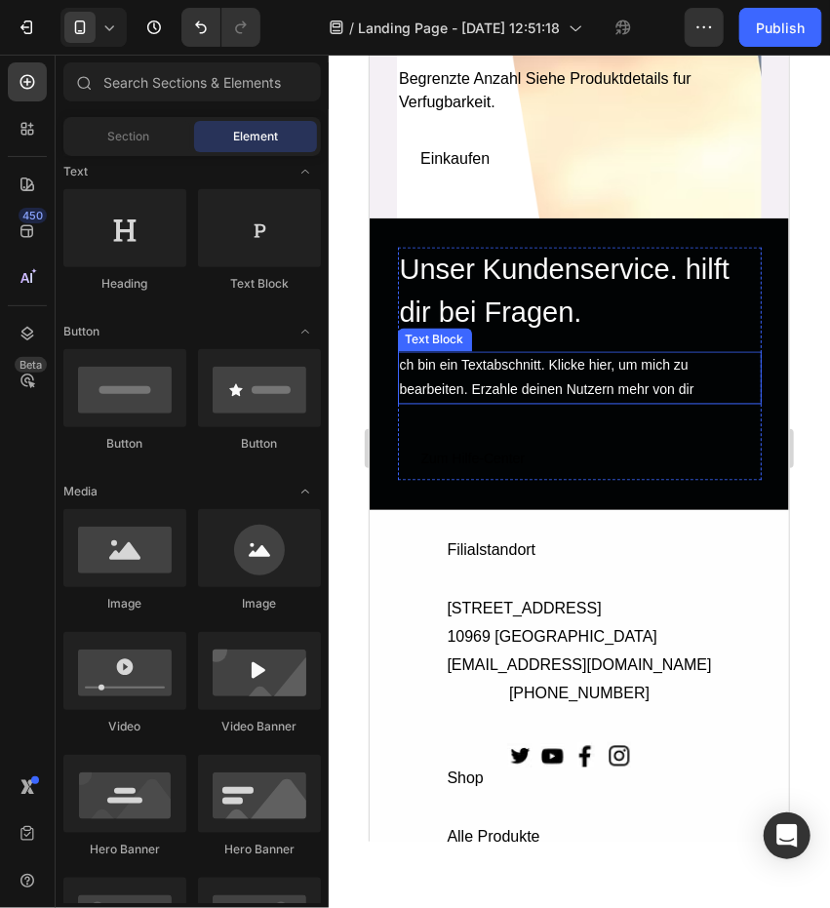
scroll to position [5070, 0]
